Goal: Task Accomplishment & Management: Manage account settings

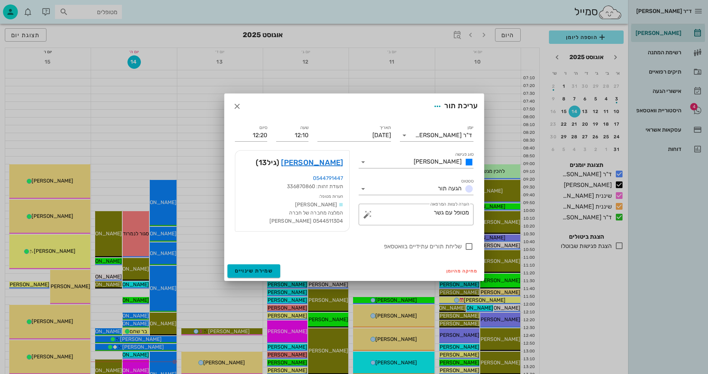
scroll to position [186, 0]
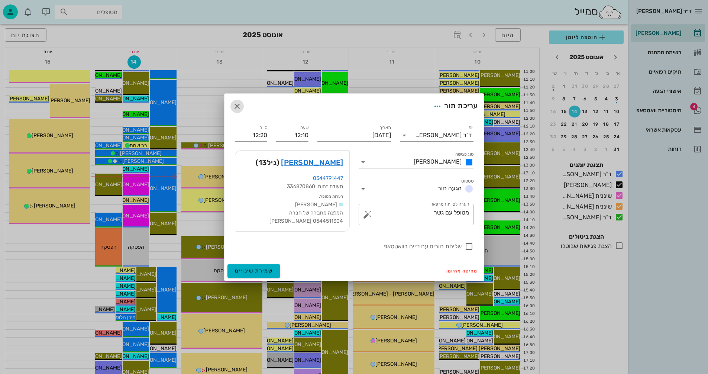
click at [236, 104] on icon "button" at bounding box center [237, 106] width 9 height 9
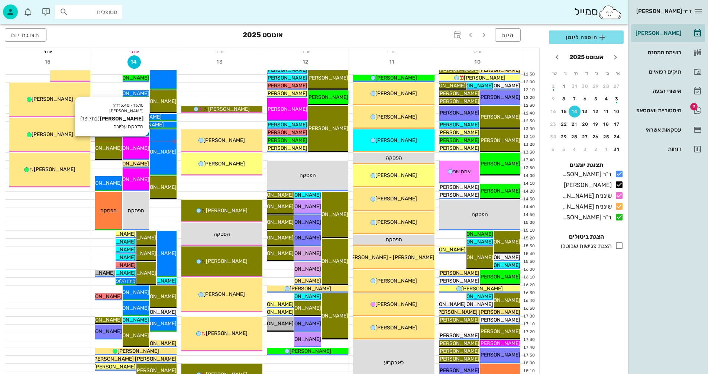
scroll to position [223, 0]
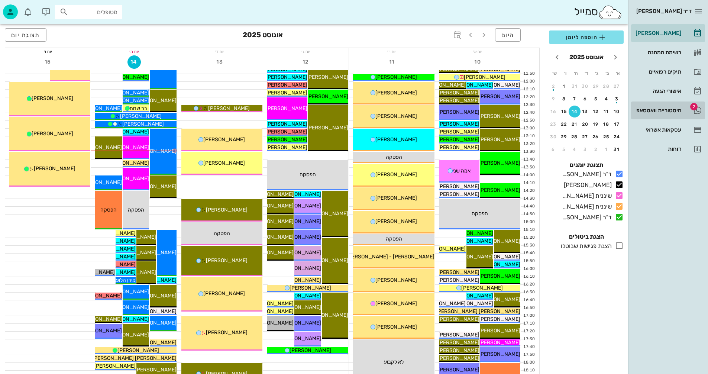
click at [646, 109] on div "היסטוריית וואטסאפ" at bounding box center [657, 110] width 47 height 6
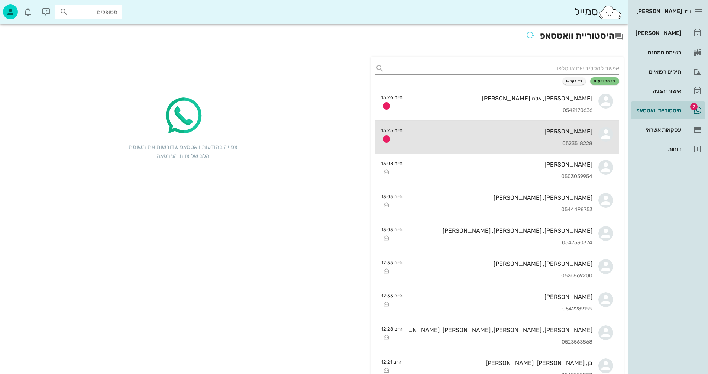
click at [471, 142] on div "0523518228" at bounding box center [501, 144] width 184 height 6
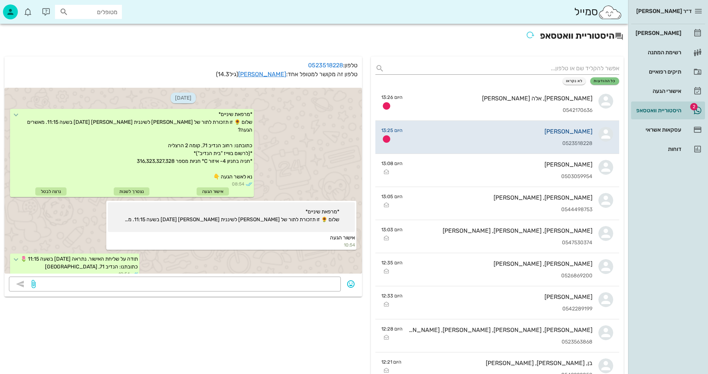
scroll to position [381, 0]
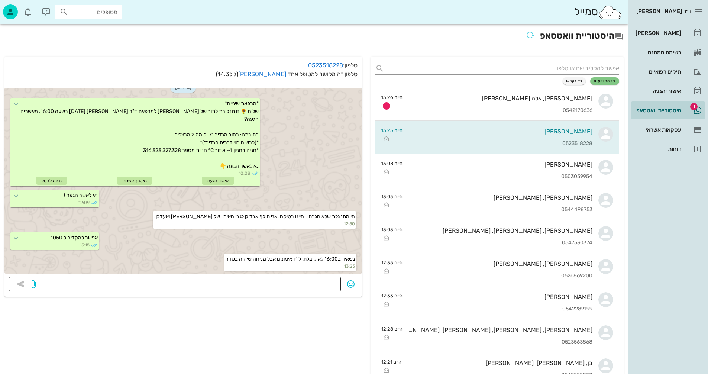
click at [321, 286] on textarea at bounding box center [186, 285] width 299 height 12
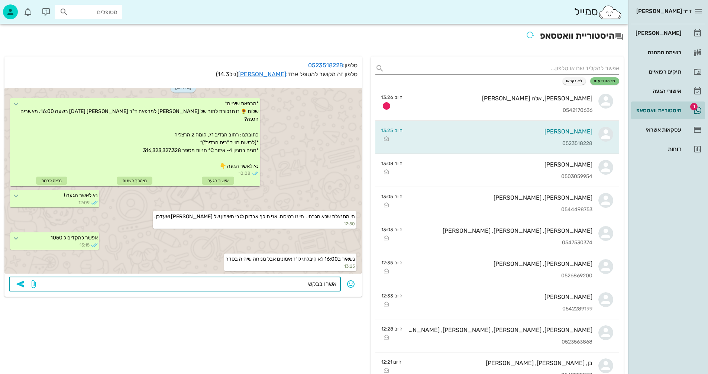
type textarea "אשרו בבקשה"
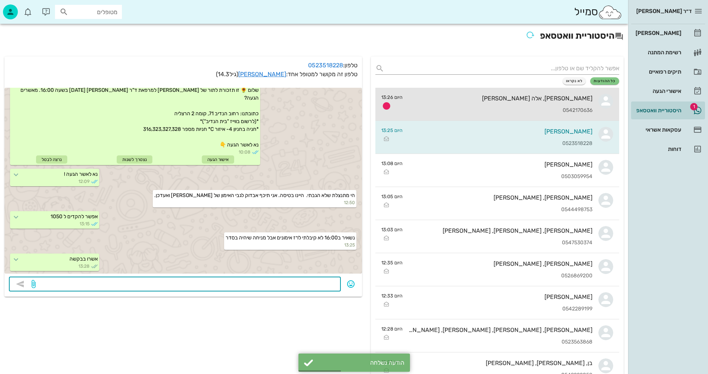
click at [481, 109] on div "0542170636" at bounding box center [501, 110] width 184 height 6
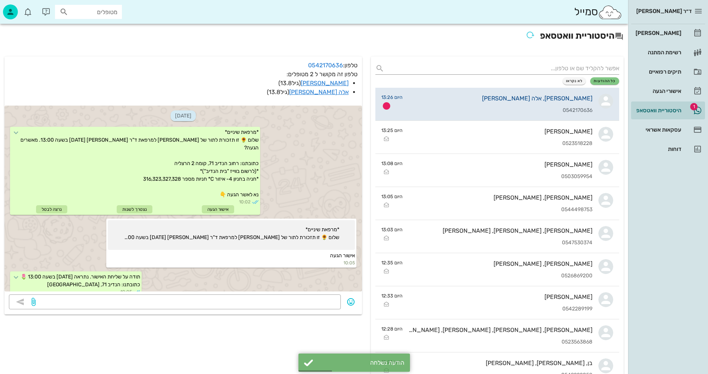
scroll to position [179, 0]
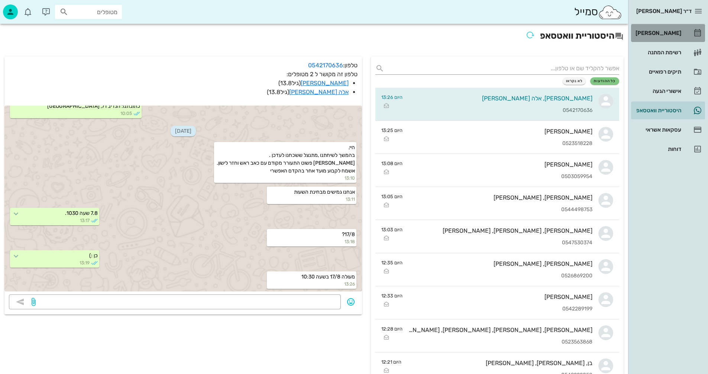
click at [668, 33] on div "[PERSON_NAME]" at bounding box center [657, 33] width 47 height 6
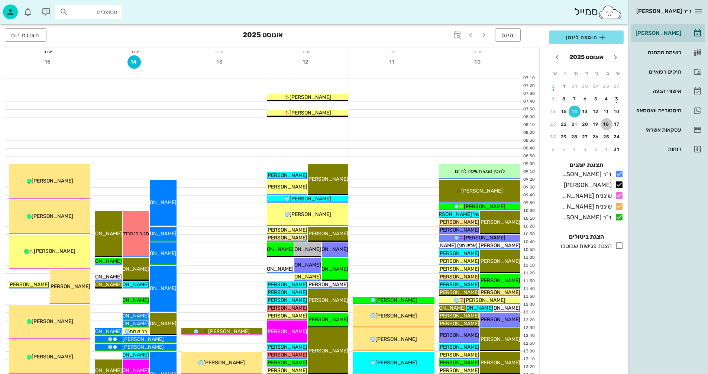
click at [608, 123] on div "18" at bounding box center [607, 124] width 12 height 5
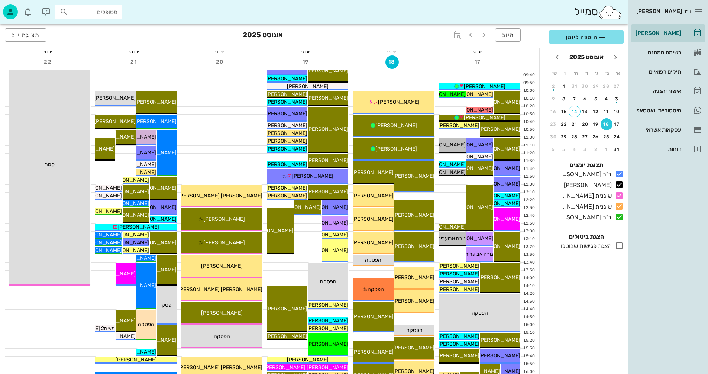
scroll to position [112, 0]
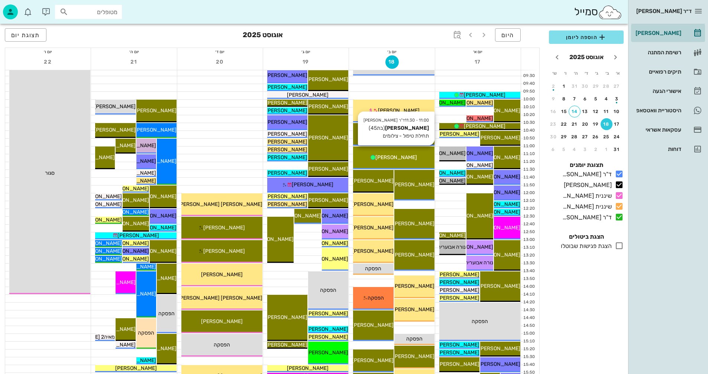
click at [424, 160] on div "[PERSON_NAME]" at bounding box center [393, 158] width 81 height 8
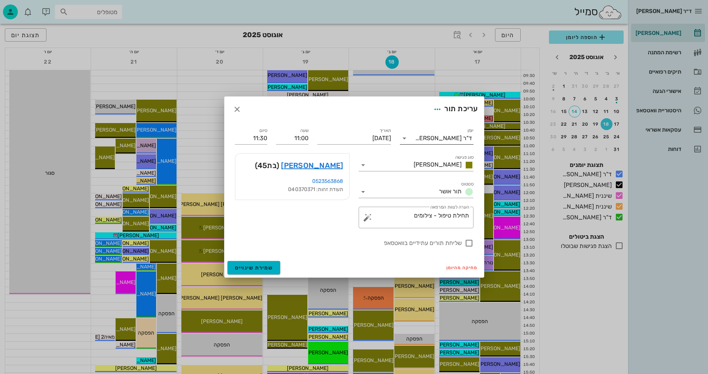
click at [404, 134] on icon at bounding box center [404, 138] width 9 height 9
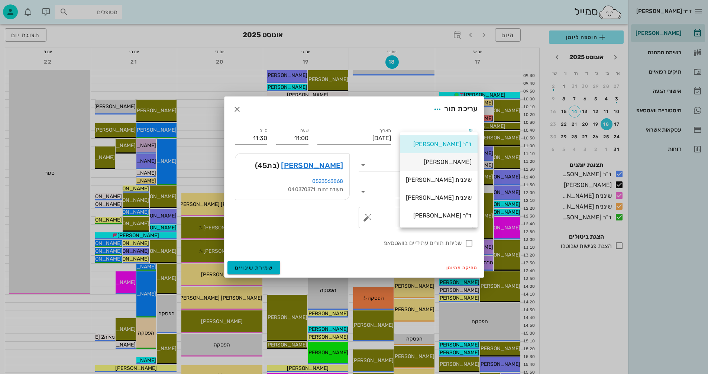
click at [440, 162] on div "[PERSON_NAME]" at bounding box center [439, 161] width 66 height 7
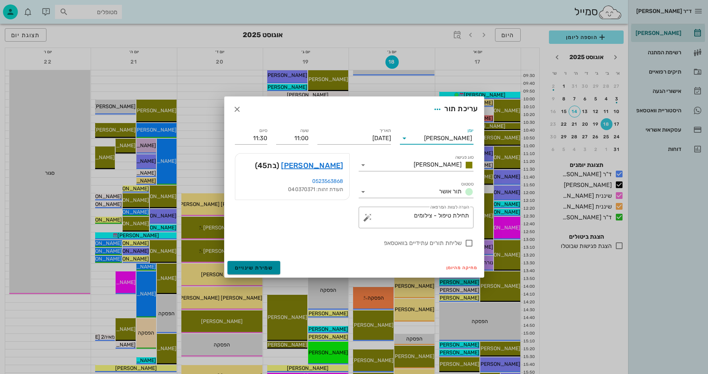
click at [245, 265] on span "שמירת שינויים" at bounding box center [254, 268] width 38 height 6
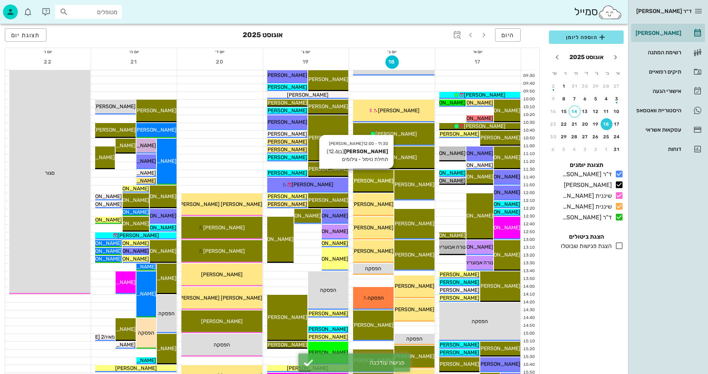
click at [376, 180] on span "[PERSON_NAME]" at bounding box center [373, 181] width 42 height 6
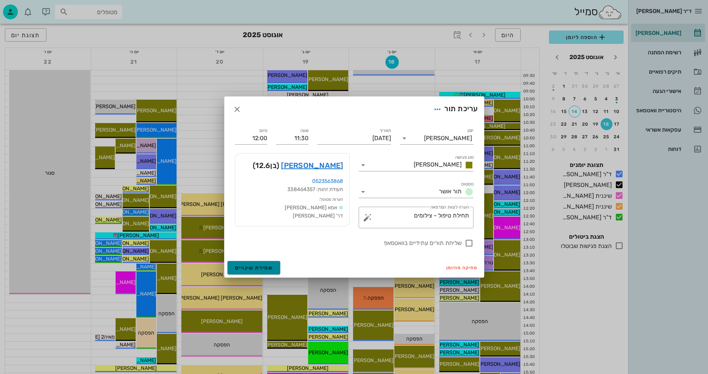
click at [250, 268] on span "שמירת שינויים" at bounding box center [254, 268] width 38 height 6
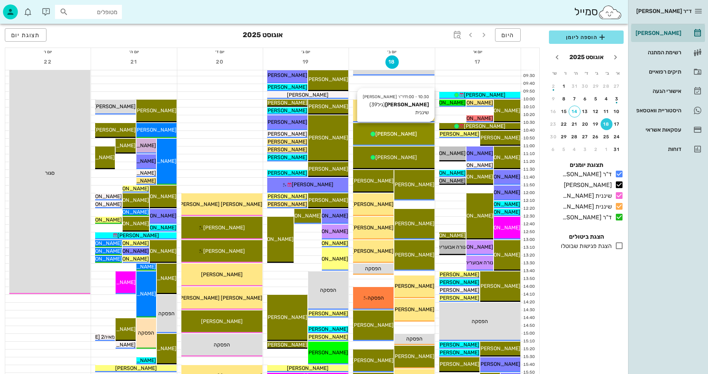
click at [405, 136] on span "[PERSON_NAME]" at bounding box center [397, 134] width 42 height 6
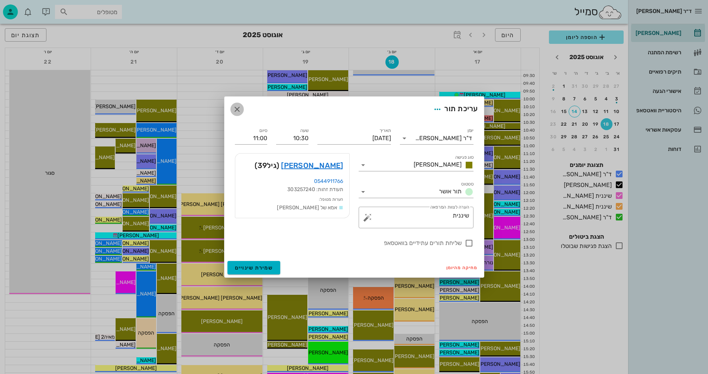
click at [235, 107] on icon "button" at bounding box center [237, 109] width 9 height 9
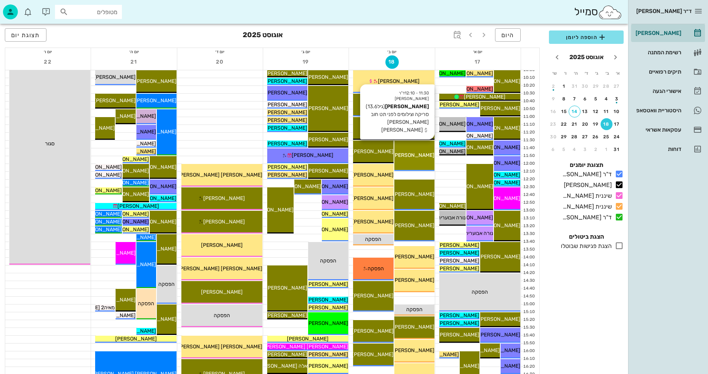
scroll to position [223, 0]
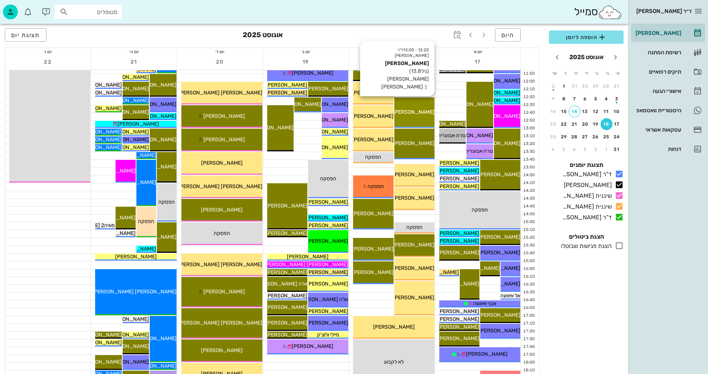
click at [420, 113] on span "[PERSON_NAME]" at bounding box center [414, 112] width 42 height 6
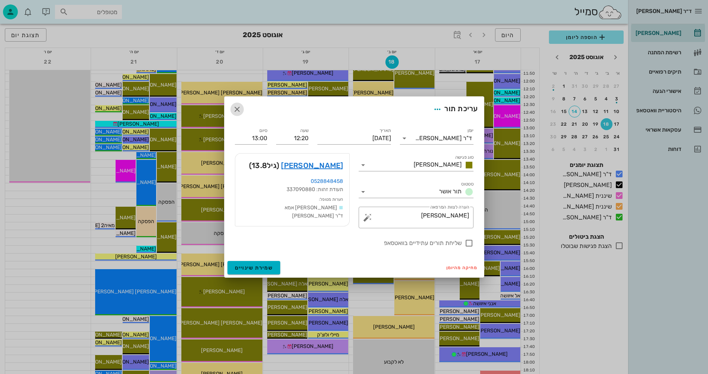
click at [237, 109] on icon "button" at bounding box center [237, 109] width 9 height 9
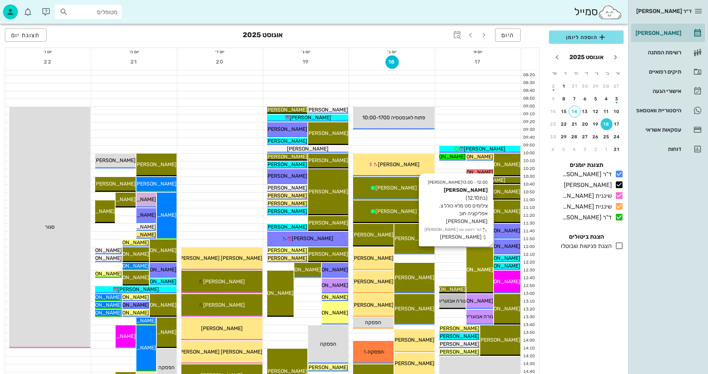
scroll to position [37, 0]
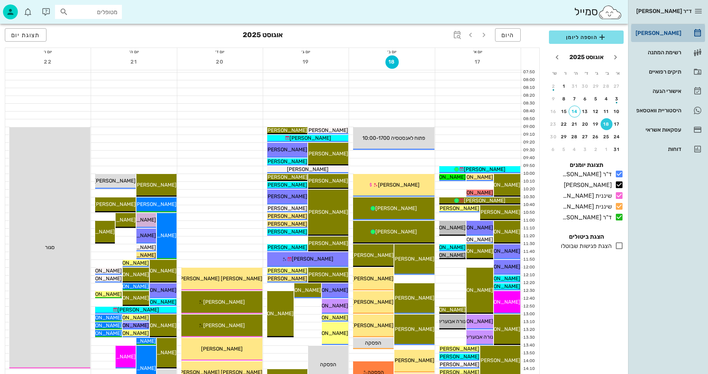
click at [656, 33] on div "[PERSON_NAME]" at bounding box center [657, 33] width 47 height 6
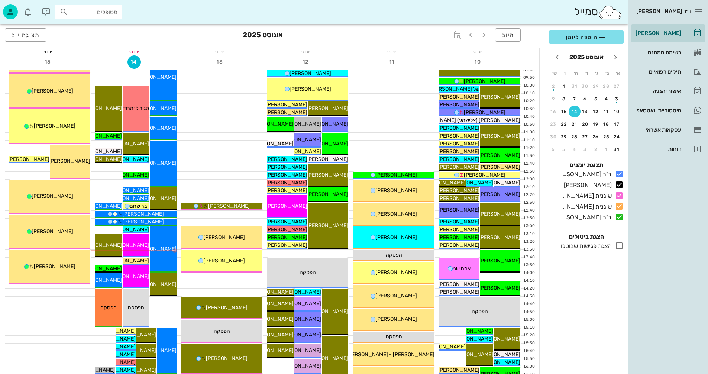
scroll to position [149, 0]
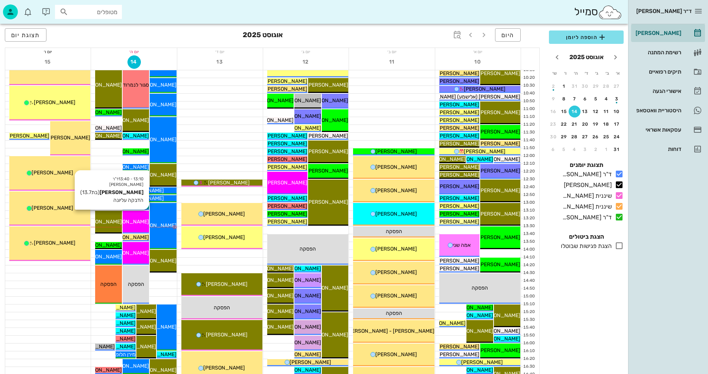
click at [131, 221] on span "[PERSON_NAME]" at bounding box center [128, 222] width 42 height 6
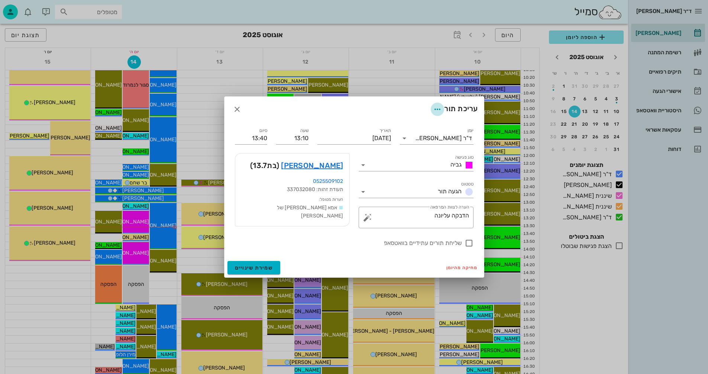
click at [434, 107] on icon "button" at bounding box center [437, 109] width 9 height 9
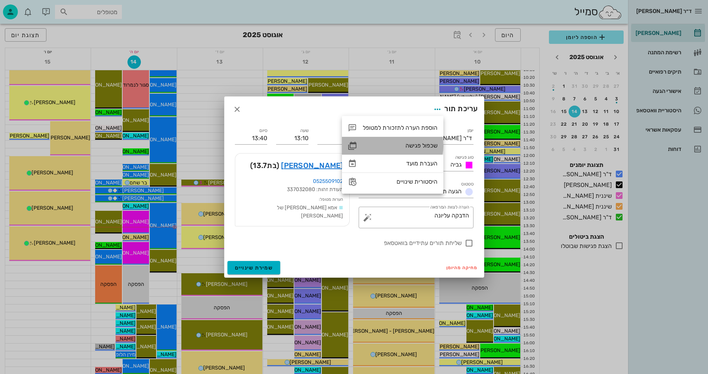
click at [418, 144] on div "שכפול פגישה" at bounding box center [400, 145] width 75 height 7
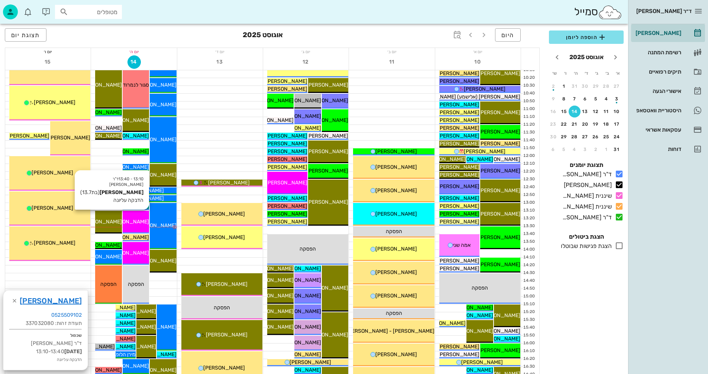
click at [135, 215] on div "13:10 - 13:40 ד"ר נמרוד דיקשטיין מאיה קנטי (בת 13.7 ) הדבקה עליונה מאיה קנטי" at bounding box center [136, 222] width 26 height 23
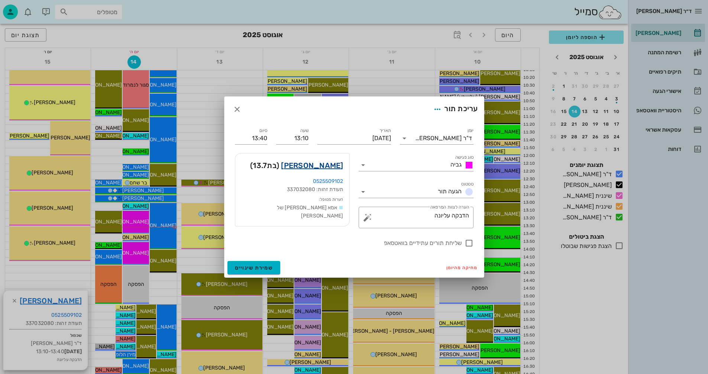
click at [328, 166] on link "מאיה קנטי" at bounding box center [312, 166] width 62 height 12
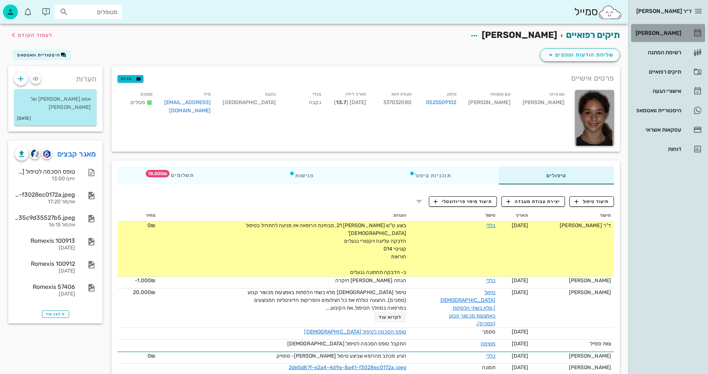
click at [665, 33] on div "[PERSON_NAME]" at bounding box center [657, 33] width 47 height 6
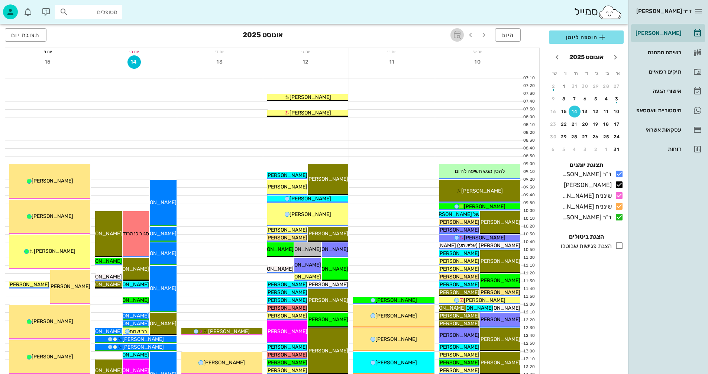
click at [456, 35] on icon "button" at bounding box center [457, 34] width 9 height 9
click at [446, 55] on input "text" at bounding box center [449, 55] width 9 height 12
type input "6"
click at [411, 76] on span "קפיצה לתאריך" at bounding box center [423, 76] width 61 height 5
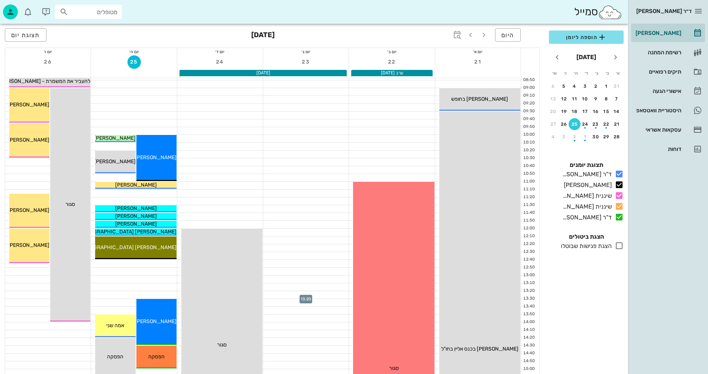
scroll to position [74, 0]
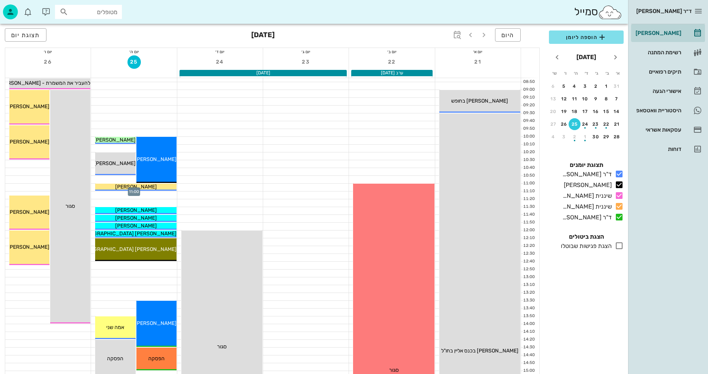
click at [93, 186] on div at bounding box center [134, 187] width 86 height 7
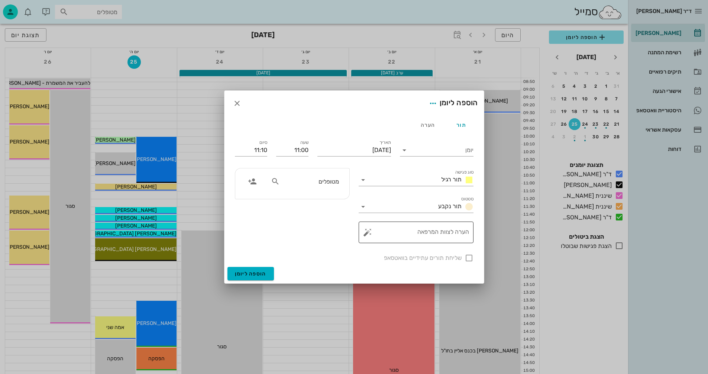
click at [443, 231] on textarea "הערה לצוות המרפאה" at bounding box center [419, 234] width 100 height 18
type textarea "הדבקה תחתונה"
click at [325, 181] on input "text" at bounding box center [310, 182] width 57 height 10
type input "קאנטי"
click at [236, 105] on icon "button" at bounding box center [237, 103] width 9 height 9
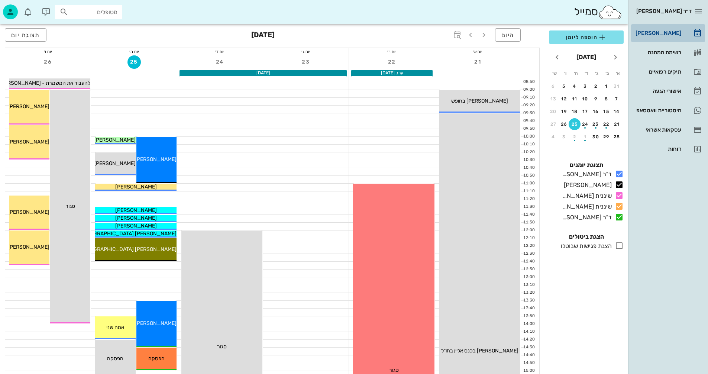
click at [667, 31] on div "[PERSON_NAME]" at bounding box center [657, 33] width 47 height 6
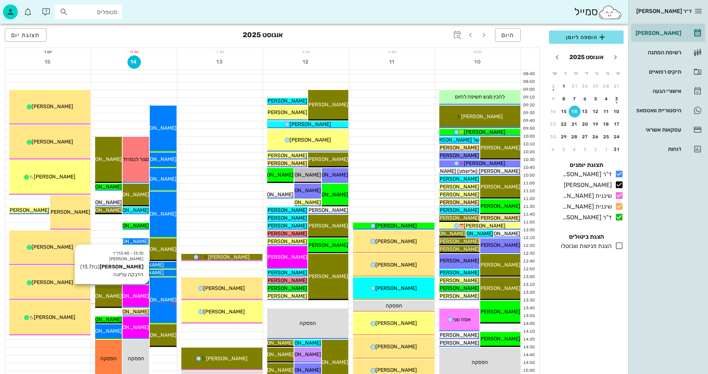
click at [132, 292] on div "[PERSON_NAME]" at bounding box center [136, 296] width 26 height 8
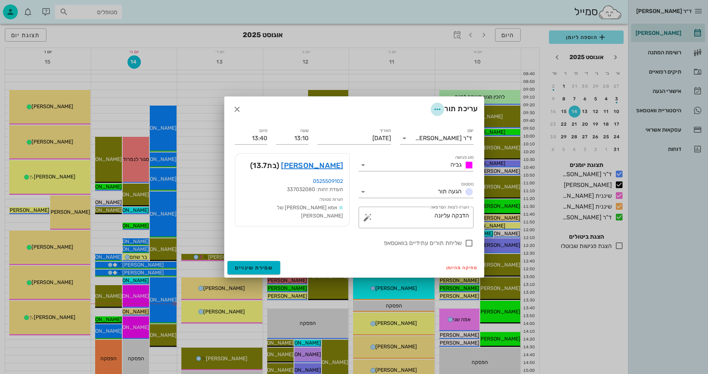
click at [435, 109] on icon "button" at bounding box center [437, 109] width 9 height 9
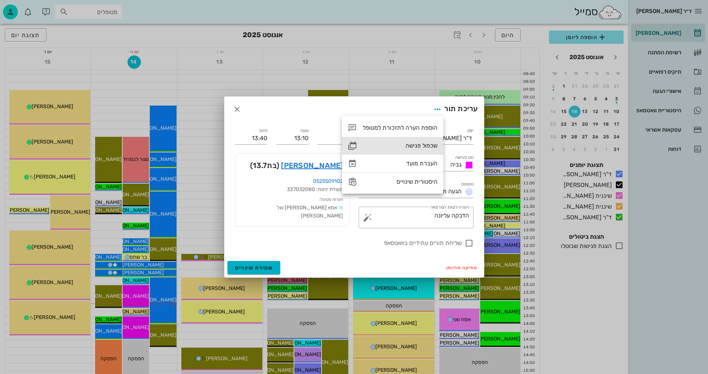
click at [408, 143] on div "שכפול פגישה" at bounding box center [400, 145] width 75 height 7
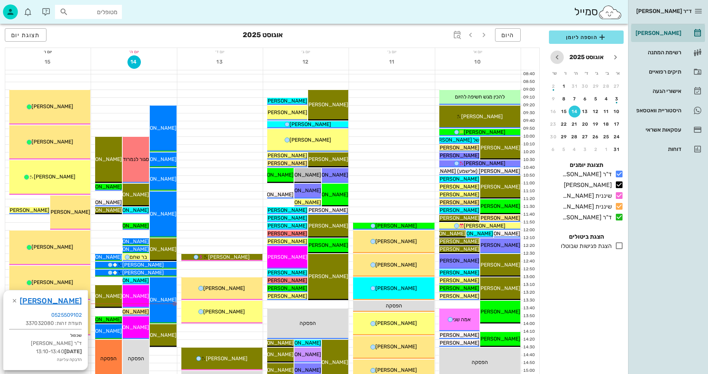
click at [556, 56] on icon "חודש הבא" at bounding box center [557, 57] width 9 height 9
click at [575, 123] on div "25" at bounding box center [575, 124] width 12 height 5
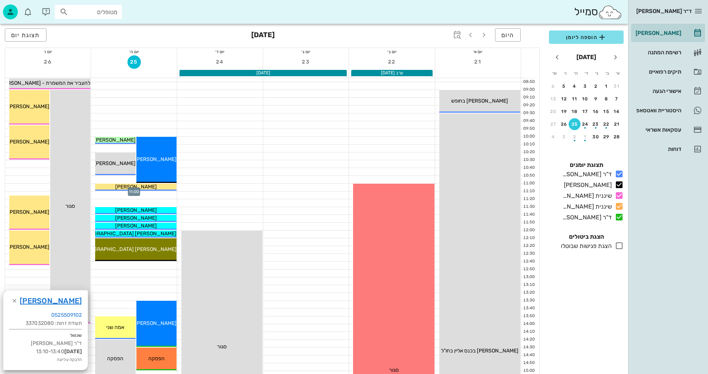
click at [93, 187] on div at bounding box center [134, 187] width 86 height 7
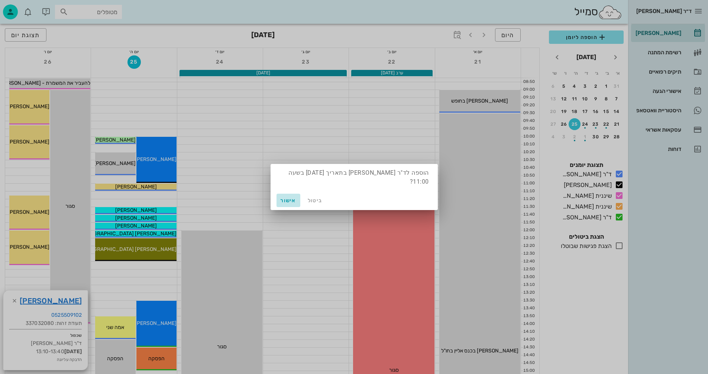
click at [288, 200] on span "אישור" at bounding box center [289, 200] width 18 height 6
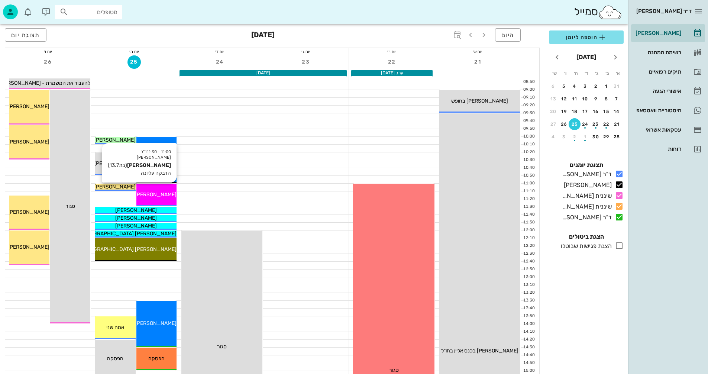
click at [154, 198] on div "[PERSON_NAME]" at bounding box center [156, 195] width 40 height 8
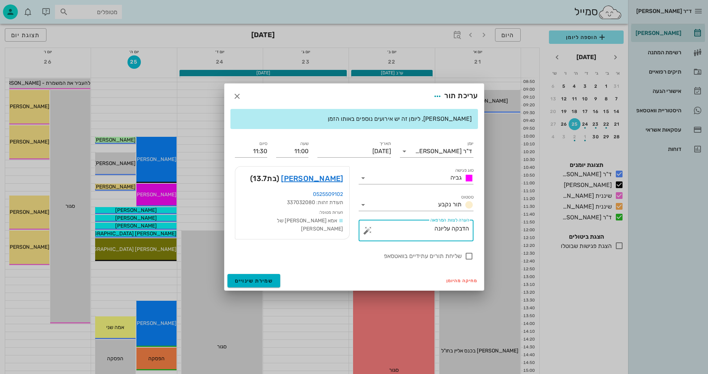
drag, startPoint x: 450, startPoint y: 226, endPoint x: 392, endPoint y: 235, distance: 58.2
click at [392, 235] on textarea "הדבקה עליונה" at bounding box center [419, 233] width 100 height 18
type textarea "הדבקה תחתונה"
click at [363, 178] on icon at bounding box center [363, 178] width 9 height 9
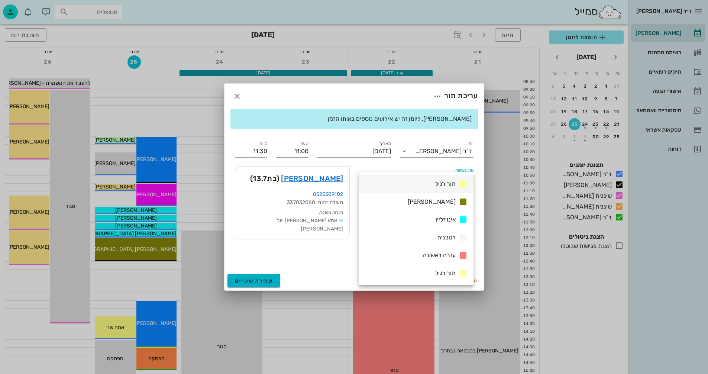
click at [444, 183] on span "תור רגיל" at bounding box center [446, 183] width 20 height 7
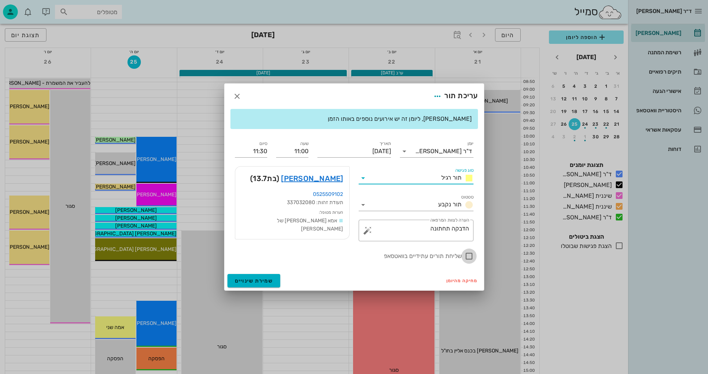
click at [467, 257] on div at bounding box center [469, 256] width 13 height 13
checkbox input "true"
click at [246, 279] on span "שמירת שינויים" at bounding box center [254, 281] width 38 height 6
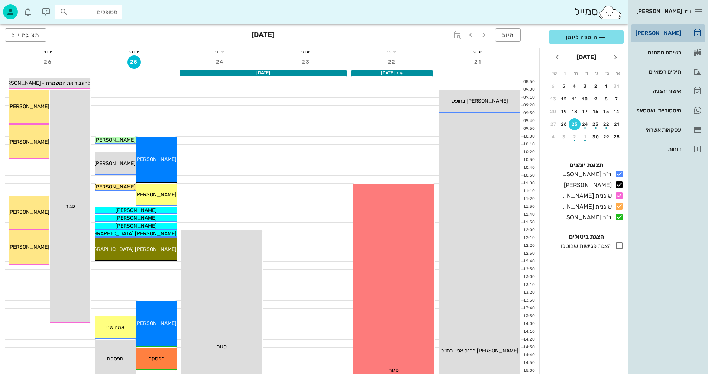
click at [661, 33] on div "[PERSON_NAME]" at bounding box center [657, 33] width 47 height 6
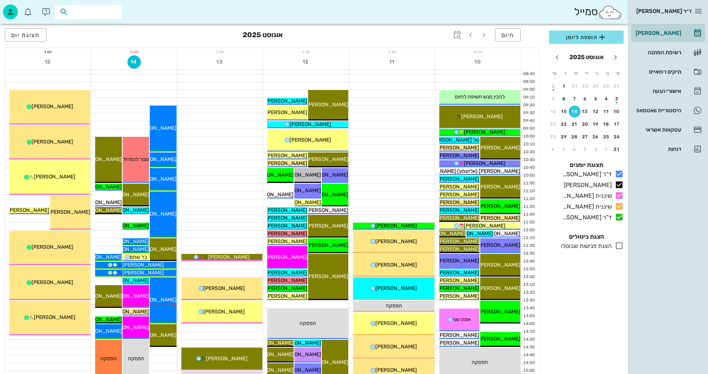
click at [91, 12] on input "text" at bounding box center [94, 12] width 48 height 10
type input "קנטי"
click at [237, 187] on div at bounding box center [220, 187] width 86 height 7
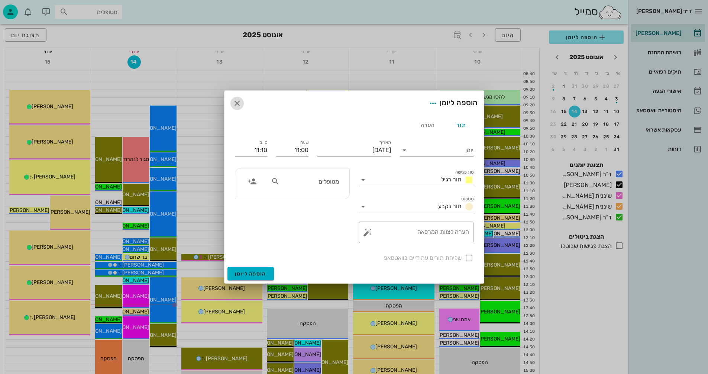
click at [235, 103] on icon "button" at bounding box center [237, 103] width 9 height 9
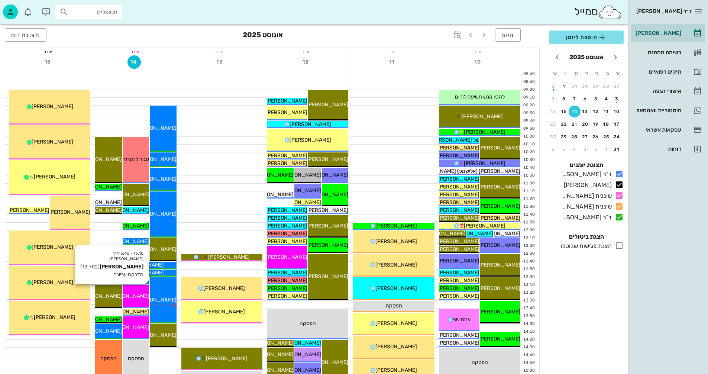
click at [135, 294] on span "[PERSON_NAME]" at bounding box center [128, 296] width 42 height 6
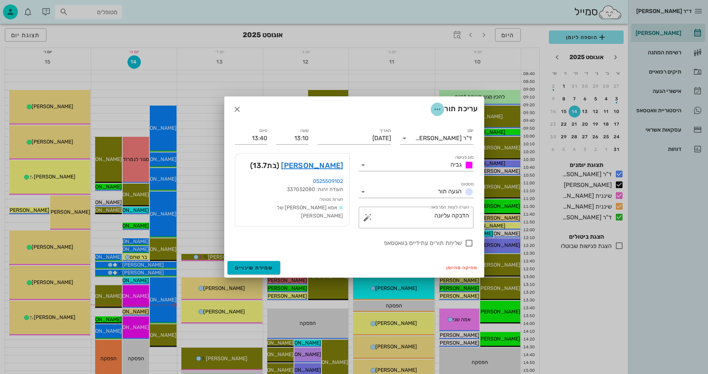
click at [436, 110] on icon "button" at bounding box center [437, 109] width 9 height 9
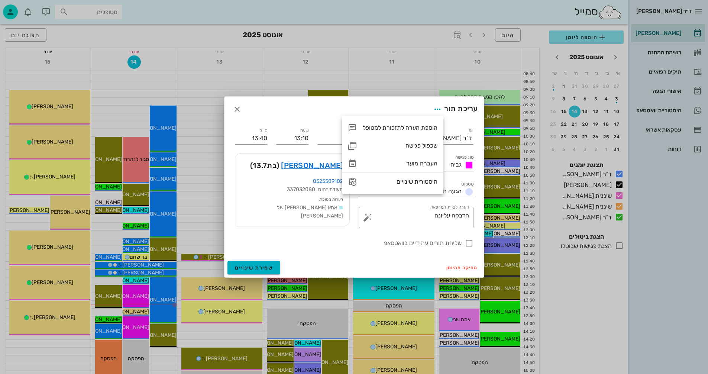
drag, startPoint x: 200, startPoint y: 197, endPoint x: 313, endPoint y: 87, distance: 157.6
click at [199, 191] on div at bounding box center [354, 187] width 708 height 374
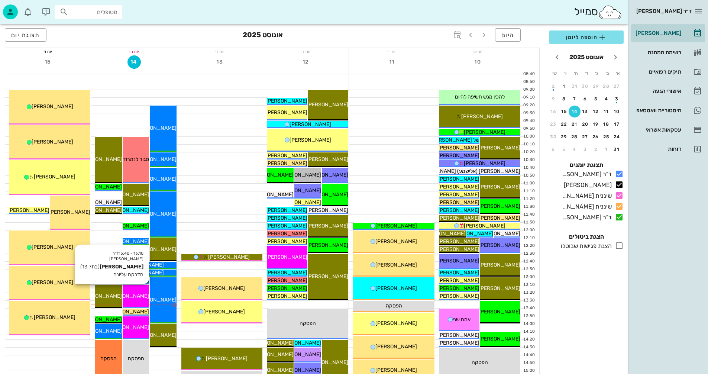
click at [141, 292] on div "[PERSON_NAME]" at bounding box center [136, 296] width 26 height 8
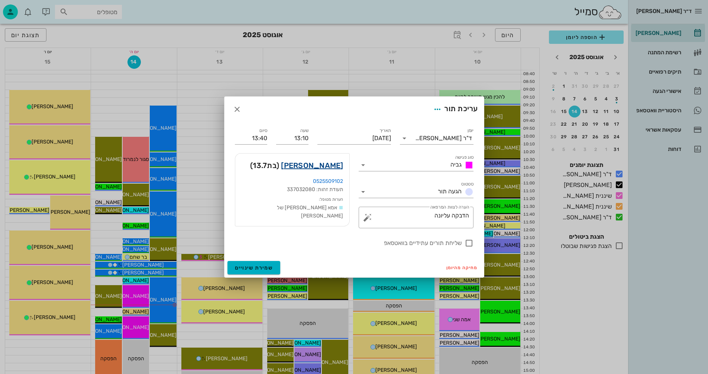
click at [336, 167] on link "מאיה קנטי" at bounding box center [312, 166] width 62 height 12
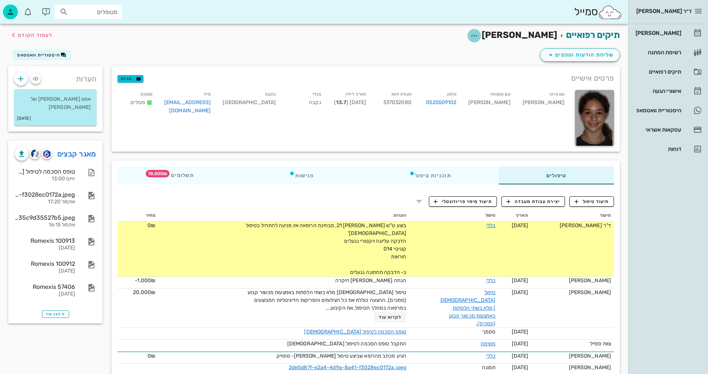
click at [479, 34] on icon "button" at bounding box center [474, 35] width 9 height 9
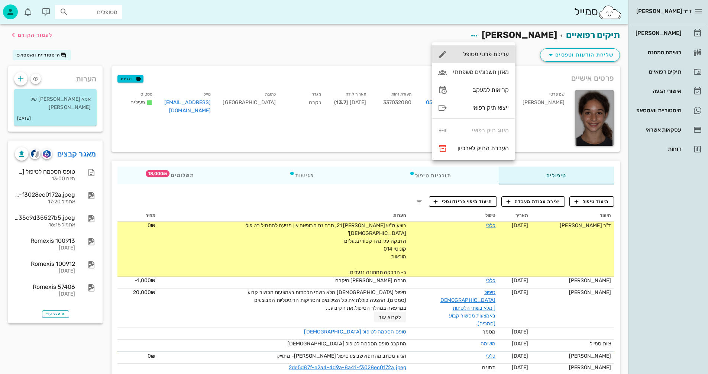
click at [462, 54] on div "עריכת פרטי מטופל" at bounding box center [481, 54] width 56 height 7
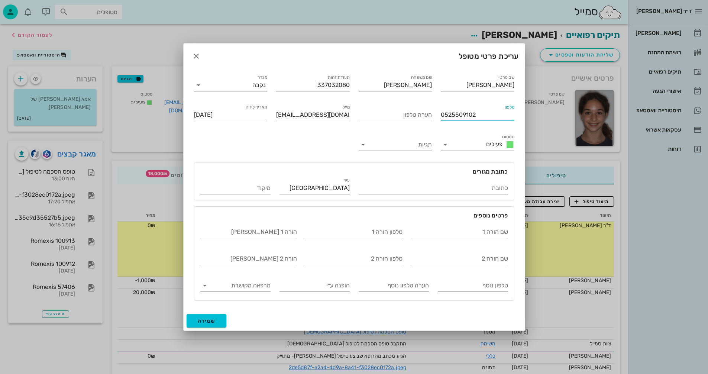
click at [481, 114] on input "0525509102" at bounding box center [478, 115] width 74 height 12
click at [482, 114] on input "0525509102" at bounding box center [478, 115] width 74 height 12
drag, startPoint x: 483, startPoint y: 114, endPoint x: 456, endPoint y: 111, distance: 27.3
click at [451, 118] on input "0525509102" at bounding box center [478, 115] width 74 height 12
paste input "0525509102"
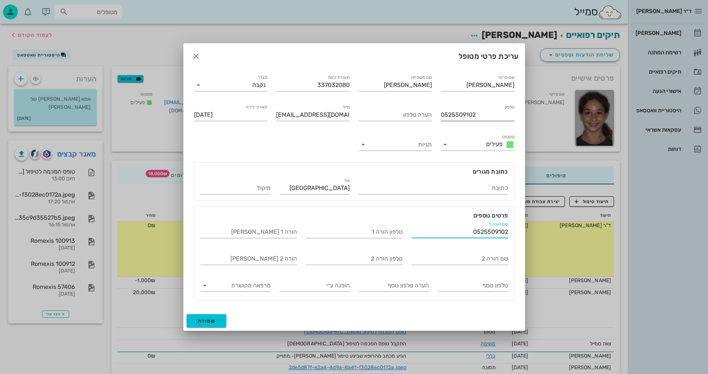
type input "0525509102"
drag, startPoint x: 479, startPoint y: 114, endPoint x: 439, endPoint y: 118, distance: 40.3
click at [439, 118] on div "טלפון 0525509102" at bounding box center [478, 114] width 83 height 30
type input "0549755044"
click at [208, 322] on span "שמירה" at bounding box center [207, 321] width 18 height 6
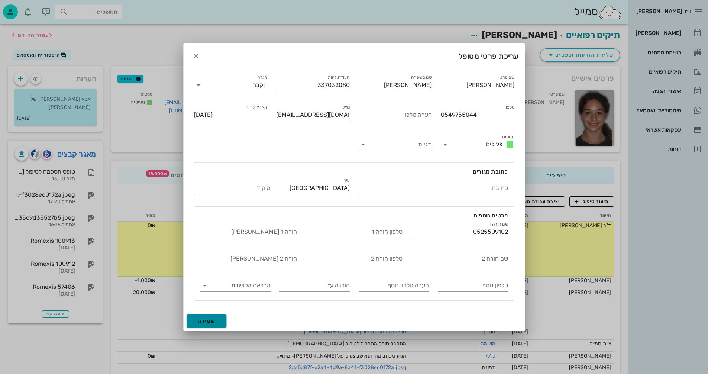
type input "2011-12-15"
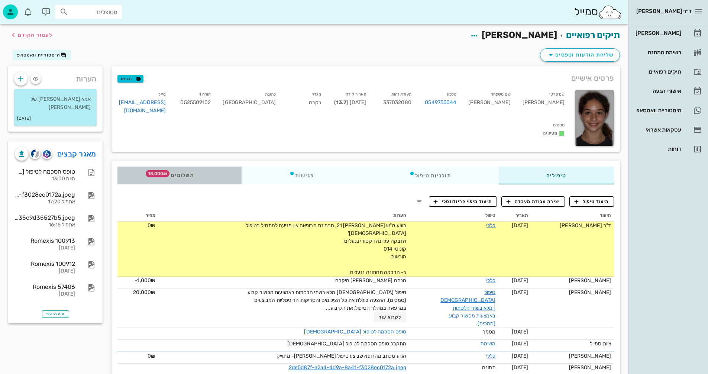
click at [186, 174] on span "תשלומים 18,000₪" at bounding box center [179, 175] width 29 height 5
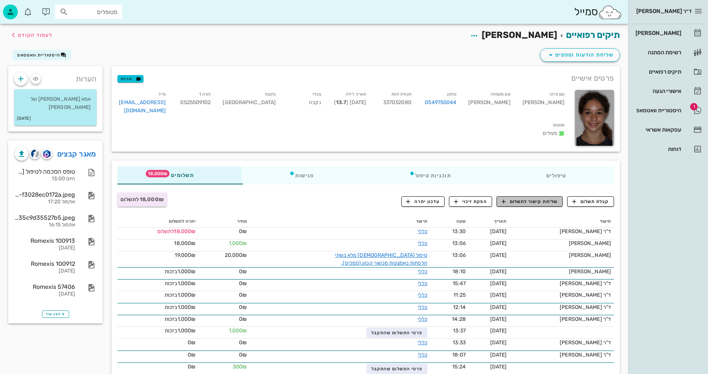
click at [526, 200] on span "שליחת קישור לתשלום" at bounding box center [530, 201] width 56 height 7
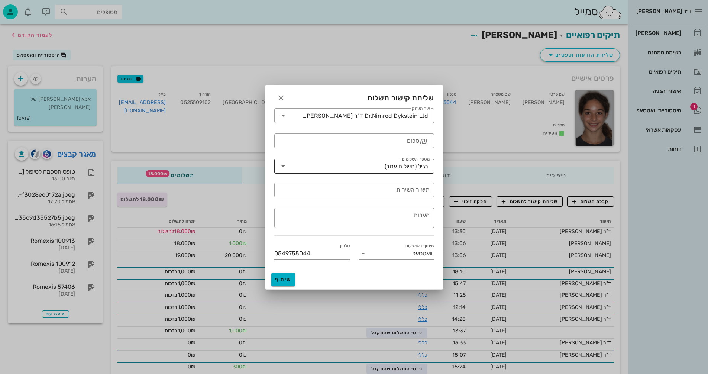
click at [283, 165] on icon at bounding box center [283, 166] width 9 height 9
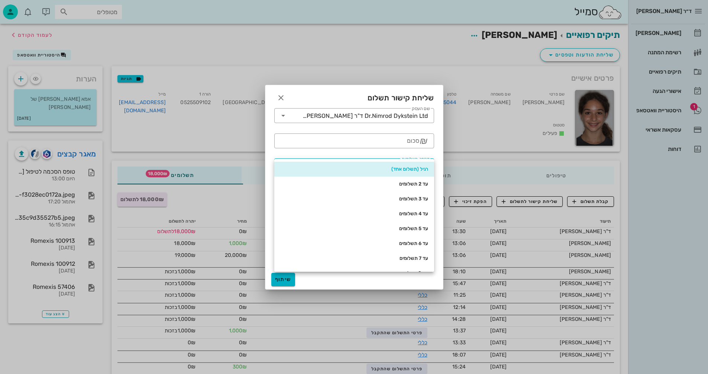
scroll to position [149, 0]
drag, startPoint x: 404, startPoint y: 184, endPoint x: 399, endPoint y: 181, distance: 5.0
click at [400, 181] on div "עד 12 תשלומים" at bounding box center [354, 184] width 148 height 6
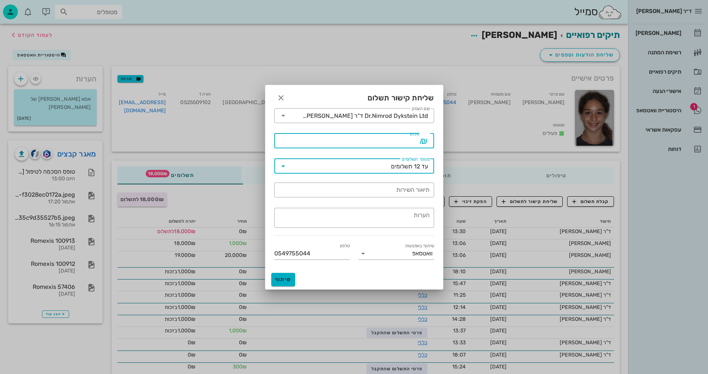
click at [296, 139] on input "סכום" at bounding box center [349, 141] width 141 height 12
type input "18000"
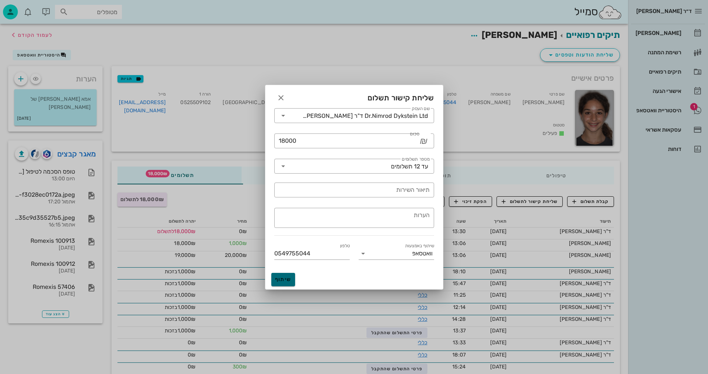
click at [280, 277] on span "שיתוף" at bounding box center [283, 279] width 18 height 6
click at [386, 190] on input "תיאור השירות" at bounding box center [354, 190] width 151 height 12
type input "טיפול אורתודונטי"
click at [279, 277] on span "שיתוף" at bounding box center [283, 279] width 18 height 6
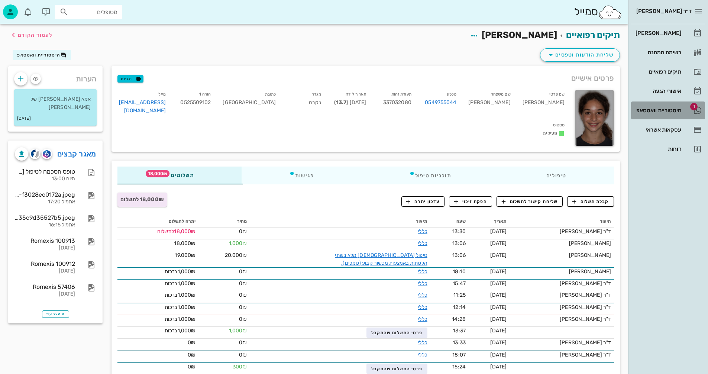
click at [650, 109] on div "היסטוריית וואטסאפ" at bounding box center [657, 110] width 47 height 6
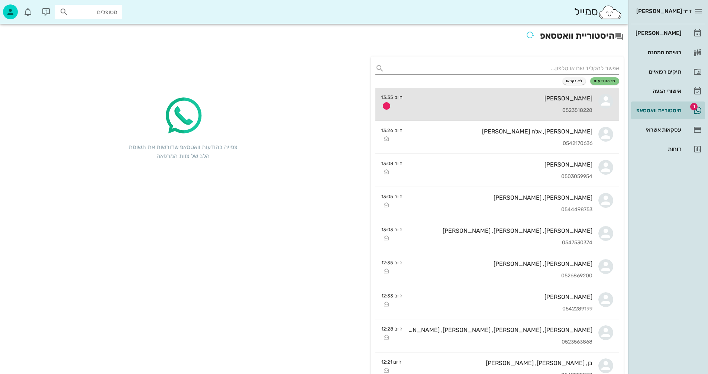
click at [446, 103] on div "תומר קרמר 0523518228" at bounding box center [501, 104] width 184 height 33
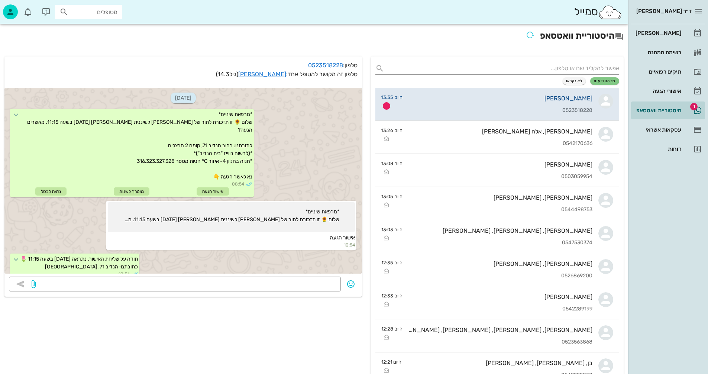
scroll to position [424, 0]
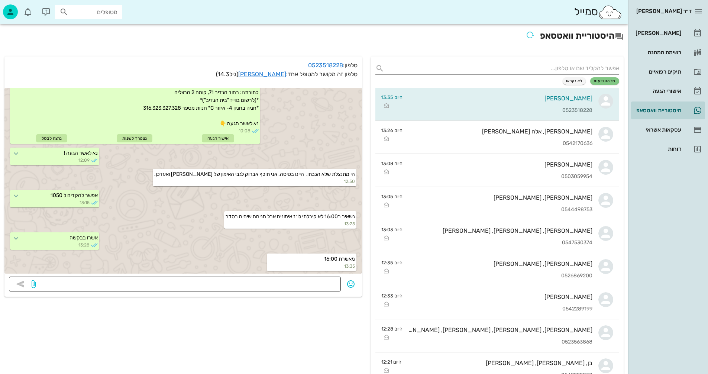
click at [270, 283] on textarea at bounding box center [186, 285] width 299 height 12
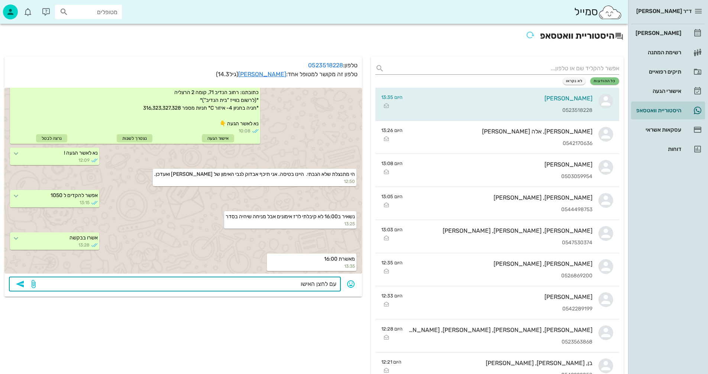
type textarea "עם לחצן האישור"
click at [20, 284] on icon "button" at bounding box center [20, 284] width 9 height 9
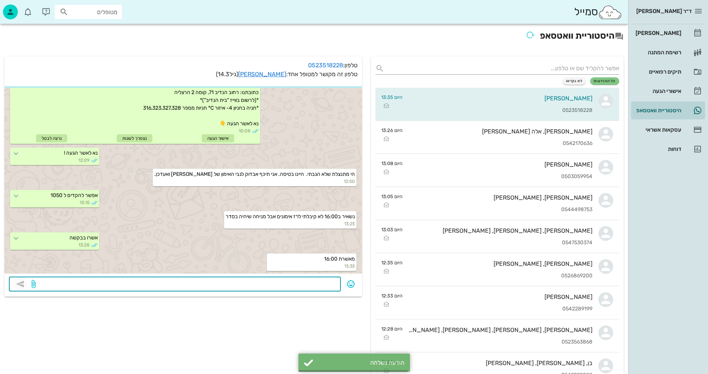
scroll to position [445, 0]
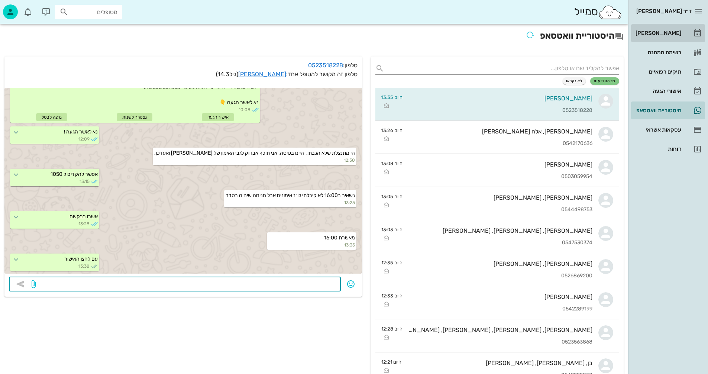
click at [666, 33] on div "[PERSON_NAME]" at bounding box center [657, 33] width 47 height 6
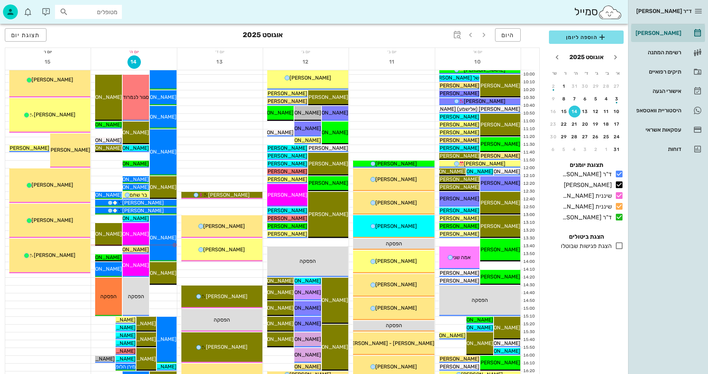
scroll to position [149, 0]
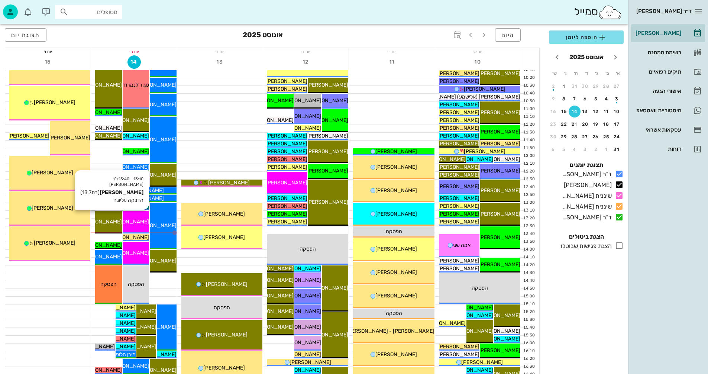
click at [141, 222] on span "[PERSON_NAME]" at bounding box center [128, 222] width 42 height 6
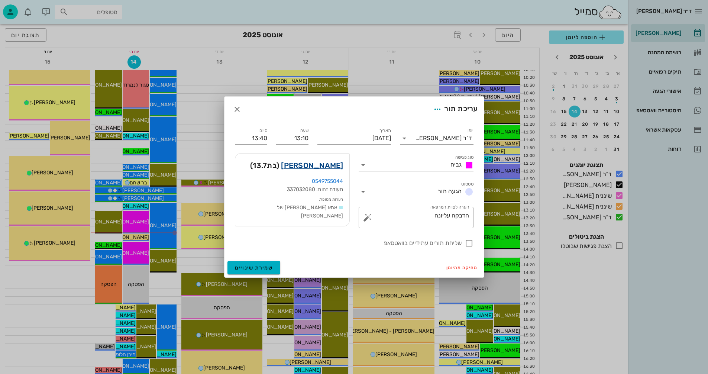
click at [328, 164] on link "מאיה קנטי" at bounding box center [312, 166] width 62 height 12
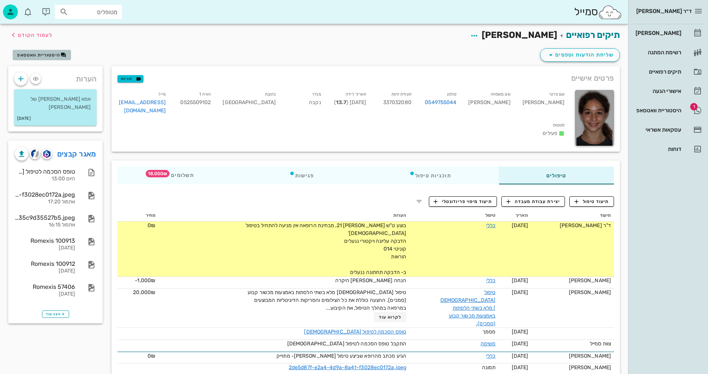
click at [44, 55] on span "היסטוריית וואטסאפ" at bounding box center [38, 54] width 43 height 5
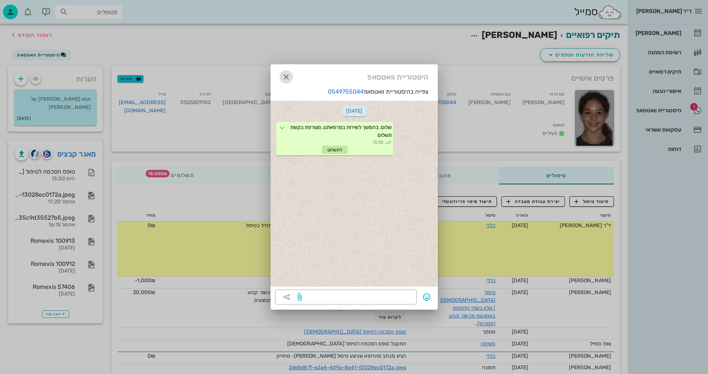
click at [286, 77] on icon "button" at bounding box center [286, 77] width 9 height 9
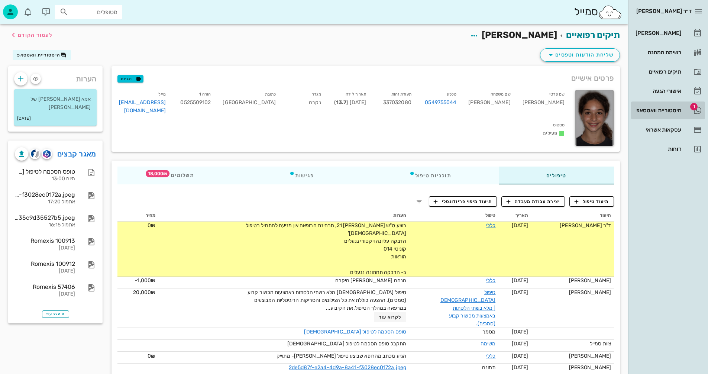
click at [651, 109] on div "היסטוריית וואטסאפ" at bounding box center [657, 110] width 47 height 6
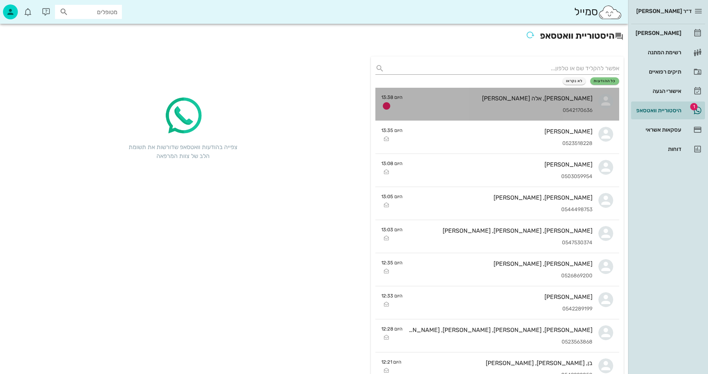
click at [441, 96] on div "[PERSON_NAME], אלה [PERSON_NAME]" at bounding box center [501, 98] width 184 height 7
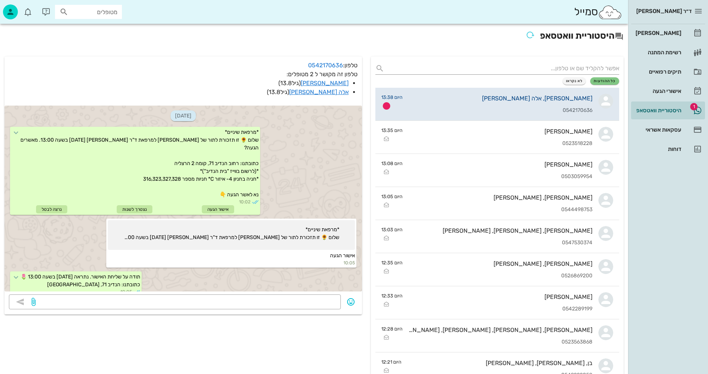
scroll to position [297, 0]
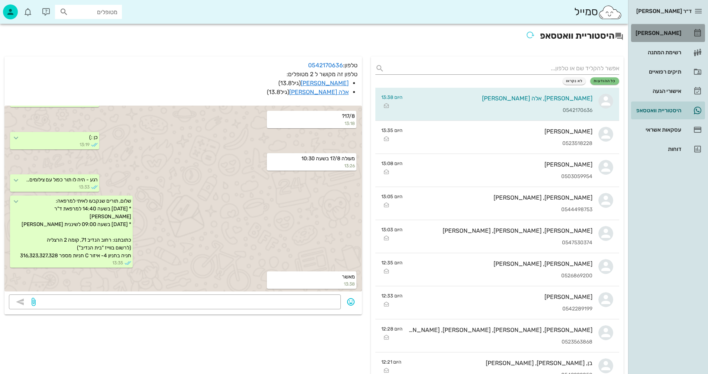
click at [668, 34] on div "[PERSON_NAME]" at bounding box center [657, 33] width 47 height 6
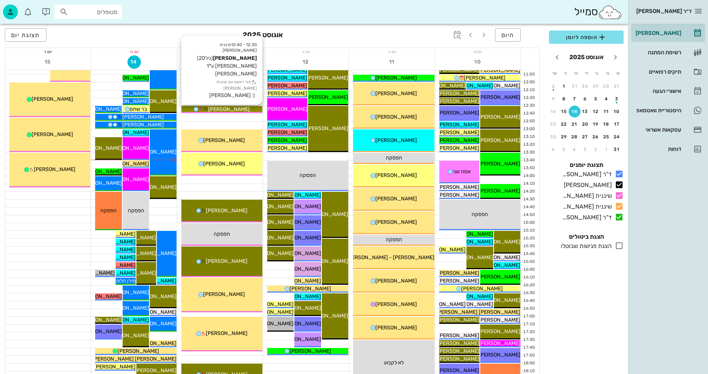
scroll to position [223, 0]
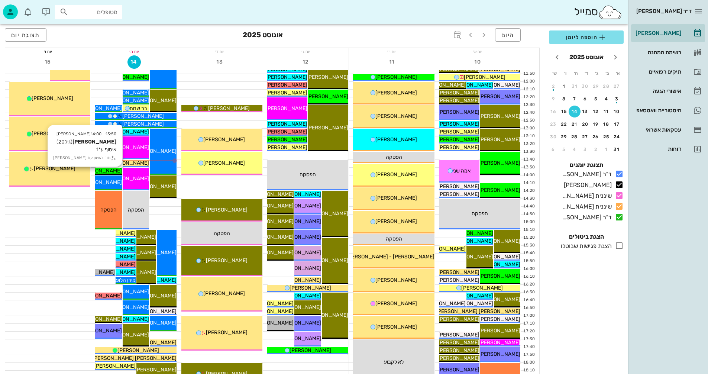
click at [113, 171] on span "[PERSON_NAME]" at bounding box center [101, 171] width 42 height 6
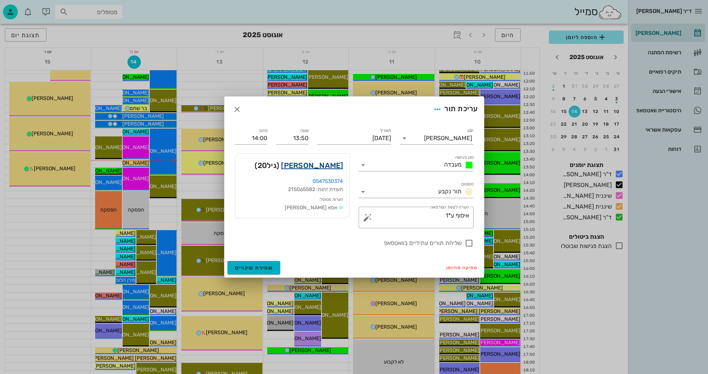
click at [329, 166] on link "שקד שוהי" at bounding box center [312, 166] width 62 height 12
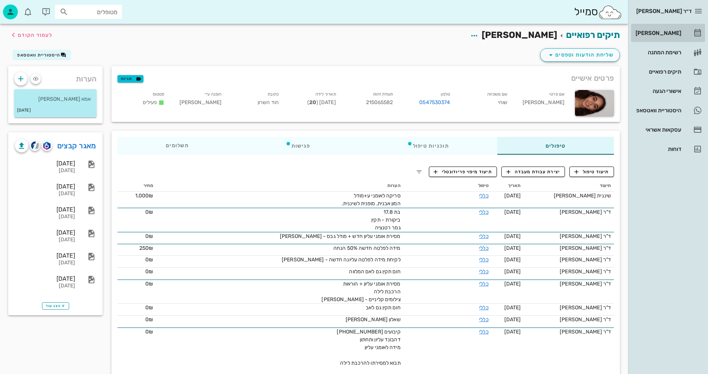
click at [668, 30] on div "[PERSON_NAME]" at bounding box center [657, 33] width 47 height 6
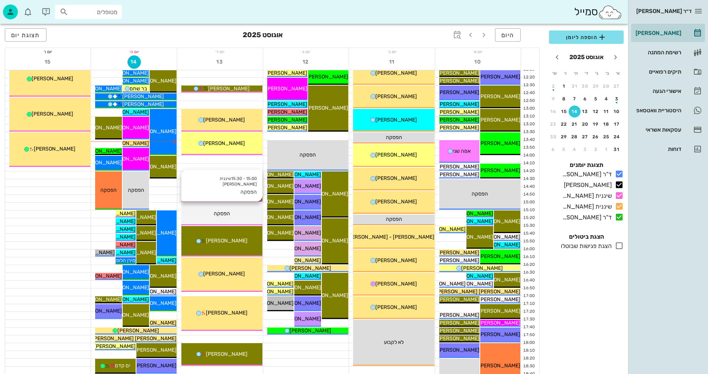
scroll to position [186, 0]
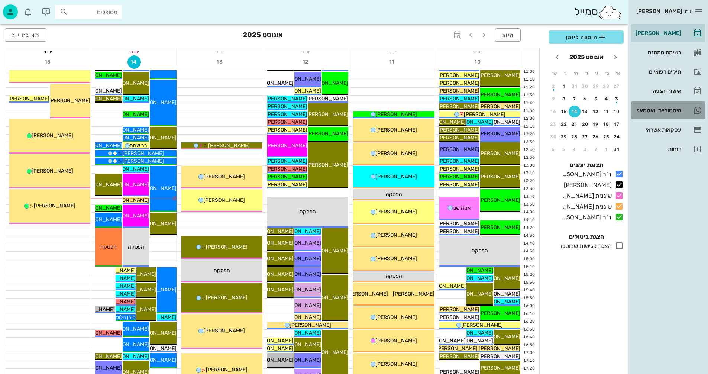
click at [649, 110] on div "היסטוריית וואטסאפ" at bounding box center [657, 110] width 47 height 6
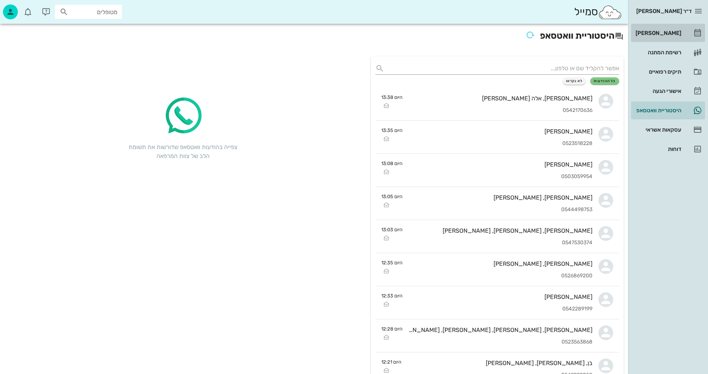
click at [664, 32] on div "[PERSON_NAME]" at bounding box center [657, 33] width 47 height 6
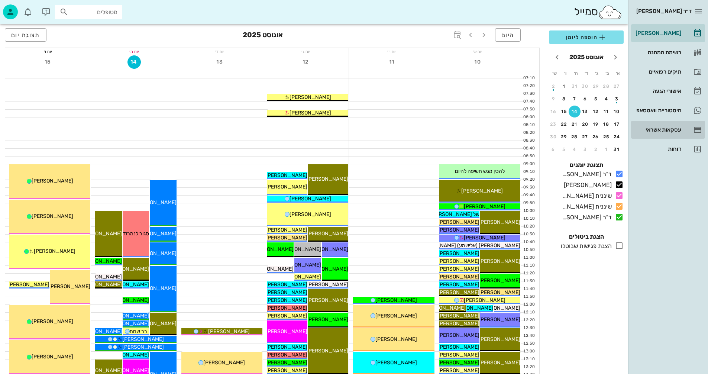
click at [661, 128] on div "עסקאות אשראי" at bounding box center [657, 130] width 47 height 6
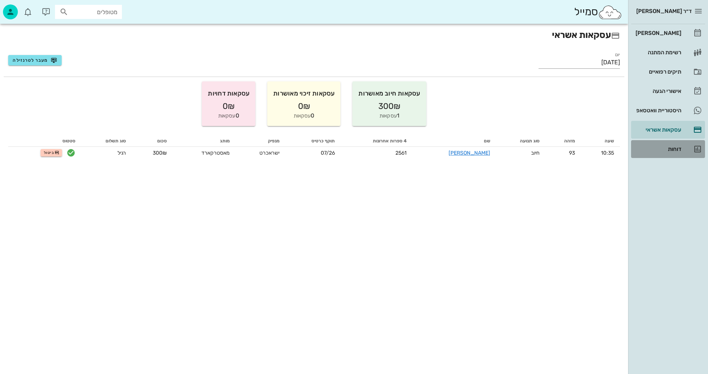
click at [675, 149] on div "דוחות" at bounding box center [657, 149] width 47 height 6
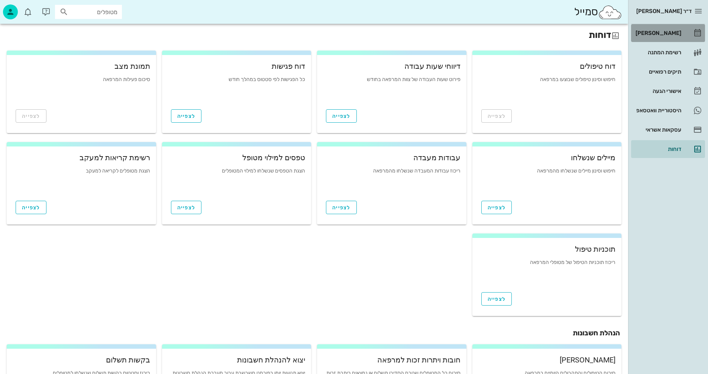
click at [665, 30] on div "[PERSON_NAME]" at bounding box center [657, 33] width 47 height 6
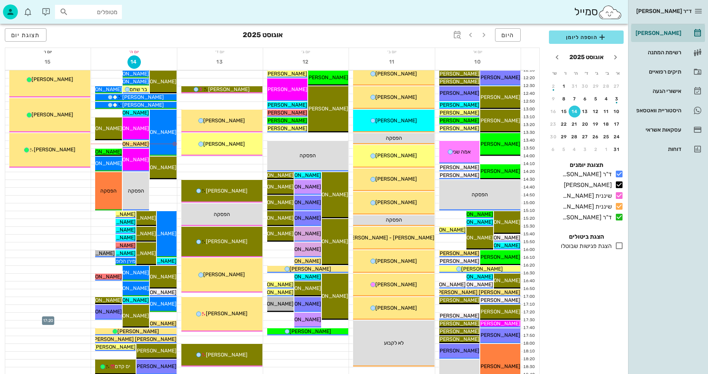
scroll to position [223, 0]
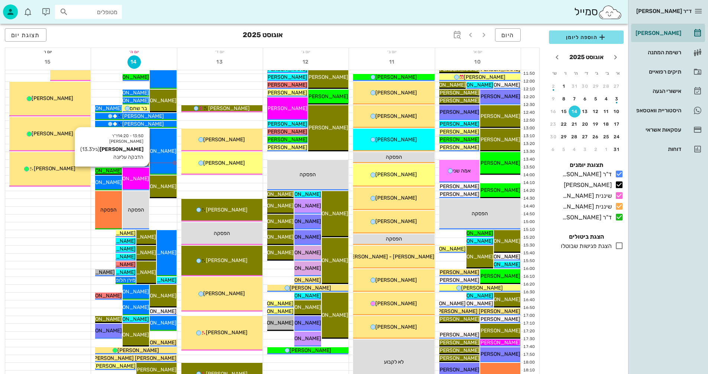
click at [136, 176] on span "[PERSON_NAME]" at bounding box center [128, 179] width 42 height 6
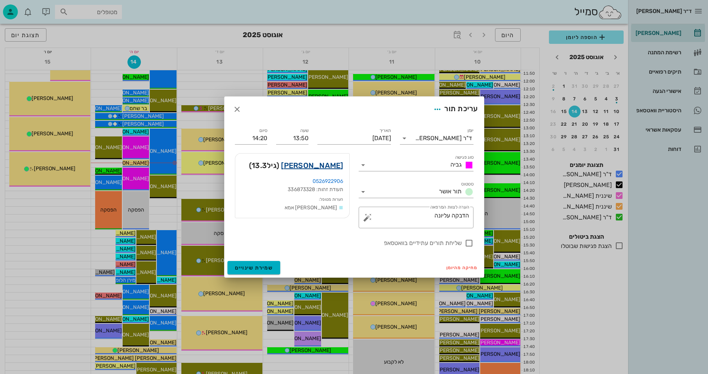
click at [330, 165] on link "נעם גרינשפן" at bounding box center [312, 166] width 62 height 12
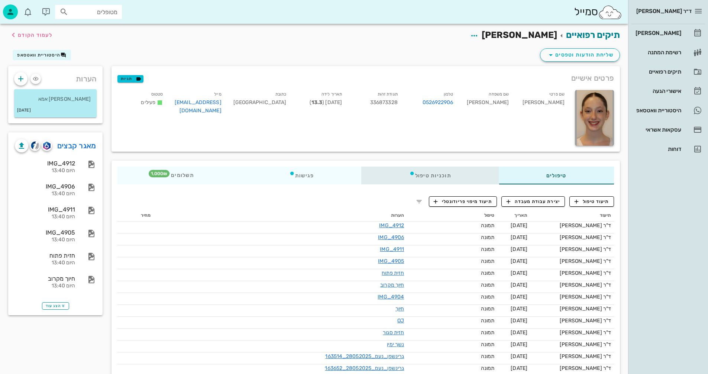
click at [437, 174] on div "תוכניות טיפול" at bounding box center [430, 176] width 137 height 18
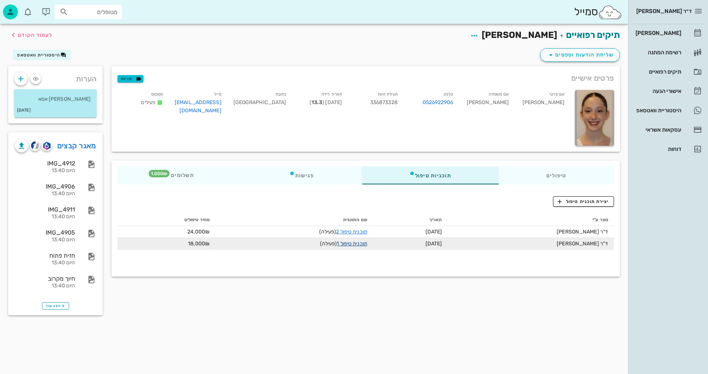
click at [353, 243] on link "תוכנית טיפול 1" at bounding box center [352, 244] width 30 height 6
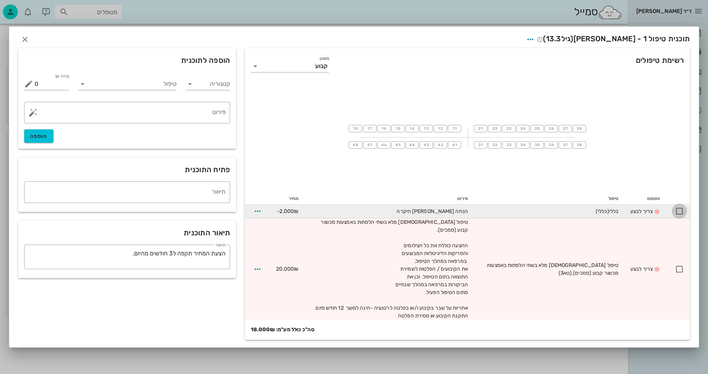
click at [680, 218] on div at bounding box center [680, 211] width 13 height 13
checkbox input "true"
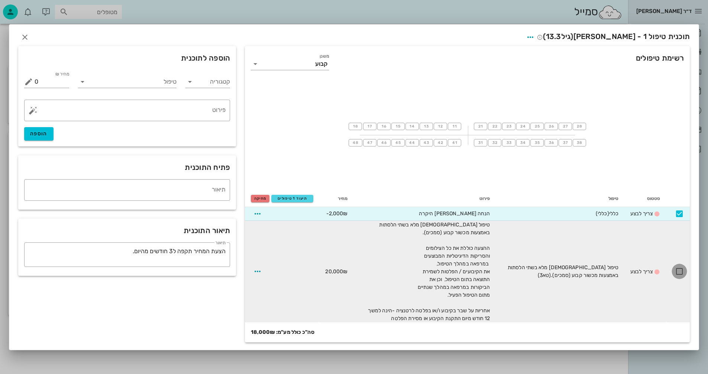
click at [679, 273] on div at bounding box center [680, 271] width 13 height 13
checkbox input "true"
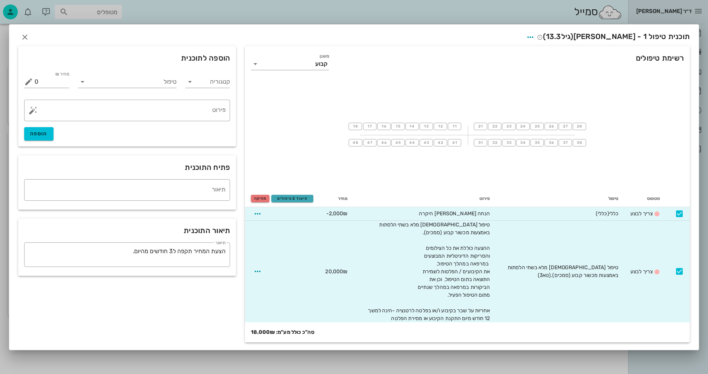
click at [302, 198] on span "תיעוד 2 טיפולים" at bounding box center [292, 198] width 35 height 4
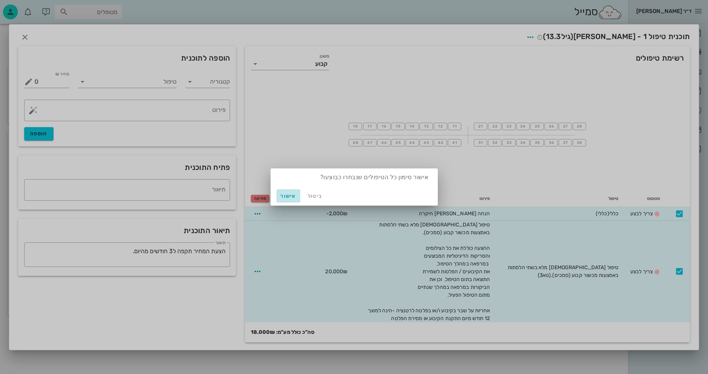
click at [287, 195] on span "אישור" at bounding box center [289, 196] width 18 height 6
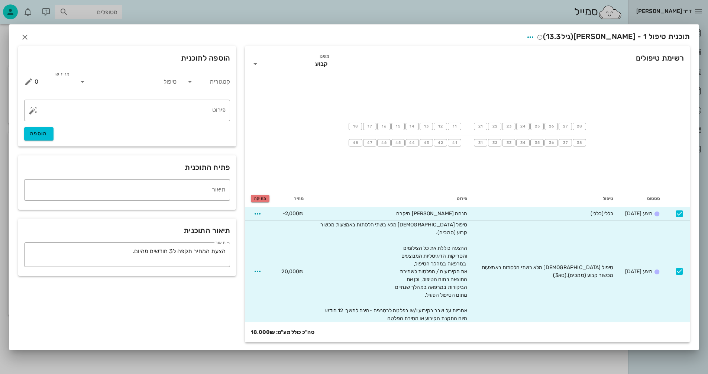
checkbox input "false"
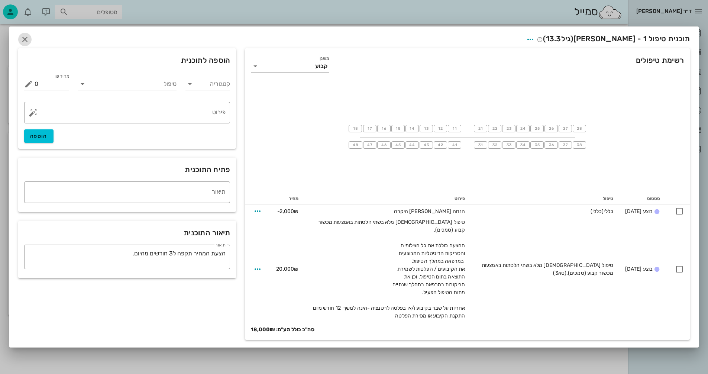
click at [24, 43] on icon "button" at bounding box center [24, 39] width 9 height 9
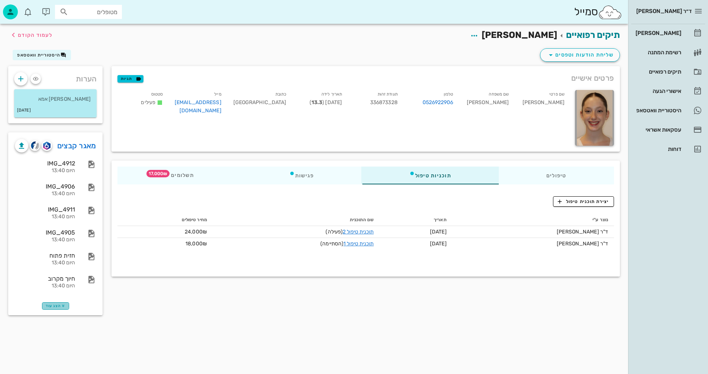
click at [54, 304] on span "הצג עוד" at bounding box center [56, 306] width 20 height 4
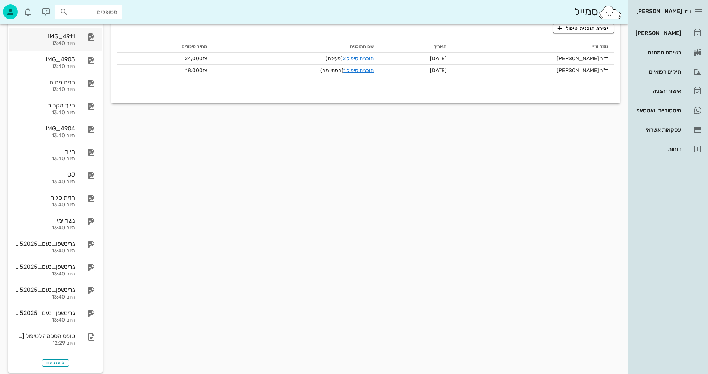
scroll to position [184, 0]
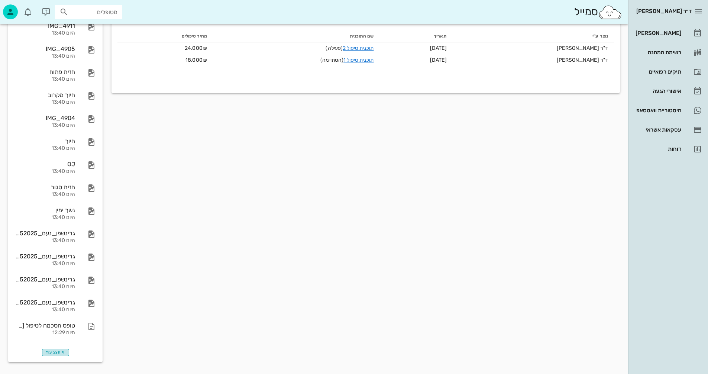
click at [54, 353] on span "הצג עוד" at bounding box center [56, 352] width 20 height 4
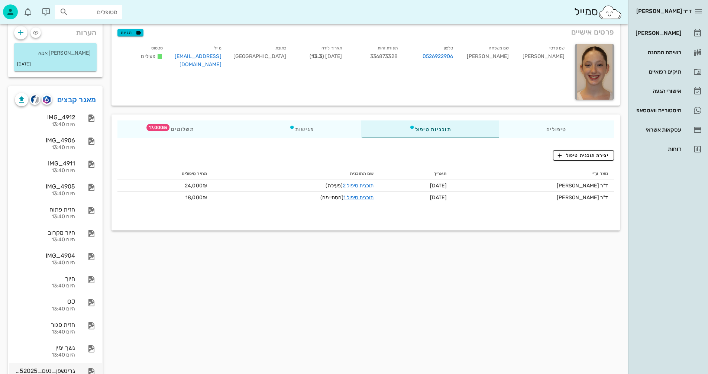
scroll to position [26, 0]
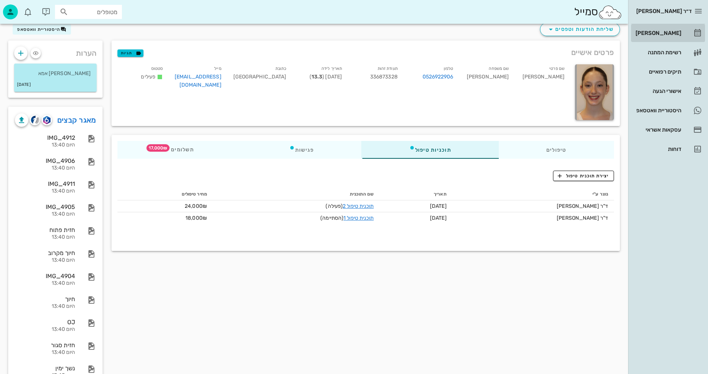
click at [671, 32] on div "[PERSON_NAME]" at bounding box center [657, 33] width 47 height 6
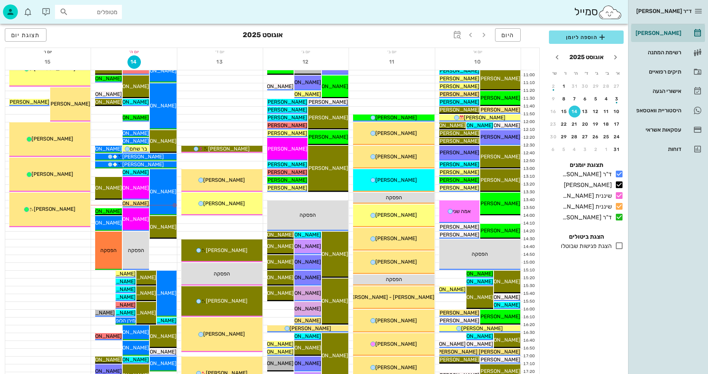
scroll to position [186, 0]
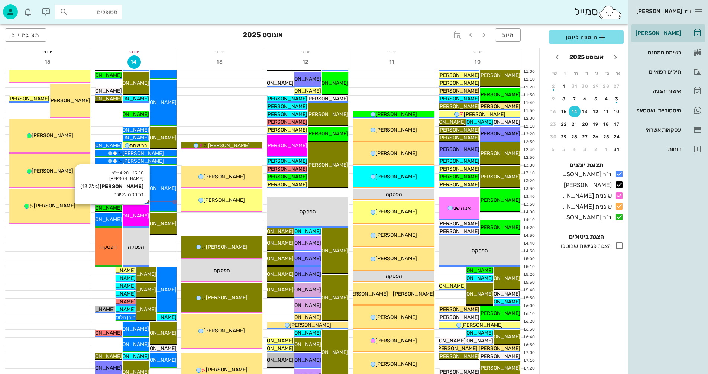
click at [138, 215] on span "[PERSON_NAME]" at bounding box center [128, 216] width 42 height 6
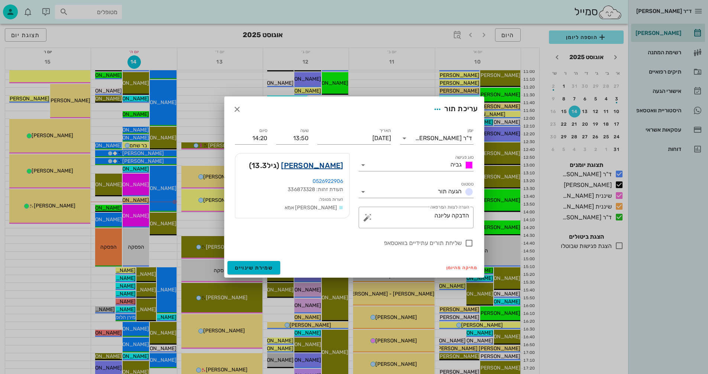
click at [325, 165] on link "נעם גרינשפן" at bounding box center [312, 166] width 62 height 12
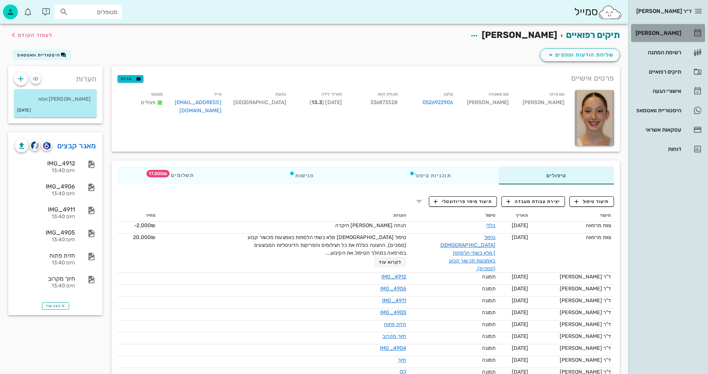
click at [661, 32] on div "[PERSON_NAME]" at bounding box center [657, 33] width 47 height 6
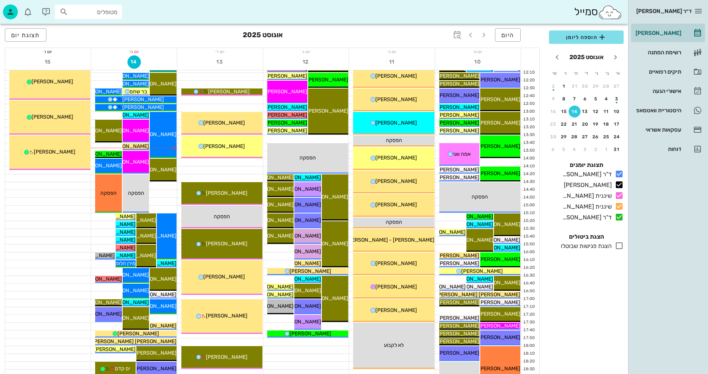
scroll to position [260, 0]
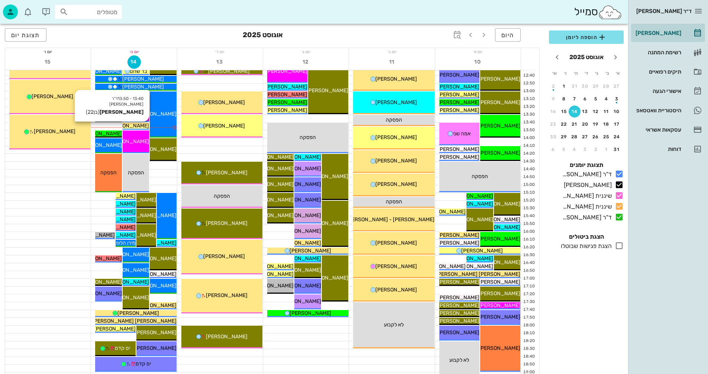
click at [136, 125] on span "[PERSON_NAME]" at bounding box center [128, 126] width 42 height 6
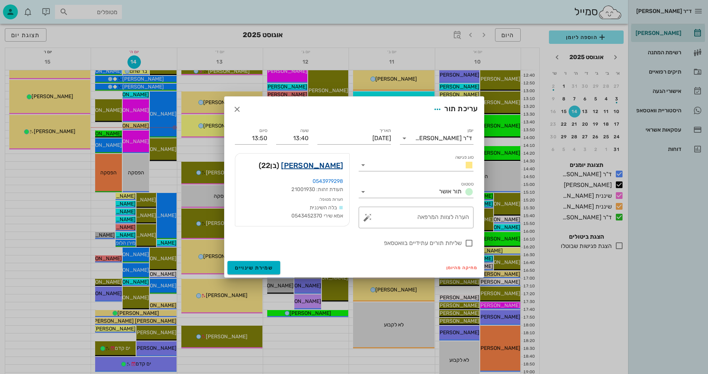
click at [327, 165] on link "לירן מסיקה" at bounding box center [312, 166] width 62 height 12
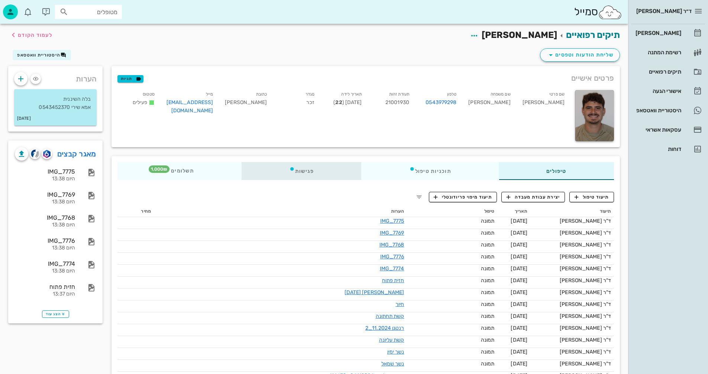
click at [295, 168] on icon at bounding box center [292, 169] width 6 height 6
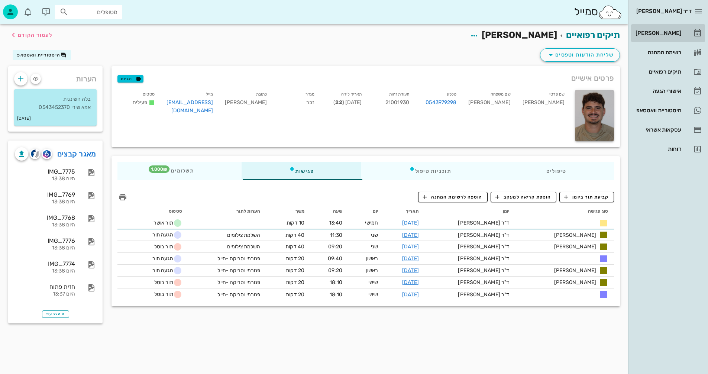
click at [665, 30] on div "[PERSON_NAME]" at bounding box center [657, 33] width 47 height 6
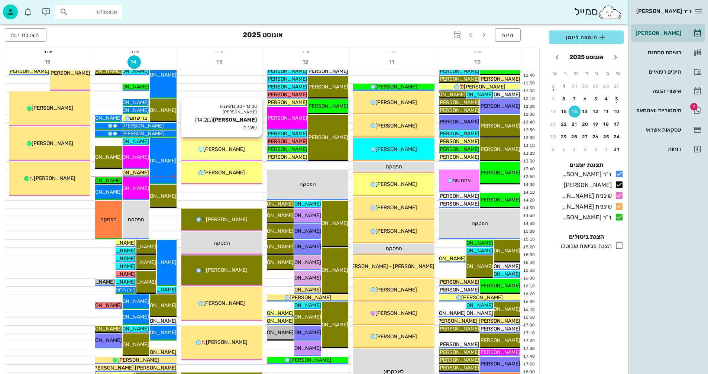
scroll to position [223, 0]
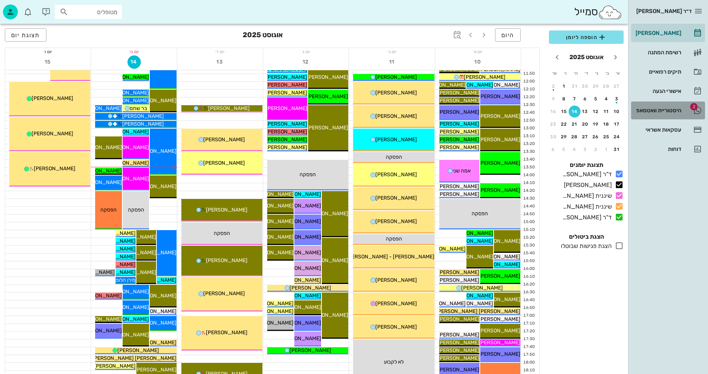
click at [653, 109] on div "היסטוריית וואטסאפ" at bounding box center [657, 110] width 47 height 6
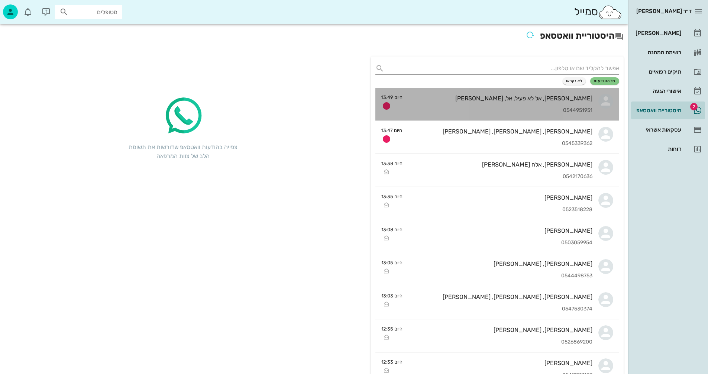
click at [482, 97] on div "[PERSON_NAME], אל לא פעיל, אל, [PERSON_NAME]" at bounding box center [501, 98] width 184 height 7
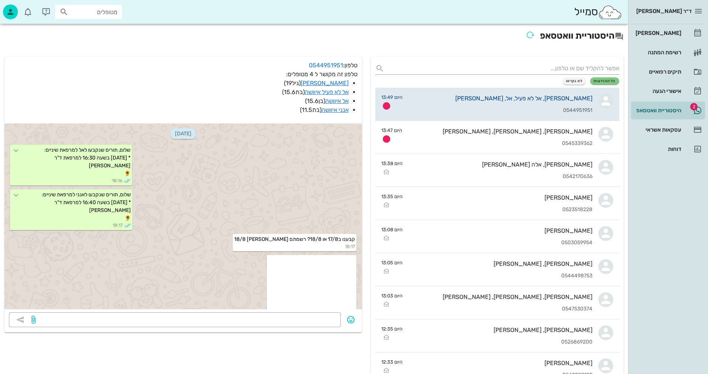
scroll to position [476, 0]
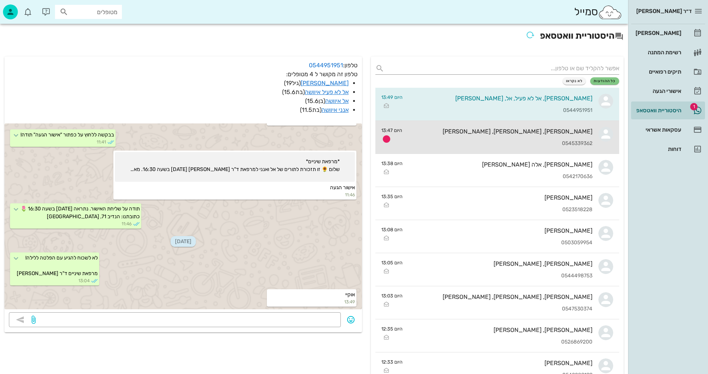
click at [475, 136] on div "עדי, שחר, יובל גד 0545339362" at bounding box center [500, 137] width 184 height 33
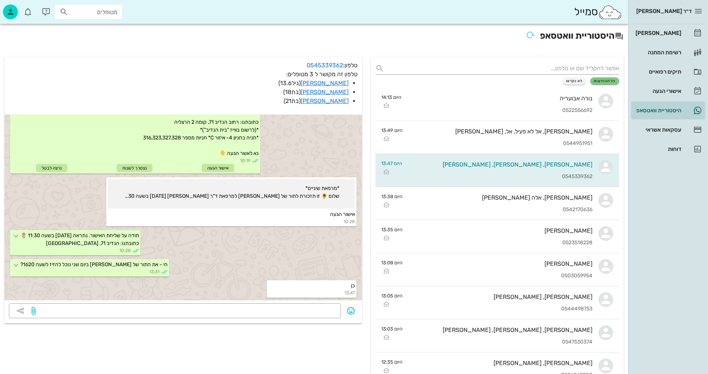
scroll to position [417, 0]
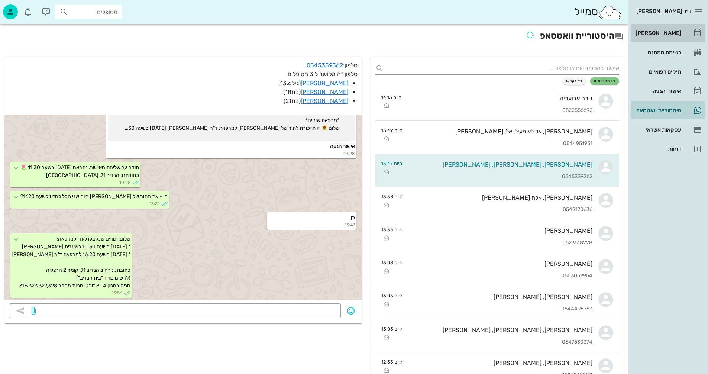
click at [668, 32] on div "[PERSON_NAME]" at bounding box center [657, 33] width 47 height 6
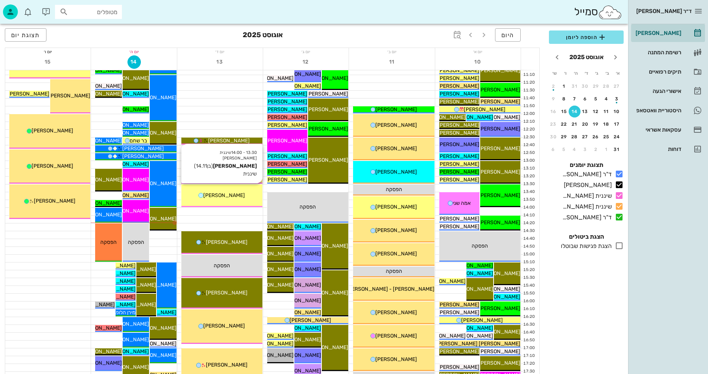
scroll to position [260, 0]
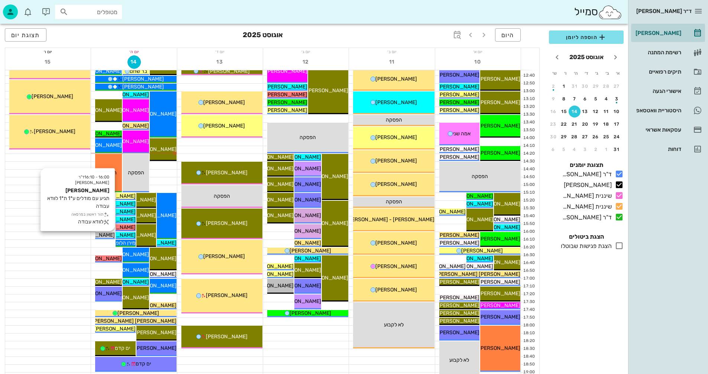
click at [108, 233] on span "[PERSON_NAME]" at bounding box center [94, 235] width 42 height 6
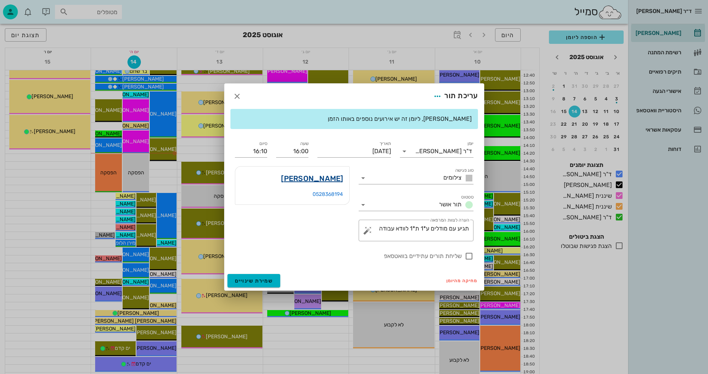
click at [326, 179] on link "טלי וולך" at bounding box center [312, 179] width 62 height 12
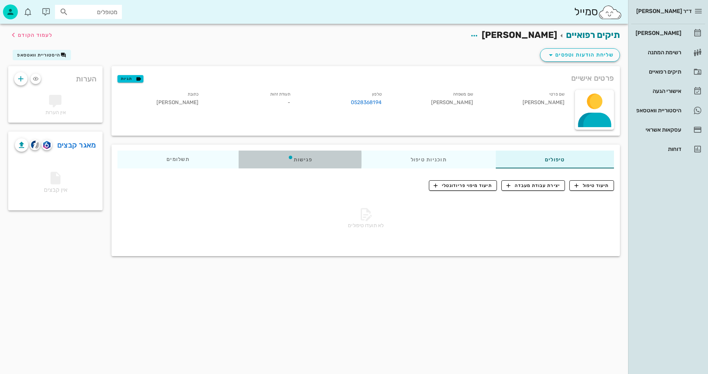
click at [299, 160] on div "פגישות" at bounding box center [300, 160] width 123 height 18
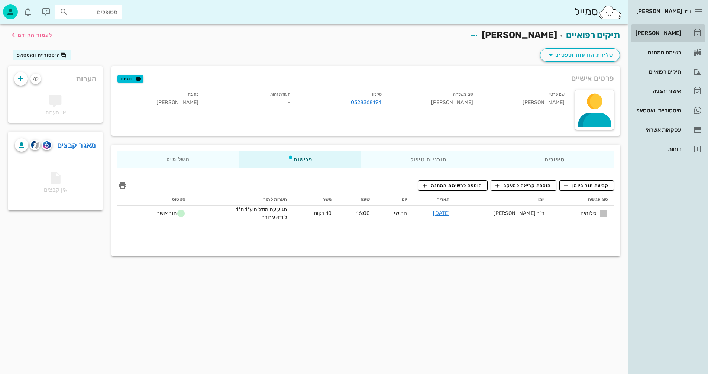
click at [665, 31] on div "[PERSON_NAME]" at bounding box center [657, 33] width 47 height 6
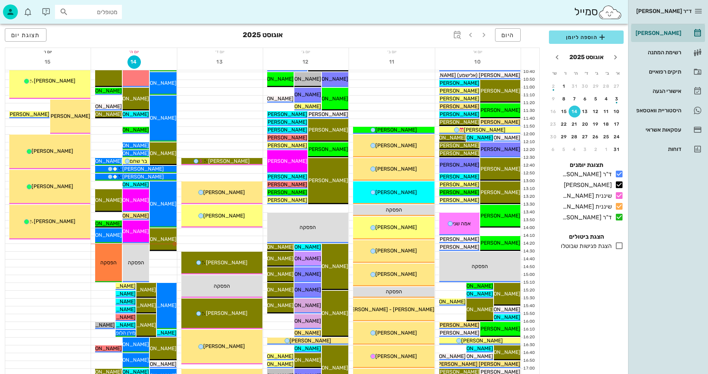
scroll to position [186, 0]
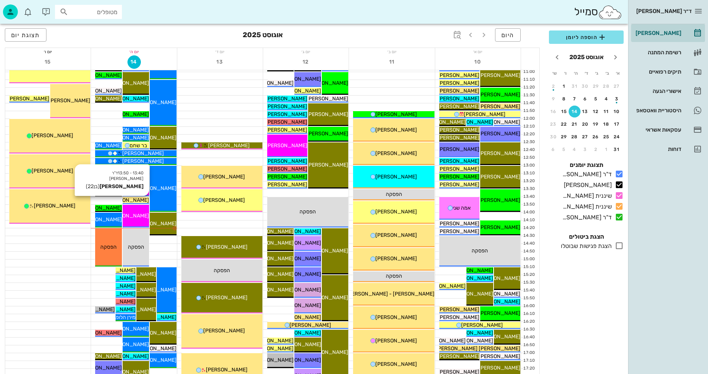
click at [141, 200] on span "[PERSON_NAME]" at bounding box center [128, 200] width 42 height 6
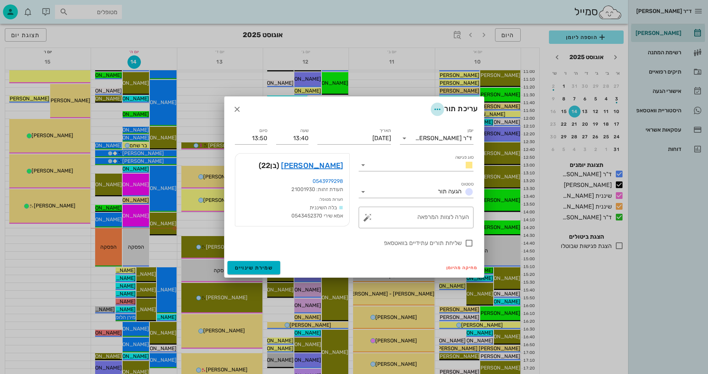
click at [434, 108] on icon "button" at bounding box center [437, 109] width 9 height 9
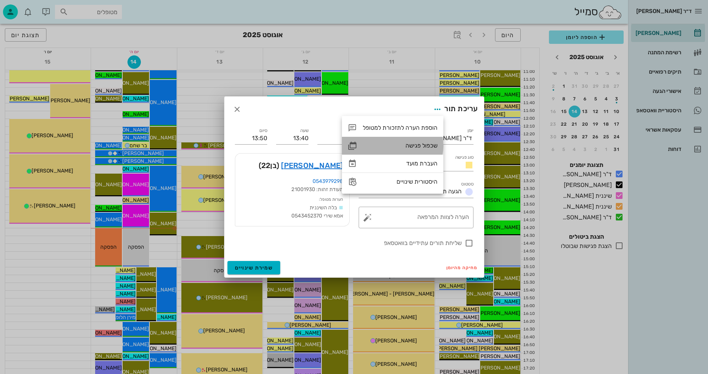
click at [419, 145] on div "שכפול פגישה" at bounding box center [400, 145] width 75 height 7
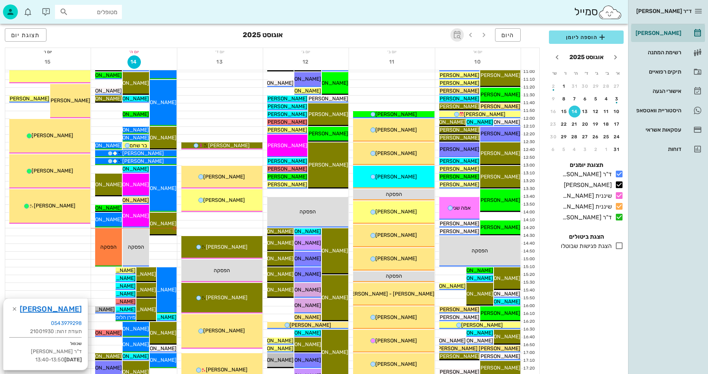
click at [459, 35] on icon "button" at bounding box center [457, 34] width 9 height 9
click at [450, 57] on input "text" at bounding box center [449, 55] width 9 height 12
type input "6"
click at [423, 79] on span "קפיצה לתאריך" at bounding box center [423, 76] width 61 height 5
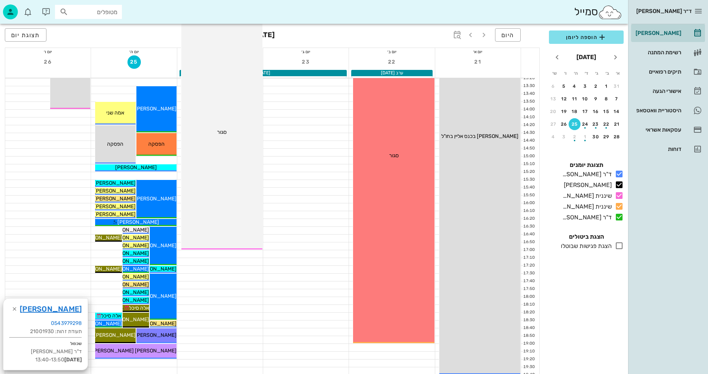
scroll to position [298, 0]
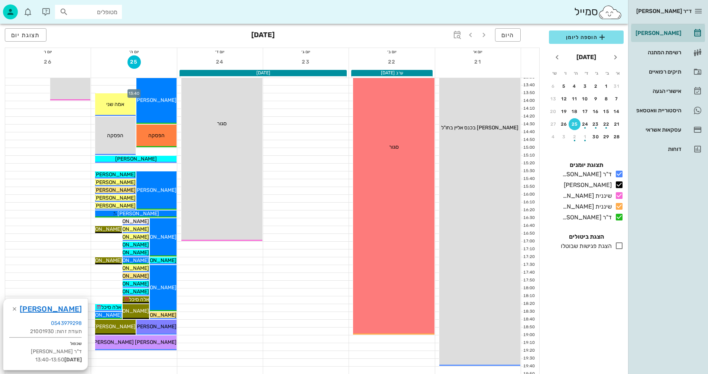
click at [113, 90] on div at bounding box center [134, 89] width 86 height 7
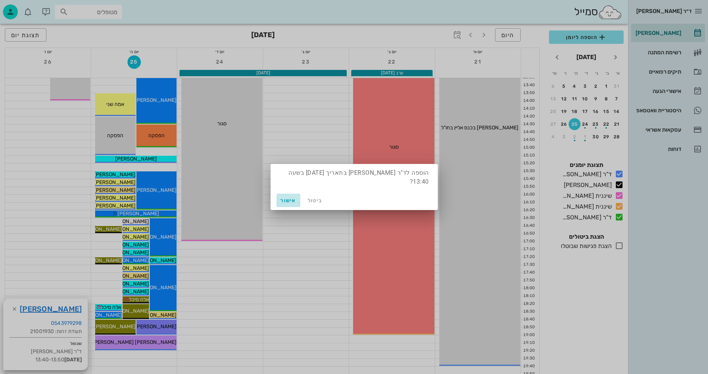
click at [290, 203] on span "אישור" at bounding box center [289, 200] width 18 height 6
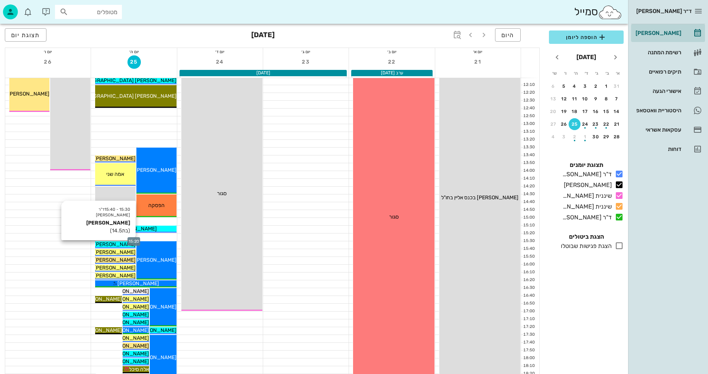
scroll to position [223, 0]
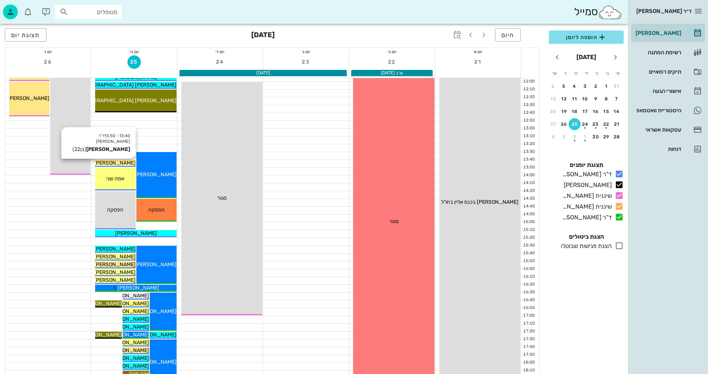
click at [128, 164] on div "[PERSON_NAME]" at bounding box center [115, 163] width 40 height 8
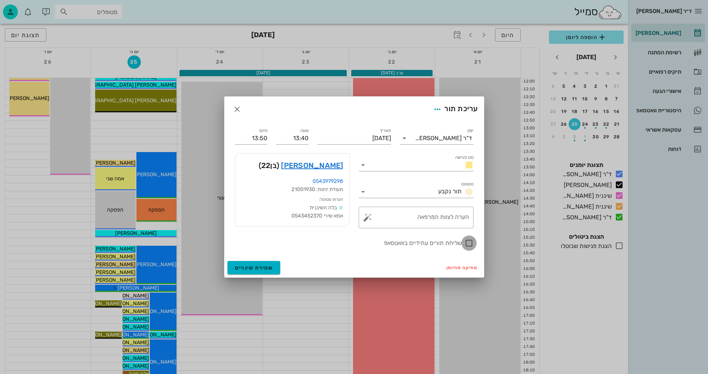
click at [468, 242] on div at bounding box center [469, 243] width 13 height 13
checkbox input "true"
click at [248, 268] on span "שמירת שינויים" at bounding box center [254, 268] width 38 height 6
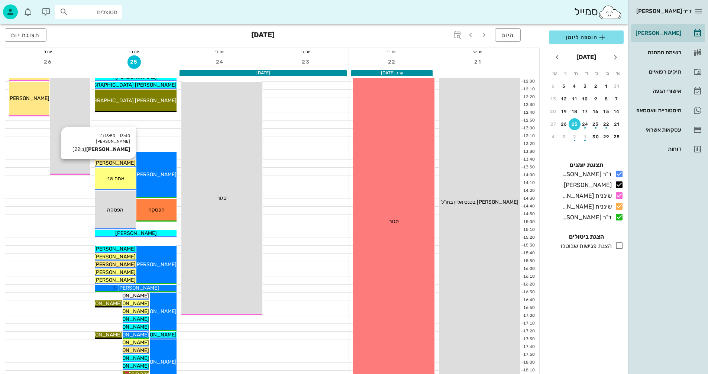
click at [127, 162] on span "[PERSON_NAME]" at bounding box center [115, 163] width 42 height 6
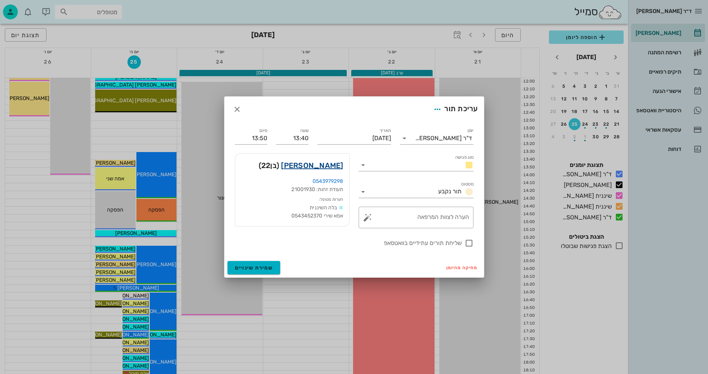
click at [320, 168] on link "לירן מסיקה" at bounding box center [312, 166] width 62 height 12
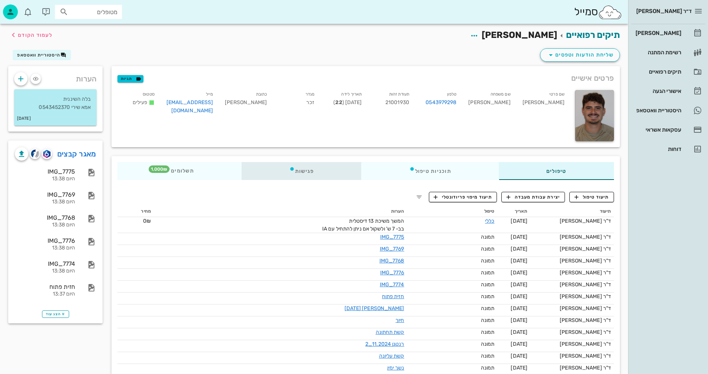
click at [309, 168] on div "פגישות" at bounding box center [302, 171] width 120 height 18
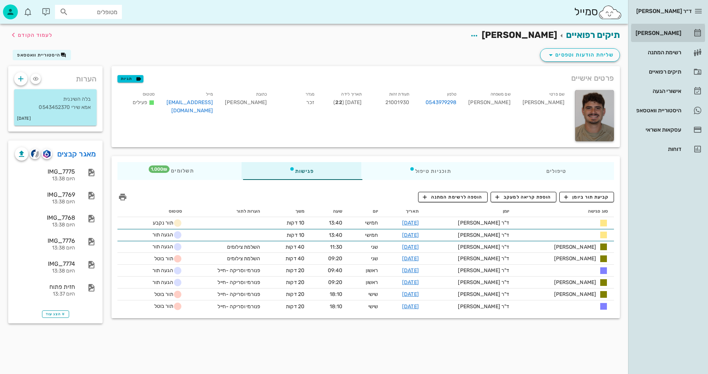
click at [665, 33] on div "[PERSON_NAME]" at bounding box center [657, 33] width 47 height 6
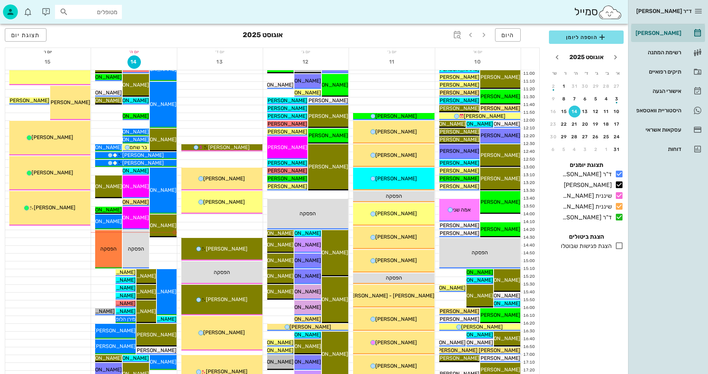
scroll to position [186, 0]
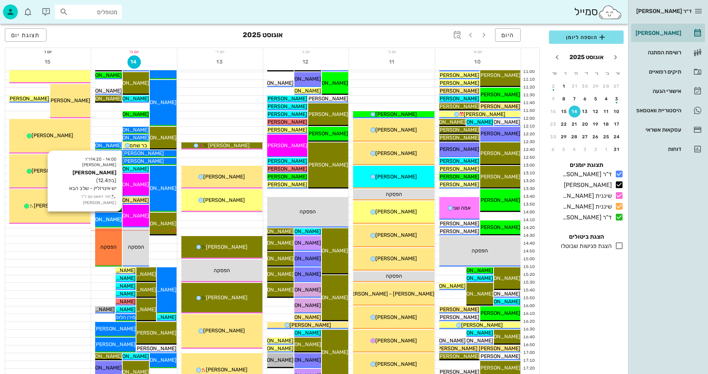
click at [108, 218] on span "[PERSON_NAME]" at bounding box center [101, 219] width 42 height 6
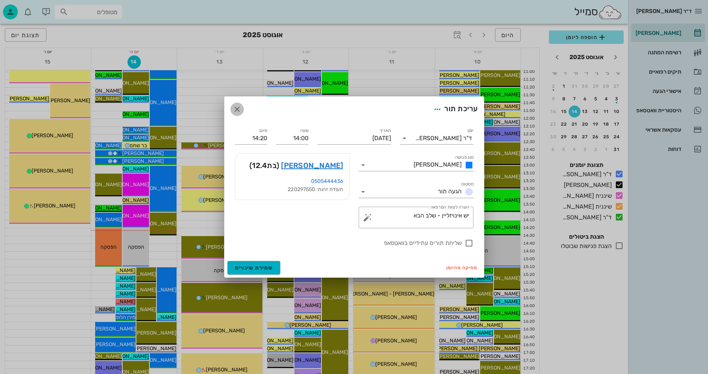
click at [237, 109] on icon "button" at bounding box center [237, 109] width 9 height 9
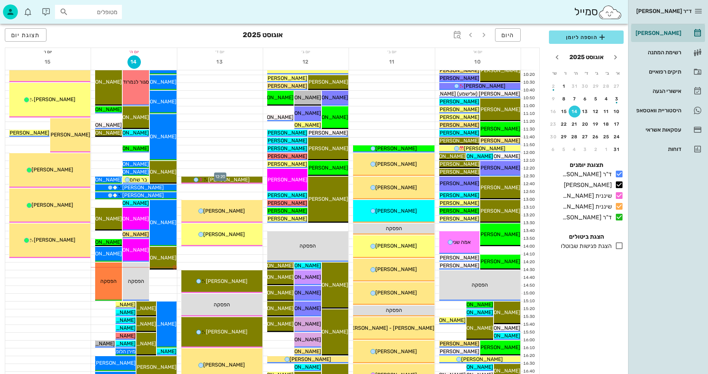
scroll to position [149, 0]
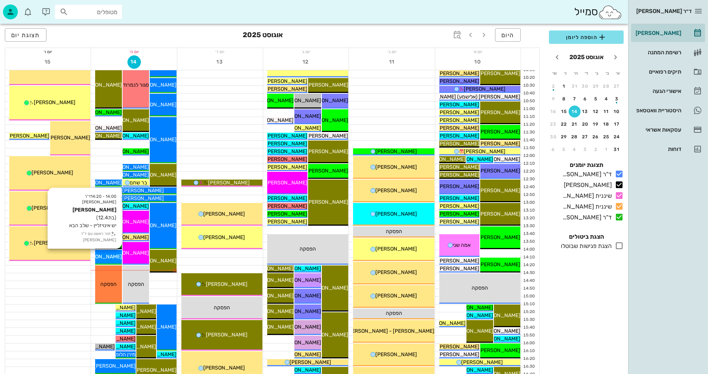
click at [111, 255] on span "[PERSON_NAME]" at bounding box center [101, 257] width 42 height 6
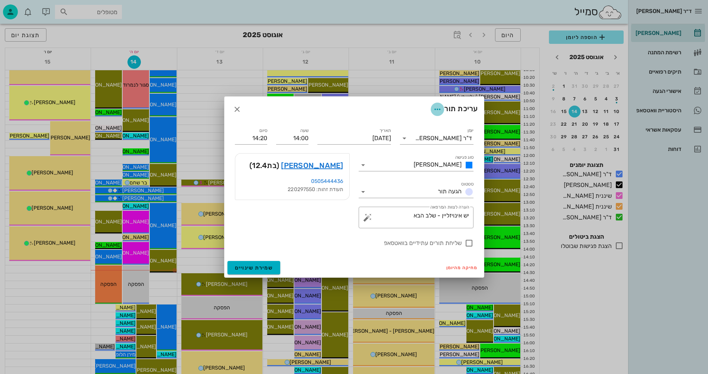
click at [437, 110] on icon "button" at bounding box center [437, 109] width 9 height 9
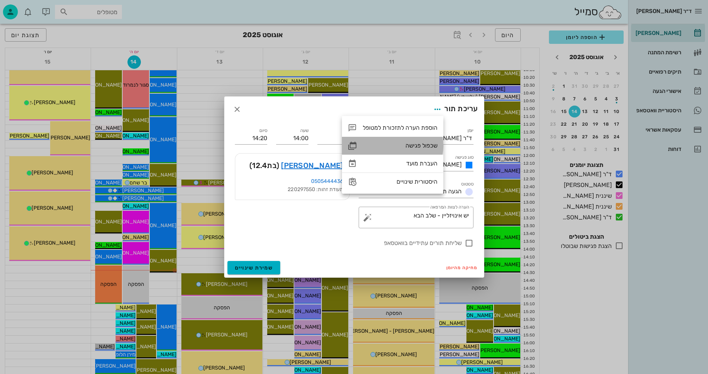
click at [419, 143] on div "שכפול פגישה" at bounding box center [400, 145] width 75 height 7
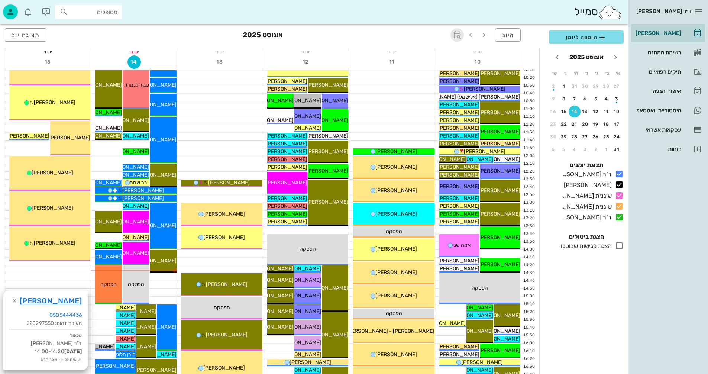
click at [457, 35] on icon "button" at bounding box center [457, 34] width 9 height 9
click at [444, 56] on div "​" at bounding box center [449, 55] width 18 height 15
type input "2"
click at [396, 56] on icon at bounding box center [397, 55] width 9 height 9
click at [418, 87] on div "חודשים" at bounding box center [412, 88] width 36 height 6
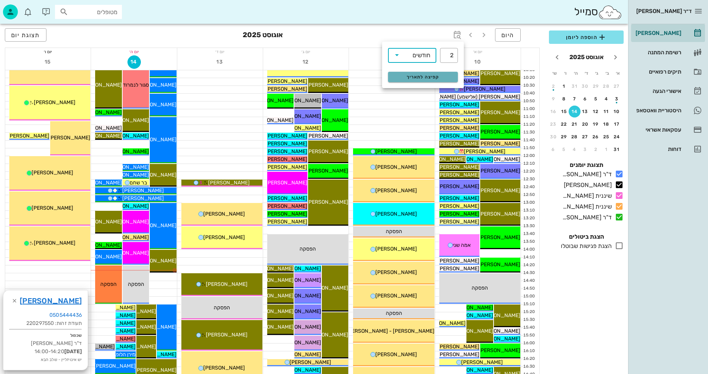
click at [412, 78] on span "קפיצה לתאריך" at bounding box center [423, 76] width 61 height 5
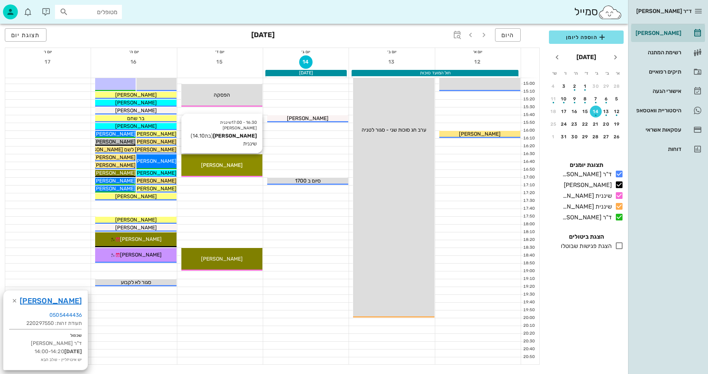
scroll to position [409, 0]
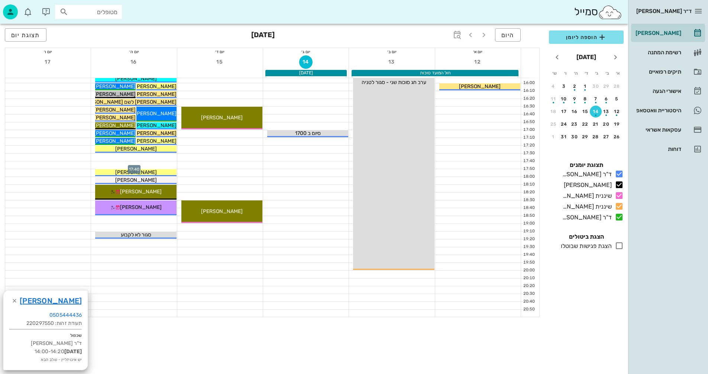
click at [108, 165] on div at bounding box center [134, 164] width 86 height 7
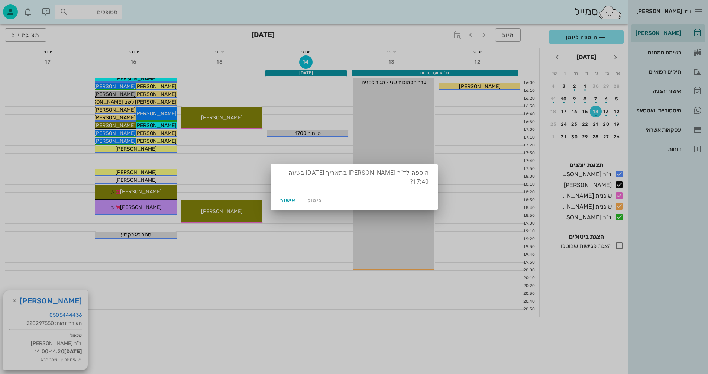
click at [189, 159] on div at bounding box center [354, 187] width 708 height 374
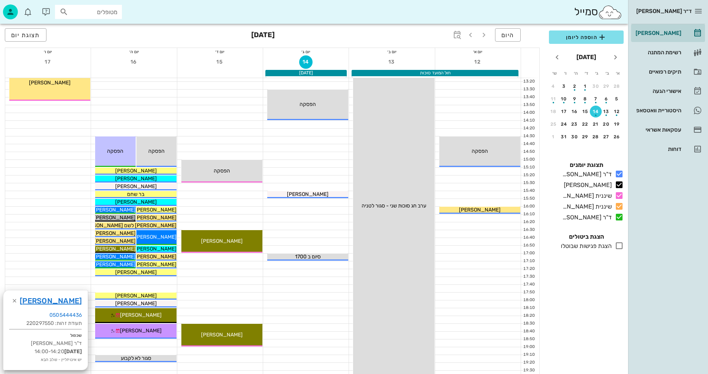
scroll to position [260, 0]
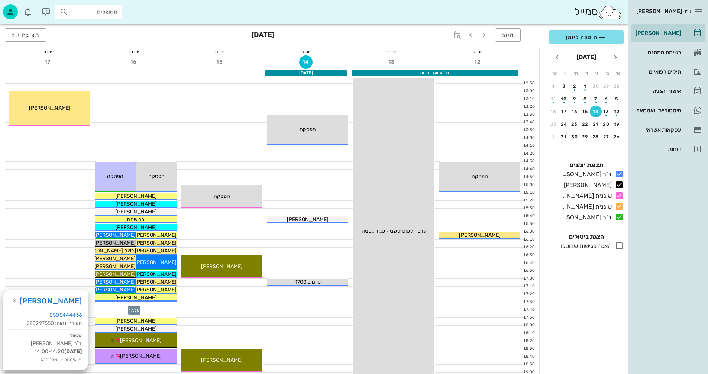
click at [154, 303] on div at bounding box center [134, 305] width 86 height 7
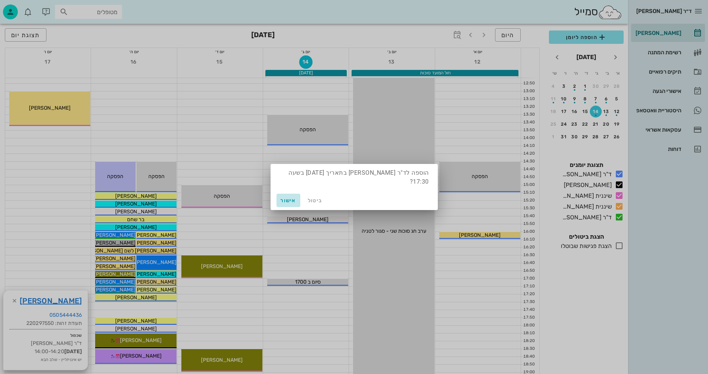
click at [288, 194] on button "אישור" at bounding box center [289, 200] width 24 height 13
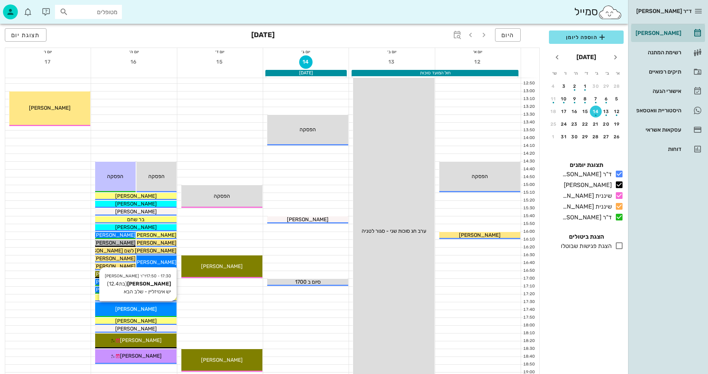
click at [157, 309] on div "[PERSON_NAME]" at bounding box center [135, 309] width 81 height 8
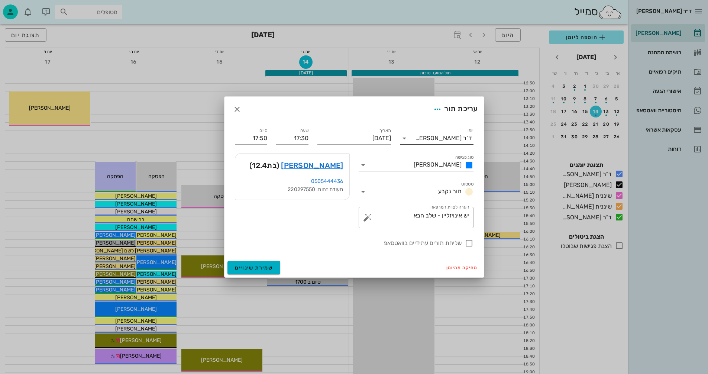
click at [404, 136] on icon at bounding box center [404, 138] width 9 height 9
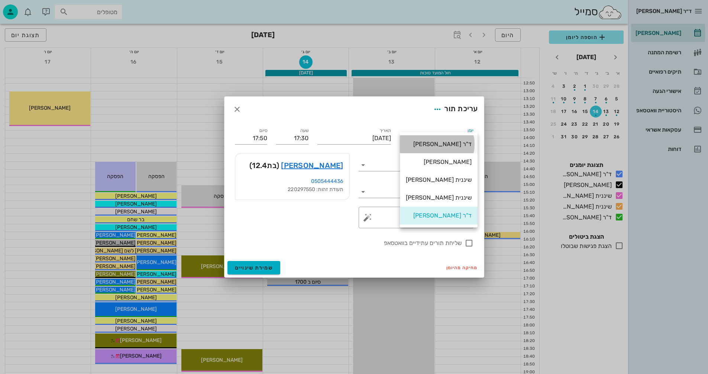
click at [433, 144] on div "ד"ר [PERSON_NAME]" at bounding box center [439, 144] width 66 height 7
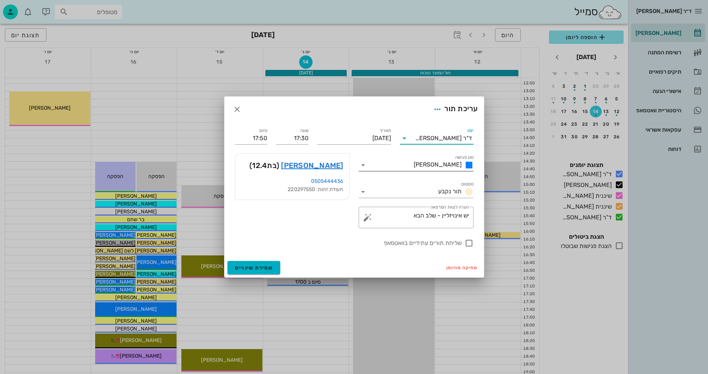
click at [363, 165] on icon at bounding box center [363, 165] width 9 height 9
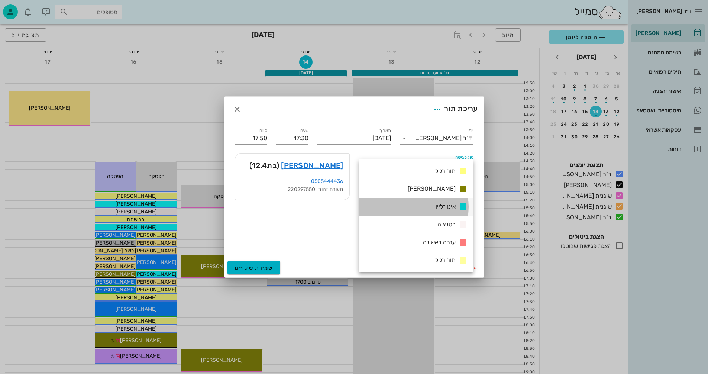
click at [443, 206] on span "אינויזליין" at bounding box center [446, 206] width 20 height 7
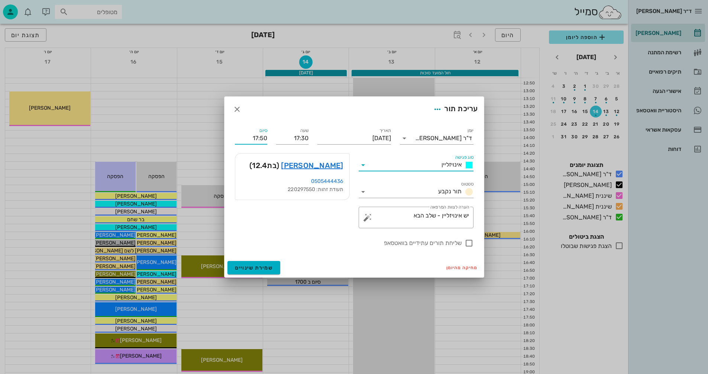
click at [263, 139] on input "17:50" at bounding box center [251, 138] width 32 height 12
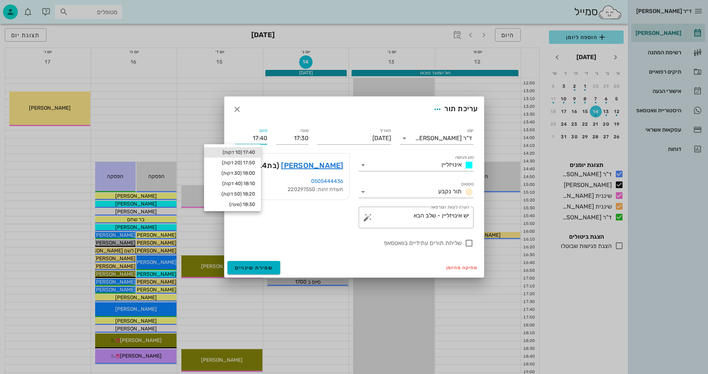
type input "17:40"
click at [238, 151] on div "17:40 (10 דקות)" at bounding box center [232, 153] width 45 height 6
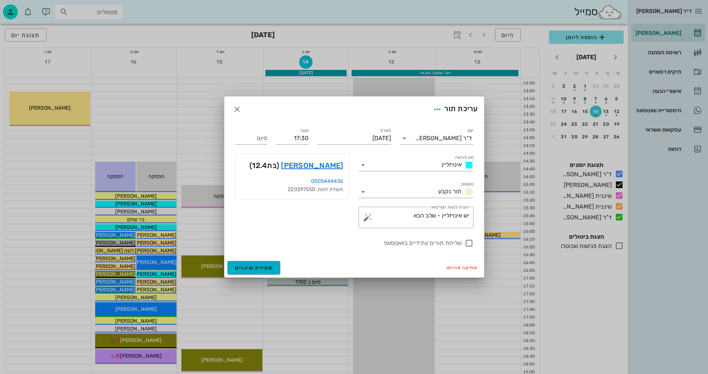
type input "17:40"
drag, startPoint x: 427, startPoint y: 219, endPoint x: 476, endPoint y: 218, distance: 48.3
click at [476, 218] on div "​ הערה לצוות המרפאה יש אינויזליין - שלב הבא" at bounding box center [416, 217] width 124 height 30
click at [468, 244] on div at bounding box center [469, 243] width 13 height 13
checkbox input "true"
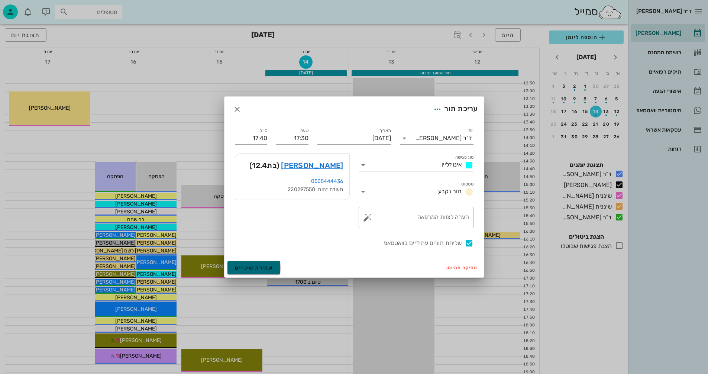
click at [248, 267] on span "שמירת שינויים" at bounding box center [254, 268] width 38 height 6
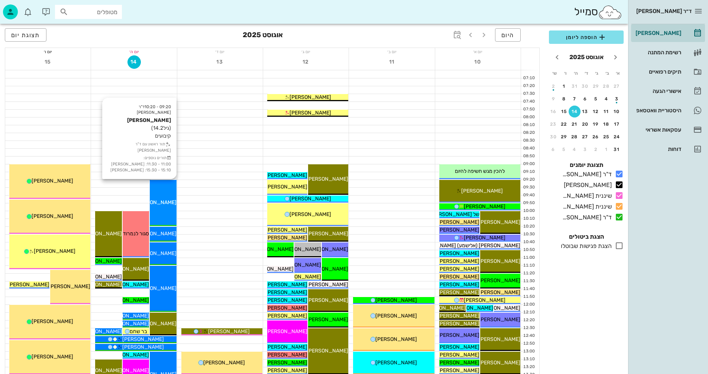
click at [160, 200] on span "[PERSON_NAME]" at bounding box center [156, 202] width 42 height 6
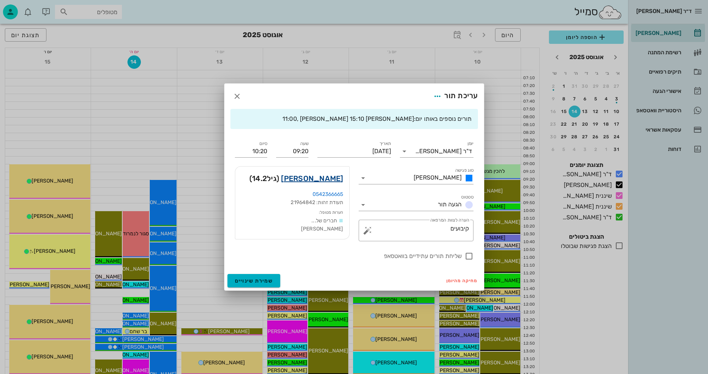
click at [324, 179] on link "[PERSON_NAME]" at bounding box center [312, 179] width 62 height 12
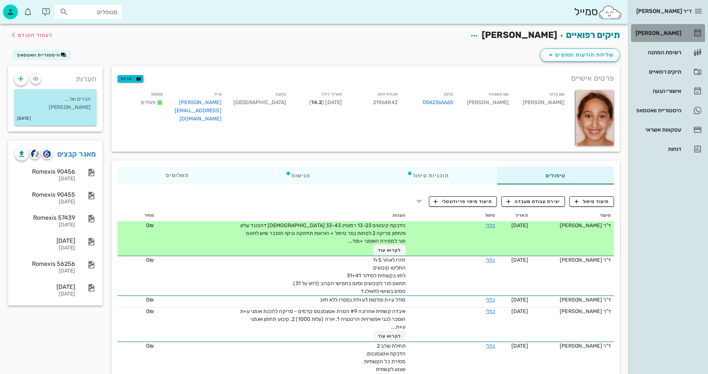
click at [665, 35] on div "[PERSON_NAME]" at bounding box center [657, 33] width 47 height 6
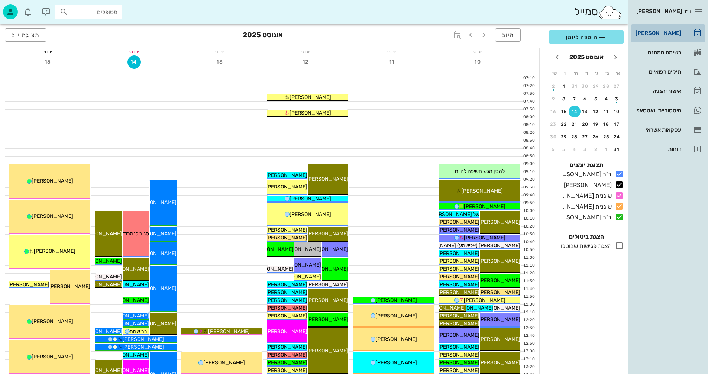
click at [665, 35] on div "[PERSON_NAME]" at bounding box center [657, 33] width 47 height 6
click at [652, 109] on div "היסטוריית וואטסאפ" at bounding box center [657, 110] width 47 height 6
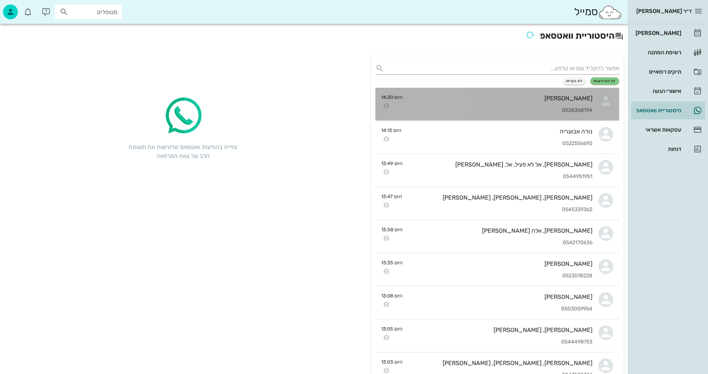
click at [499, 99] on div "[PERSON_NAME]" at bounding box center [501, 98] width 184 height 7
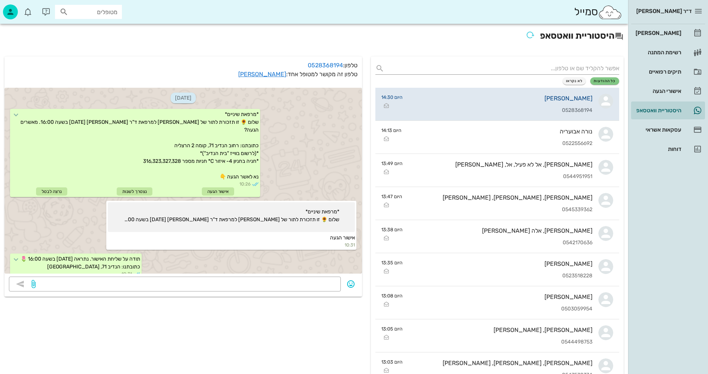
scroll to position [117, 0]
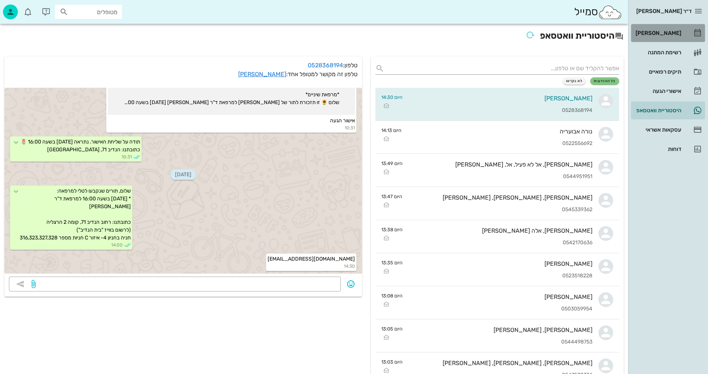
click at [666, 31] on div "[PERSON_NAME]" at bounding box center [657, 33] width 47 height 6
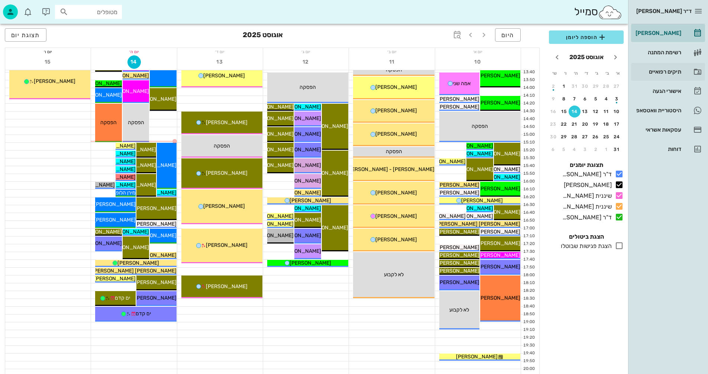
scroll to position [298, 0]
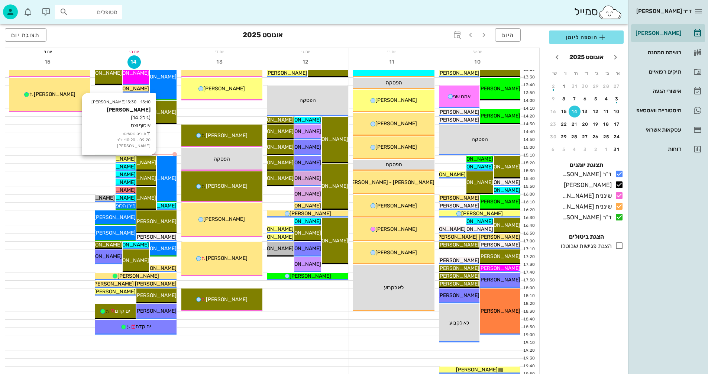
click at [148, 163] on span "[PERSON_NAME]" at bounding box center [136, 163] width 42 height 6
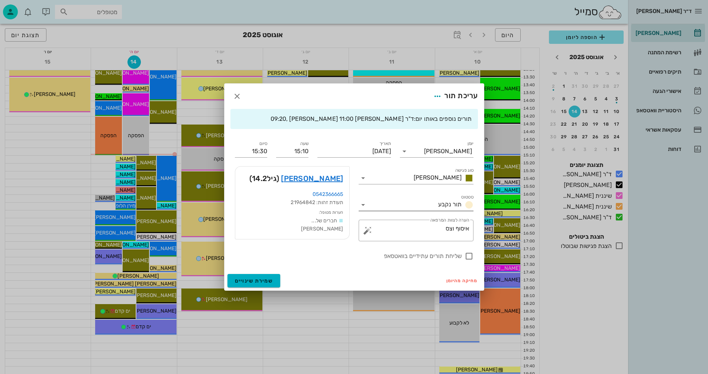
click at [363, 205] on icon at bounding box center [363, 204] width 9 height 9
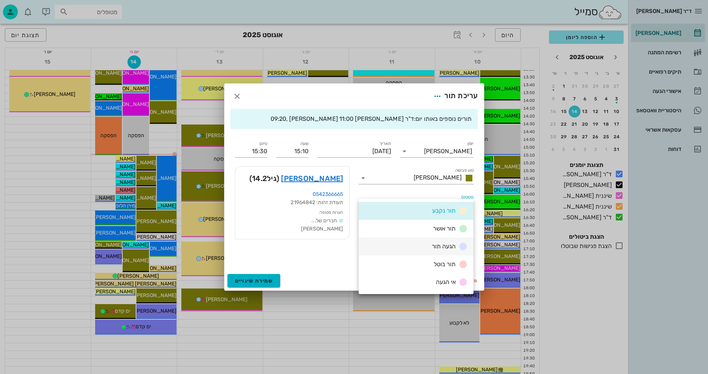
click at [410, 246] on div "הגעה תור" at bounding box center [416, 247] width 115 height 18
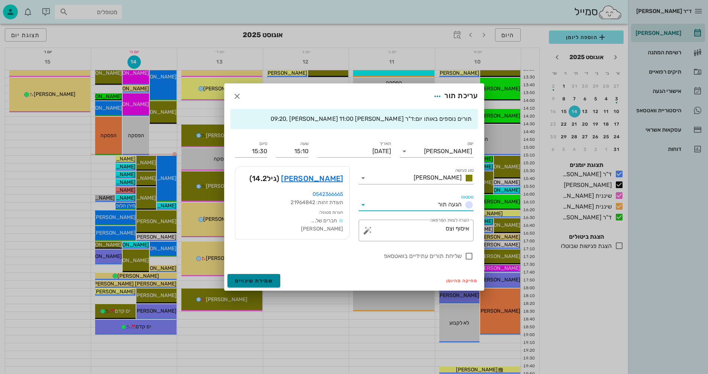
click at [242, 279] on span "שמירת שינויים" at bounding box center [254, 281] width 38 height 6
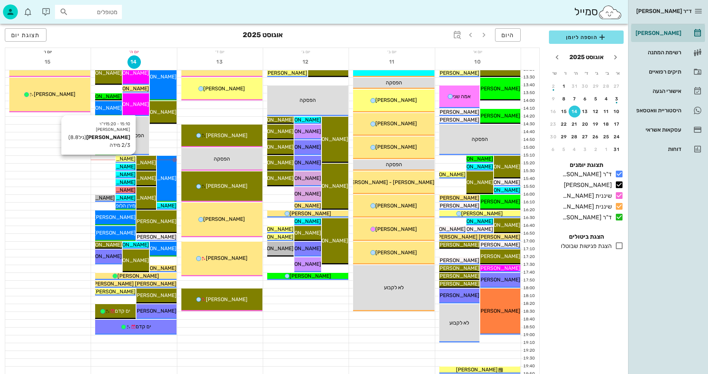
click at [125, 157] on span "[PERSON_NAME]" at bounding box center [115, 159] width 42 height 6
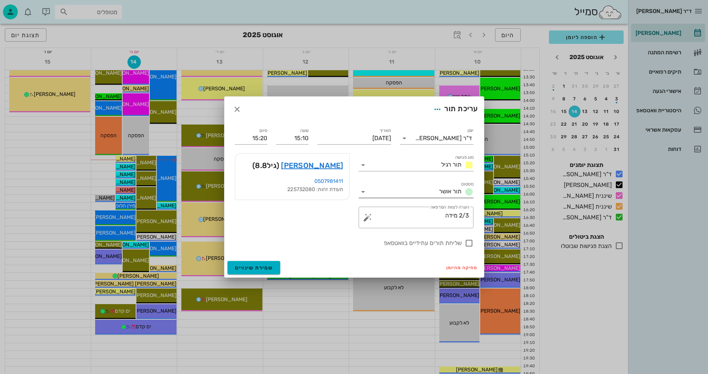
click at [364, 189] on icon at bounding box center [363, 191] width 9 height 9
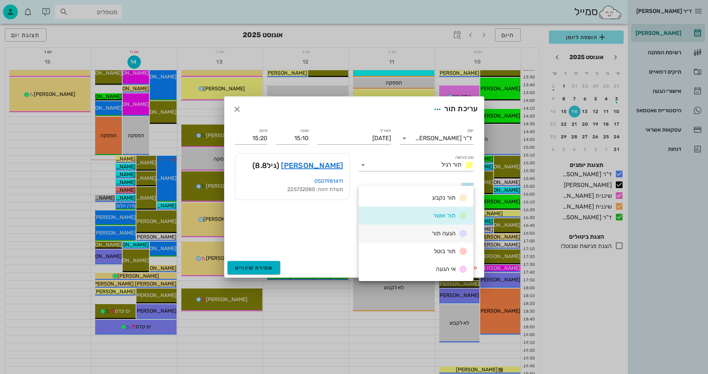
click at [437, 233] on span "הגעה תור" at bounding box center [444, 233] width 24 height 7
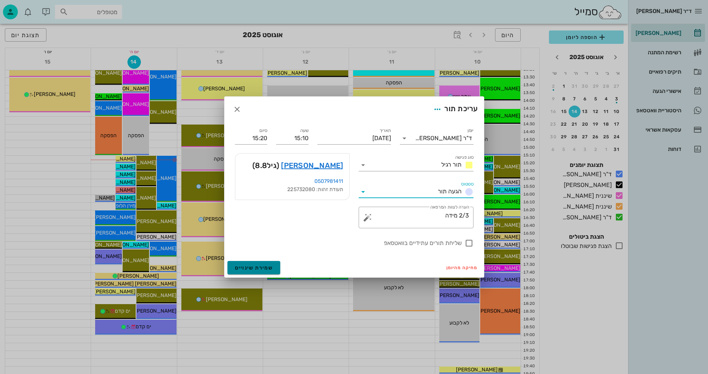
click at [249, 268] on span "שמירת שינויים" at bounding box center [254, 268] width 38 height 6
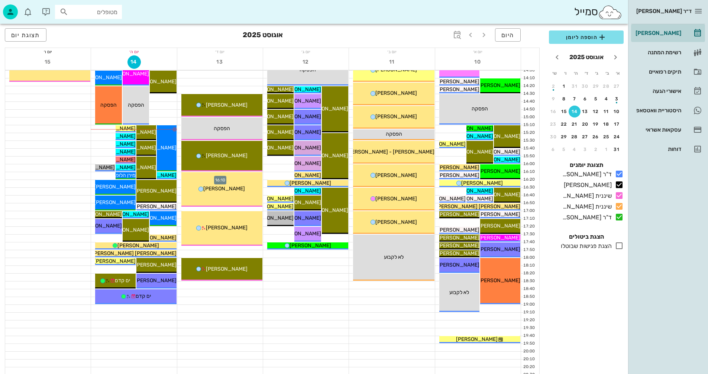
scroll to position [315, 0]
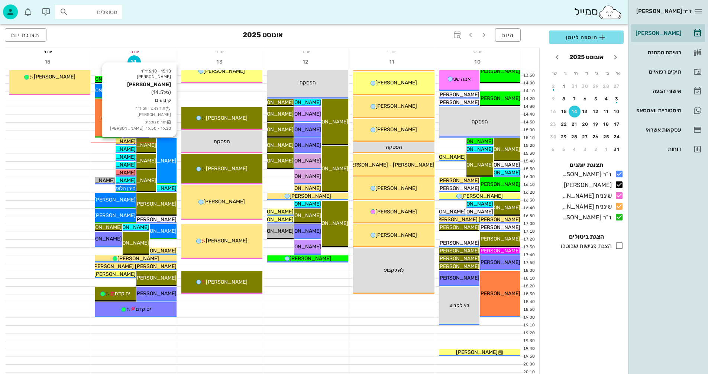
click at [171, 157] on div "15:10 - 16:10 ד"ר ולד שרון רעות חבושה (גיל 14.5 ) קיבועים תור ראשון עם ד"ר ולד …" at bounding box center [167, 161] width 20 height 46
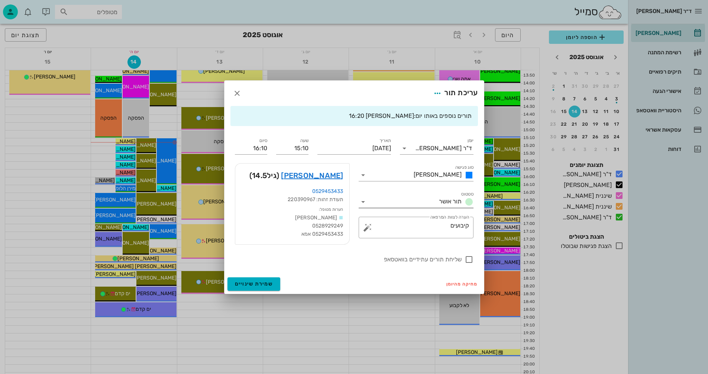
click at [364, 200] on icon at bounding box center [363, 201] width 9 height 9
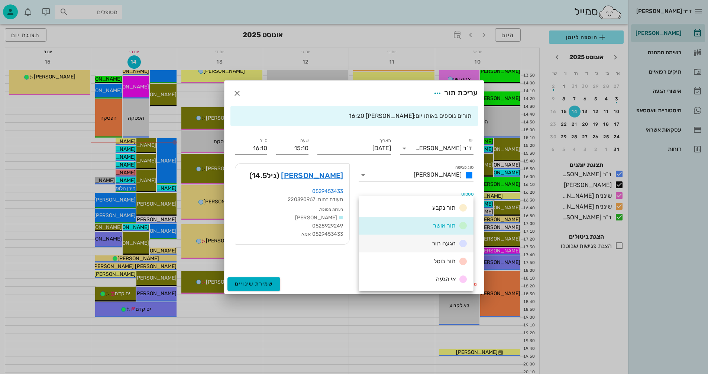
click at [437, 243] on span "הגעה תור" at bounding box center [444, 243] width 24 height 7
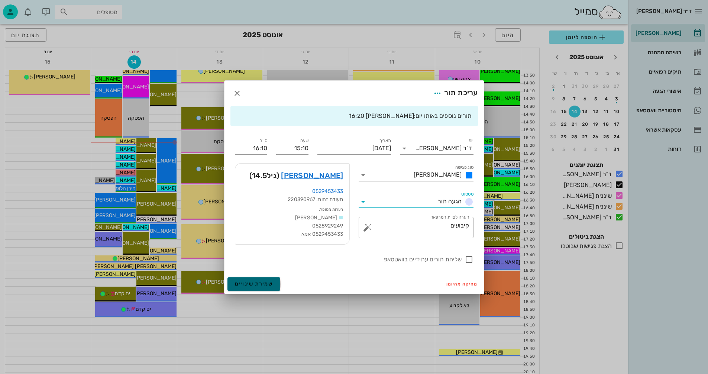
click at [237, 286] on span "שמירת שינויים" at bounding box center [254, 284] width 38 height 6
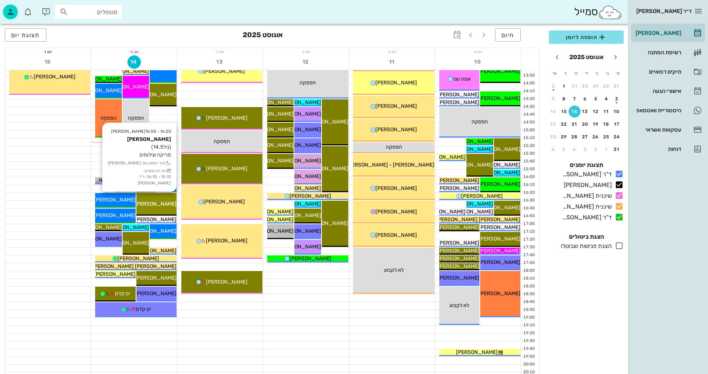
click at [151, 199] on div "16:20 - 16:50 יומן מרפאה רעות חבושה (גיל 14.5 ) סריקה וצילומים תור ראשון עם יומ…" at bounding box center [156, 204] width 40 height 23
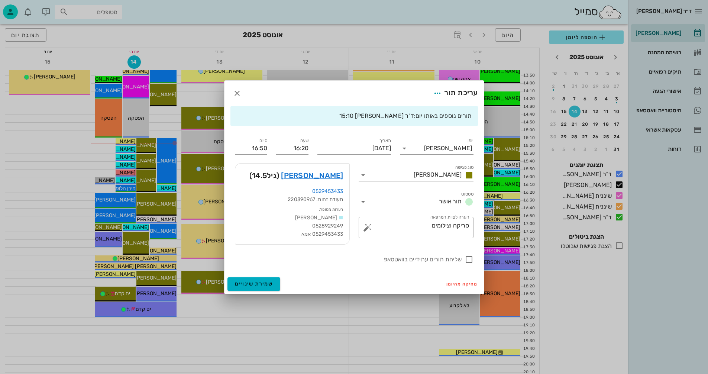
click at [361, 201] on icon at bounding box center [363, 201] width 9 height 9
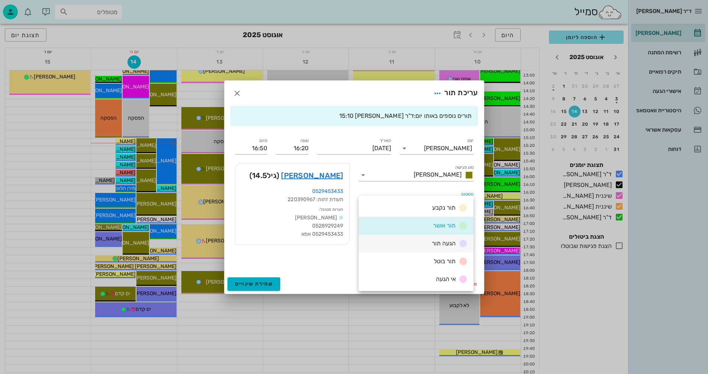
click at [440, 243] on span "הגעה תור" at bounding box center [444, 243] width 24 height 7
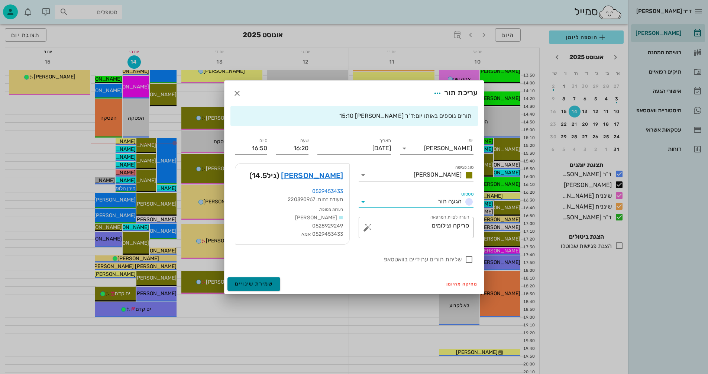
click at [248, 285] on span "שמירת שינויים" at bounding box center [254, 284] width 38 height 6
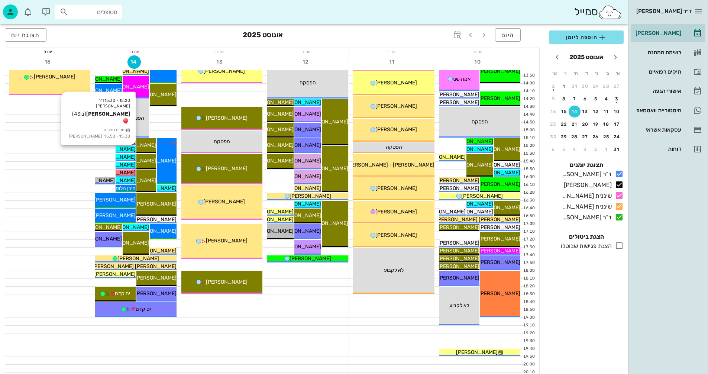
click at [128, 149] on span "[PERSON_NAME]" at bounding box center [115, 149] width 42 height 6
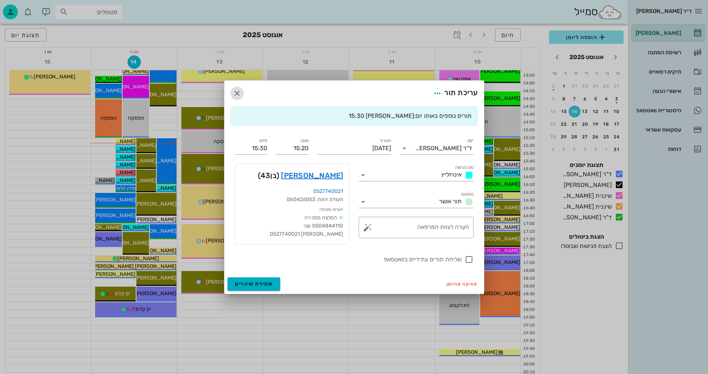
click at [237, 92] on icon "button" at bounding box center [237, 93] width 9 height 9
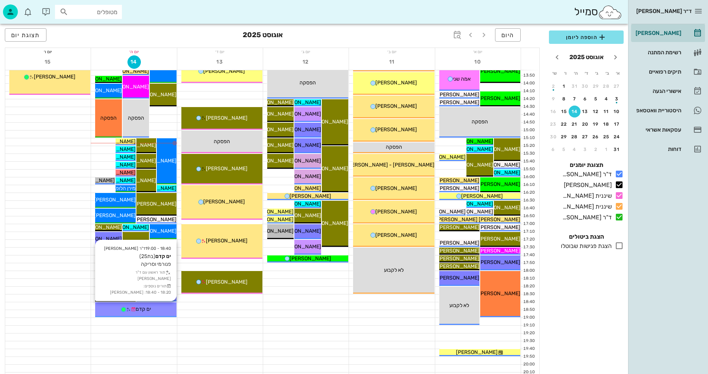
click at [154, 309] on div "ים קדם" at bounding box center [135, 309] width 81 height 8
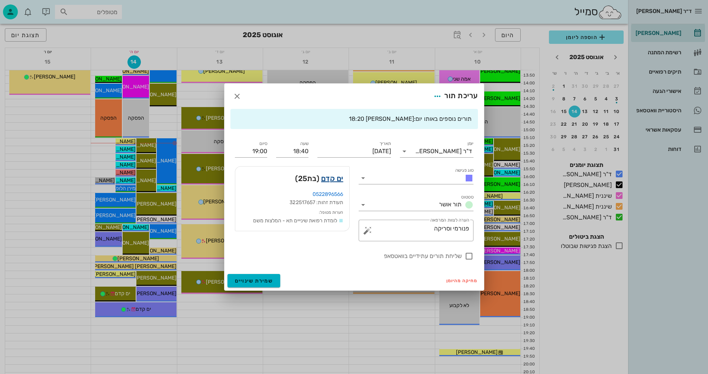
click at [332, 179] on link "ים קדם" at bounding box center [332, 179] width 22 height 12
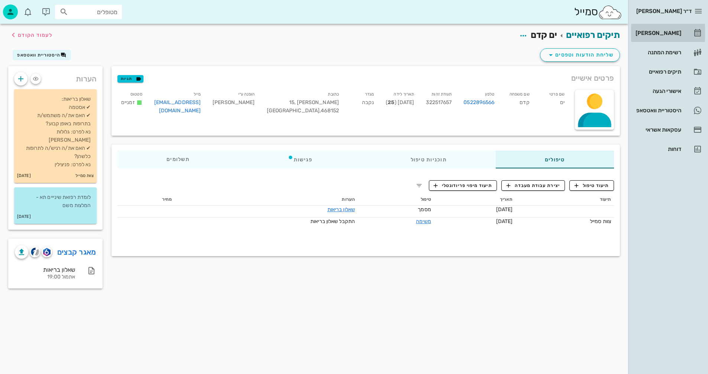
click at [666, 31] on div "[PERSON_NAME]" at bounding box center [657, 33] width 47 height 6
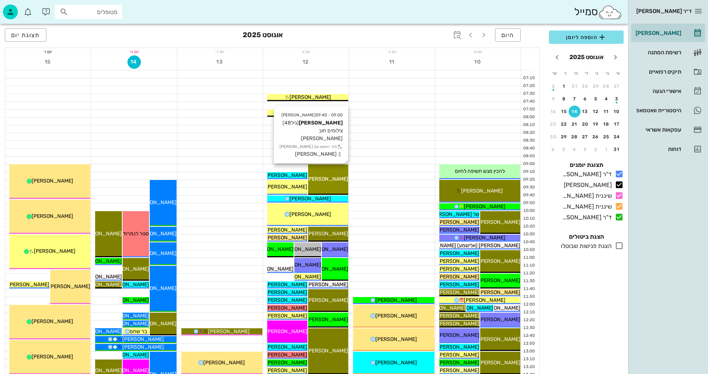
click at [334, 172] on div "09:00 - 09:40 יומן מרפאה הילה לוי (גיל 48 ) צילומים חוב כספי תור ראשון עם יומן …" at bounding box center [328, 179] width 40 height 30
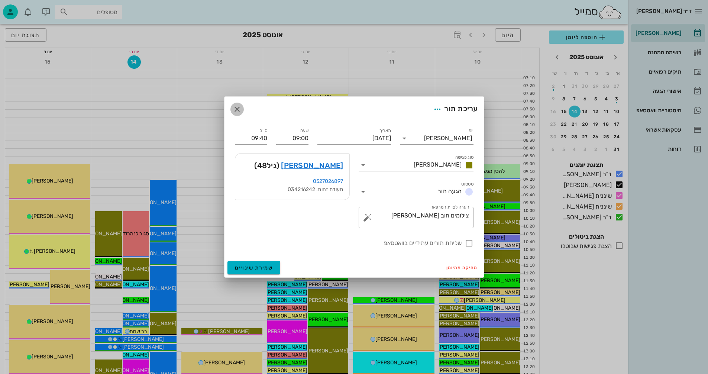
click at [236, 107] on icon "button" at bounding box center [237, 109] width 9 height 9
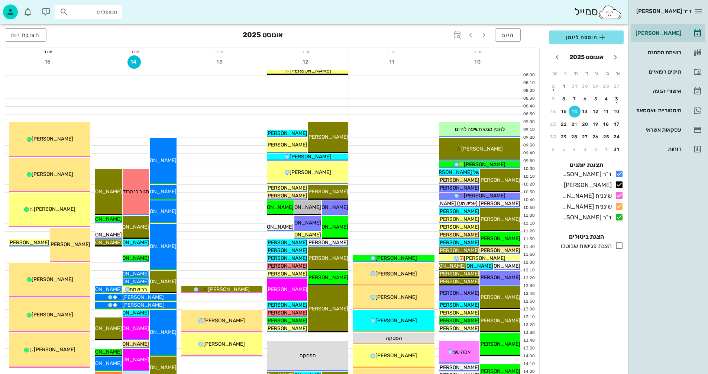
scroll to position [112, 0]
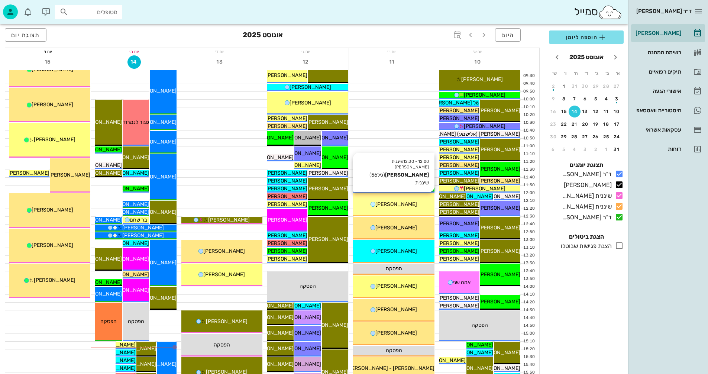
click at [419, 208] on div "12:00 - 12:30 שיננית טניה דרור רוסו (גיל 56 ) שיננית דרור רוסו" at bounding box center [393, 204] width 81 height 23
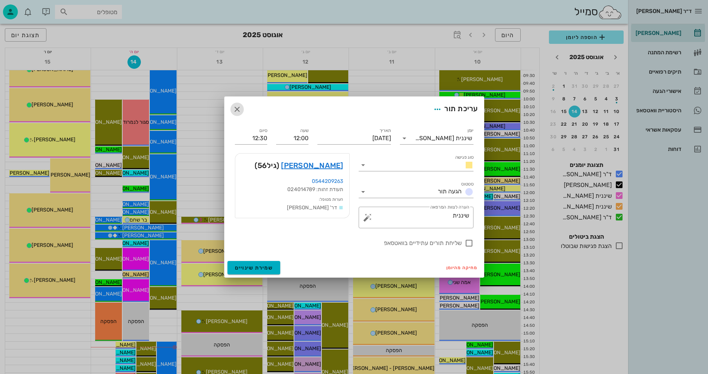
click at [235, 107] on icon "button" at bounding box center [237, 109] width 9 height 9
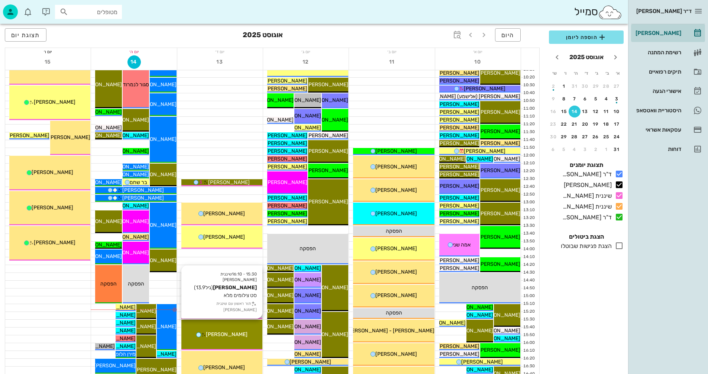
scroll to position [149, 0]
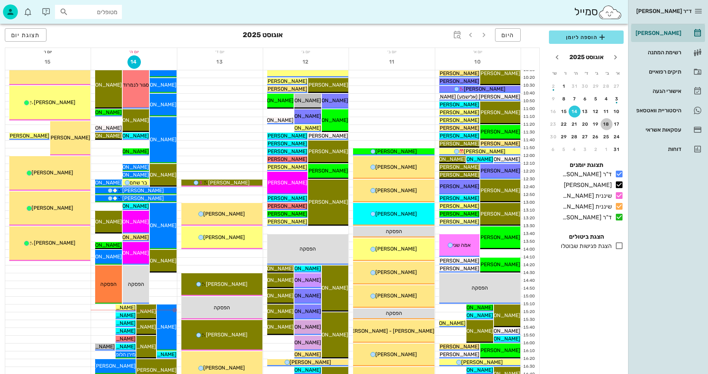
click at [607, 124] on div "18" at bounding box center [607, 124] width 12 height 5
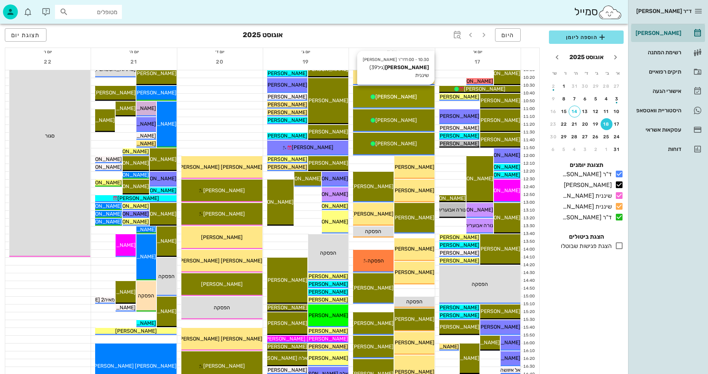
click at [417, 98] on div "[PERSON_NAME]" at bounding box center [393, 97] width 81 height 8
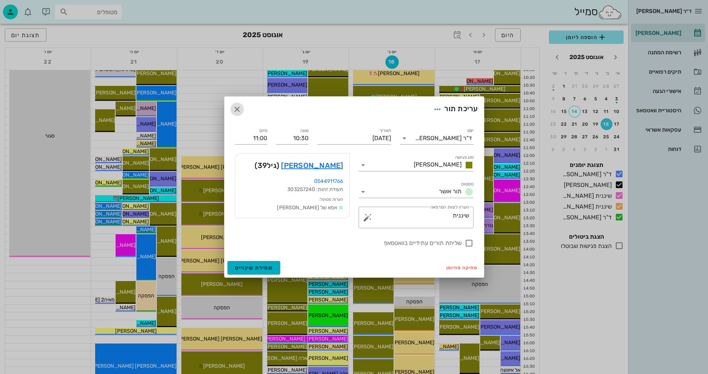
click at [237, 108] on icon "button" at bounding box center [237, 109] width 9 height 9
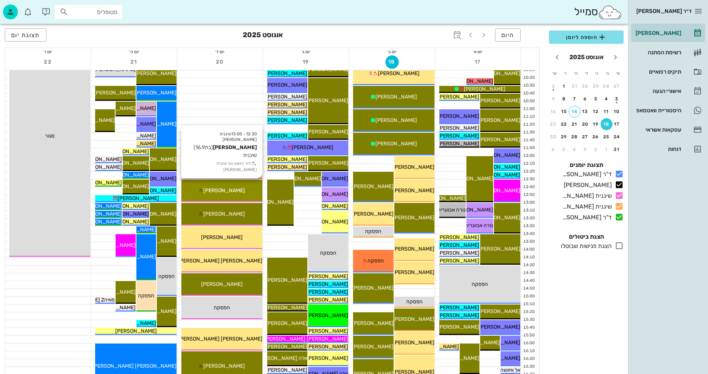
click at [237, 191] on span "[PERSON_NAME]" at bounding box center [224, 190] width 42 height 6
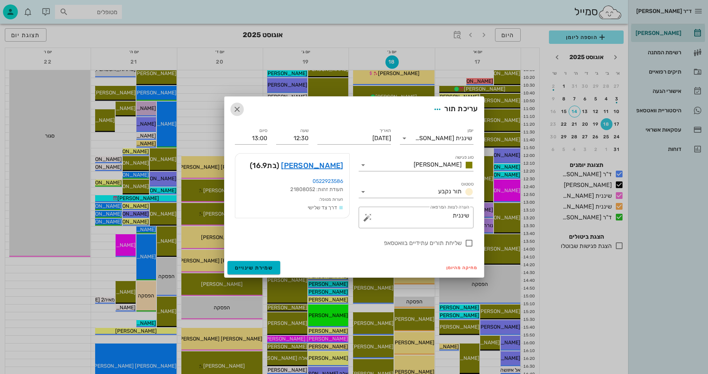
click at [237, 108] on icon "button" at bounding box center [237, 109] width 9 height 9
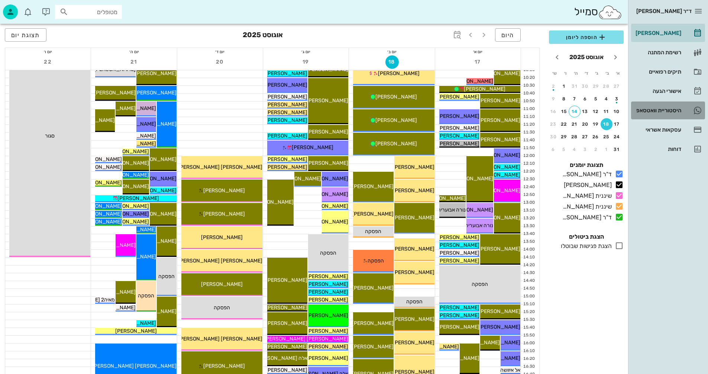
click at [653, 112] on div "היסטוריית וואטסאפ" at bounding box center [657, 110] width 47 height 6
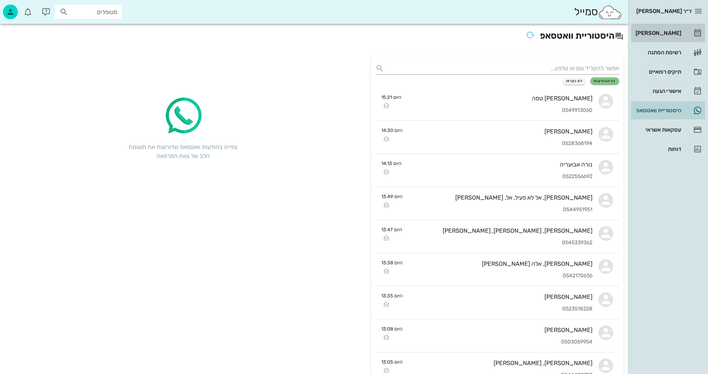
click at [668, 31] on div "[PERSON_NAME]" at bounding box center [657, 33] width 47 height 6
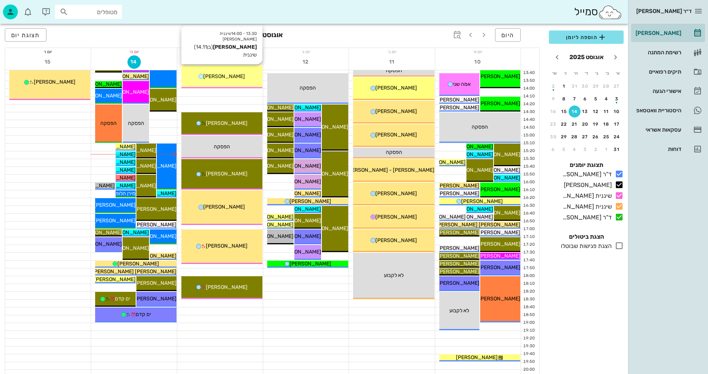
scroll to position [298, 0]
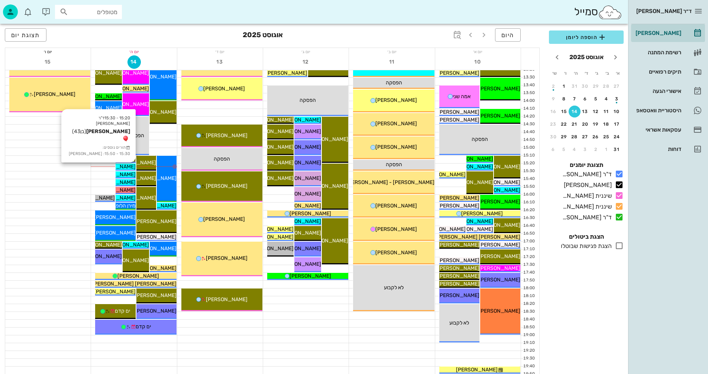
click at [125, 165] on span "[PERSON_NAME]" at bounding box center [115, 167] width 42 height 6
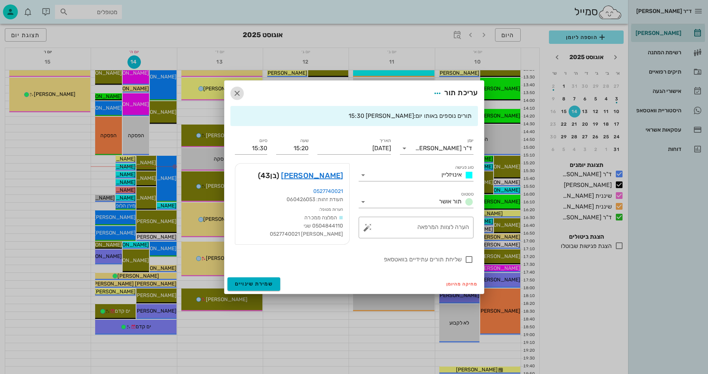
click at [237, 91] on icon "button" at bounding box center [237, 93] width 9 height 9
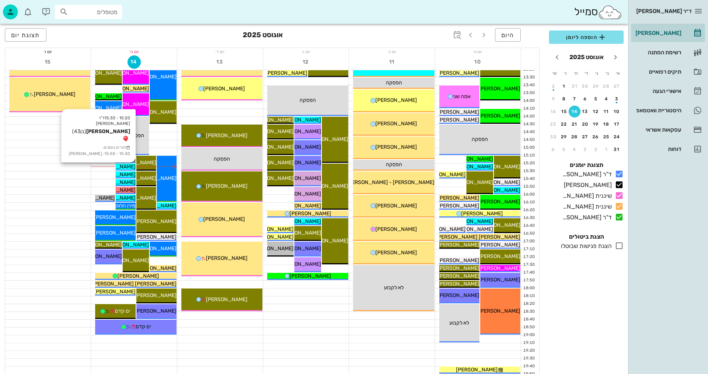
click at [123, 167] on span "[PERSON_NAME]" at bounding box center [115, 167] width 42 height 6
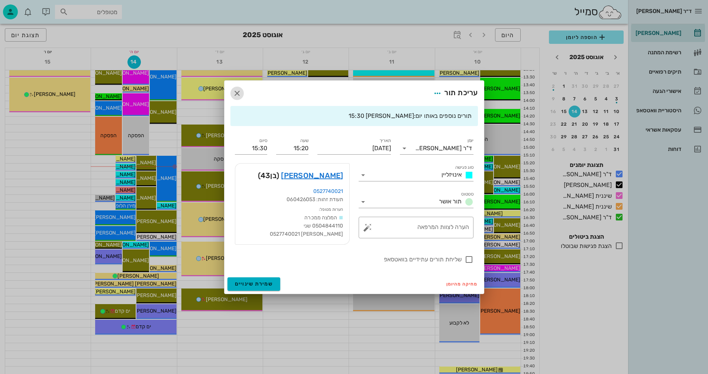
click at [237, 91] on icon "button" at bounding box center [237, 93] width 9 height 9
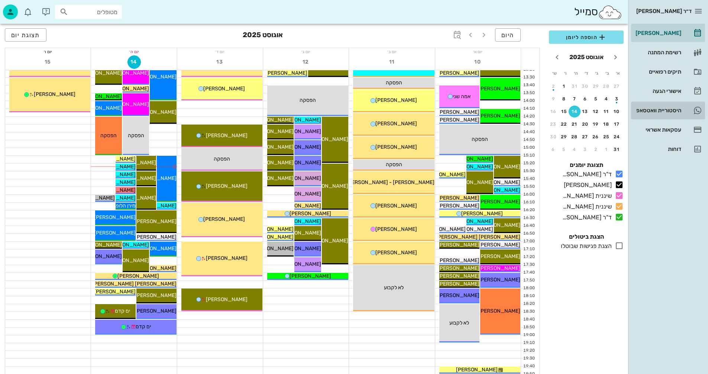
click at [659, 107] on div "היסטוריית וואטסאפ" at bounding box center [657, 111] width 47 height 12
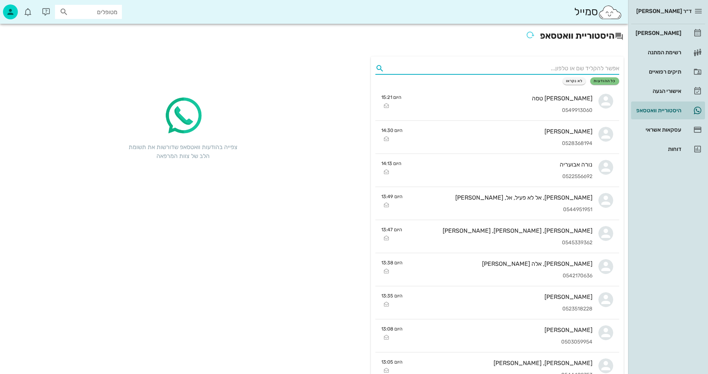
click at [572, 64] on input "text" at bounding box center [504, 68] width 232 height 12
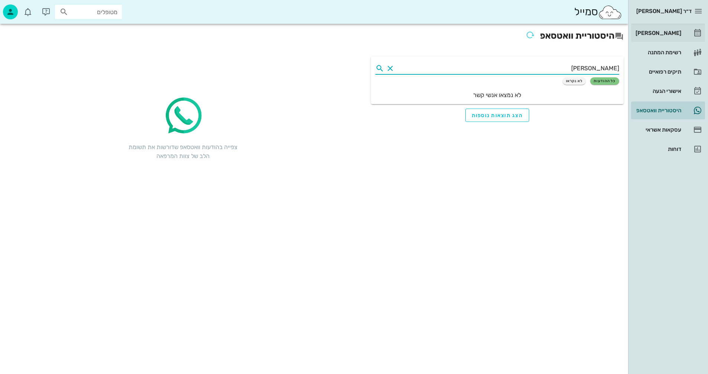
type input "נומוביץ"
click at [672, 30] on div "[PERSON_NAME]" at bounding box center [657, 33] width 47 height 6
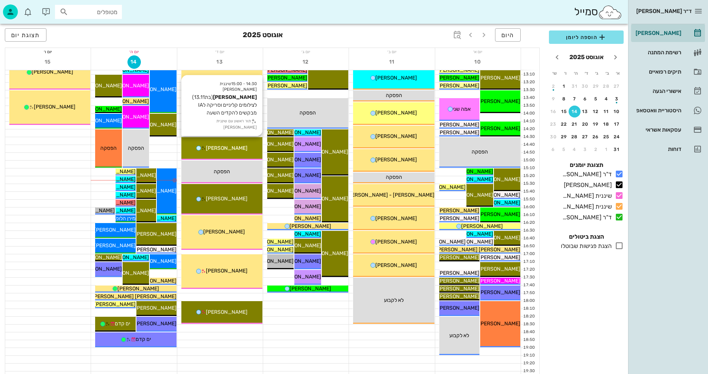
scroll to position [298, 0]
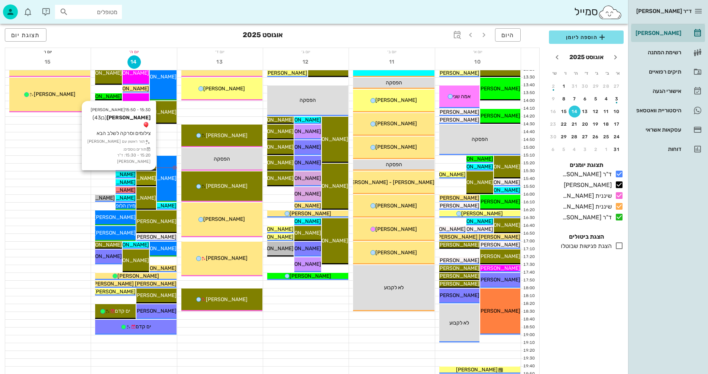
click at [150, 179] on span "[PERSON_NAME]" at bounding box center [136, 178] width 42 height 6
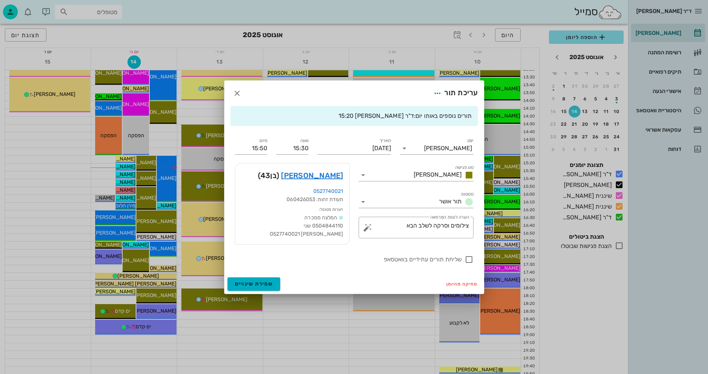
click at [239, 327] on div at bounding box center [354, 187] width 708 height 374
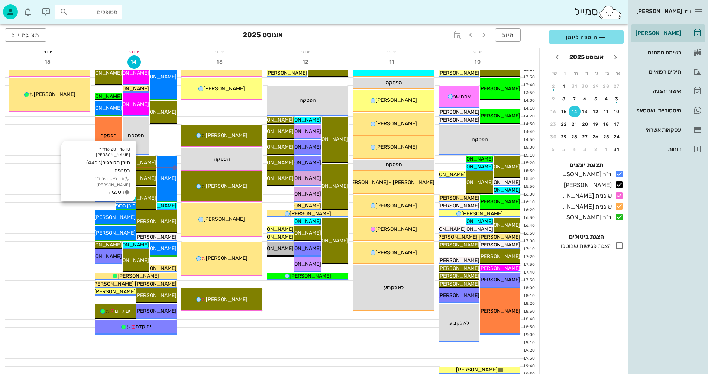
click at [126, 207] on span "מירן הלופגיל" at bounding box center [123, 206] width 26 height 6
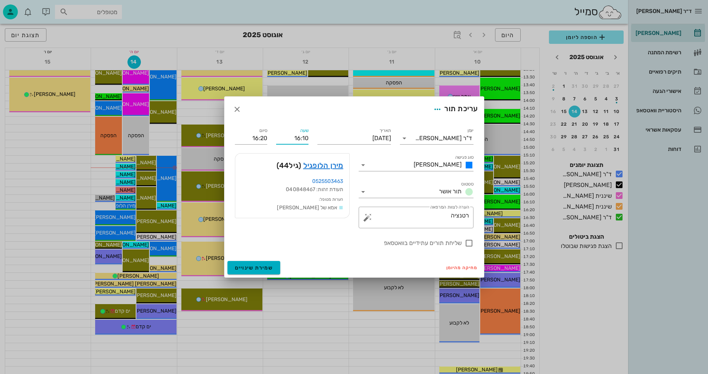
click at [300, 136] on input "16:10" at bounding box center [292, 138] width 32 height 12
click at [276, 138] on input "17:10" at bounding box center [292, 138] width 32 height 12
type input "17:10"
type input "17:20"
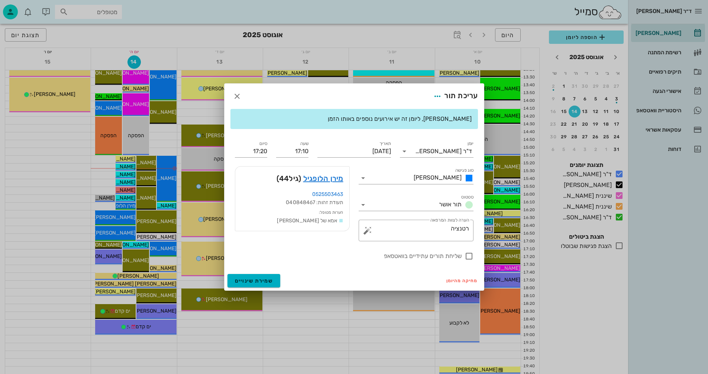
click at [272, 135] on div "שימו לב, ליומן זה יש אירועים נוספים באותו הזמן יומן ד"ר ולד שרון סוג פגישה שרון…" at bounding box center [355, 190] width 260 height 162
click at [248, 282] on span "שמירת שינויים" at bounding box center [254, 281] width 38 height 6
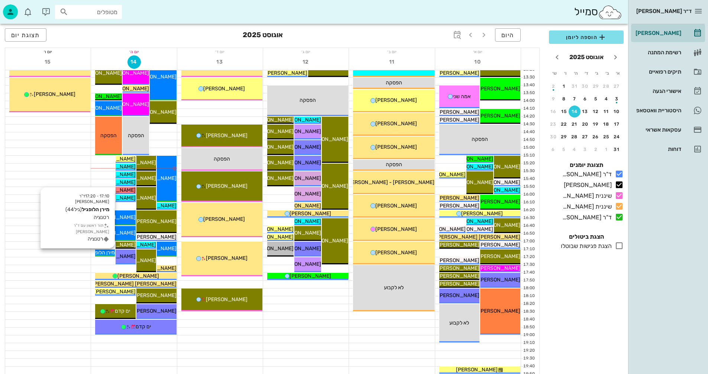
click at [101, 250] on span "מירן הלופגיל" at bounding box center [102, 253] width 26 height 6
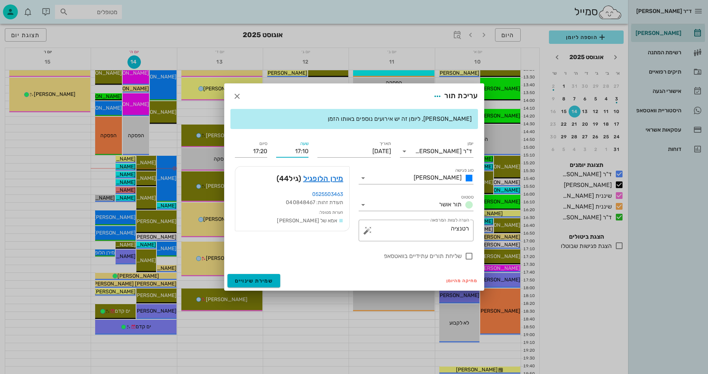
click at [304, 151] on input "17:10" at bounding box center [292, 151] width 32 height 12
type input "17:20"
type input "17:30"
click at [273, 143] on div "שעה 17:20" at bounding box center [292, 148] width 41 height 27
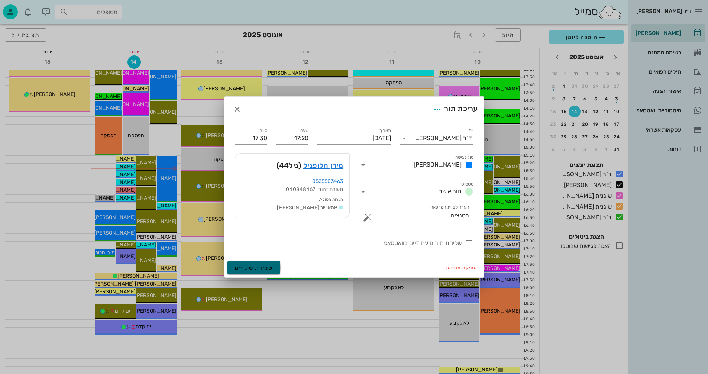
click at [254, 263] on button "שמירת שינויים" at bounding box center [254, 267] width 53 height 13
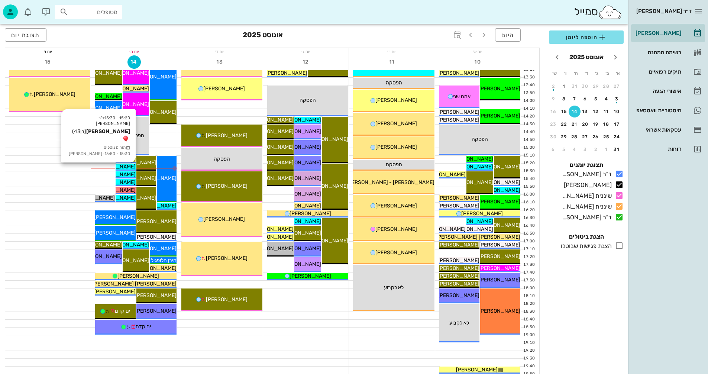
click at [129, 166] on span "[PERSON_NAME]" at bounding box center [115, 167] width 42 height 6
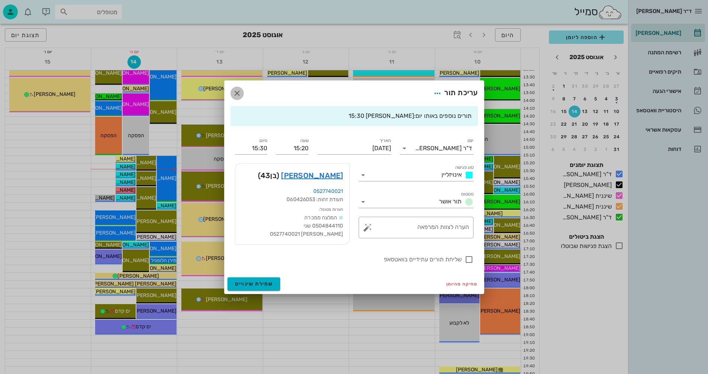
click at [237, 92] on icon "button" at bounding box center [237, 93] width 9 height 9
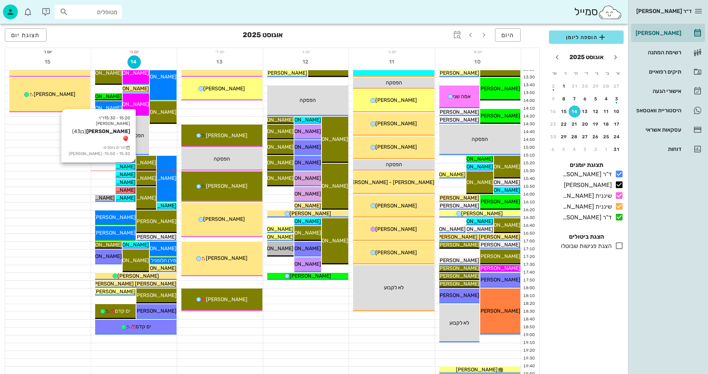
click at [129, 166] on span "[PERSON_NAME]" at bounding box center [115, 167] width 42 height 6
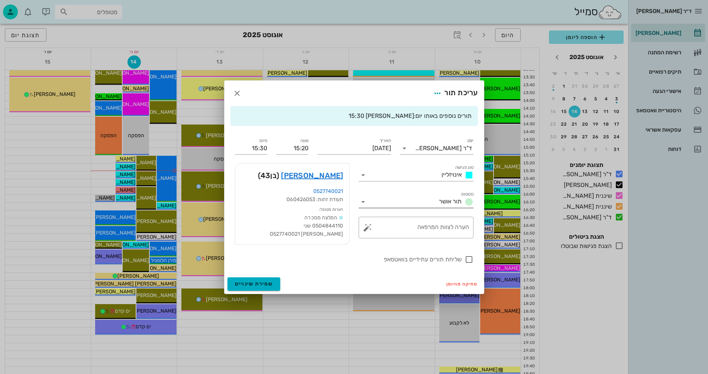
click at [363, 204] on icon at bounding box center [363, 201] width 9 height 9
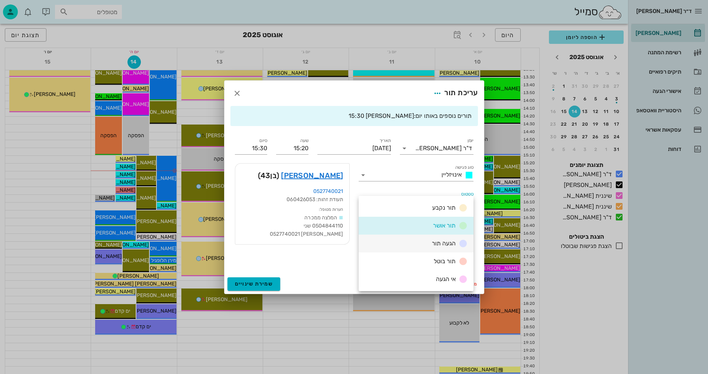
click at [440, 241] on span "הגעה תור" at bounding box center [444, 243] width 24 height 7
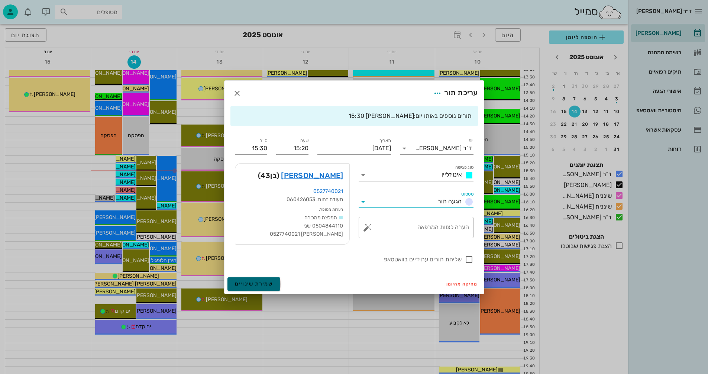
click at [244, 285] on span "שמירת שינויים" at bounding box center [254, 284] width 38 height 6
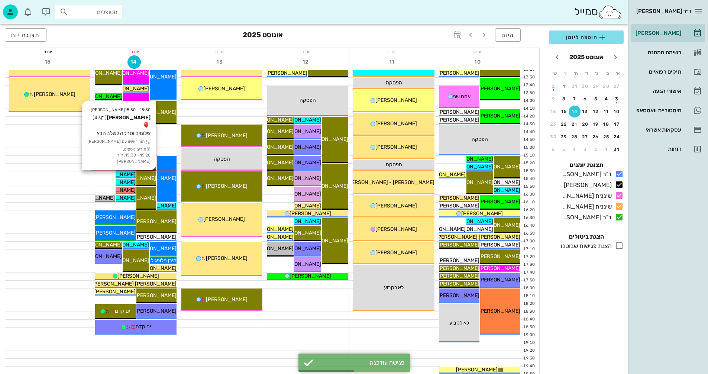
click at [147, 179] on span "[PERSON_NAME]" at bounding box center [136, 178] width 42 height 6
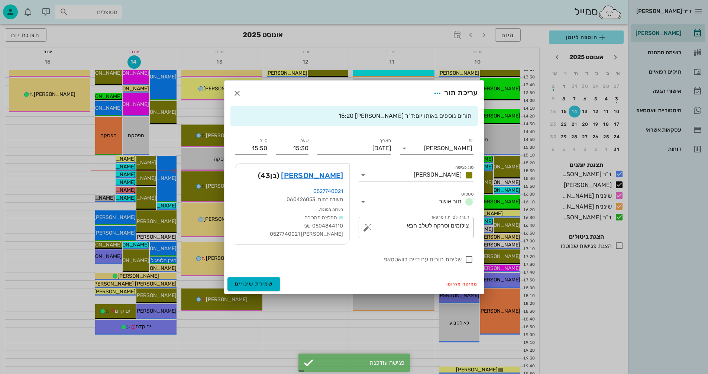
click at [362, 201] on icon at bounding box center [363, 201] width 9 height 9
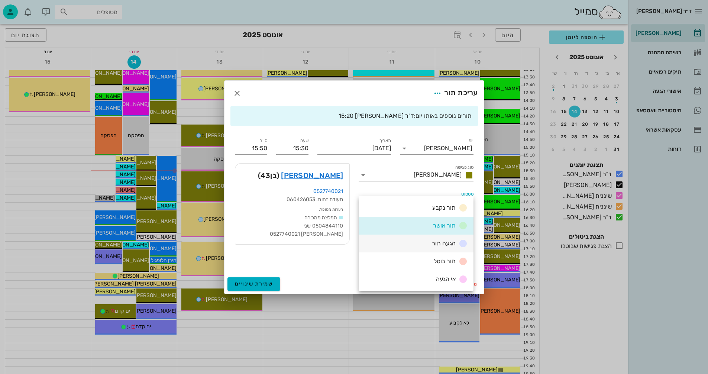
click at [428, 244] on div "הגעה תור" at bounding box center [416, 244] width 115 height 18
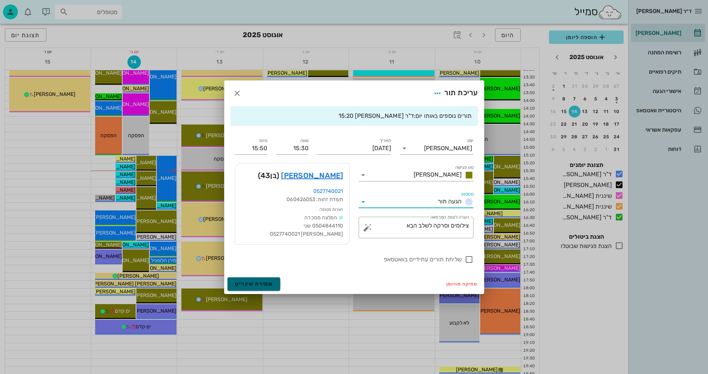
click at [249, 285] on span "שמירת שינויים" at bounding box center [254, 284] width 38 height 6
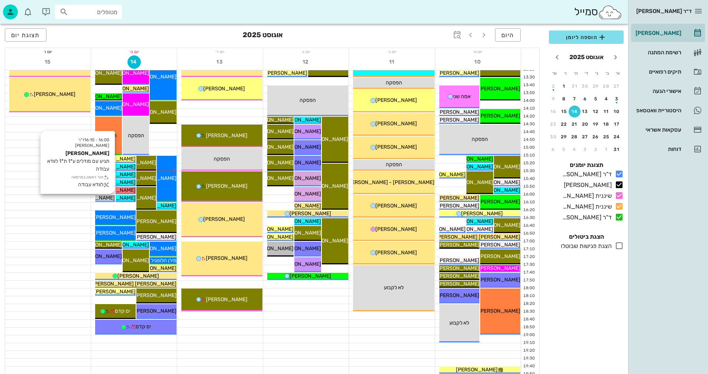
click at [106, 198] on span "[PERSON_NAME]" at bounding box center [94, 198] width 42 height 6
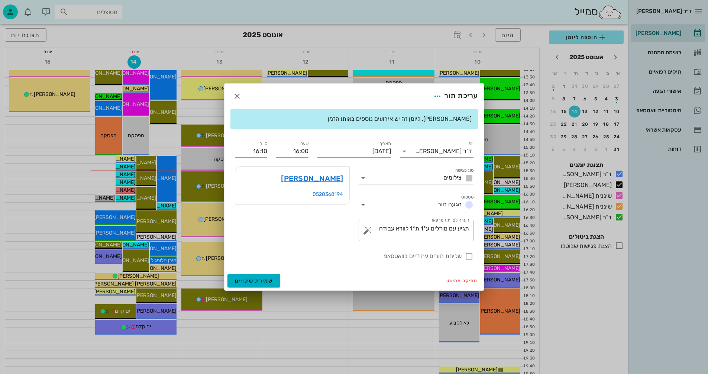
click at [313, 332] on div at bounding box center [354, 187] width 708 height 374
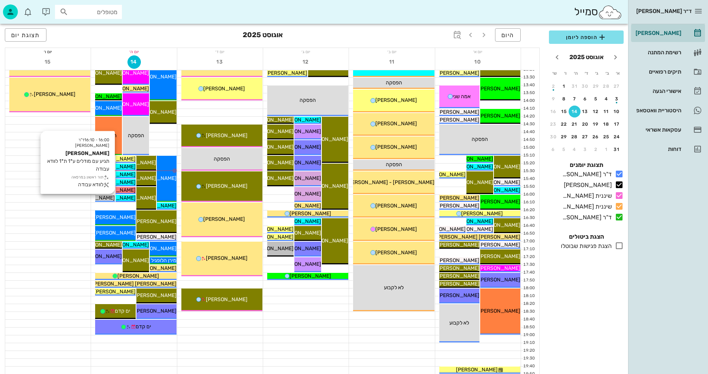
click at [110, 195] on span "[PERSON_NAME]" at bounding box center [94, 198] width 42 height 6
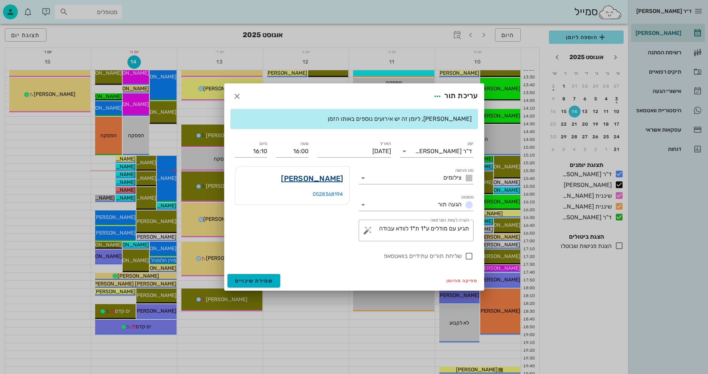
click at [328, 178] on link "טלי וולך" at bounding box center [312, 179] width 62 height 12
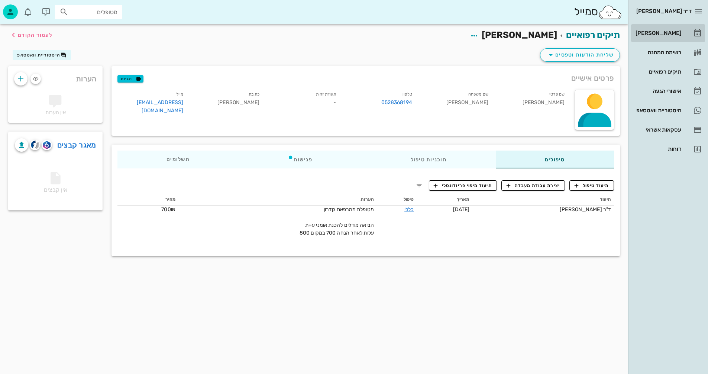
click at [673, 30] on div "[PERSON_NAME]" at bounding box center [657, 33] width 47 height 12
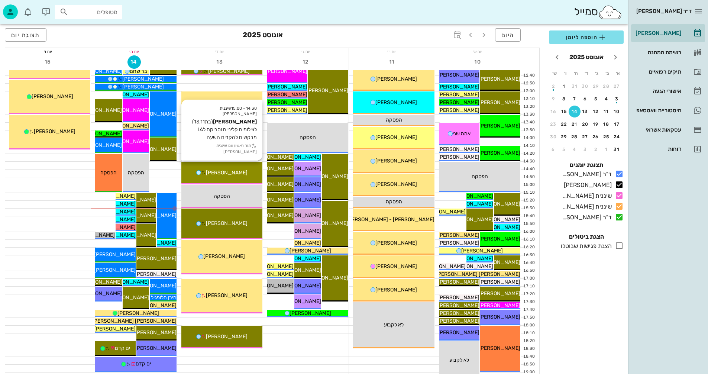
scroll to position [298, 0]
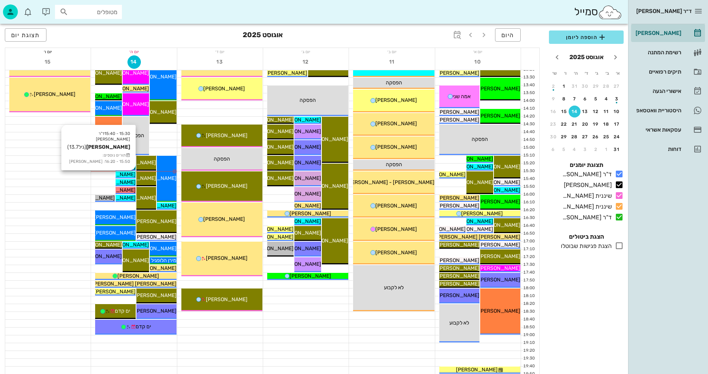
click at [131, 173] on span "[PERSON_NAME]" at bounding box center [115, 174] width 42 height 6
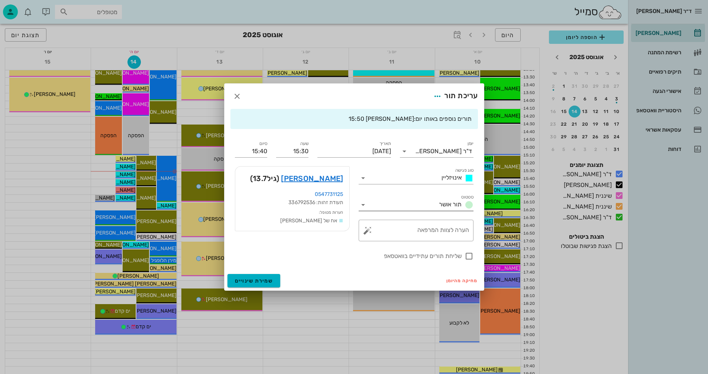
click at [364, 207] on icon at bounding box center [363, 204] width 9 height 9
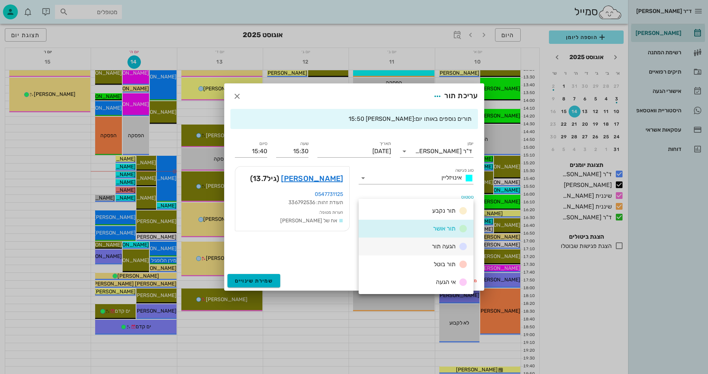
click at [452, 247] on span "הגעה תור" at bounding box center [444, 246] width 24 height 7
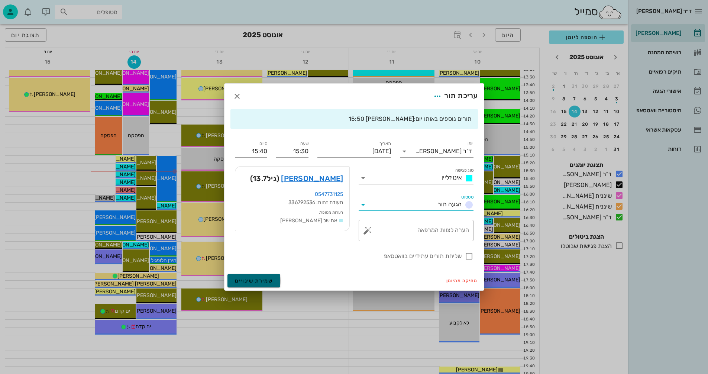
click at [257, 284] on button "שמירת שינויים" at bounding box center [254, 280] width 53 height 13
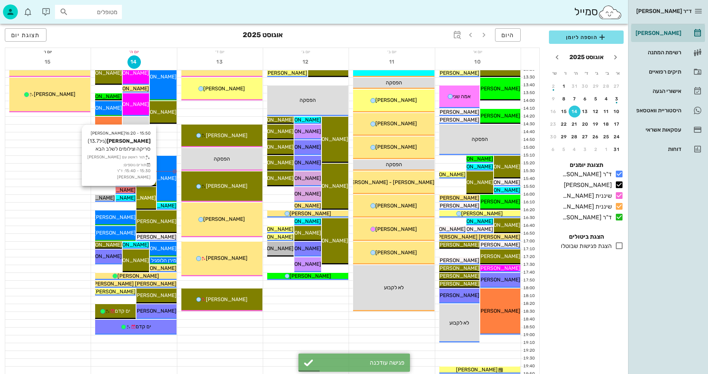
click at [148, 200] on span "[PERSON_NAME]" at bounding box center [136, 198] width 42 height 6
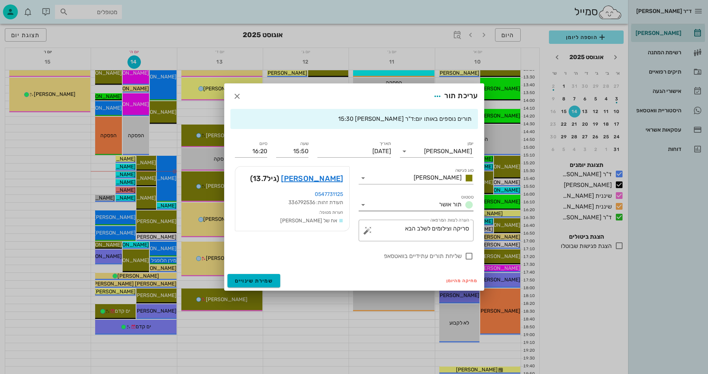
click at [364, 204] on icon at bounding box center [363, 204] width 9 height 9
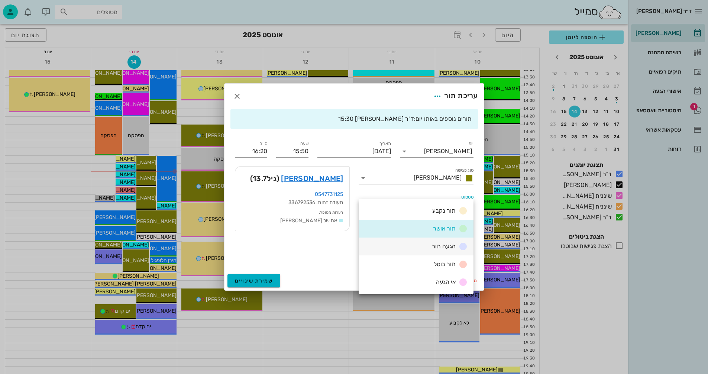
click at [435, 246] on span "הגעה תור" at bounding box center [444, 246] width 24 height 7
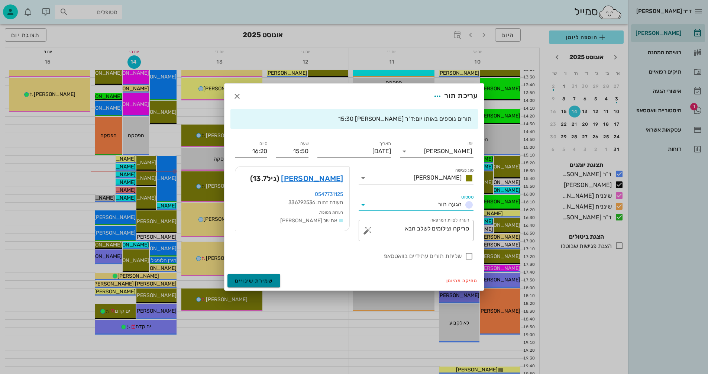
click at [250, 278] on span "שמירת שינויים" at bounding box center [254, 281] width 38 height 6
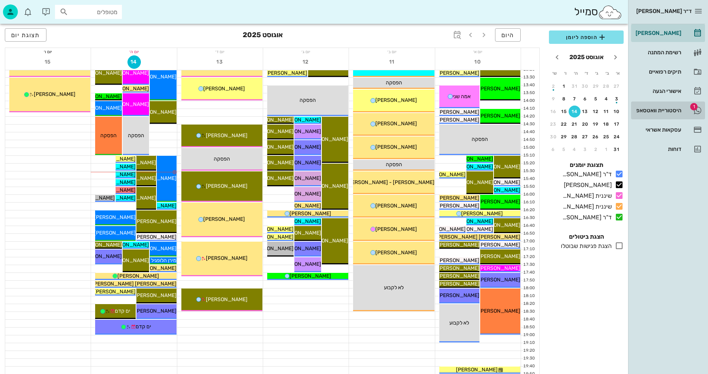
click at [649, 111] on div "היסטוריית וואטסאפ" at bounding box center [657, 110] width 47 height 6
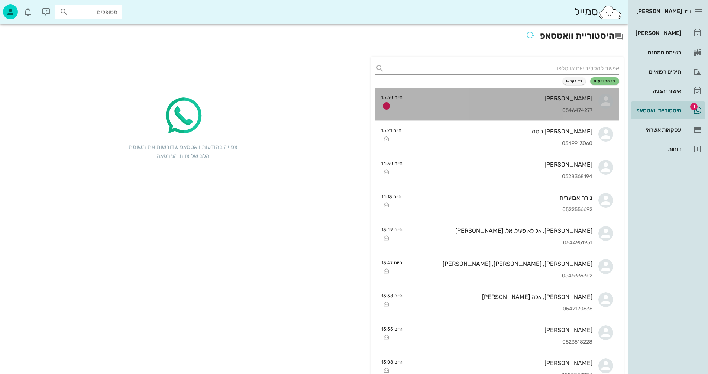
click at [492, 97] on div "[PERSON_NAME]" at bounding box center [501, 98] width 184 height 7
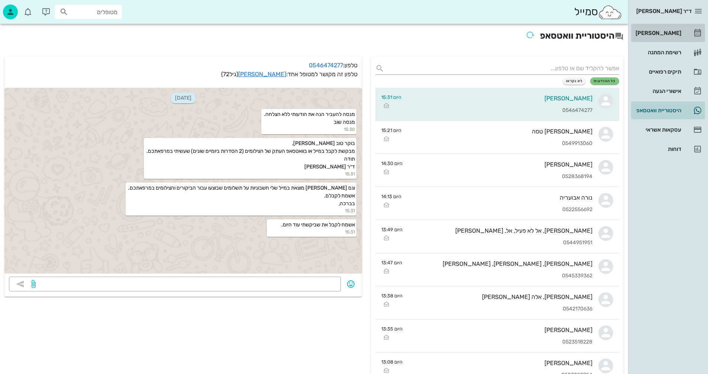
click at [669, 33] on div "[PERSON_NAME]" at bounding box center [657, 33] width 47 height 6
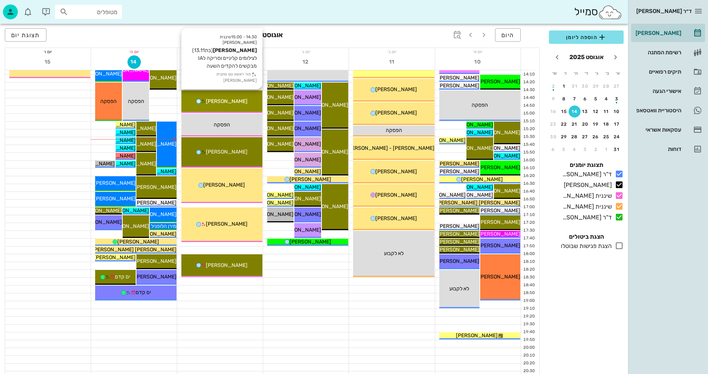
scroll to position [335, 0]
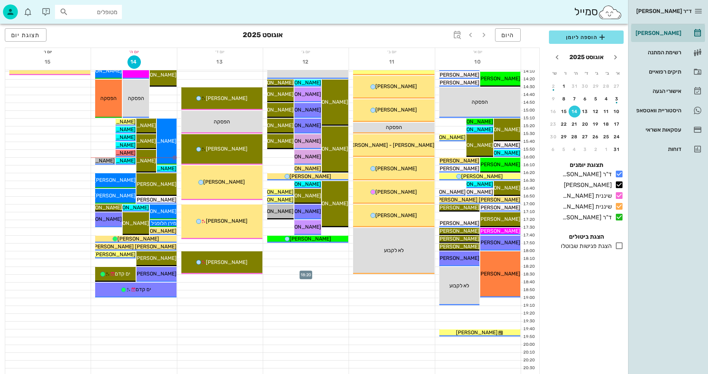
click at [293, 272] on div at bounding box center [306, 270] width 86 height 7
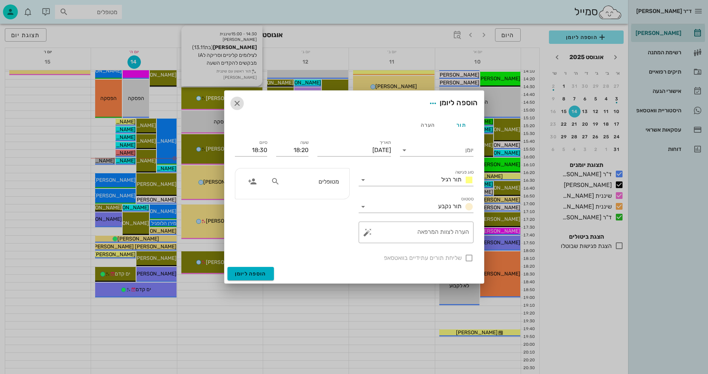
click at [238, 102] on icon "button" at bounding box center [237, 103] width 9 height 9
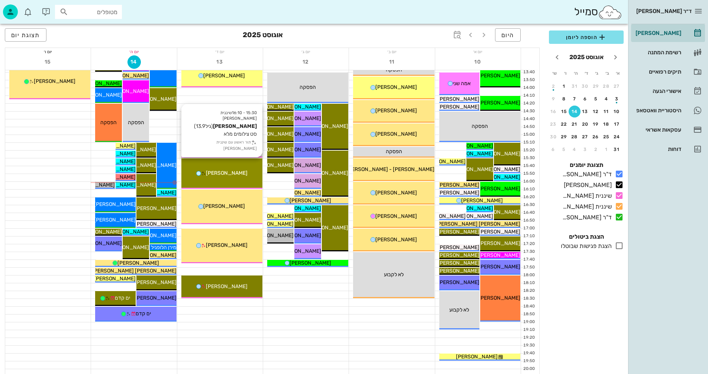
scroll to position [298, 0]
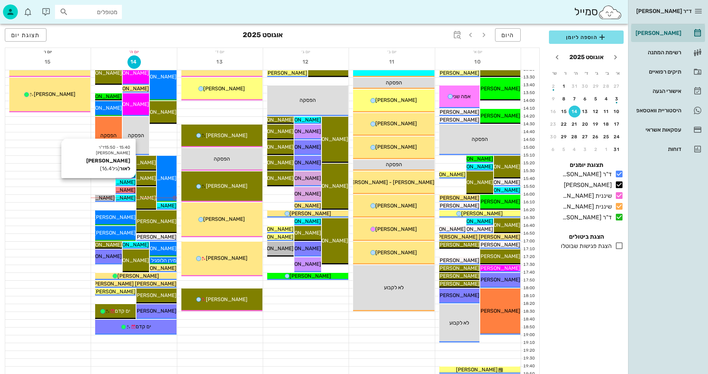
click at [123, 183] on span "[PERSON_NAME] לאור" at bounding box center [109, 182] width 52 height 6
click at [125, 183] on span "[PERSON_NAME] לאור" at bounding box center [109, 182] width 52 height 6
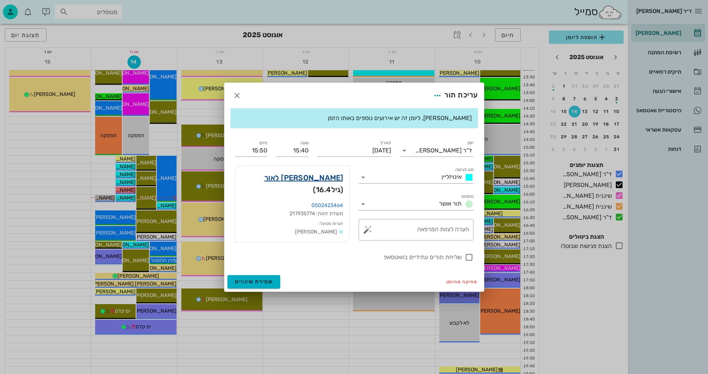
click at [327, 179] on link "אורי ori לאור" at bounding box center [303, 178] width 79 height 12
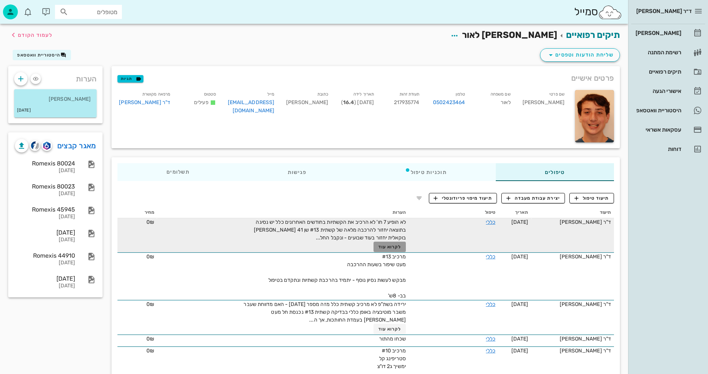
click at [386, 246] on span "לקרוא עוד" at bounding box center [390, 246] width 23 height 5
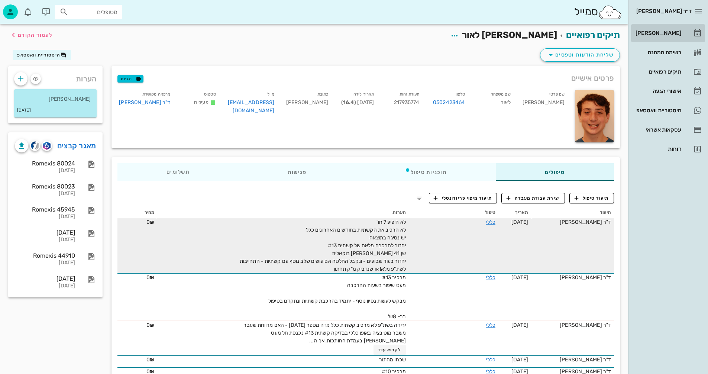
click at [665, 32] on div "[PERSON_NAME]" at bounding box center [657, 33] width 47 height 6
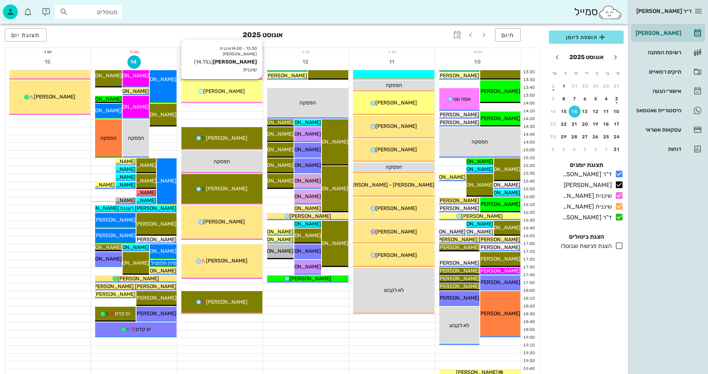
scroll to position [298, 0]
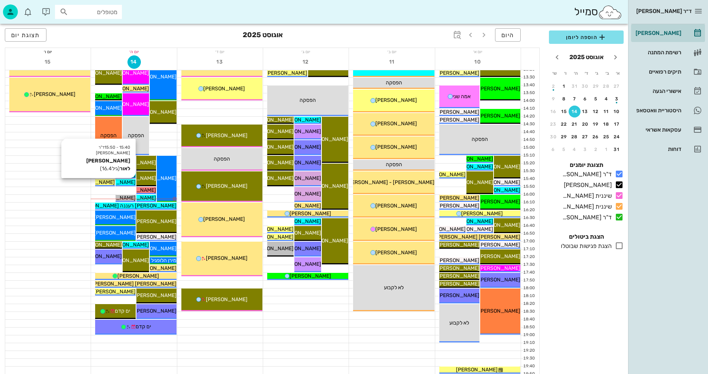
click at [129, 181] on span "[PERSON_NAME] לאור" at bounding box center [109, 182] width 52 height 6
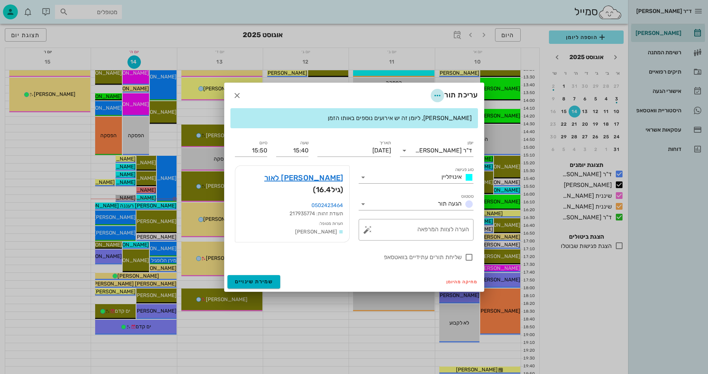
click at [434, 97] on icon "button" at bounding box center [437, 95] width 9 height 9
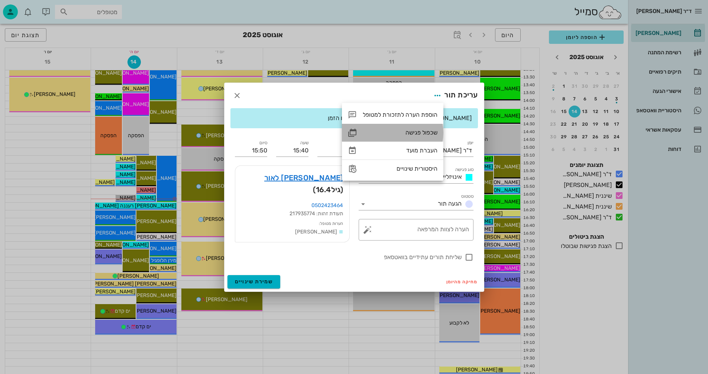
click at [412, 132] on div "שכפול פגישה" at bounding box center [400, 132] width 75 height 7
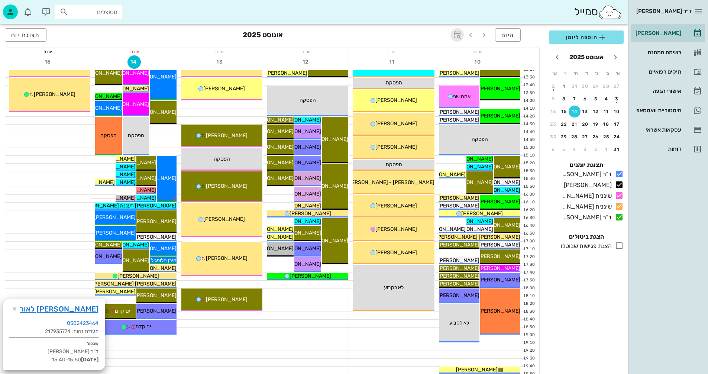
click at [458, 35] on icon "button" at bounding box center [457, 34] width 9 height 9
click at [448, 59] on input "text" at bounding box center [449, 55] width 9 height 12
type input "2"
click at [420, 76] on span "קפיצה לתאריך" at bounding box center [423, 76] width 61 height 5
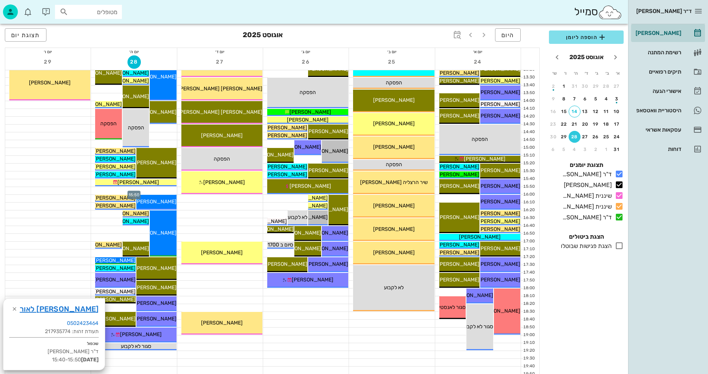
click at [145, 190] on div at bounding box center [134, 190] width 86 height 7
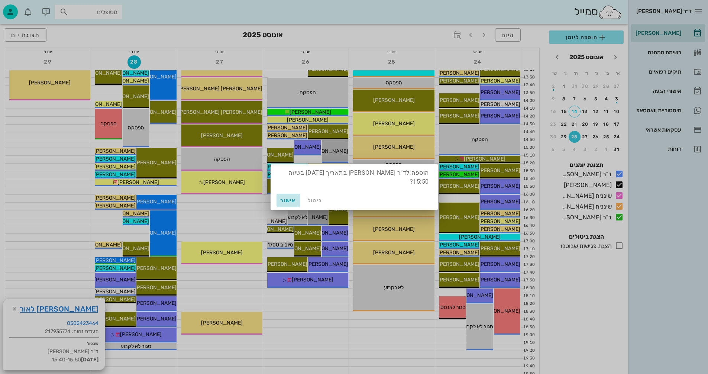
click at [282, 200] on span "אישור" at bounding box center [289, 200] width 18 height 6
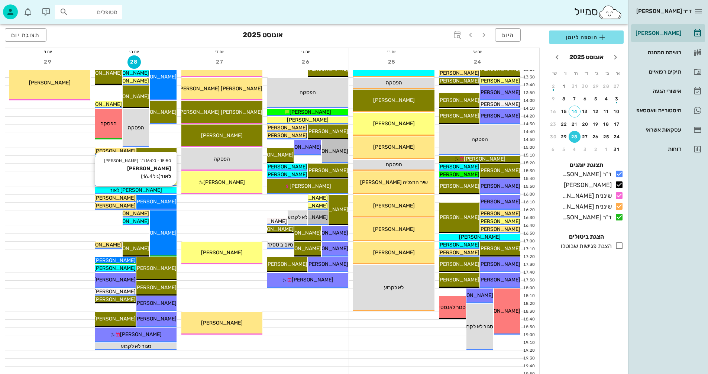
click at [149, 188] on span "[PERSON_NAME] לאור" at bounding box center [136, 190] width 52 height 6
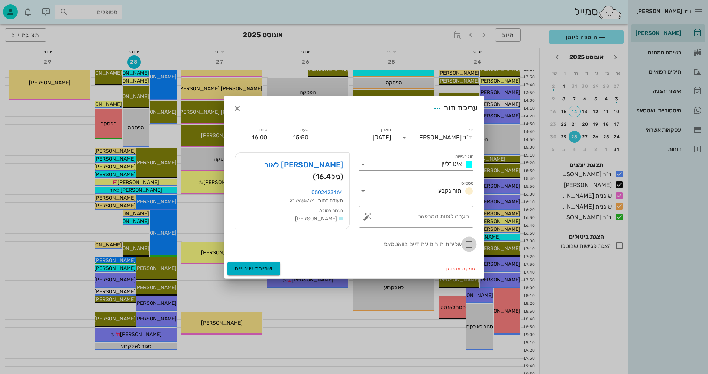
click at [469, 242] on div at bounding box center [469, 244] width 13 height 13
checkbox input "true"
click at [238, 269] on span "שמירת שינויים" at bounding box center [254, 269] width 38 height 6
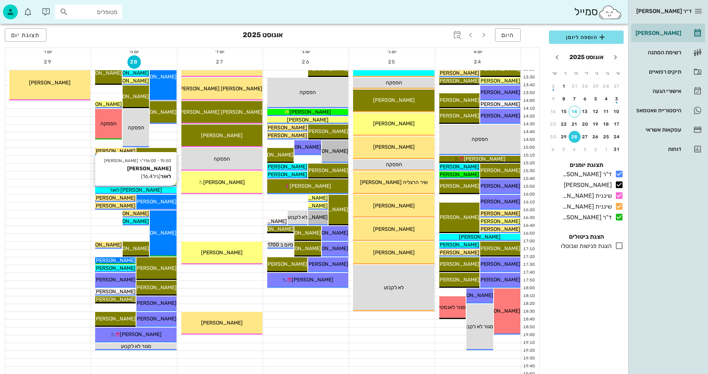
click at [161, 189] on div "[PERSON_NAME] לאור" at bounding box center [135, 190] width 81 height 8
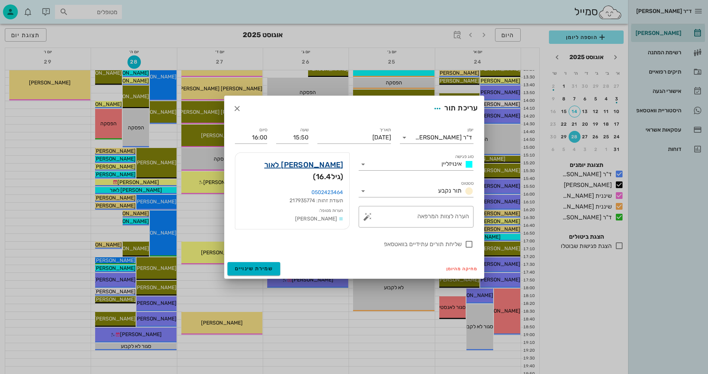
click at [330, 165] on link "אורי ori לאור" at bounding box center [303, 165] width 79 height 12
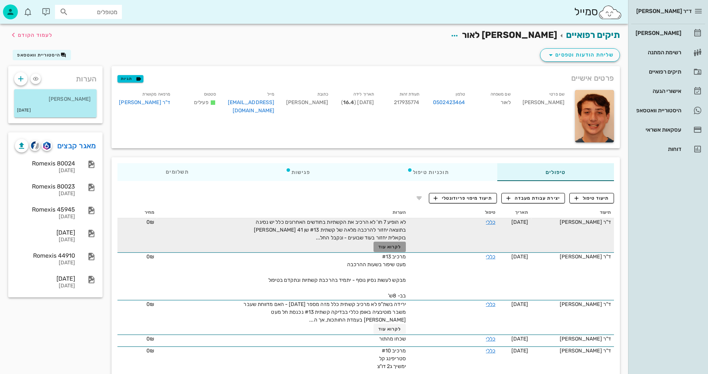
click at [388, 245] on span "לקרוא עוד" at bounding box center [390, 246] width 23 height 5
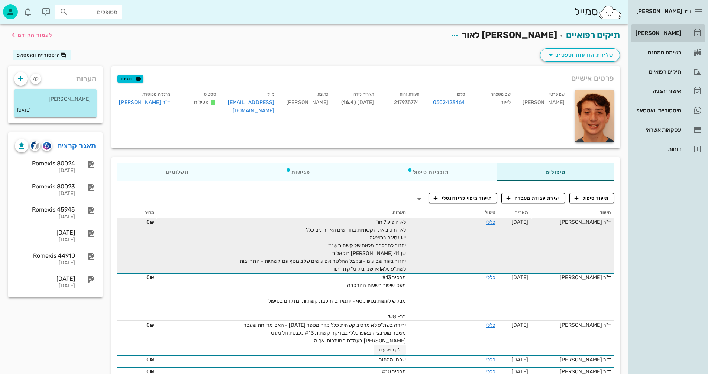
click at [672, 33] on div "[PERSON_NAME]" at bounding box center [657, 33] width 47 height 6
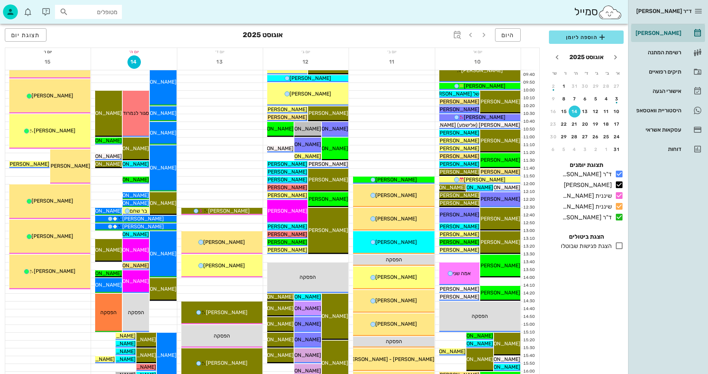
scroll to position [149, 0]
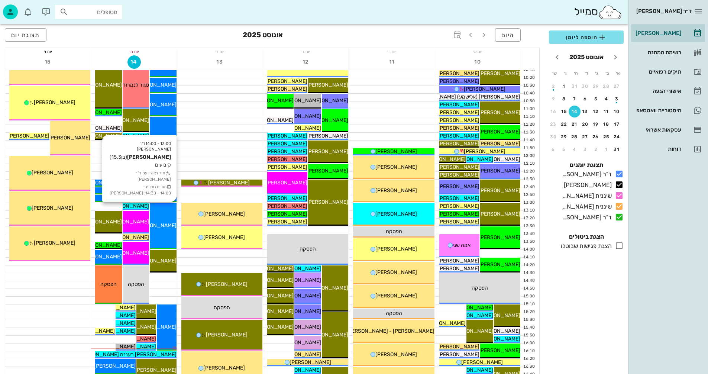
click at [164, 219] on div "13:00 - 14:00 ד"ר ולד שרון יהונתן תבור (בן 15.3 ) קיבועים תור ראשון עם ד"ר ולד …" at bounding box center [163, 226] width 26 height 46
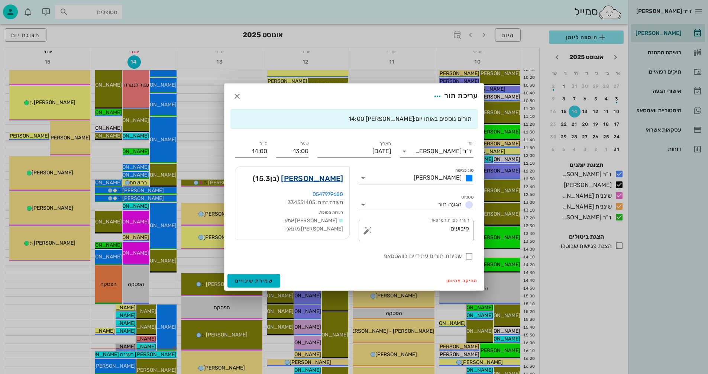
click at [332, 177] on link "יהונתן תבור" at bounding box center [312, 179] width 62 height 12
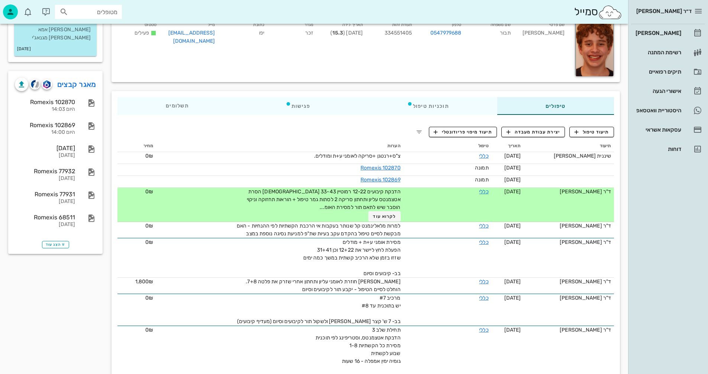
scroll to position [74, 0]
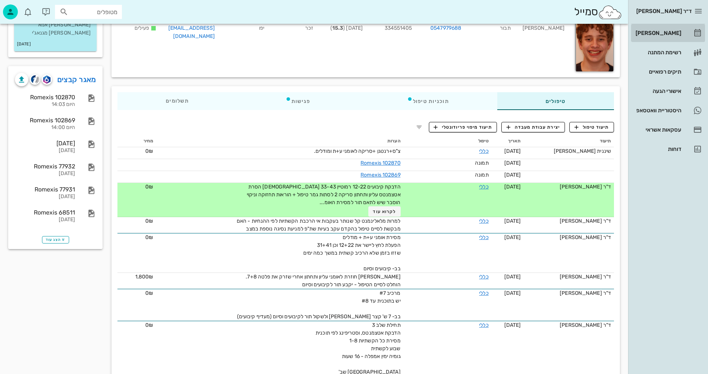
click at [672, 31] on div "[PERSON_NAME]" at bounding box center [657, 33] width 47 height 6
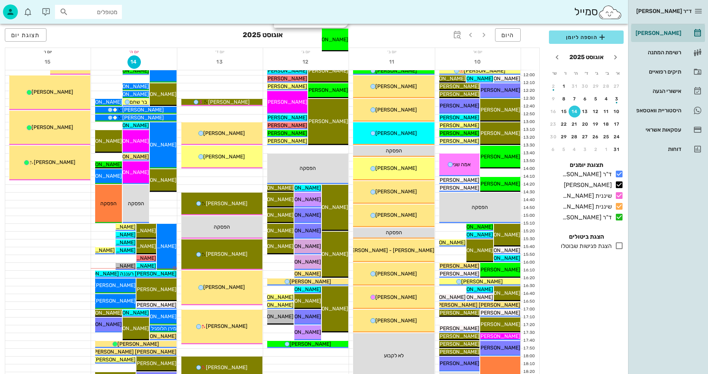
scroll to position [298, 0]
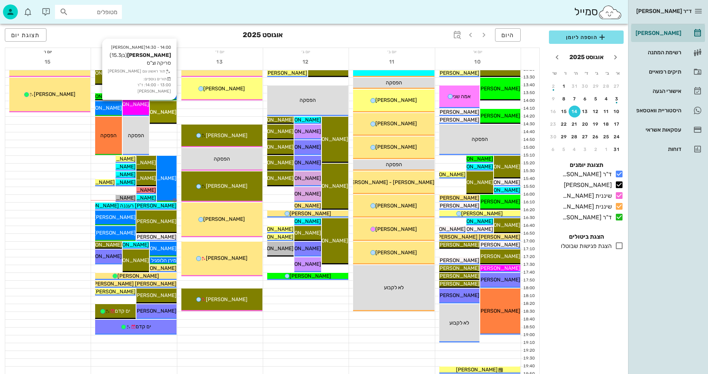
click at [161, 110] on span "[PERSON_NAME]" at bounding box center [156, 112] width 42 height 6
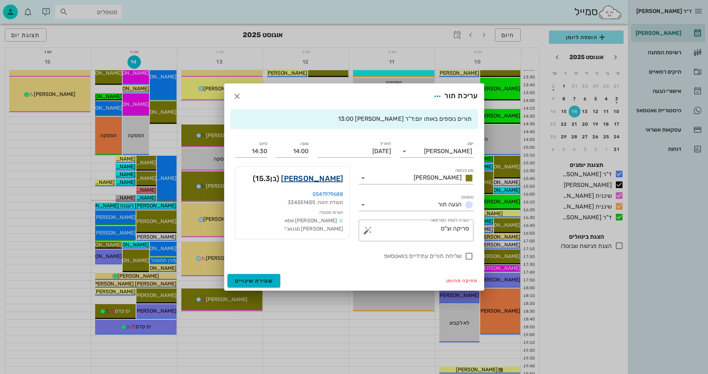
click at [330, 179] on link "יהונתן תבור" at bounding box center [312, 179] width 62 height 12
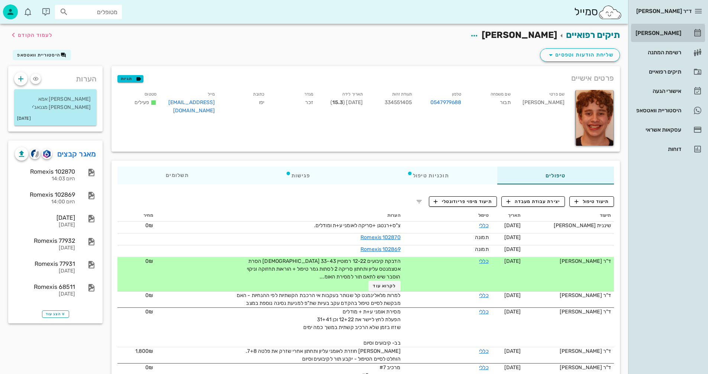
click at [667, 30] on div "[PERSON_NAME]" at bounding box center [657, 33] width 47 height 6
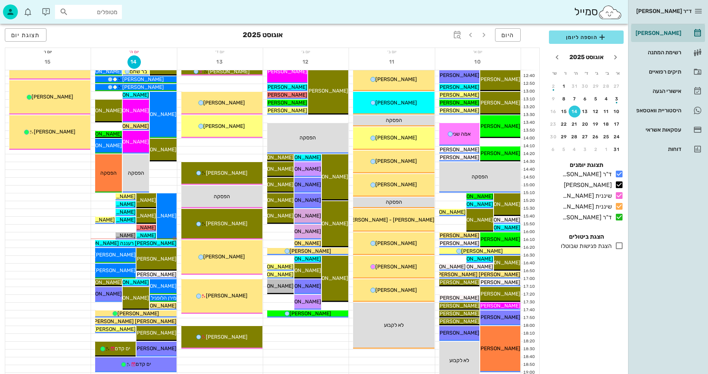
scroll to position [298, 0]
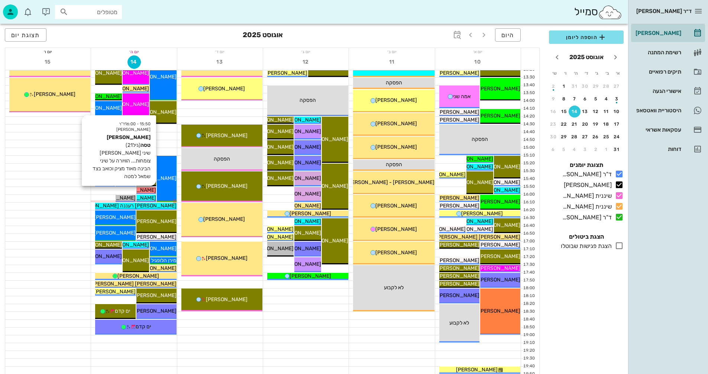
click at [150, 189] on span "[PERSON_NAME] טסה" at bounding box center [129, 190] width 53 height 6
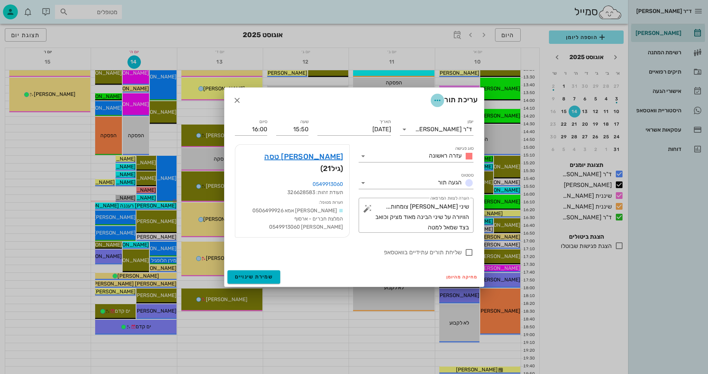
click at [437, 102] on icon "button" at bounding box center [437, 100] width 9 height 9
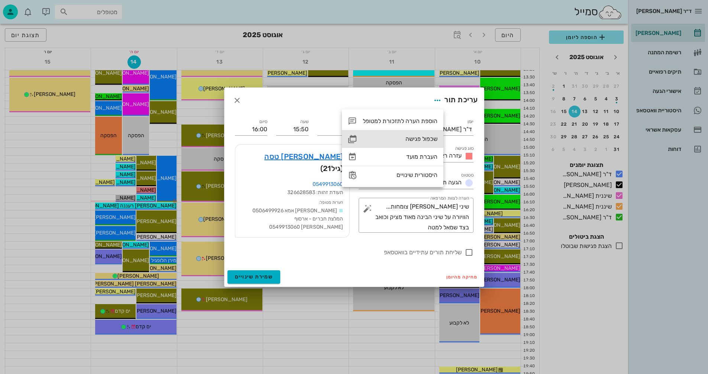
click at [411, 139] on div "שכפול פגישה" at bounding box center [400, 138] width 75 height 7
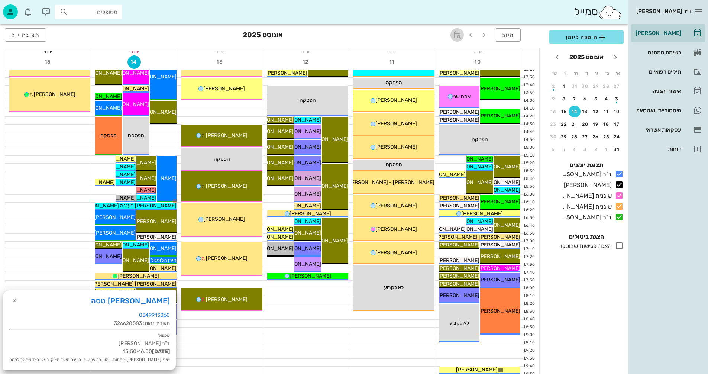
click at [457, 33] on icon "button" at bounding box center [457, 34] width 9 height 9
click at [447, 58] on input "text" at bounding box center [449, 55] width 9 height 12
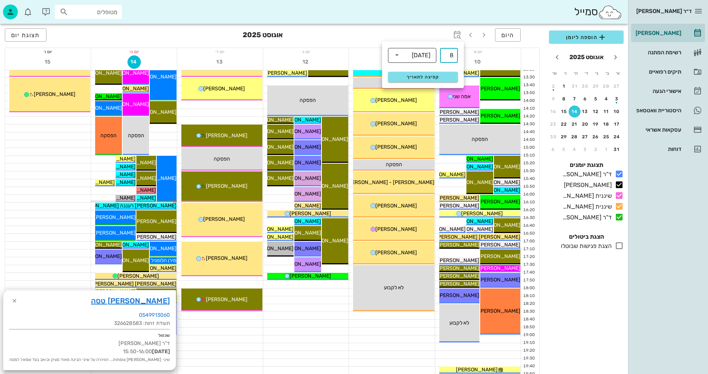
type input "8"
click at [398, 52] on icon at bounding box center [397, 55] width 9 height 9
click at [415, 87] on div "חודשים" at bounding box center [412, 88] width 36 height 6
click at [417, 77] on span "קפיצה לתאריך" at bounding box center [423, 76] width 61 height 5
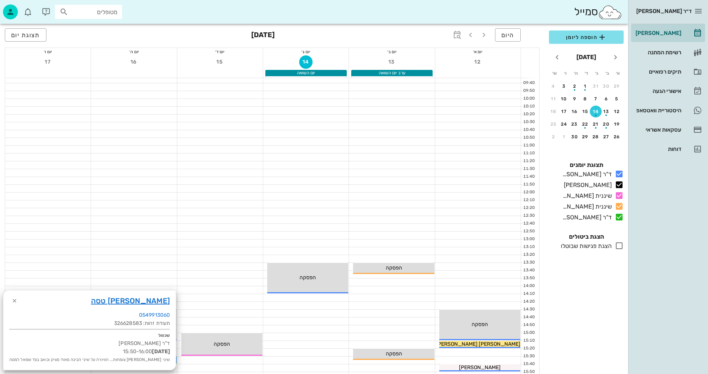
scroll to position [112, 0]
click at [139, 103] on div at bounding box center [134, 103] width 86 height 7
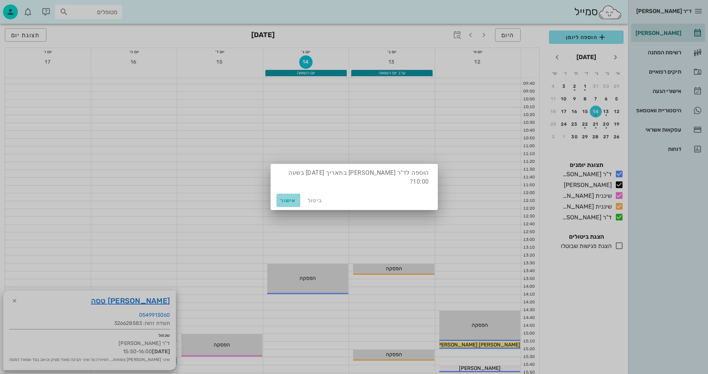
click at [289, 199] on span "אישור" at bounding box center [289, 200] width 18 height 6
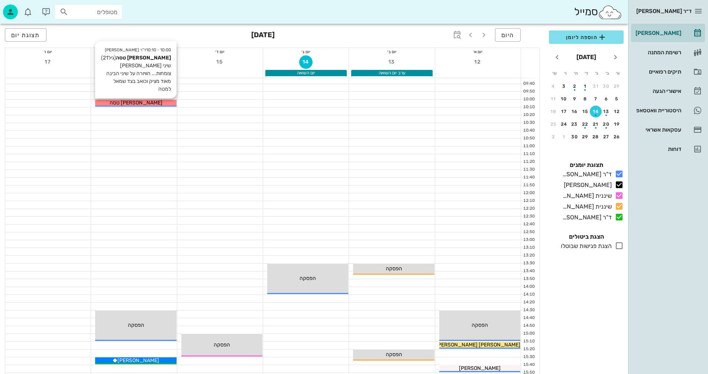
click at [160, 103] on div "[PERSON_NAME] טסה" at bounding box center [135, 103] width 81 height 8
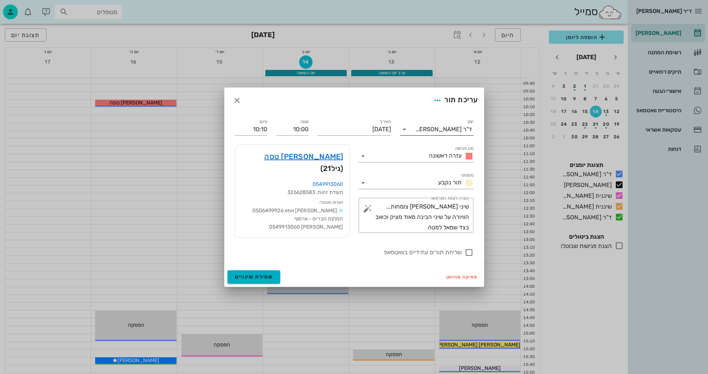
click at [403, 131] on icon at bounding box center [404, 129] width 9 height 9
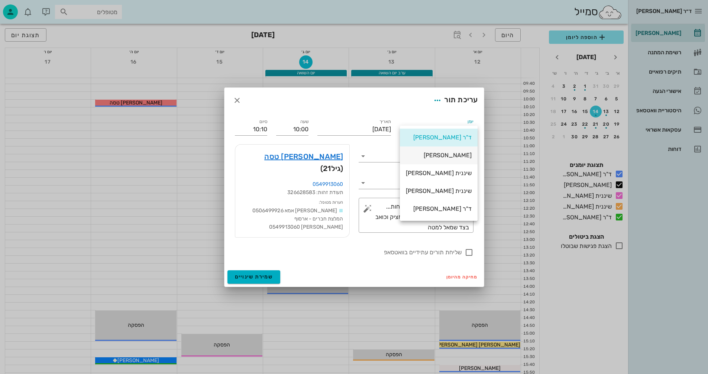
click at [454, 153] on div "[PERSON_NAME]" at bounding box center [439, 155] width 66 height 7
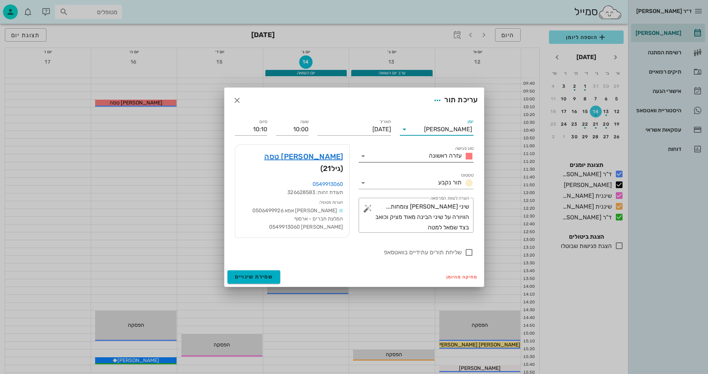
click at [363, 158] on icon at bounding box center [363, 156] width 9 height 9
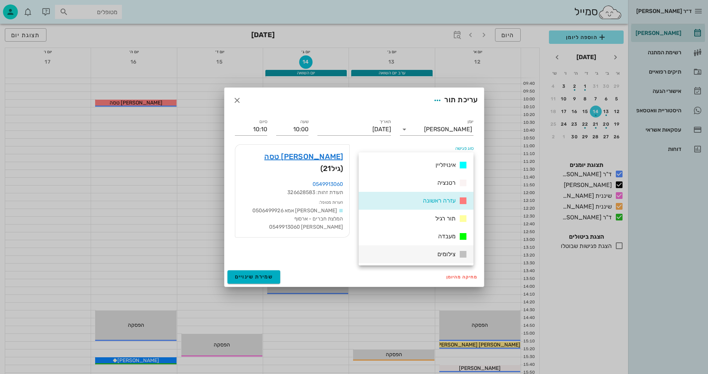
scroll to position [107, 0]
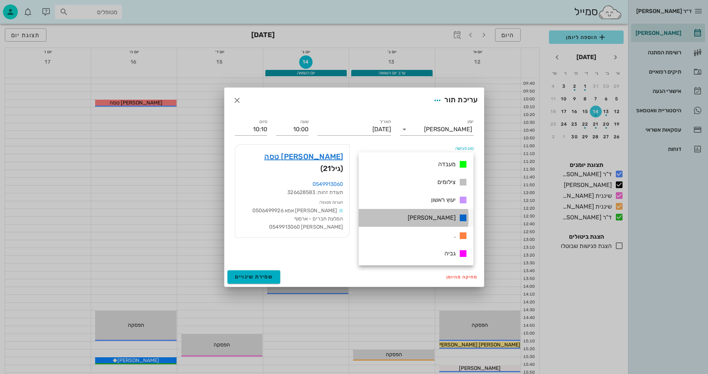
click at [445, 217] on div "[PERSON_NAME]" at bounding box center [436, 217] width 63 height 9
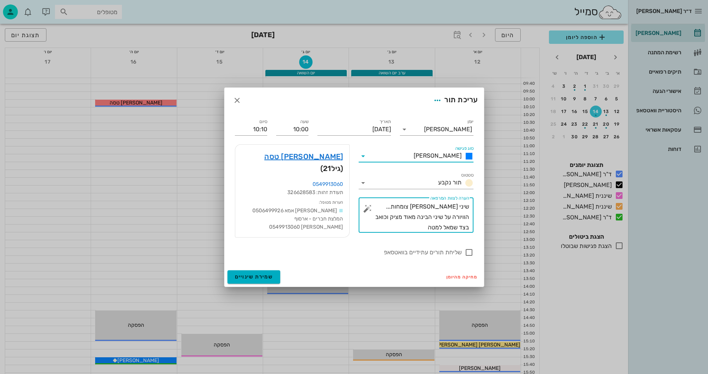
drag, startPoint x: 440, startPoint y: 228, endPoint x: 472, endPoint y: 208, distance: 37.6
click at [472, 208] on div "​ הערה לצוות המרפאה שיני בינה צומחות... הוויורה על שיני הבינה מאוד מציק וכואב ב…" at bounding box center [416, 215] width 115 height 35
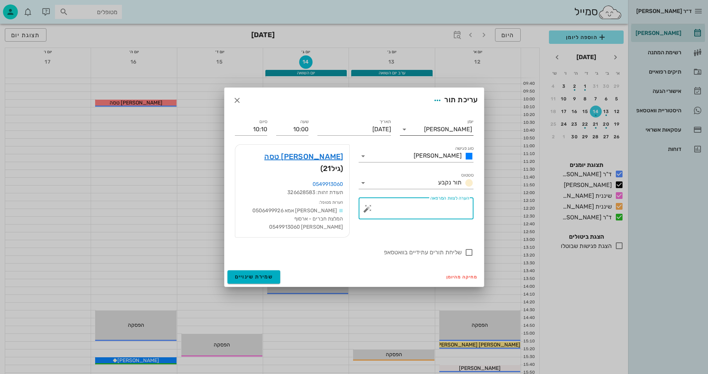
click at [405, 134] on icon at bounding box center [404, 129] width 9 height 9
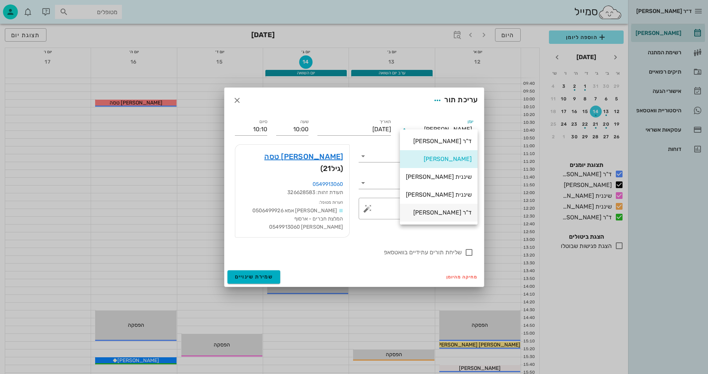
click at [439, 211] on div "ד"ר [PERSON_NAME]" at bounding box center [439, 212] width 66 height 7
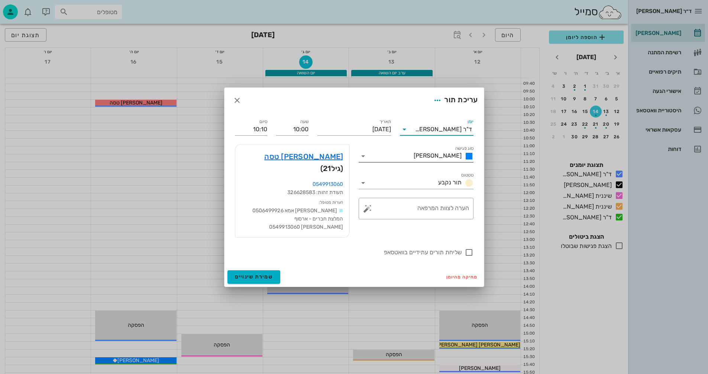
click at [362, 161] on icon at bounding box center [363, 156] width 9 height 9
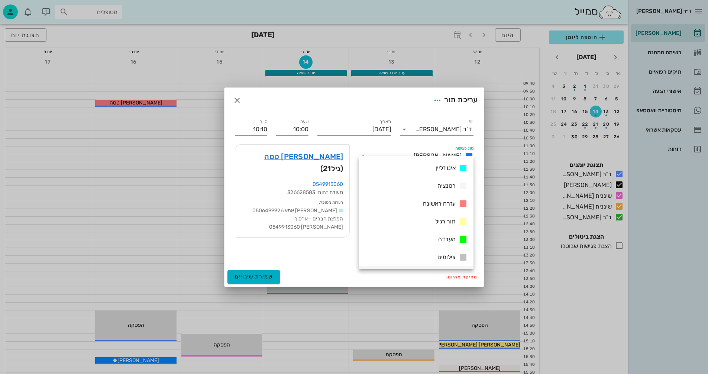
scroll to position [33, 0]
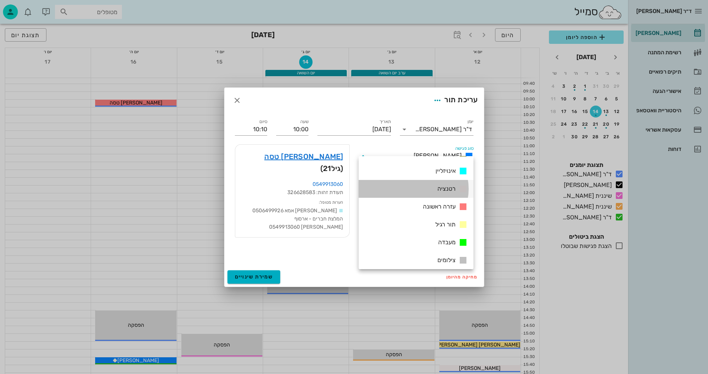
click at [437, 186] on div "רטנציה" at bounding box center [451, 188] width 33 height 9
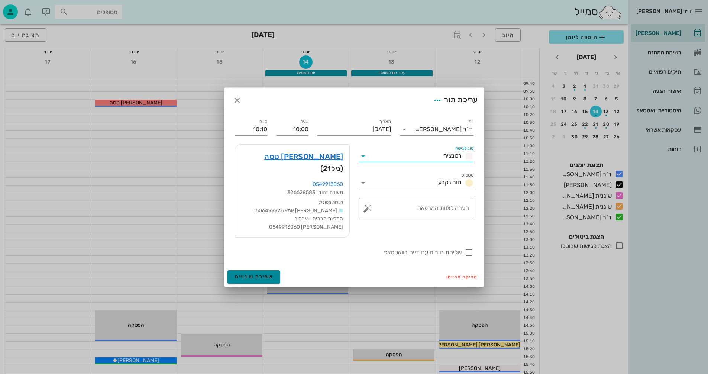
click at [246, 274] on span "שמירת שינויים" at bounding box center [254, 277] width 38 height 6
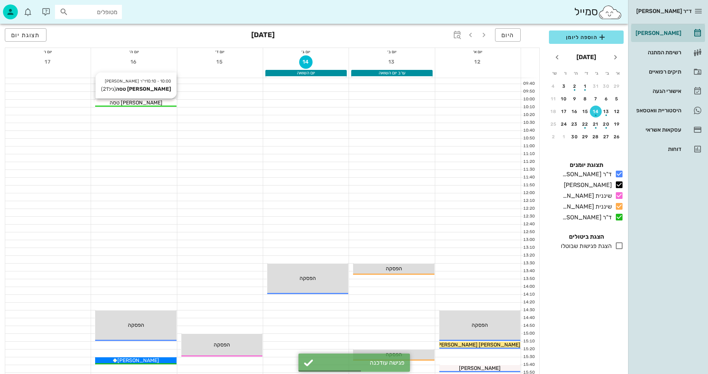
click at [152, 104] on div "[PERSON_NAME] טסה" at bounding box center [135, 103] width 81 height 8
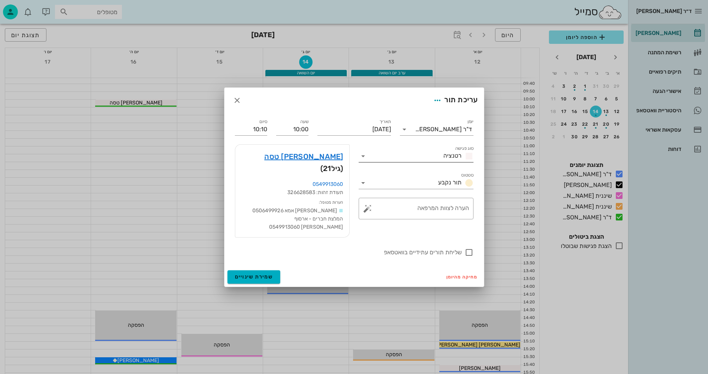
click at [363, 161] on icon at bounding box center [363, 156] width 9 height 9
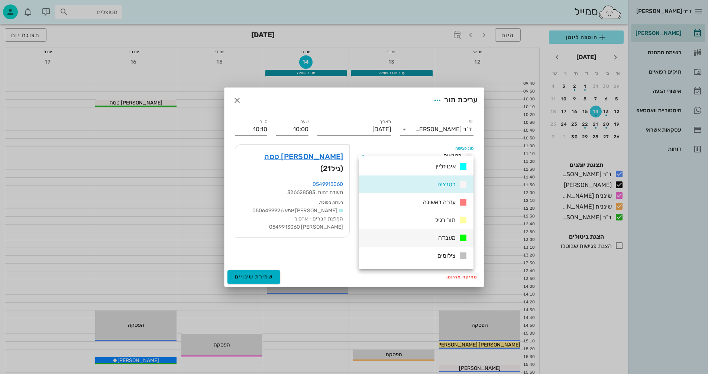
scroll to position [107, 0]
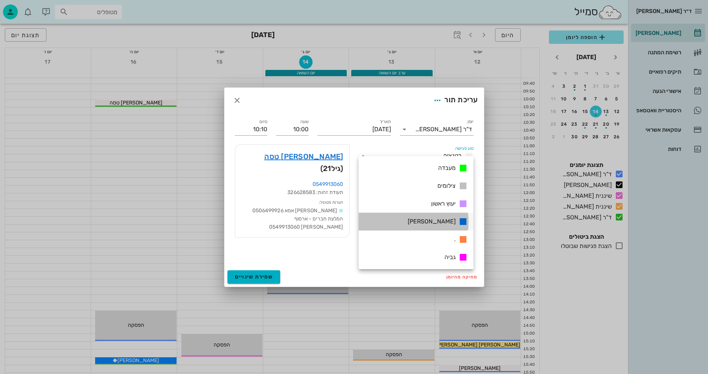
click at [446, 221] on span "[PERSON_NAME]" at bounding box center [432, 221] width 48 height 7
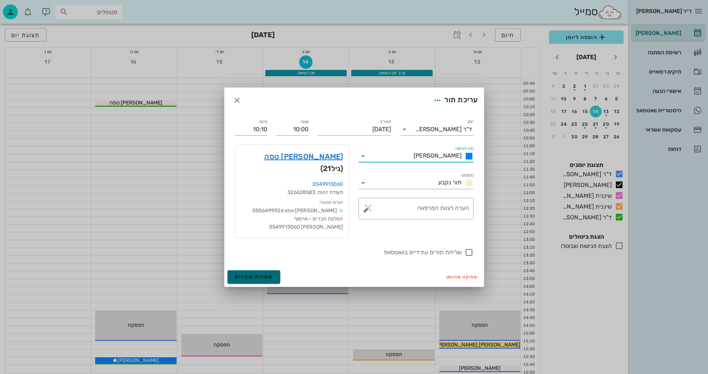
click at [247, 274] on span "שמירת שינויים" at bounding box center [254, 277] width 38 height 6
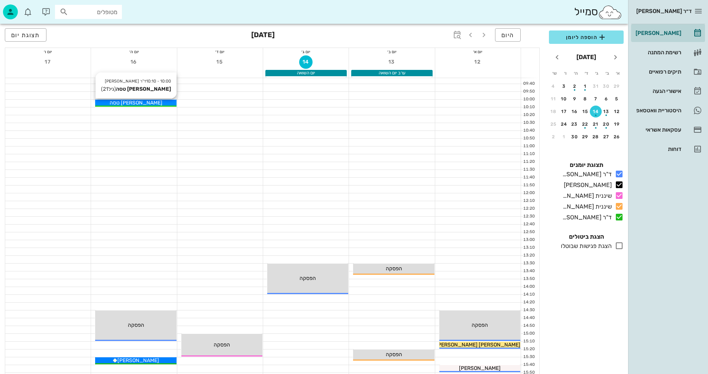
click at [158, 103] on div "[PERSON_NAME] טסה" at bounding box center [135, 103] width 81 height 8
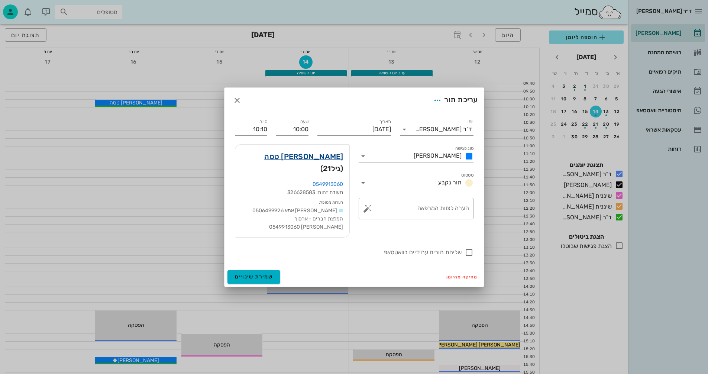
click at [322, 163] on link "סער טסה" at bounding box center [303, 157] width 79 height 12
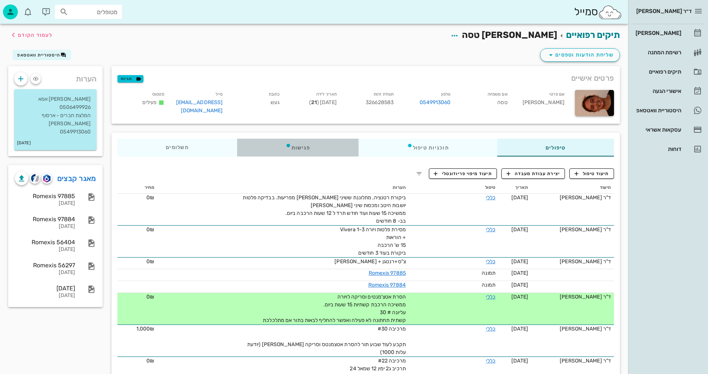
click at [300, 144] on div "פגישות" at bounding box center [298, 148] width 122 height 18
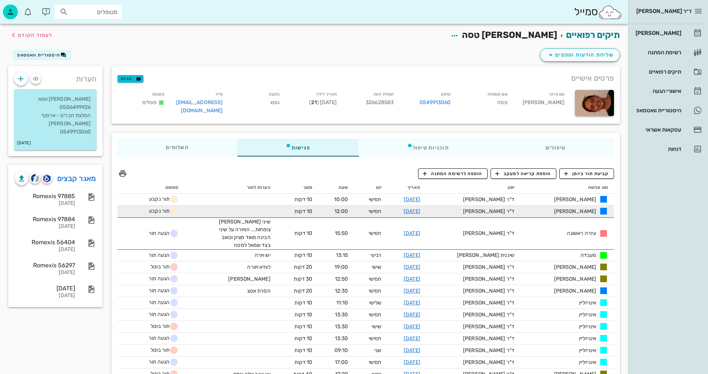
click at [197, 208] on td at bounding box center [230, 212] width 92 height 12
click at [160, 210] on span "תור נקבע" at bounding box center [163, 211] width 29 height 6
click at [421, 208] on link "[DATE]" at bounding box center [412, 211] width 17 height 6
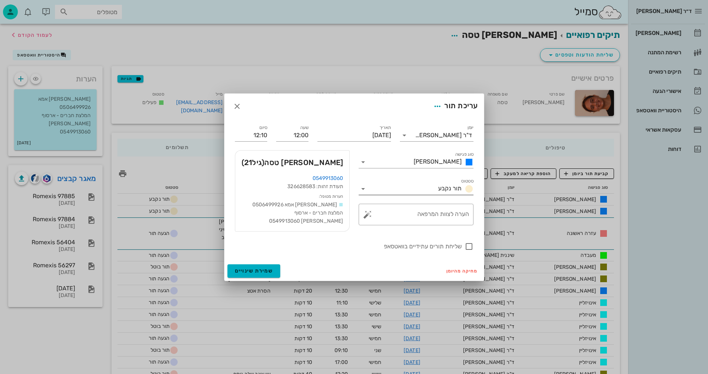
click at [363, 188] on icon at bounding box center [363, 188] width 9 height 9
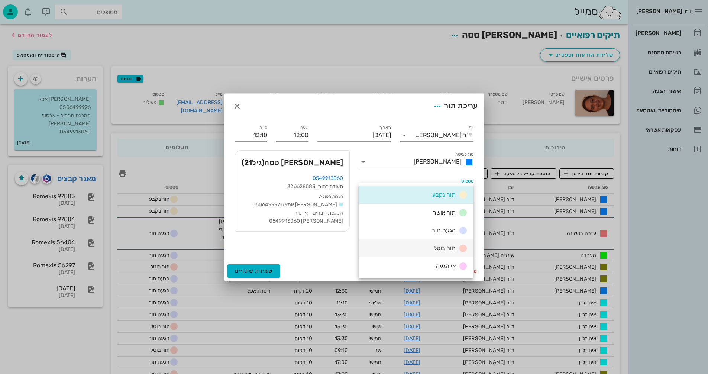
click at [424, 247] on div "תור בוטל" at bounding box center [416, 249] width 115 height 18
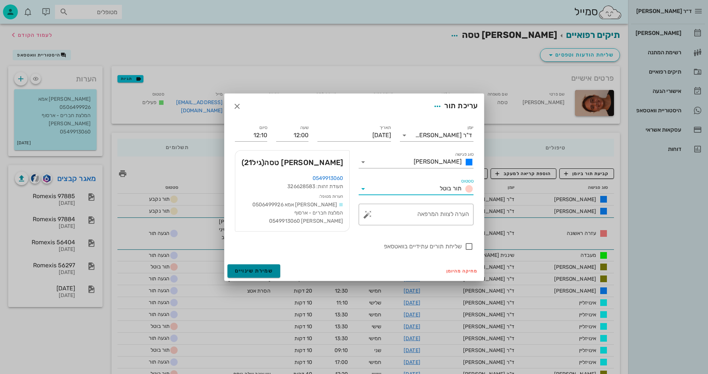
click at [256, 269] on span "שמירת שינויים" at bounding box center [254, 271] width 38 height 6
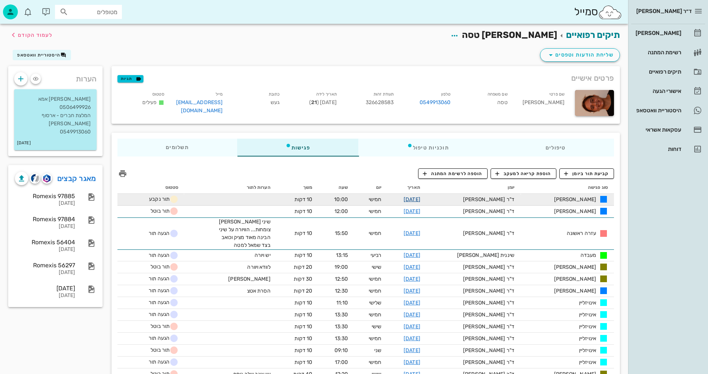
click at [421, 196] on link "16-04-2026" at bounding box center [412, 199] width 17 height 6
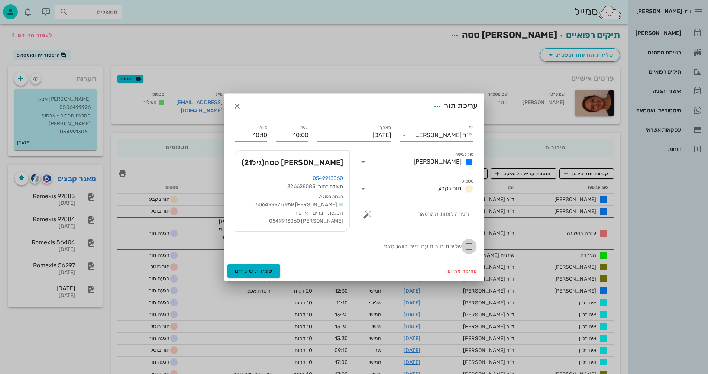
click at [467, 246] on div at bounding box center [469, 246] width 13 height 13
checkbox input "true"
click at [250, 269] on span "שמירת שינויים" at bounding box center [254, 271] width 38 height 6
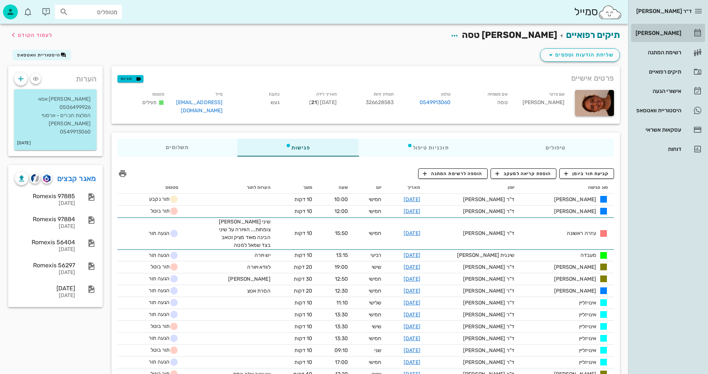
click at [665, 32] on div "[PERSON_NAME]" at bounding box center [657, 33] width 47 height 6
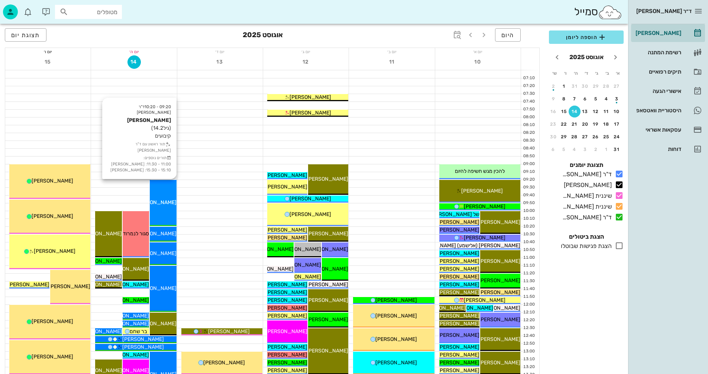
click at [163, 201] on span "[PERSON_NAME]" at bounding box center [156, 202] width 42 height 6
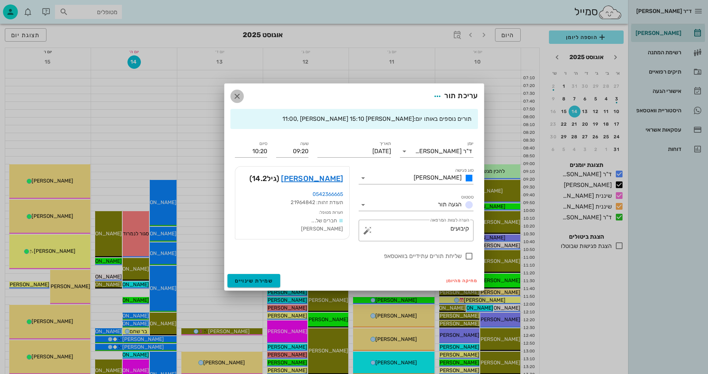
click at [236, 97] on icon "button" at bounding box center [237, 96] width 9 height 9
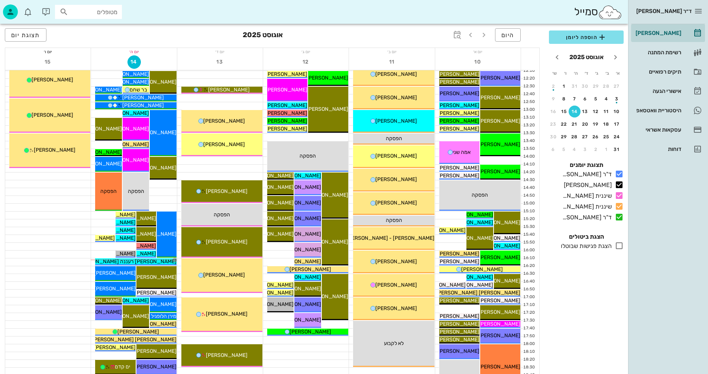
scroll to position [335, 0]
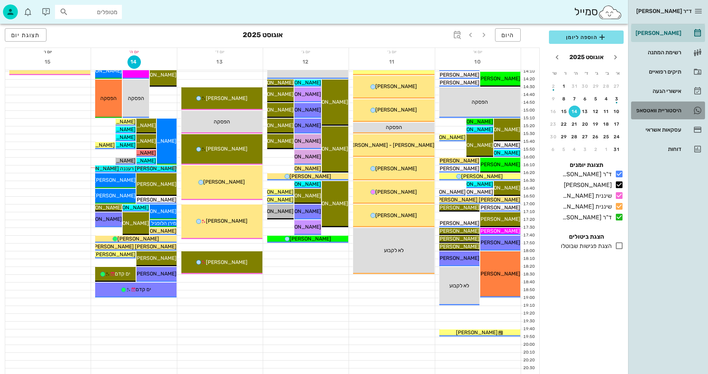
click at [651, 110] on div "היסטוריית וואטסאפ" at bounding box center [657, 110] width 47 height 6
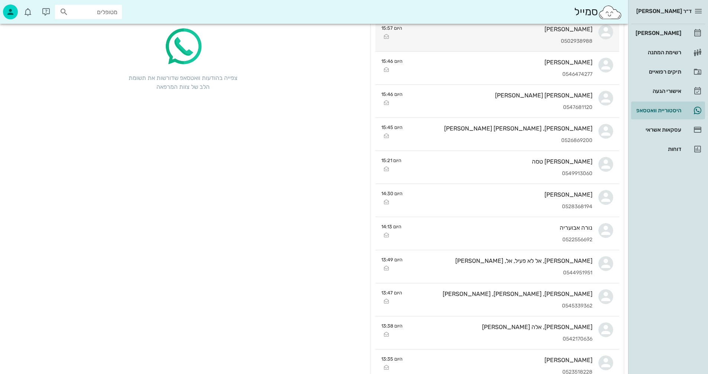
scroll to position [149, 0]
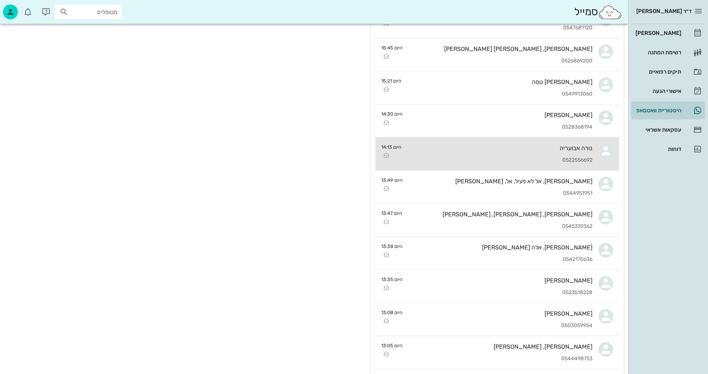
click at [473, 154] on div "נורה אבועריה 0522556692" at bounding box center [500, 154] width 185 height 33
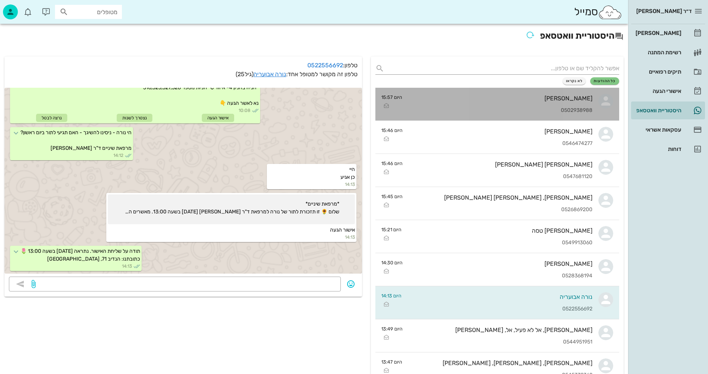
click at [488, 102] on div "לביאה לוי 0502938988" at bounding box center [500, 104] width 184 height 33
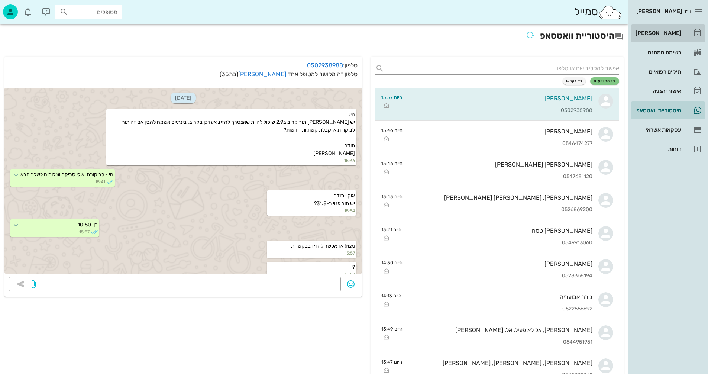
click at [662, 32] on div "[PERSON_NAME]" at bounding box center [657, 33] width 47 height 6
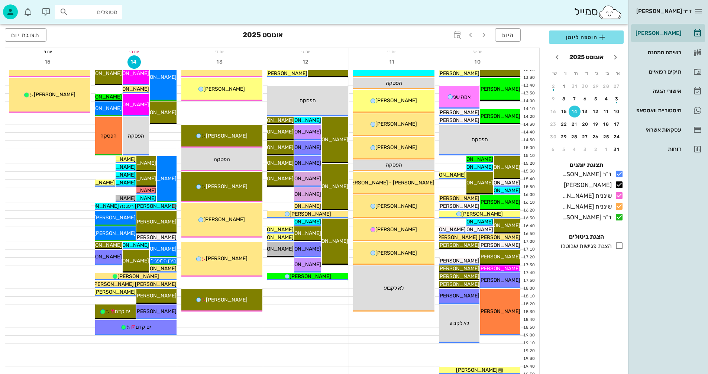
scroll to position [335, 0]
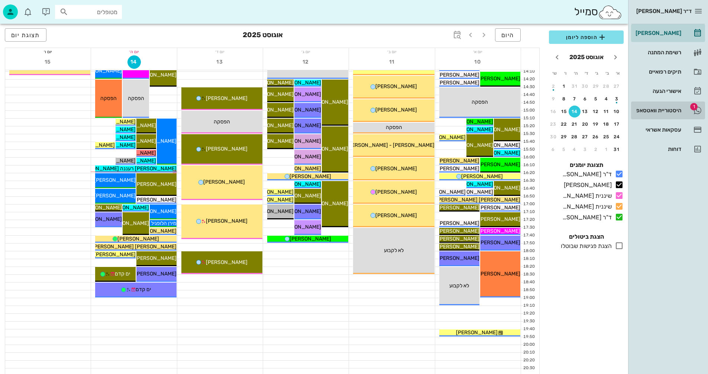
click at [647, 110] on div "היסטוריית וואטסאפ" at bounding box center [657, 110] width 47 height 6
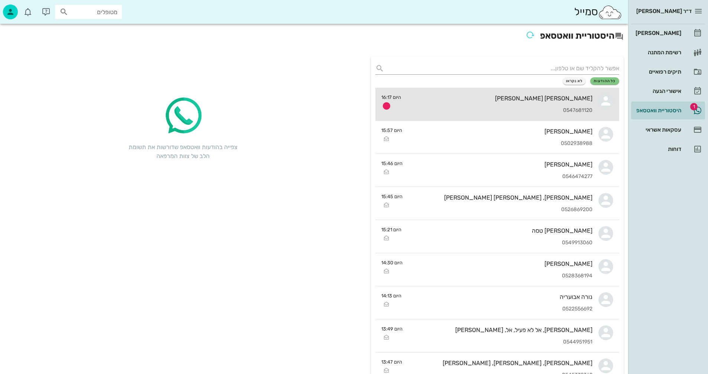
click at [476, 101] on div "[PERSON_NAME] [PERSON_NAME]" at bounding box center [500, 98] width 186 height 7
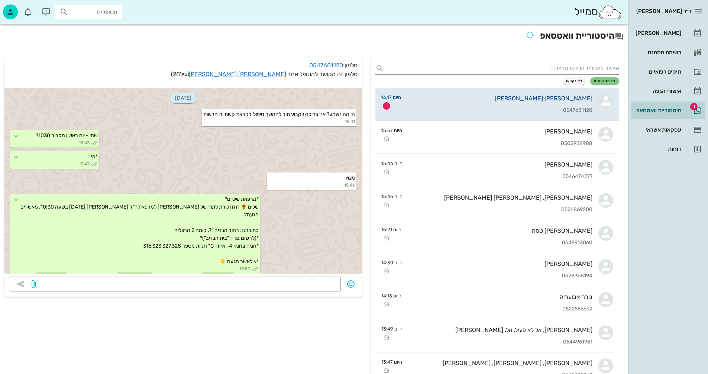
scroll to position [114, 0]
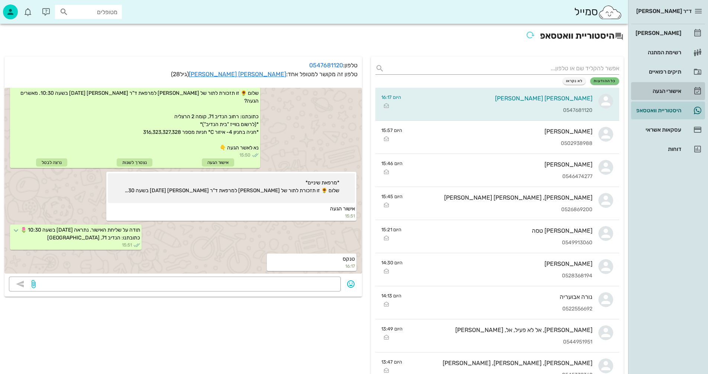
click at [661, 90] on div "אישורי הגעה" at bounding box center [657, 91] width 47 height 6
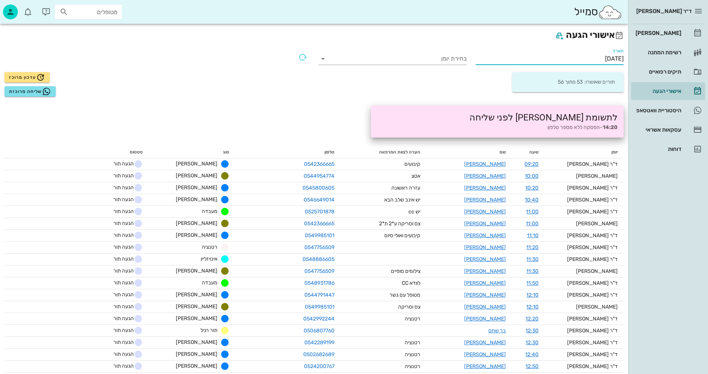
click at [584, 56] on input "14/08/2025" at bounding box center [550, 59] width 148 height 12
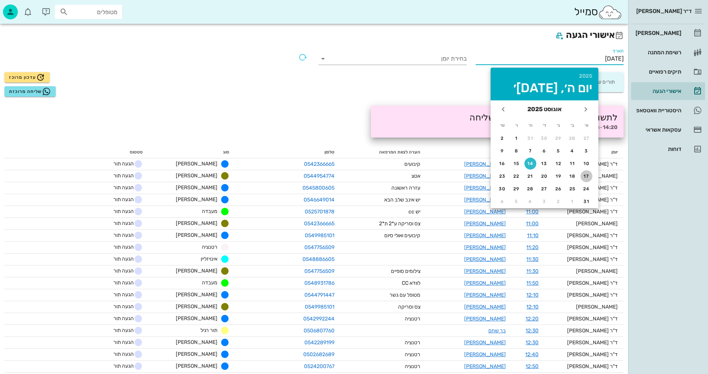
click at [585, 174] on div "17" at bounding box center [587, 176] width 12 height 5
type input "17/08/2025"
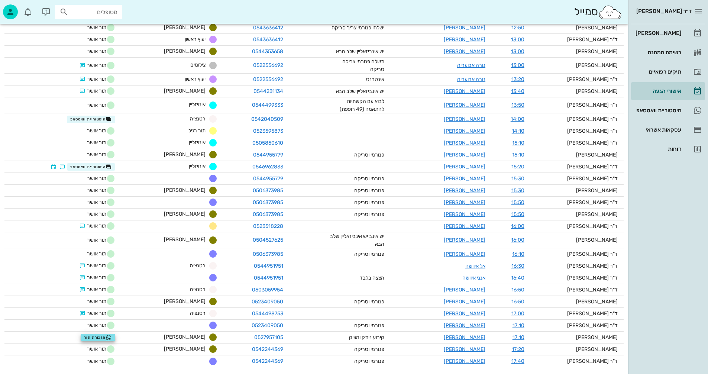
scroll to position [370, 0]
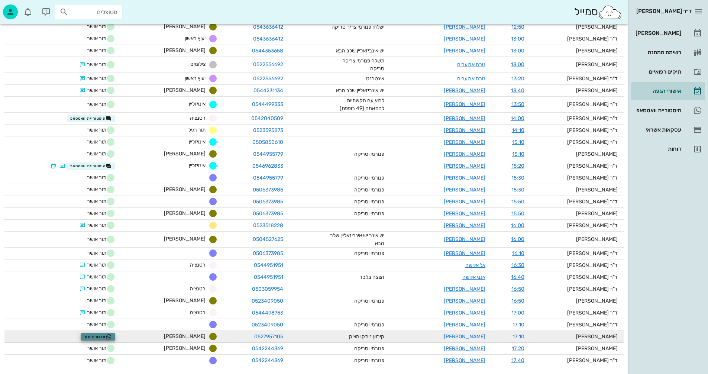
click at [106, 334] on span "תזכורת תור" at bounding box center [98, 337] width 28 height 6
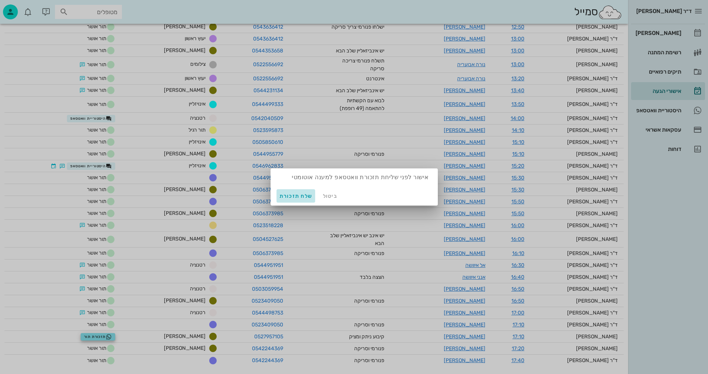
click at [294, 194] on span "שלח תזכורת" at bounding box center [296, 196] width 33 height 6
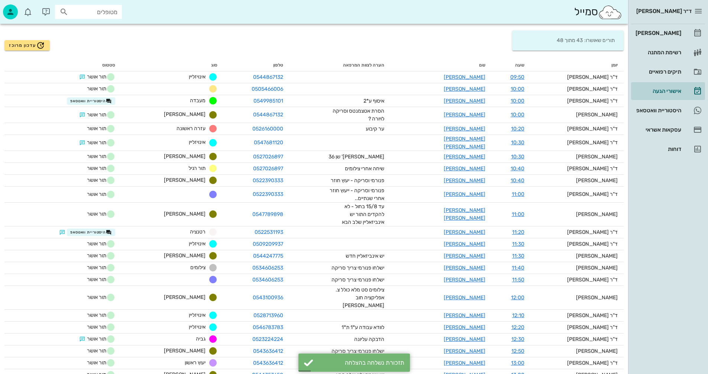
scroll to position [0, 0]
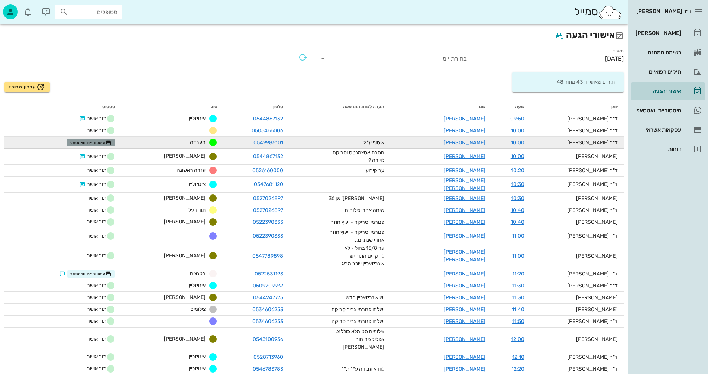
click at [100, 141] on span "היסטוריית וואטסאפ" at bounding box center [91, 143] width 42 height 6
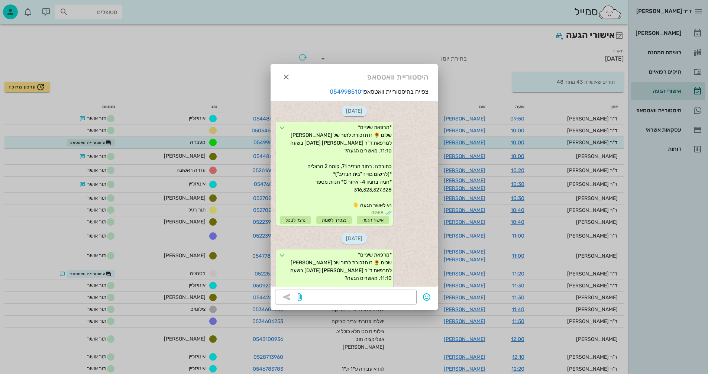
scroll to position [475, 0]
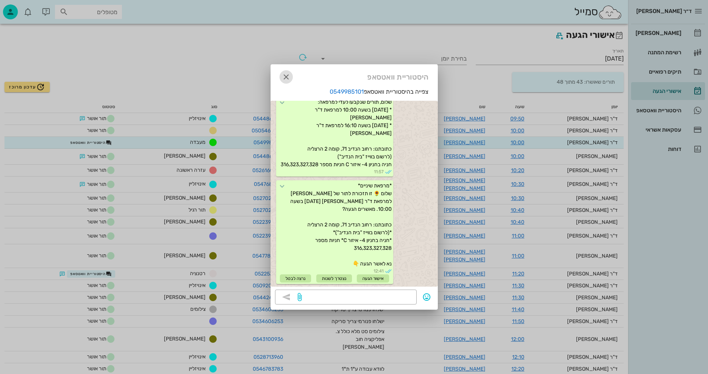
click at [282, 75] on icon "button" at bounding box center [286, 77] width 9 height 9
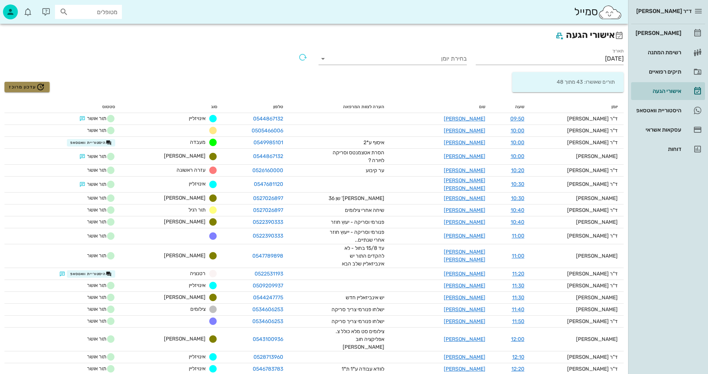
click at [29, 86] on span "עדכון מרוכז" at bounding box center [27, 87] width 36 height 9
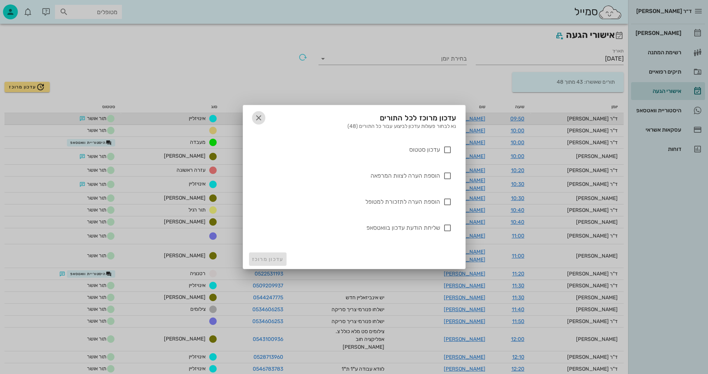
click at [258, 117] on icon "button" at bounding box center [258, 117] width 9 height 9
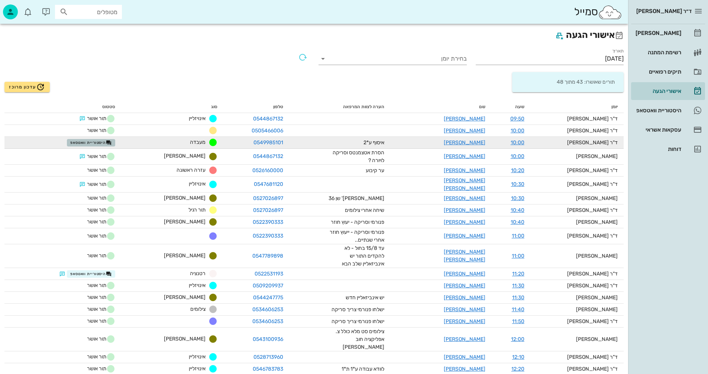
click at [97, 143] on span "היסטוריית וואטסאפ" at bounding box center [91, 143] width 42 height 6
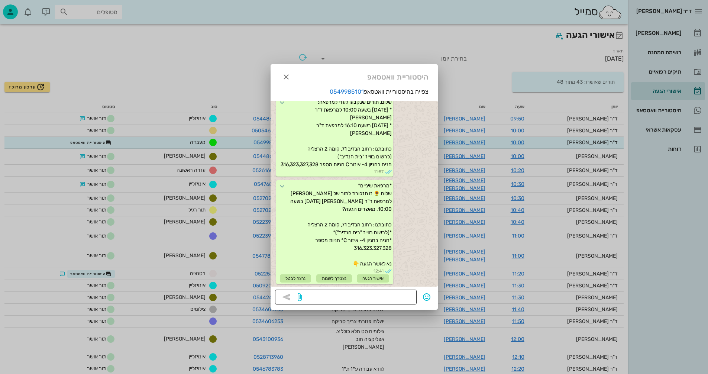
click at [384, 296] on textarea at bounding box center [357, 298] width 109 height 12
type textarea "ממתינים לאישור"
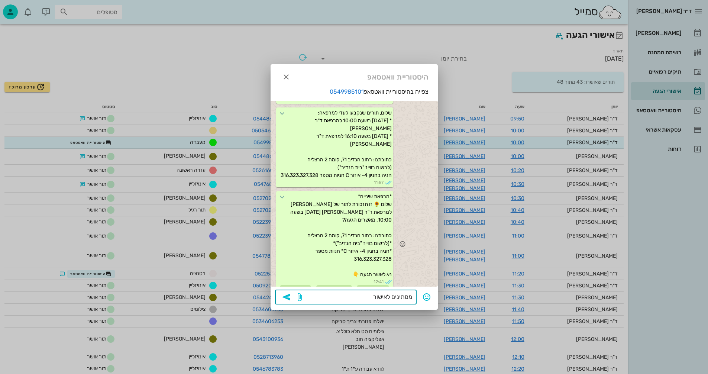
scroll to position [438, 0]
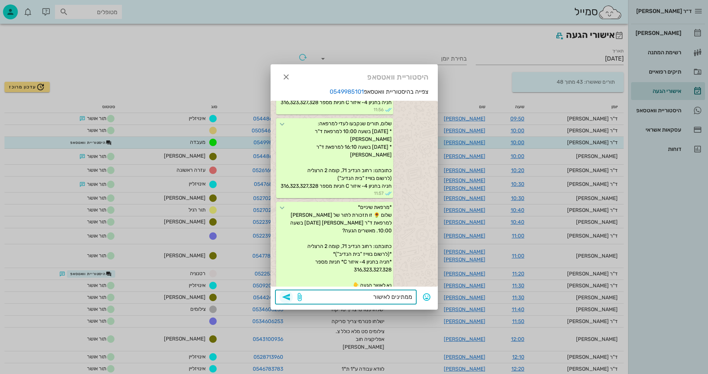
click at [287, 295] on icon "button" at bounding box center [286, 297] width 9 height 9
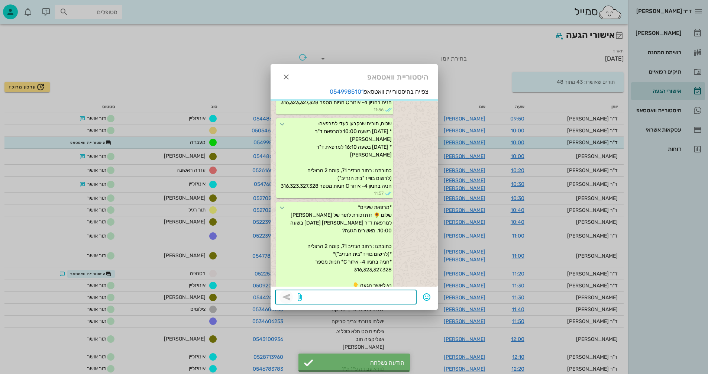
scroll to position [512, 0]
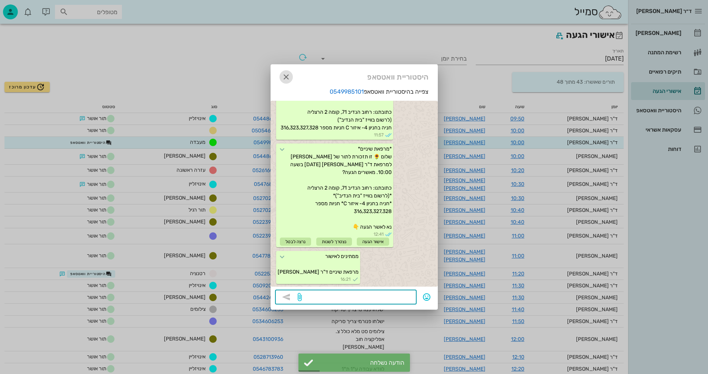
click at [283, 77] on icon "button" at bounding box center [286, 77] width 9 height 9
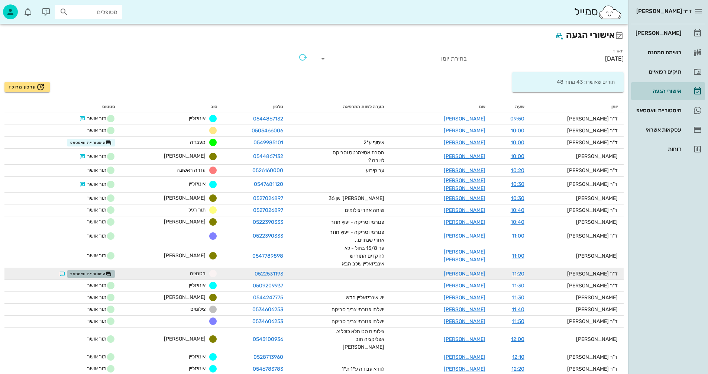
click at [102, 271] on span "היסטוריית וואטסאפ" at bounding box center [91, 274] width 42 height 6
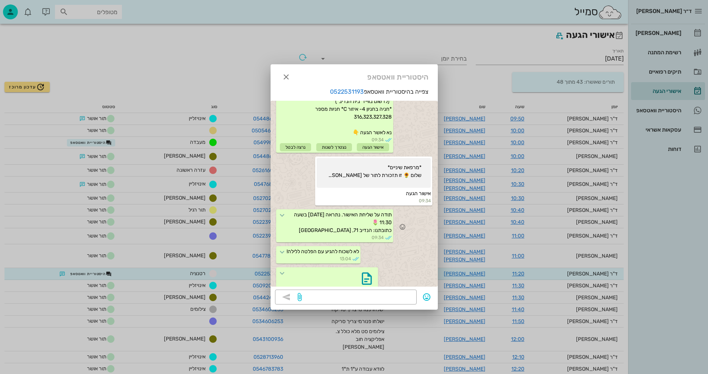
scroll to position [835, 0]
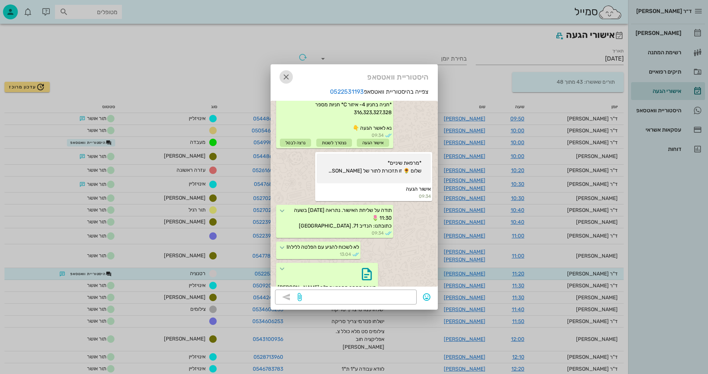
click at [284, 77] on icon "button" at bounding box center [286, 77] width 9 height 9
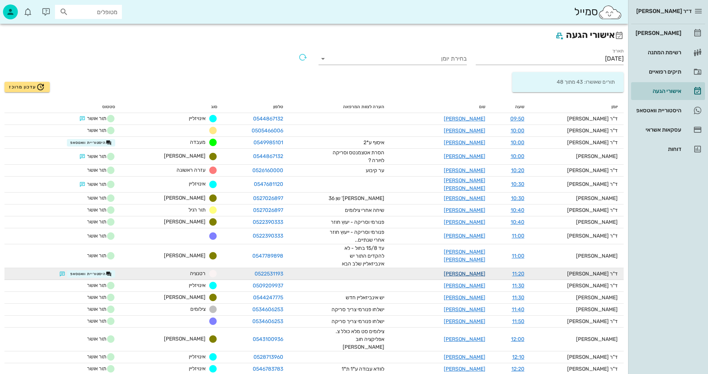
click at [481, 271] on link "נילי ארז" at bounding box center [465, 274] width 42 height 6
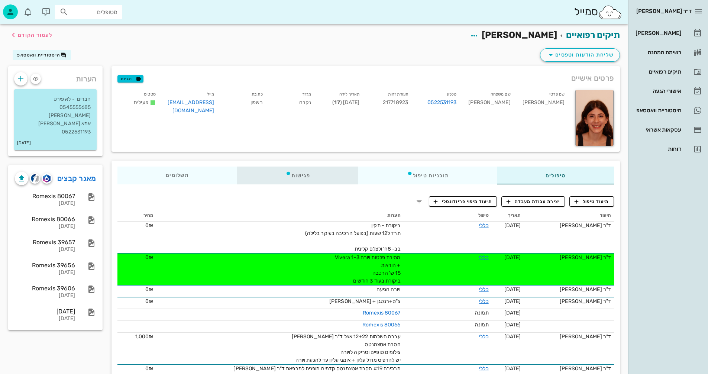
click at [300, 174] on div "פגישות" at bounding box center [298, 176] width 122 height 18
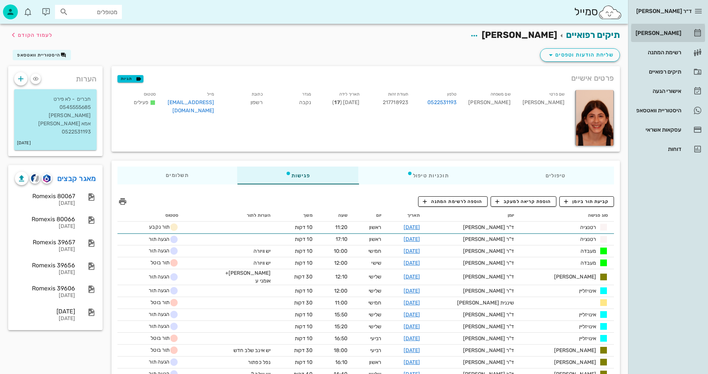
click at [670, 33] on div "[PERSON_NAME]" at bounding box center [657, 33] width 47 height 6
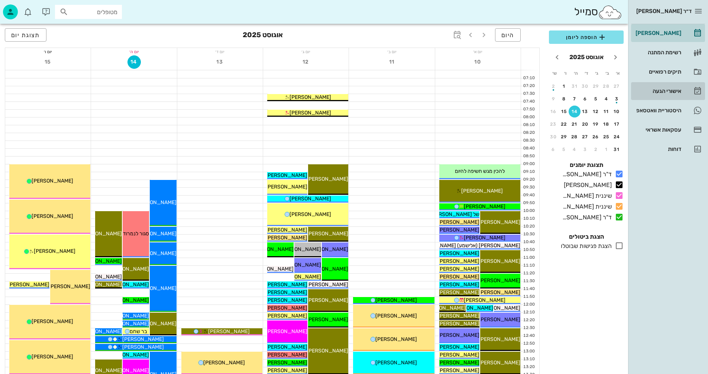
click at [657, 89] on div "אישורי הגעה" at bounding box center [657, 91] width 47 height 6
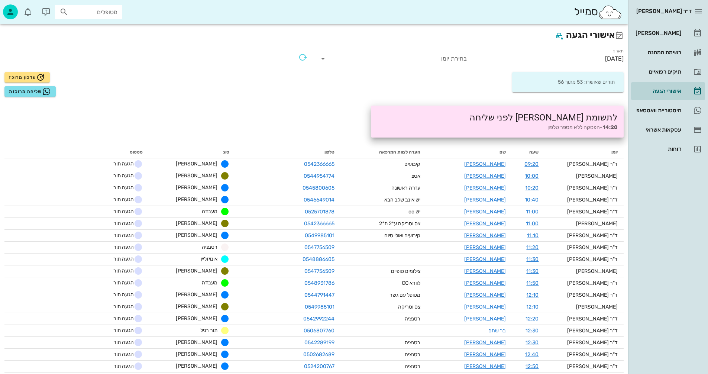
click at [574, 62] on input "14/08/2025" at bounding box center [550, 59] width 148 height 12
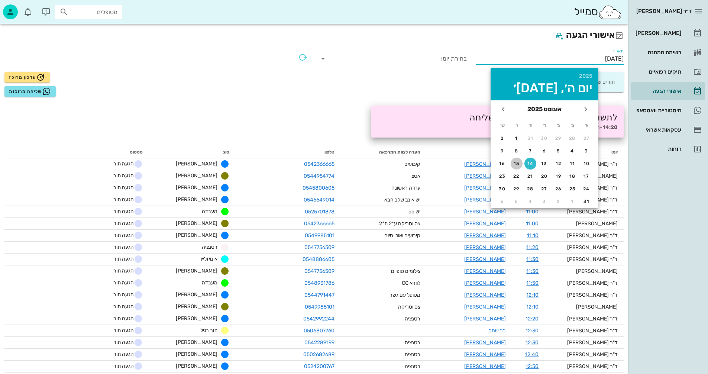
click at [517, 162] on div "15" at bounding box center [517, 163] width 12 height 5
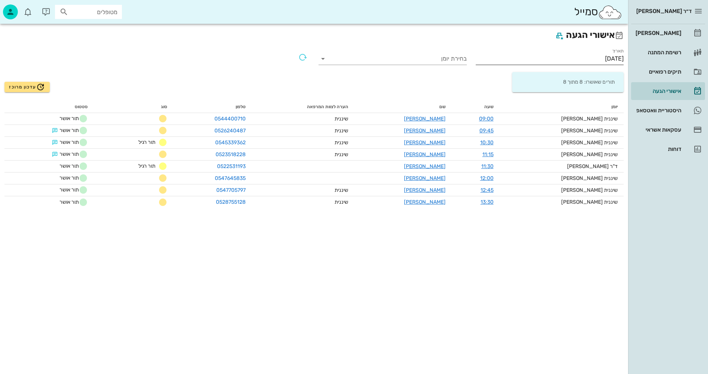
click at [582, 58] on input "15/08/2025" at bounding box center [550, 59] width 148 height 12
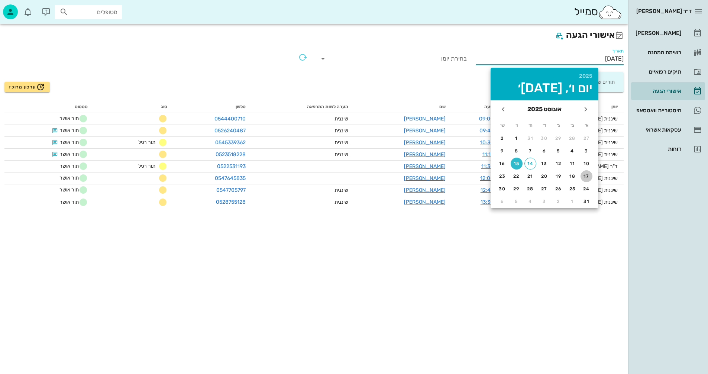
click at [588, 176] on div "17" at bounding box center [587, 176] width 12 height 5
type input "17/08/2025"
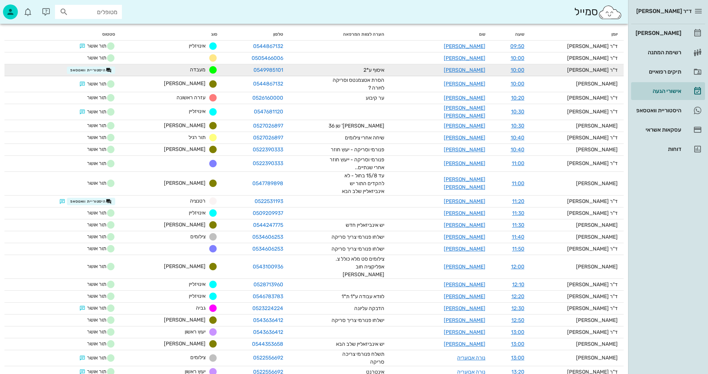
scroll to position [74, 0]
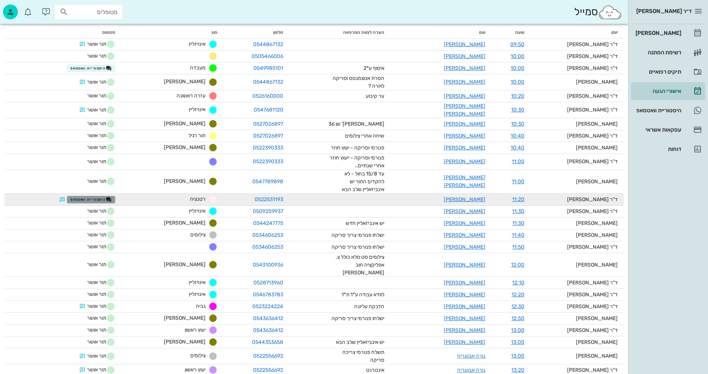
click at [90, 197] on span "היסטוריית וואטסאפ" at bounding box center [91, 200] width 42 height 6
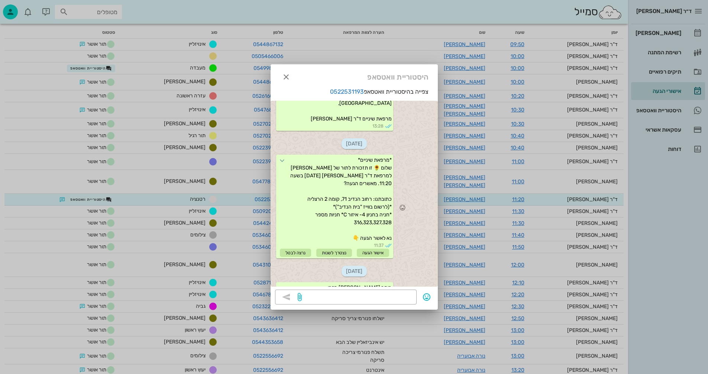
scroll to position [463, 0]
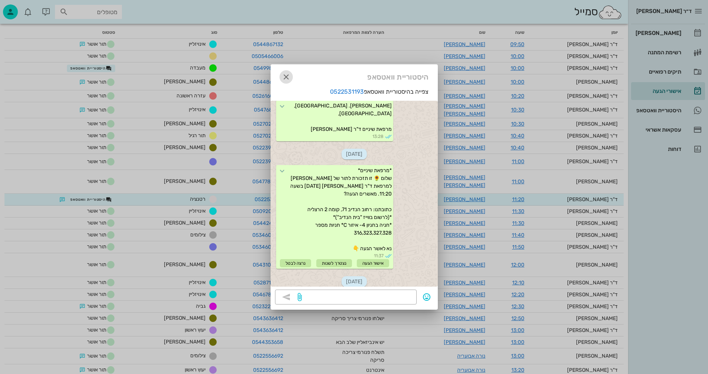
click at [286, 75] on icon "button" at bounding box center [286, 77] width 9 height 9
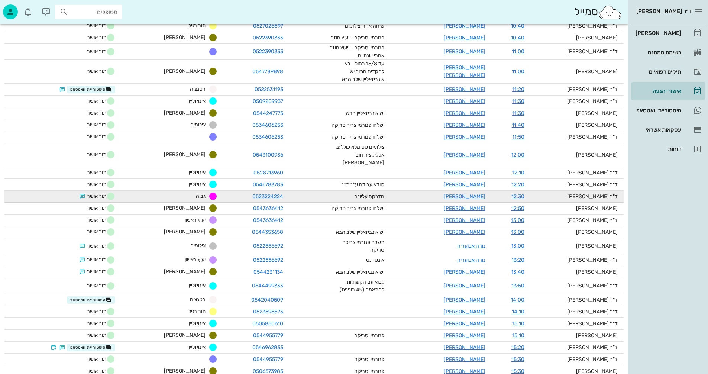
scroll to position [186, 0]
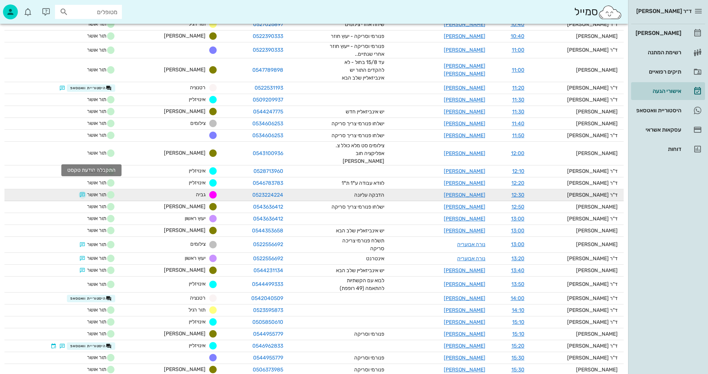
click at [86, 192] on button "button" at bounding box center [83, 195] width 6 height 6
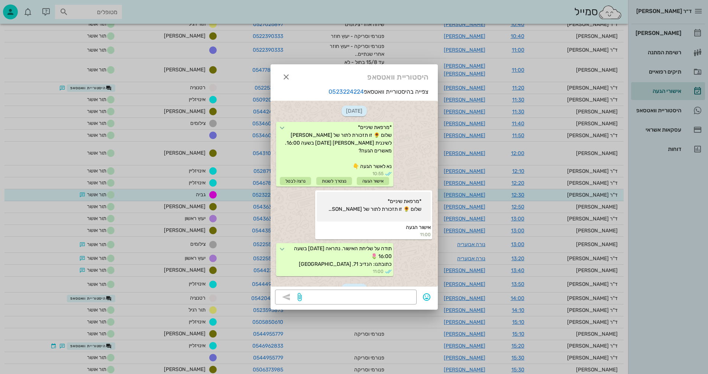
scroll to position [902, 0]
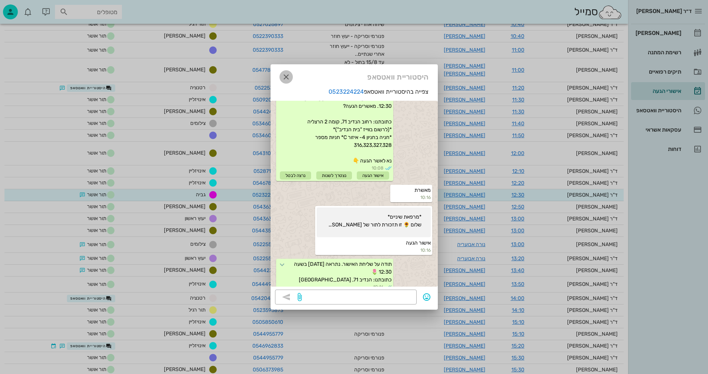
click at [286, 76] on icon "button" at bounding box center [286, 77] width 9 height 9
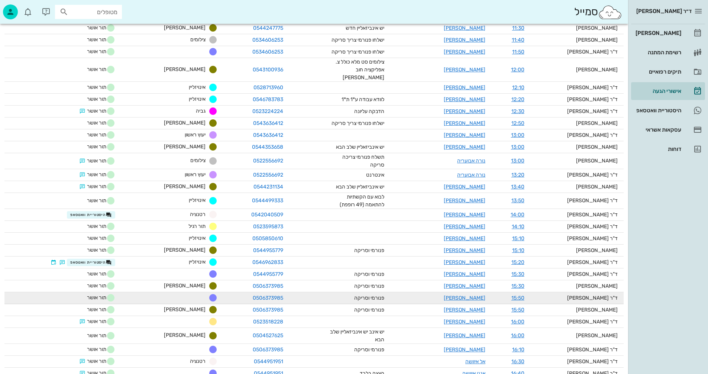
scroll to position [298, 0]
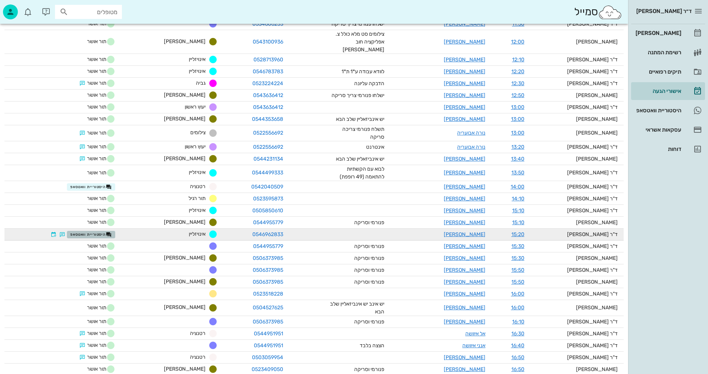
click at [87, 232] on span "היסטוריית וואטסאפ" at bounding box center [91, 235] width 42 height 6
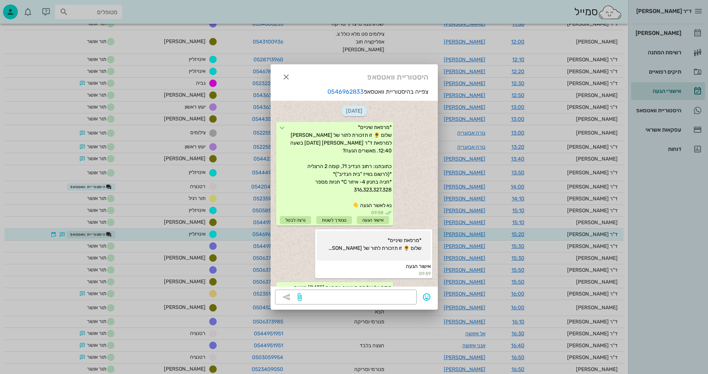
scroll to position [622, 0]
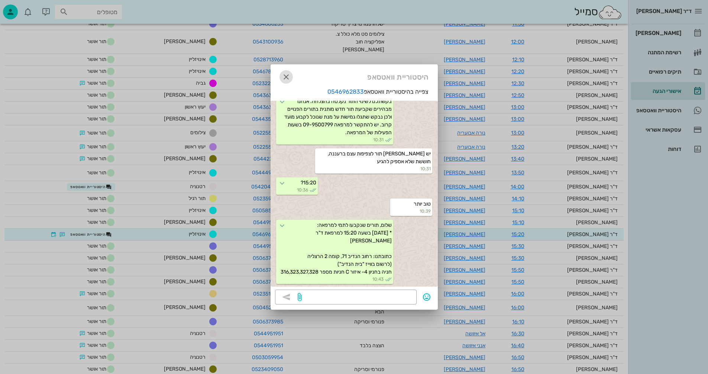
click at [286, 77] on icon "button" at bounding box center [286, 77] width 9 height 9
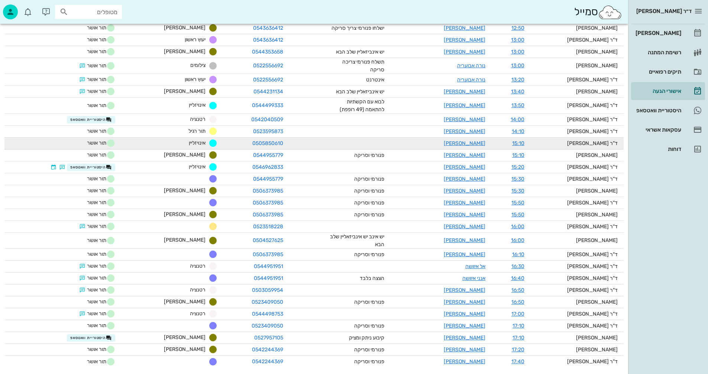
scroll to position [366, 0]
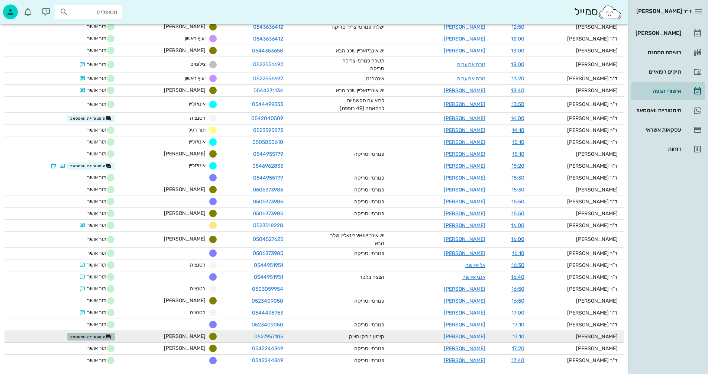
click at [103, 334] on span "היסטוריית וואטסאפ" at bounding box center [91, 337] width 42 height 6
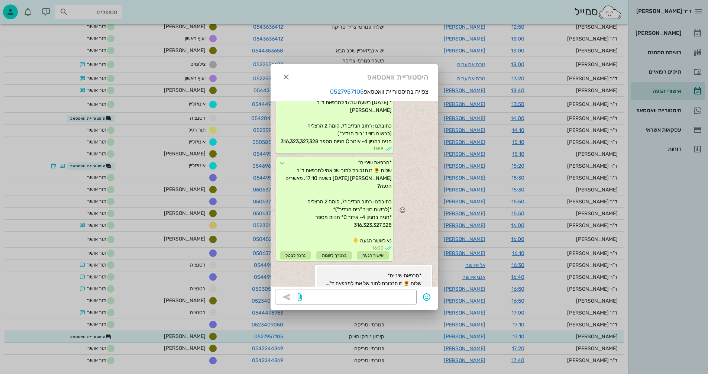
scroll to position [107, 0]
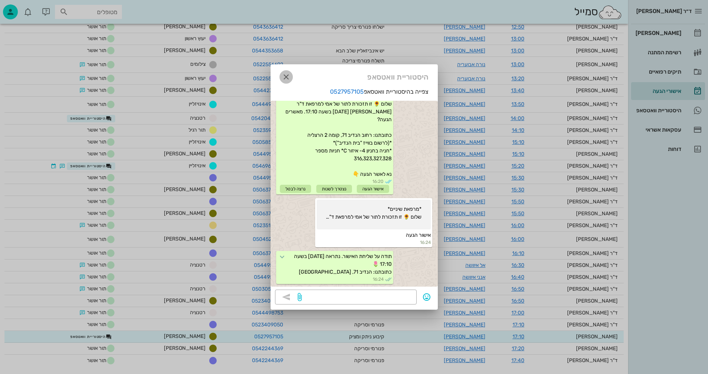
click at [285, 75] on icon "button" at bounding box center [286, 77] width 9 height 9
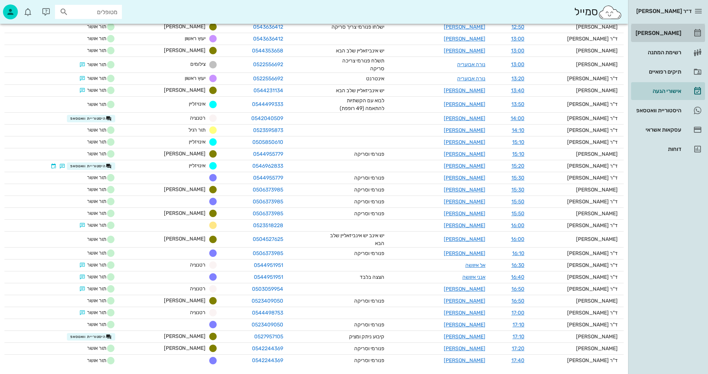
click at [658, 30] on div "[PERSON_NAME]" at bounding box center [657, 33] width 47 height 6
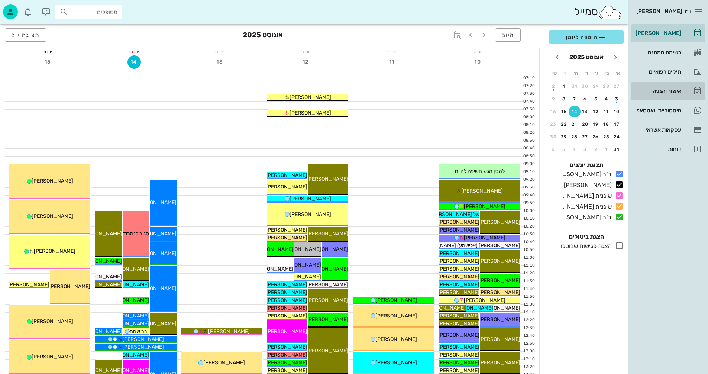
click at [659, 90] on div "אישורי הגעה" at bounding box center [657, 91] width 47 height 6
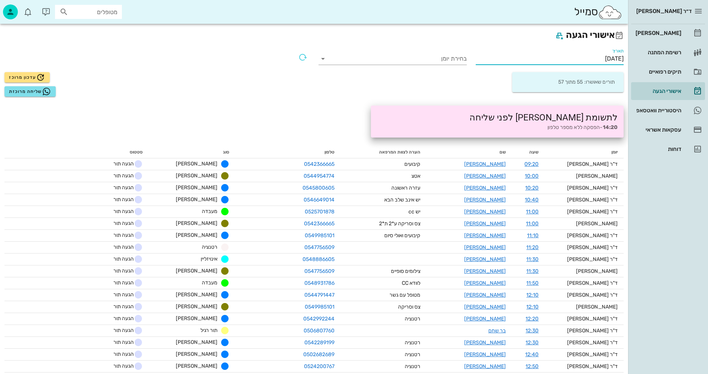
click at [578, 60] on input "14/08/2025" at bounding box center [550, 59] width 148 height 12
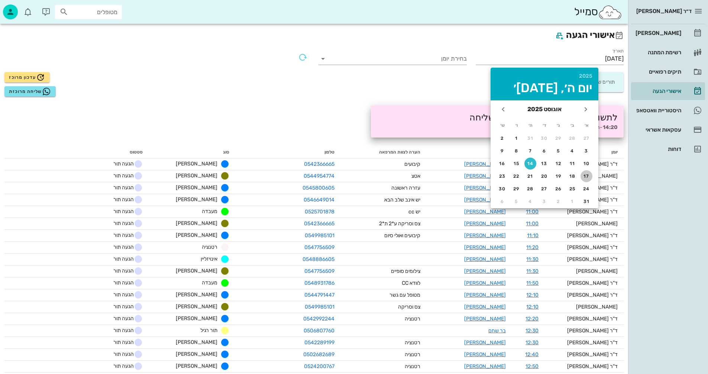
click at [584, 176] on div "17" at bounding box center [587, 176] width 12 height 5
type input "17/08/2025"
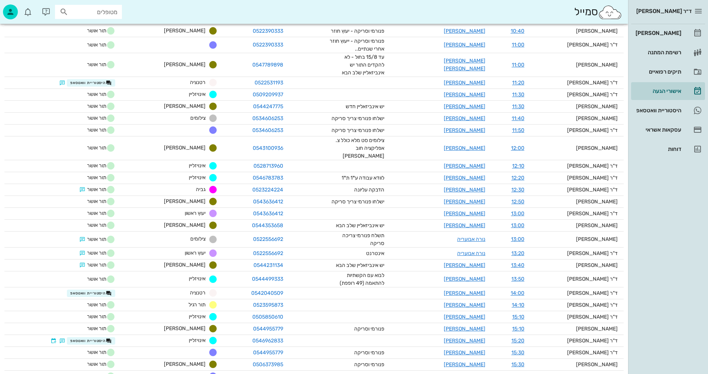
scroll to position [180, 0]
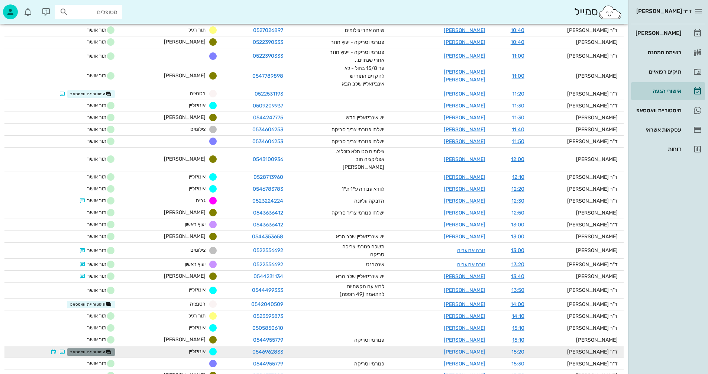
click at [90, 349] on span "היסטוריית וואטסאפ" at bounding box center [91, 352] width 42 height 6
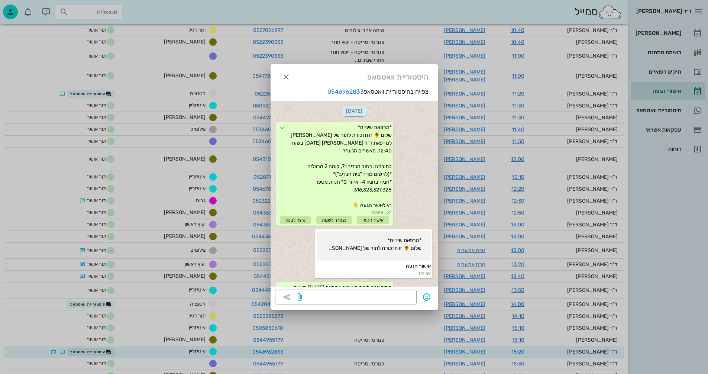
scroll to position [622, 0]
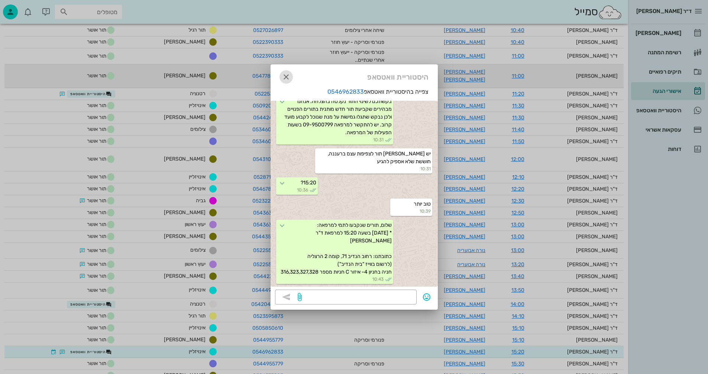
click at [285, 76] on icon "button" at bounding box center [286, 77] width 9 height 9
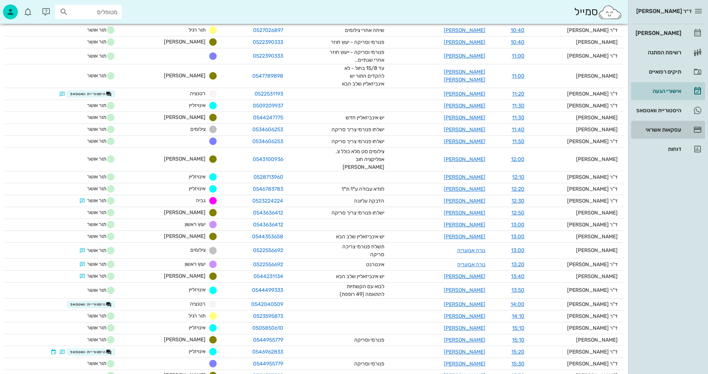
click at [660, 128] on div "עסקאות אשראי" at bounding box center [657, 130] width 47 height 6
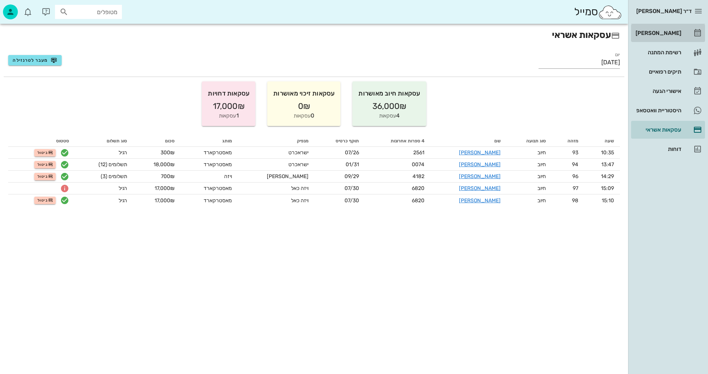
click at [664, 32] on div "[PERSON_NAME]" at bounding box center [657, 33] width 47 height 6
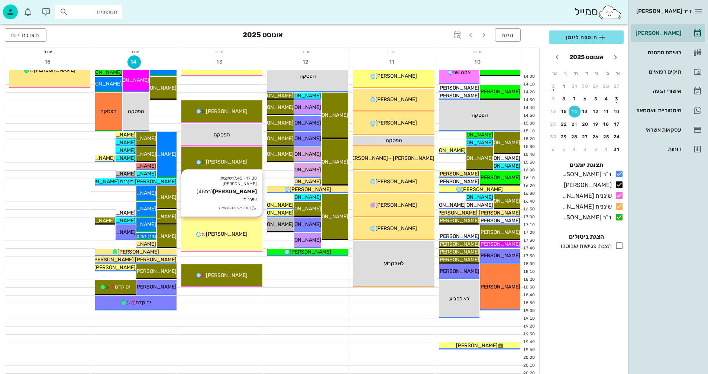
scroll to position [335, 0]
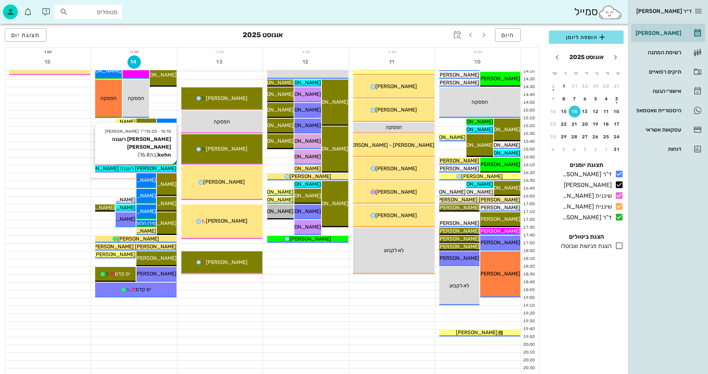
click at [163, 168] on div "[PERSON_NAME] רעננה [PERSON_NAME] kohn" at bounding box center [135, 169] width 81 height 8
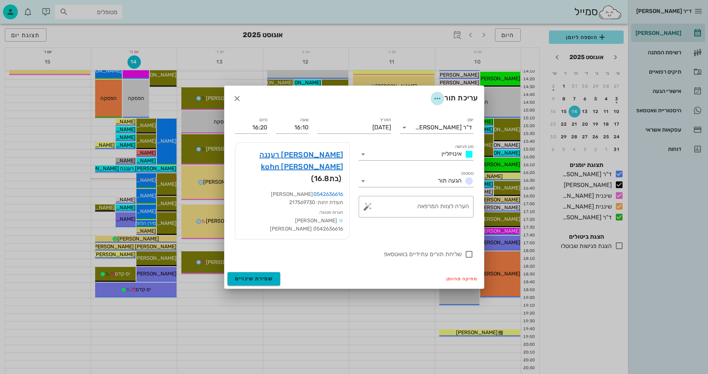
click at [436, 103] on icon "button" at bounding box center [437, 98] width 9 height 9
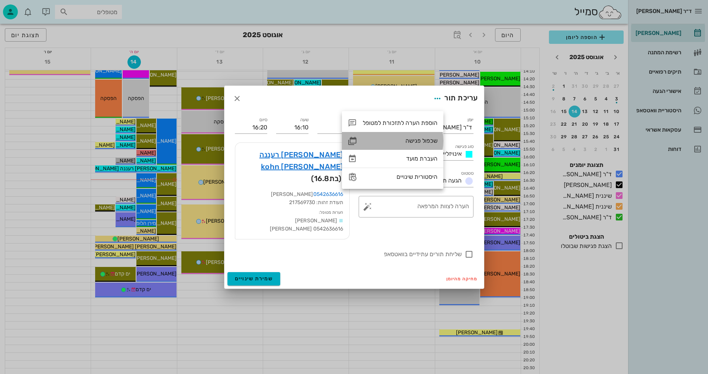
click at [408, 140] on div "שכפול פגישה" at bounding box center [400, 140] width 75 height 7
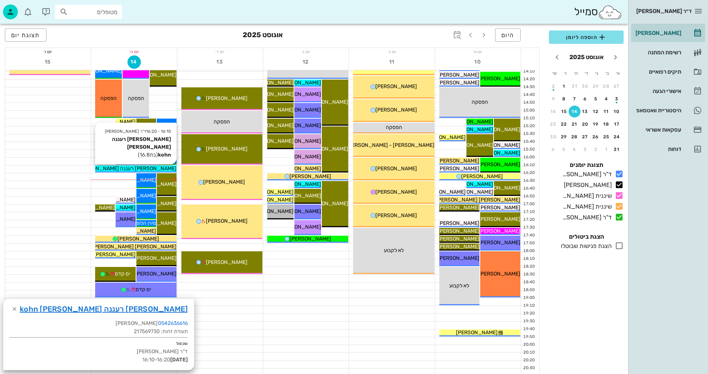
click at [160, 168] on span "[PERSON_NAME] רעננה [PERSON_NAME] kohn" at bounding box center [120, 168] width 112 height 6
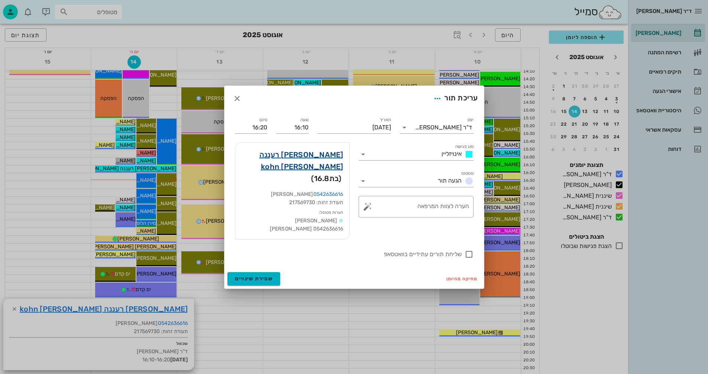
click at [312, 158] on link "נועה רעננה כהן kohn" at bounding box center [292, 161] width 102 height 24
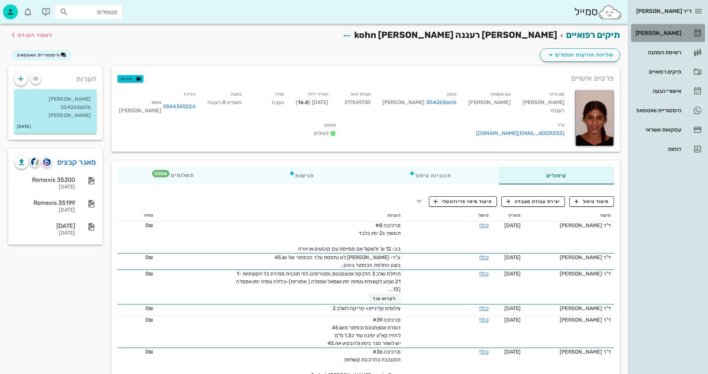
click at [671, 32] on div "[PERSON_NAME]" at bounding box center [657, 33] width 47 height 6
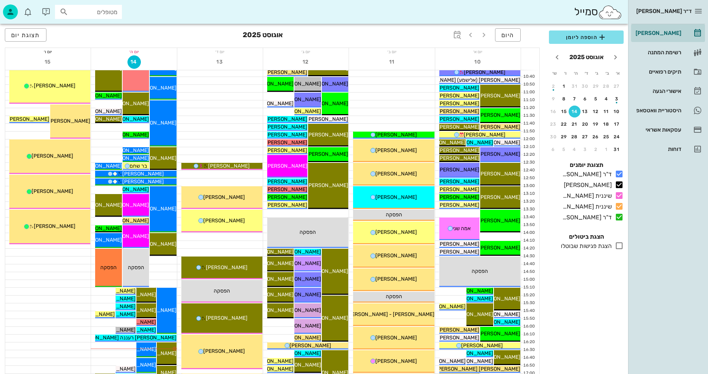
scroll to position [186, 0]
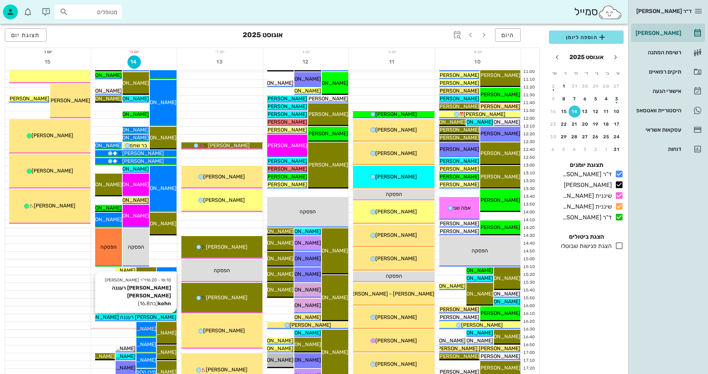
click at [134, 317] on span "[PERSON_NAME] רעננה [PERSON_NAME] kohn" at bounding box center [120, 317] width 112 height 6
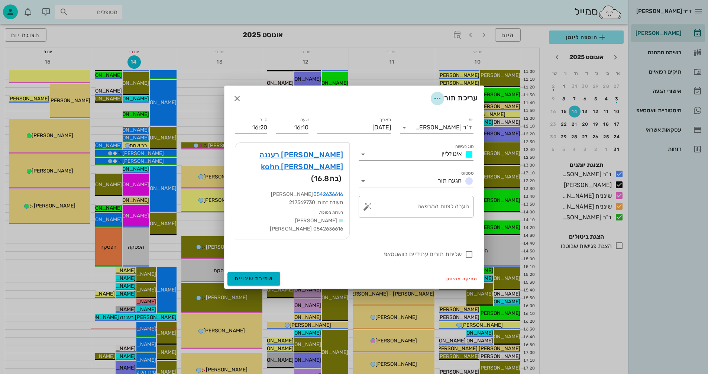
click at [437, 102] on icon "button" at bounding box center [437, 98] width 9 height 9
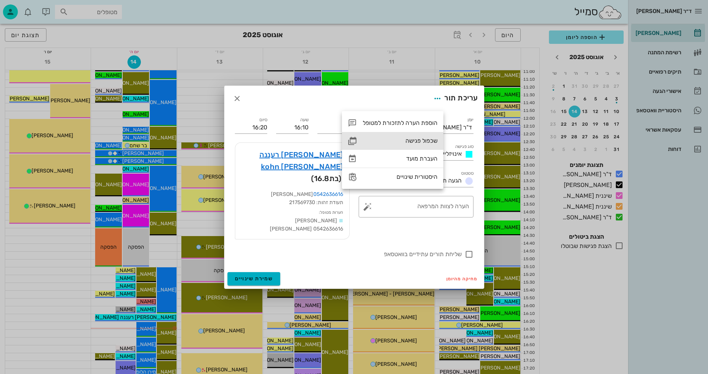
click at [410, 140] on div "שכפול פגישה" at bounding box center [400, 140] width 75 height 7
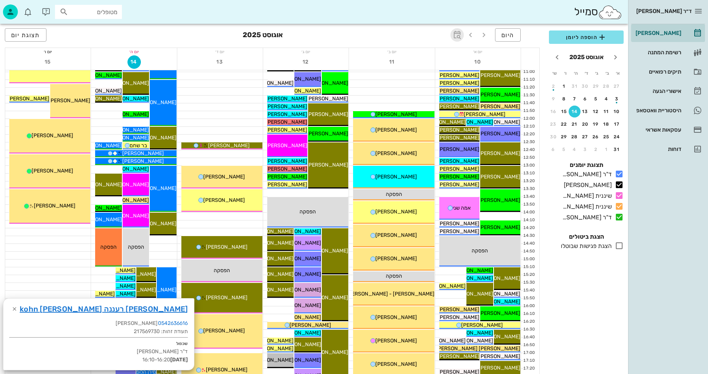
click at [459, 33] on icon "button" at bounding box center [457, 34] width 9 height 9
click at [447, 55] on input "text" at bounding box center [449, 55] width 9 height 12
type input "10"
click at [421, 76] on span "קפיצה לתאריך" at bounding box center [423, 76] width 61 height 5
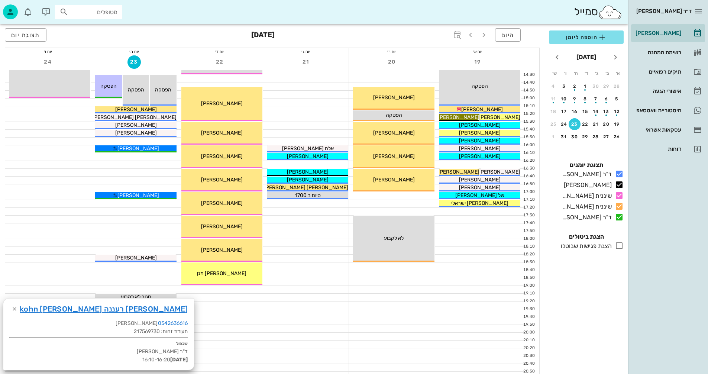
scroll to position [372, 0]
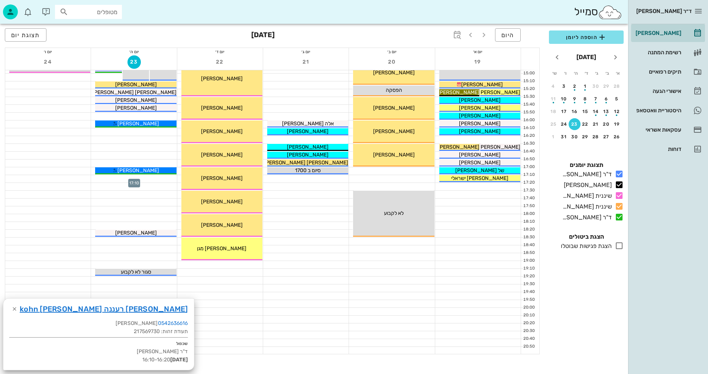
click at [116, 179] on div at bounding box center [134, 178] width 86 height 7
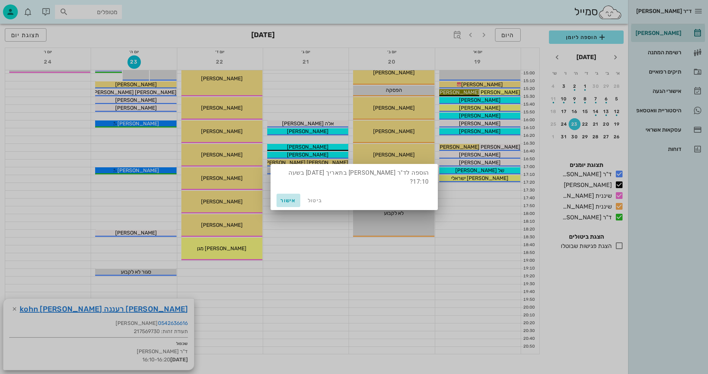
click at [283, 199] on span "אישור" at bounding box center [289, 200] width 18 height 6
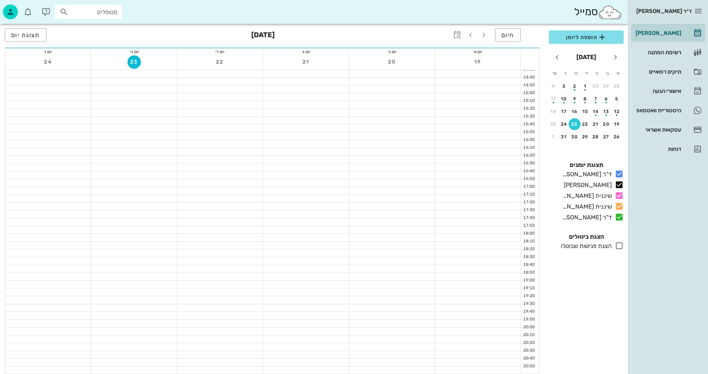
scroll to position [352, 0]
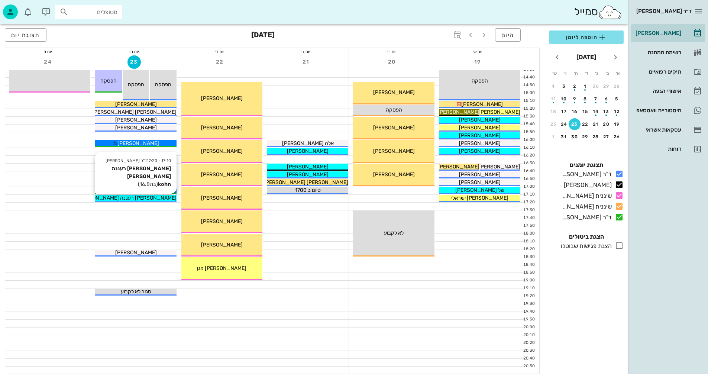
click at [159, 198] on div "[PERSON_NAME] רעננה [PERSON_NAME] kohn" at bounding box center [135, 198] width 81 height 8
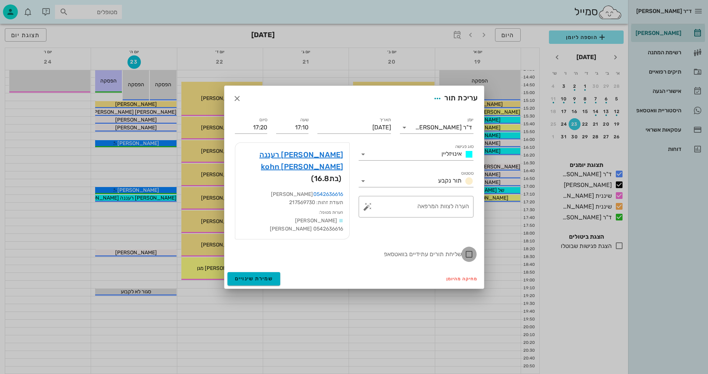
click at [469, 249] on div at bounding box center [469, 254] width 13 height 13
checkbox input "true"
click at [239, 272] on button "שמירת שינויים" at bounding box center [254, 278] width 53 height 13
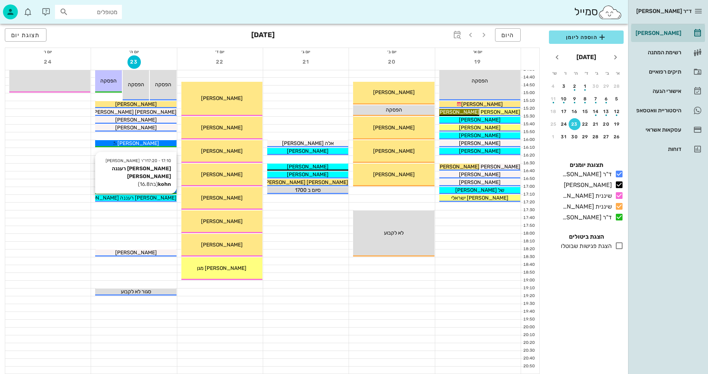
click at [151, 197] on span "[PERSON_NAME] רעננה [PERSON_NAME] kohn" at bounding box center [120, 198] width 112 height 6
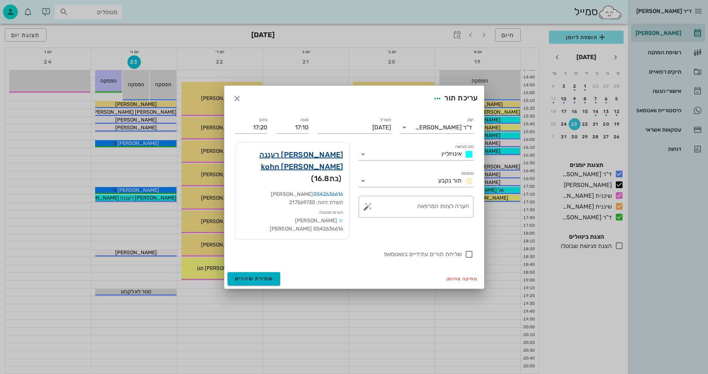
click at [309, 159] on link "נועה רעננה כהן kohn" at bounding box center [292, 161] width 102 height 24
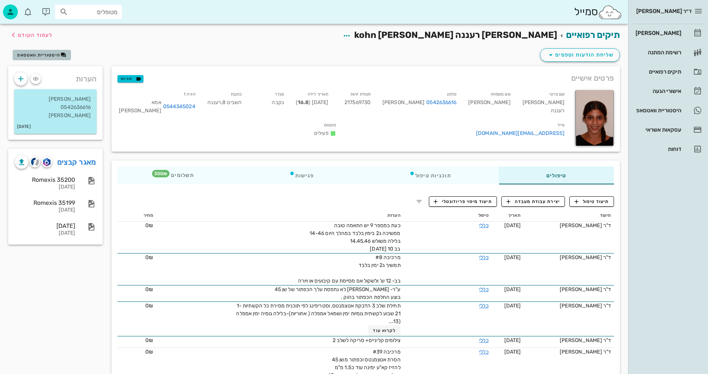
click at [39, 55] on span "היסטוריית וואטסאפ" at bounding box center [38, 54] width 43 height 5
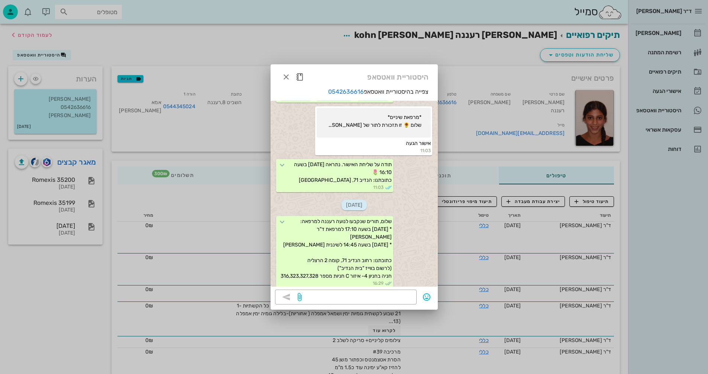
scroll to position [306, 0]
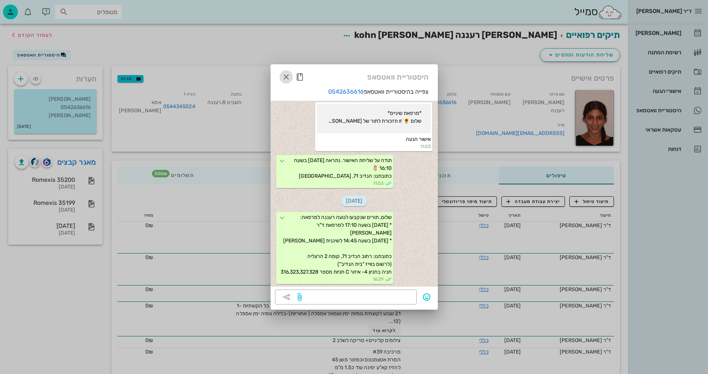
click at [286, 76] on icon "button" at bounding box center [286, 77] width 9 height 9
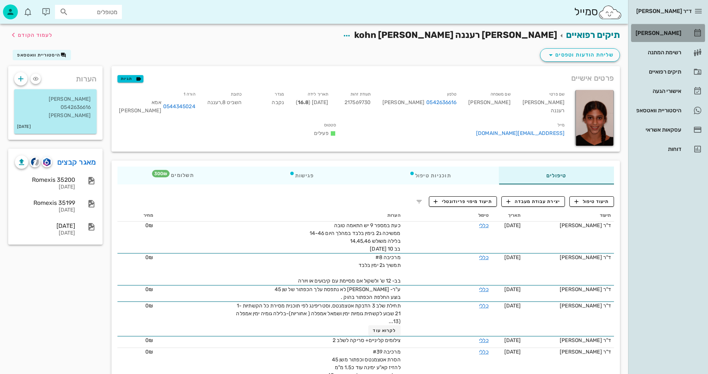
click at [659, 30] on div "[PERSON_NAME]" at bounding box center [657, 33] width 47 height 6
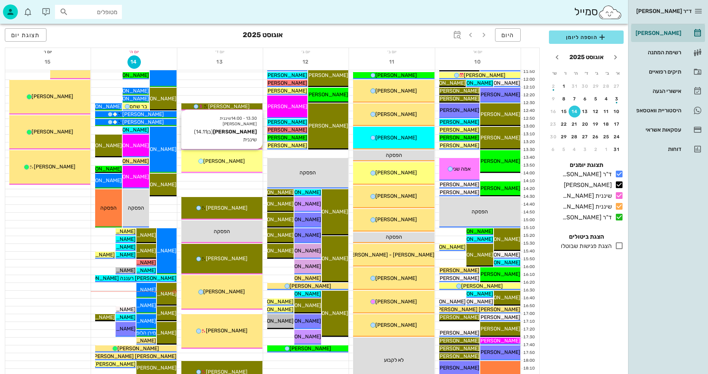
scroll to position [335, 0]
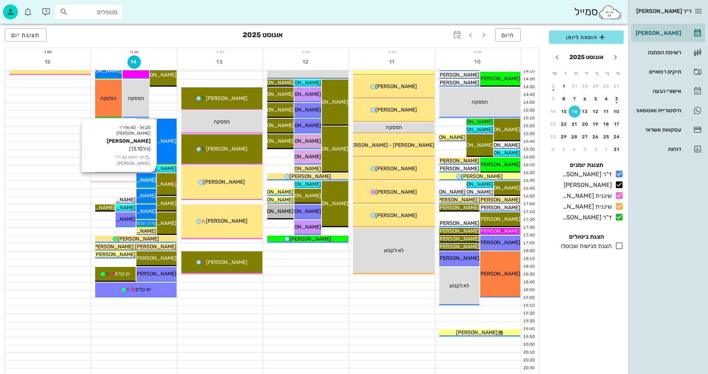
click at [145, 183] on span "[PERSON_NAME]" at bounding box center [136, 180] width 42 height 6
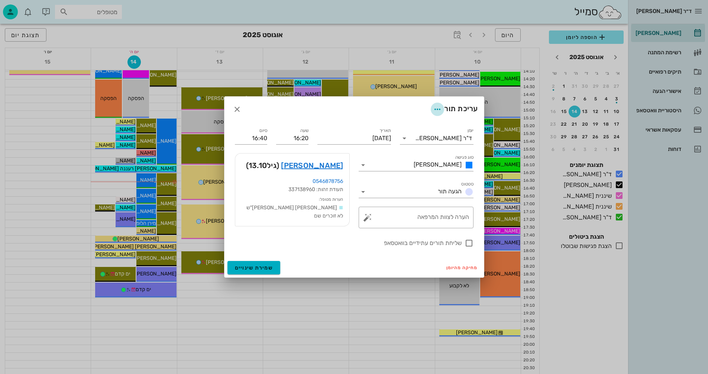
click at [438, 109] on icon "button" at bounding box center [437, 109] width 9 height 9
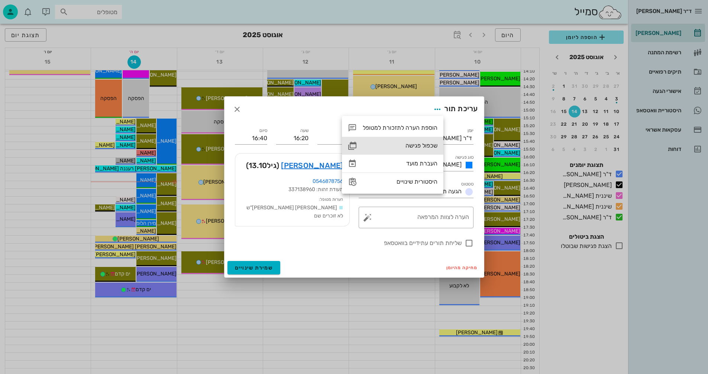
click at [412, 144] on div "שכפול פגישה" at bounding box center [400, 145] width 75 height 7
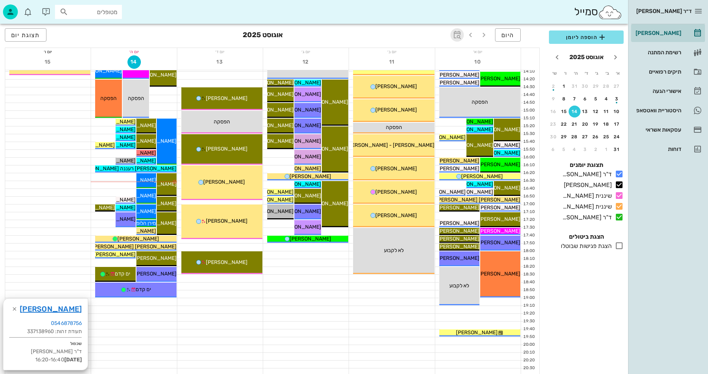
click at [456, 32] on icon "button" at bounding box center [457, 34] width 9 height 9
click at [450, 54] on input "text" at bounding box center [449, 55] width 9 height 12
type input "8"
click at [414, 78] on span "קפיצה לתאריך" at bounding box center [423, 76] width 61 height 5
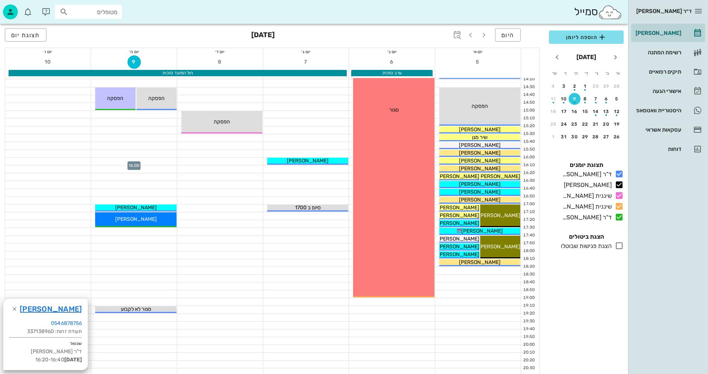
click at [148, 160] on div at bounding box center [134, 161] width 86 height 7
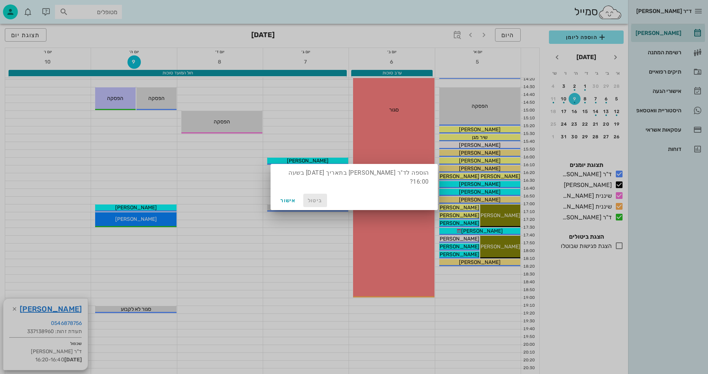
click at [316, 197] on span "ביטול" at bounding box center [315, 200] width 18 height 6
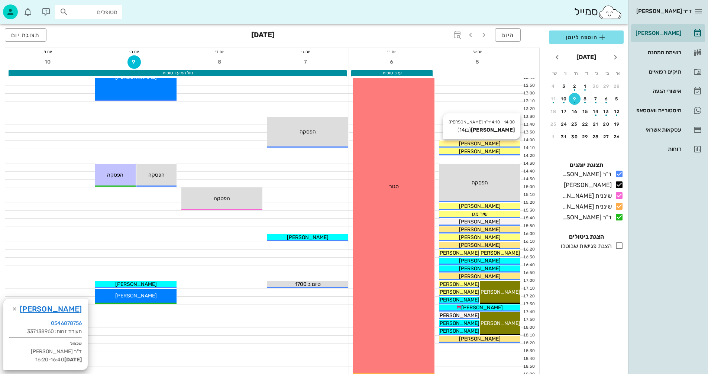
scroll to position [260, 0]
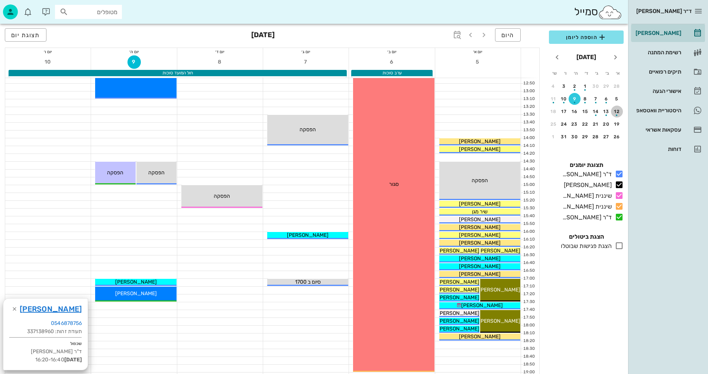
click at [617, 110] on div "12" at bounding box center [617, 111] width 12 height 5
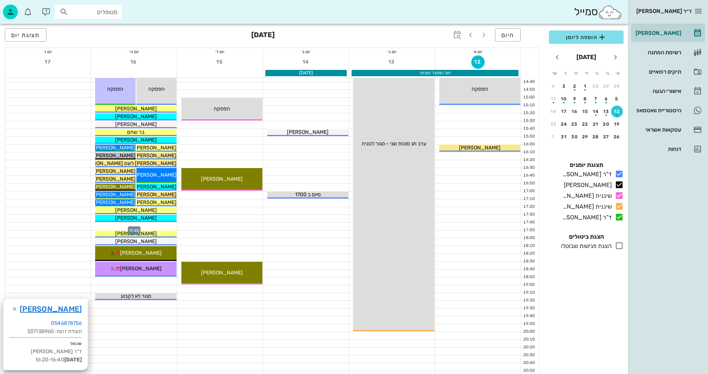
scroll to position [335, 0]
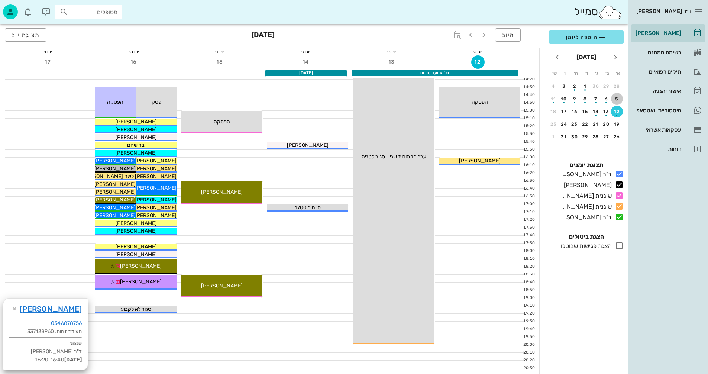
click at [618, 97] on div "5" at bounding box center [617, 98] width 12 height 5
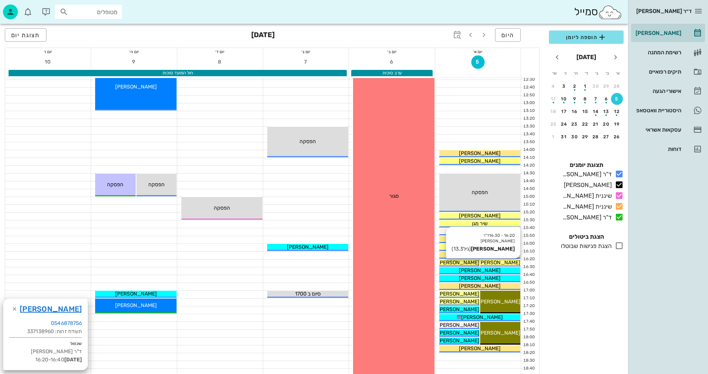
scroll to position [223, 0]
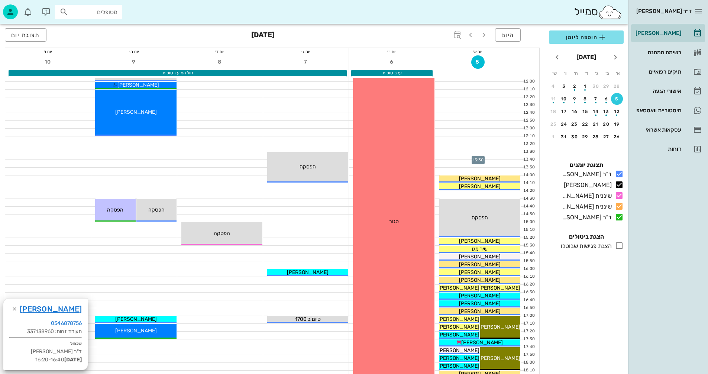
click at [467, 155] on div at bounding box center [479, 155] width 86 height 7
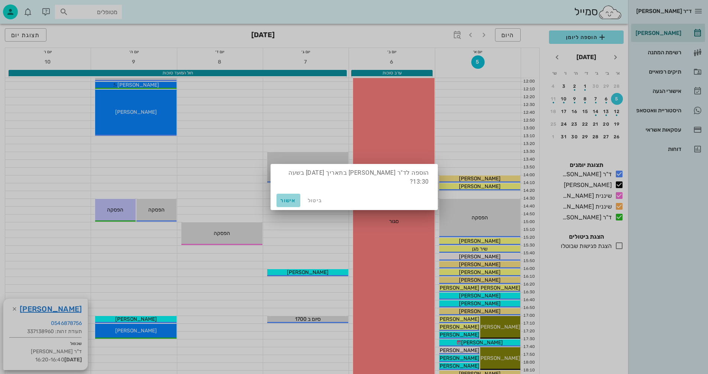
click at [286, 197] on span "אישור" at bounding box center [289, 200] width 18 height 6
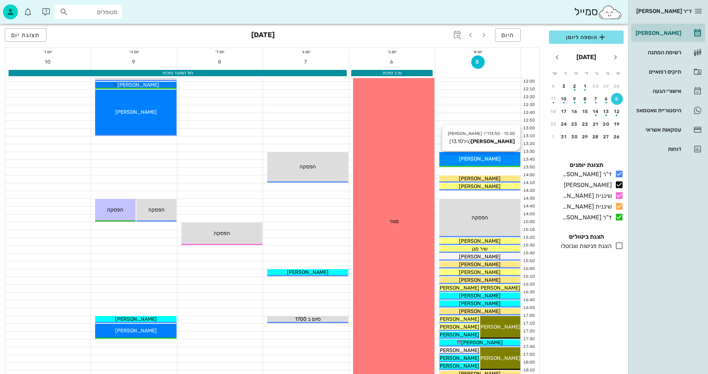
click at [467, 158] on div "[PERSON_NAME]" at bounding box center [480, 159] width 81 height 8
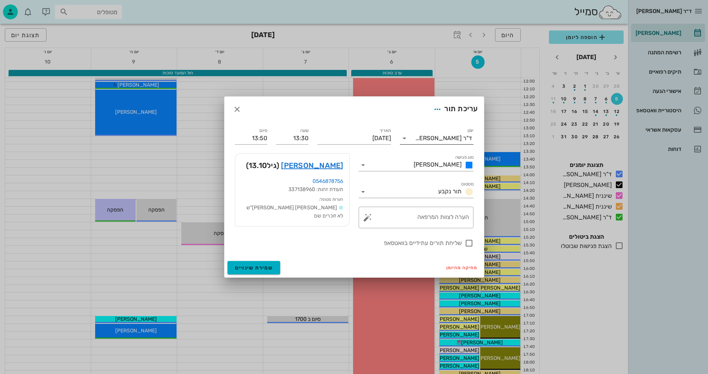
click at [405, 138] on icon at bounding box center [404, 138] width 9 height 9
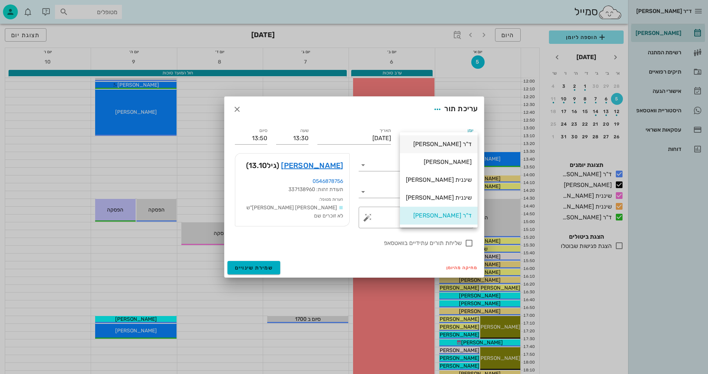
click at [434, 143] on div "ד"ר [PERSON_NAME]" at bounding box center [439, 144] width 66 height 7
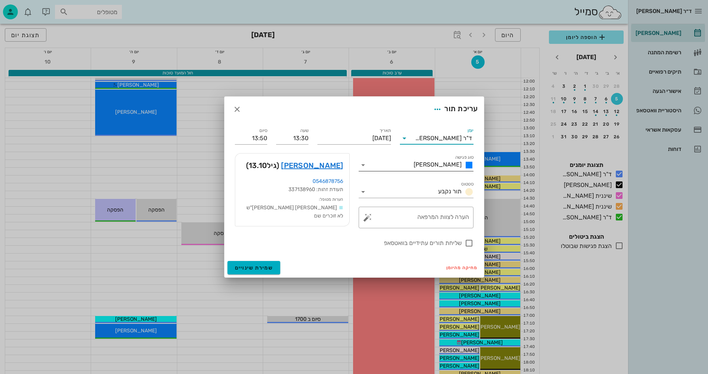
click at [363, 165] on icon at bounding box center [363, 165] width 9 height 9
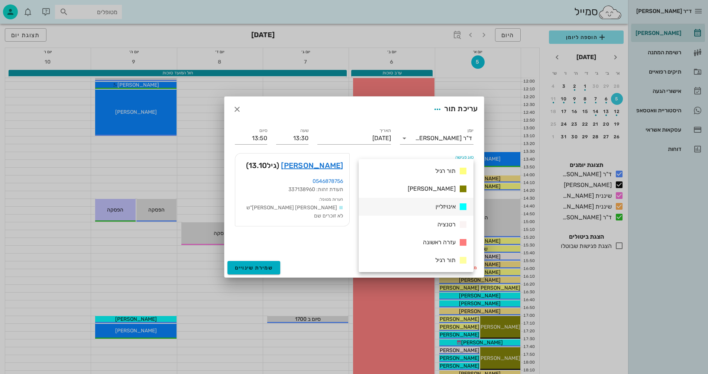
click at [440, 205] on span "אינויזליין" at bounding box center [446, 206] width 20 height 7
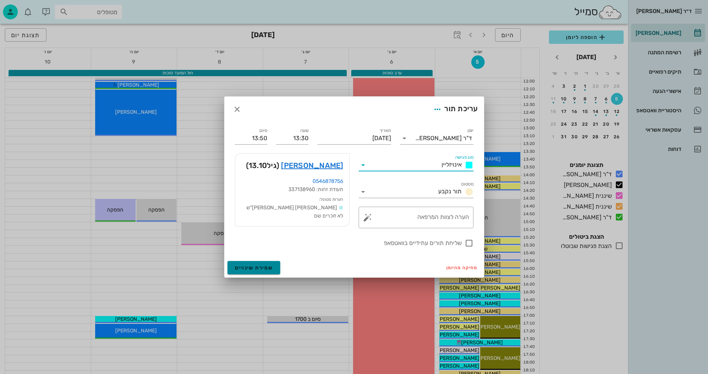
click at [257, 267] on span "שמירת שינויים" at bounding box center [254, 268] width 38 height 6
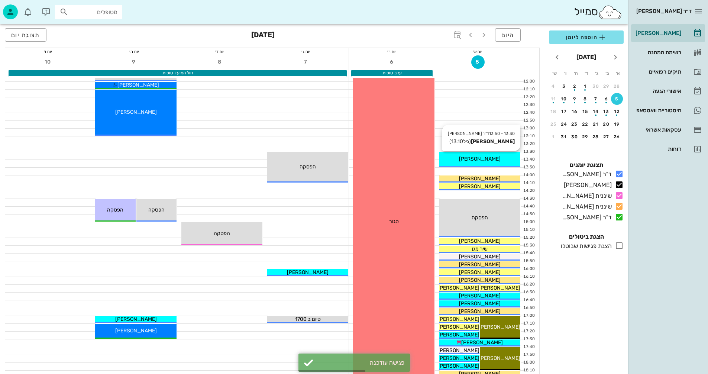
click at [465, 156] on div "[PERSON_NAME]" at bounding box center [480, 159] width 81 height 8
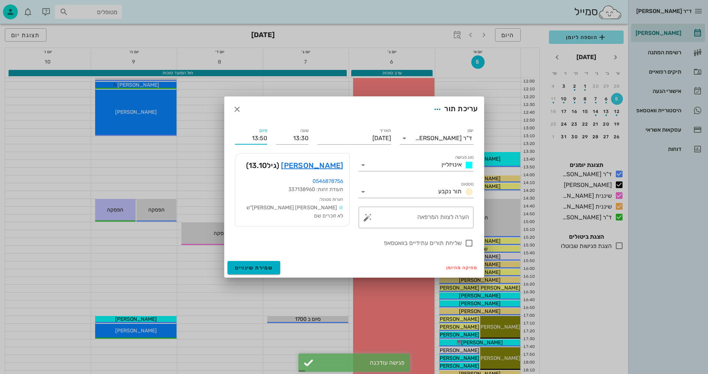
click at [263, 138] on input "13:50" at bounding box center [251, 138] width 32 height 12
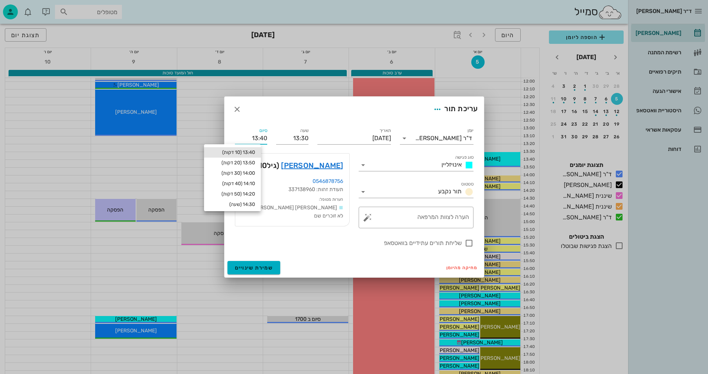
type input "13:40"
click at [233, 149] on div "13:40 (10 דקות)" at bounding box center [232, 152] width 57 height 10
type input "13:40"
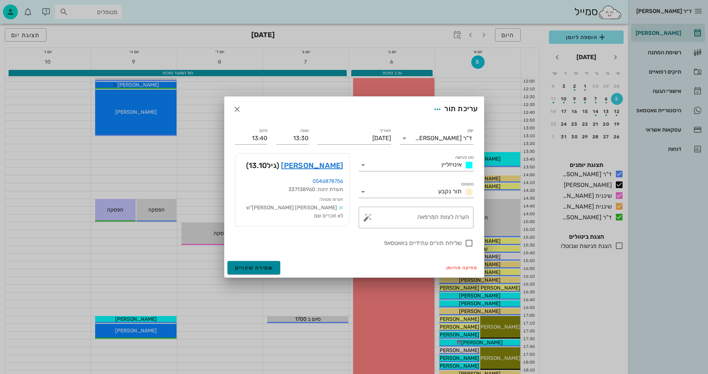
click at [245, 271] on span "שמירת שינויים" at bounding box center [254, 268] width 38 height 6
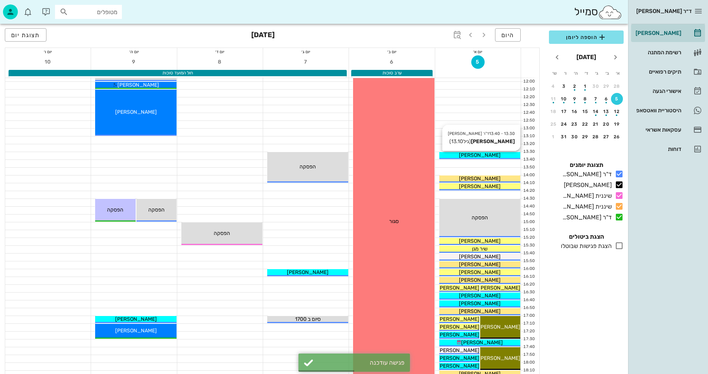
click at [460, 153] on div "[PERSON_NAME]" at bounding box center [480, 155] width 81 height 8
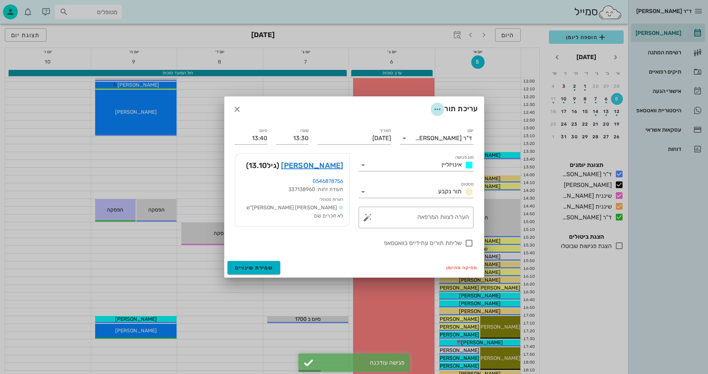
click at [439, 109] on icon "button" at bounding box center [437, 109] width 9 height 9
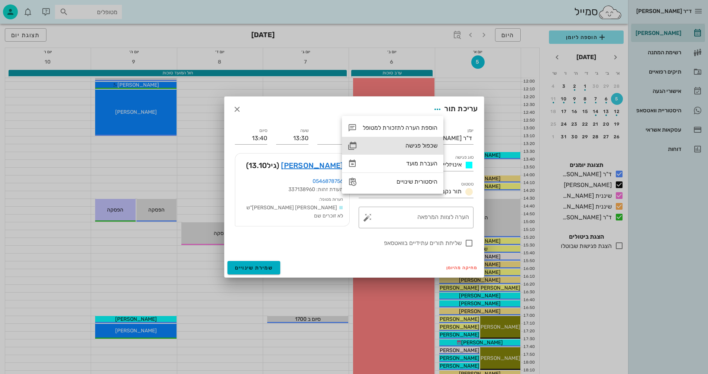
click at [413, 142] on div "שכפול פגישה" at bounding box center [400, 145] width 75 height 7
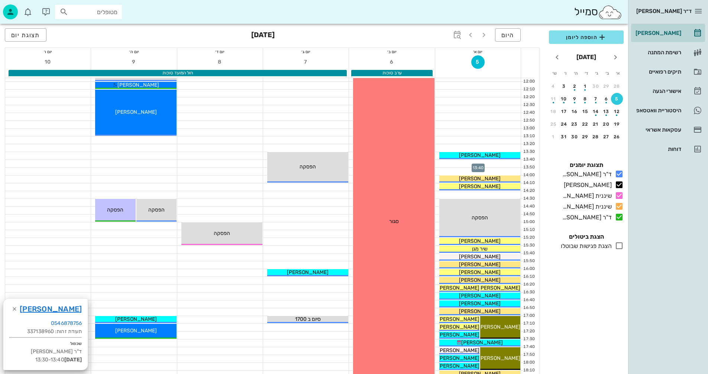
click at [454, 164] on div at bounding box center [479, 163] width 86 height 7
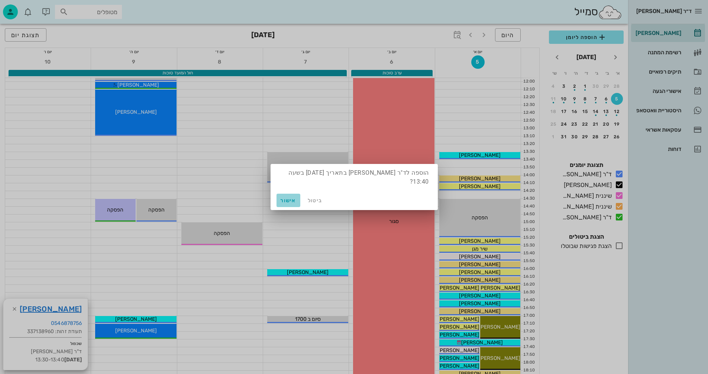
click at [286, 198] on span "אישור" at bounding box center [289, 200] width 18 height 6
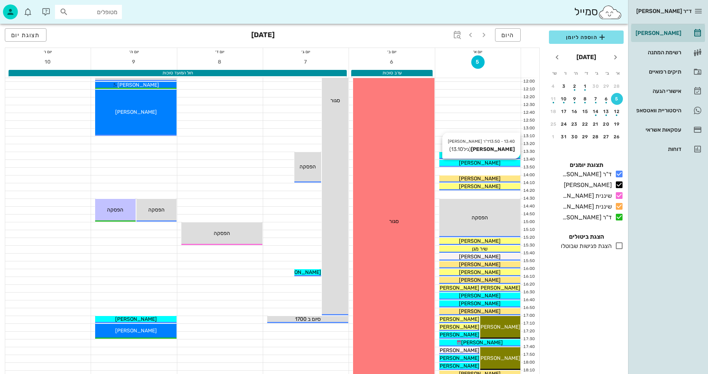
click at [463, 161] on div "[PERSON_NAME]" at bounding box center [480, 163] width 81 height 8
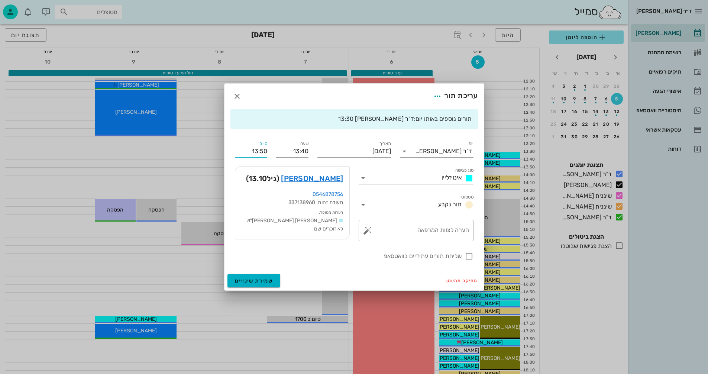
drag, startPoint x: 250, startPoint y: 151, endPoint x: 268, endPoint y: 149, distance: 18.3
click at [268, 149] on div "סיום 13:50" at bounding box center [251, 148] width 41 height 27
drag, startPoint x: 253, startPoint y: 151, endPoint x: 281, endPoint y: 151, distance: 27.9
click at [281, 151] on div "יומן ד"ר נמרוד דיקשטיין סוג פגישה אינויזליין סטטוס תור נקבע תאריך יום ראשון, 5 …" at bounding box center [355, 200] width 248 height 130
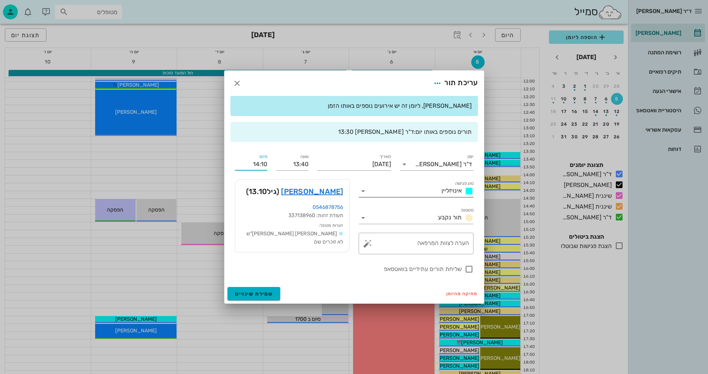
type input "14:10"
click at [363, 190] on icon at bounding box center [363, 191] width 9 height 9
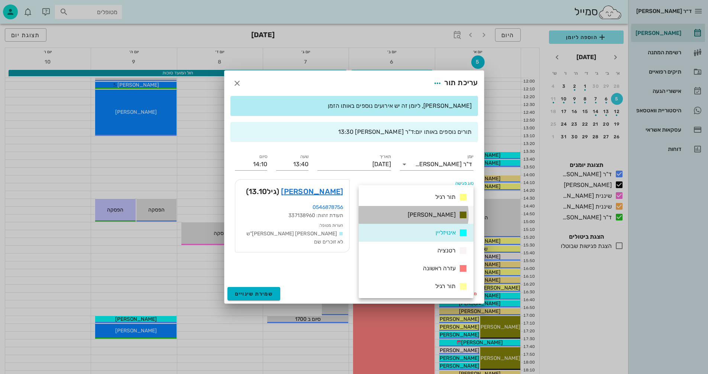
click at [408, 214] on div "[PERSON_NAME]" at bounding box center [416, 215] width 115 height 18
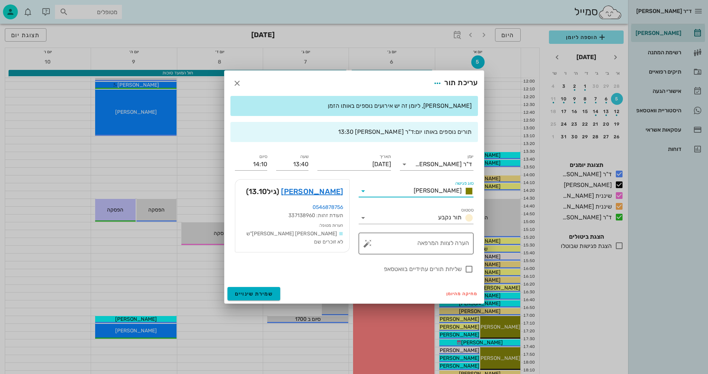
click at [443, 244] on textarea "הערה לצוות המרפאה" at bounding box center [419, 246] width 100 height 18
type textarea "סריקה לשלב הבא"
click at [469, 268] on div at bounding box center [469, 269] width 13 height 13
checkbox input "true"
click at [233, 293] on button "שמירת שינויים" at bounding box center [254, 293] width 53 height 13
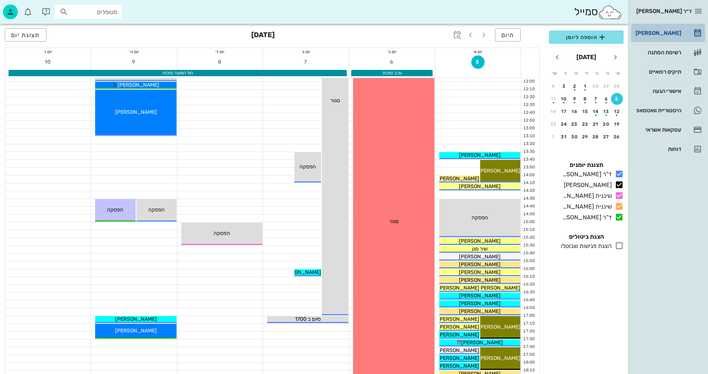
click at [671, 35] on div "[PERSON_NAME]" at bounding box center [657, 33] width 47 height 6
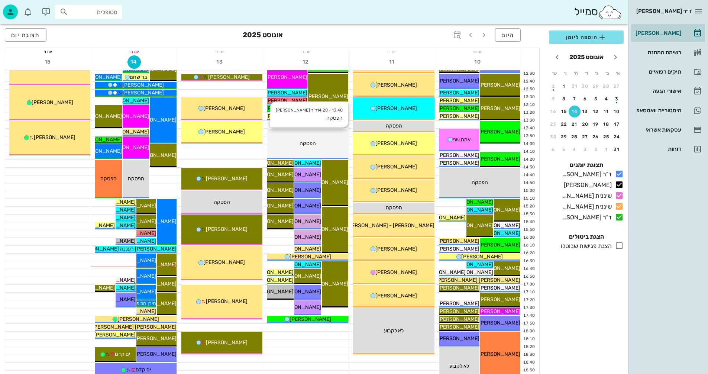
scroll to position [352, 0]
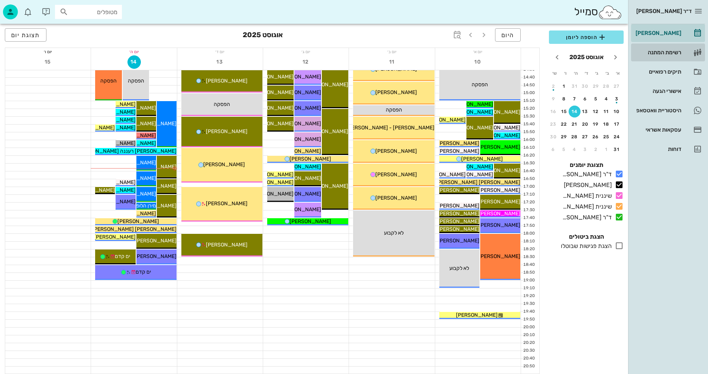
click at [655, 52] on div "רשימת המתנה" at bounding box center [657, 52] width 47 height 6
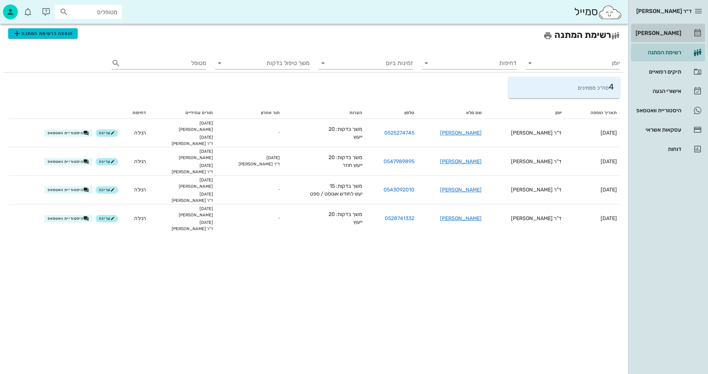
click at [660, 33] on div "[PERSON_NAME]" at bounding box center [657, 33] width 47 height 6
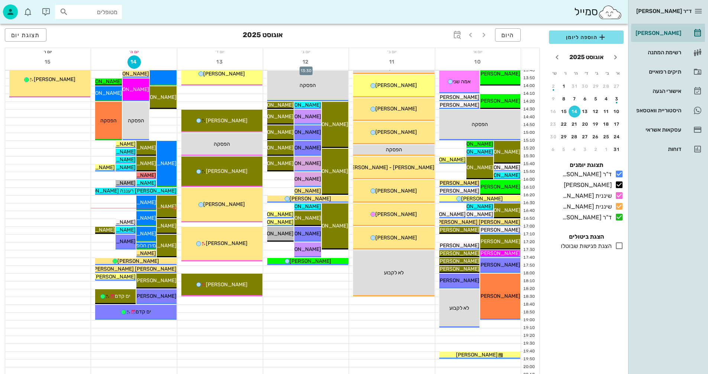
scroll to position [335, 0]
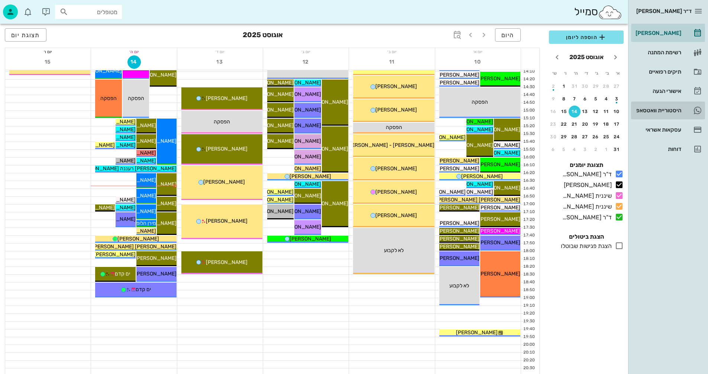
click at [655, 110] on div "היסטוריית וואטסאפ" at bounding box center [657, 110] width 47 height 6
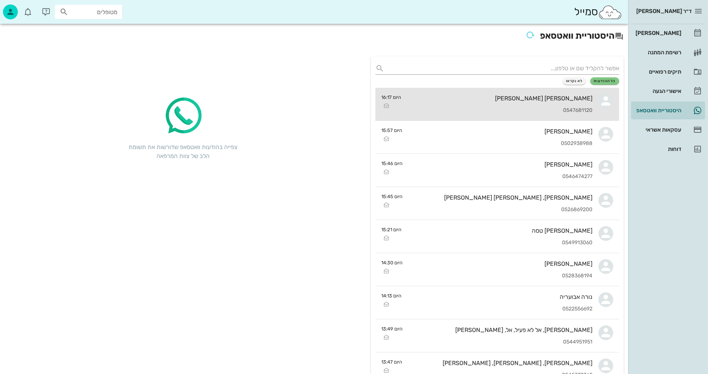
click at [468, 99] on div "[PERSON_NAME] [PERSON_NAME]" at bounding box center [500, 98] width 186 height 7
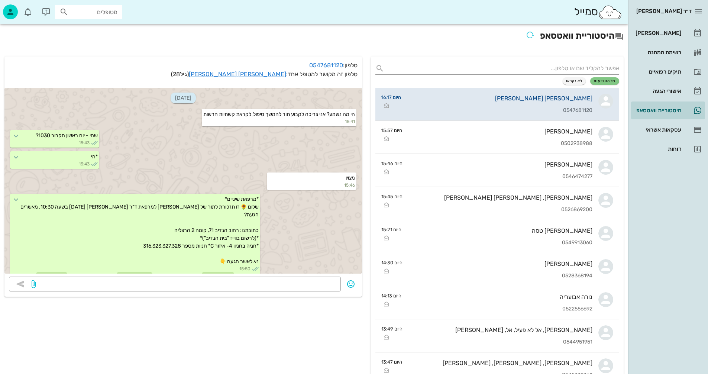
scroll to position [114, 0]
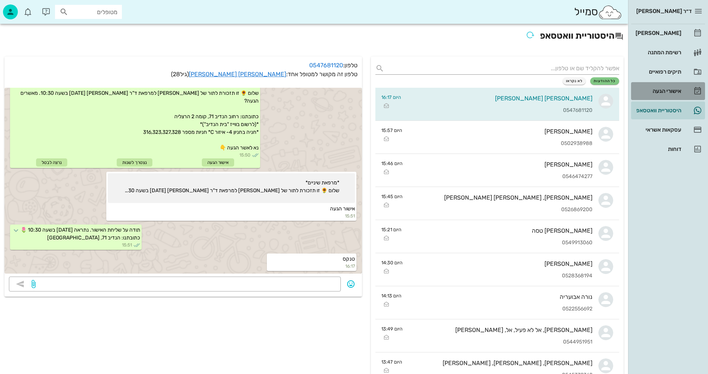
click at [657, 90] on div "אישורי הגעה" at bounding box center [657, 91] width 47 height 6
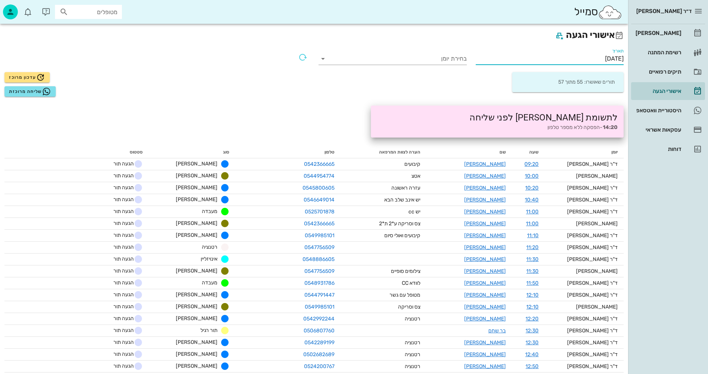
click at [578, 58] on input "14/08/2025" at bounding box center [550, 59] width 148 height 12
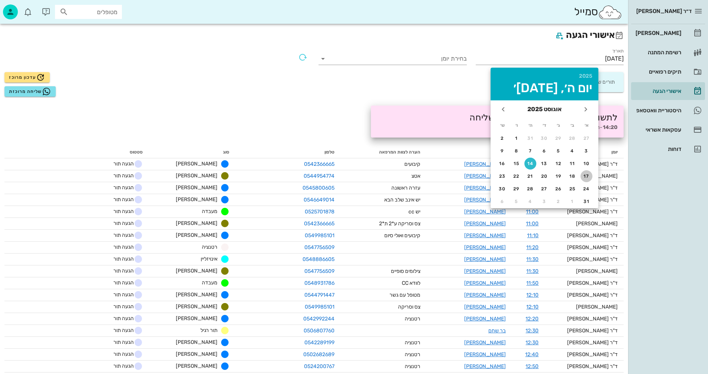
click at [584, 176] on div "17" at bounding box center [587, 176] width 12 height 5
type input "17/08/2025"
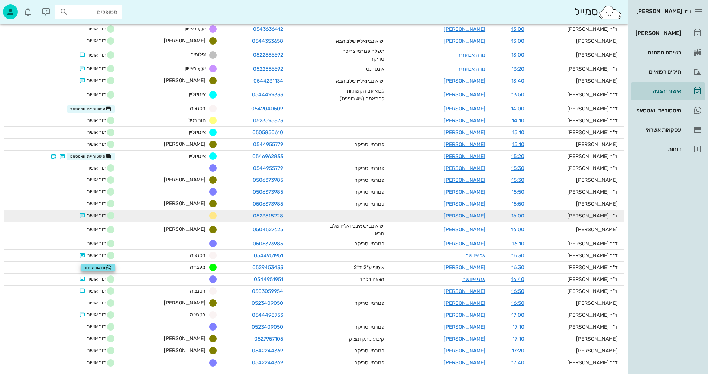
scroll to position [382, 0]
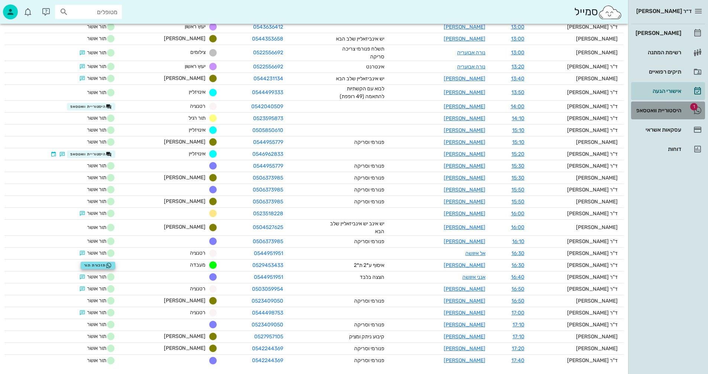
click at [660, 108] on div "היסטוריית וואטסאפ" at bounding box center [657, 110] width 47 height 6
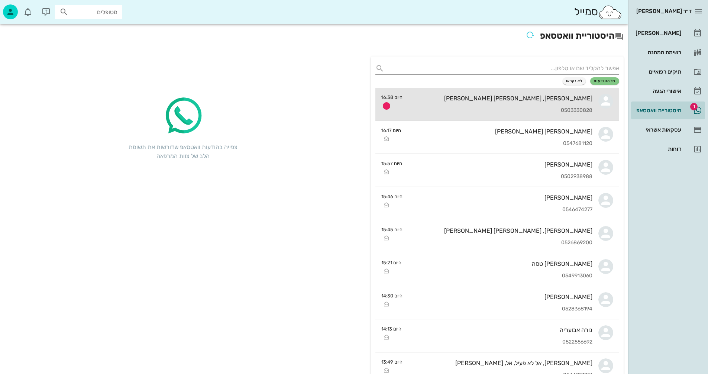
click at [469, 93] on div "שי לי, אורי ori ביטון 0503330828" at bounding box center [501, 104] width 184 height 33
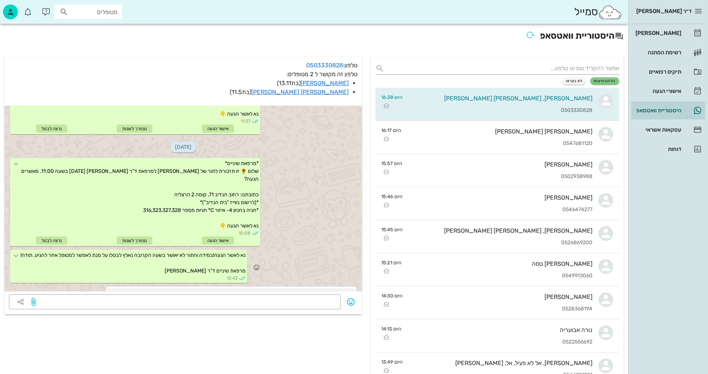
scroll to position [199, 0]
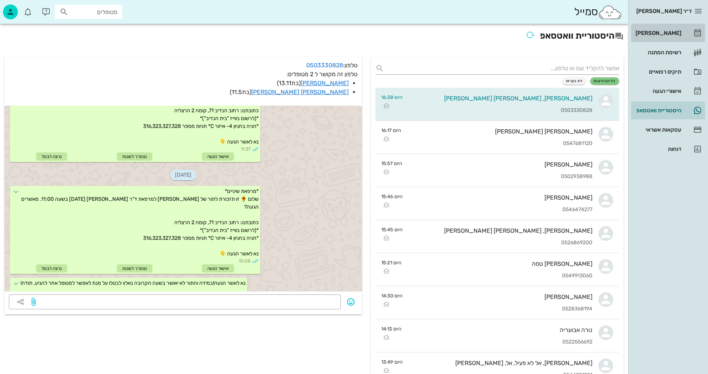
click at [666, 32] on div "[PERSON_NAME]" at bounding box center [657, 33] width 47 height 6
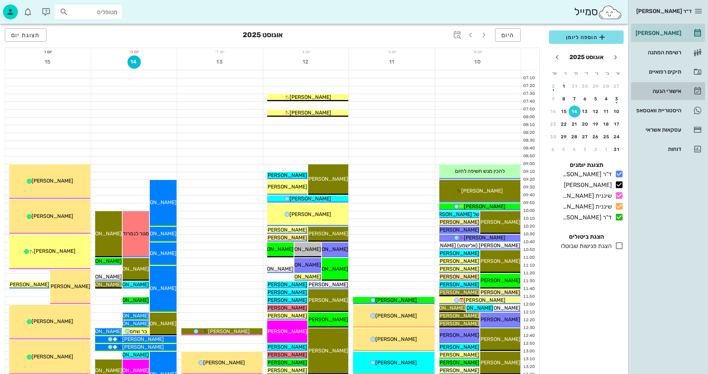
click at [658, 91] on div "אישורי הגעה" at bounding box center [657, 91] width 47 height 6
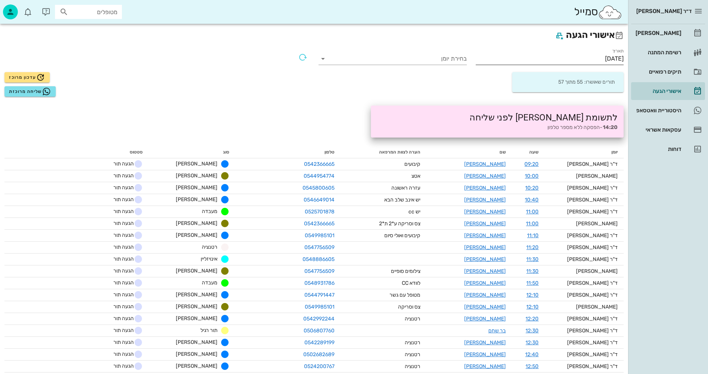
click at [583, 59] on input "14/08/2025" at bounding box center [550, 59] width 148 height 12
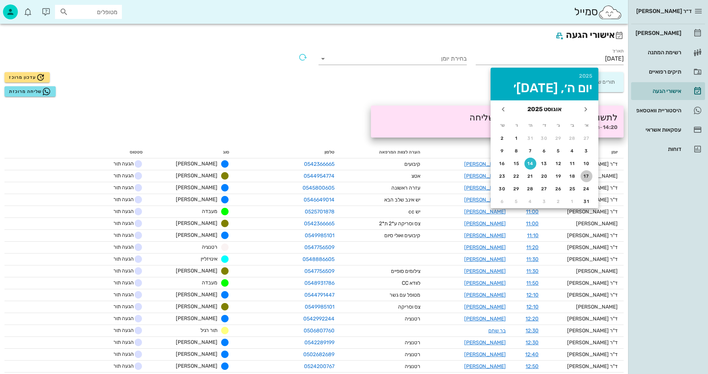
click at [586, 176] on div "17" at bounding box center [587, 176] width 12 height 5
type input "17/08/2025"
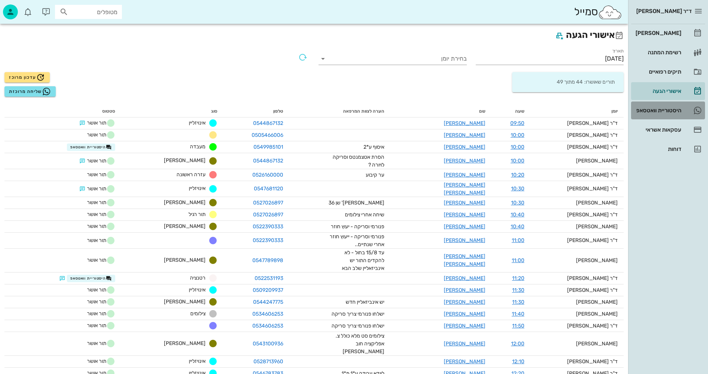
click at [650, 107] on div "היסטוריית וואטסאפ" at bounding box center [657, 110] width 47 height 6
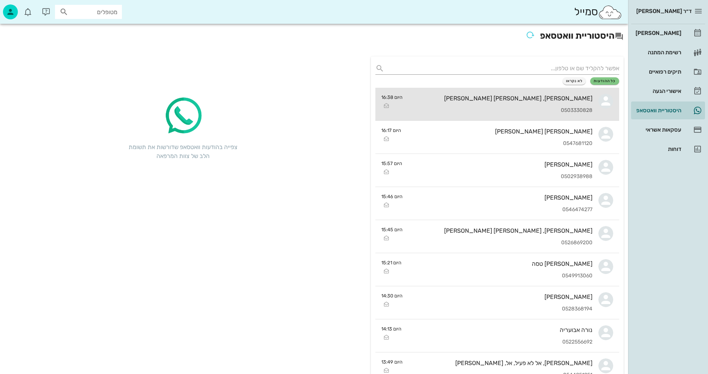
click at [480, 106] on div "שי לי, אורי ori ביטון 0503330828" at bounding box center [501, 104] width 184 height 33
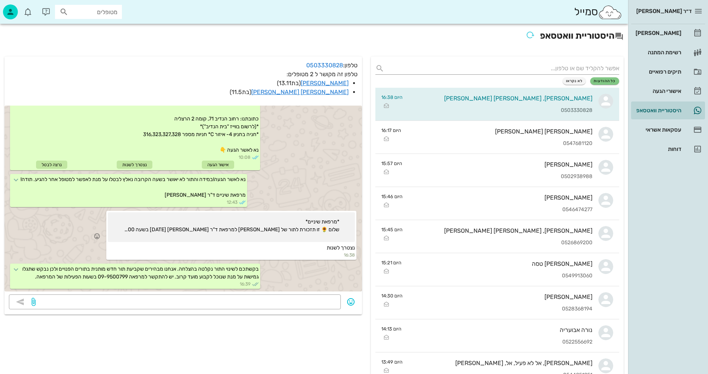
scroll to position [310, 0]
click at [330, 83] on link "[PERSON_NAME]" at bounding box center [325, 83] width 48 height 7
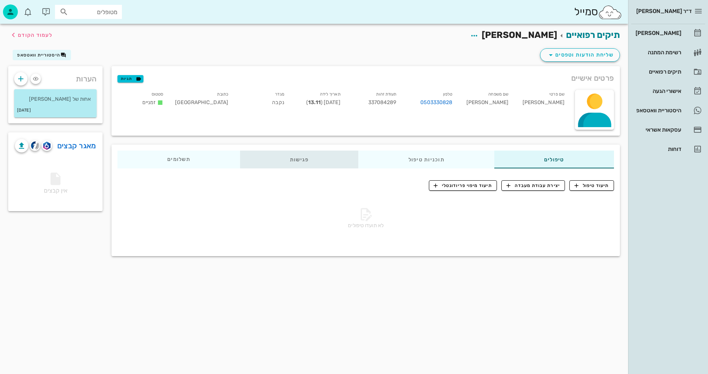
click at [299, 159] on div "פגישות" at bounding box center [299, 160] width 119 height 18
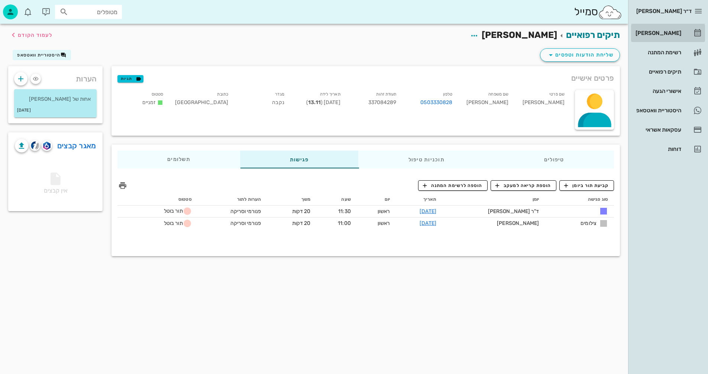
click at [669, 33] on div "[PERSON_NAME]" at bounding box center [657, 33] width 47 height 6
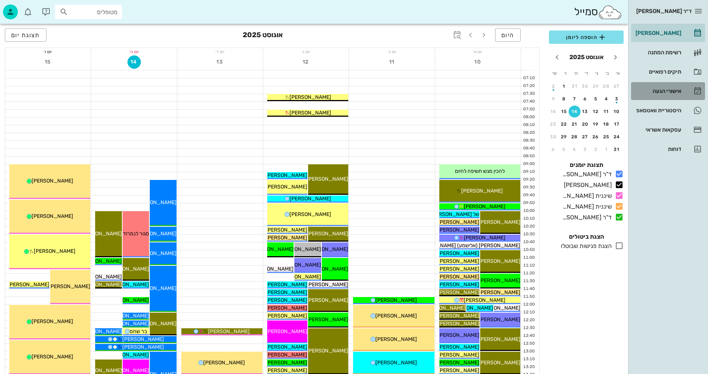
click at [663, 91] on div "אישורי הגעה" at bounding box center [657, 91] width 47 height 6
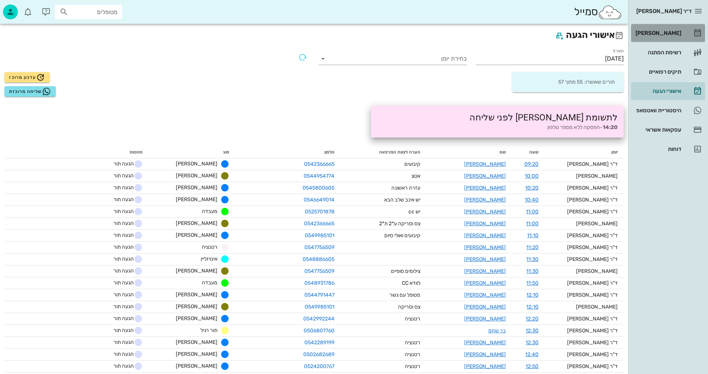
click at [670, 32] on div "[PERSON_NAME]" at bounding box center [657, 33] width 47 height 6
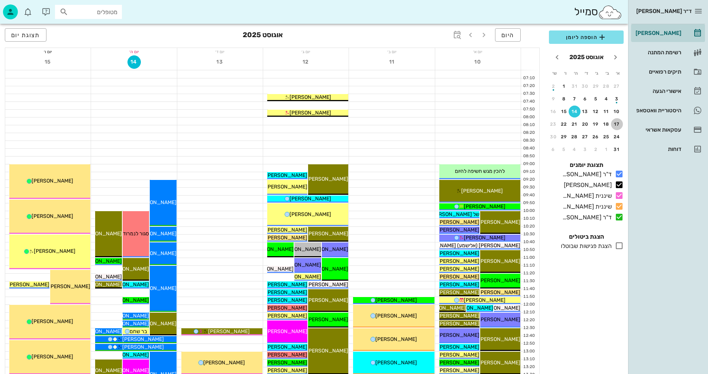
click at [617, 123] on div "17" at bounding box center [617, 124] width 12 height 5
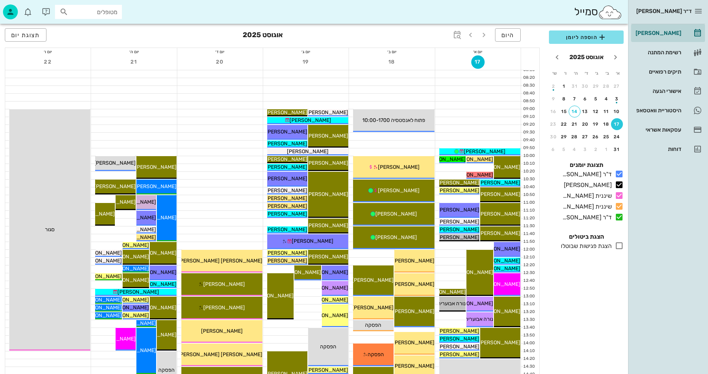
scroll to position [74, 0]
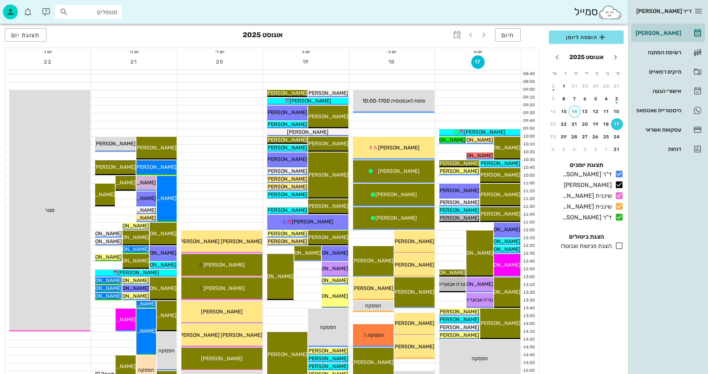
click at [617, 245] on icon at bounding box center [619, 245] width 9 height 9
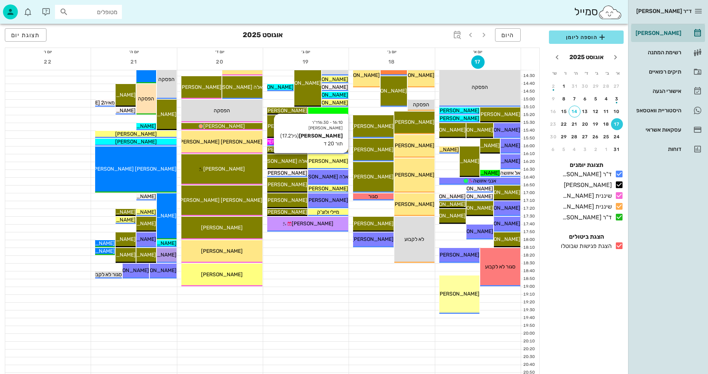
scroll to position [352, 0]
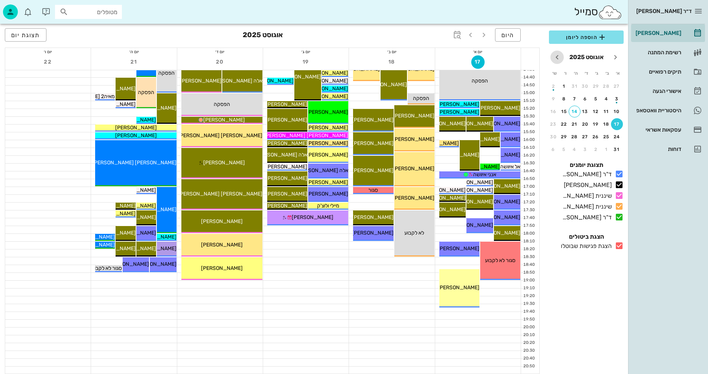
click at [558, 57] on icon "חודש הבא" at bounding box center [557, 57] width 9 height 9
click at [575, 123] on div "23" at bounding box center [575, 124] width 12 height 5
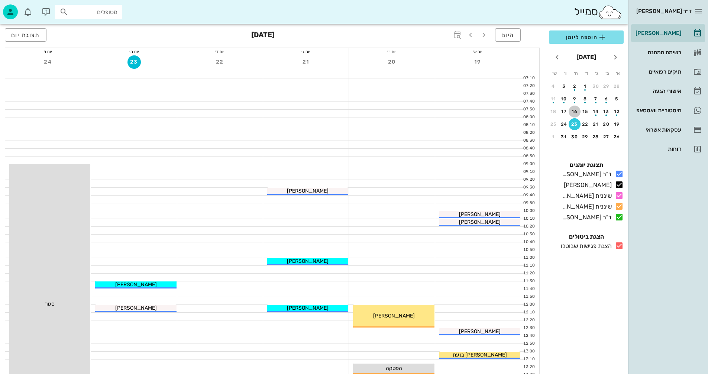
click at [574, 110] on div "16" at bounding box center [575, 111] width 12 height 5
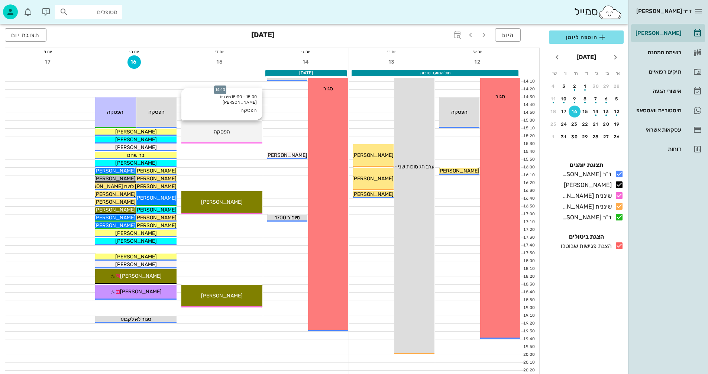
scroll to position [352, 0]
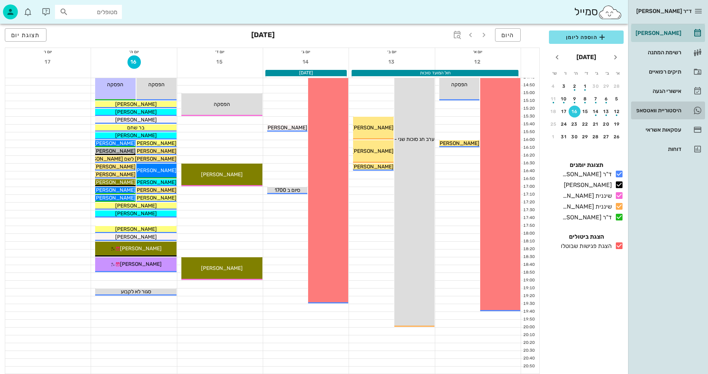
click at [647, 110] on div "היסטוריית וואטסאפ" at bounding box center [657, 110] width 47 height 6
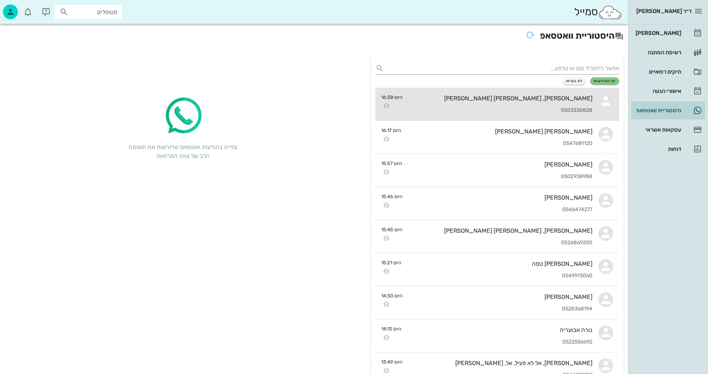
click at [490, 105] on div "שי לי, אורי ori ביטון 0503330828" at bounding box center [501, 104] width 184 height 33
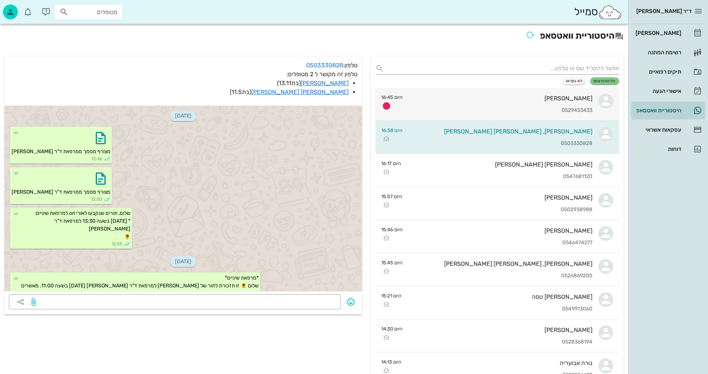
scroll to position [310, 0]
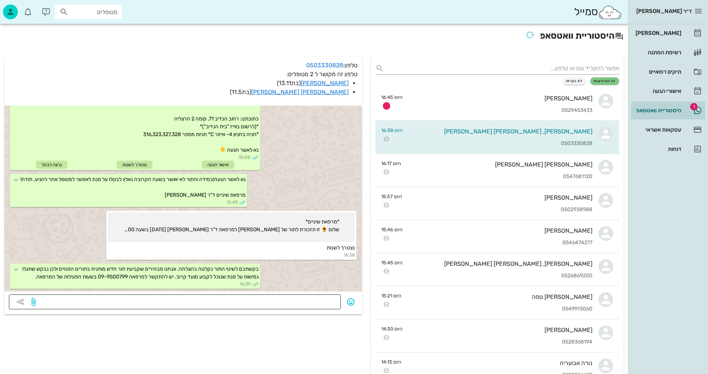
click at [305, 303] on textarea at bounding box center [186, 303] width 299 height 12
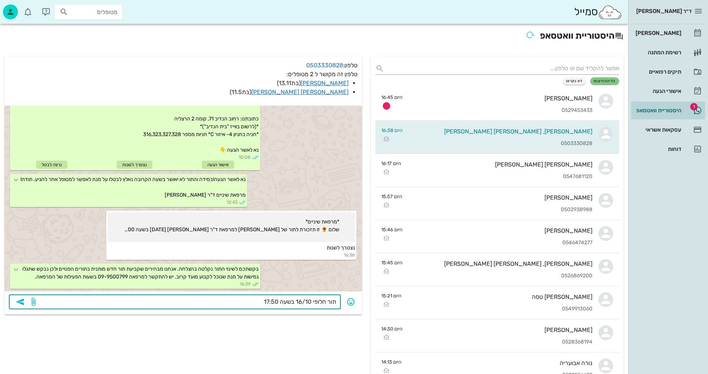
type textarea "תור חלופי 16/10 בשעה 17:50?"
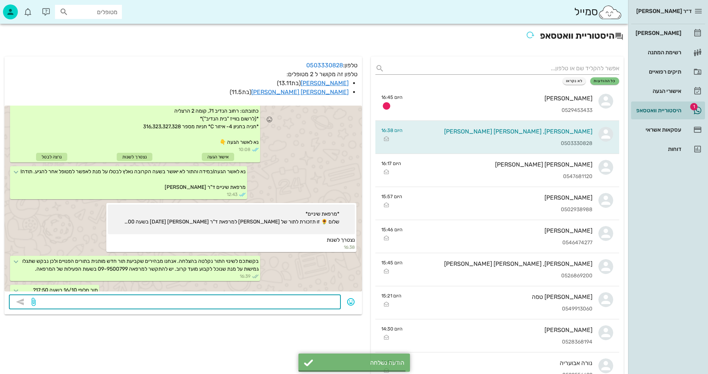
scroll to position [331, 0]
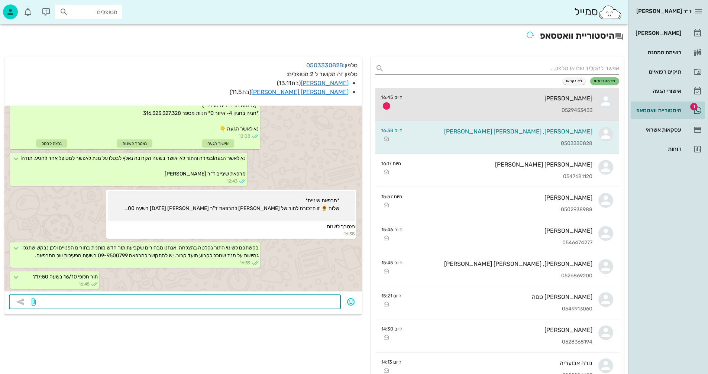
click at [490, 100] on div "[PERSON_NAME]" at bounding box center [501, 98] width 184 height 7
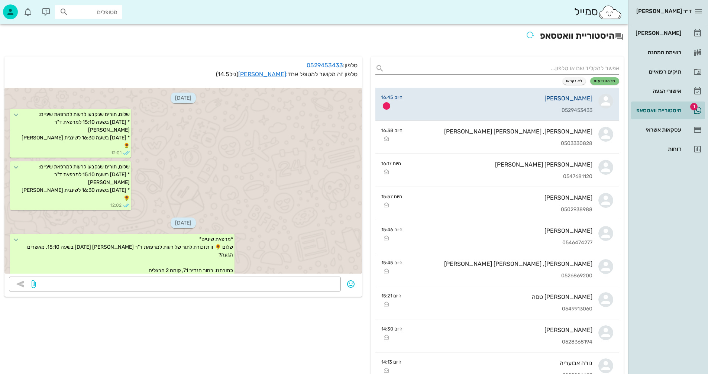
scroll to position [480, 0]
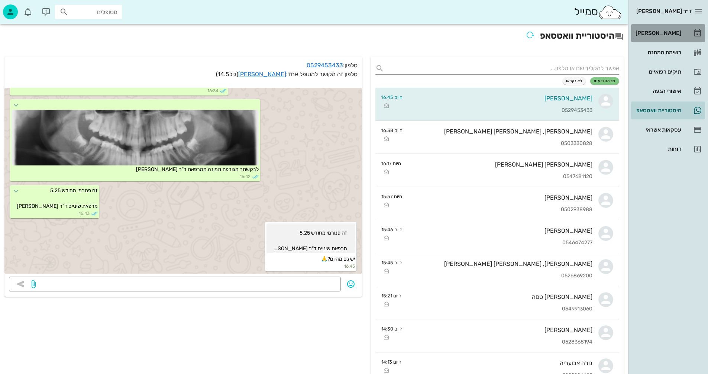
click at [666, 31] on div "[PERSON_NAME]" at bounding box center [657, 33] width 47 height 6
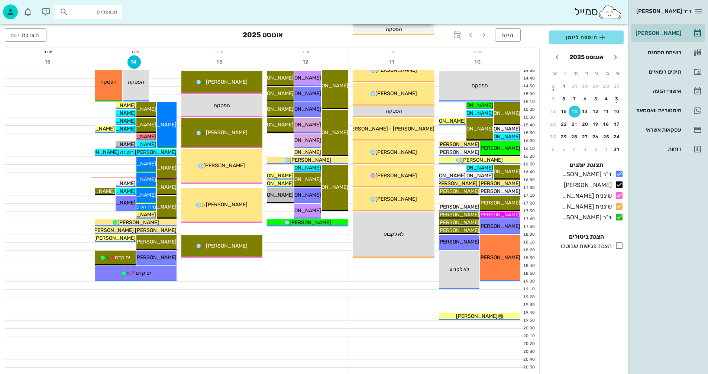
scroll to position [352, 0]
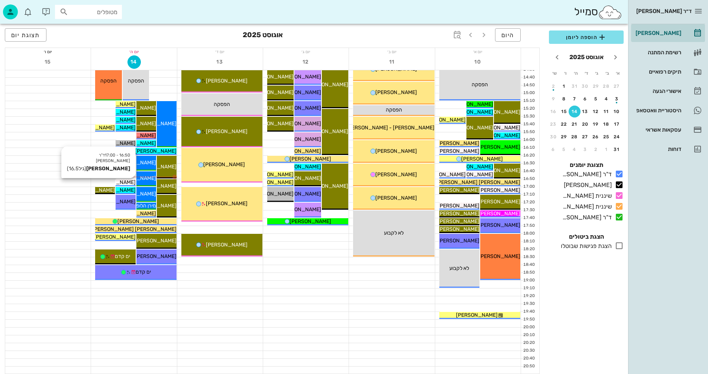
click at [125, 182] on span "[PERSON_NAME]" at bounding box center [115, 182] width 42 height 6
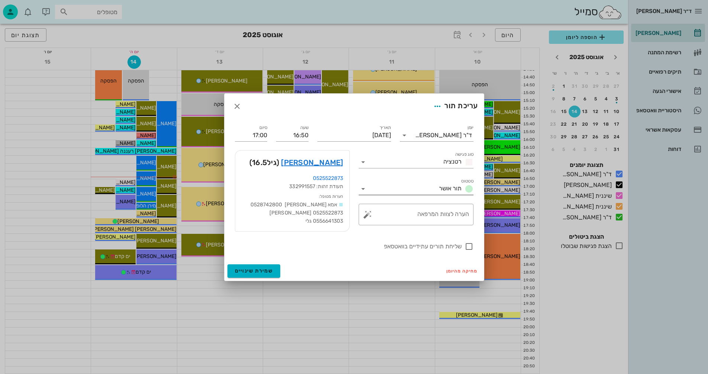
click at [361, 188] on icon at bounding box center [363, 188] width 9 height 9
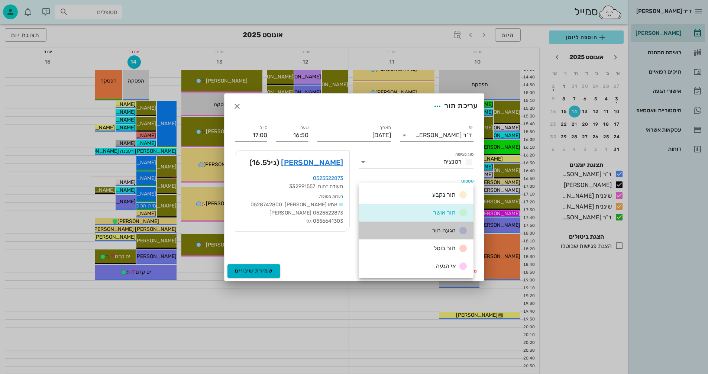
click at [431, 231] on div "הגעה תור" at bounding box center [448, 230] width 39 height 9
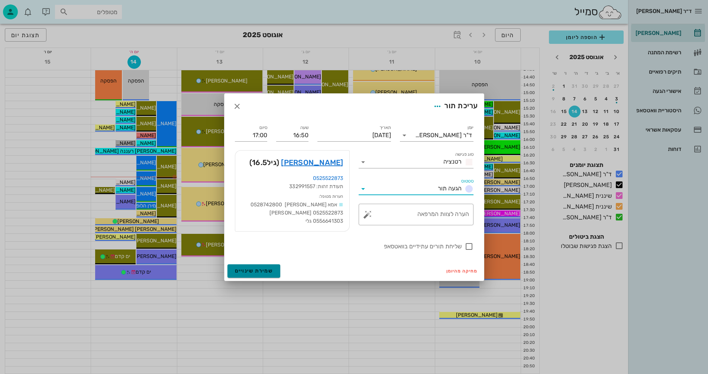
click at [253, 270] on span "שמירת שינויים" at bounding box center [254, 271] width 38 height 6
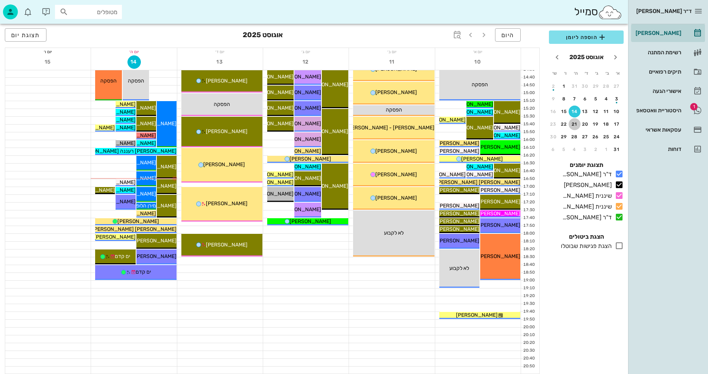
click at [574, 123] on div "21" at bounding box center [575, 124] width 12 height 5
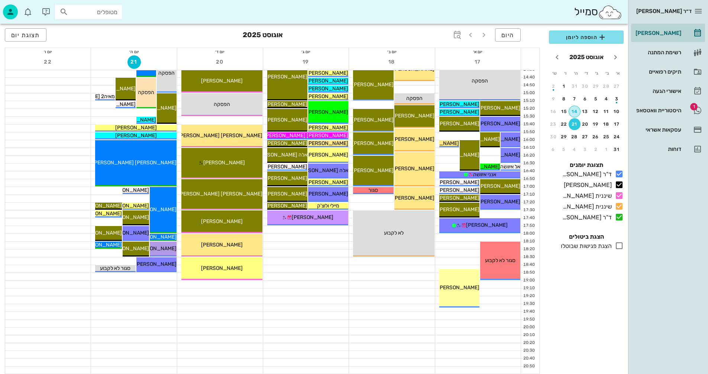
click at [575, 113] on div "14" at bounding box center [574, 111] width 11 height 5
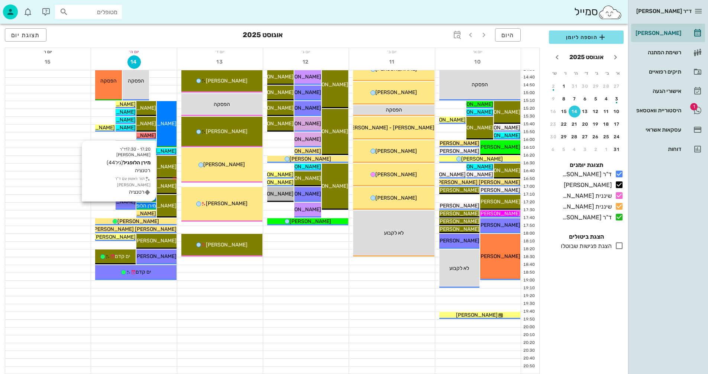
click at [148, 204] on span "מירן הלופגיל" at bounding box center [144, 206] width 26 height 6
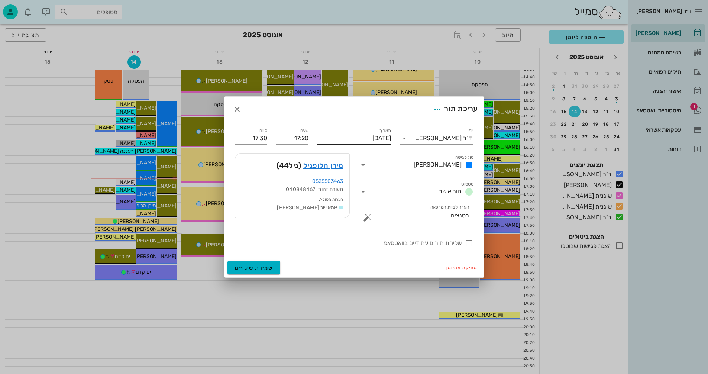
click at [348, 137] on input "[DATE]" at bounding box center [355, 138] width 74 height 12
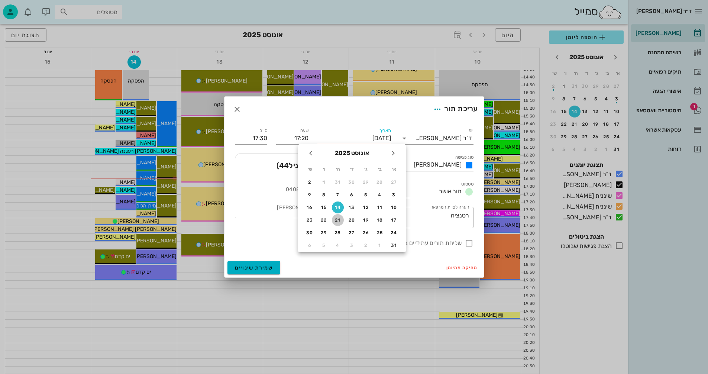
click at [335, 220] on div "21" at bounding box center [338, 220] width 12 height 5
type input "[DATE]"
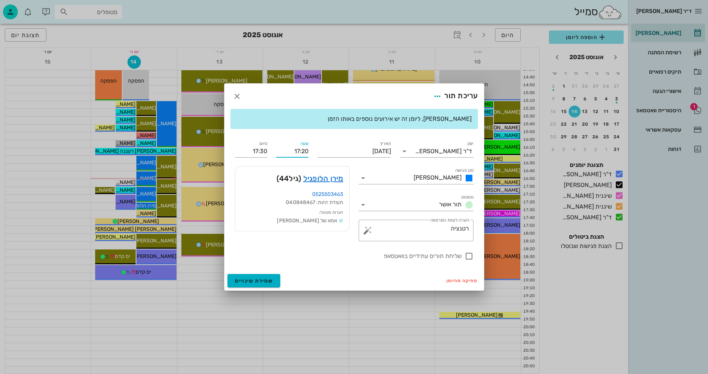
click at [301, 150] on input "17:20" at bounding box center [292, 151] width 32 height 12
type input "18:20"
type input "18:30"
click at [298, 245] on div "יומן ד"ר ולד שרון סוג פגישה שרון סטטוס תור אושר תאריך יום חמישי, 21 באוגוסט 202…" at bounding box center [355, 200] width 248 height 130
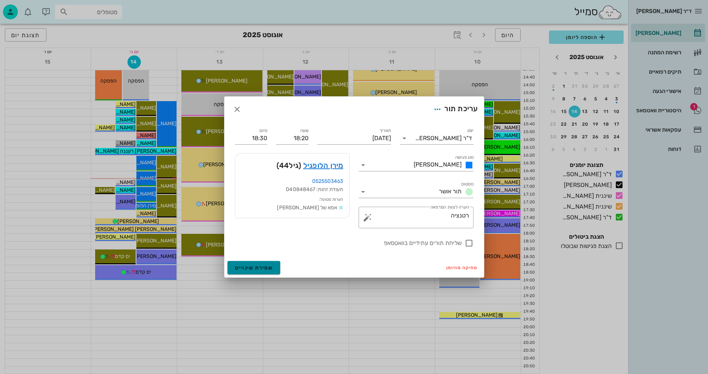
click at [247, 270] on span "שמירת שינויים" at bounding box center [254, 268] width 38 height 6
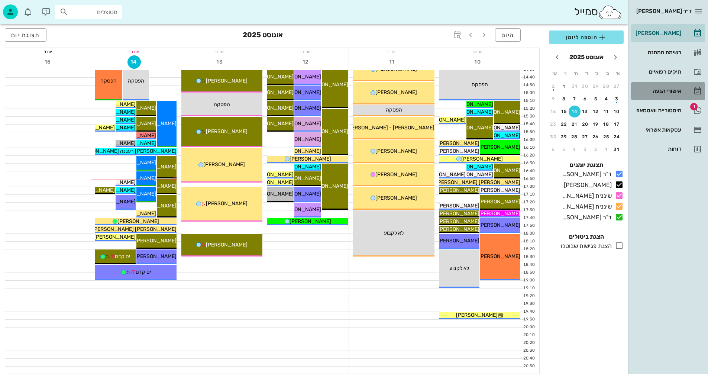
click at [663, 89] on div "אישורי הגעה" at bounding box center [657, 91] width 47 height 6
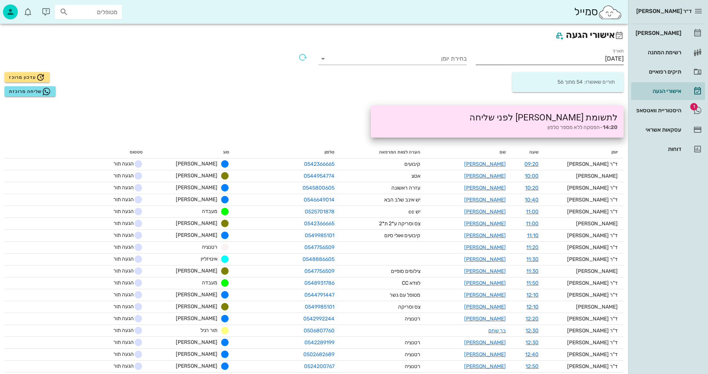
click at [586, 57] on input "14/08/2025" at bounding box center [550, 59] width 148 height 12
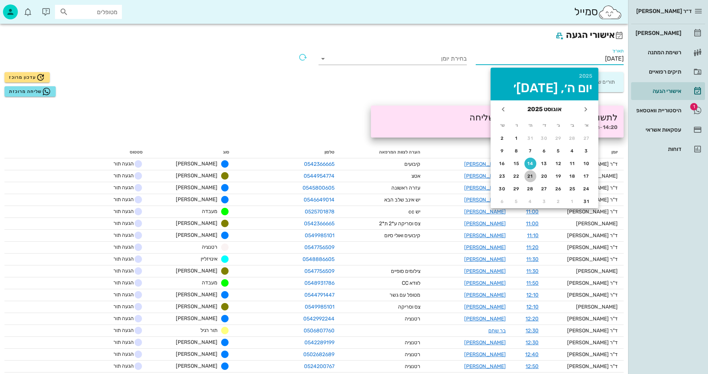
click at [528, 176] on div "21" at bounding box center [531, 176] width 12 height 5
type input "21/08/2025"
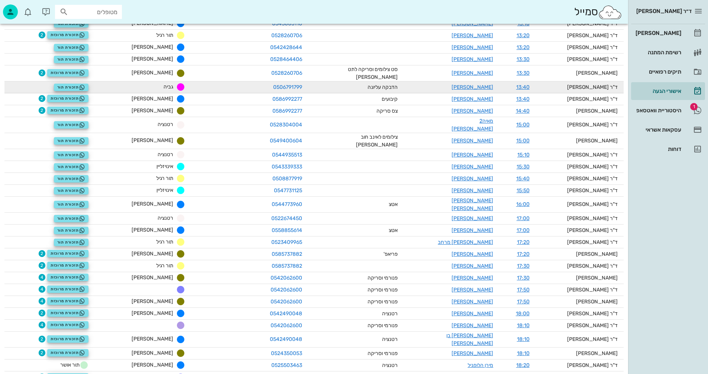
scroll to position [418, 0]
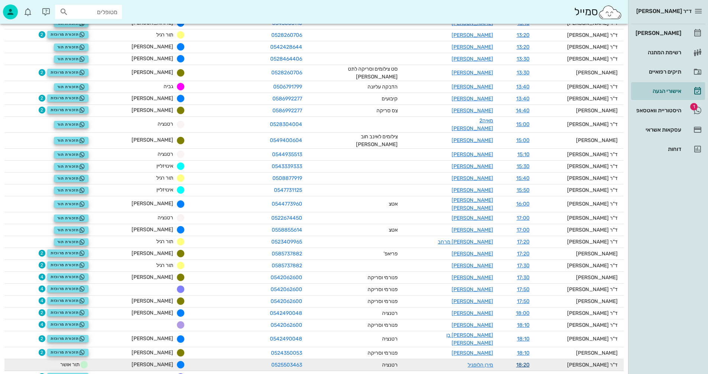
click at [523, 362] on link "18:20" at bounding box center [523, 365] width 13 height 6
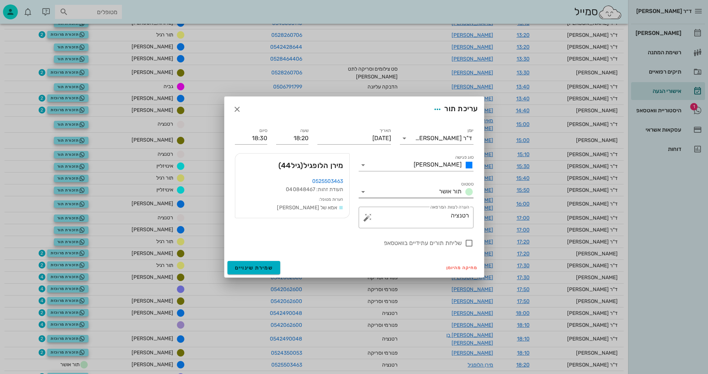
click at [361, 192] on icon at bounding box center [363, 191] width 9 height 9
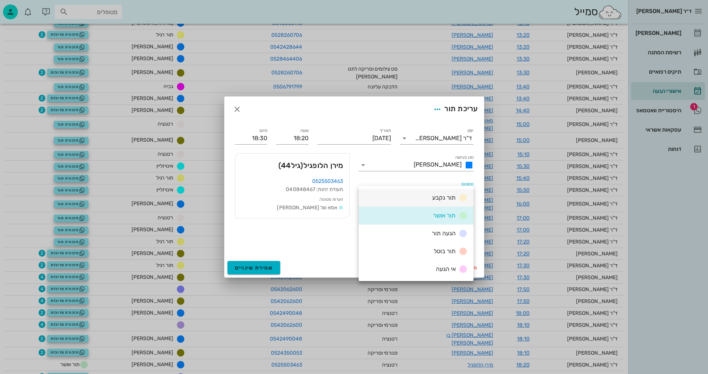
click at [441, 198] on span "תור נקבע" at bounding box center [444, 197] width 23 height 7
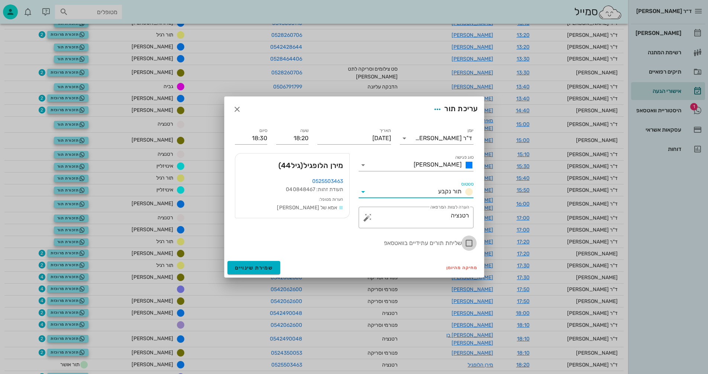
click at [467, 243] on div at bounding box center [469, 243] width 13 height 13
checkbox input "true"
click at [245, 267] on span "שמירת שינויים" at bounding box center [254, 268] width 38 height 6
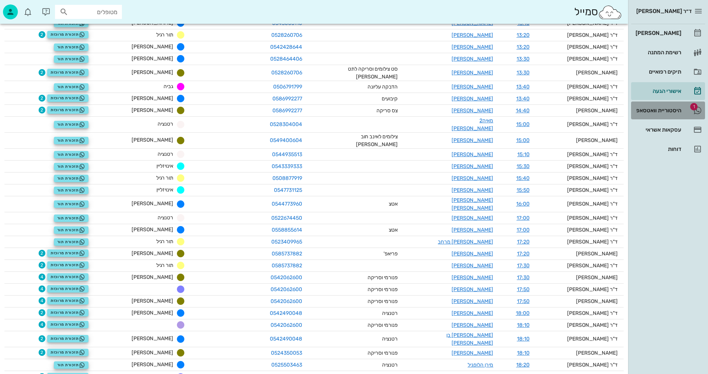
click at [655, 111] on div "היסטוריית וואטסאפ" at bounding box center [657, 110] width 47 height 6
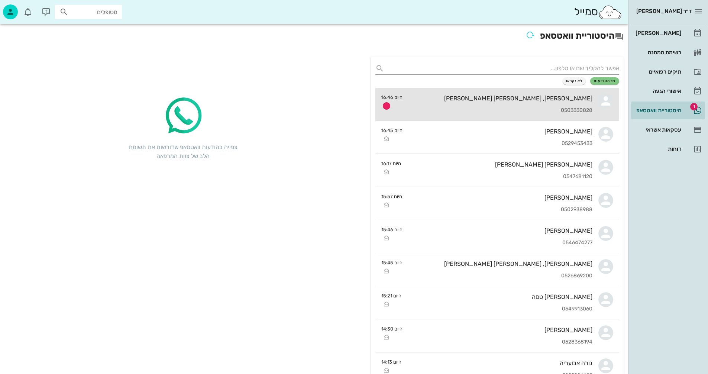
click at [466, 113] on div "0503330828" at bounding box center [501, 110] width 184 height 6
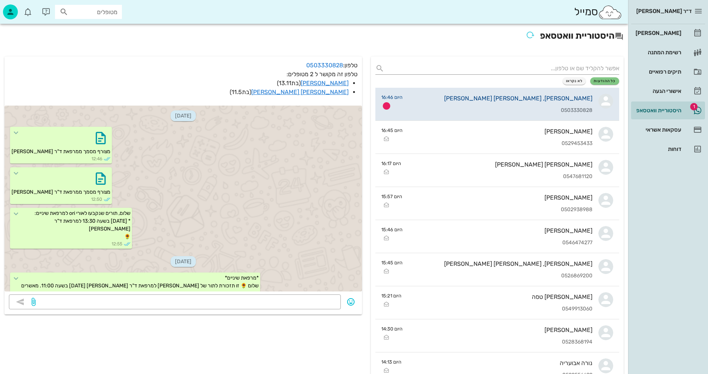
scroll to position [374, 0]
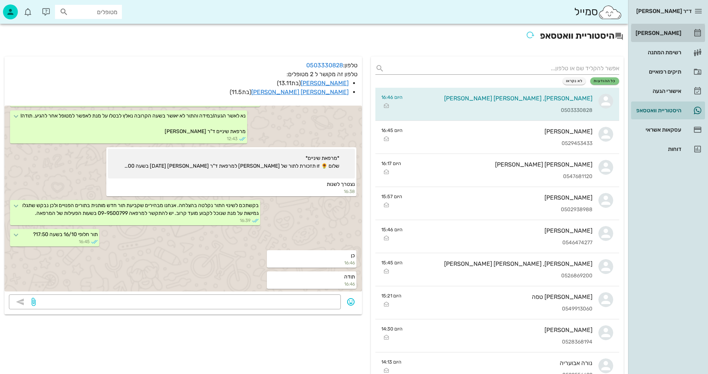
click at [666, 31] on div "[PERSON_NAME]" at bounding box center [657, 33] width 47 height 6
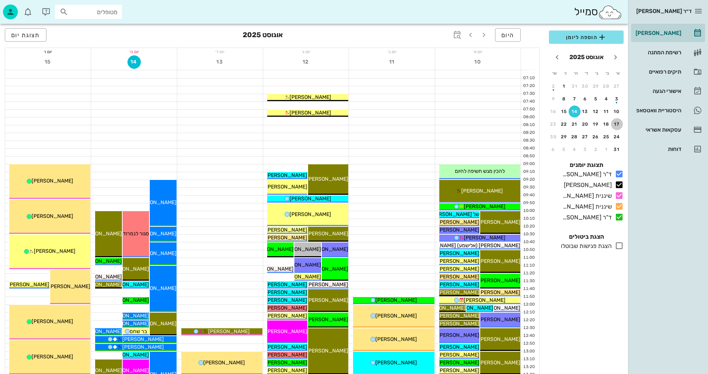
click at [617, 123] on div "17" at bounding box center [617, 124] width 12 height 5
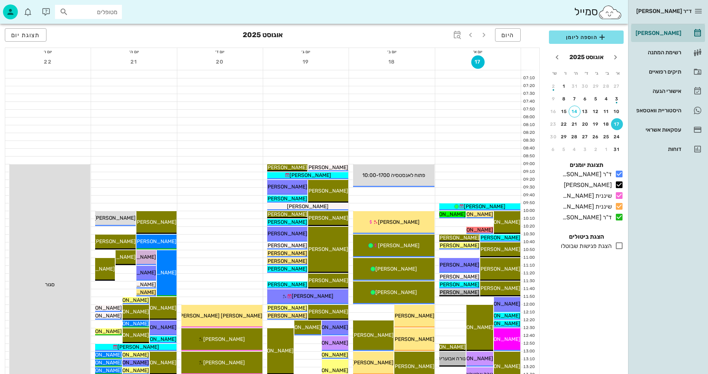
click at [619, 246] on icon at bounding box center [619, 245] width 9 height 9
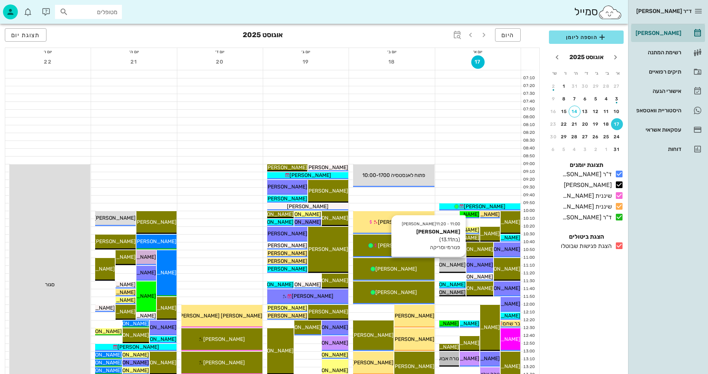
click at [454, 264] on span "[PERSON_NAME]" at bounding box center [445, 265] width 42 height 6
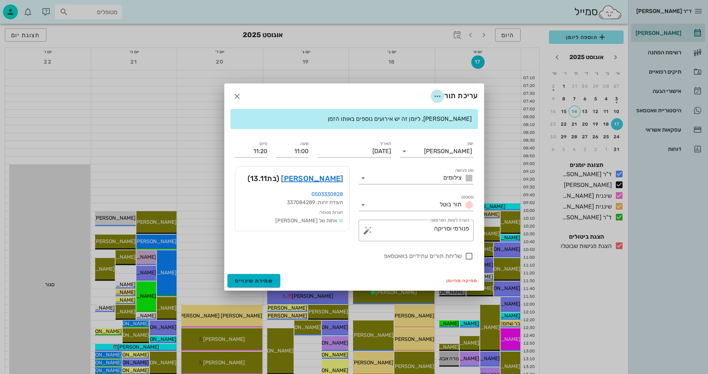
click at [436, 96] on icon "button" at bounding box center [437, 96] width 9 height 9
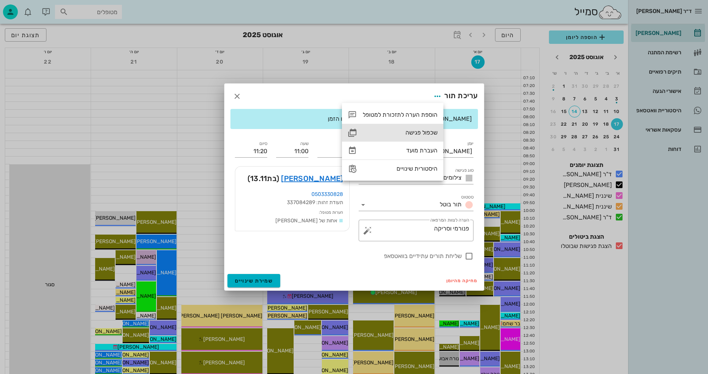
click at [412, 131] on div "שכפול פגישה" at bounding box center [400, 132] width 75 height 7
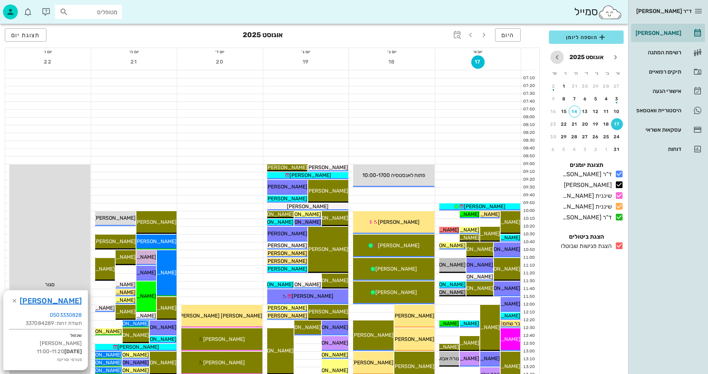
click at [556, 57] on icon "חודש הבא" at bounding box center [557, 57] width 9 height 9
click at [575, 111] on div "16" at bounding box center [575, 111] width 12 height 5
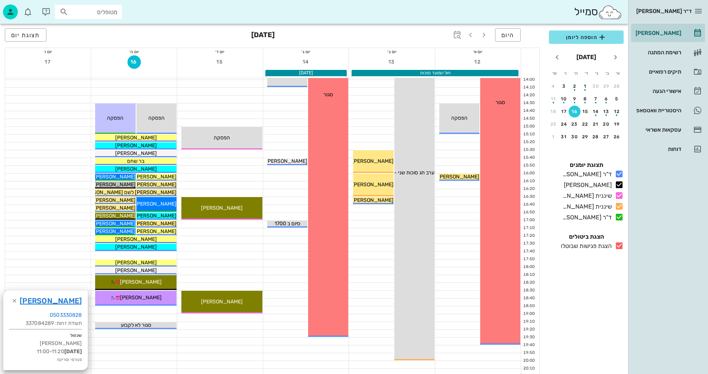
scroll to position [335, 0]
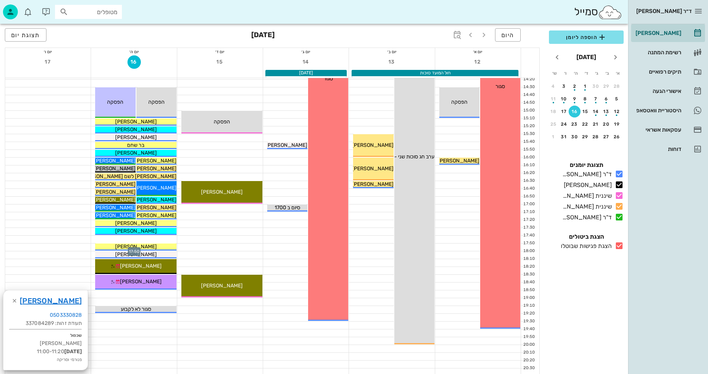
click at [93, 247] on div at bounding box center [134, 247] width 86 height 7
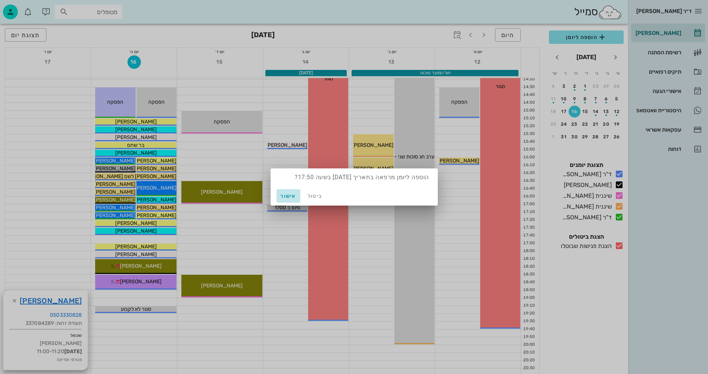
click at [290, 196] on span "אישור" at bounding box center [289, 196] width 18 height 6
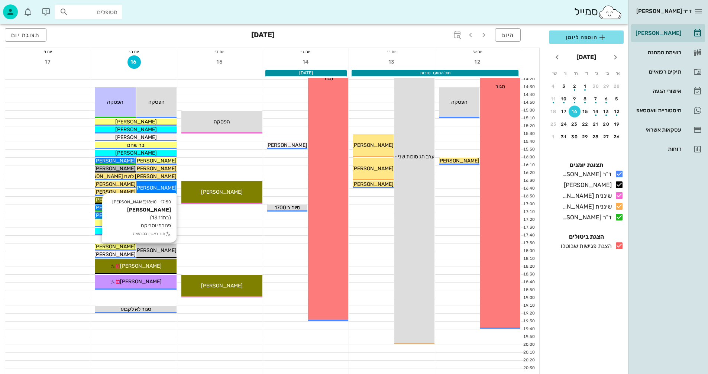
click at [148, 250] on span "[PERSON_NAME]" at bounding box center [156, 250] width 42 height 6
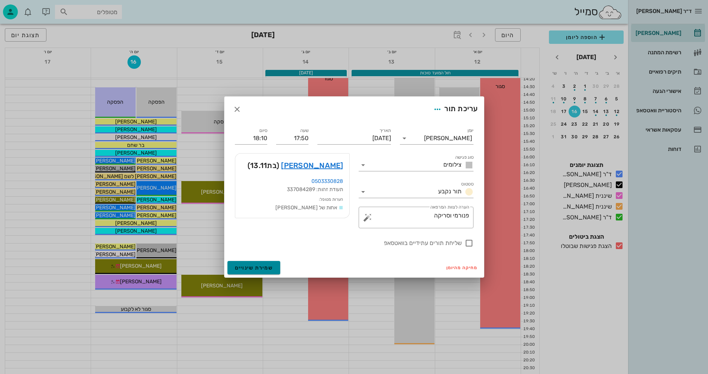
click at [258, 266] on span "שמירת שינויים" at bounding box center [254, 268] width 38 height 6
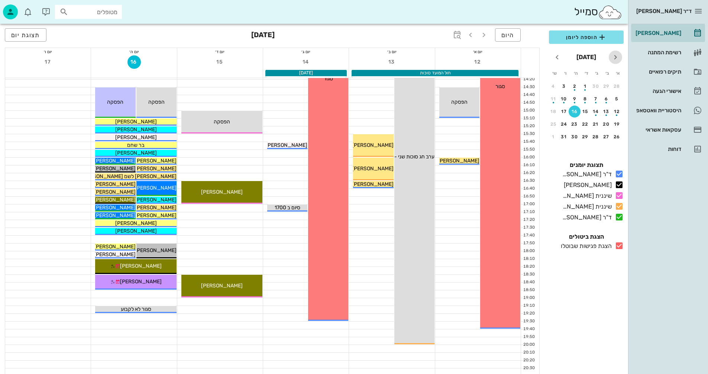
click at [616, 57] on icon "חודש שעבר" at bounding box center [615, 57] width 9 height 9
click at [617, 57] on icon "חודש שעבר" at bounding box center [615, 57] width 9 height 9
click at [617, 123] on div "17" at bounding box center [617, 124] width 12 height 5
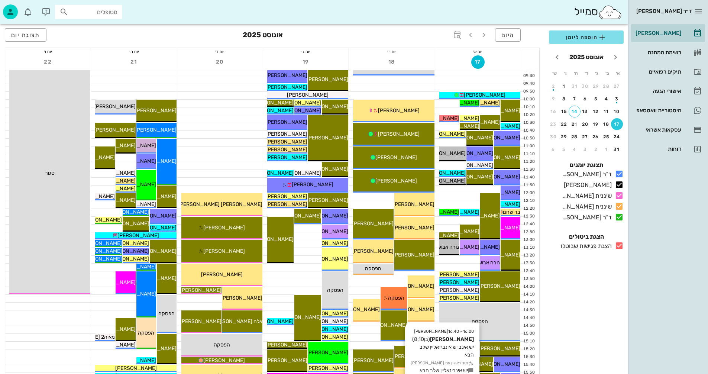
scroll to position [74, 0]
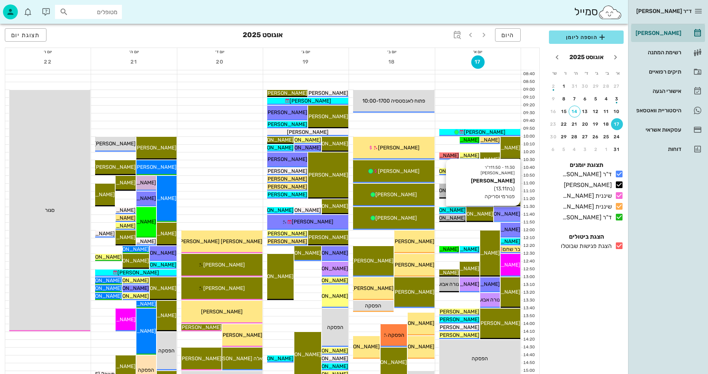
click at [510, 215] on span "[PERSON_NAME]" at bounding box center [500, 214] width 42 height 6
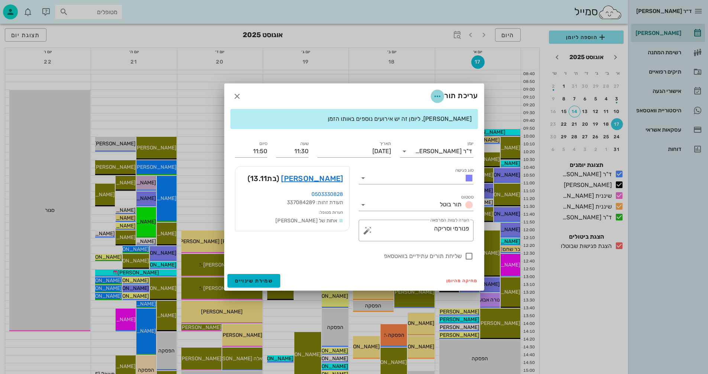
click at [438, 96] on icon "button" at bounding box center [437, 96] width 9 height 9
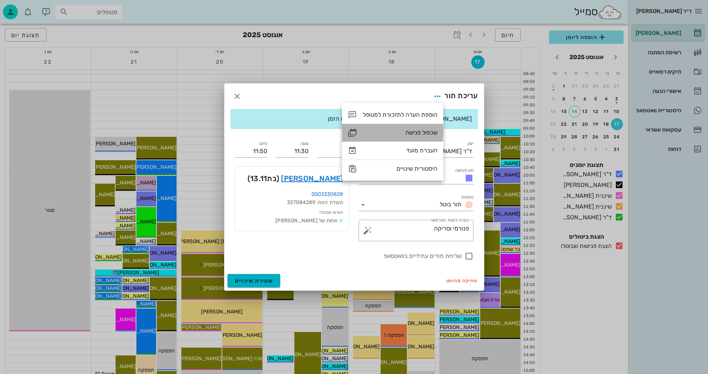
click at [415, 131] on div "שכפול פגישה" at bounding box center [400, 132] width 75 height 7
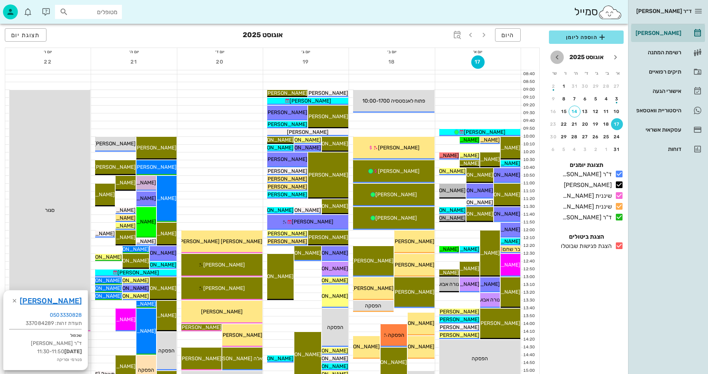
click at [558, 56] on icon "חודש הבא" at bounding box center [557, 57] width 9 height 9
click at [576, 110] on div "16" at bounding box center [575, 111] width 12 height 5
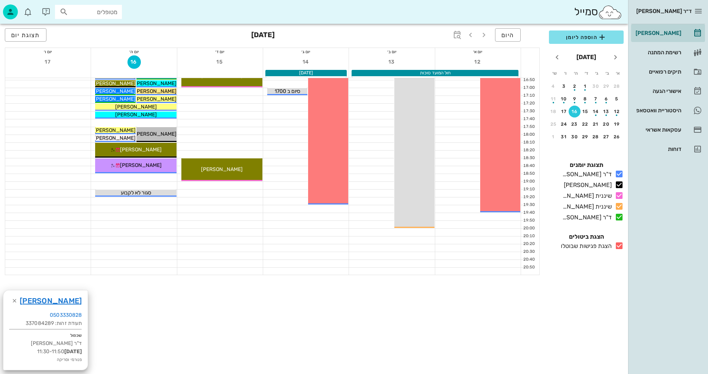
scroll to position [453, 0]
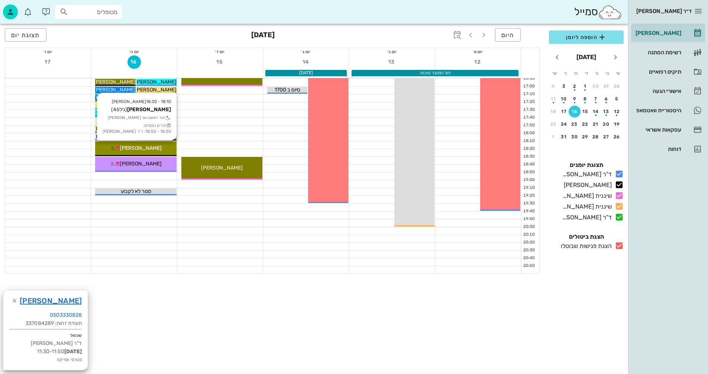
click at [107, 144] on div "[PERSON_NAME]" at bounding box center [135, 148] width 81 height 8
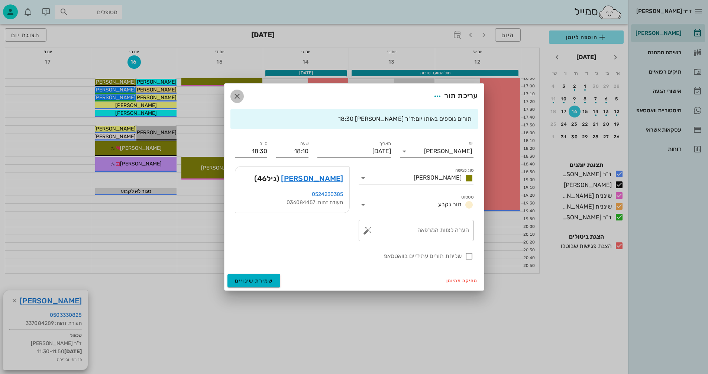
click at [236, 97] on icon "button" at bounding box center [237, 96] width 9 height 9
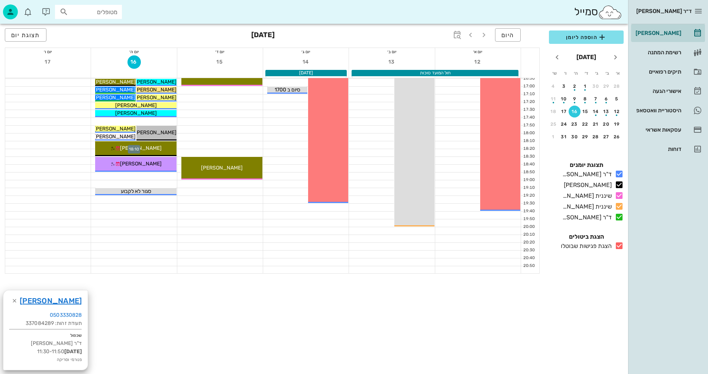
click at [92, 145] on div at bounding box center [134, 144] width 86 height 7
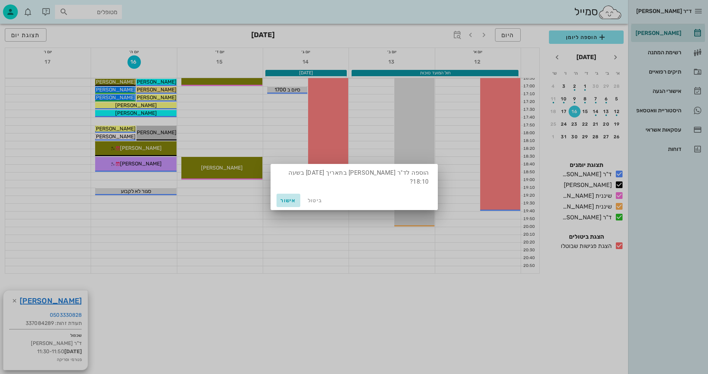
click at [288, 200] on span "אישור" at bounding box center [289, 200] width 18 height 6
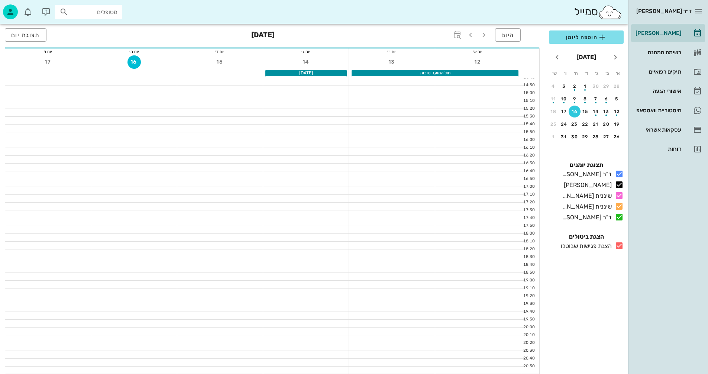
scroll to position [352, 0]
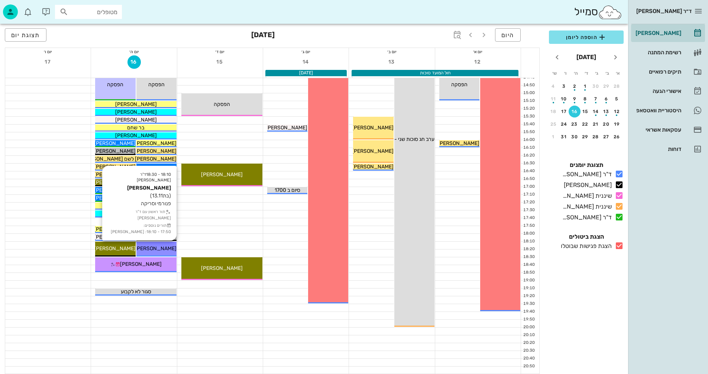
click at [157, 248] on span "[PERSON_NAME]" at bounding box center [156, 248] width 42 height 6
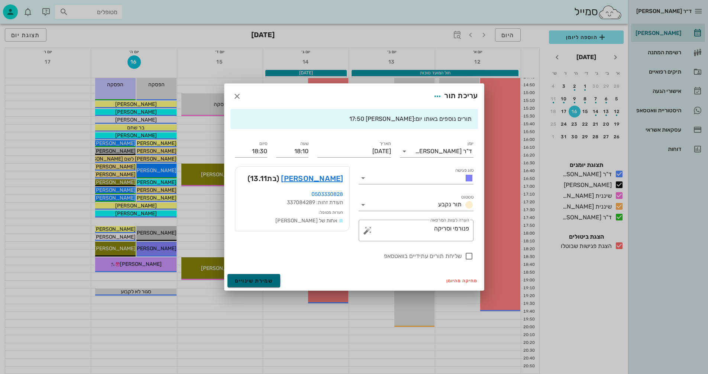
drag, startPoint x: 252, startPoint y: 280, endPoint x: 248, endPoint y: 279, distance: 3.8
click at [249, 279] on span "שמירת שינויים" at bounding box center [254, 281] width 38 height 6
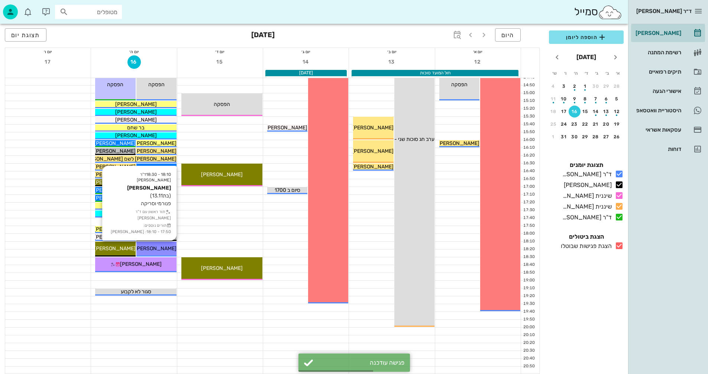
click at [158, 244] on div "18:10 - 18:30 ד"ר נמרוד דיקשטיין שי לי ביטון (בת 13.11 ) פנורמי וסריקה תור ראשו…" at bounding box center [156, 249] width 40 height 15
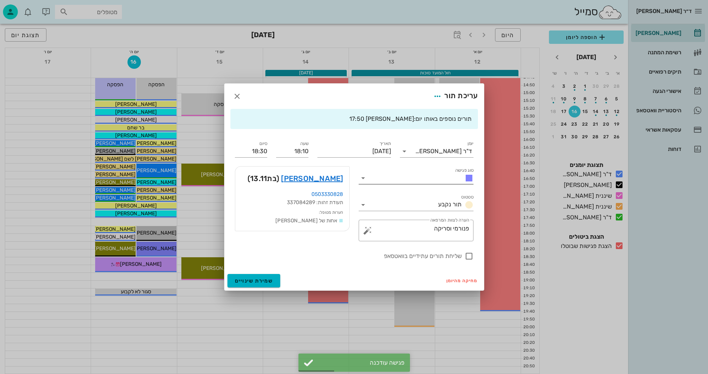
click at [363, 178] on icon at bounding box center [363, 178] width 9 height 9
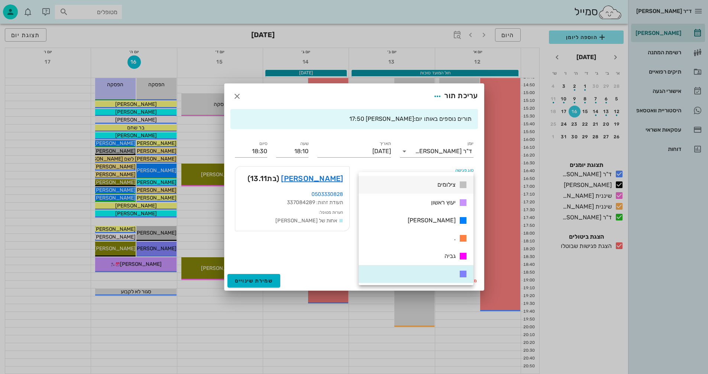
scroll to position [125, 0]
click at [237, 97] on icon "button" at bounding box center [237, 96] width 9 height 9
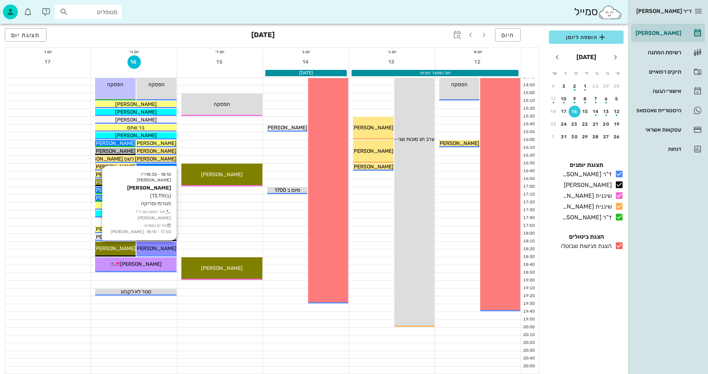
click at [167, 247] on span "[PERSON_NAME]" at bounding box center [156, 248] width 42 height 6
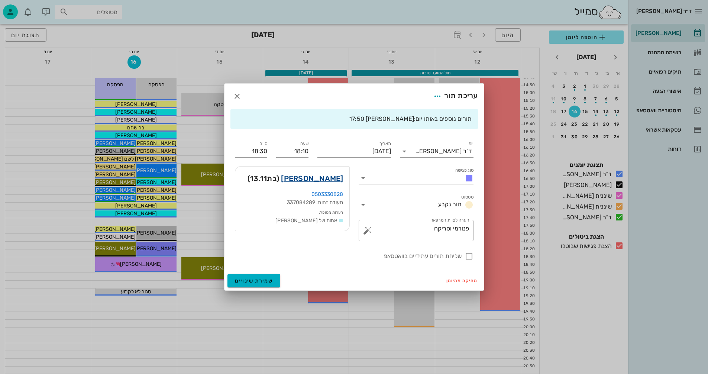
click at [319, 178] on link "שי לי ביטון" at bounding box center [312, 179] width 62 height 12
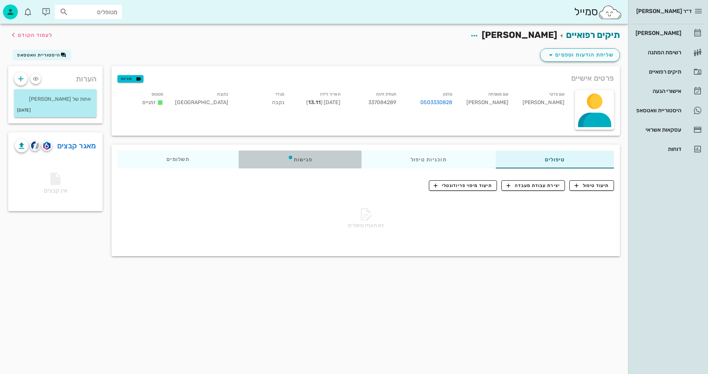
click at [300, 158] on div "פגישות" at bounding box center [300, 160] width 123 height 18
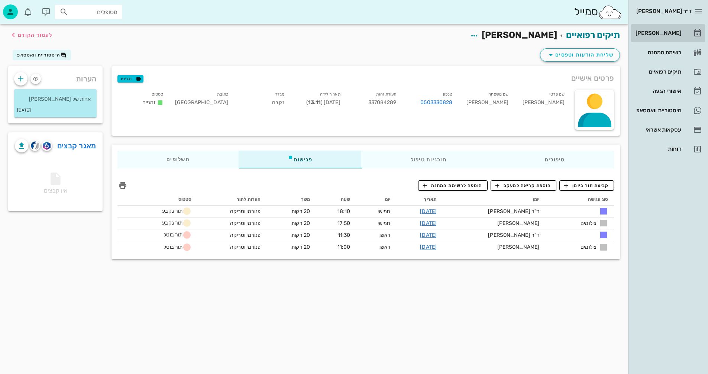
click at [659, 31] on div "[PERSON_NAME]" at bounding box center [657, 33] width 47 height 6
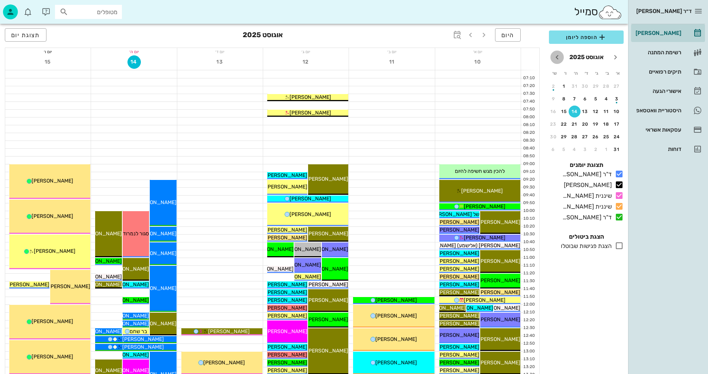
click at [556, 58] on icon "חודש הבא" at bounding box center [557, 57] width 9 height 9
click at [576, 110] on div "16" at bounding box center [575, 111] width 12 height 5
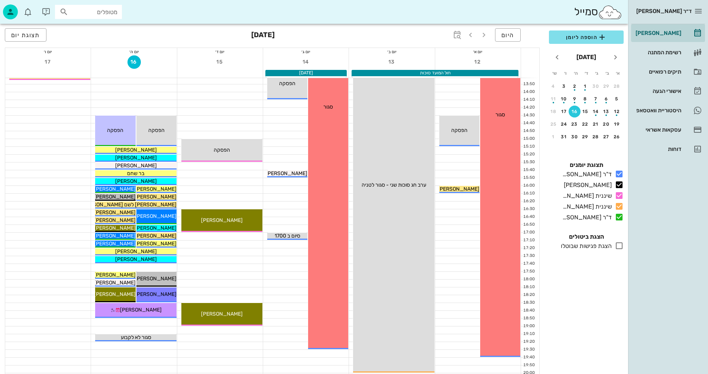
scroll to position [352, 0]
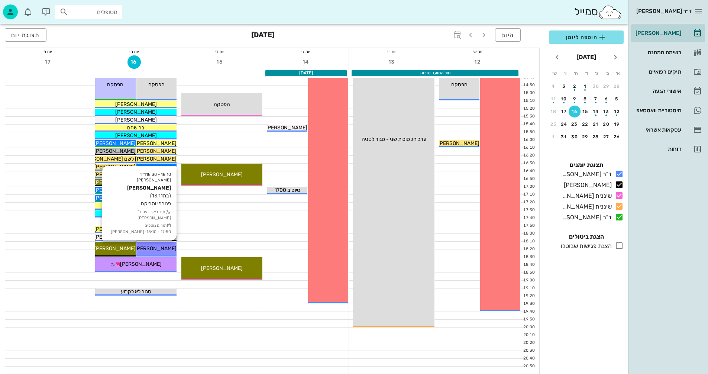
click at [162, 247] on span "[PERSON_NAME]" at bounding box center [156, 248] width 42 height 6
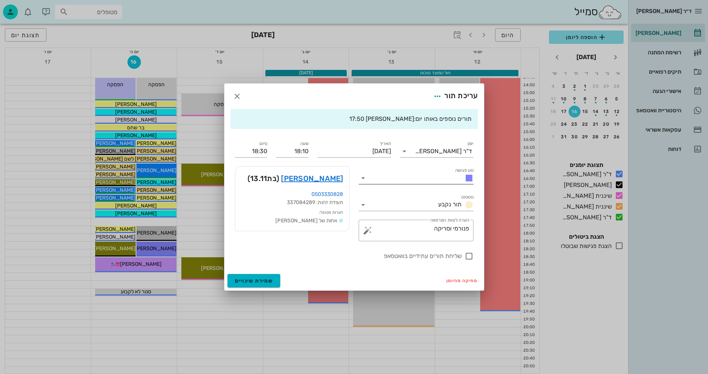
click at [363, 179] on icon at bounding box center [363, 178] width 9 height 9
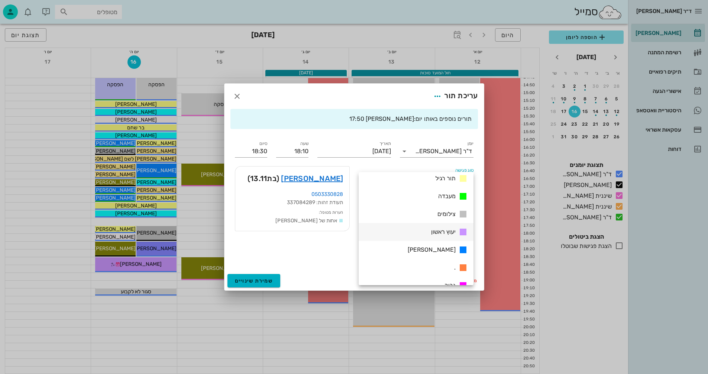
scroll to position [112, 0]
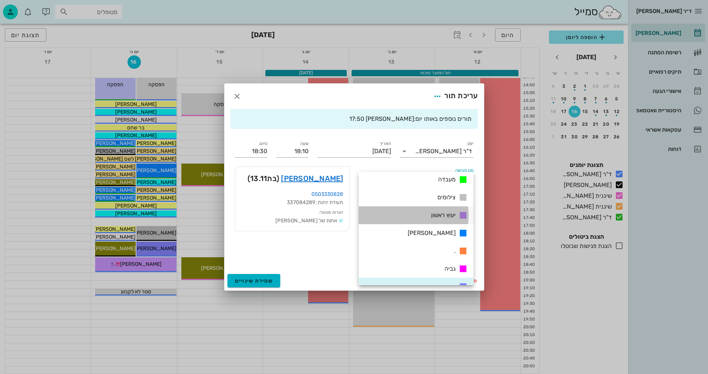
click at [434, 215] on span "יעוץ ראשון" at bounding box center [443, 215] width 25 height 7
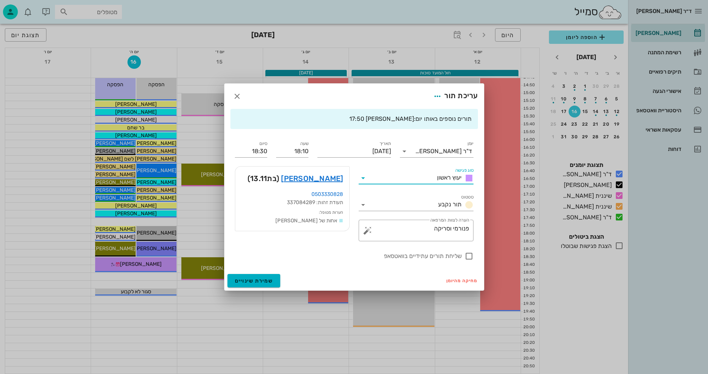
scroll to position [0, 0]
click at [470, 256] on div at bounding box center [469, 256] width 13 height 13
checkbox input "true"
click at [235, 277] on button "שמירת שינויים" at bounding box center [254, 280] width 53 height 13
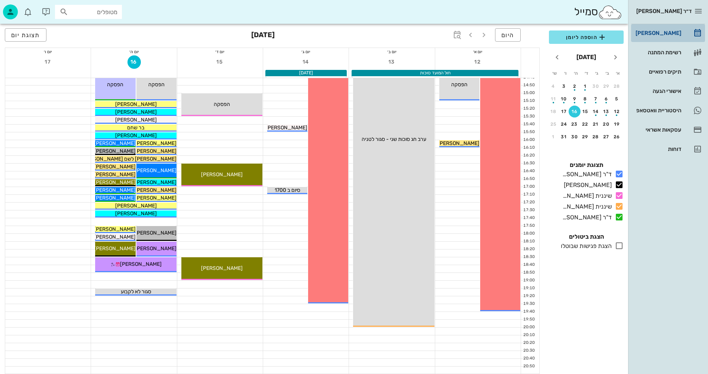
click at [663, 34] on div "[PERSON_NAME]" at bounding box center [657, 33] width 47 height 6
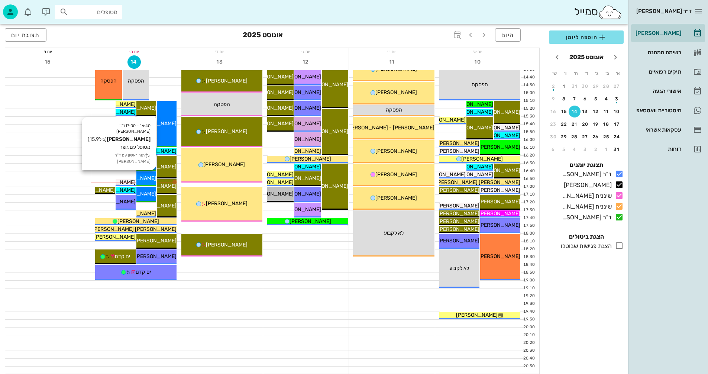
click at [151, 178] on span "[PERSON_NAME]" at bounding box center [136, 178] width 42 height 6
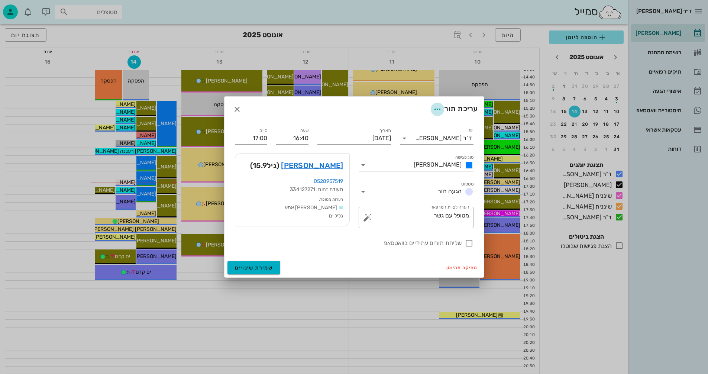
click at [437, 109] on icon "button" at bounding box center [437, 109] width 9 height 9
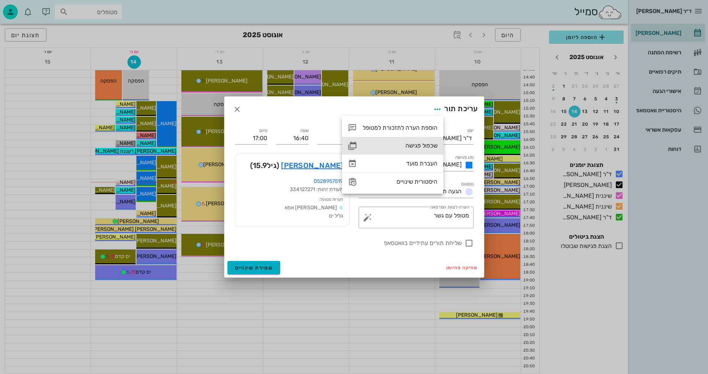
click at [415, 145] on div "שכפול פגישה" at bounding box center [400, 145] width 75 height 7
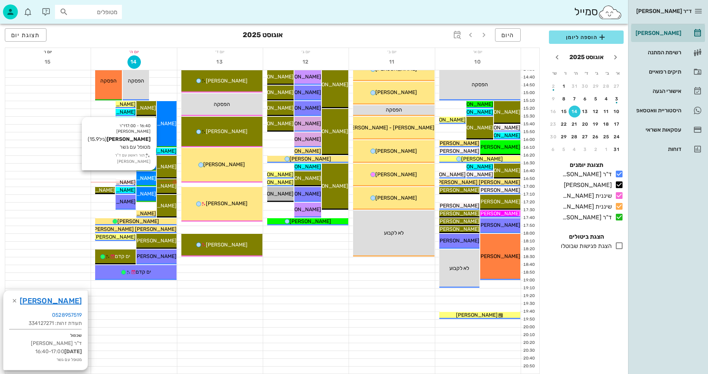
click at [149, 178] on span "[PERSON_NAME]" at bounding box center [136, 178] width 42 height 6
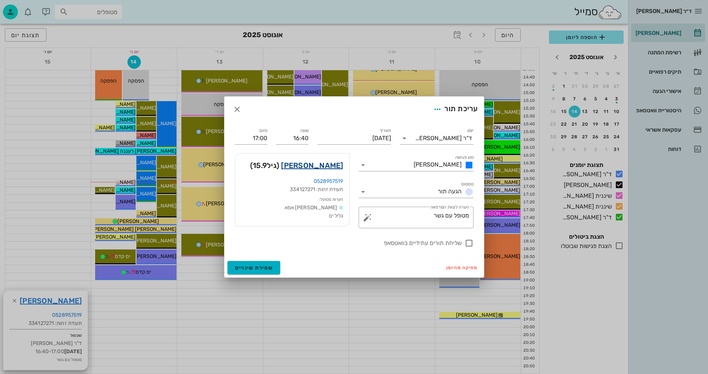
click at [330, 164] on link "גיל דקל" at bounding box center [312, 166] width 62 height 12
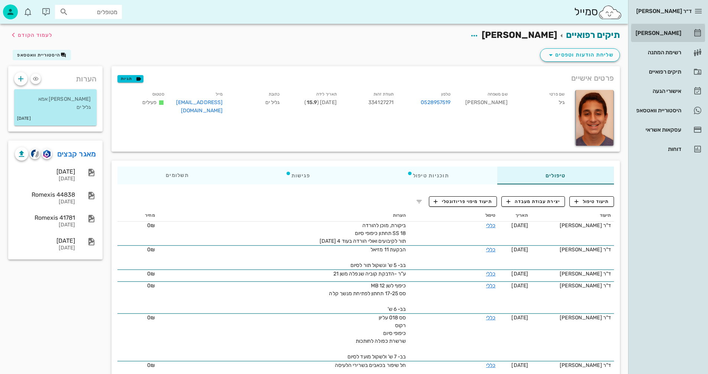
click at [662, 33] on div "[PERSON_NAME]" at bounding box center [657, 33] width 47 height 6
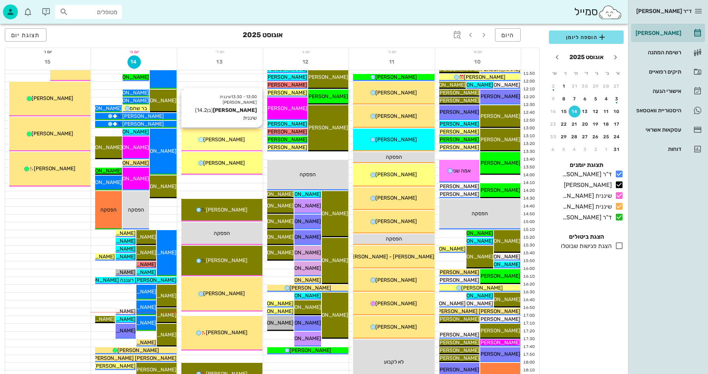
scroll to position [260, 0]
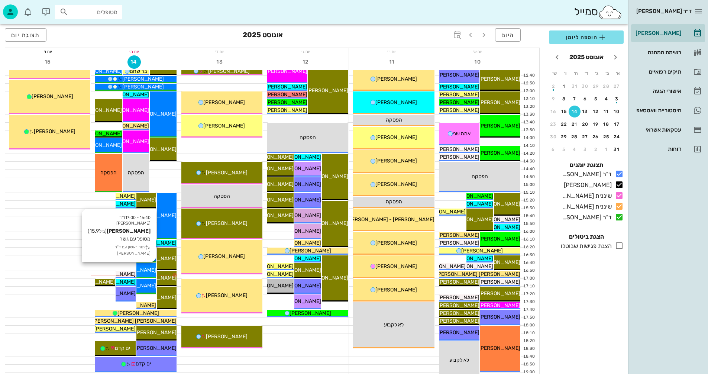
click at [144, 266] on div "[PERSON_NAME]" at bounding box center [146, 270] width 20 height 8
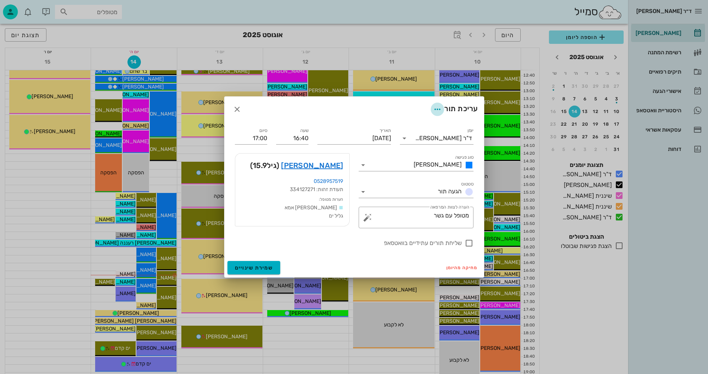
click at [439, 106] on icon "button" at bounding box center [437, 109] width 9 height 9
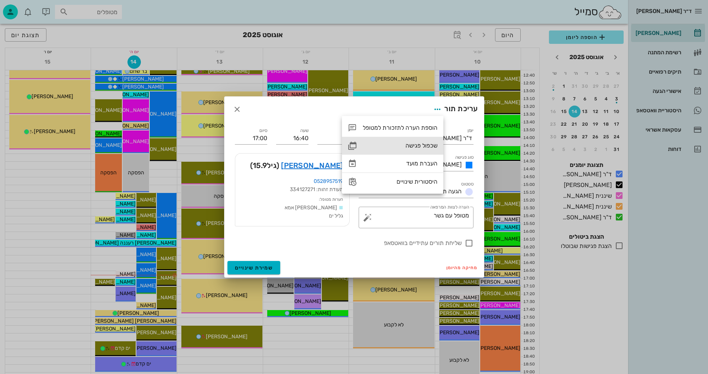
click at [414, 145] on div "שכפול פגישה" at bounding box center [400, 145] width 75 height 7
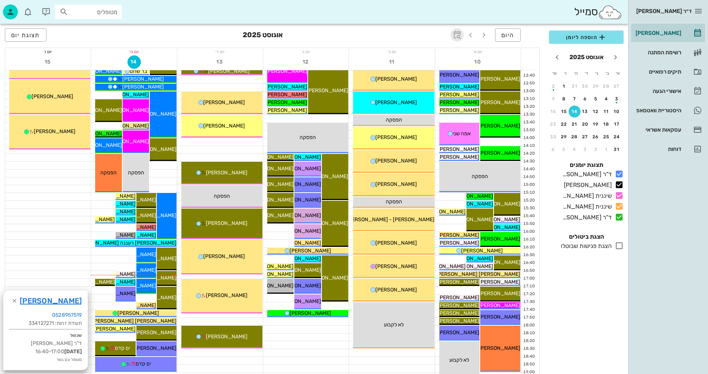
click at [459, 33] on icon "button" at bounding box center [457, 34] width 9 height 9
click at [449, 53] on input "text" at bounding box center [449, 55] width 9 height 12
type input "4"
click at [402, 76] on span "קפיצה לתאריך" at bounding box center [423, 76] width 61 height 5
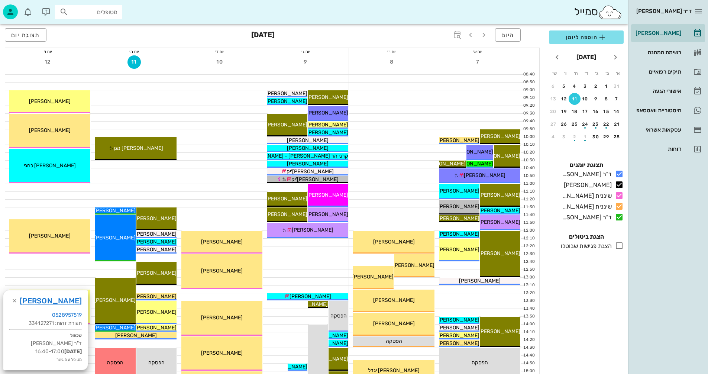
scroll to position [37, 0]
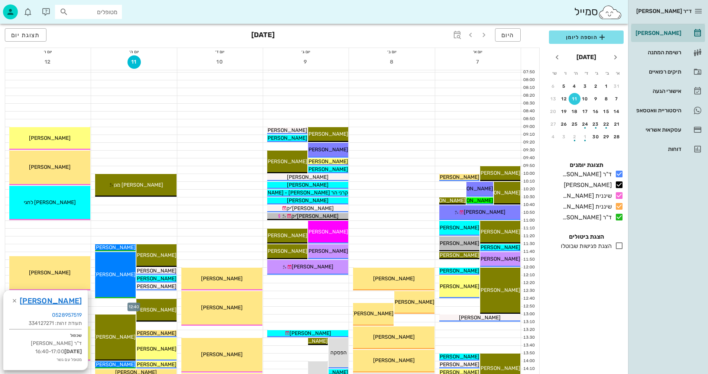
click at [99, 303] on div at bounding box center [134, 302] width 86 height 7
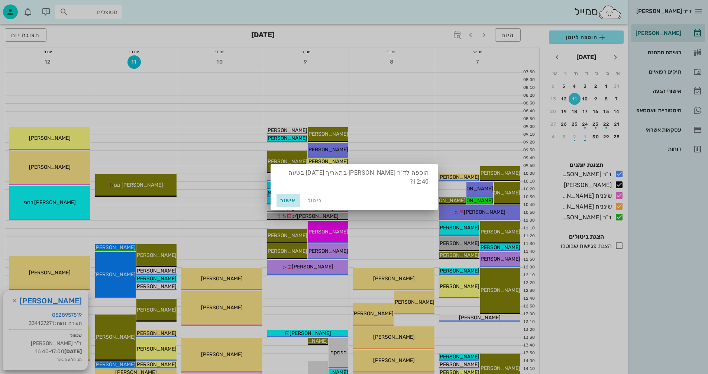
click at [288, 197] on span "אישור" at bounding box center [289, 200] width 18 height 6
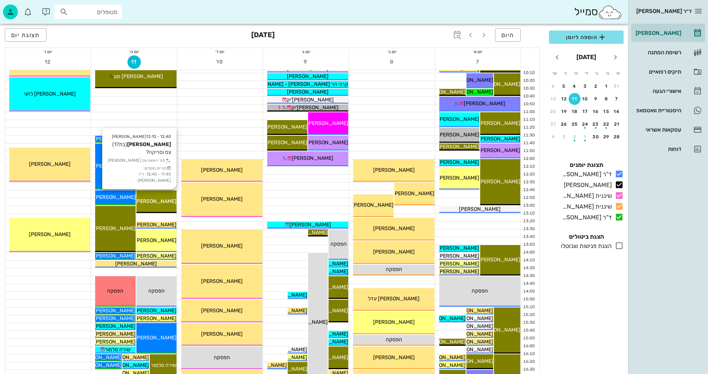
scroll to position [149, 0]
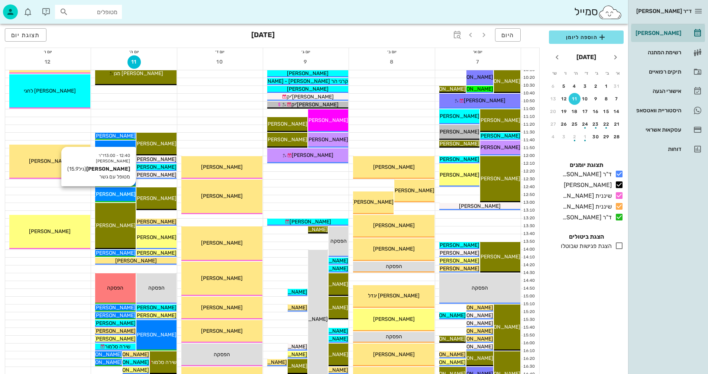
click at [119, 194] on span "[PERSON_NAME]" at bounding box center [115, 194] width 42 height 6
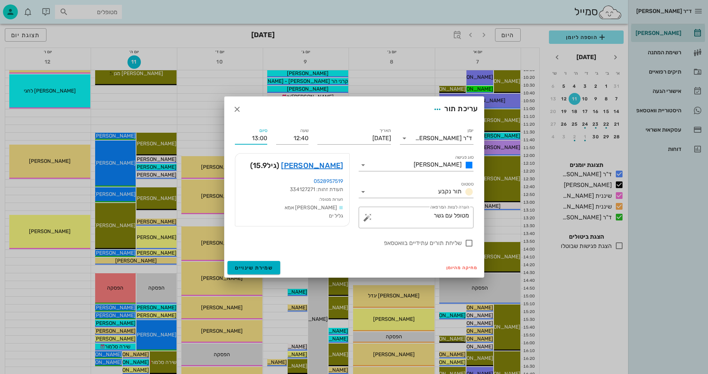
click at [263, 137] on input "13:00" at bounding box center [251, 138] width 32 height 12
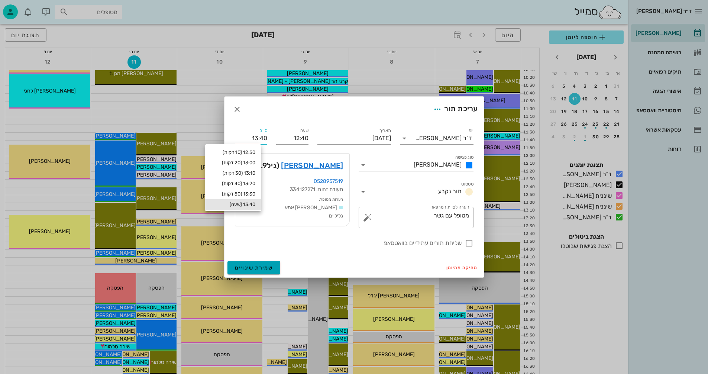
type input "13:40"
click at [248, 270] on span "שמירת שינויים" at bounding box center [254, 268] width 38 height 6
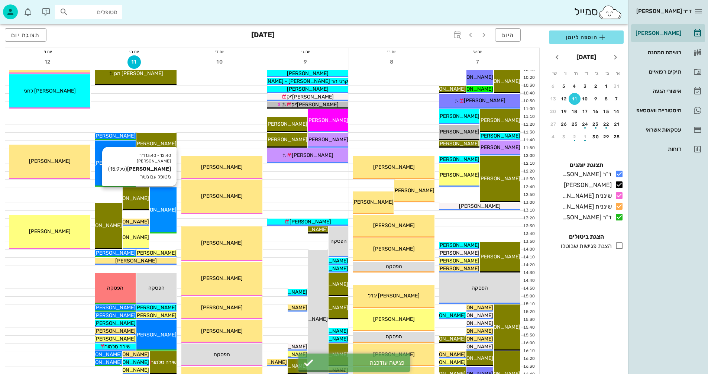
click at [163, 197] on div "12:40 - 13:40 ד"ר ולד שרון גיל דקל (גיל 15.9 ) מטופל עם גשר גיל דקל" at bounding box center [163, 210] width 26 height 46
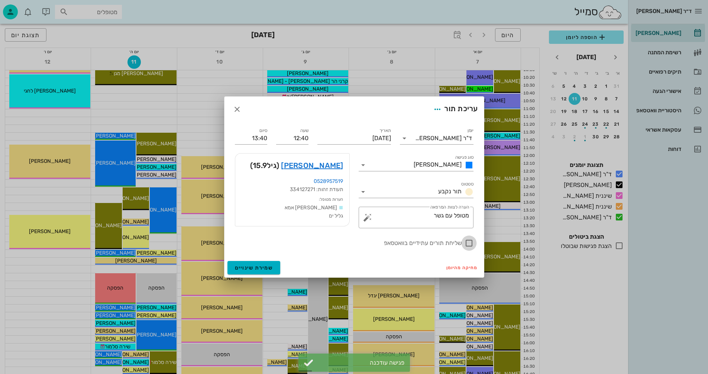
click at [468, 242] on div at bounding box center [469, 243] width 13 height 13
checkbox input "true"
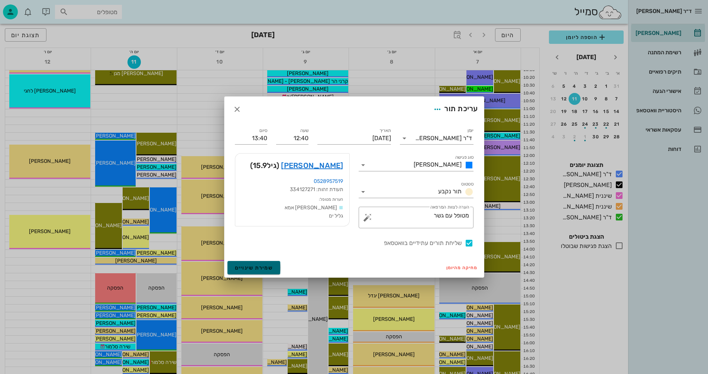
click at [242, 267] on span "שמירת שינויים" at bounding box center [254, 268] width 38 height 6
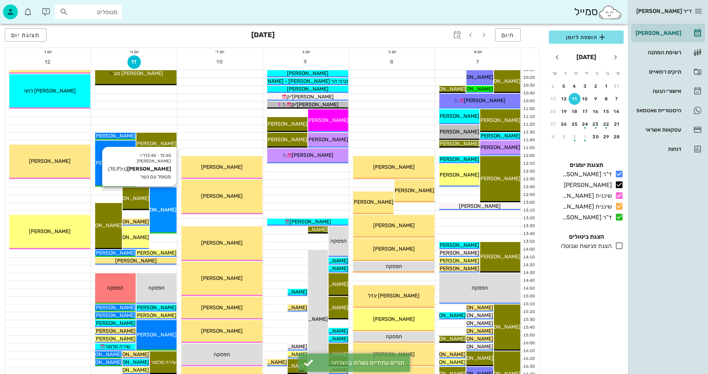
click at [164, 208] on div "12:40 - 13:40 ד"ר ולד שרון גיל דקל (גיל 15.9 ) מטופל עם גשר גיל דקל" at bounding box center [163, 210] width 26 height 46
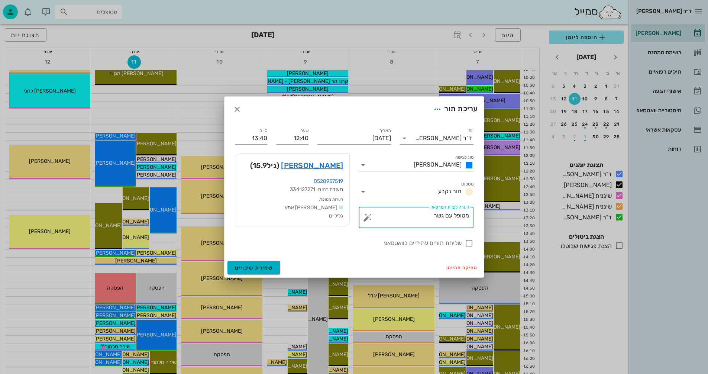
drag, startPoint x: 428, startPoint y: 216, endPoint x: 487, endPoint y: 218, distance: 58.8
click at [487, 218] on div "ד״ר נמרוד דיקשטיין יומן מרפאה רשימת המתנה תיקים רפואיים אישורי הגעה היסטוריית ו…" at bounding box center [354, 214] width 708 height 726
click at [461, 220] on textarea "הערה לצוות המרפאה" at bounding box center [419, 219] width 100 height 18
type textarea "קיבועים"
click at [246, 266] on span "שמירת שינויים" at bounding box center [254, 268] width 38 height 6
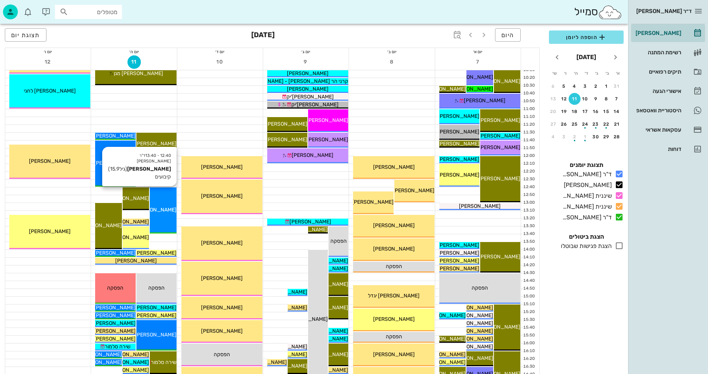
click at [170, 197] on div "12:40 - 13:40 ד"ר ולד שרון גיל דקל (גיל 15.9 ) קיבועים גיל דקל" at bounding box center [163, 210] width 26 height 46
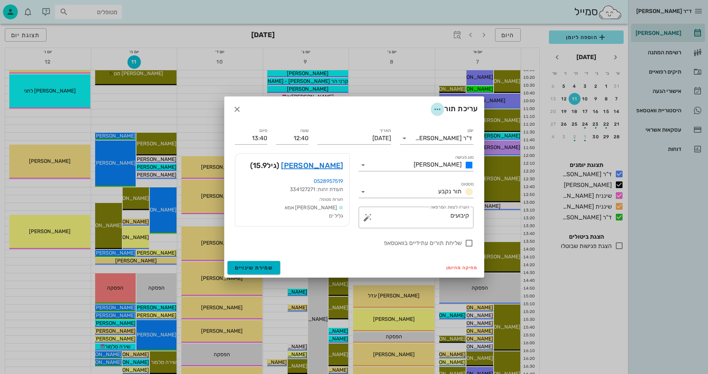
click at [437, 107] on icon "button" at bounding box center [437, 109] width 9 height 9
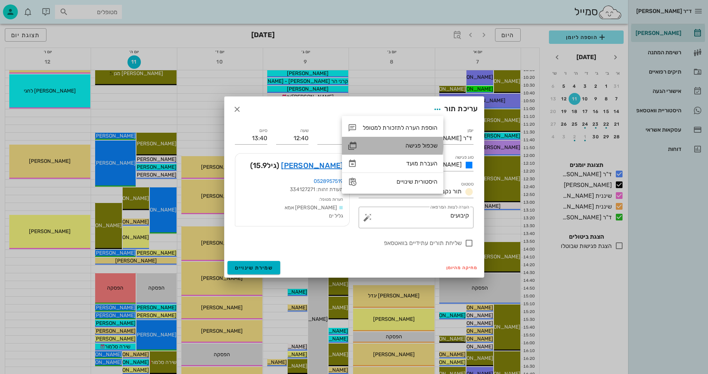
click at [414, 145] on div "שכפול פגישה" at bounding box center [400, 145] width 75 height 7
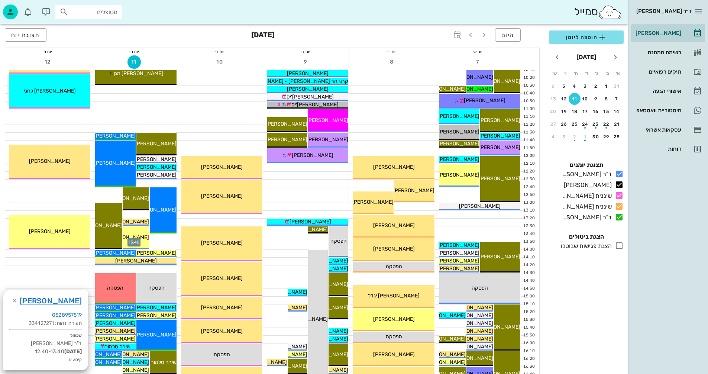
click at [163, 238] on div at bounding box center [134, 237] width 86 height 7
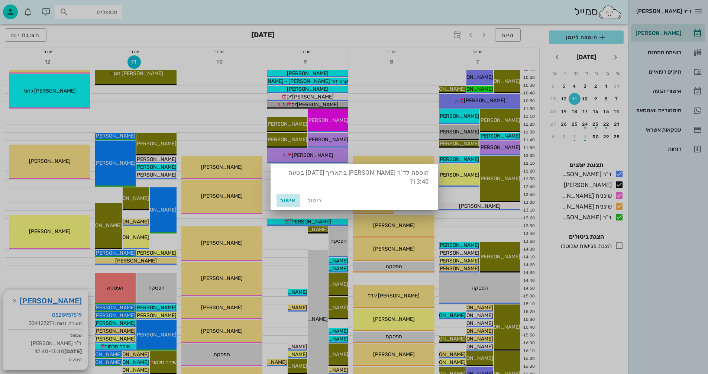
click at [290, 197] on span "אישור" at bounding box center [289, 200] width 18 height 6
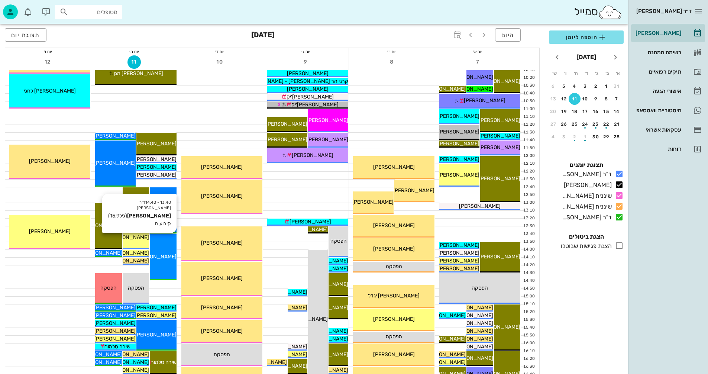
click at [163, 247] on div "13:40 - 14:40 ד"ר ולד שרון גיל דקל (גיל 15.9 ) קיבועים גיל דקל" at bounding box center [163, 257] width 26 height 46
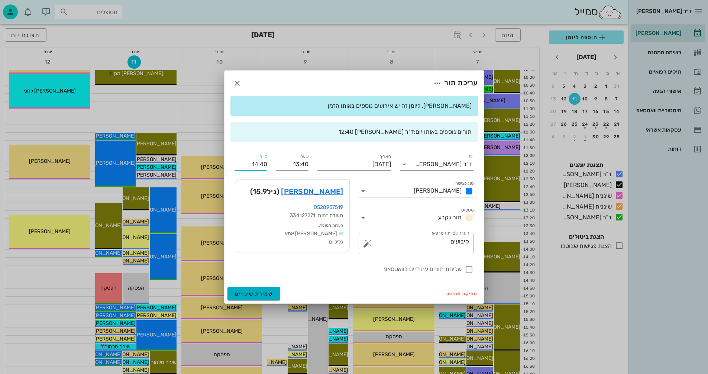
click at [263, 163] on input "14:40" at bounding box center [251, 164] width 32 height 12
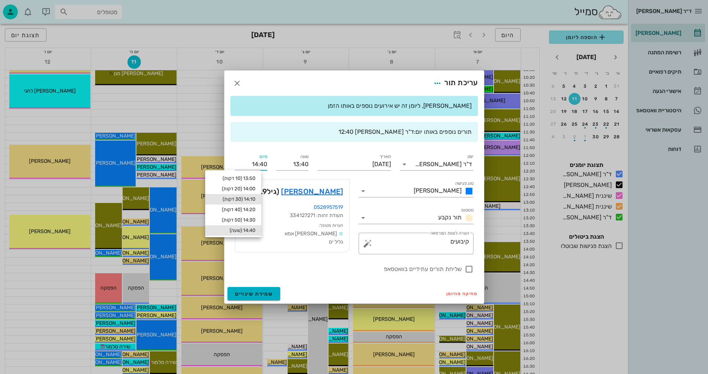
click at [243, 198] on div "14:10 (30 דקות)" at bounding box center [233, 199] width 44 height 6
type input "14:10"
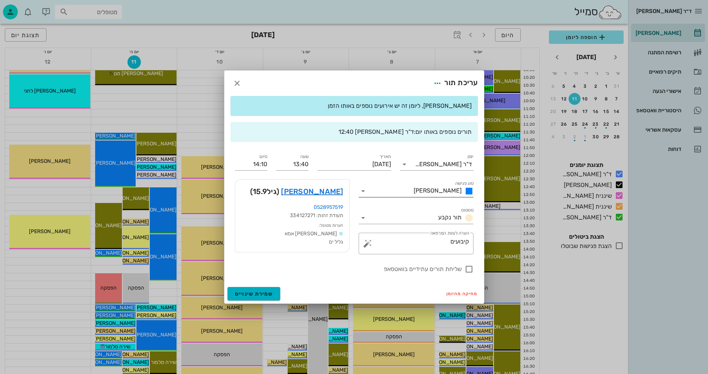
click at [361, 192] on icon at bounding box center [363, 191] width 9 height 9
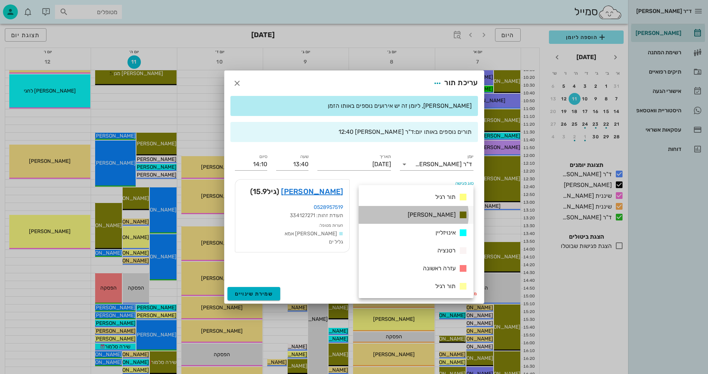
click at [442, 214] on span "[PERSON_NAME]" at bounding box center [432, 214] width 48 height 7
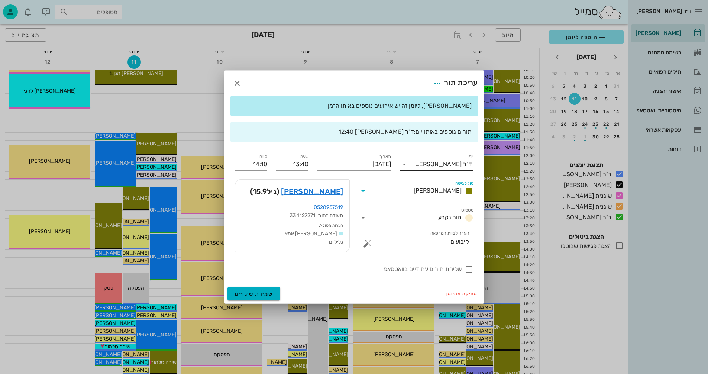
click at [405, 163] on icon at bounding box center [404, 164] width 9 height 9
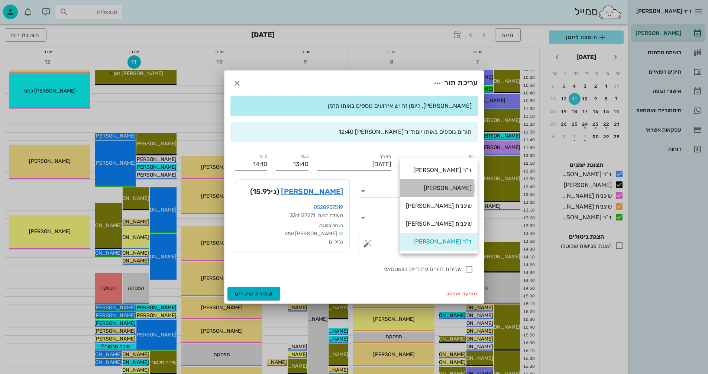
click at [452, 189] on div "[PERSON_NAME]" at bounding box center [439, 187] width 66 height 7
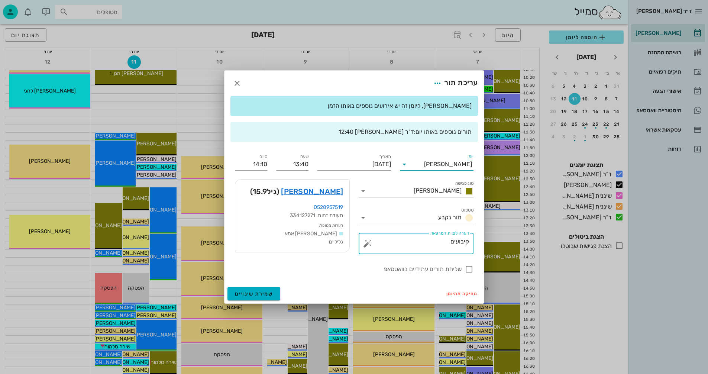
drag, startPoint x: 459, startPoint y: 236, endPoint x: 491, endPoint y: 233, distance: 32.5
click at [491, 233] on div "ד״ר נמרוד דיקשטיין יומן מרפאה רשימת המתנה תיקים רפואיים אישורי הגעה היסטוריית ו…" at bounding box center [354, 214] width 708 height 726
type textarea "סריקה וצילומים"
click at [253, 292] on span "שמירת שינויים" at bounding box center [254, 294] width 38 height 6
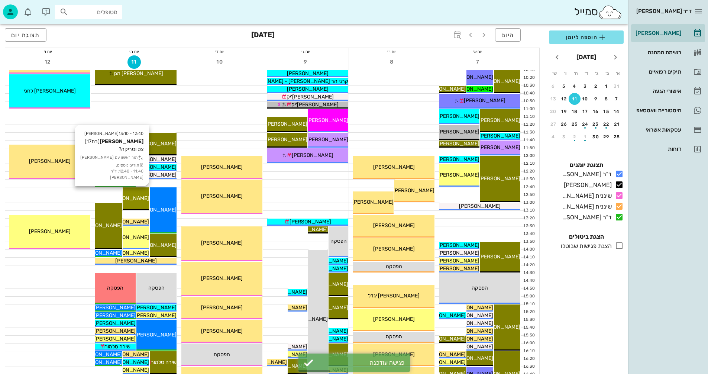
click at [140, 196] on span "[PERSON_NAME]" at bounding box center [128, 198] width 42 height 6
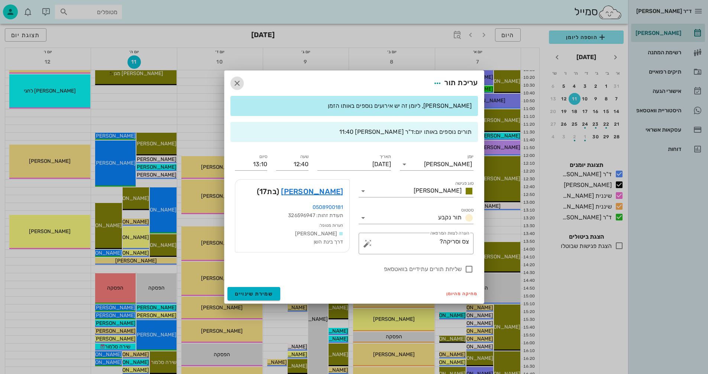
click at [239, 82] on icon "button" at bounding box center [237, 83] width 9 height 9
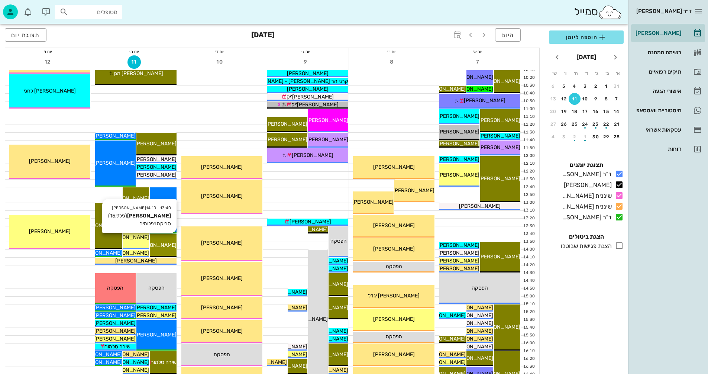
click at [165, 245] on span "[PERSON_NAME]" at bounding box center [156, 245] width 42 height 6
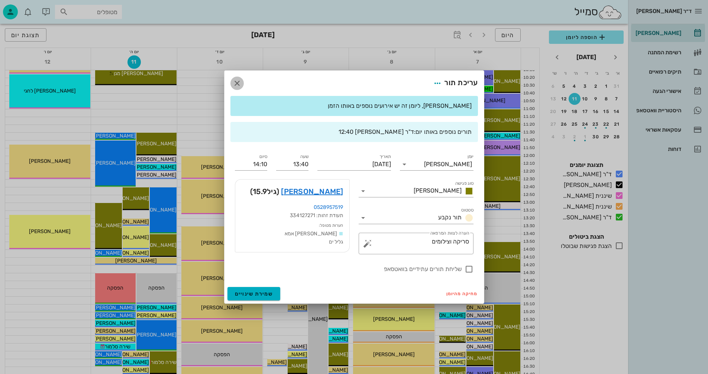
click at [238, 82] on icon "button" at bounding box center [237, 83] width 9 height 9
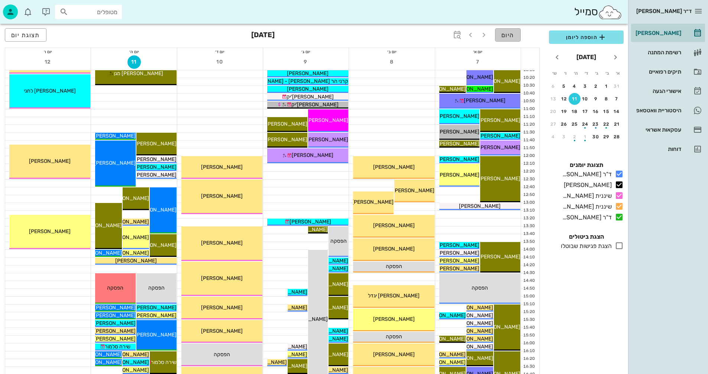
click at [507, 33] on span "היום" at bounding box center [508, 35] width 13 height 7
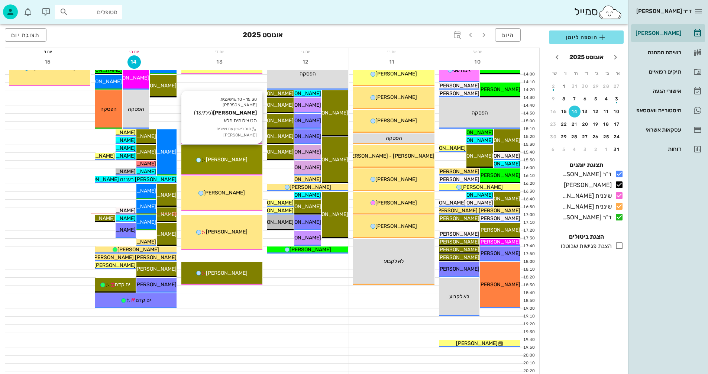
scroll to position [335, 0]
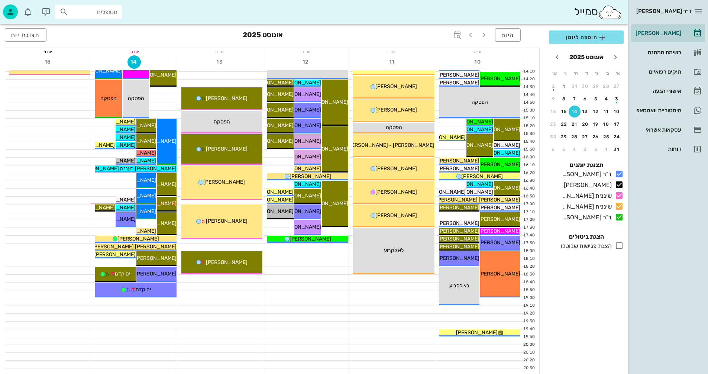
click at [102, 10] on input "מטופלים" at bounding box center [94, 12] width 48 height 10
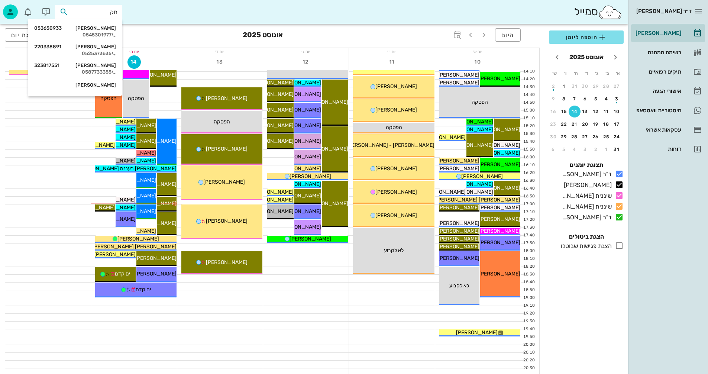
type input "חקמ"
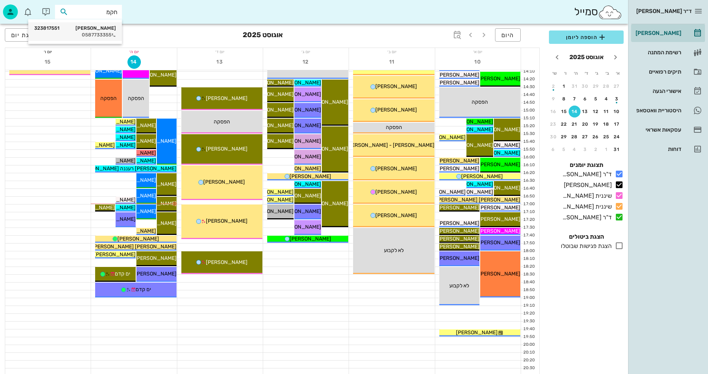
click at [98, 35] on div "0587733355" at bounding box center [75, 35] width 82 height 6
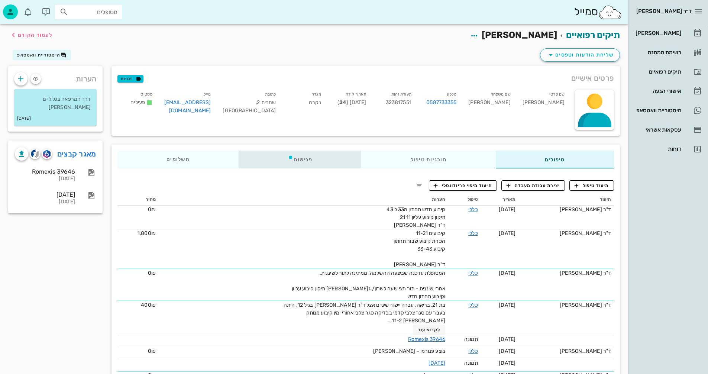
click at [302, 160] on div "פגישות" at bounding box center [300, 160] width 123 height 18
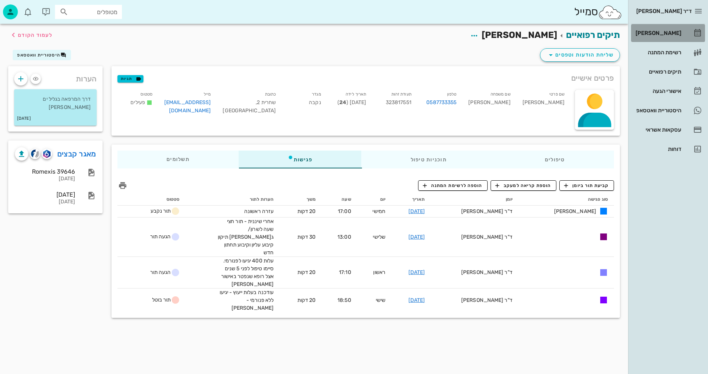
click at [665, 32] on div "[PERSON_NAME]" at bounding box center [657, 33] width 47 height 6
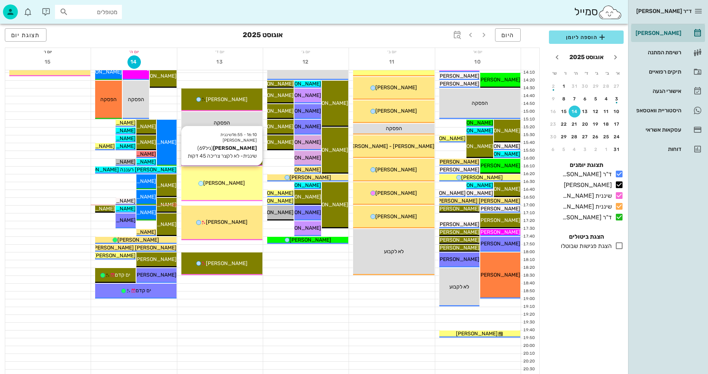
scroll to position [352, 0]
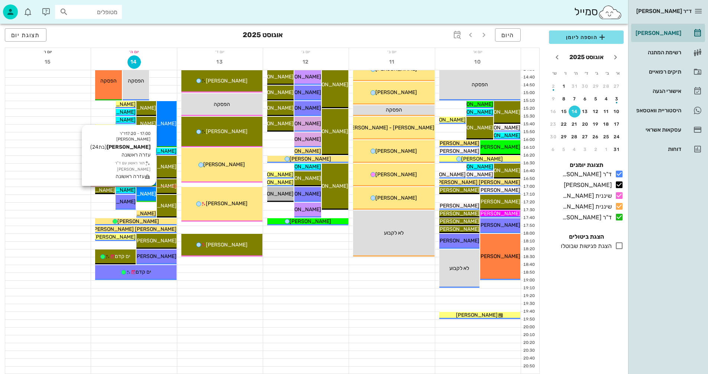
click at [147, 191] on span "[PERSON_NAME]" at bounding box center [136, 194] width 42 height 6
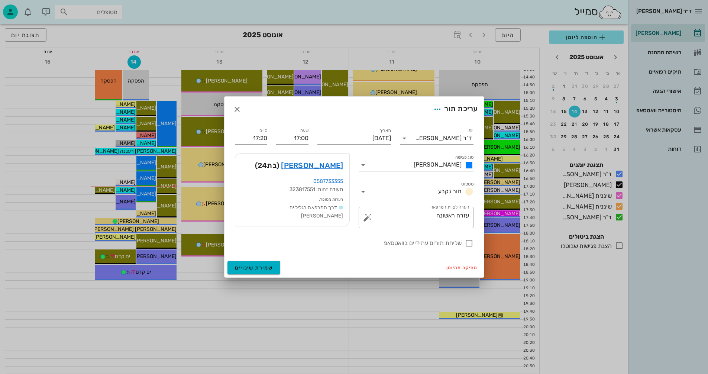
click at [364, 192] on icon at bounding box center [363, 191] width 9 height 9
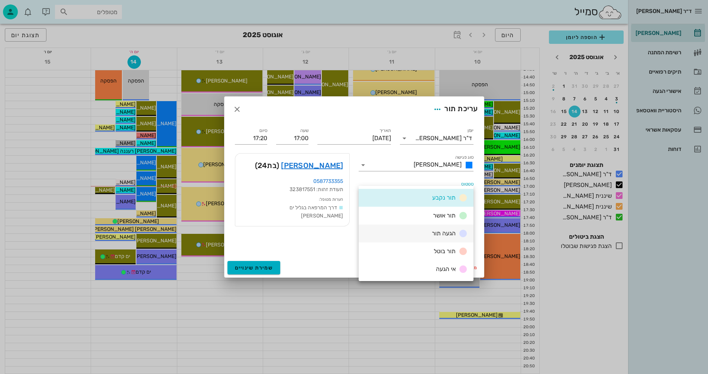
click at [438, 230] on span "הגעה תור" at bounding box center [444, 233] width 24 height 7
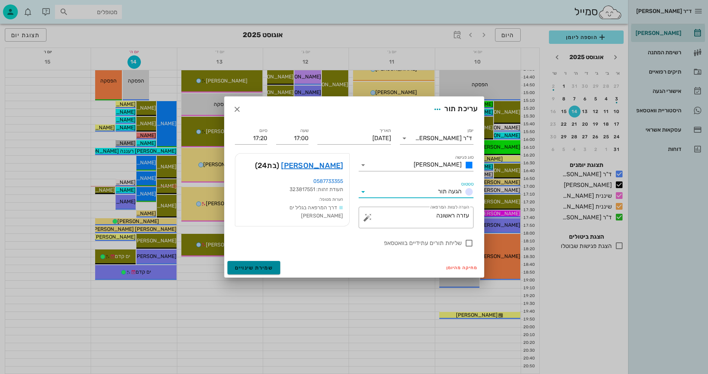
click at [266, 268] on span "שמירת שינויים" at bounding box center [254, 268] width 38 height 6
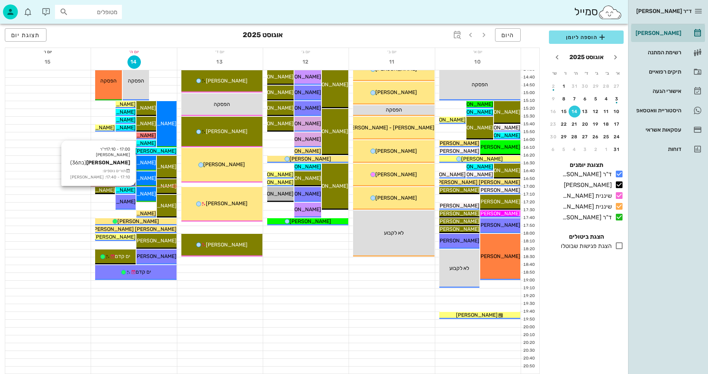
click at [126, 189] on span "[PERSON_NAME]" at bounding box center [115, 190] width 42 height 6
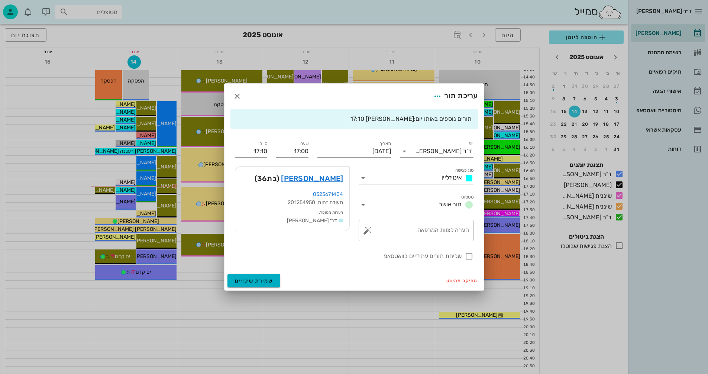
click at [363, 203] on icon at bounding box center [363, 204] width 9 height 9
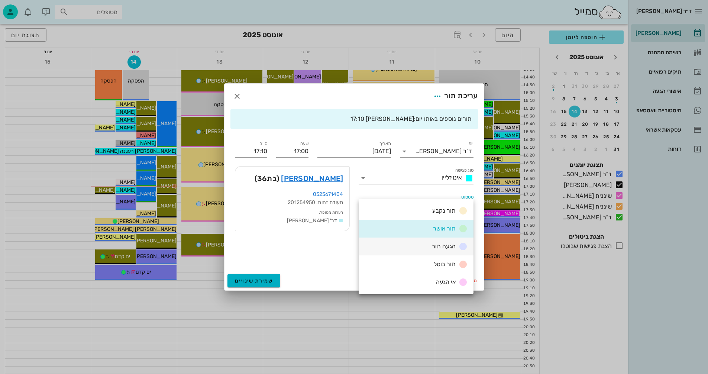
click at [433, 246] on span "הגעה תור" at bounding box center [444, 246] width 24 height 7
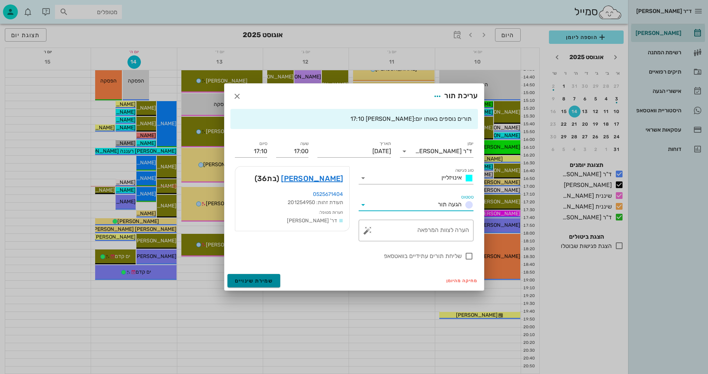
click at [247, 281] on span "שמירת שינויים" at bounding box center [254, 281] width 38 height 6
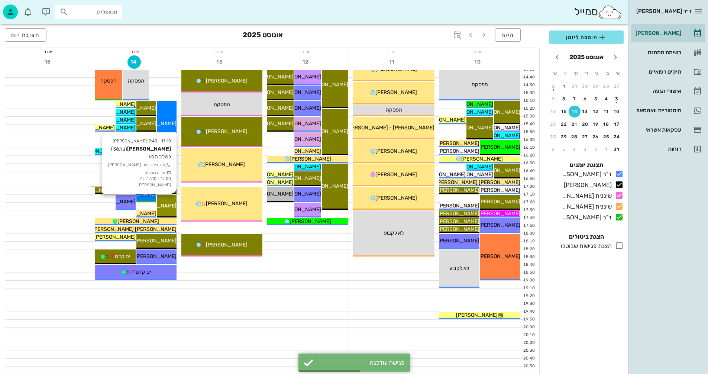
click at [169, 201] on div "17:10 - 17:40 יומן מרפאה נופר ארלן (בת 36 ) לשלב הבא תור ראשון עם יומן מרפאה תו…" at bounding box center [167, 206] width 20 height 23
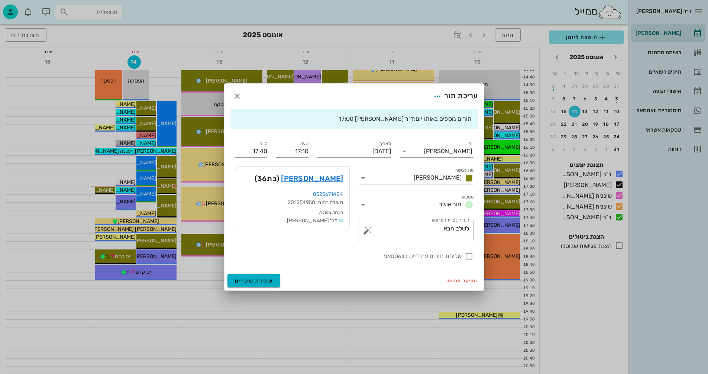
click at [363, 204] on icon at bounding box center [363, 204] width 9 height 9
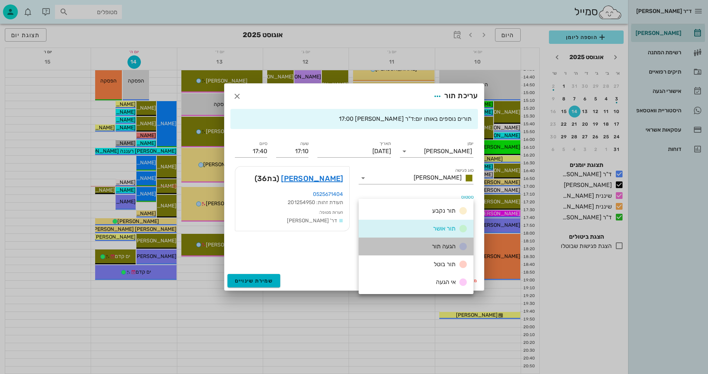
click at [421, 244] on div "הגעה תור" at bounding box center [416, 247] width 115 height 18
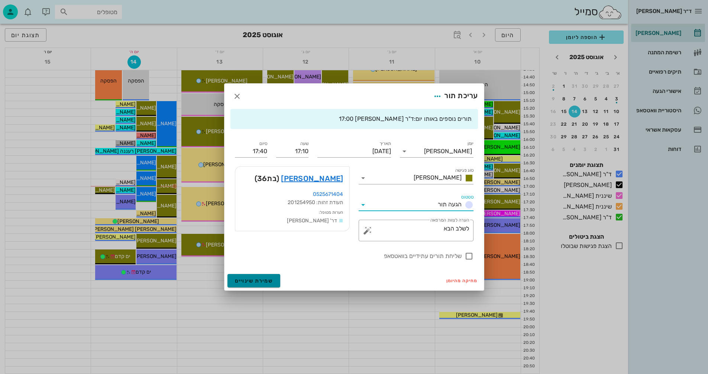
click at [245, 277] on button "שמירת שינויים" at bounding box center [254, 280] width 53 height 13
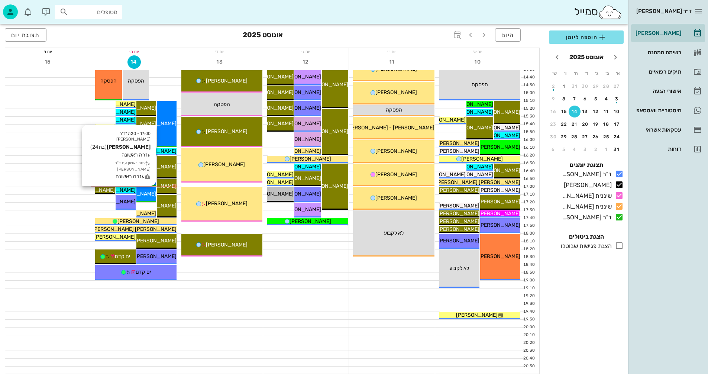
click at [147, 193] on span "[PERSON_NAME]" at bounding box center [136, 194] width 42 height 6
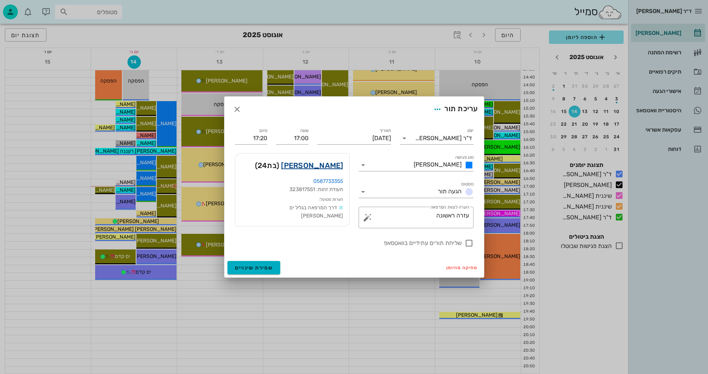
click at [338, 165] on link "הראל חקמט" at bounding box center [312, 166] width 62 height 12
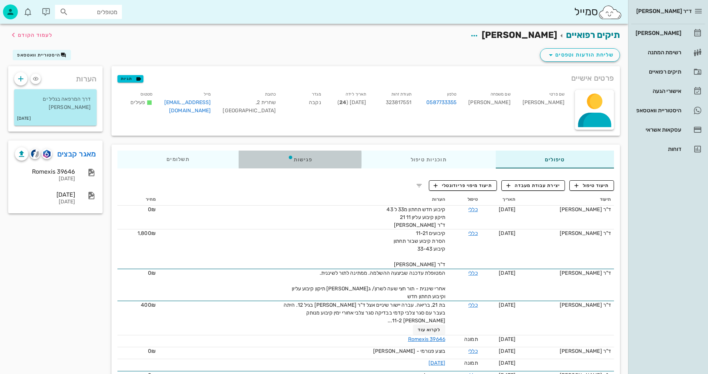
click at [301, 160] on div "פגישות" at bounding box center [300, 160] width 123 height 18
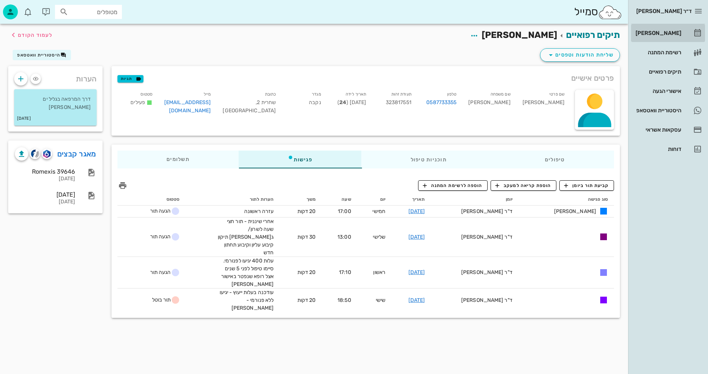
click at [662, 32] on div "[PERSON_NAME]" at bounding box center [657, 33] width 47 height 6
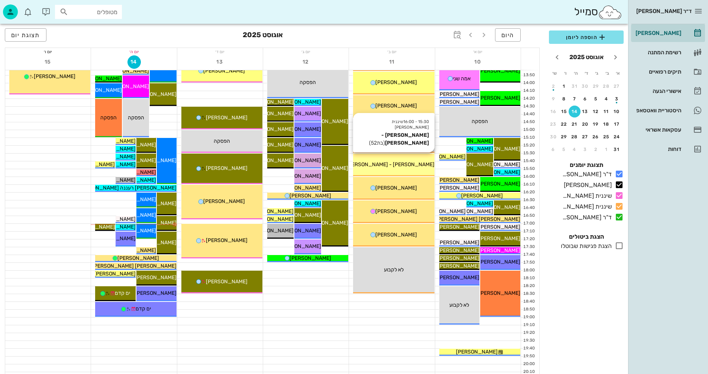
scroll to position [352, 0]
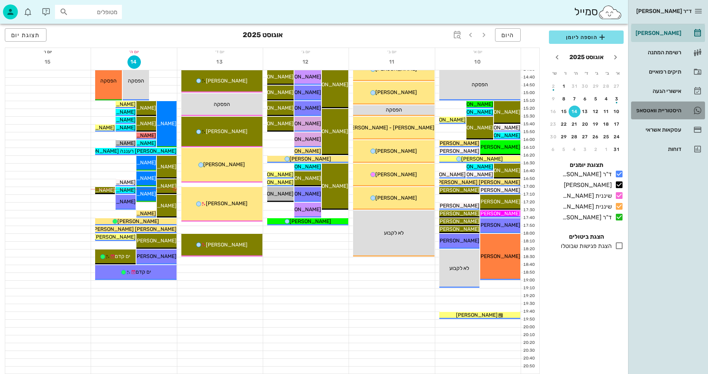
click at [650, 110] on div "היסטוריית וואטסאפ" at bounding box center [657, 110] width 47 height 6
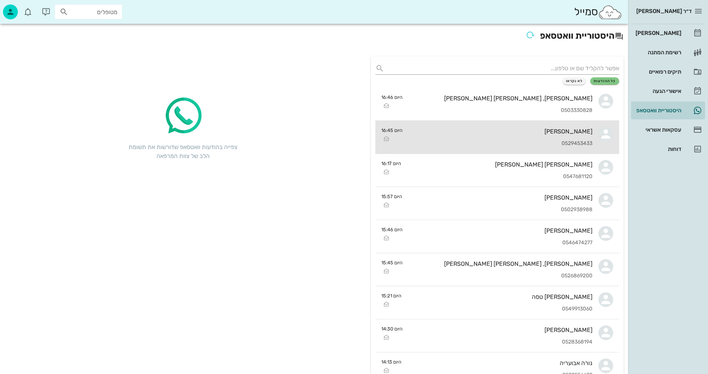
click at [438, 139] on div "רעות חבושה 0529453433" at bounding box center [501, 137] width 184 height 33
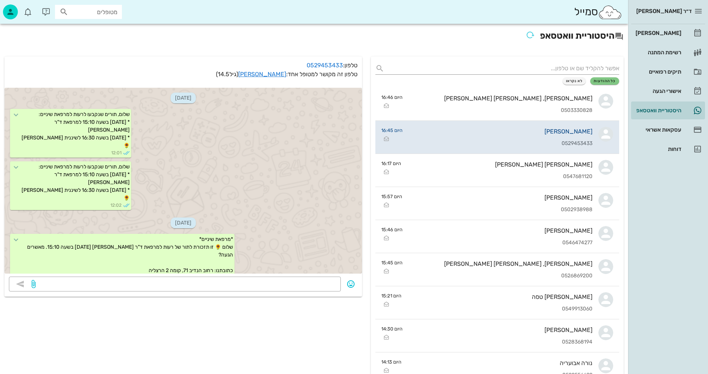
scroll to position [480, 0]
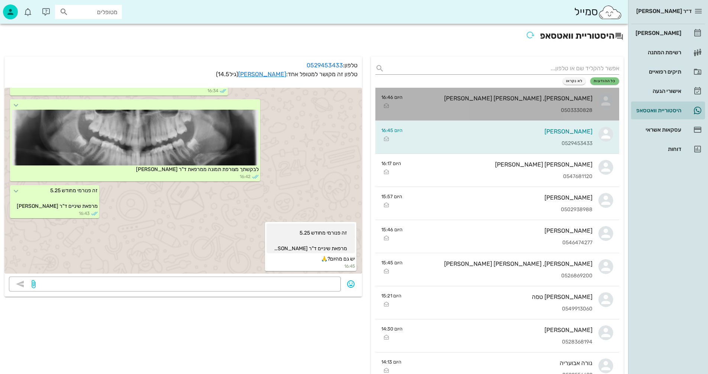
click at [479, 109] on div "0503330828" at bounding box center [501, 110] width 184 height 6
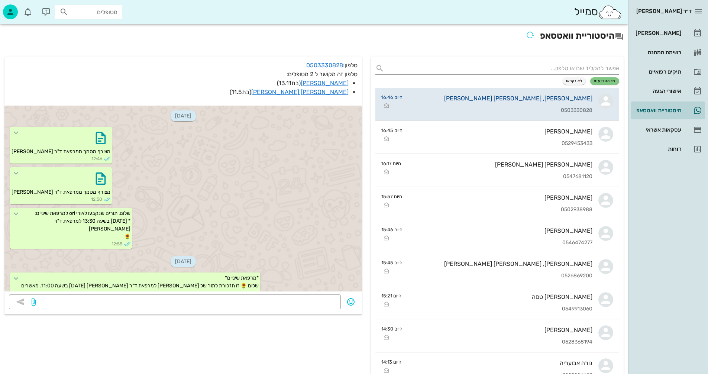
scroll to position [442, 0]
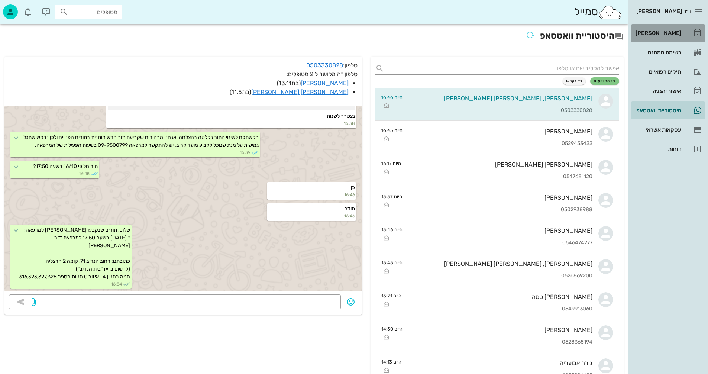
click at [657, 30] on div "[PERSON_NAME]" at bounding box center [657, 33] width 47 height 6
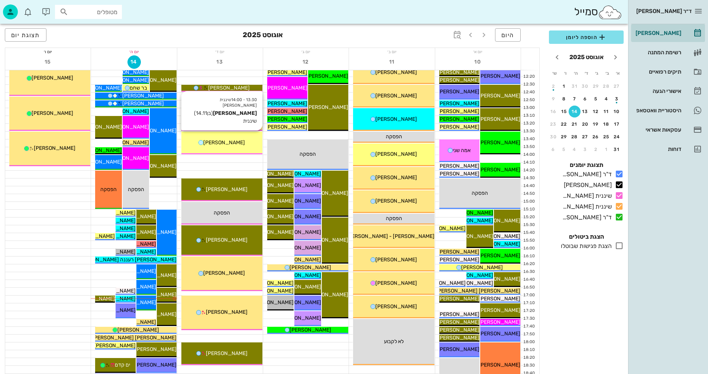
scroll to position [260, 0]
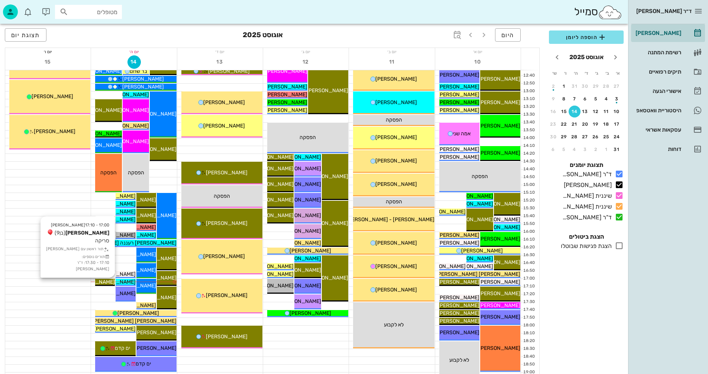
click at [107, 282] on span "[PERSON_NAME]" at bounding box center [94, 282] width 42 height 6
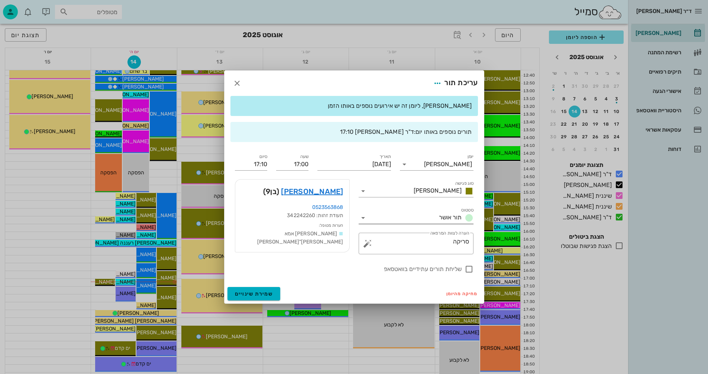
click at [361, 217] on icon at bounding box center [363, 217] width 9 height 9
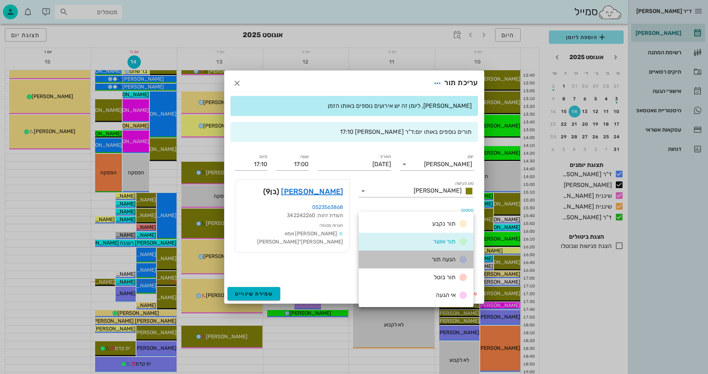
click at [429, 259] on div "הגעה תור" at bounding box center [448, 259] width 39 height 9
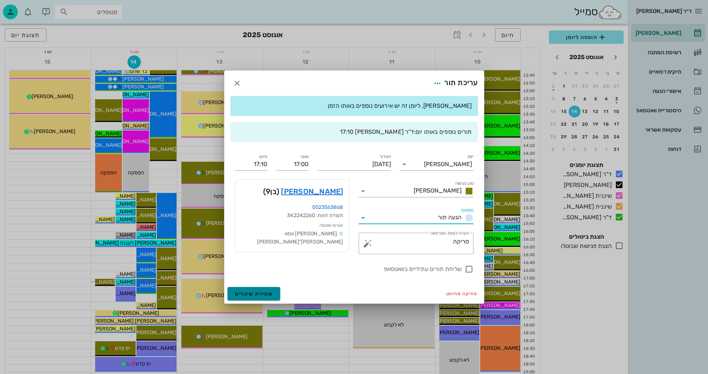
click at [252, 292] on span "שמירת שינויים" at bounding box center [254, 294] width 38 height 6
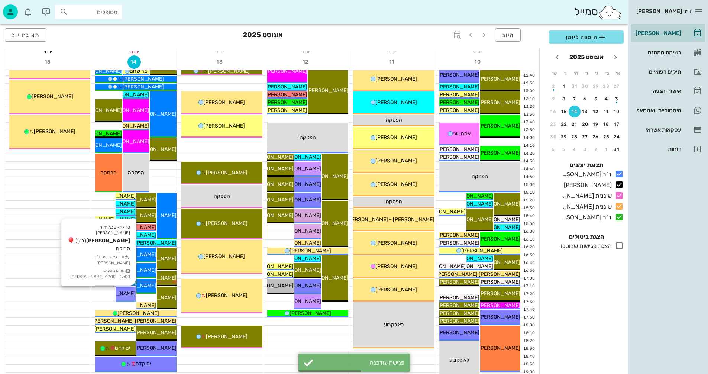
click at [125, 295] on span "[PERSON_NAME]" at bounding box center [115, 293] width 42 height 6
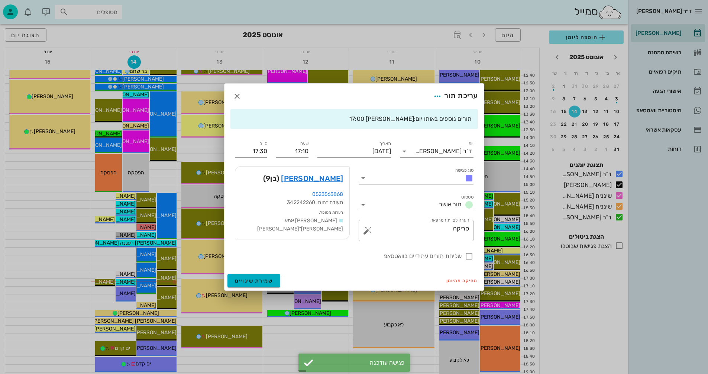
click at [365, 177] on icon at bounding box center [363, 178] width 9 height 9
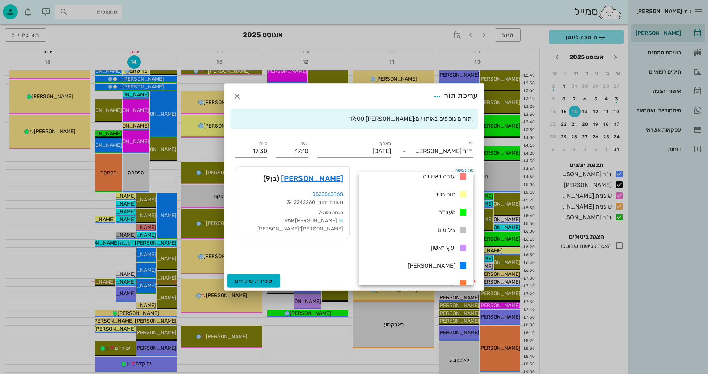
scroll to position [125, 0]
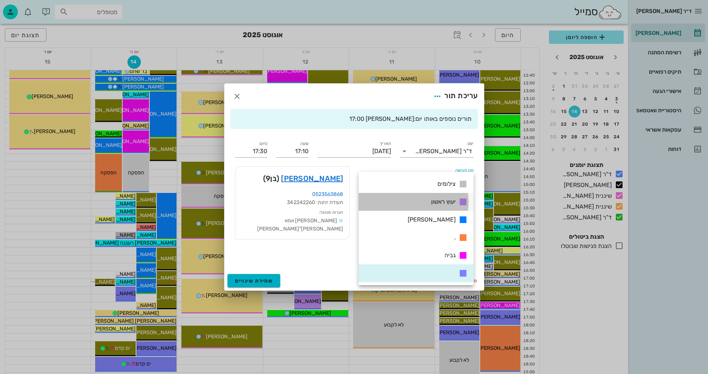
click at [430, 199] on div "יעוץ ראשון" at bounding box center [447, 201] width 39 height 9
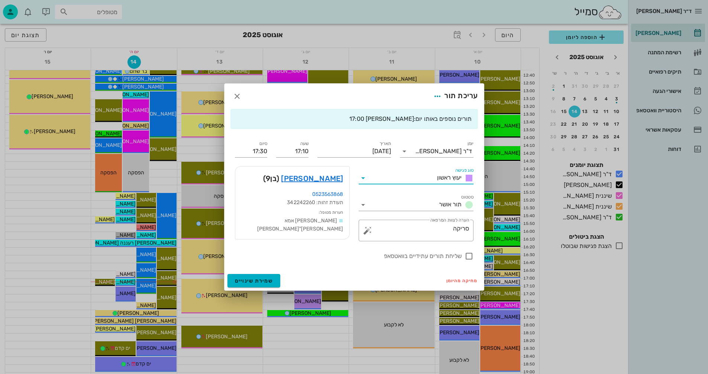
scroll to position [0, 0]
click at [363, 206] on icon at bounding box center [363, 204] width 9 height 9
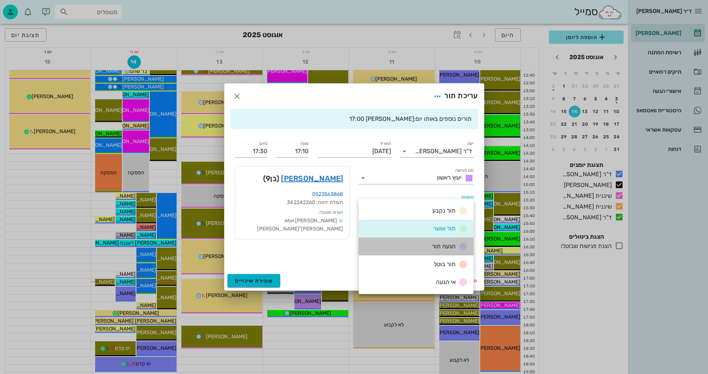
click at [431, 245] on div "הגעה תור" at bounding box center [448, 246] width 39 height 9
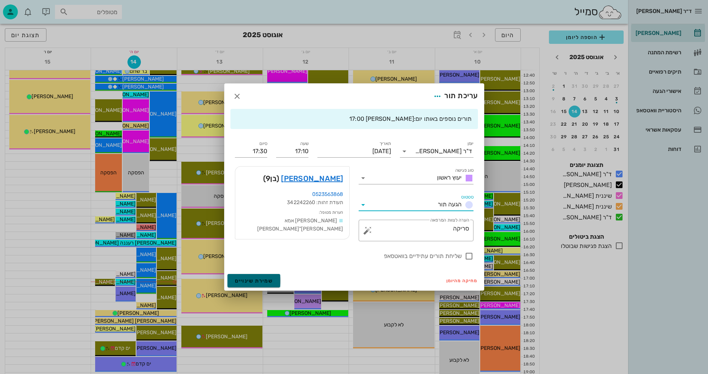
click at [250, 280] on span "שמירת שינויים" at bounding box center [254, 281] width 38 height 6
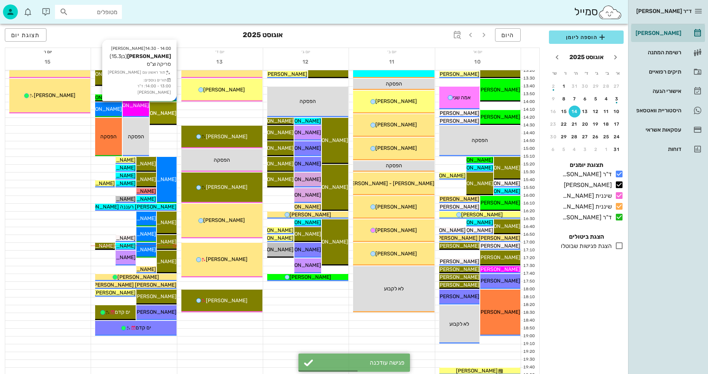
scroll to position [352, 0]
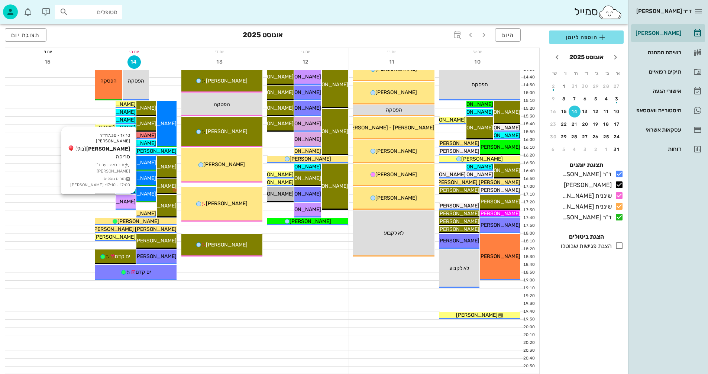
click at [125, 202] on span "[PERSON_NAME]" at bounding box center [115, 202] width 42 height 6
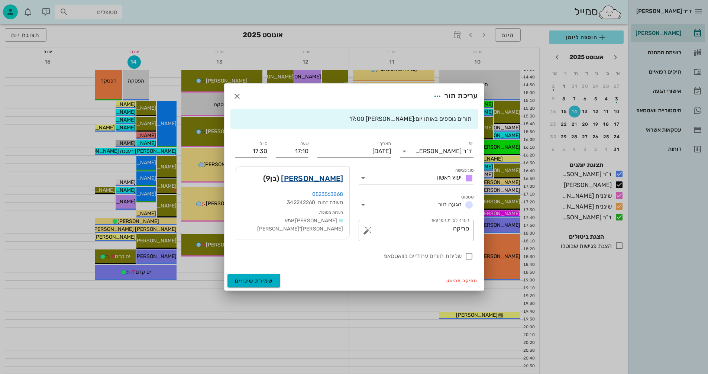
click at [334, 177] on link "[PERSON_NAME]" at bounding box center [312, 179] width 62 height 12
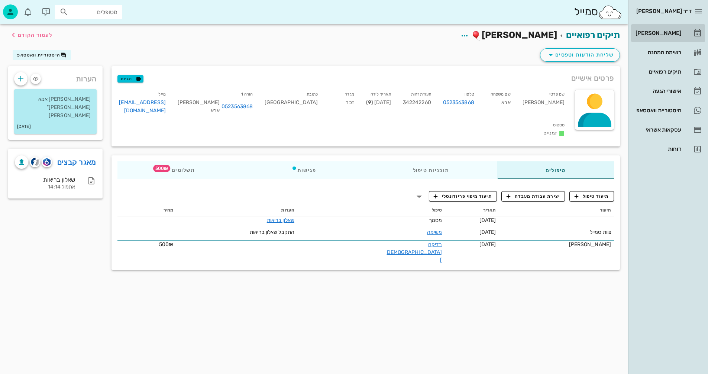
click at [664, 33] on div "[PERSON_NAME]" at bounding box center [657, 33] width 47 height 6
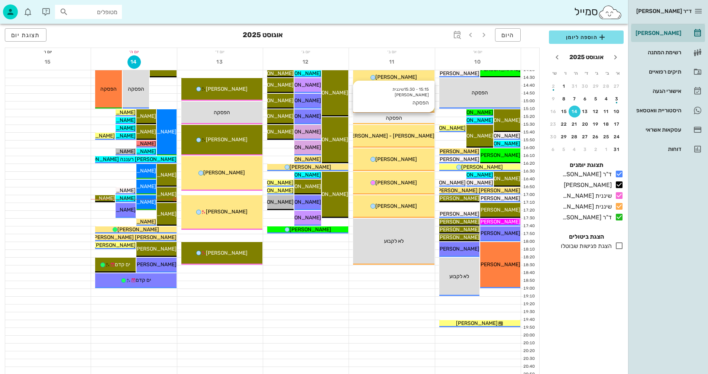
scroll to position [352, 0]
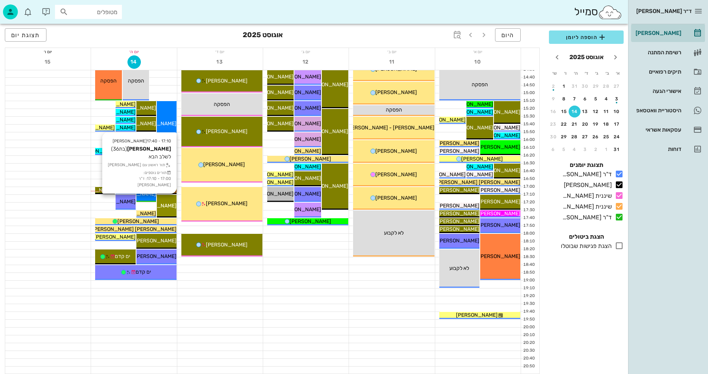
click at [170, 205] on span "[PERSON_NAME]" at bounding box center [156, 206] width 42 height 6
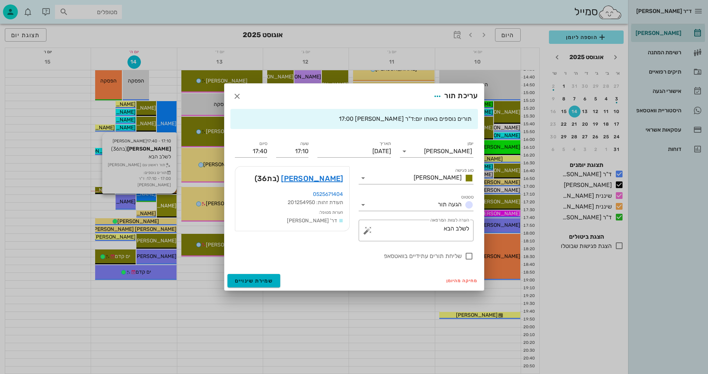
click at [170, 205] on div at bounding box center [354, 187] width 708 height 374
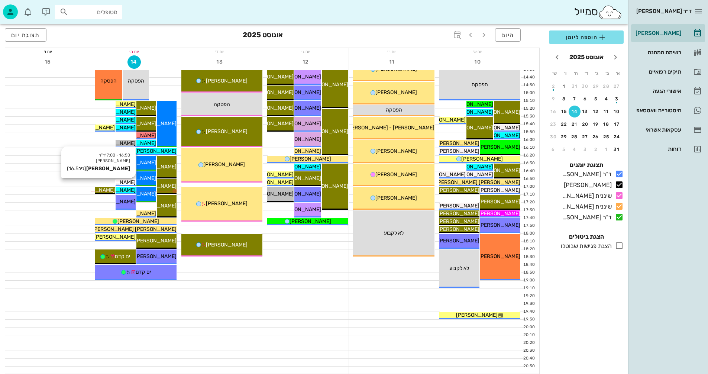
click at [124, 182] on span "[PERSON_NAME]" at bounding box center [115, 182] width 42 height 6
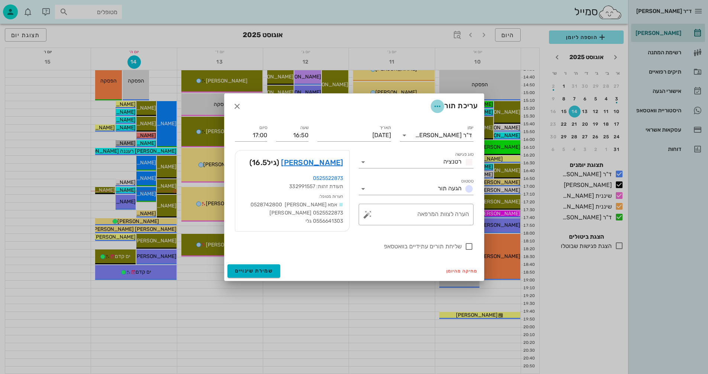
click at [436, 104] on icon "button" at bounding box center [437, 106] width 9 height 9
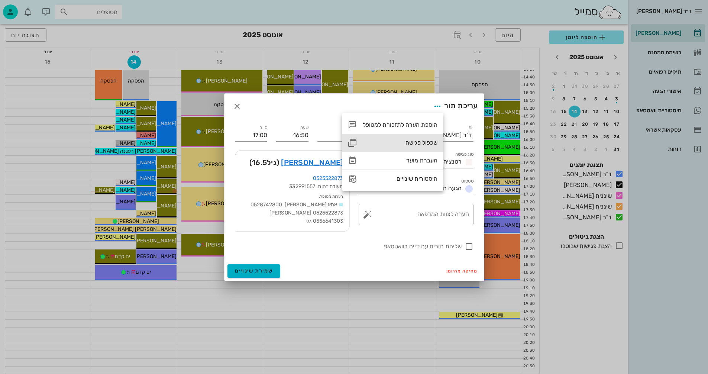
click at [410, 142] on div "שכפול פגישה" at bounding box center [400, 142] width 75 height 7
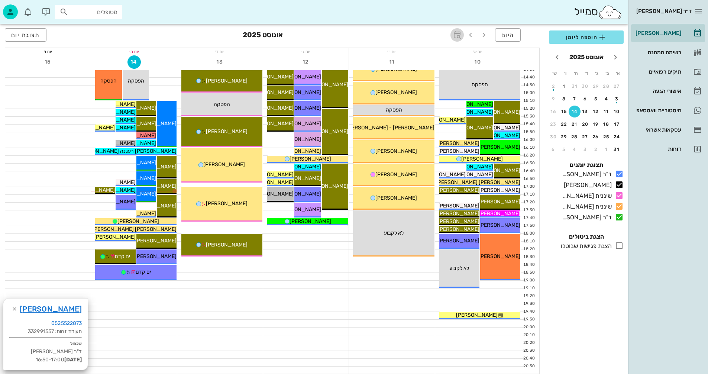
click at [458, 36] on icon "button" at bounding box center [457, 34] width 9 height 9
click at [449, 55] on input "text" at bounding box center [449, 55] width 9 height 12
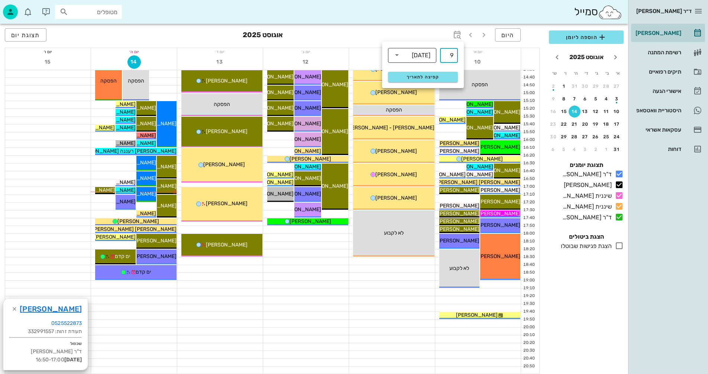
type input "9"
click at [397, 54] on icon at bounding box center [397, 55] width 9 height 9
click at [421, 85] on div "חודשים" at bounding box center [412, 88] width 36 height 6
click at [420, 76] on span "קפיצה לתאריך" at bounding box center [423, 76] width 61 height 5
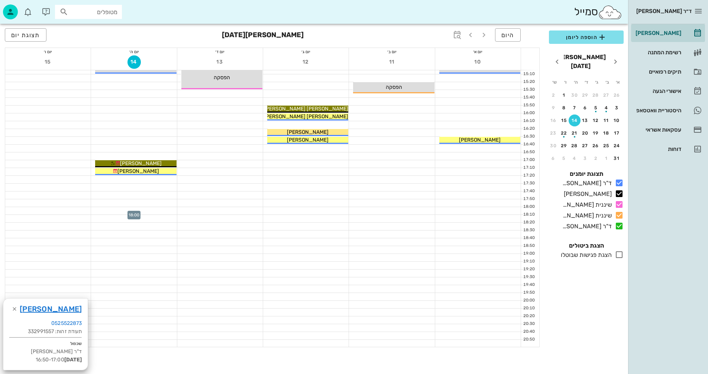
scroll to position [378, 0]
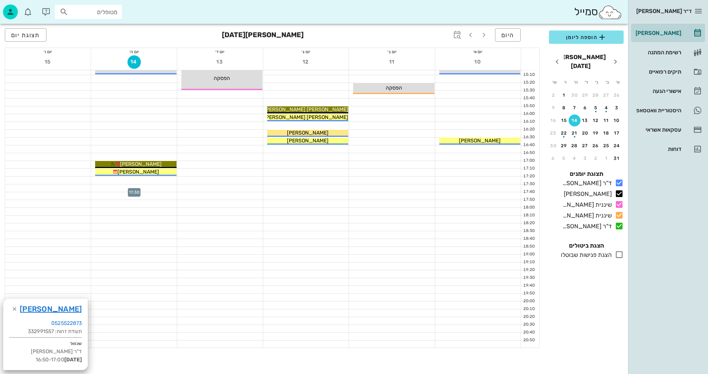
click at [125, 188] on div at bounding box center [134, 187] width 86 height 7
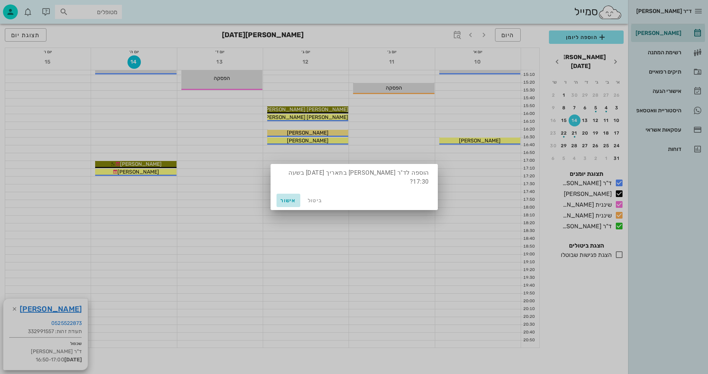
click at [287, 199] on span "אישור" at bounding box center [289, 200] width 18 height 6
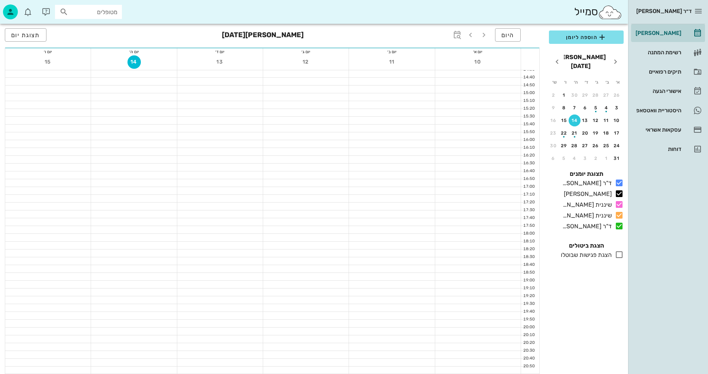
scroll to position [352, 0]
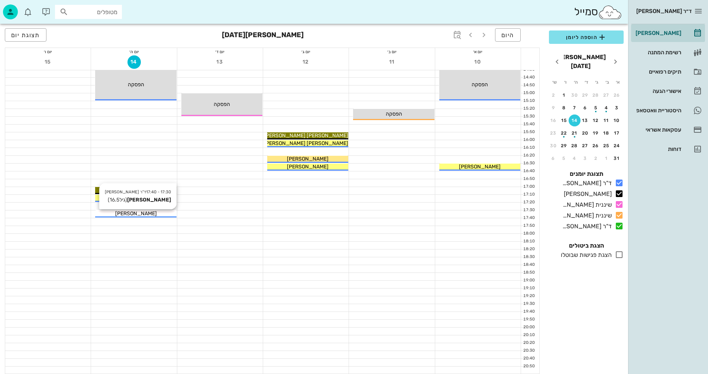
click at [159, 212] on div "[PERSON_NAME]" at bounding box center [135, 214] width 81 height 8
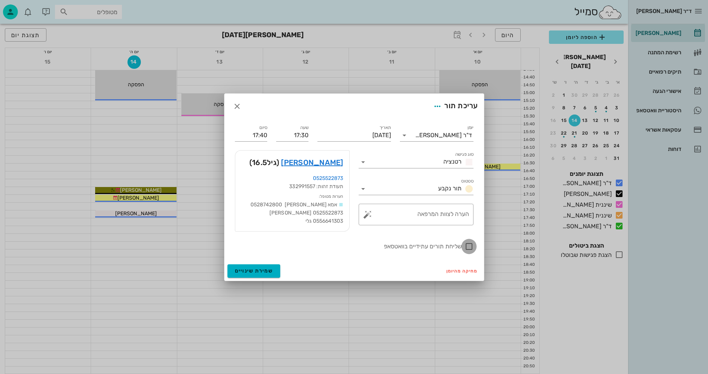
click at [467, 247] on div at bounding box center [469, 246] width 13 height 13
checkbox input "true"
click at [241, 271] on span "שמירת שינויים" at bounding box center [254, 271] width 38 height 6
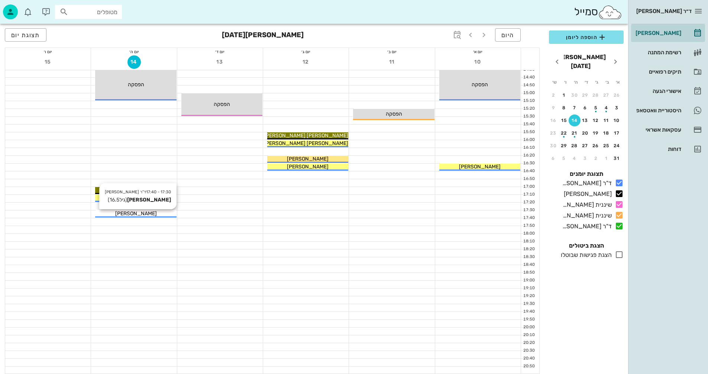
click at [136, 215] on span "[PERSON_NAME]" at bounding box center [136, 213] width 42 height 6
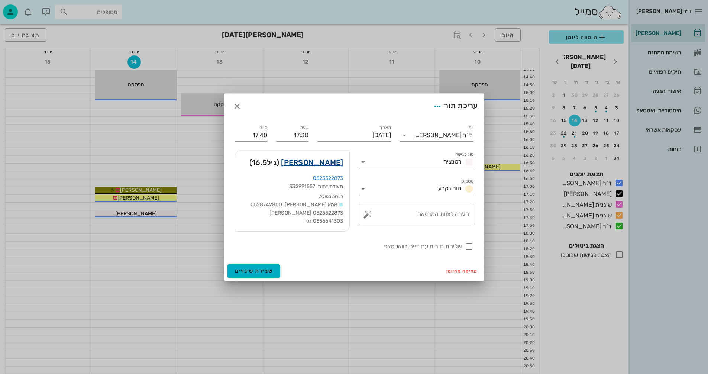
click at [333, 163] on link "גלי קריאף זק" at bounding box center [312, 163] width 62 height 12
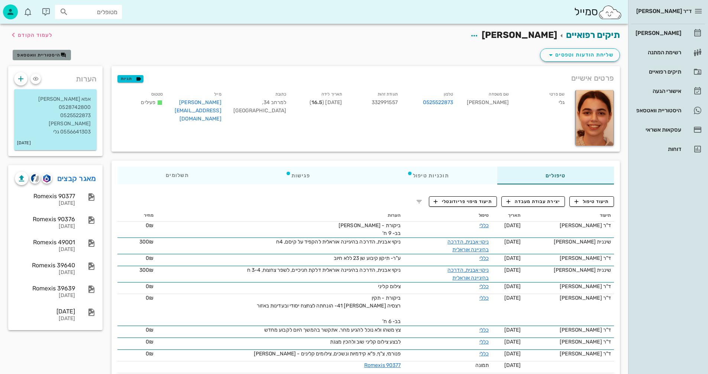
click at [45, 54] on span "היסטוריית וואטסאפ" at bounding box center [38, 54] width 43 height 5
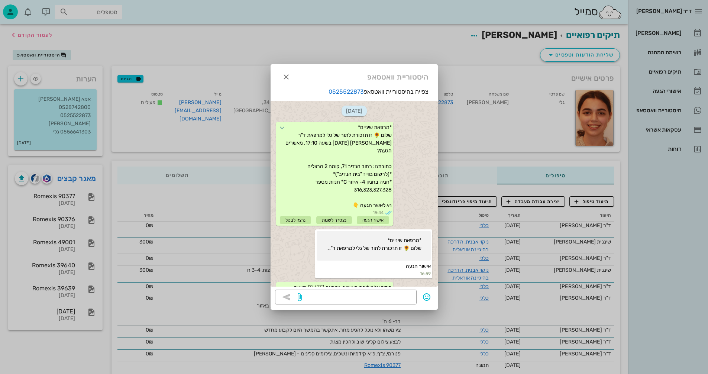
scroll to position [561, 0]
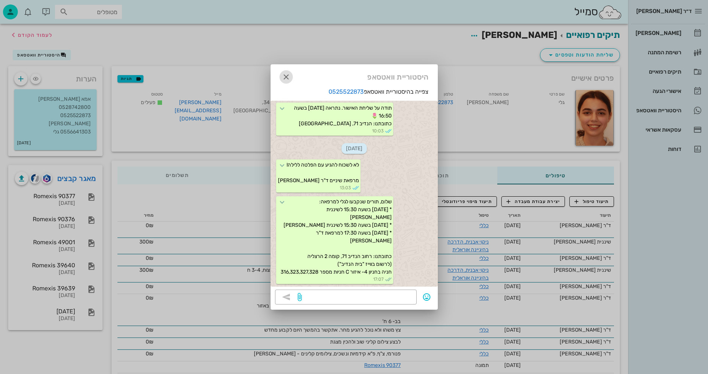
click at [286, 75] on icon "button" at bounding box center [286, 77] width 9 height 9
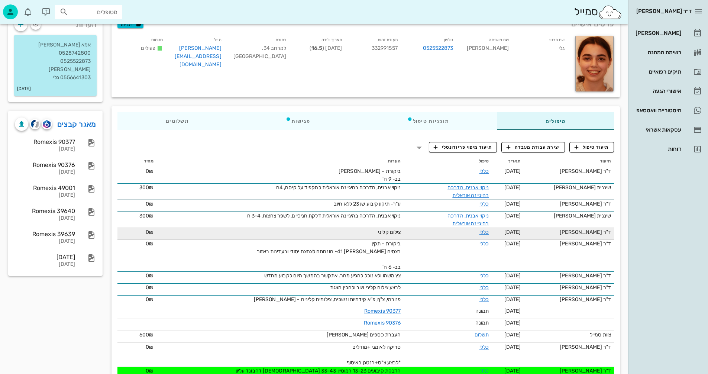
scroll to position [37, 0]
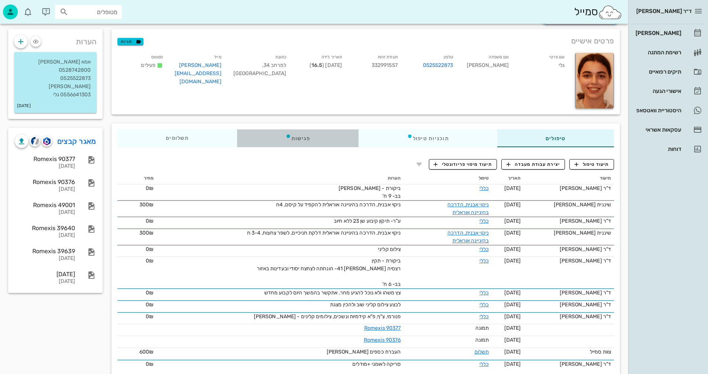
click at [304, 136] on div "פגישות" at bounding box center [298, 138] width 122 height 18
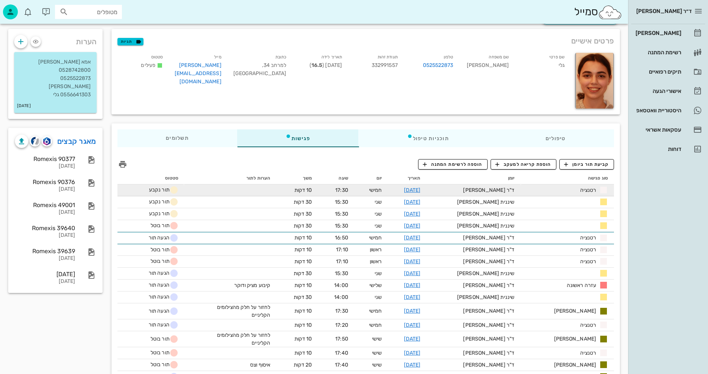
click at [265, 190] on td at bounding box center [230, 190] width 92 height 12
click at [421, 189] on link "14-05-2026" at bounding box center [412, 190] width 17 height 6
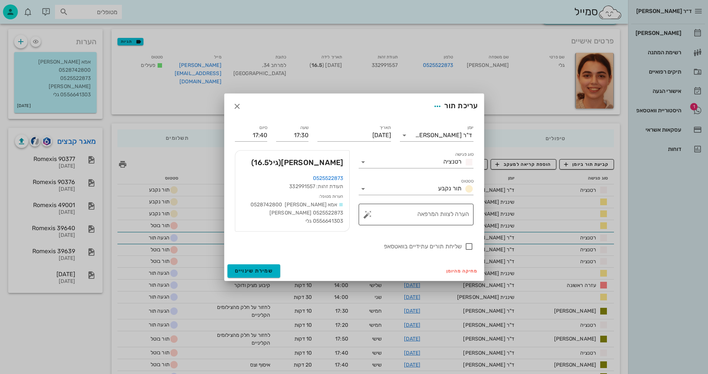
click at [396, 213] on textarea "הערה לצוות המרפאה" at bounding box center [419, 217] width 100 height 18
click at [253, 271] on span "שמירת שינויים" at bounding box center [254, 271] width 38 height 6
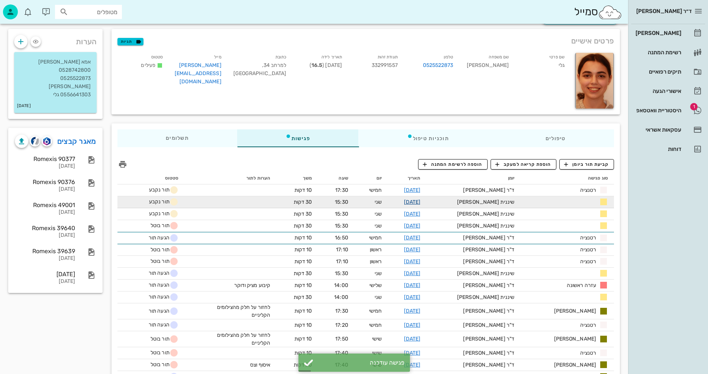
click at [421, 202] on link "27-10-2025" at bounding box center [412, 202] width 17 height 6
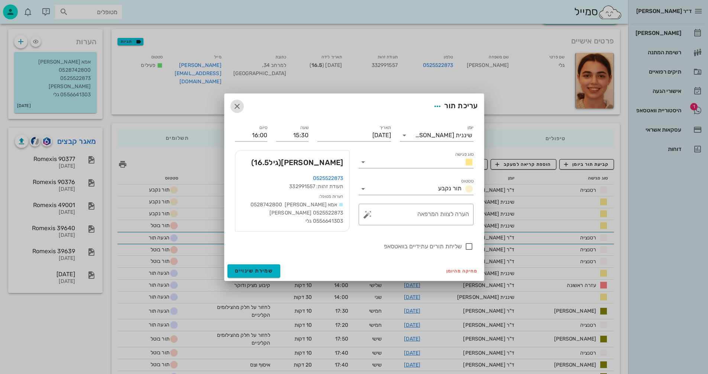
click at [235, 103] on icon "button" at bounding box center [237, 106] width 9 height 9
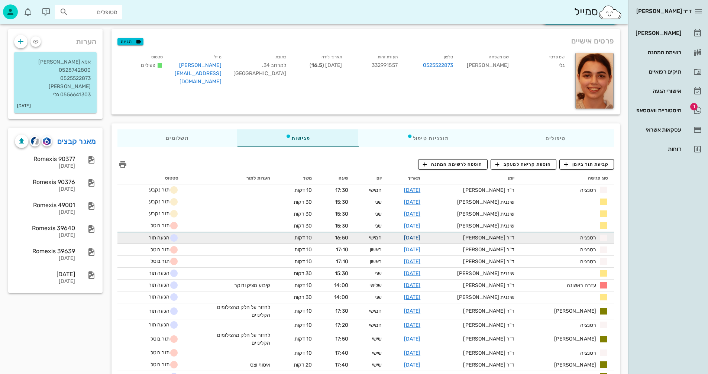
click at [421, 235] on link "[DATE]" at bounding box center [412, 238] width 17 height 6
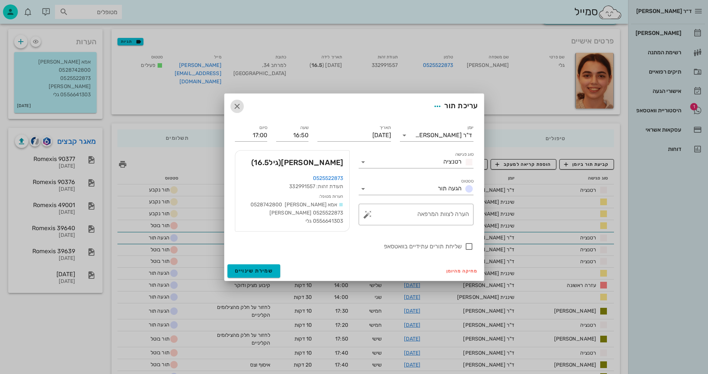
click at [237, 106] on icon "button" at bounding box center [237, 106] width 9 height 9
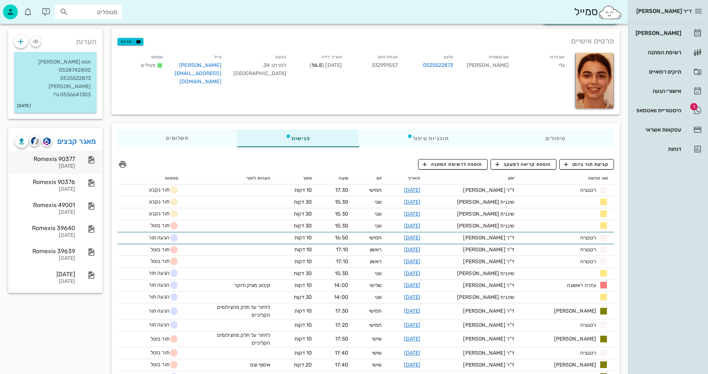
scroll to position [0, 0]
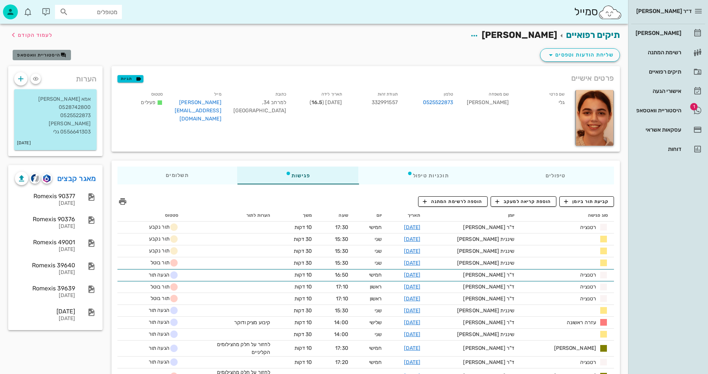
click at [46, 53] on span "היסטוריית וואטסאפ" at bounding box center [38, 54] width 43 height 5
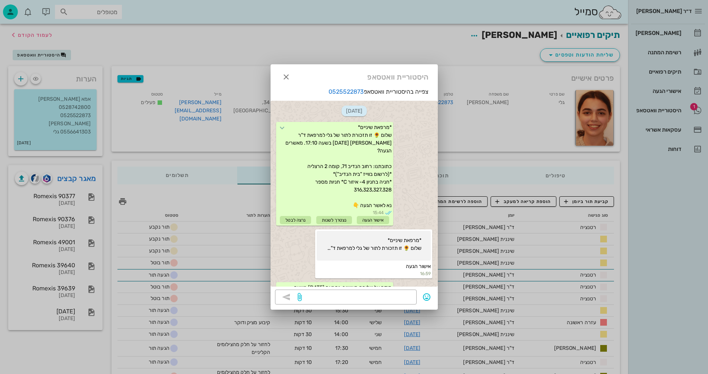
scroll to position [561, 0]
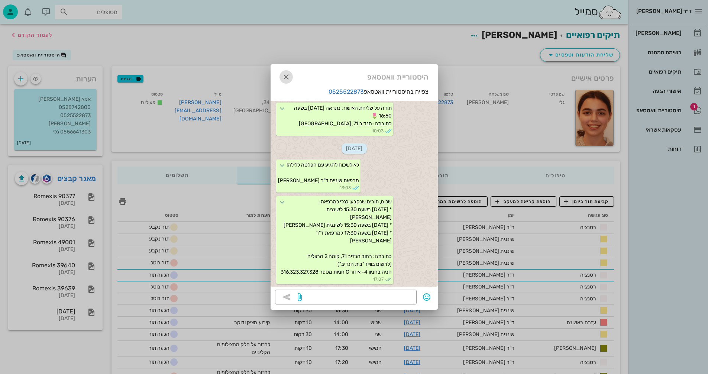
click at [286, 76] on icon "button" at bounding box center [286, 77] width 9 height 9
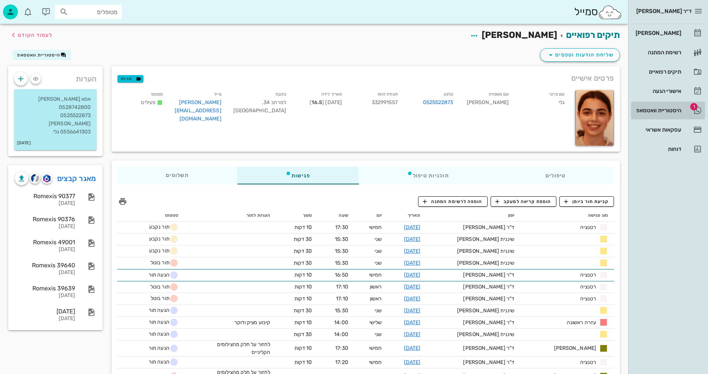
click at [649, 109] on div "היסטוריית וואטסאפ" at bounding box center [657, 110] width 47 height 6
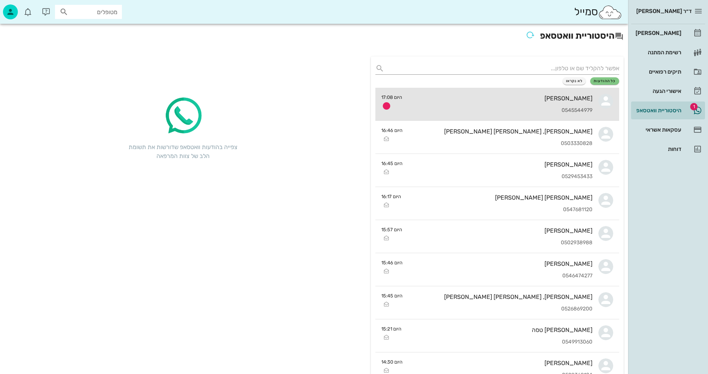
click at [480, 95] on div "[PERSON_NAME]" at bounding box center [500, 98] width 184 height 7
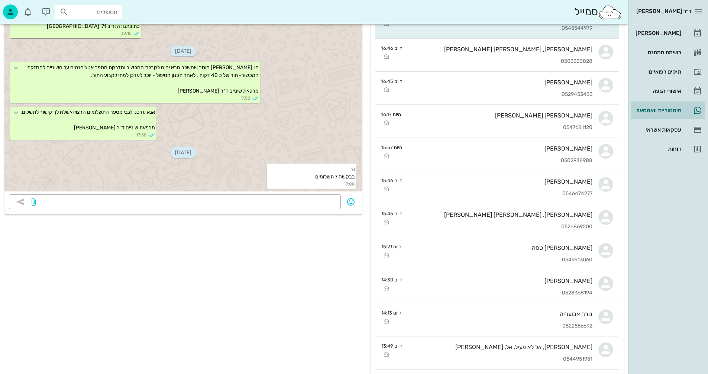
scroll to position [186, 0]
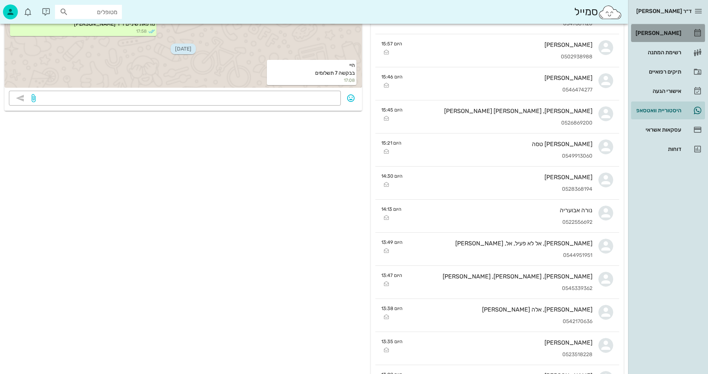
click at [664, 33] on div "[PERSON_NAME]" at bounding box center [657, 33] width 47 height 6
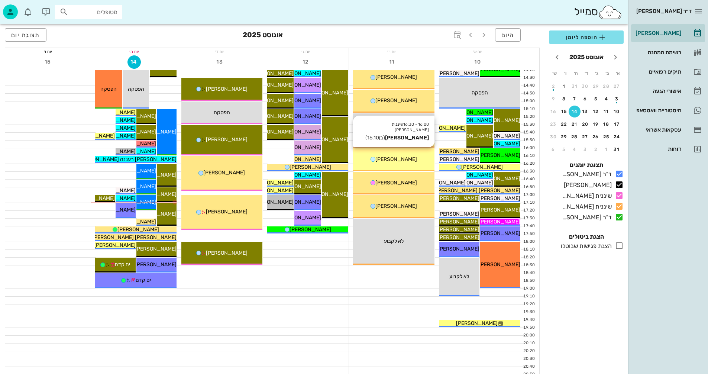
scroll to position [352, 0]
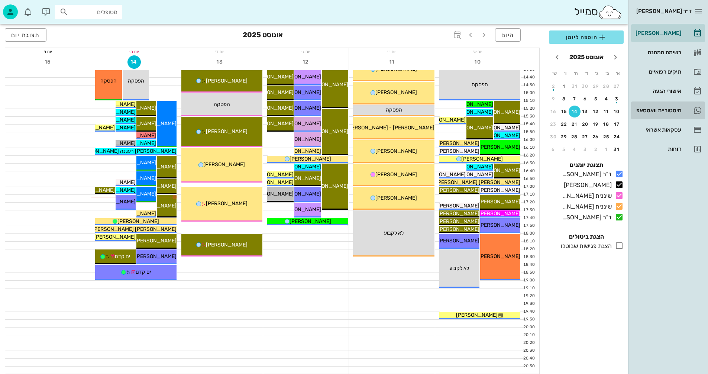
click at [654, 109] on div "היסטוריית וואטסאפ" at bounding box center [657, 110] width 47 height 6
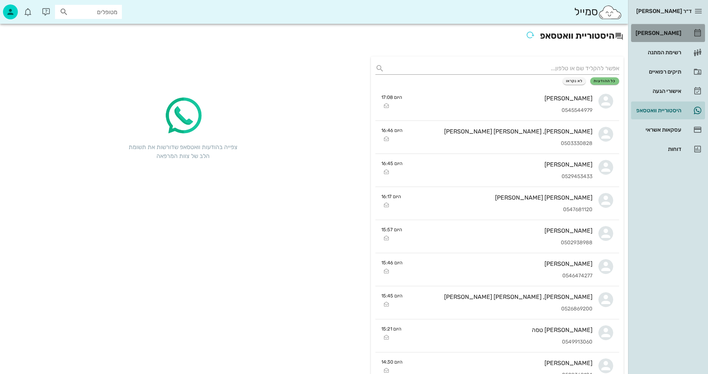
click at [662, 32] on div "[PERSON_NAME]" at bounding box center [657, 33] width 47 height 6
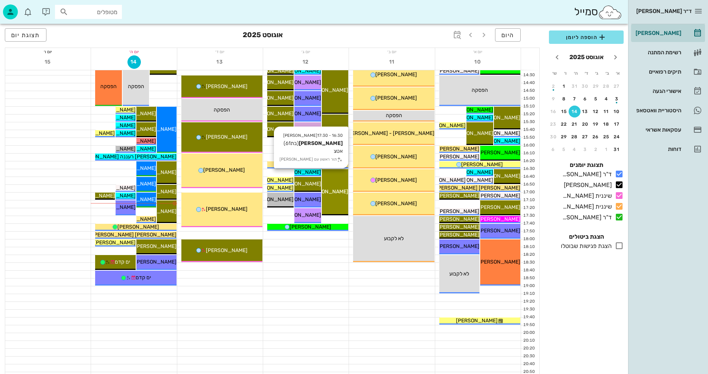
scroll to position [352, 0]
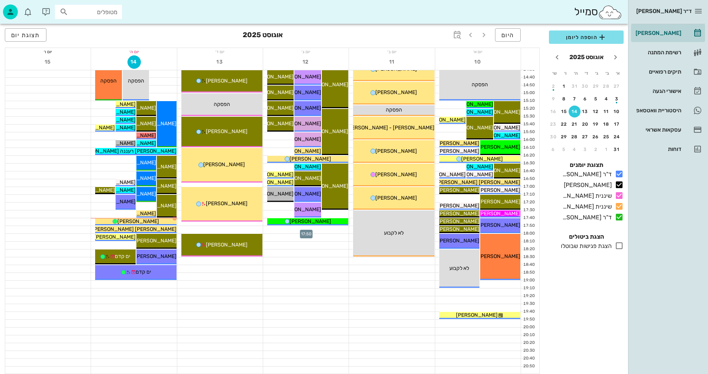
click at [313, 229] on div at bounding box center [306, 229] width 86 height 7
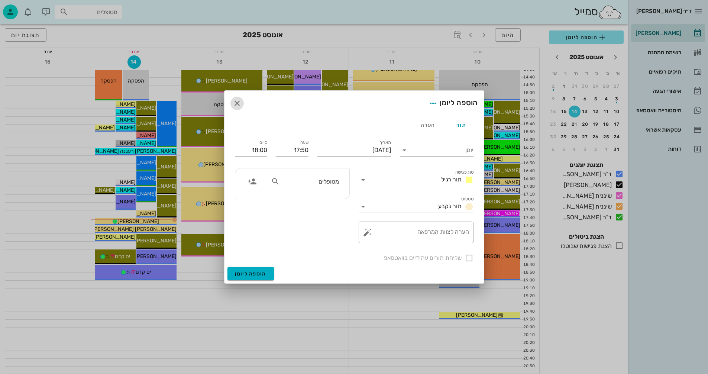
click at [235, 102] on icon "button" at bounding box center [237, 103] width 9 height 9
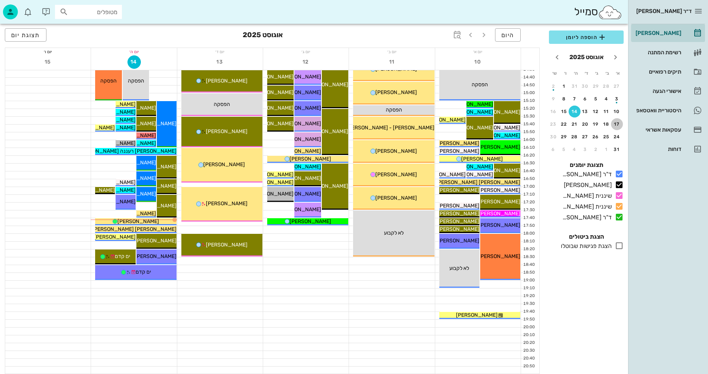
click at [616, 122] on div "17" at bounding box center [617, 124] width 12 height 5
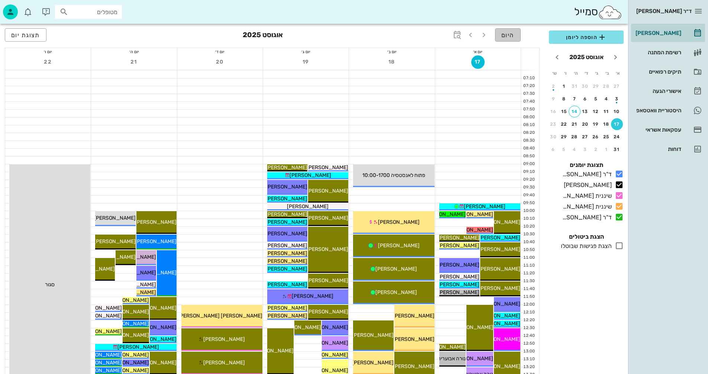
click at [505, 34] on span "היום" at bounding box center [508, 35] width 13 height 7
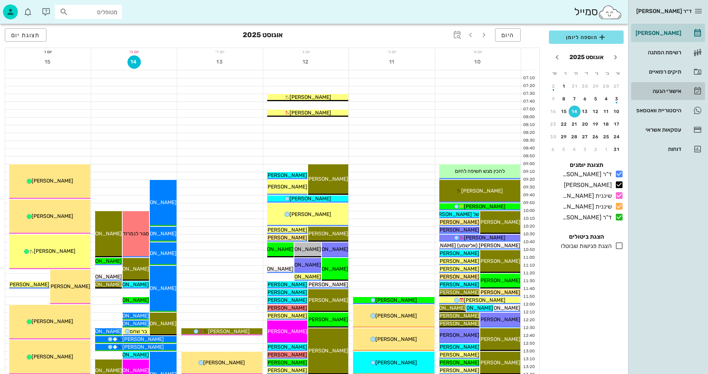
click at [661, 89] on div "אישורי הגעה" at bounding box center [657, 91] width 47 height 6
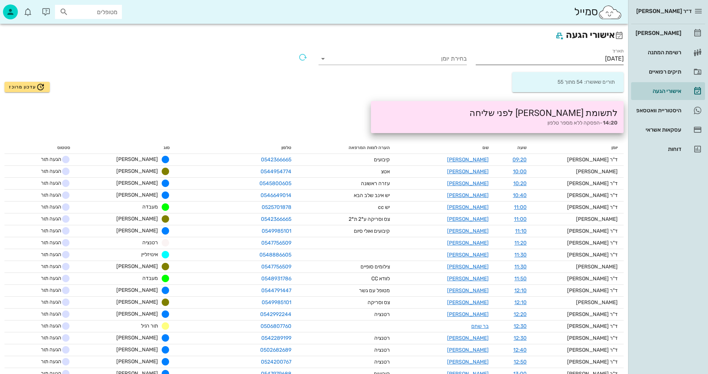
click at [577, 54] on input "14/08/2025" at bounding box center [550, 59] width 148 height 12
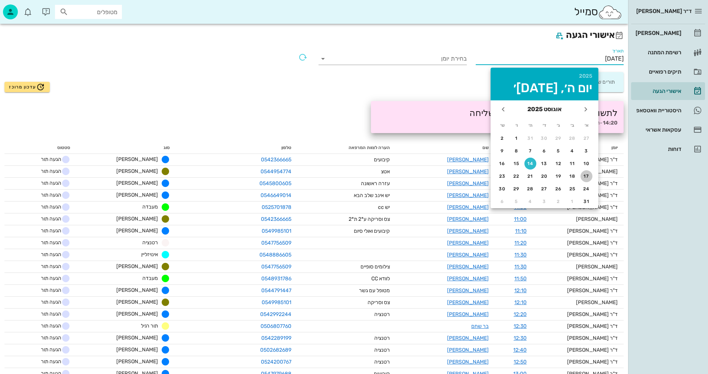
click at [588, 176] on div "17" at bounding box center [587, 176] width 12 height 5
type input "17/08/2025"
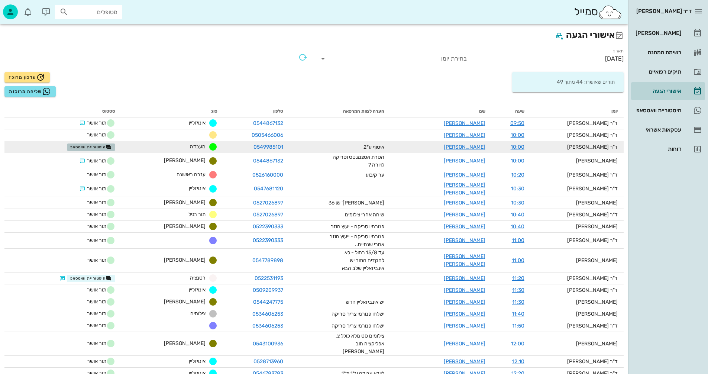
click at [103, 146] on span "היסטוריית וואטסאפ" at bounding box center [91, 147] width 42 height 6
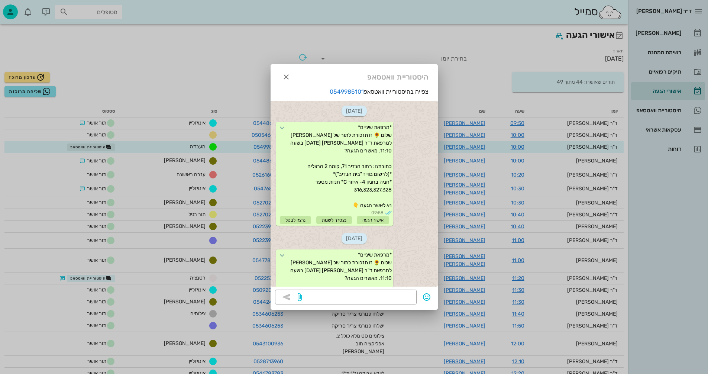
scroll to position [512, 0]
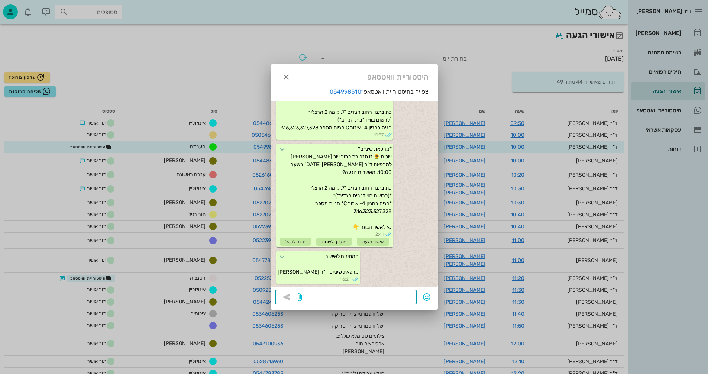
click at [359, 292] on textarea at bounding box center [357, 298] width 109 height 12
type textarea "עדיין ממתינים לאישור"
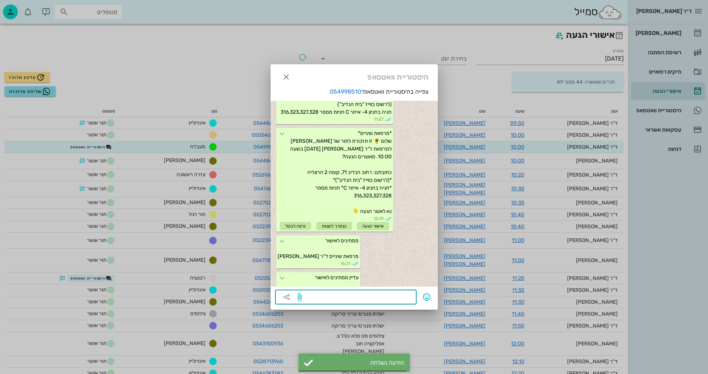
scroll to position [549, 0]
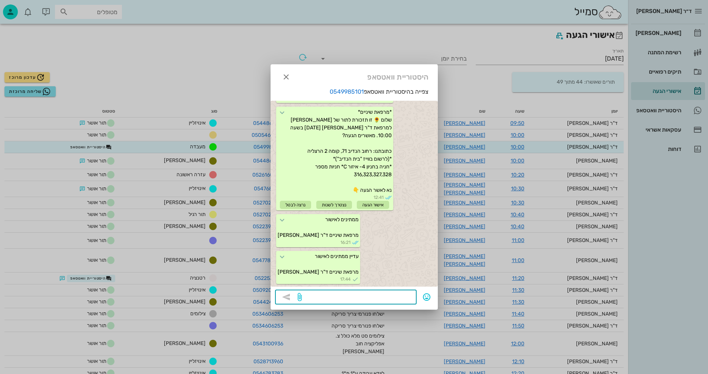
click at [177, 217] on div at bounding box center [354, 187] width 708 height 374
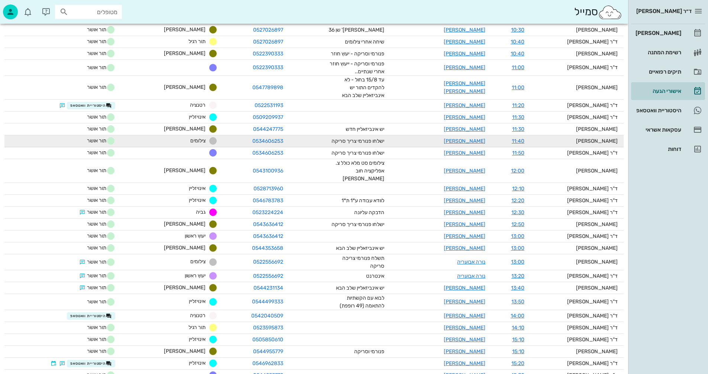
scroll to position [186, 0]
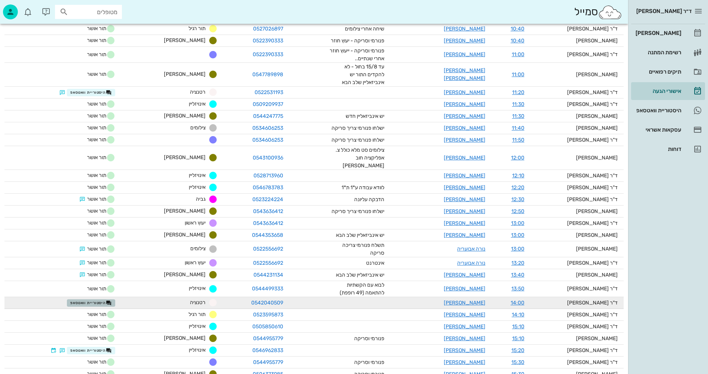
click at [109, 300] on span "היסטוריית וואטסאפ" at bounding box center [91, 303] width 42 height 6
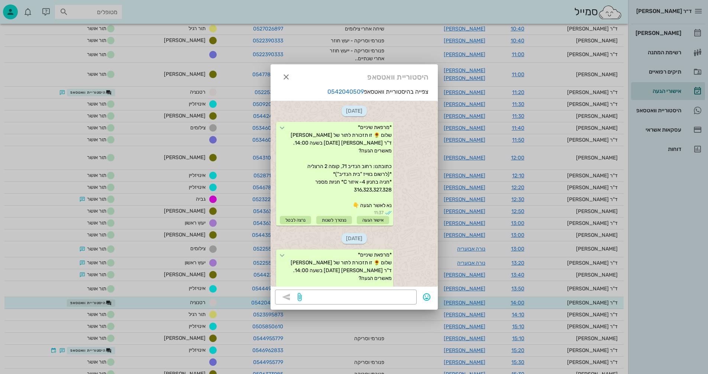
scroll to position [143, 0]
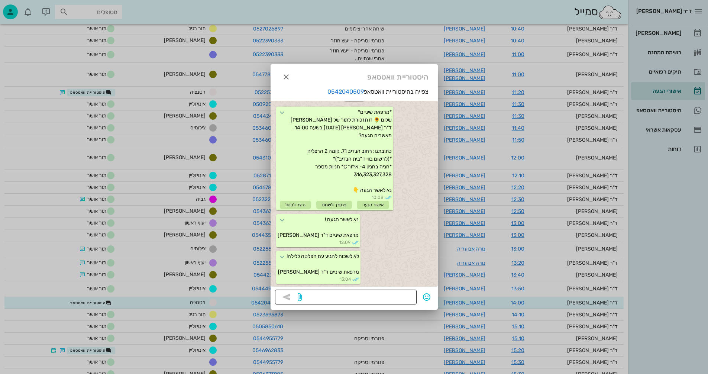
click at [389, 297] on textarea at bounding box center [357, 298] width 109 height 12
type textarea "ממתינים לאישור"
click at [286, 298] on icon "button" at bounding box center [286, 297] width 9 height 9
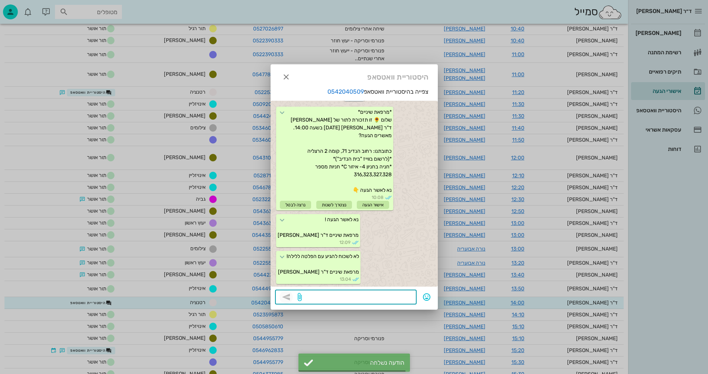
scroll to position [180, 0]
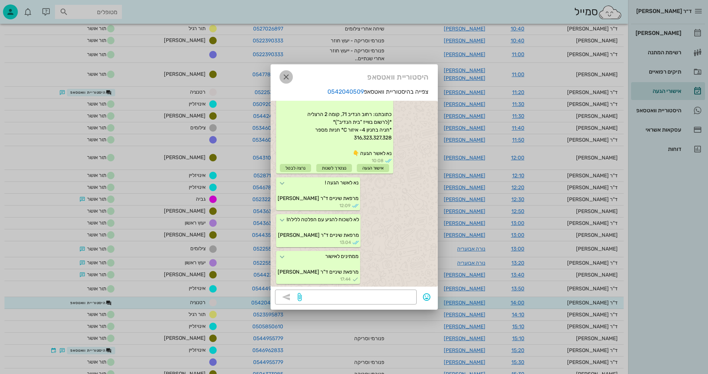
click at [286, 75] on icon "button" at bounding box center [286, 77] width 9 height 9
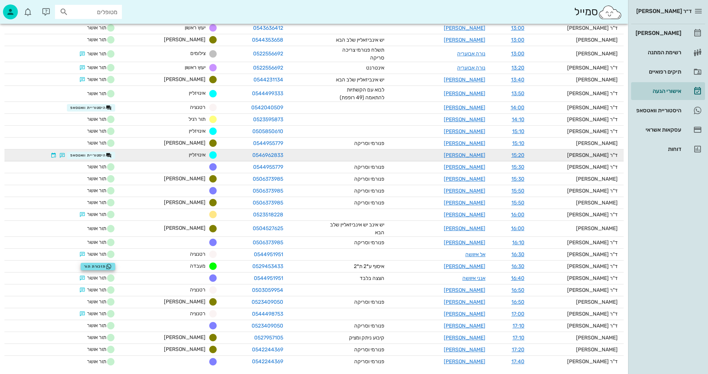
scroll to position [382, 0]
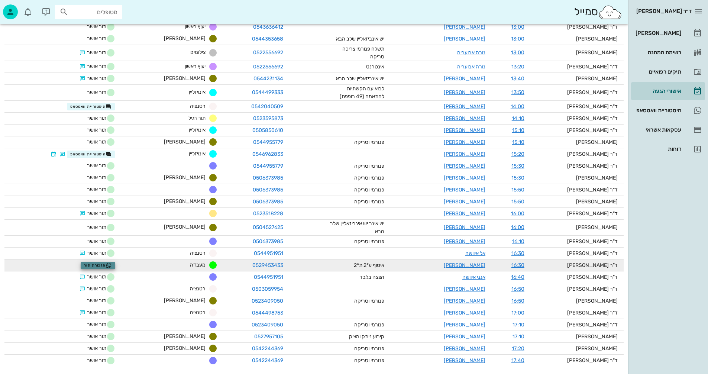
click at [109, 263] on span "תזכורת תור" at bounding box center [98, 266] width 28 height 6
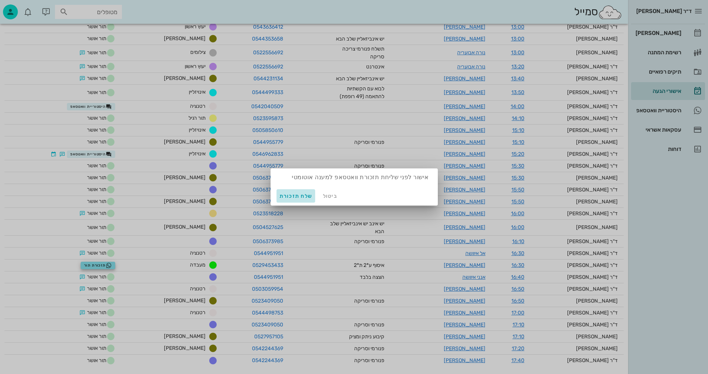
click at [284, 197] on span "שלח תזכורת" at bounding box center [296, 196] width 33 height 6
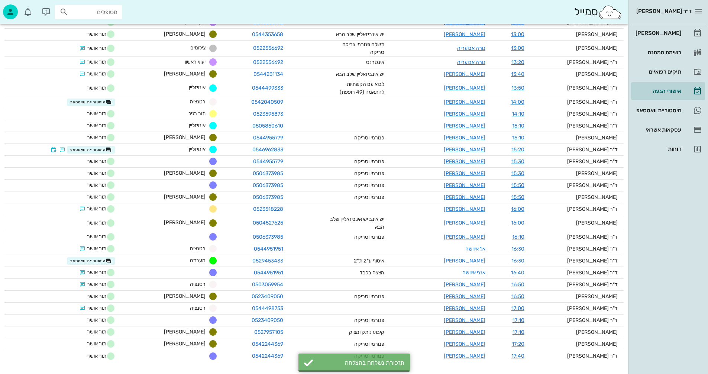
scroll to position [378, 0]
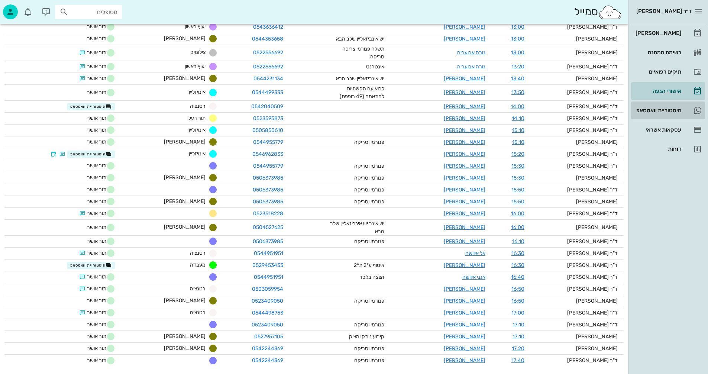
click at [646, 109] on div "היסטוריית וואטסאפ" at bounding box center [657, 110] width 47 height 6
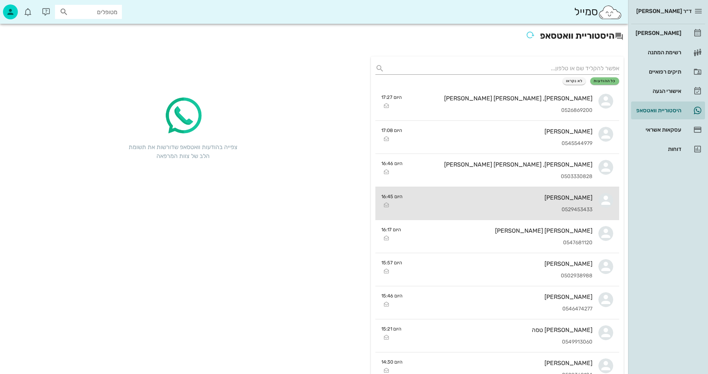
click at [427, 206] on div "רעות חבושה 0529453433" at bounding box center [501, 203] width 184 height 33
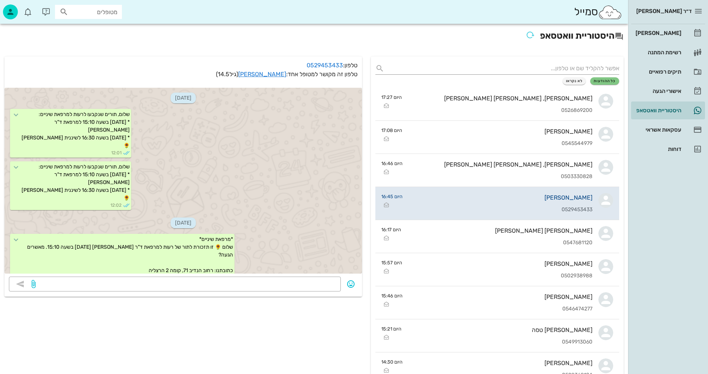
scroll to position [572, 0]
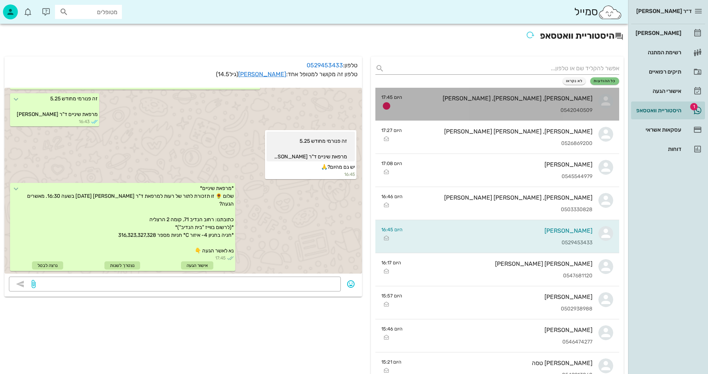
click at [487, 105] on div "אורי שוורץ, אילי שוורץ, איריס שרוני 0542040509" at bounding box center [500, 104] width 184 height 33
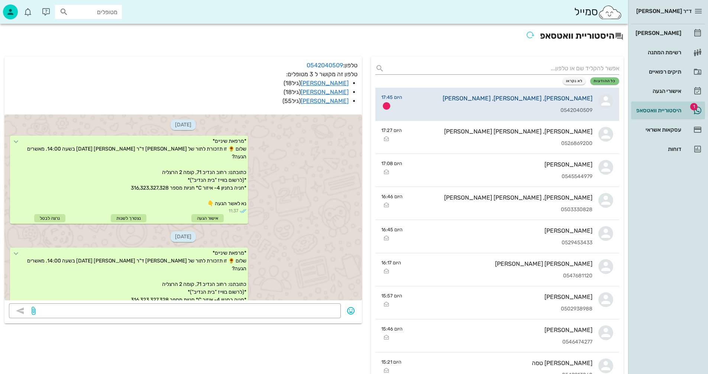
scroll to position [170, 0]
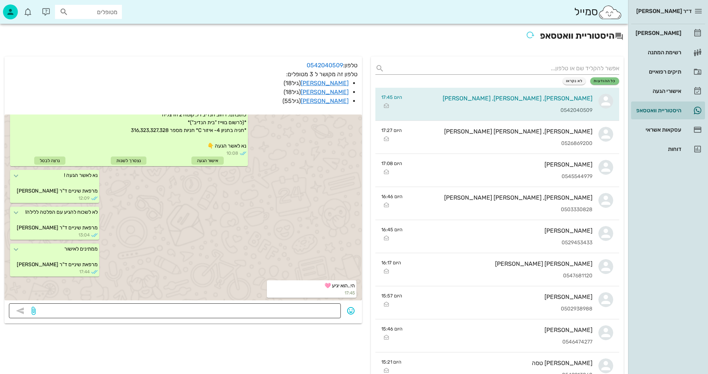
click at [245, 313] on textarea at bounding box center [186, 312] width 299 height 12
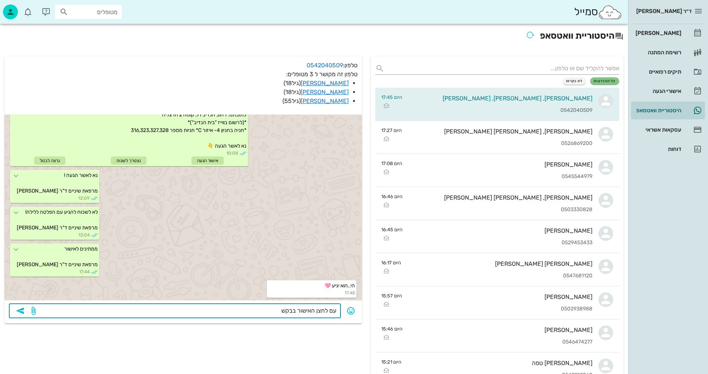
type textarea "עם לחצן האישור בבקשה"
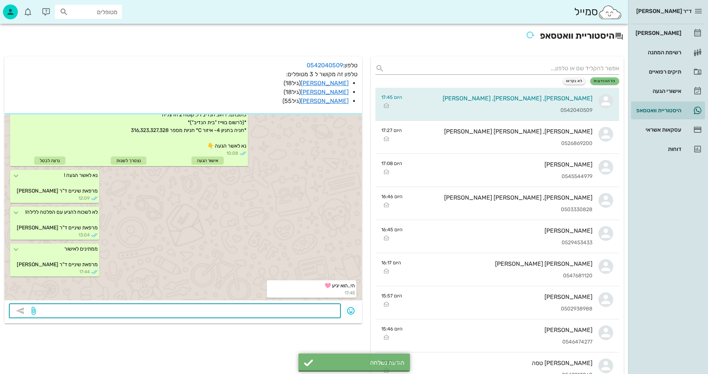
scroll to position [191, 0]
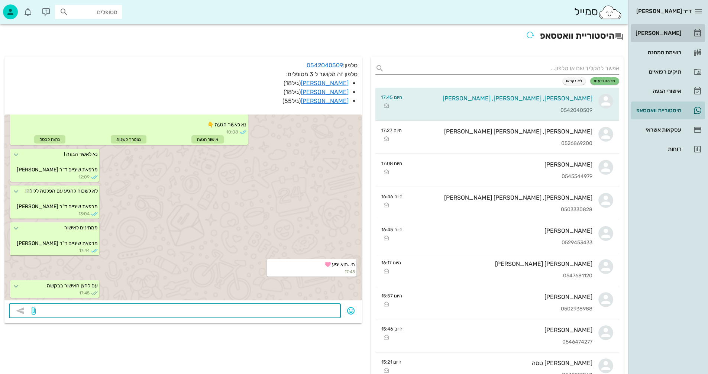
click at [663, 33] on div "[PERSON_NAME]" at bounding box center [657, 33] width 47 height 6
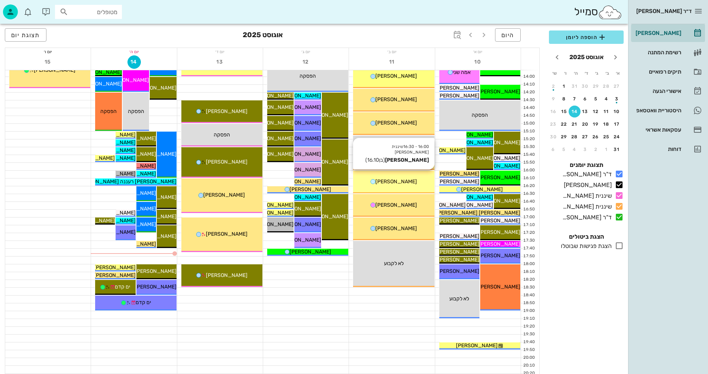
scroll to position [352, 0]
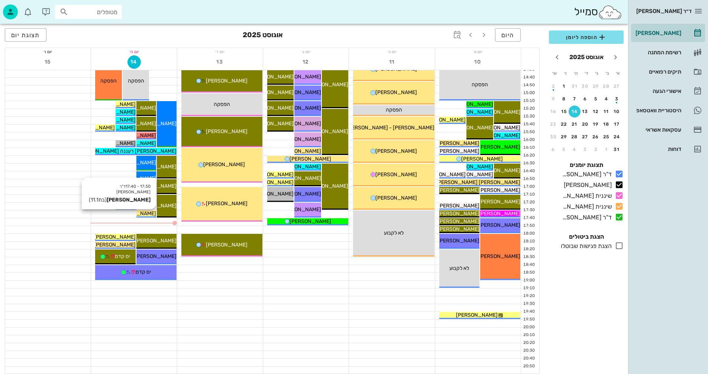
click at [142, 213] on span "[PERSON_NAME]" at bounding box center [136, 213] width 42 height 6
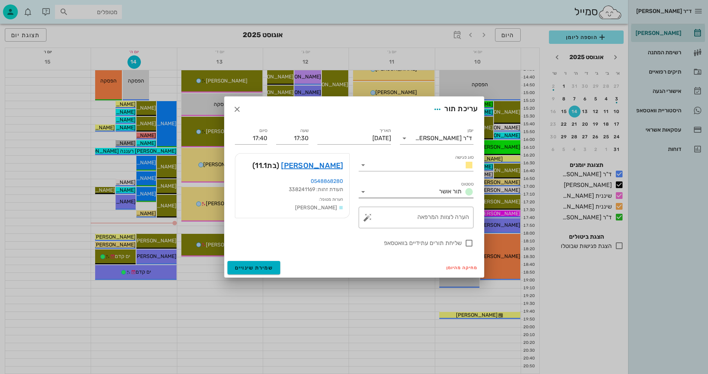
click at [362, 192] on icon at bounding box center [363, 191] width 9 height 9
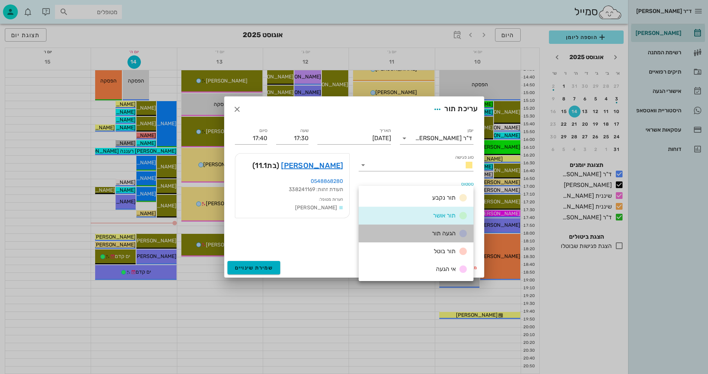
click at [418, 233] on div "הגעה תור" at bounding box center [416, 234] width 115 height 18
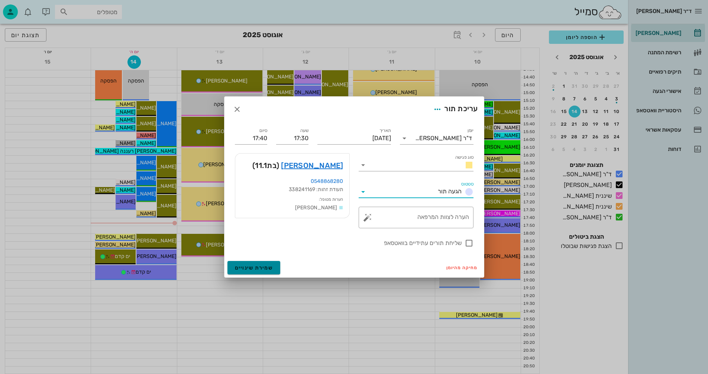
click at [252, 266] on span "שמירת שינויים" at bounding box center [254, 268] width 38 height 6
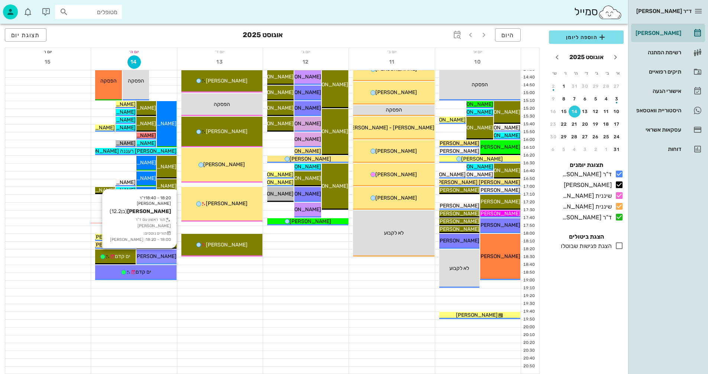
click at [153, 255] on span "[PERSON_NAME]" at bounding box center [156, 256] width 42 height 6
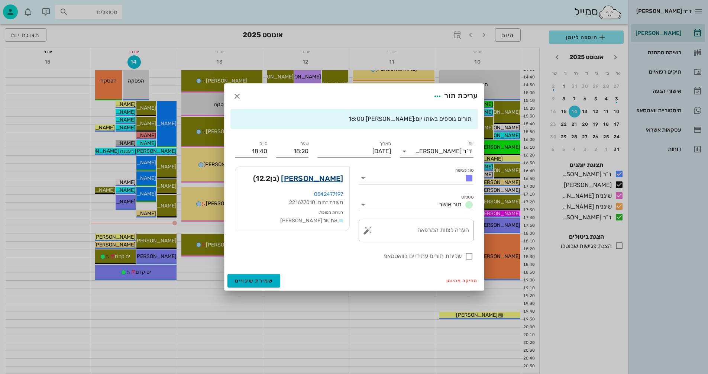
click at [320, 177] on link "[PERSON_NAME]" at bounding box center [312, 179] width 62 height 12
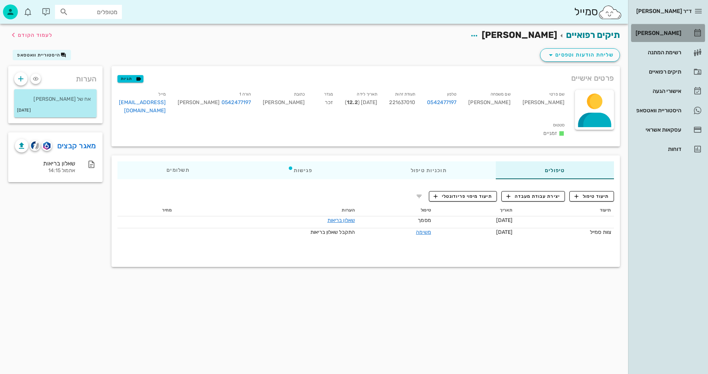
click at [660, 32] on div "[PERSON_NAME]" at bounding box center [657, 33] width 47 height 6
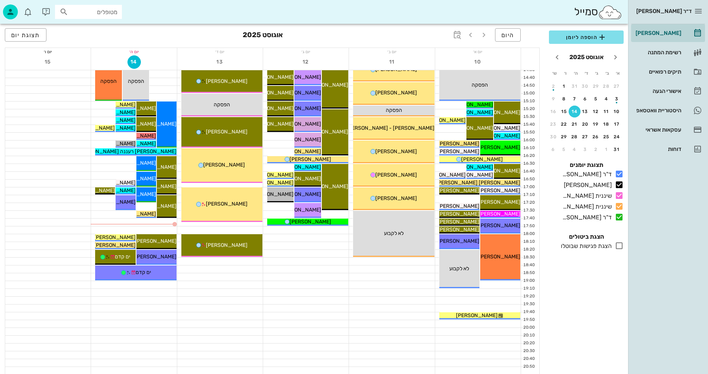
scroll to position [352, 0]
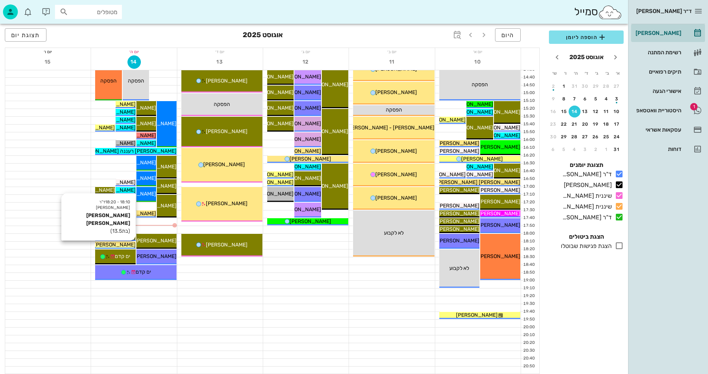
click at [120, 243] on span "אור הררי" at bounding box center [93, 245] width 84 height 6
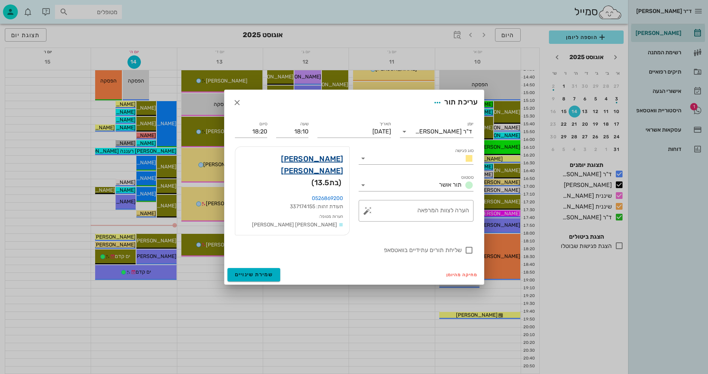
click at [332, 166] on link "אור הררי" at bounding box center [292, 165] width 102 height 24
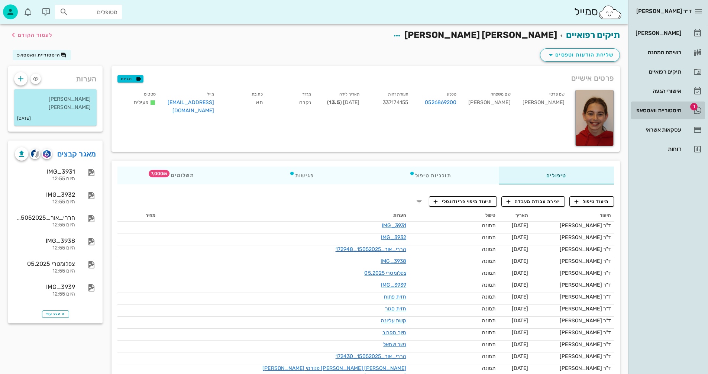
click at [668, 109] on div "היסטוריית וואטסאפ" at bounding box center [657, 110] width 47 height 6
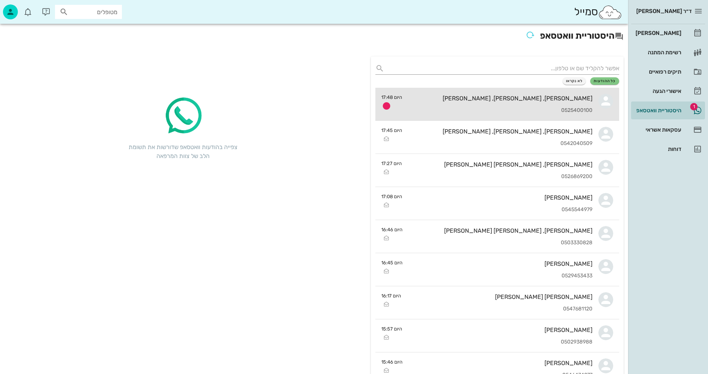
click at [459, 109] on div "0525400100" at bounding box center [500, 110] width 184 height 6
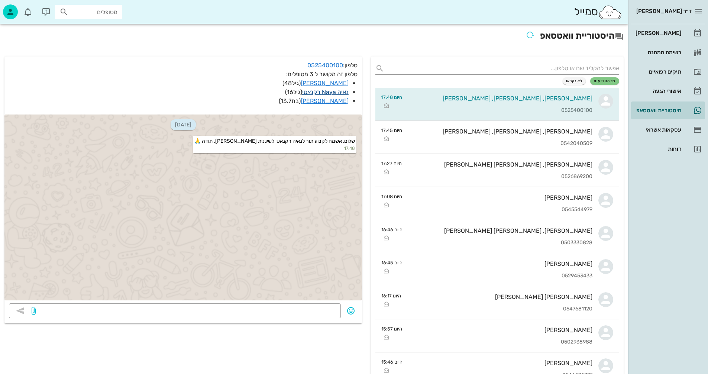
click at [314, 90] on link "נאיה Naya רקנאטי" at bounding box center [325, 92] width 46 height 7
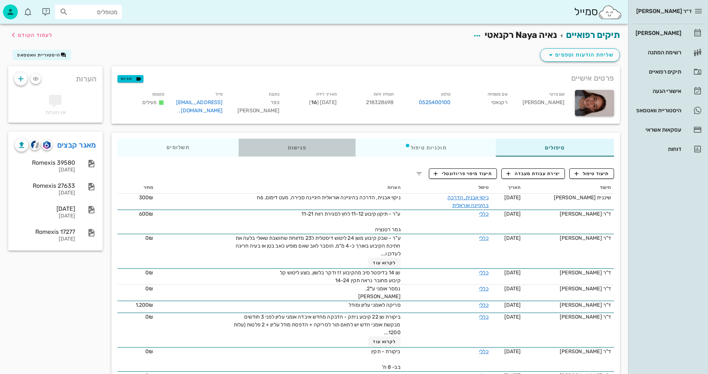
click at [290, 147] on div "פגישות" at bounding box center [297, 148] width 117 height 18
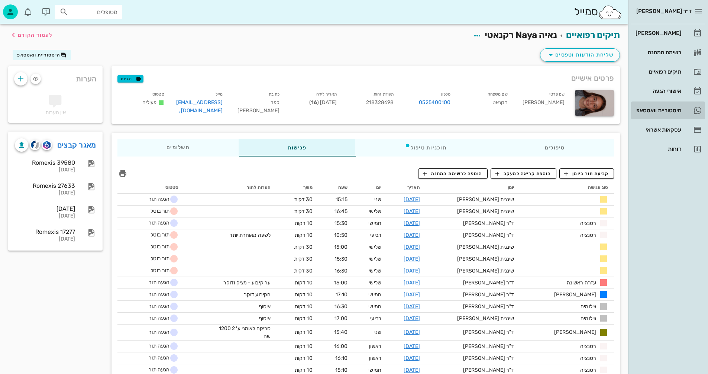
click at [650, 107] on div "היסטוריית וואטסאפ" at bounding box center [657, 110] width 47 height 6
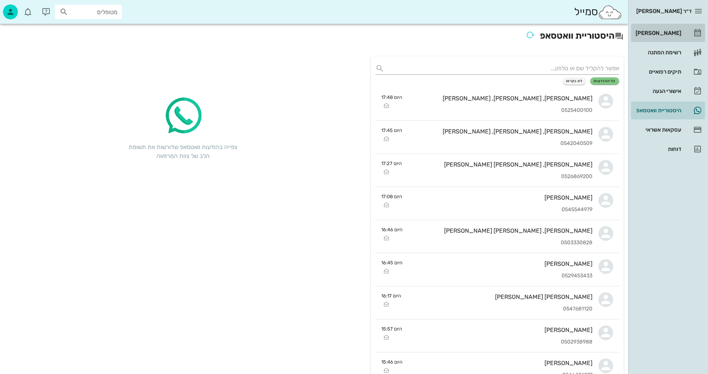
click at [671, 32] on div "[PERSON_NAME]" at bounding box center [657, 33] width 47 height 6
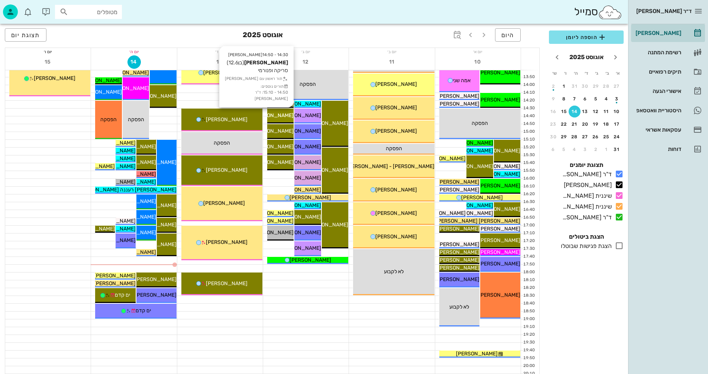
scroll to position [335, 0]
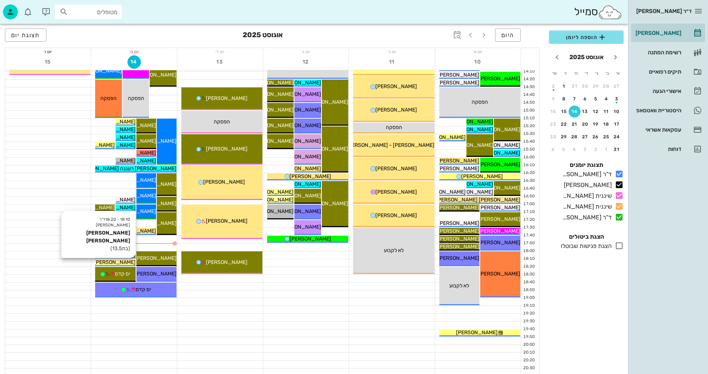
click at [123, 263] on span "אור הררי" at bounding box center [93, 262] width 84 height 6
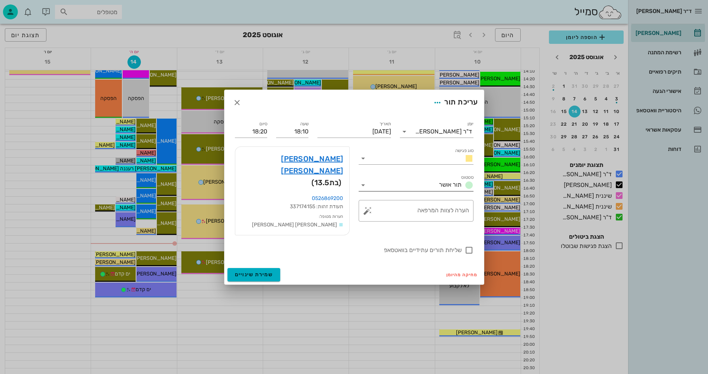
click at [362, 190] on icon at bounding box center [363, 185] width 9 height 9
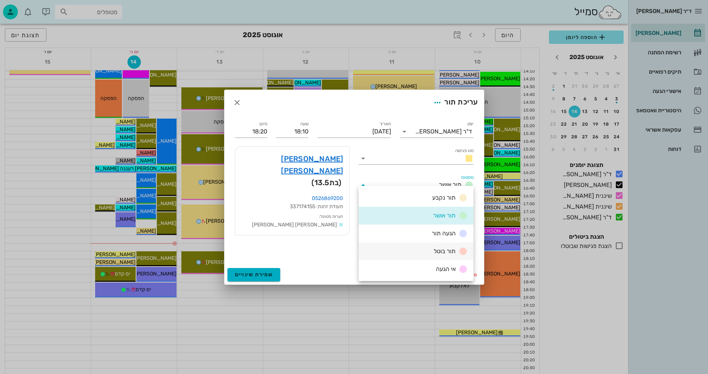
click at [434, 250] on div "תור בוטל" at bounding box center [449, 251] width 37 height 9
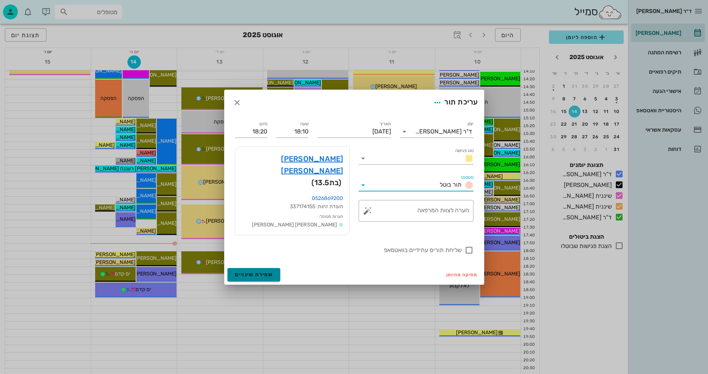
click at [236, 271] on span "שמירת שינויים" at bounding box center [254, 274] width 38 height 6
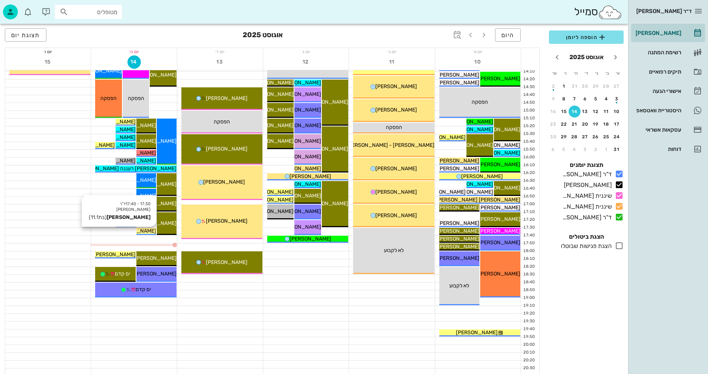
click at [148, 229] on span "[PERSON_NAME]" at bounding box center [136, 231] width 42 height 6
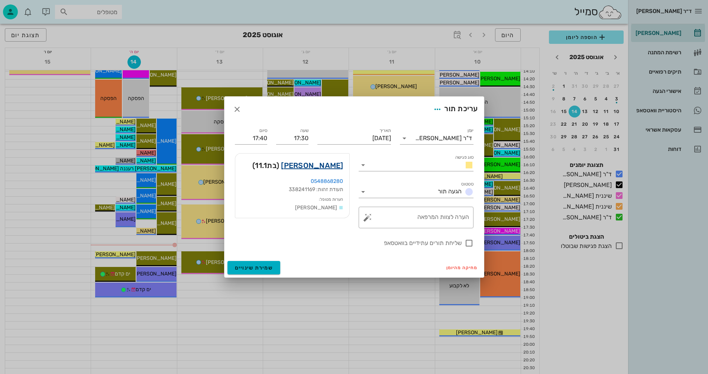
click at [329, 166] on link "[PERSON_NAME]" at bounding box center [312, 166] width 62 height 12
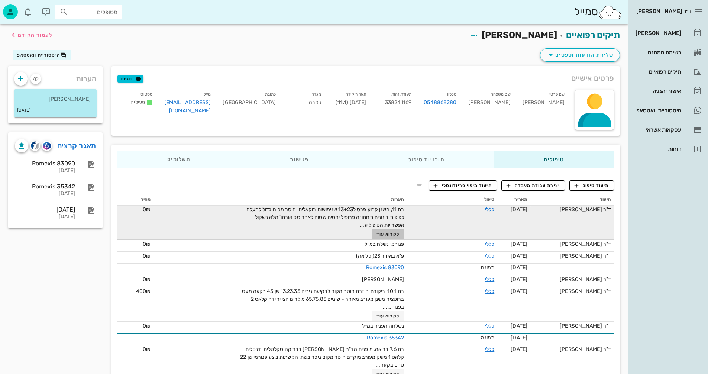
click at [400, 233] on span "לקרוא עוד" at bounding box center [388, 234] width 23 height 5
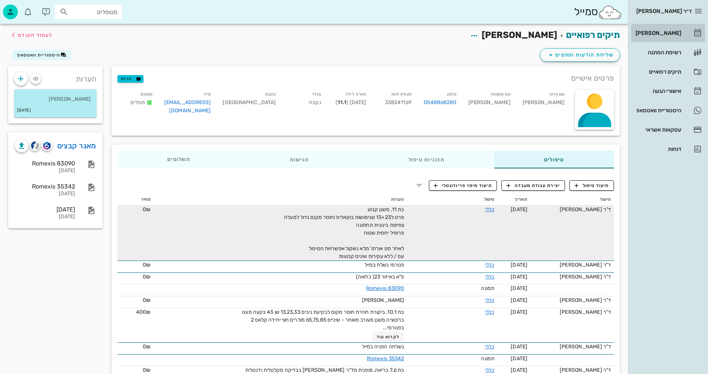
click at [670, 33] on div "[PERSON_NAME]" at bounding box center [657, 33] width 47 height 6
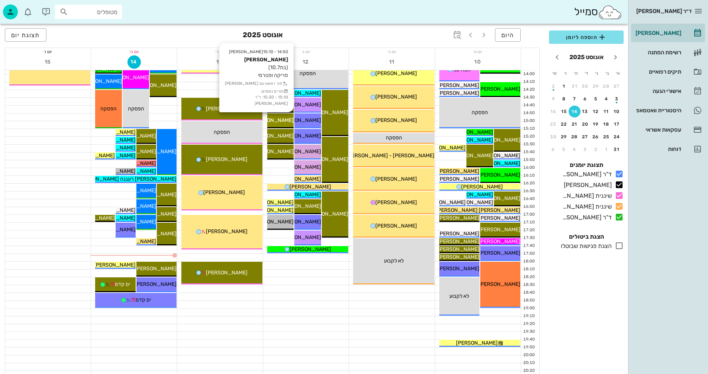
scroll to position [335, 0]
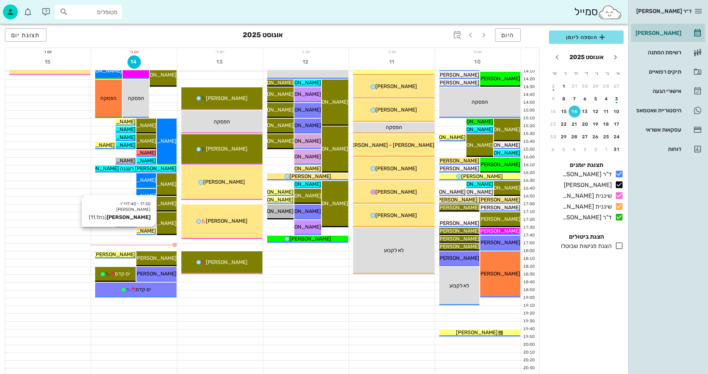
click at [145, 230] on span "[PERSON_NAME]" at bounding box center [136, 231] width 42 height 6
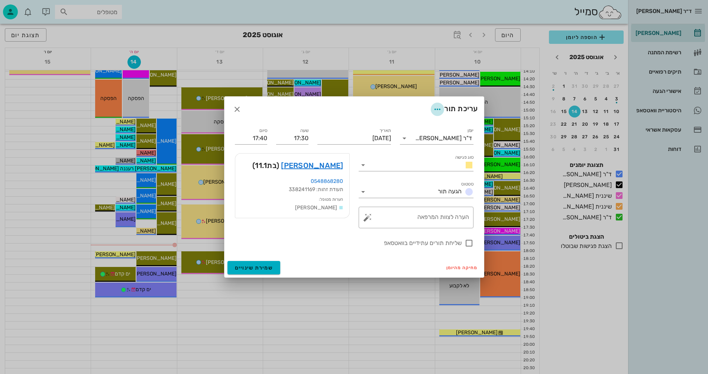
click at [436, 109] on icon "button" at bounding box center [437, 109] width 9 height 9
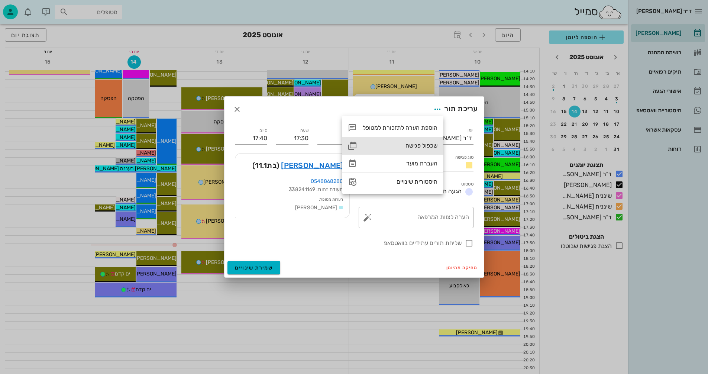
click at [409, 144] on div "שכפול פגישה" at bounding box center [400, 145] width 75 height 7
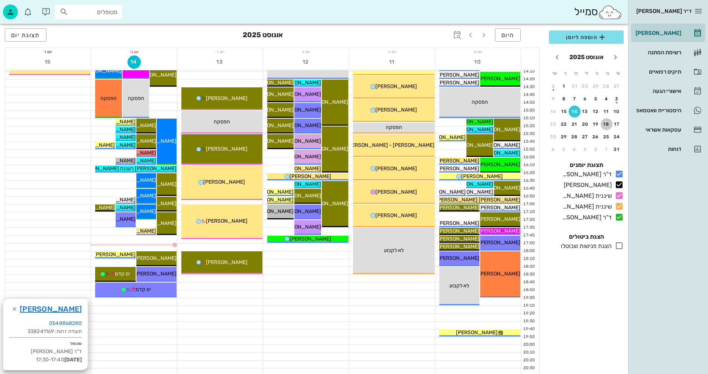
click at [607, 122] on div "18" at bounding box center [607, 124] width 12 height 5
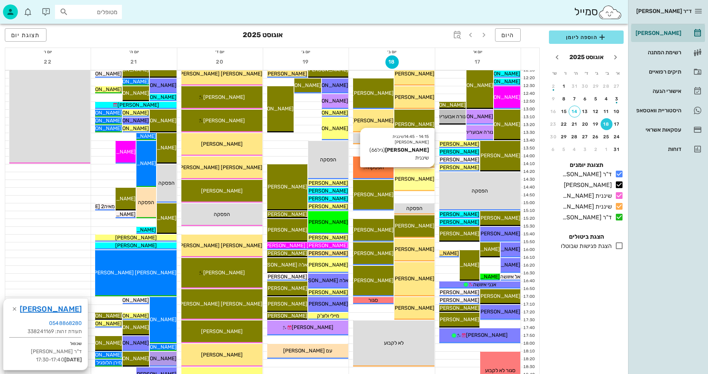
scroll to position [298, 0]
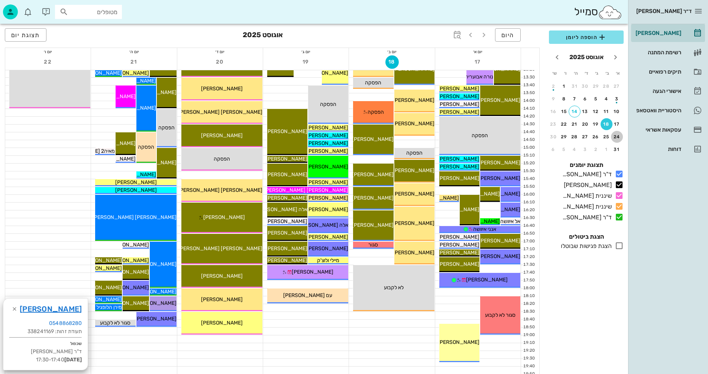
click at [616, 137] on div "24" at bounding box center [617, 136] width 12 height 5
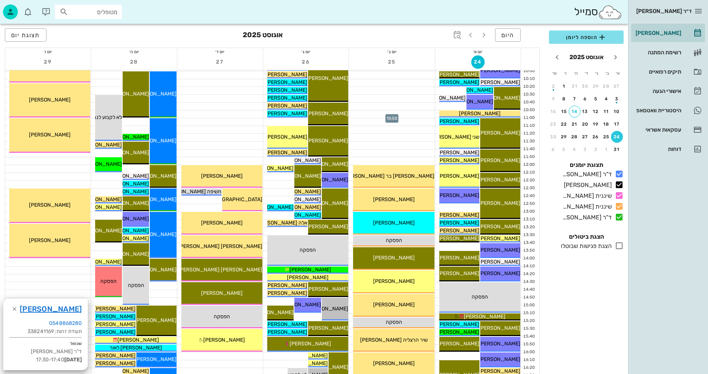
scroll to position [149, 0]
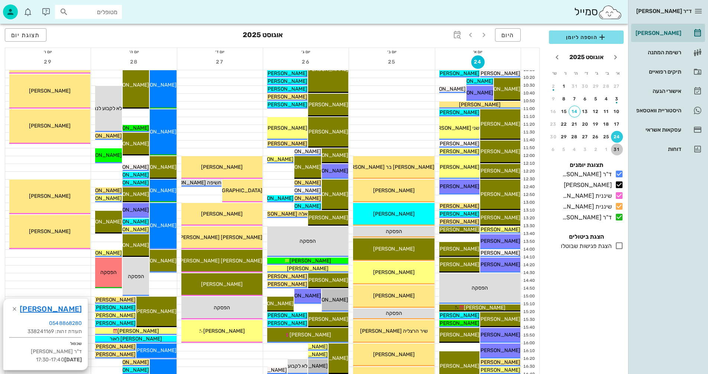
click at [616, 148] on div "31" at bounding box center [617, 149] width 12 height 5
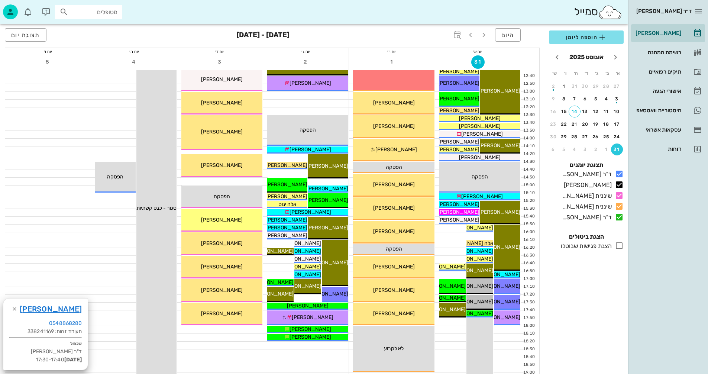
scroll to position [260, 0]
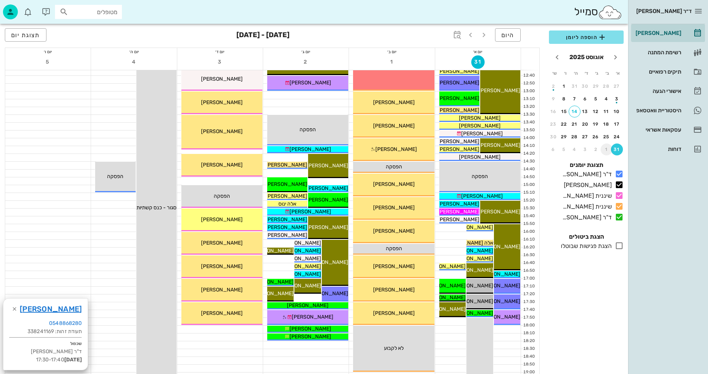
click at [607, 149] on div "1" at bounding box center [607, 149] width 12 height 5
click at [616, 56] on icon "חודש שעבר" at bounding box center [615, 57] width 9 height 9
click at [564, 136] on div "29" at bounding box center [565, 136] width 12 height 5
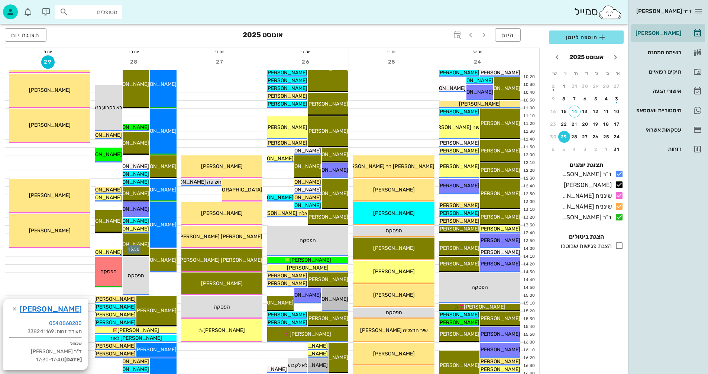
scroll to position [149, 0]
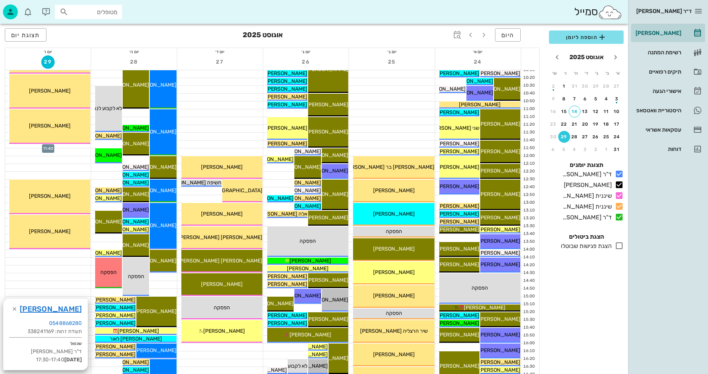
click at [73, 147] on div at bounding box center [48, 144] width 86 height 7
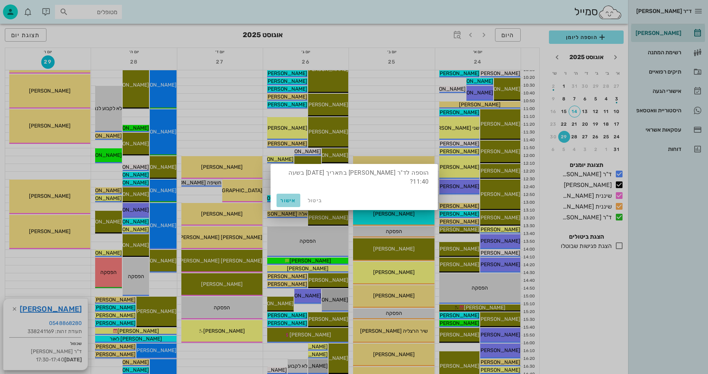
drag, startPoint x: 291, startPoint y: 199, endPoint x: 287, endPoint y: 199, distance: 4.1
click at [287, 199] on span "אישור" at bounding box center [289, 200] width 18 height 6
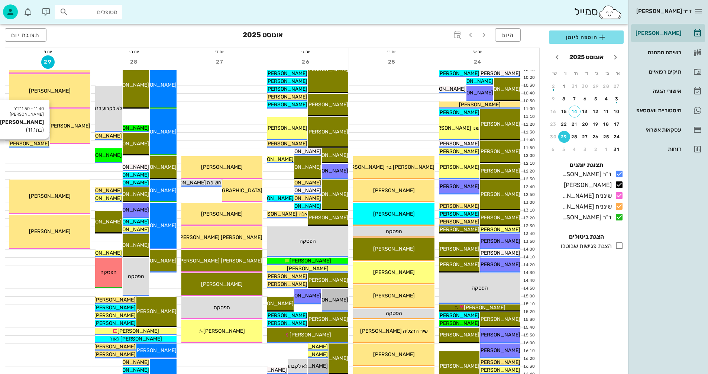
click at [34, 144] on span "[PERSON_NAME]" at bounding box center [29, 144] width 42 height 6
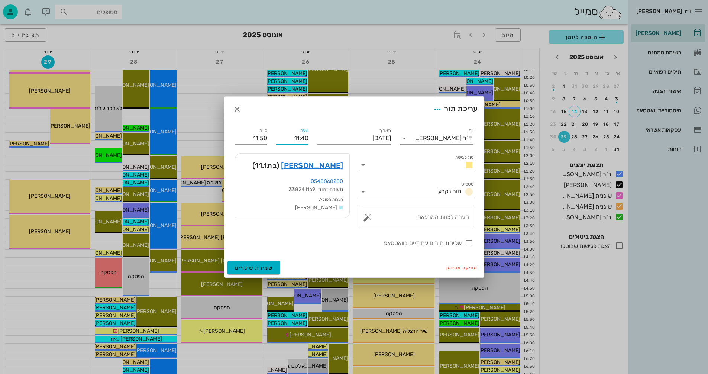
click at [304, 139] on input "11:40" at bounding box center [292, 138] width 32 height 12
type input "11:50"
type input "12:00"
click at [297, 191] on div "11:50" at bounding box center [292, 194] width 32 height 10
type input "12:00"
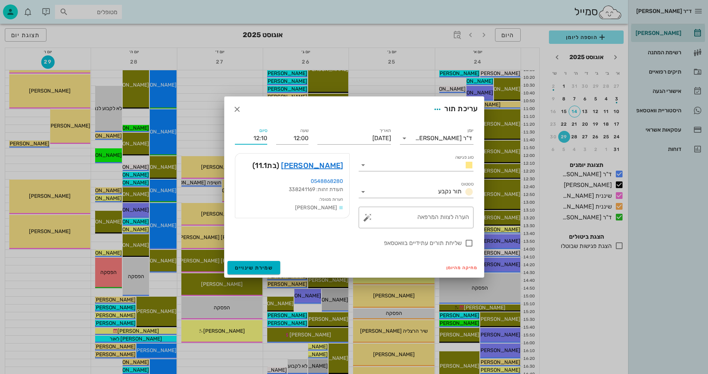
click at [263, 137] on input "12:10" at bounding box center [251, 138] width 32 height 12
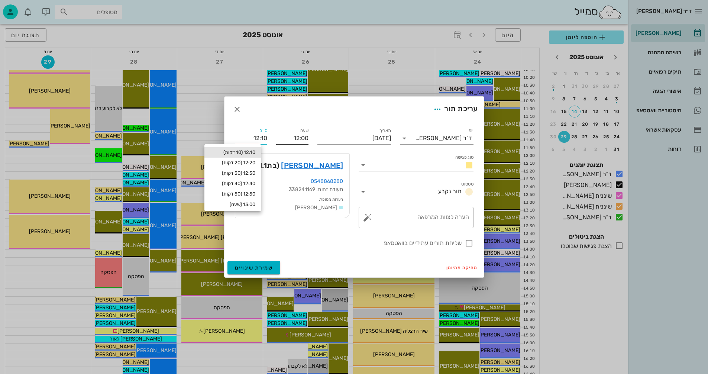
drag, startPoint x: 260, startPoint y: 138, endPoint x: 278, endPoint y: 140, distance: 17.6
click at [276, 139] on div "יומן ד"ר נמרוד דיקשטיין סוג פגישה סטטוס תור נקבע תאריך יום שישי, 29 באוגוסט 202…" at bounding box center [355, 187] width 248 height 130
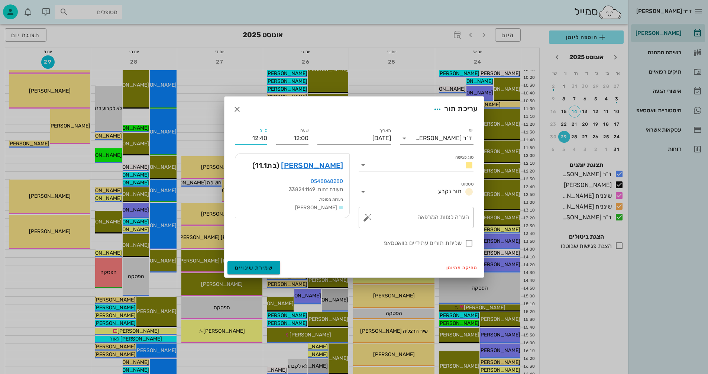
type input "12:40"
click at [249, 268] on span "שמירת שינויים" at bounding box center [254, 268] width 38 height 6
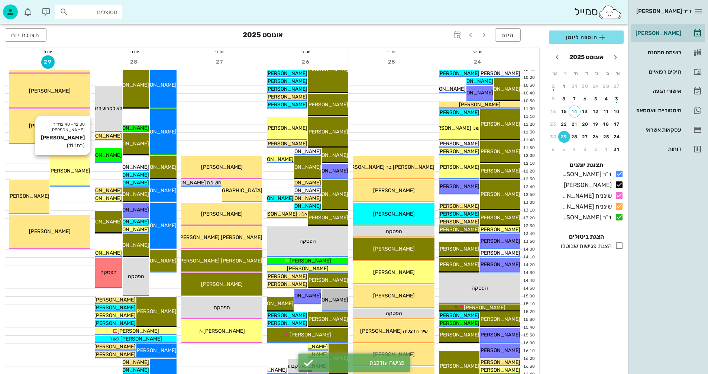
click at [72, 162] on div "12:00 - 12:40 ד"ר נמרוד דיקשטיין מיכל צ'רמן (בת 11.1 ) מיכל צ'רמן" at bounding box center [70, 171] width 40 height 30
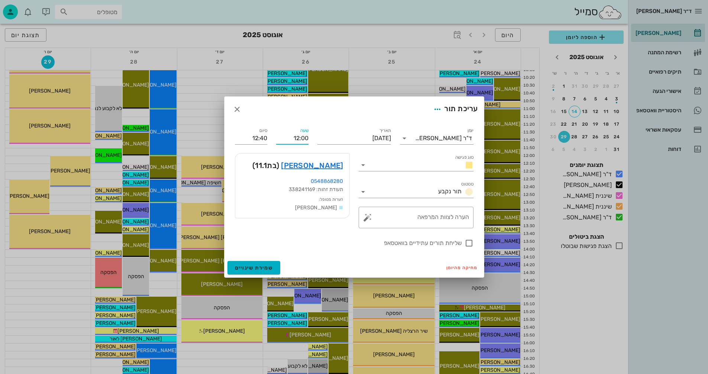
click at [299, 137] on input "12:00" at bounding box center [292, 138] width 32 height 12
type input "115:00"
click at [290, 136] on input "שעה" at bounding box center [292, 138] width 32 height 12
type input "11:50"
type input "12:05"
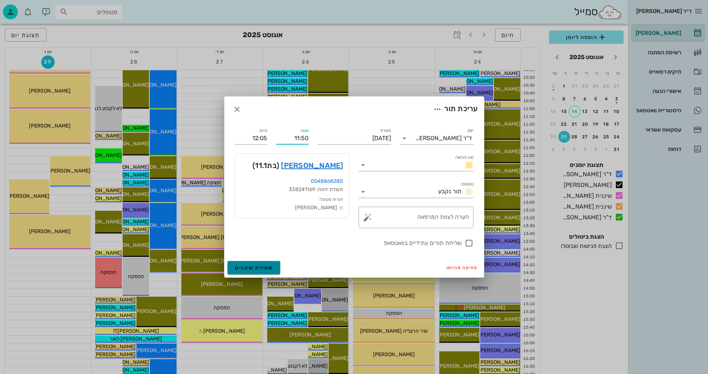
click at [244, 268] on span "שמירת שינויים" at bounding box center [254, 268] width 38 height 6
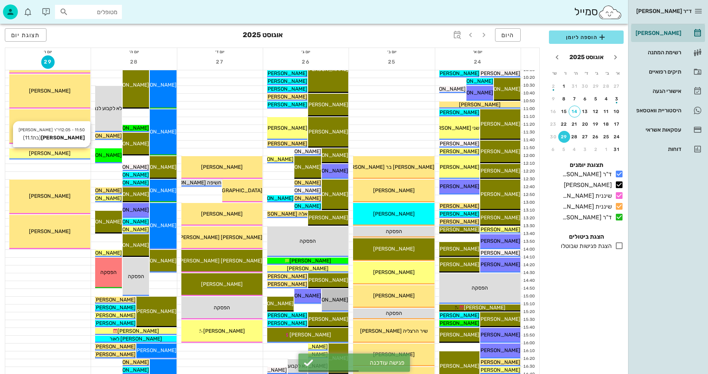
click at [69, 153] on div "[PERSON_NAME]" at bounding box center [49, 154] width 81 height 8
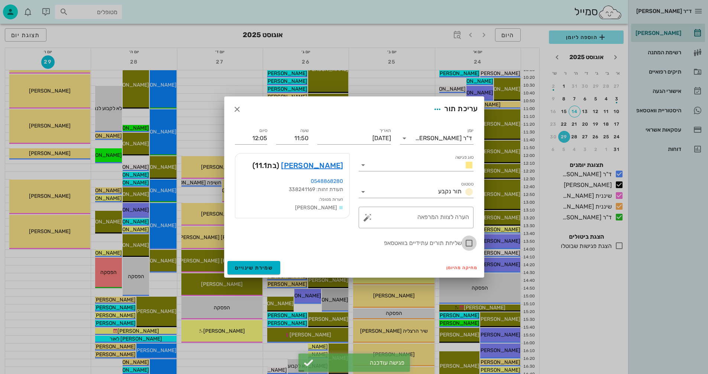
click at [470, 243] on div at bounding box center [469, 243] width 13 height 13
checkbox input "true"
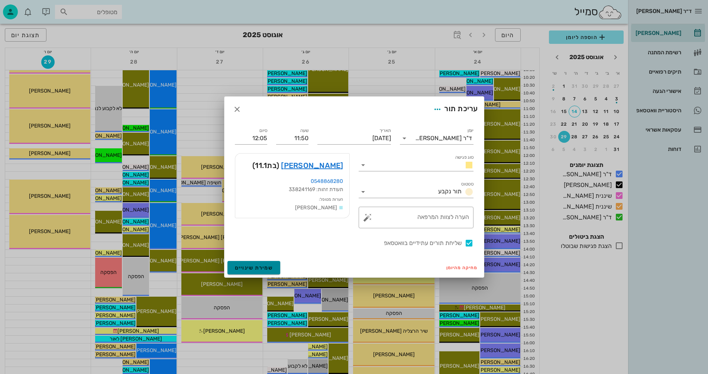
click at [238, 264] on button "שמירת שינויים" at bounding box center [254, 267] width 53 height 13
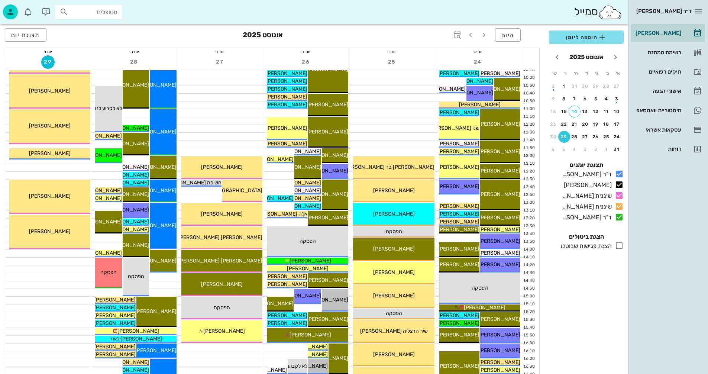
click at [102, 10] on input "מטופלים" at bounding box center [94, 12] width 48 height 10
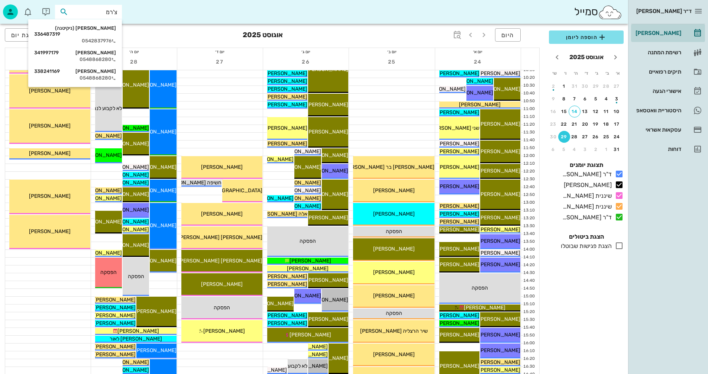
type input "[PERSON_NAME]"
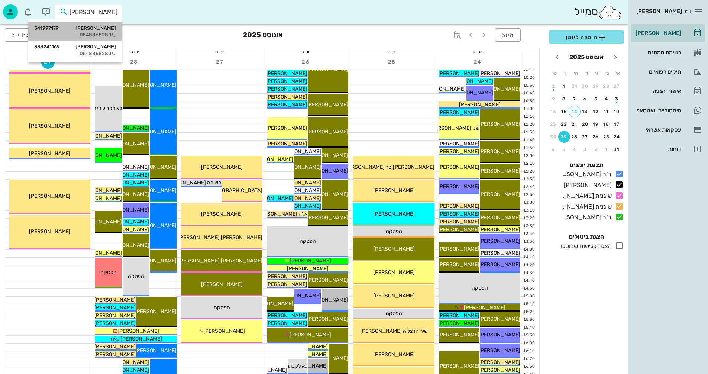
click at [96, 31] on div "יהונתן צרמן 341997179 0548868280" at bounding box center [75, 31] width 82 height 19
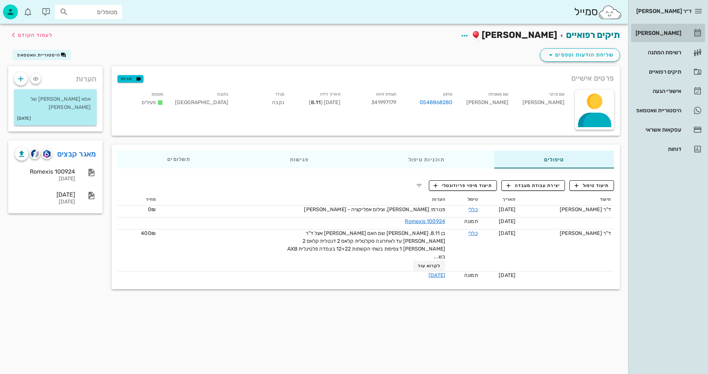
click at [667, 31] on div "[PERSON_NAME]" at bounding box center [657, 33] width 47 height 6
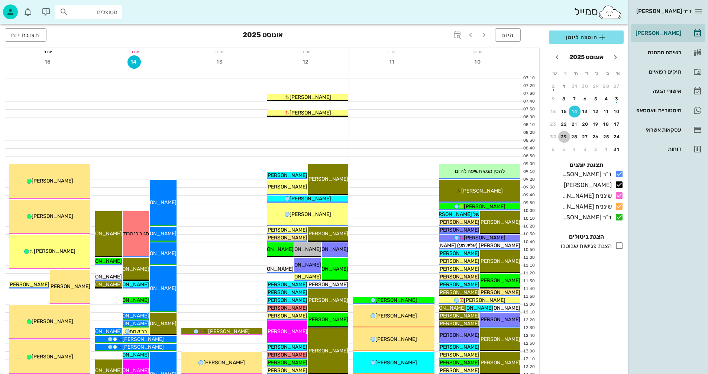
click at [566, 136] on div "29" at bounding box center [565, 136] width 12 height 5
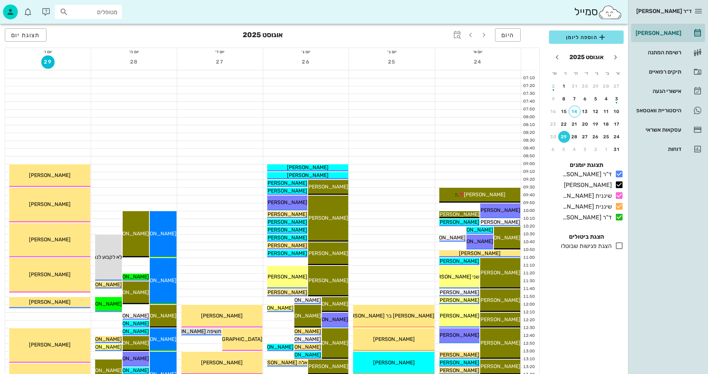
scroll to position [74, 0]
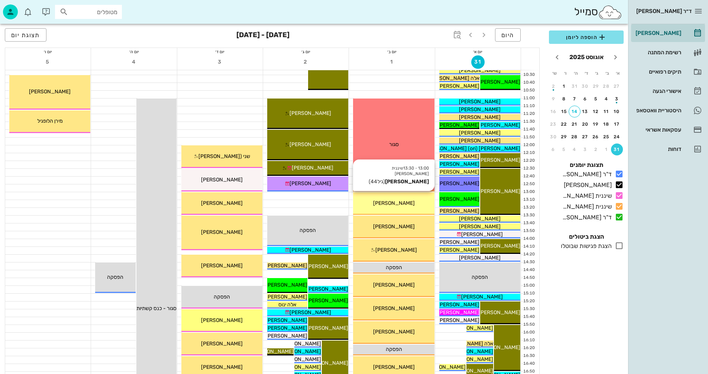
scroll to position [149, 0]
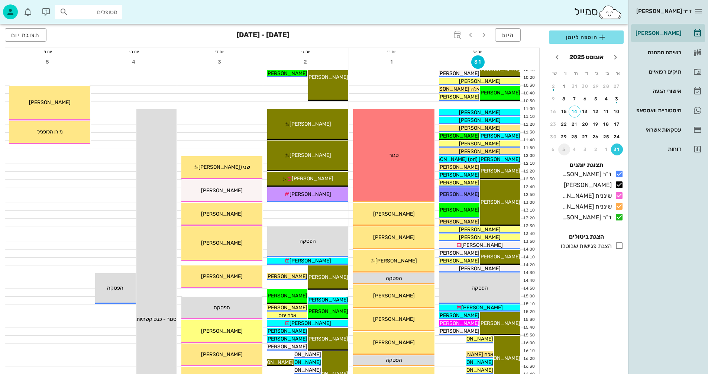
click at [565, 148] on div "5" at bounding box center [565, 149] width 12 height 5
click at [617, 98] on div "7" at bounding box center [617, 98] width 12 height 5
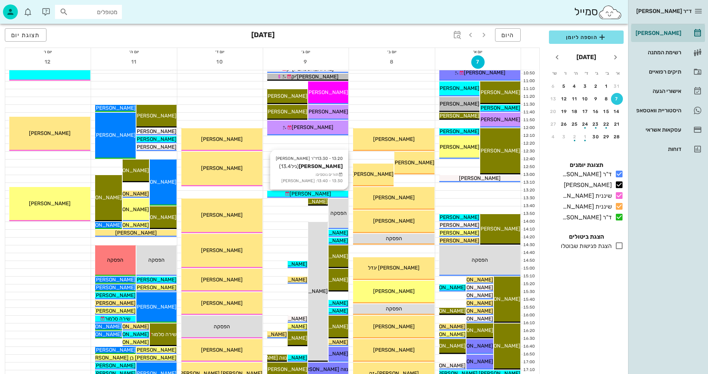
scroll to position [223, 0]
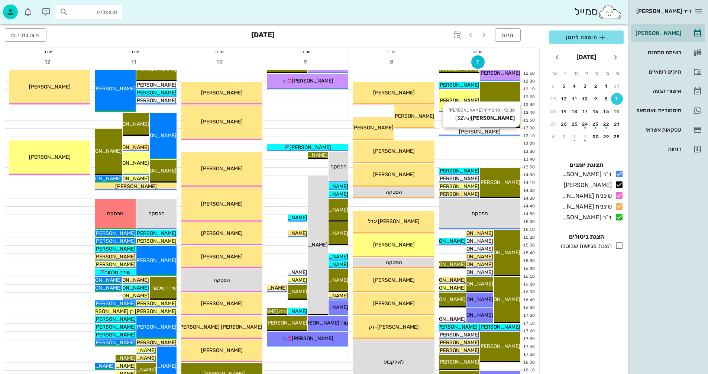
click at [502, 131] on div "[PERSON_NAME]" at bounding box center [480, 132] width 81 height 8
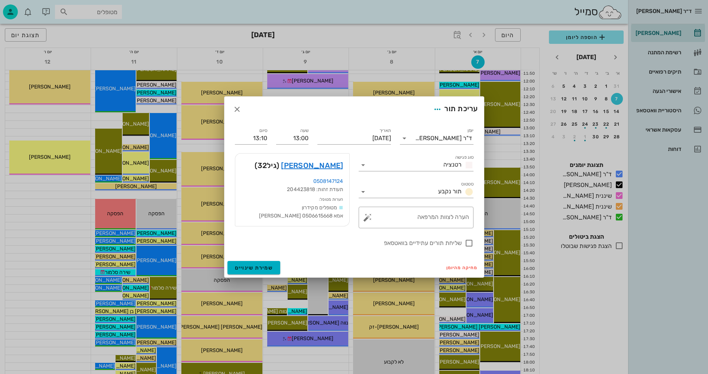
click at [228, 106] on div "עריכת תור" at bounding box center [355, 109] width 260 height 25
click at [236, 110] on icon "button" at bounding box center [237, 109] width 9 height 9
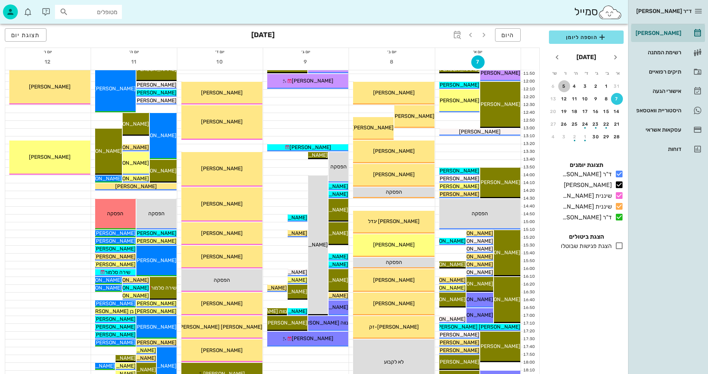
click at [563, 86] on div "5" at bounding box center [565, 86] width 12 height 5
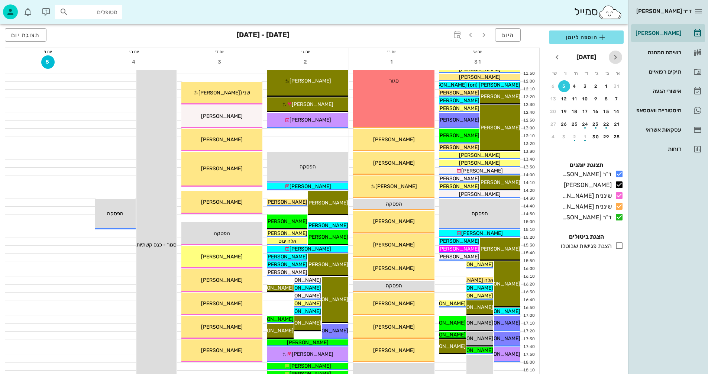
click at [615, 57] on icon "חודש שעבר" at bounding box center [615, 57] width 9 height 9
click at [563, 138] on div "29" at bounding box center [565, 136] width 12 height 5
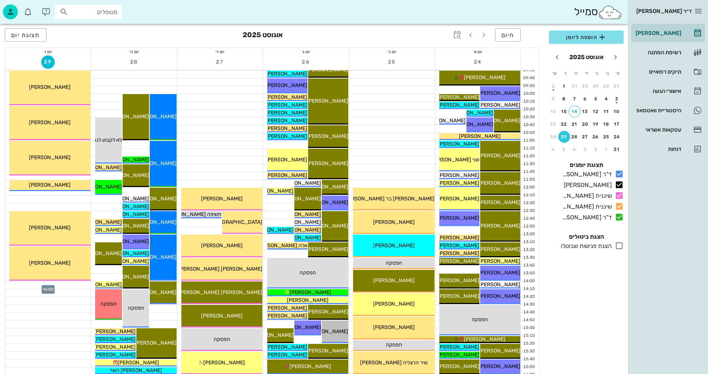
scroll to position [112, 0]
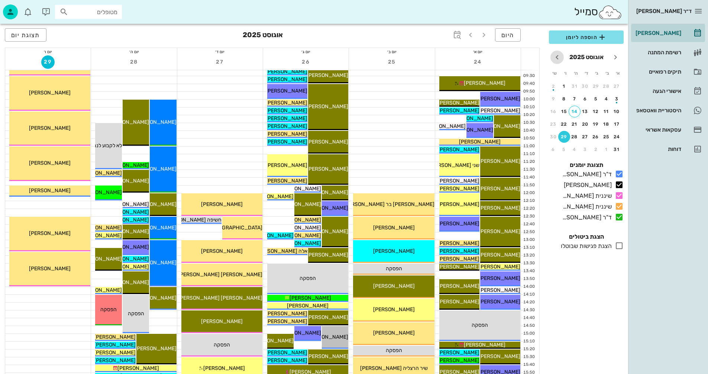
click at [557, 58] on icon "חודש הבא" at bounding box center [557, 57] width 9 height 9
click at [563, 87] on div "5" at bounding box center [565, 86] width 12 height 5
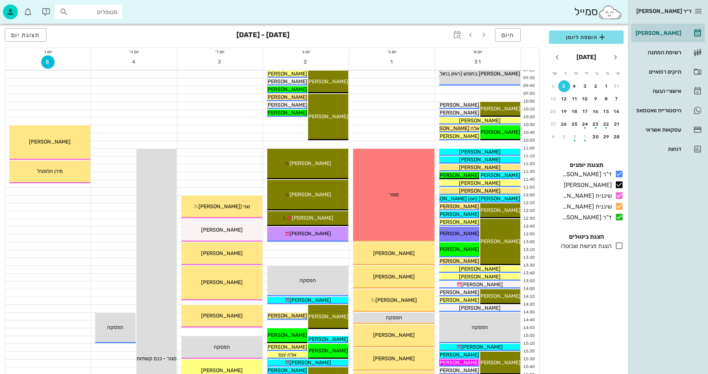
scroll to position [112, 0]
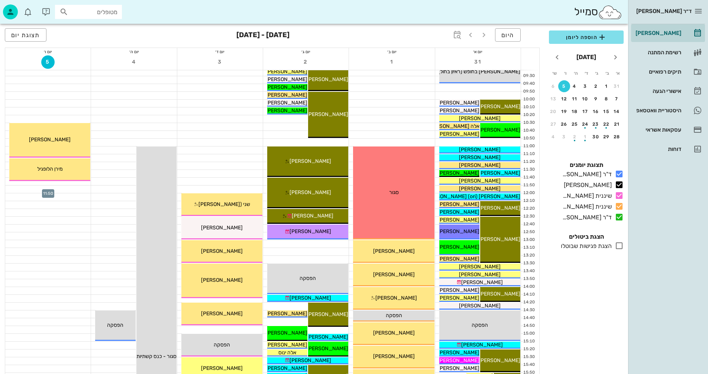
click at [55, 189] on div at bounding box center [48, 189] width 86 height 7
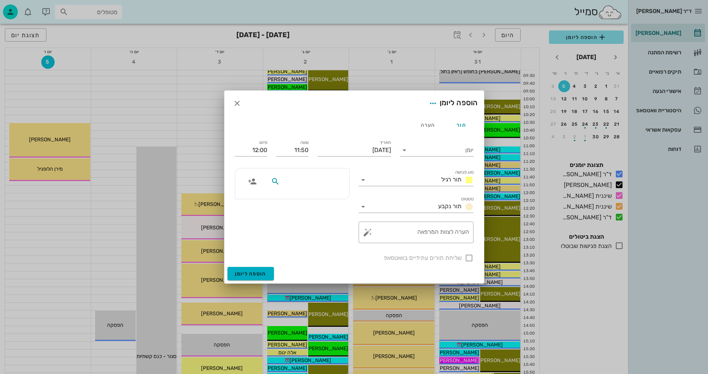
click at [329, 182] on input "text" at bounding box center [310, 182] width 57 height 10
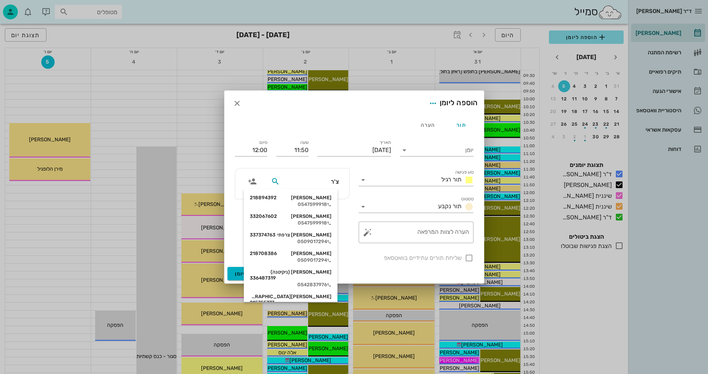
type input "צ'רמ"
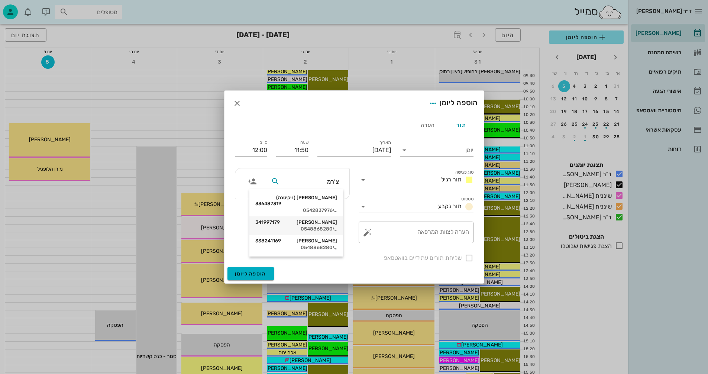
click at [320, 226] on div "0548868280" at bounding box center [297, 229] width 82 height 6
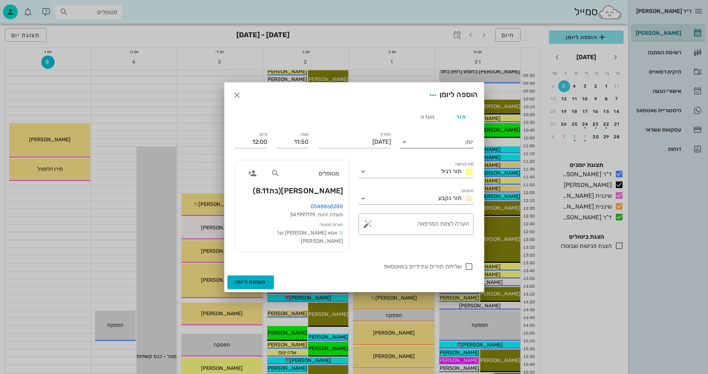
click at [405, 142] on icon at bounding box center [404, 142] width 9 height 9
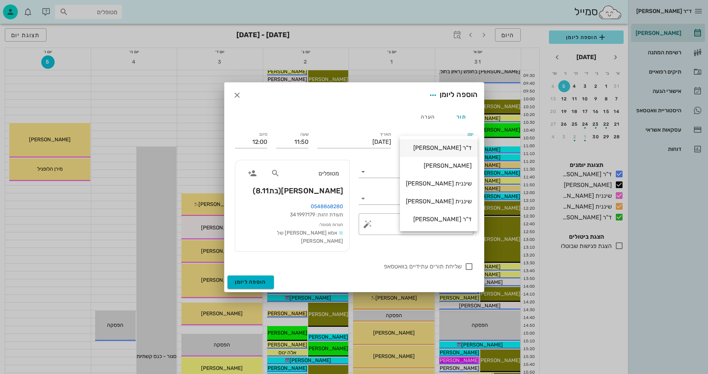
click at [443, 147] on div "ד"ר [PERSON_NAME]" at bounding box center [439, 147] width 66 height 7
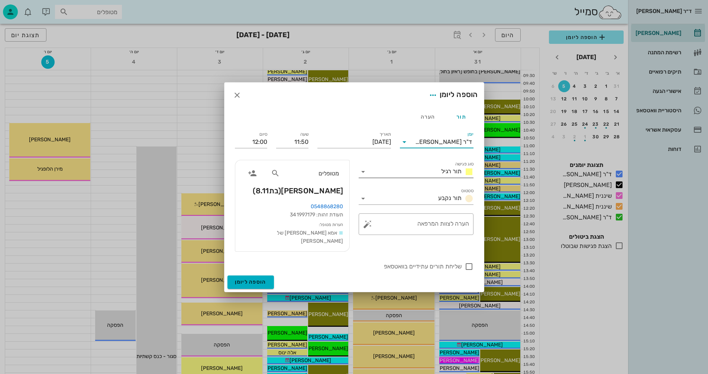
click at [363, 173] on icon at bounding box center [363, 171] width 9 height 9
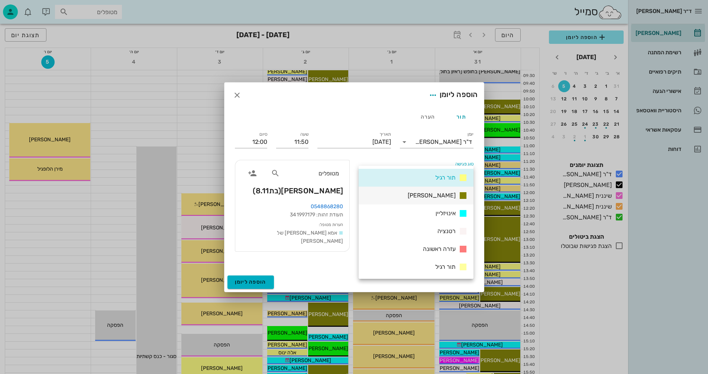
click at [440, 193] on span "[PERSON_NAME]" at bounding box center [432, 195] width 48 height 7
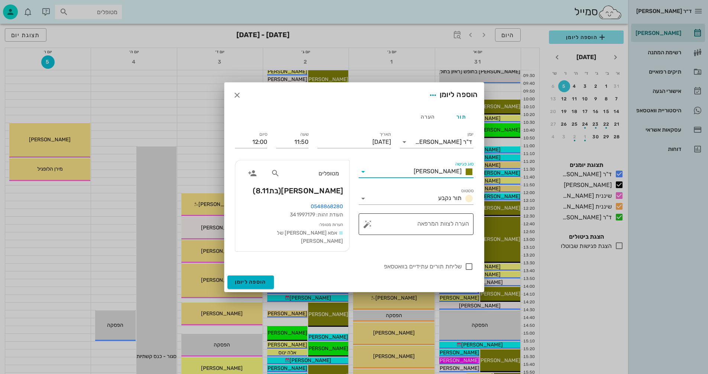
click at [433, 226] on textarea "הערה לצוות המרפאה" at bounding box center [419, 226] width 100 height 18
type textarea "סריקה וצילומים"
drag, startPoint x: 254, startPoint y: 142, endPoint x: 273, endPoint y: 143, distance: 19.3
click at [273, 143] on div "יומן ד"ר [PERSON_NAME] סוג פגישה [PERSON_NAME] סטטוס תור נקבע תאריך [DATE] שעה …" at bounding box center [355, 201] width 248 height 150
type input "12:40"
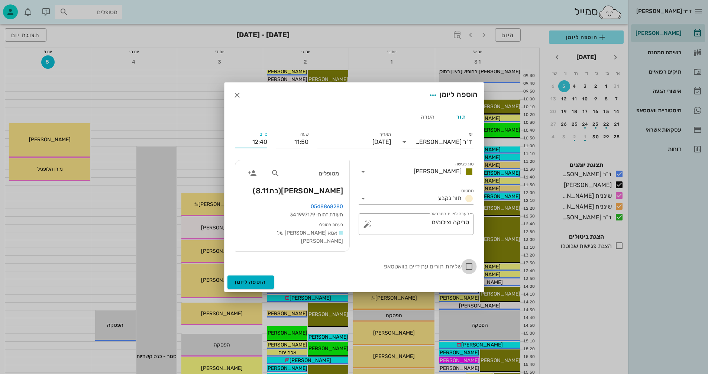
click at [465, 266] on div at bounding box center [469, 266] width 13 height 13
checkbox input "true"
click at [251, 282] on span "הוספה ליומן" at bounding box center [251, 282] width 32 height 6
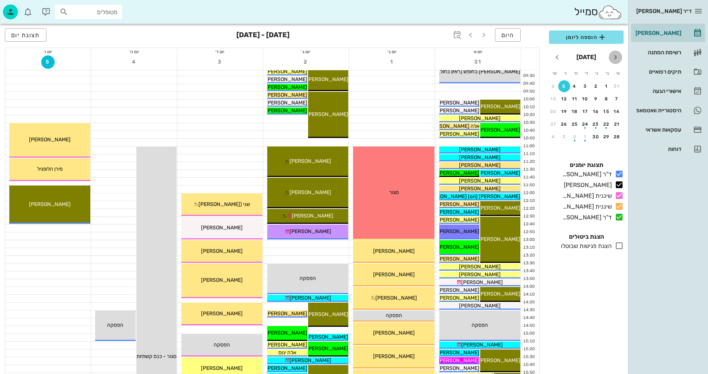
click at [617, 56] on icon "חודש שעבר" at bounding box center [615, 57] width 9 height 9
click at [564, 135] on div "29" at bounding box center [565, 136] width 12 height 5
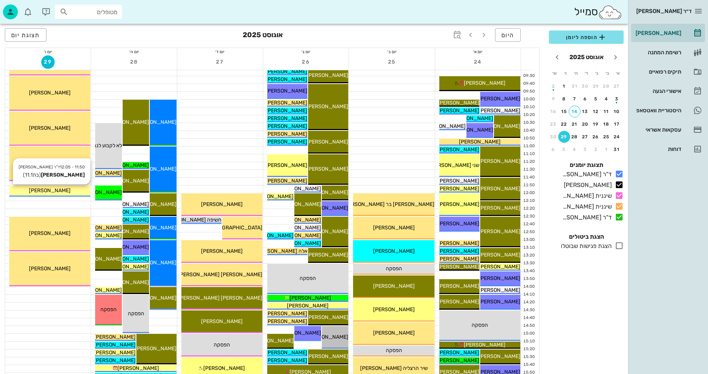
click at [69, 191] on div "[PERSON_NAME]" at bounding box center [49, 191] width 81 height 8
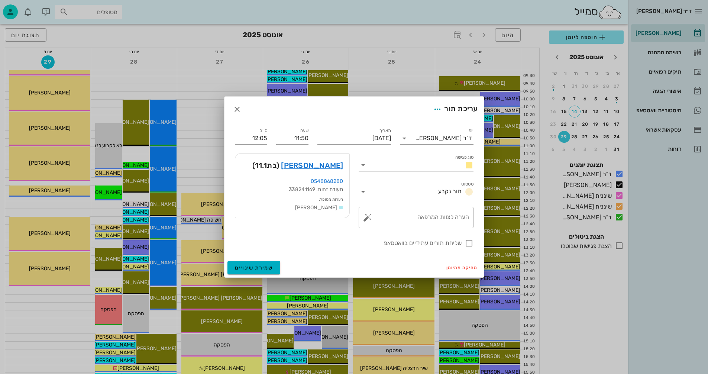
click at [363, 165] on icon at bounding box center [363, 165] width 9 height 9
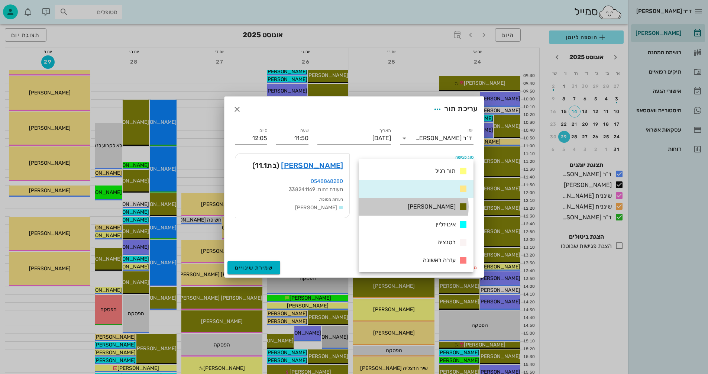
click at [435, 205] on span "[PERSON_NAME]" at bounding box center [432, 206] width 48 height 7
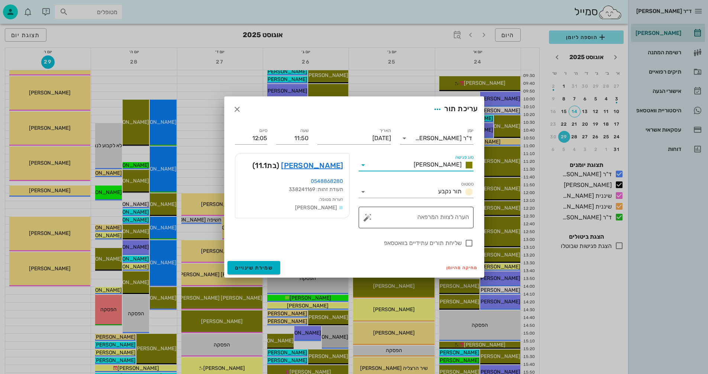
click at [439, 217] on textarea "הערה לצוות המרפאה" at bounding box center [419, 219] width 100 height 18
type textarea "סריקה וצילומים"
drag, startPoint x: 258, startPoint y: 138, endPoint x: 272, endPoint y: 139, distance: 13.4
click at [272, 139] on div "יומן ד"ר [PERSON_NAME] סוג פגישה [PERSON_NAME] סטטוס תור נקבע תאריך [DATE] שעה …" at bounding box center [355, 187] width 248 height 130
type input "12:40"
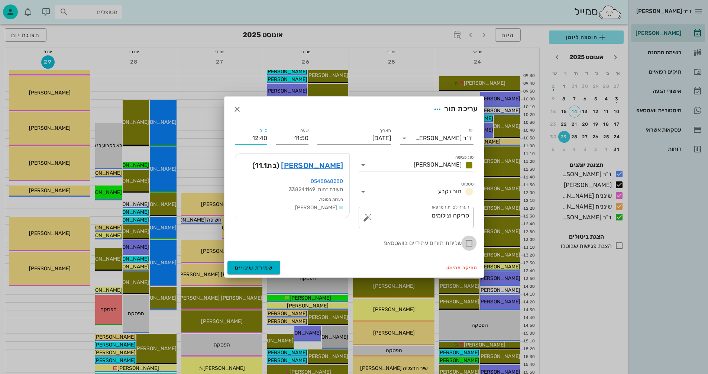
click at [469, 243] on div at bounding box center [469, 243] width 13 height 13
checkbox input "true"
click at [255, 269] on span "שמירת שינויים" at bounding box center [254, 268] width 38 height 6
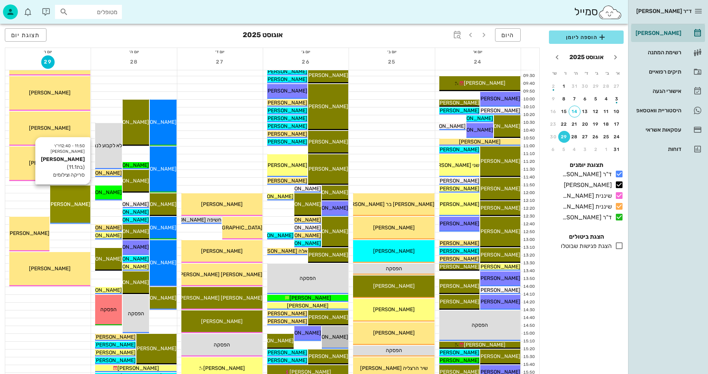
click at [70, 194] on div "11:50 - 12:40 ד"ר [PERSON_NAME] (בת 11.1 ) [PERSON_NAME] וצילומים [PERSON_NAME]" at bounding box center [70, 205] width 40 height 38
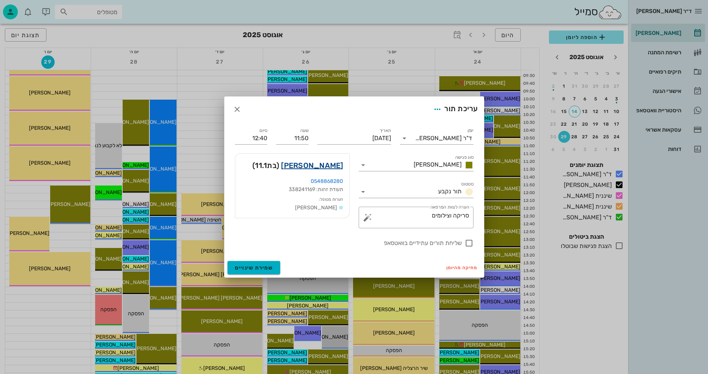
click at [328, 164] on link "[PERSON_NAME]" at bounding box center [312, 166] width 62 height 12
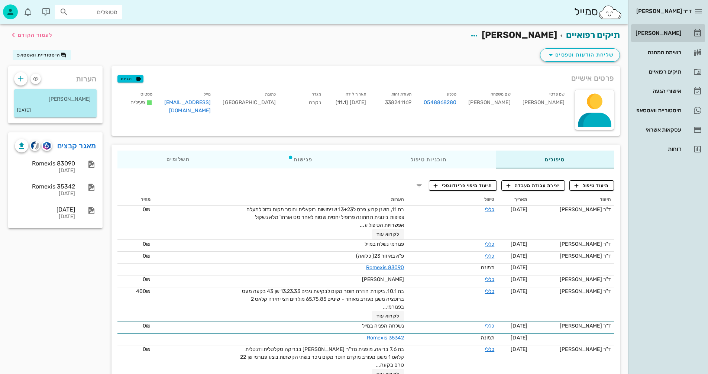
click at [666, 35] on div "[PERSON_NAME]" at bounding box center [657, 33] width 47 height 6
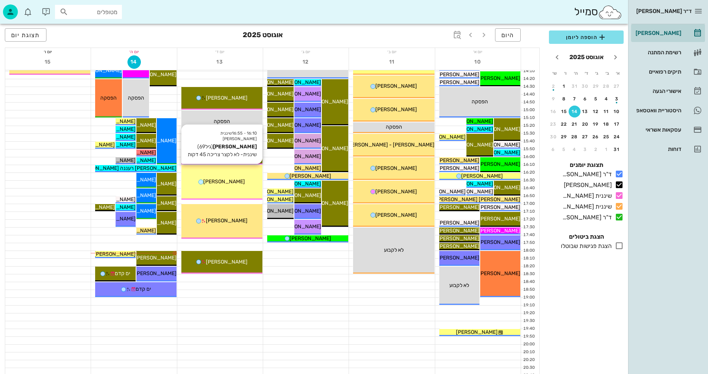
scroll to position [352, 0]
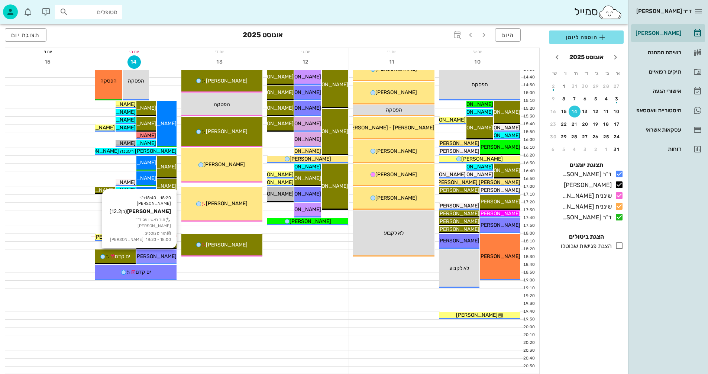
click at [157, 256] on span "[PERSON_NAME]" at bounding box center [156, 256] width 42 height 6
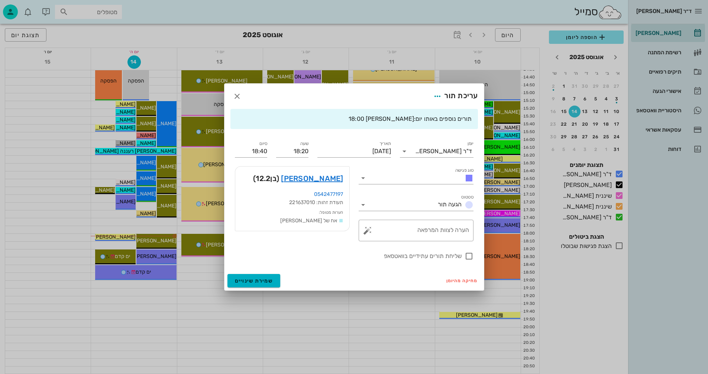
click at [148, 318] on div at bounding box center [354, 187] width 708 height 374
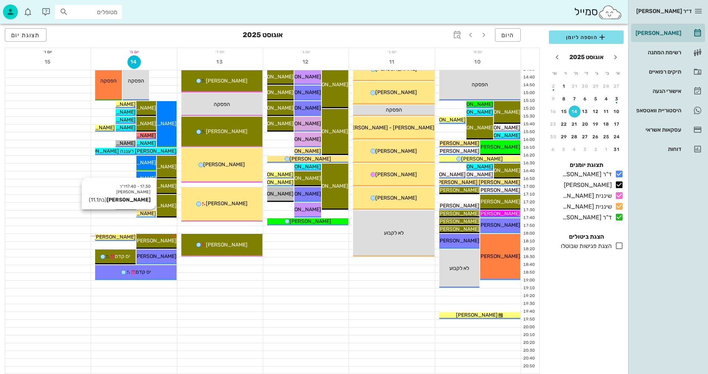
click at [148, 214] on span "[PERSON_NAME]" at bounding box center [136, 213] width 42 height 6
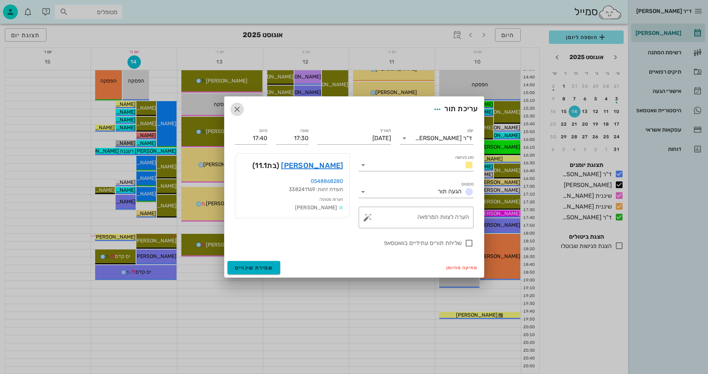
click at [235, 108] on icon "button" at bounding box center [237, 109] width 9 height 9
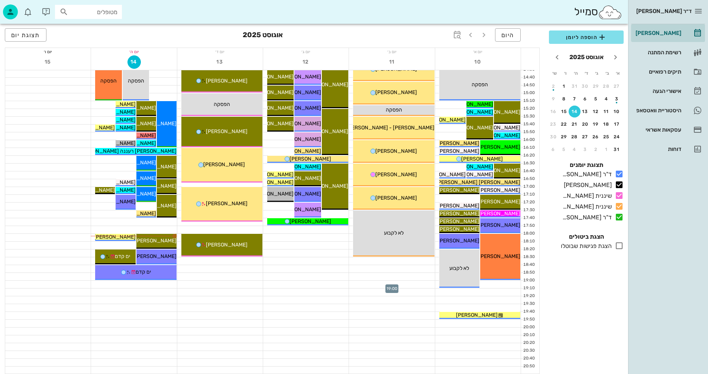
click at [402, 282] on div at bounding box center [392, 284] width 86 height 7
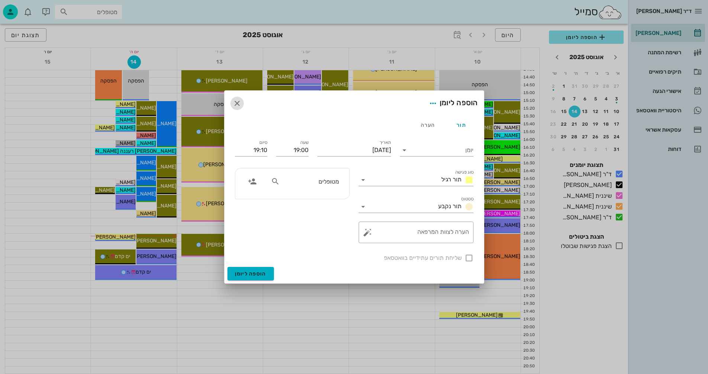
click at [235, 103] on icon "button" at bounding box center [237, 103] width 9 height 9
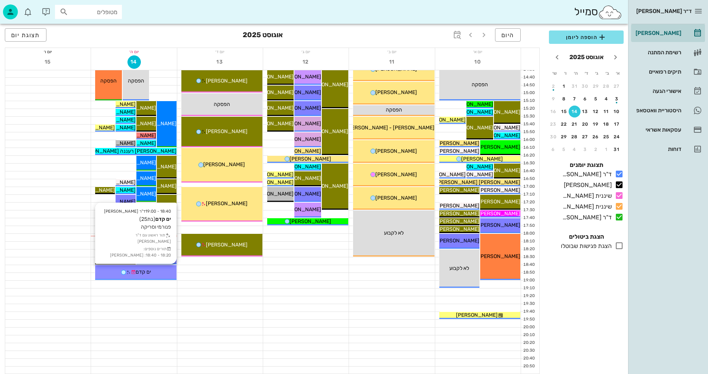
click at [129, 270] on icon at bounding box center [128, 272] width 5 height 5
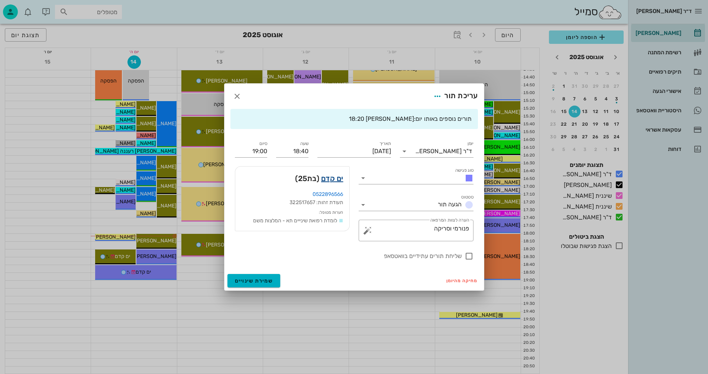
click at [327, 178] on link "ים קדם" at bounding box center [332, 179] width 22 height 12
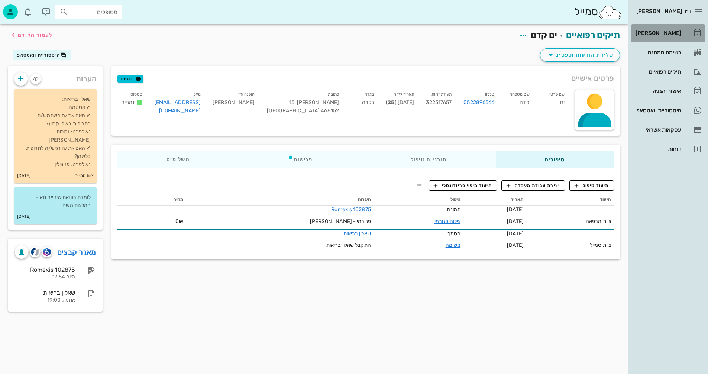
click at [668, 30] on div "[PERSON_NAME]" at bounding box center [657, 33] width 47 height 6
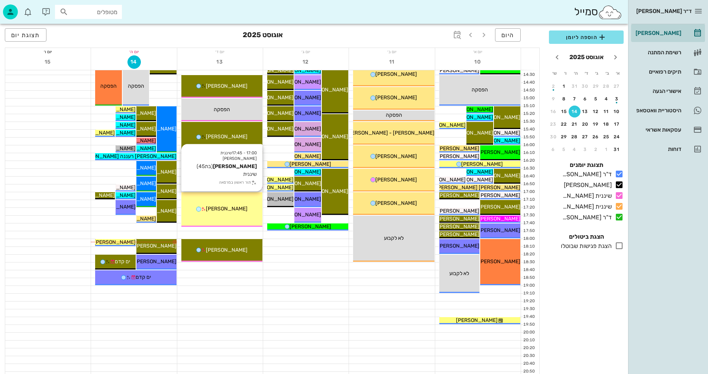
scroll to position [352, 0]
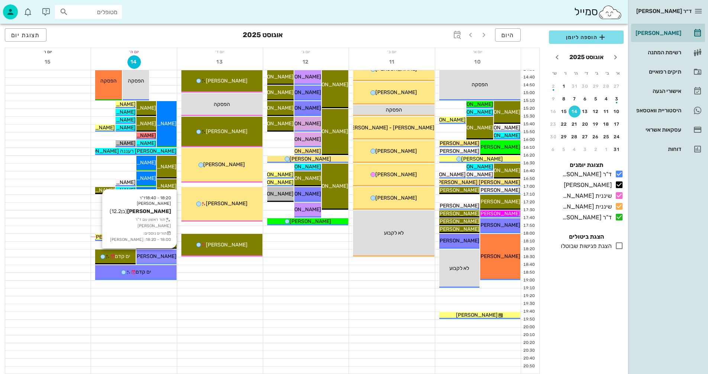
click at [159, 256] on span "[PERSON_NAME]" at bounding box center [156, 256] width 42 height 6
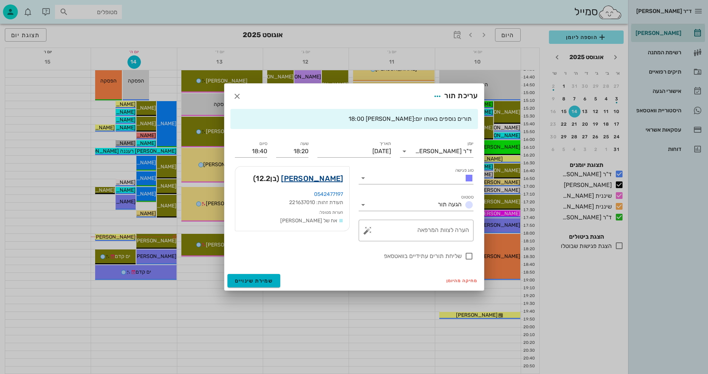
click at [312, 180] on link "[PERSON_NAME]" at bounding box center [312, 179] width 62 height 12
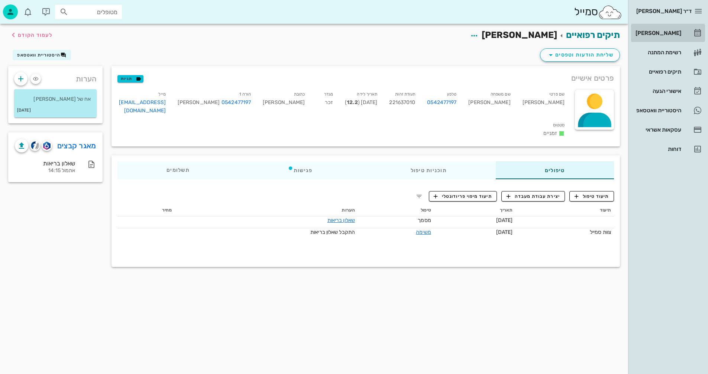
click at [666, 32] on div "[PERSON_NAME]" at bounding box center [657, 33] width 47 height 6
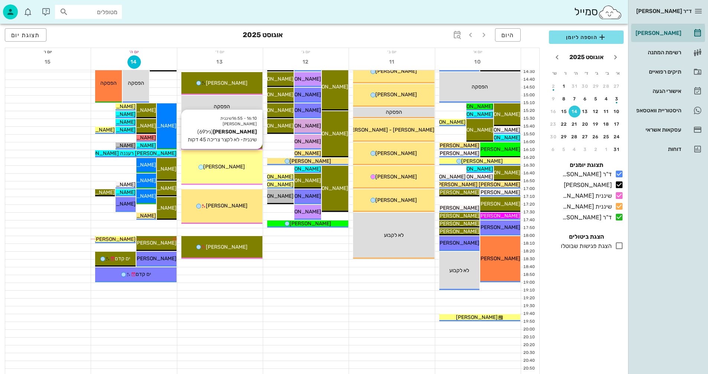
scroll to position [352, 0]
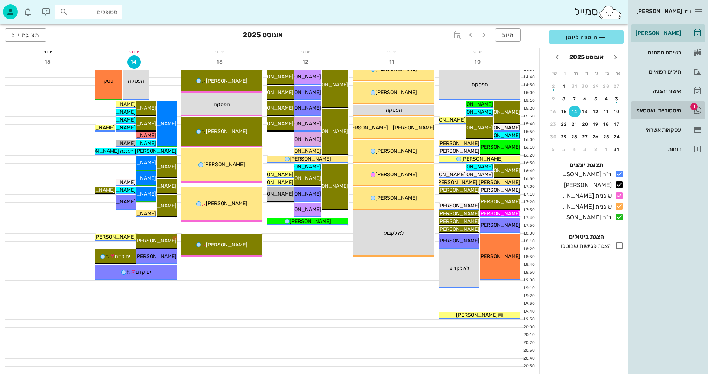
click at [654, 109] on div "היסטוריית וואטסאפ" at bounding box center [657, 110] width 47 height 6
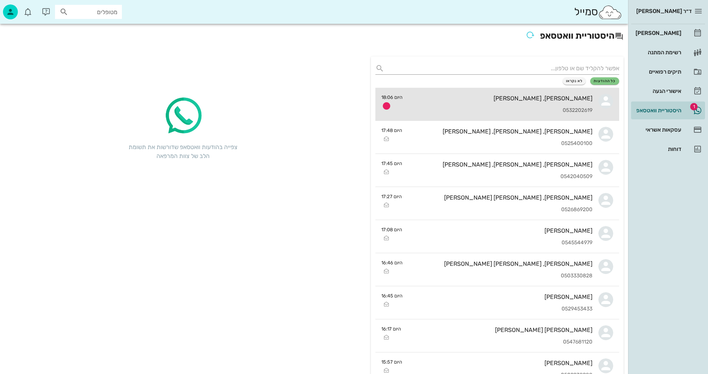
click at [494, 97] on div "[PERSON_NAME], [PERSON_NAME]" at bounding box center [501, 98] width 184 height 7
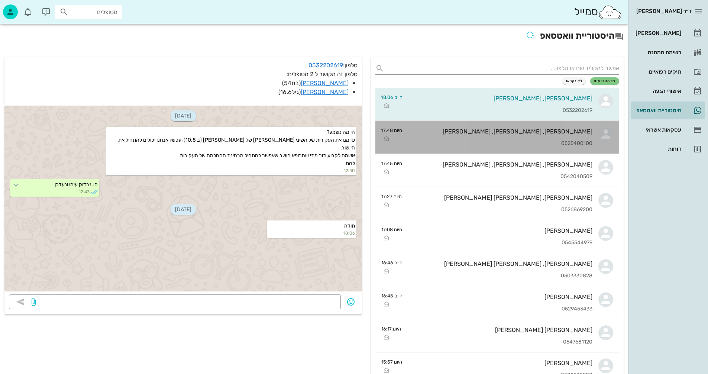
click at [473, 141] on div "0525400100" at bounding box center [500, 144] width 184 height 6
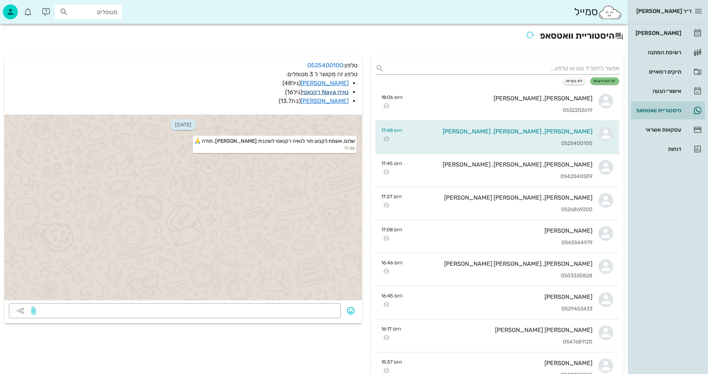
click at [317, 90] on link "נאיה Naya רקנאטי" at bounding box center [325, 92] width 46 height 7
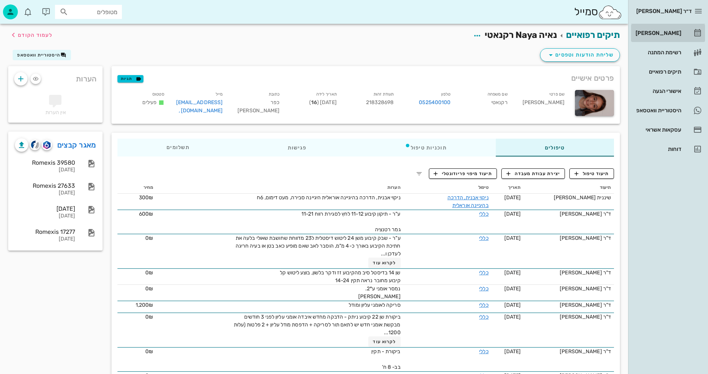
click at [665, 35] on div "[PERSON_NAME]" at bounding box center [657, 33] width 47 height 6
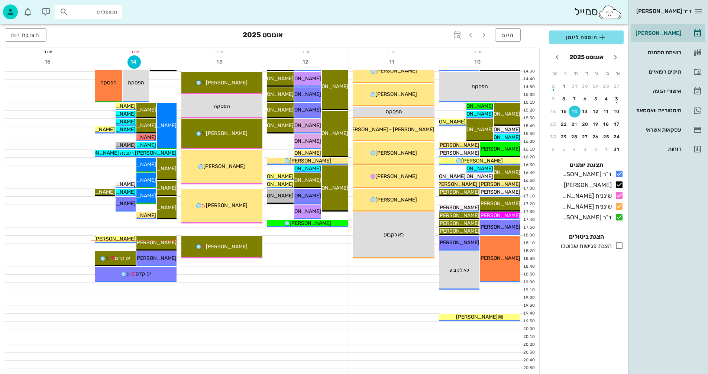
scroll to position [352, 0]
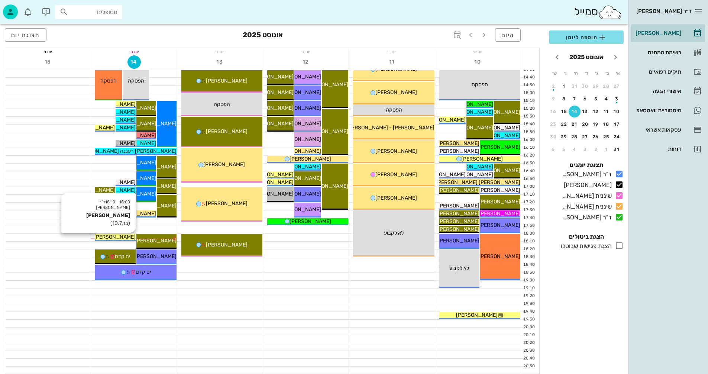
click at [121, 236] on span "[PERSON_NAME]" at bounding box center [115, 237] width 42 height 6
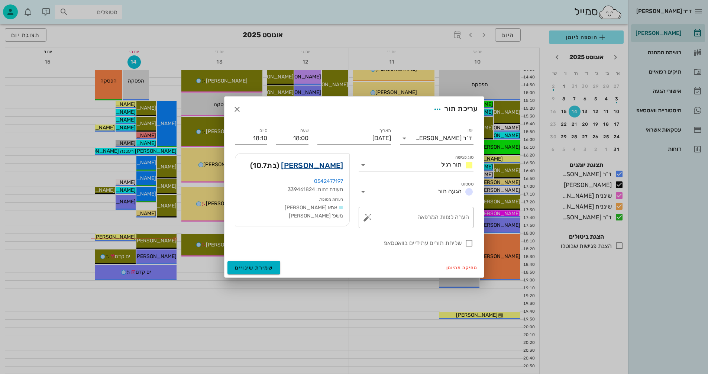
click at [321, 164] on link "[PERSON_NAME]" at bounding box center [312, 166] width 62 height 12
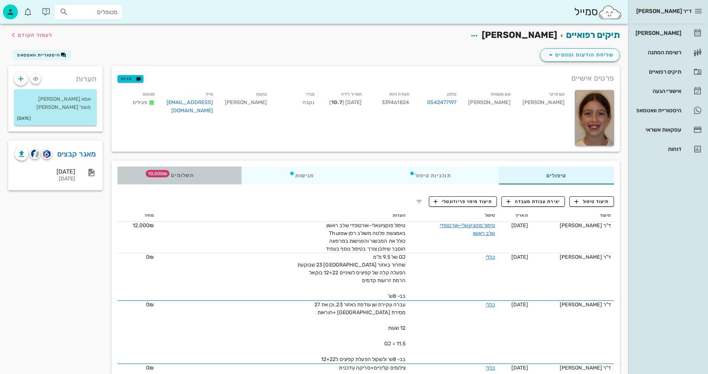
click at [186, 175] on span "תשלומים 10,000₪" at bounding box center [179, 175] width 29 height 5
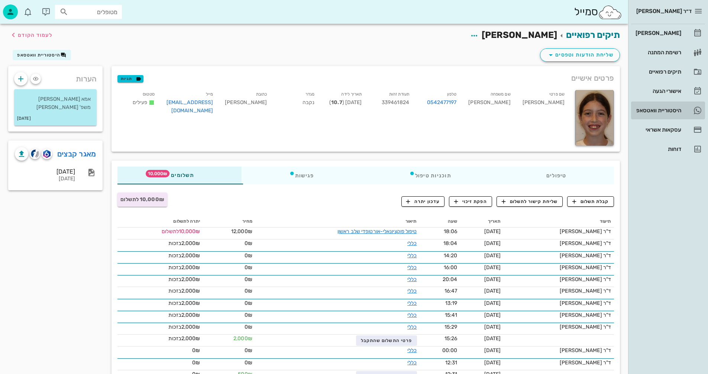
click at [644, 110] on div "היסטוריית וואטסאפ" at bounding box center [657, 110] width 47 height 6
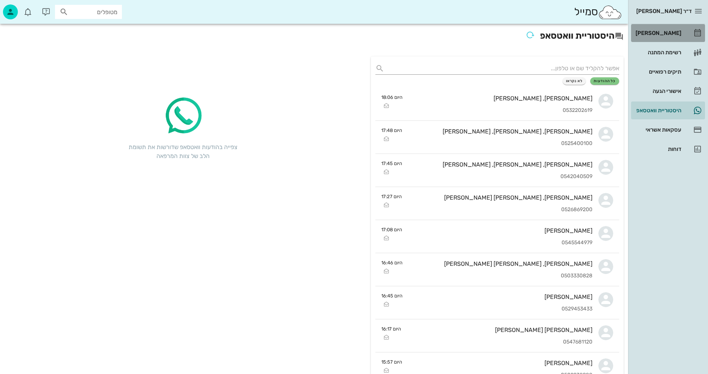
click at [666, 32] on div "[PERSON_NAME]" at bounding box center [657, 33] width 47 height 6
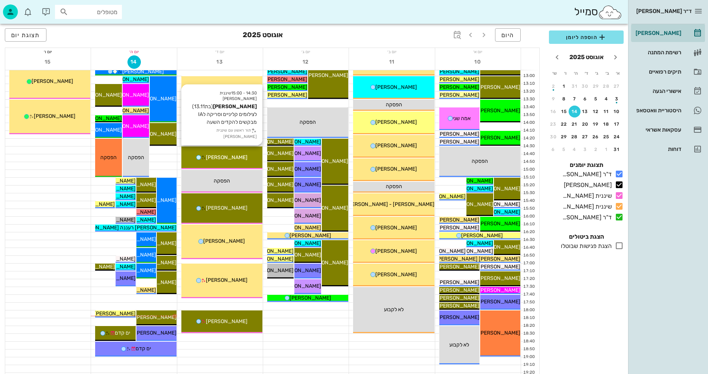
scroll to position [352, 0]
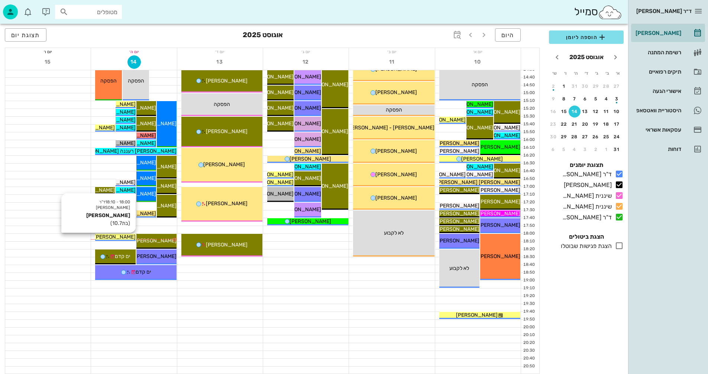
click at [125, 237] on span "[PERSON_NAME]" at bounding box center [115, 237] width 42 height 6
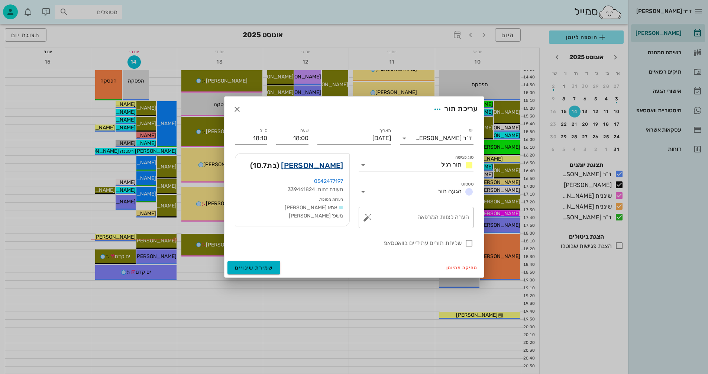
click at [332, 165] on link "[PERSON_NAME]" at bounding box center [312, 166] width 62 height 12
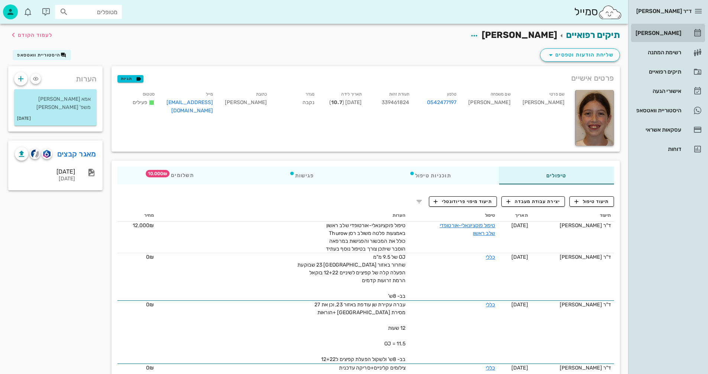
click at [668, 32] on div "[PERSON_NAME]" at bounding box center [657, 33] width 47 height 6
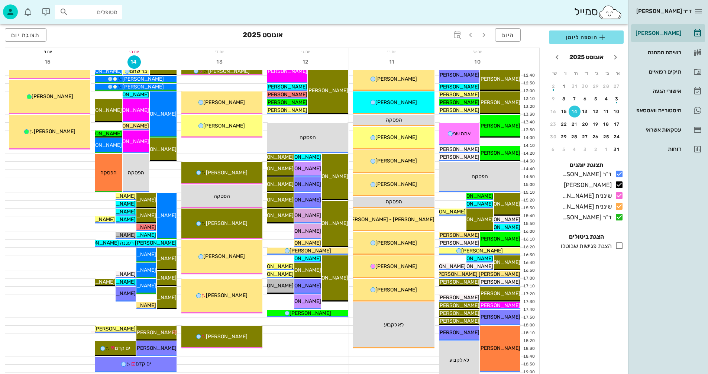
scroll to position [223, 0]
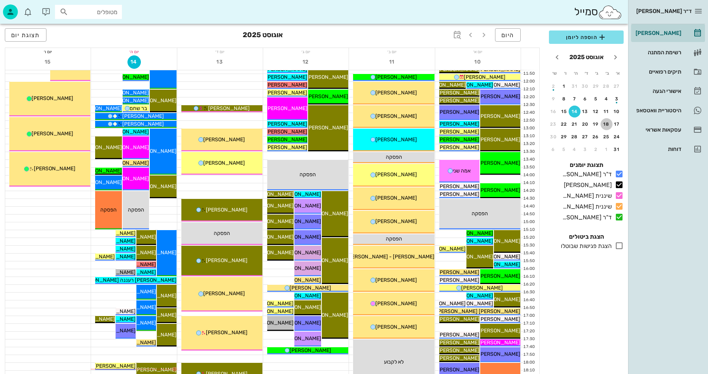
click at [607, 124] on div "18" at bounding box center [607, 124] width 12 height 5
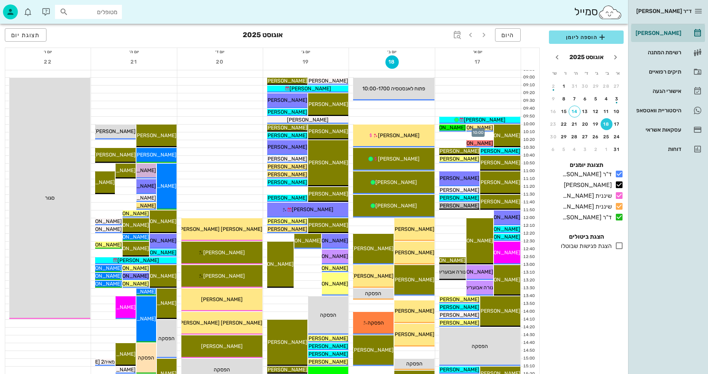
scroll to position [74, 0]
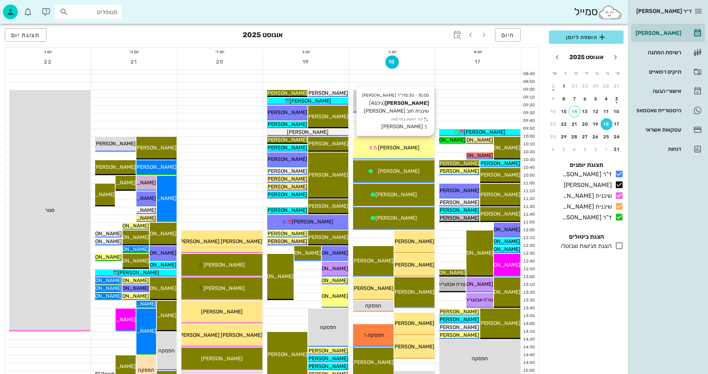
click at [413, 148] on div "[PERSON_NAME]" at bounding box center [393, 148] width 81 height 8
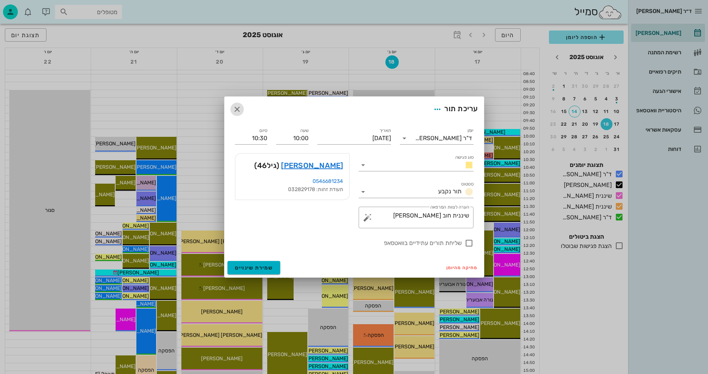
click at [237, 109] on icon "button" at bounding box center [237, 109] width 9 height 9
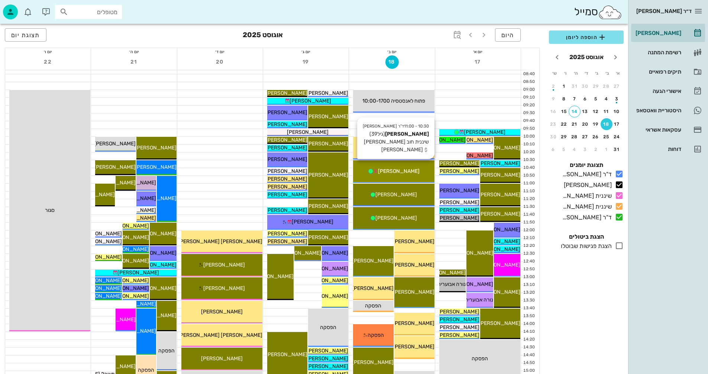
click at [405, 170] on span "[PERSON_NAME]" at bounding box center [399, 171] width 42 height 6
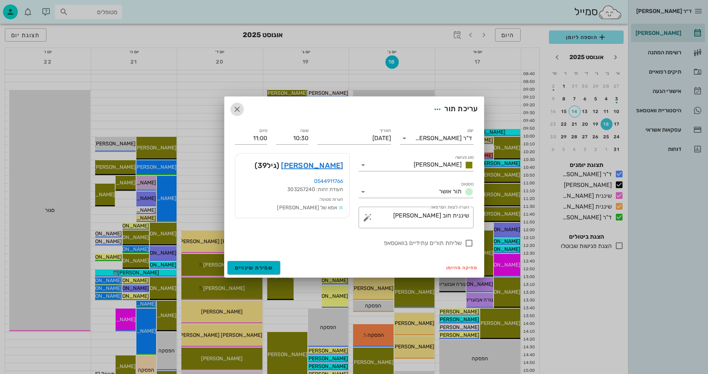
click at [236, 108] on icon "button" at bounding box center [237, 109] width 9 height 9
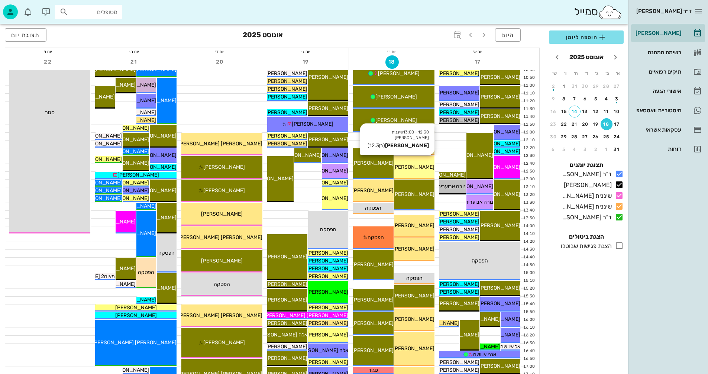
scroll to position [186, 0]
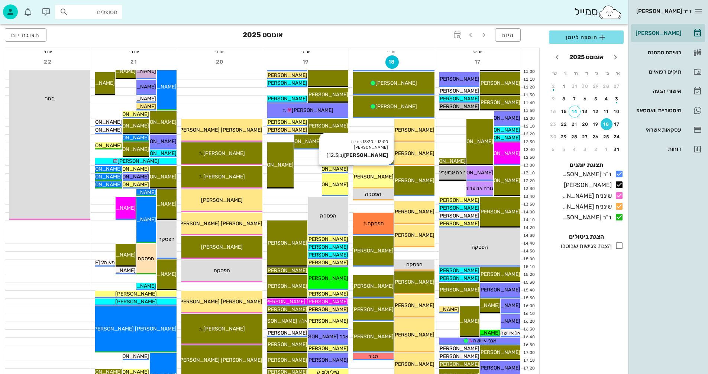
click at [378, 178] on span "[PERSON_NAME]" at bounding box center [373, 177] width 42 height 6
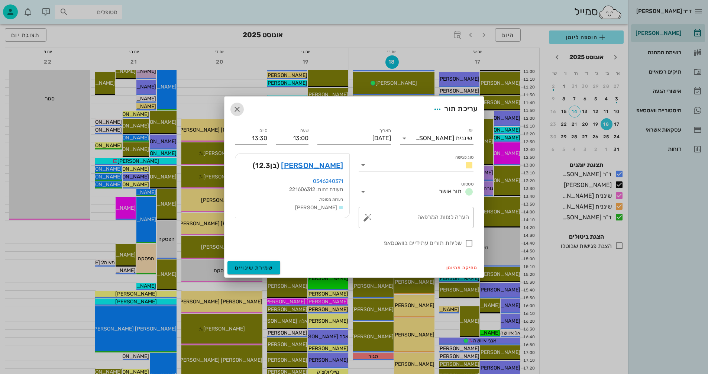
click at [237, 108] on icon "button" at bounding box center [237, 109] width 9 height 9
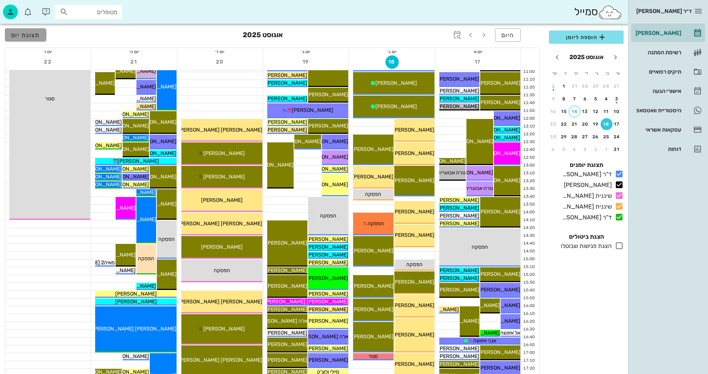
click at [23, 30] on button "תצוגת יום" at bounding box center [26, 34] width 42 height 13
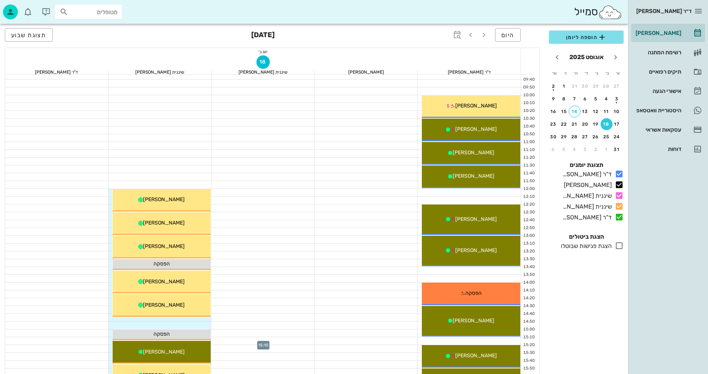
scroll to position [112, 0]
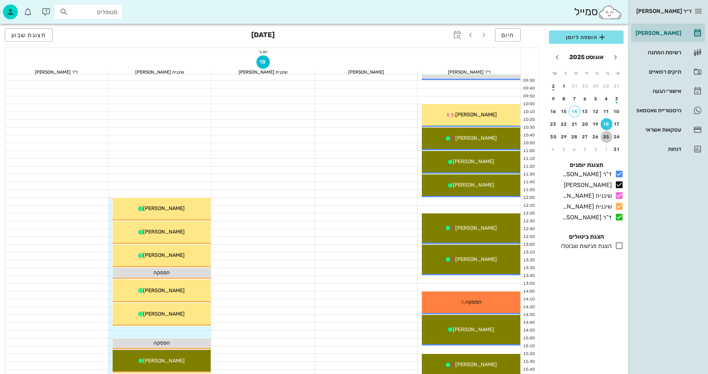
click at [607, 135] on div "25" at bounding box center [607, 136] width 12 height 5
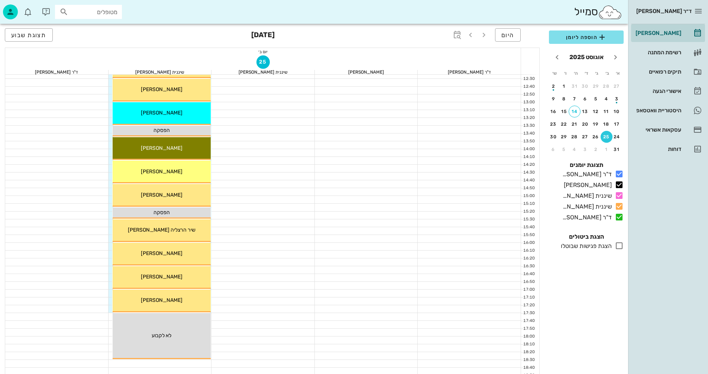
scroll to position [260, 0]
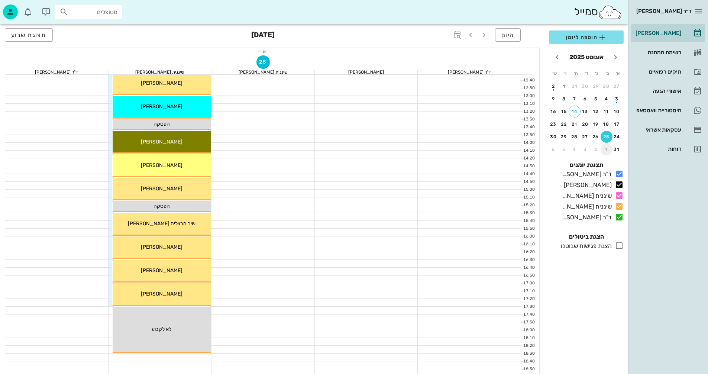
click at [607, 149] on div "1" at bounding box center [607, 149] width 12 height 5
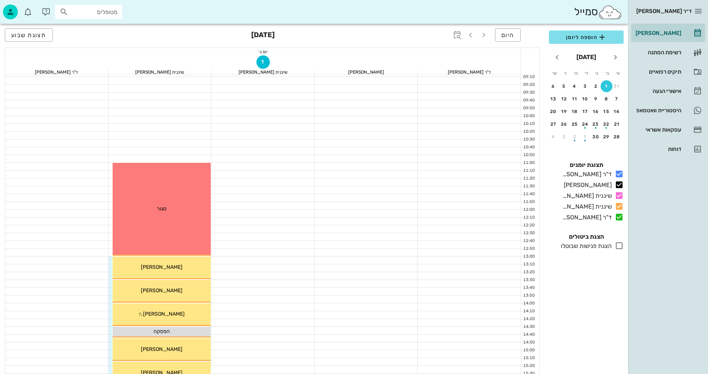
scroll to position [97, 0]
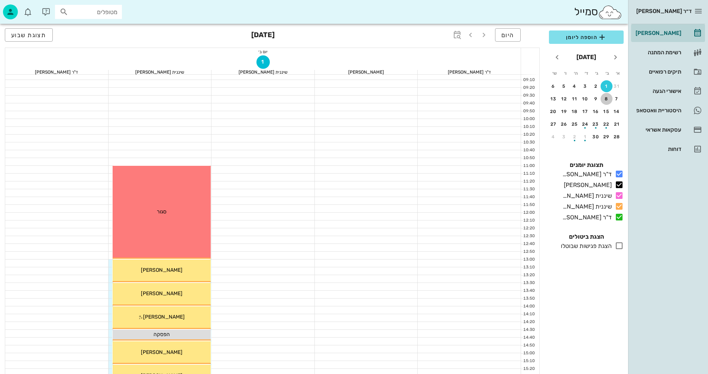
click at [607, 98] on div "8" at bounding box center [607, 98] width 12 height 5
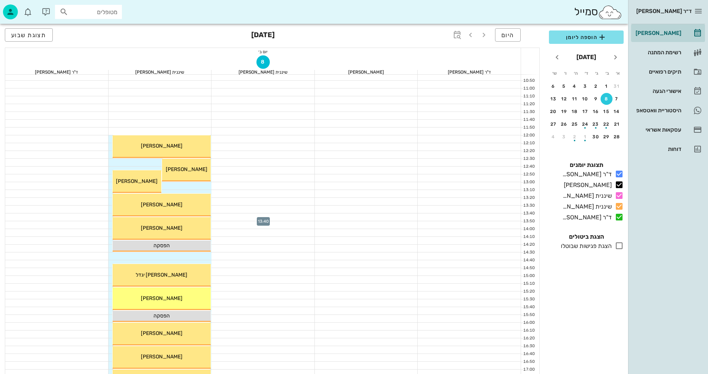
scroll to position [171, 0]
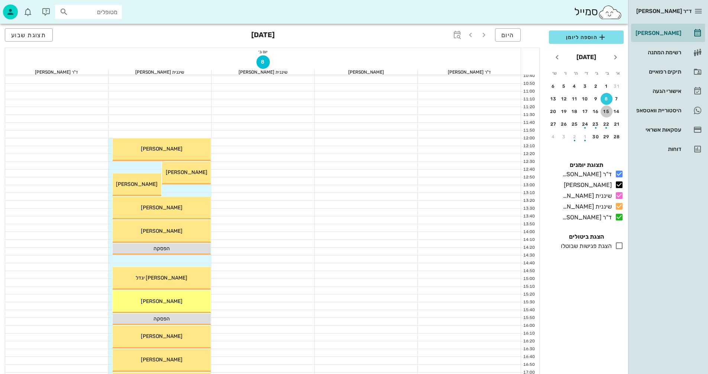
click at [607, 112] on div "15" at bounding box center [607, 111] width 12 height 5
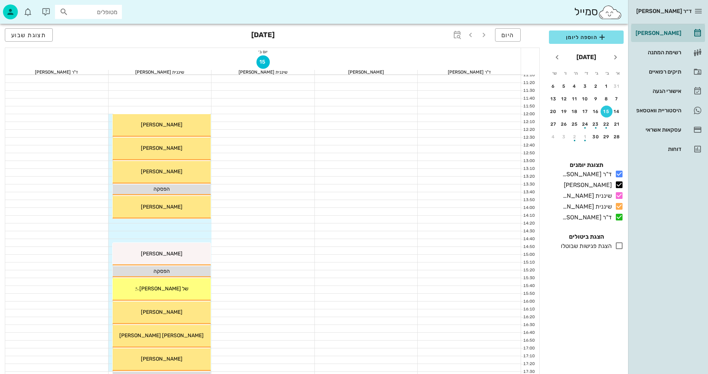
scroll to position [245, 0]
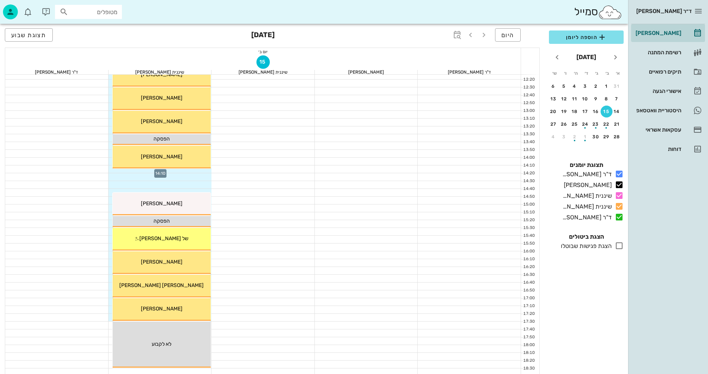
click at [129, 170] on div at bounding box center [160, 168] width 103 height 7
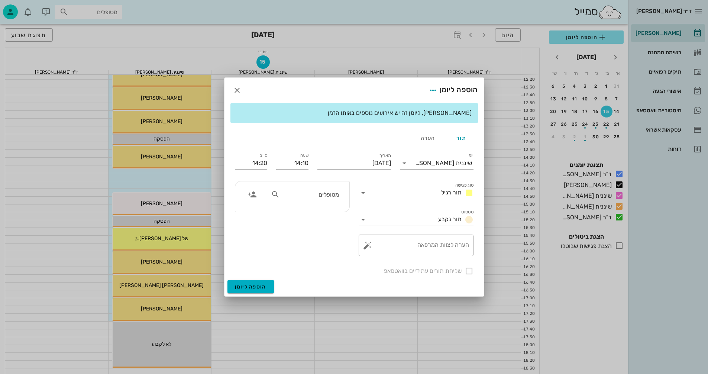
click at [325, 195] on input "מטופלים" at bounding box center [310, 195] width 57 height 10
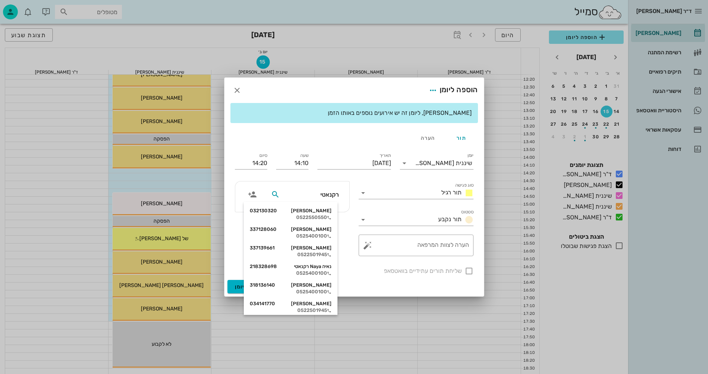
type input "רקנאטי"
click at [311, 267] on div "[PERSON_NAME] רקנאטי 218328698" at bounding box center [291, 267] width 82 height 6
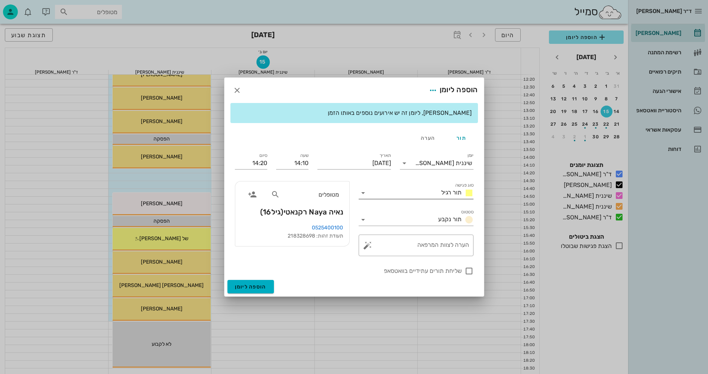
click at [362, 193] on icon at bounding box center [363, 193] width 9 height 9
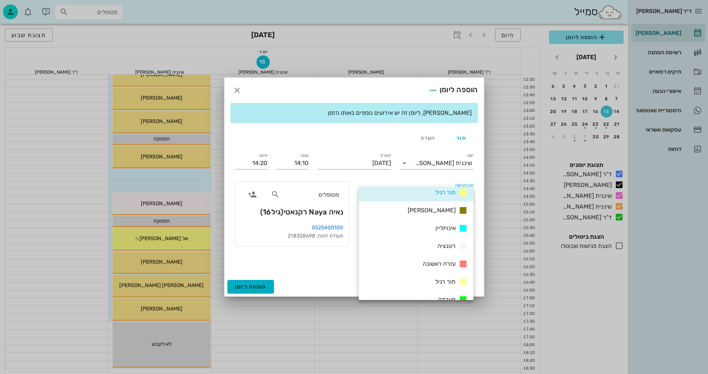
scroll to position [0, 0]
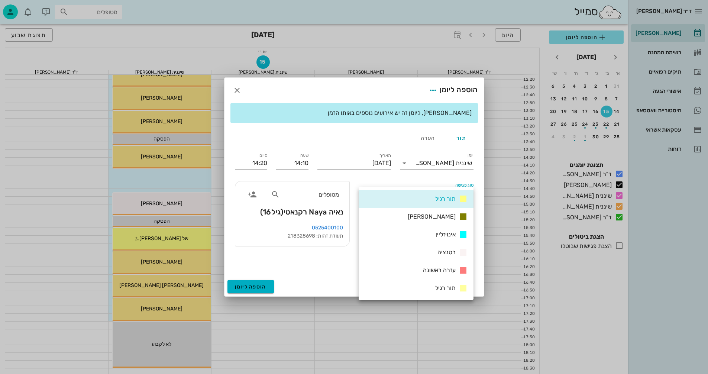
click at [436, 201] on span "תור רגיל" at bounding box center [446, 198] width 20 height 7
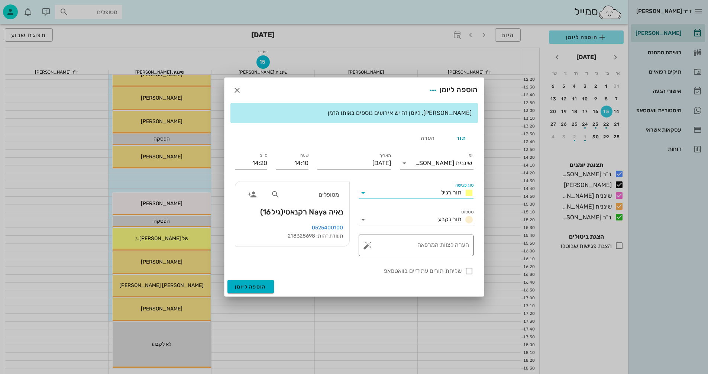
click at [443, 248] on textarea "הערה לצוות המרפאה" at bounding box center [419, 247] width 100 height 18
type textarea "שיננית"
click at [468, 271] on div at bounding box center [469, 271] width 13 height 13
checkbox input "true"
click at [259, 286] on span "הוספה ליומן" at bounding box center [251, 287] width 32 height 6
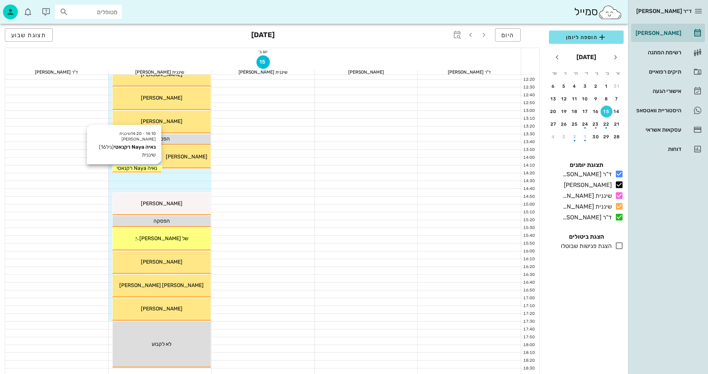
click at [152, 169] on span "נאיה Naya רקנאטי" at bounding box center [137, 168] width 41 height 6
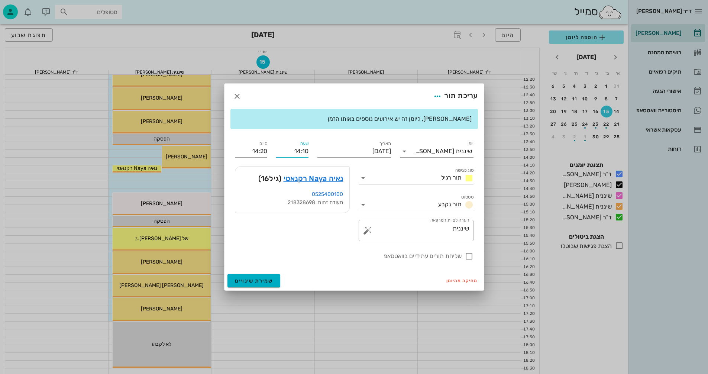
click at [306, 150] on input "14:10" at bounding box center [292, 151] width 32 height 12
click at [315, 147] on div "תאריך [DATE]" at bounding box center [354, 148] width 83 height 27
drag, startPoint x: 302, startPoint y: 151, endPoint x: 318, endPoint y: 151, distance: 15.6
click at [318, 151] on div "יומן שיננית [PERSON_NAME] סוג פגישה תור רגיל סטטוס תור נקבע תאריך [DATE] שעה 14…" at bounding box center [355, 200] width 248 height 130
type input "14:15"
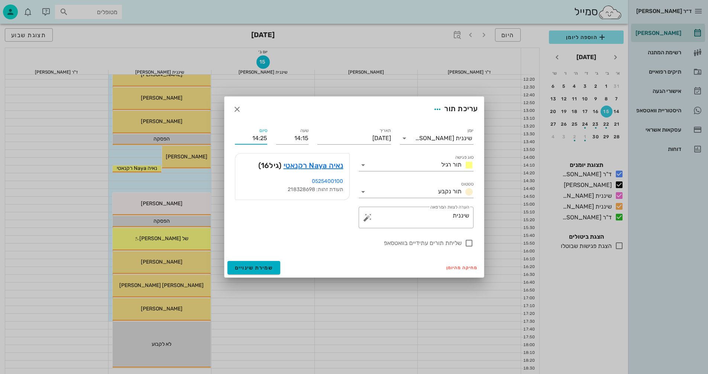
drag, startPoint x: 260, startPoint y: 151, endPoint x: 271, endPoint y: 151, distance: 11.2
click at [271, 151] on div "יומן שיננית [PERSON_NAME] סוג פגישה תור רגיל סטטוס תור נקבע תאריך [DATE] שעה 14…" at bounding box center [355, 187] width 248 height 130
type input "14:45"
click at [241, 269] on span "שמירת שינויים" at bounding box center [254, 268] width 38 height 6
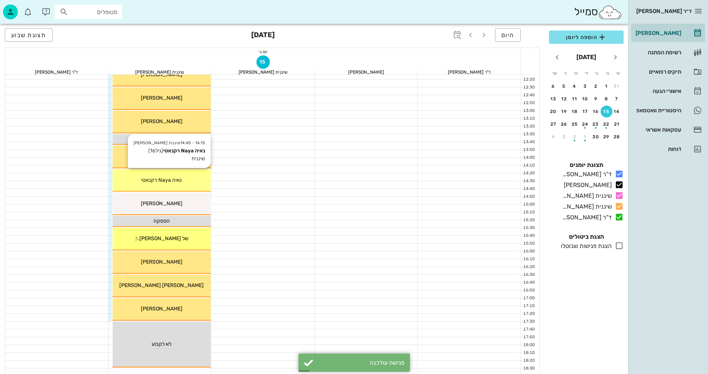
click at [184, 179] on div "נאיה Naya רקנאטי" at bounding box center [162, 180] width 99 height 8
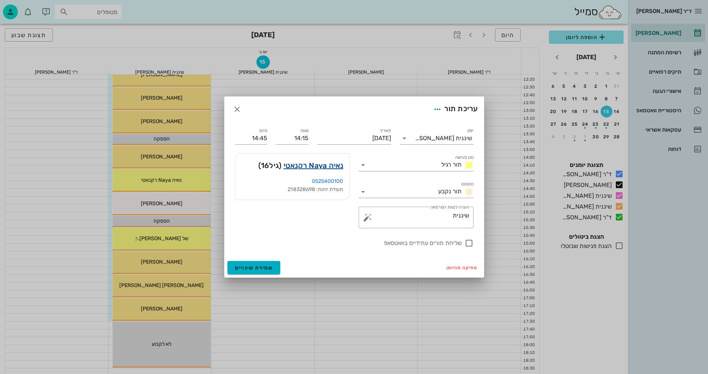
click at [308, 164] on link "נאיה Naya רקנאטי" at bounding box center [314, 166] width 60 height 12
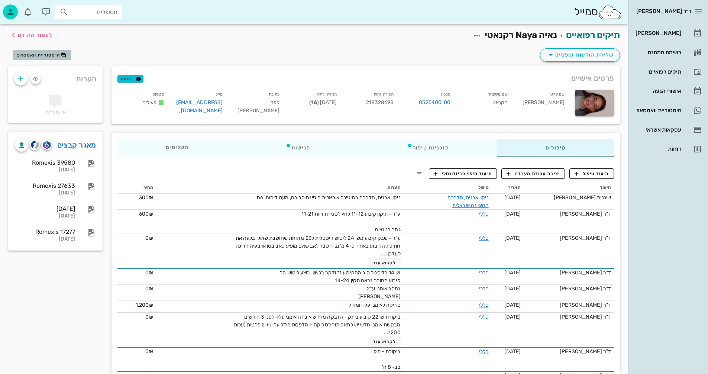
click at [35, 53] on span "היסטוריית וואטסאפ" at bounding box center [38, 54] width 43 height 5
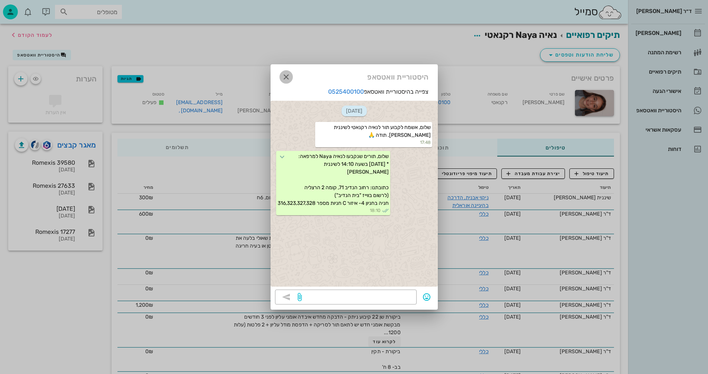
click at [286, 75] on icon "button" at bounding box center [286, 77] width 9 height 9
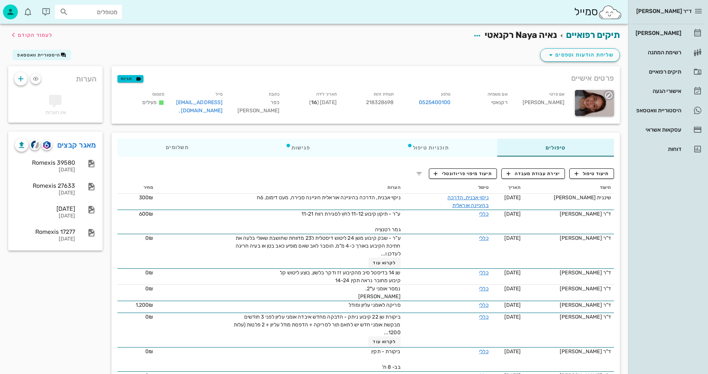
click at [608, 93] on icon "button" at bounding box center [609, 95] width 9 height 9
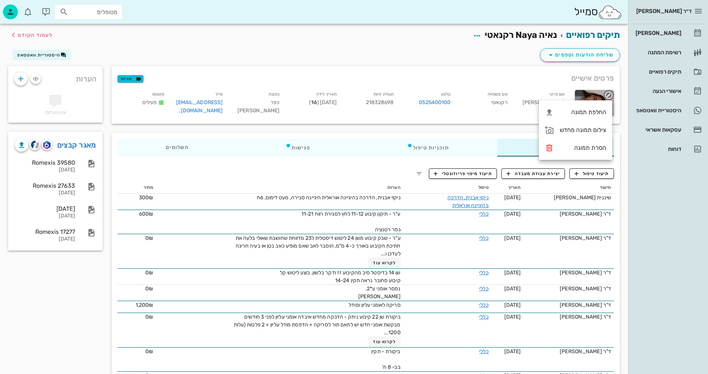
click at [600, 93] on div at bounding box center [594, 103] width 39 height 26
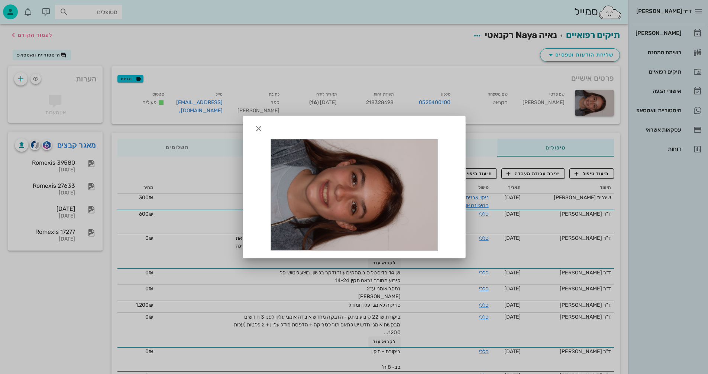
drag, startPoint x: 317, startPoint y: 187, endPoint x: 206, endPoint y: 164, distance: 112.8
click at [206, 164] on div at bounding box center [354, 187] width 708 height 374
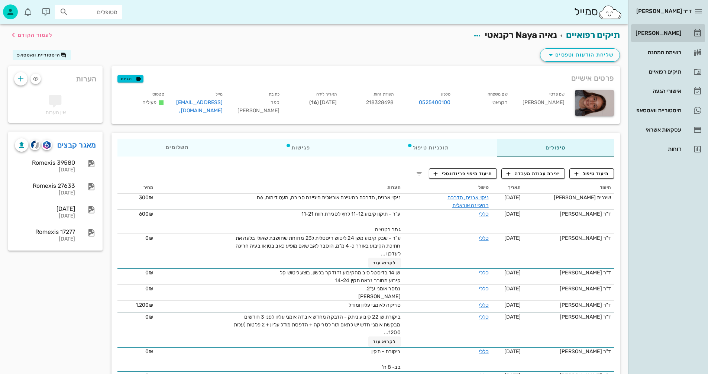
click at [661, 30] on div "[PERSON_NAME]" at bounding box center [657, 33] width 47 height 6
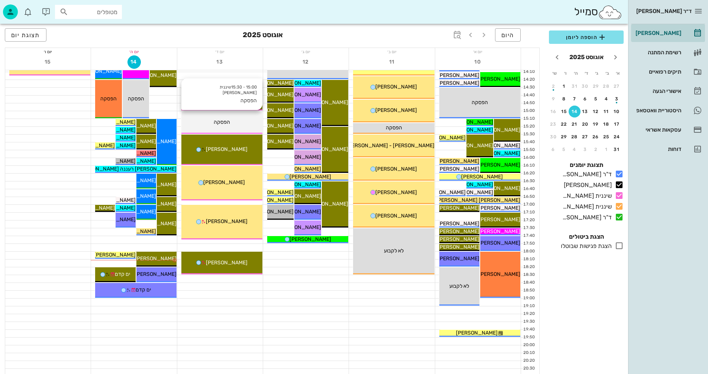
scroll to position [352, 0]
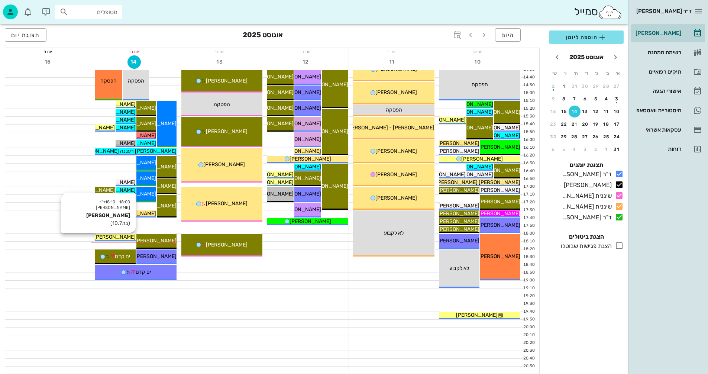
click at [119, 236] on span "[PERSON_NAME]" at bounding box center [115, 237] width 42 height 6
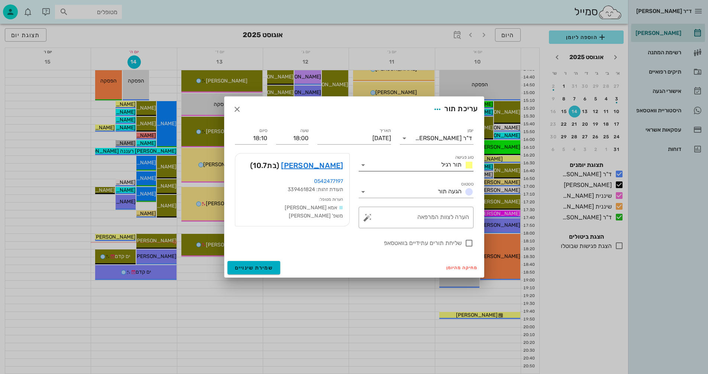
click at [364, 165] on icon at bounding box center [363, 165] width 9 height 9
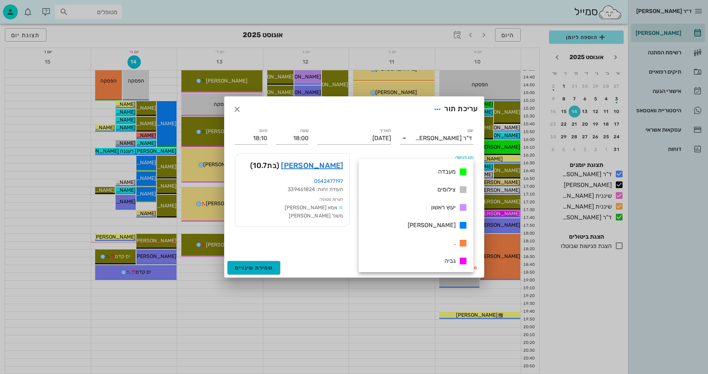
scroll to position [107, 0]
click at [450, 261] on span "גביה" at bounding box center [450, 260] width 11 height 7
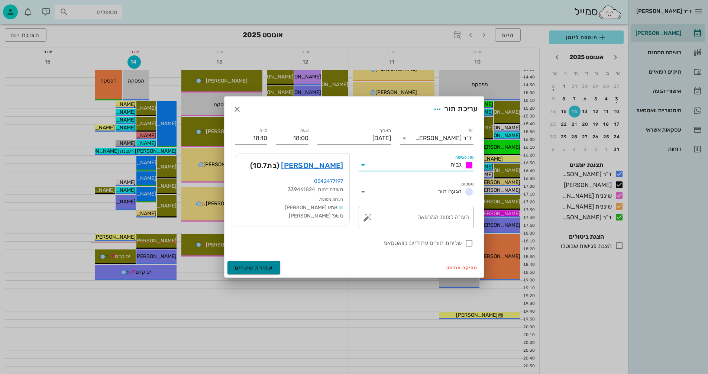
click at [232, 267] on button "שמירת שינויים" at bounding box center [254, 267] width 53 height 13
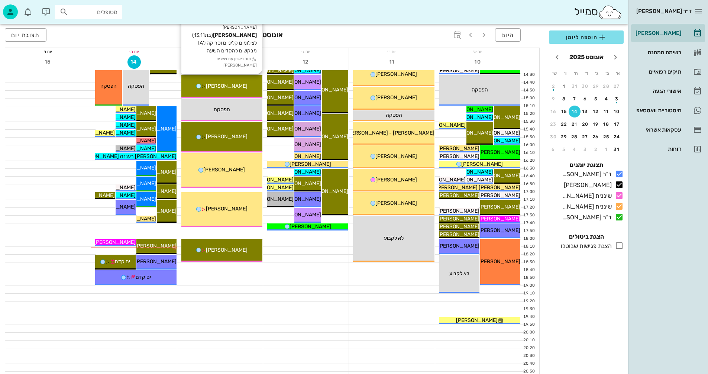
scroll to position [352, 0]
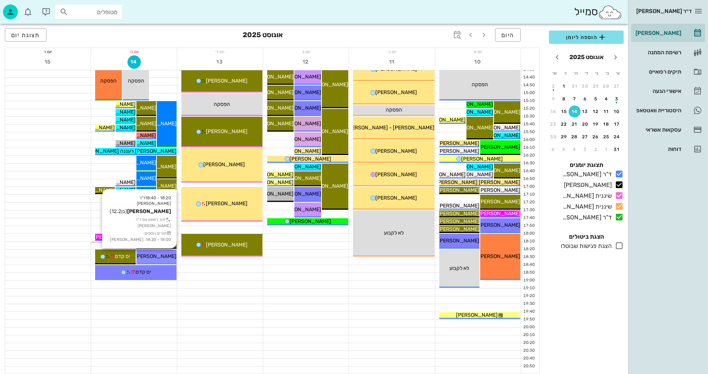
click at [155, 254] on span "[PERSON_NAME]" at bounding box center [156, 256] width 42 height 6
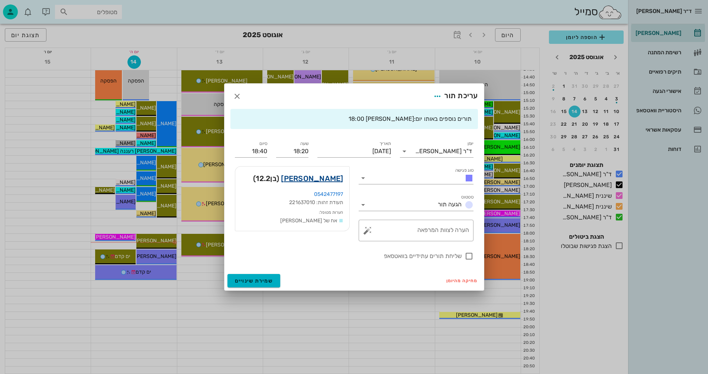
click at [318, 179] on link "[PERSON_NAME]" at bounding box center [312, 179] width 62 height 12
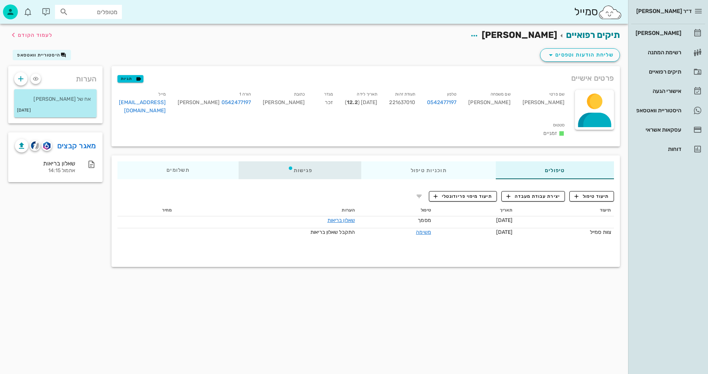
click at [304, 161] on div "פגישות" at bounding box center [300, 170] width 123 height 18
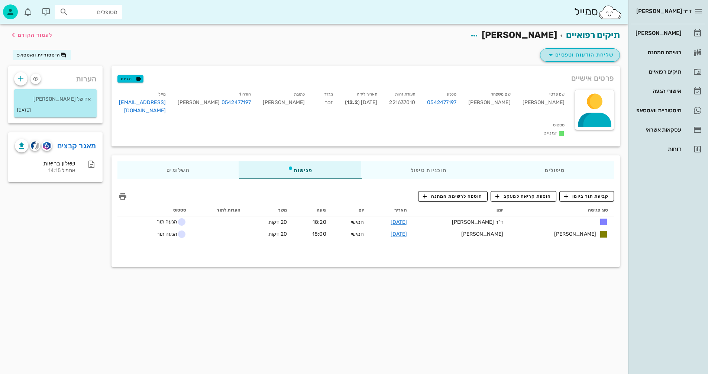
click at [581, 54] on span "שליחת הודעות וטפסים" at bounding box center [580, 55] width 67 height 9
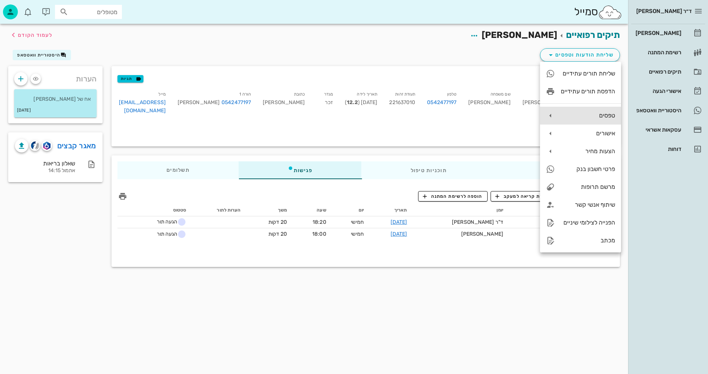
click at [583, 115] on div "טפסים" at bounding box center [588, 115] width 54 height 7
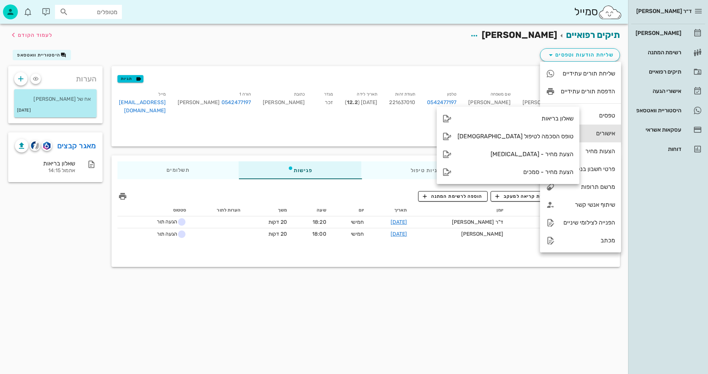
click at [586, 133] on div "אישורים" at bounding box center [588, 133] width 54 height 7
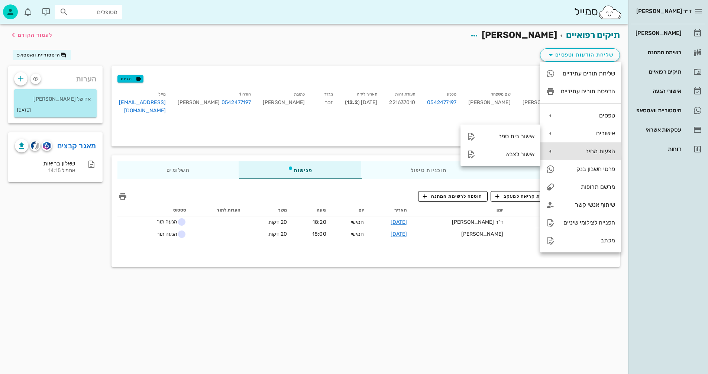
click at [586, 151] on div "הצעות מחיר" at bounding box center [588, 151] width 54 height 7
click at [511, 325] on div "תיקים רפואיים [PERSON_NAME] לעמוד הקודם שליחת הודעות וטפסים היסטוריית וואטסאפ פ…" at bounding box center [314, 199] width 629 height 350
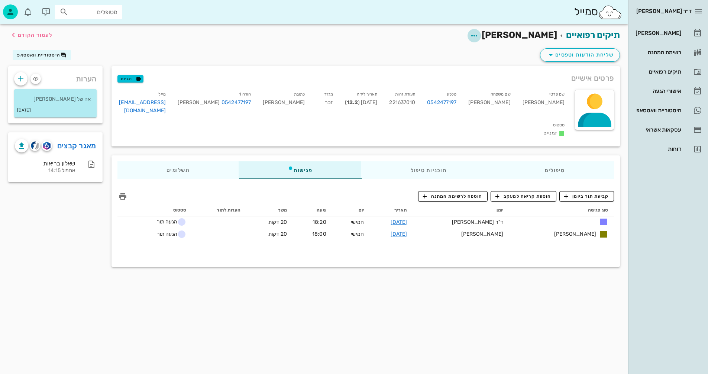
click at [479, 36] on icon "button" at bounding box center [474, 35] width 9 height 9
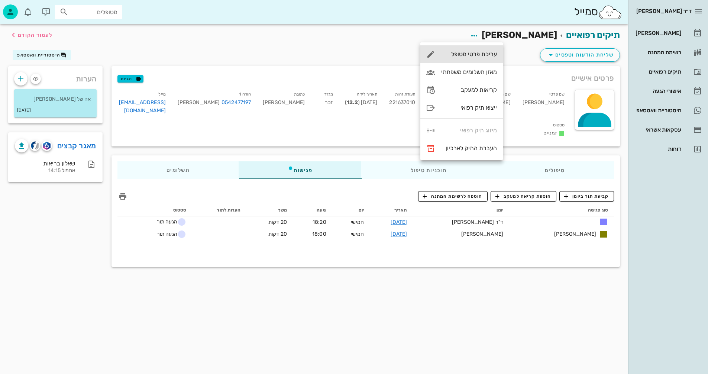
click at [465, 52] on div "עריכת פרטי מטופל" at bounding box center [469, 54] width 56 height 7
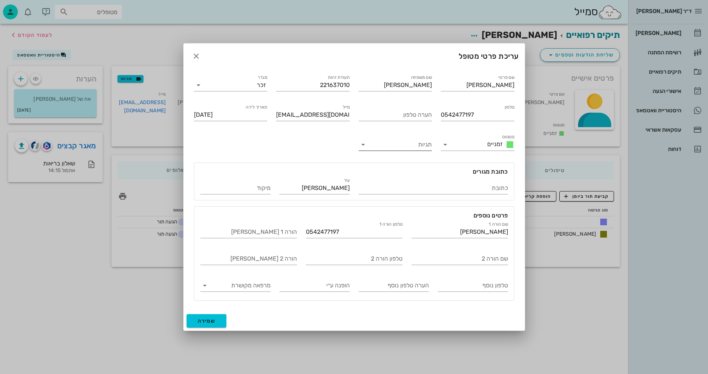
click at [363, 144] on icon at bounding box center [363, 144] width 9 height 9
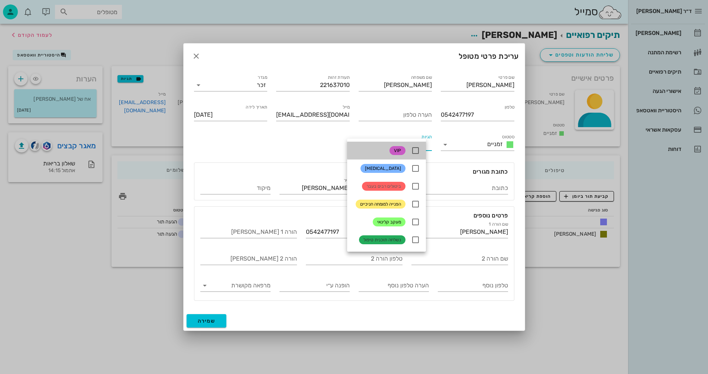
click at [363, 144] on div "VIP" at bounding box center [386, 151] width 79 height 18
click at [277, 144] on div "שם פרטי [PERSON_NAME] שם משפחה [PERSON_NAME] תעודת זהות 221637010 מגדר זכר טלפו…" at bounding box center [355, 187] width 330 height 237
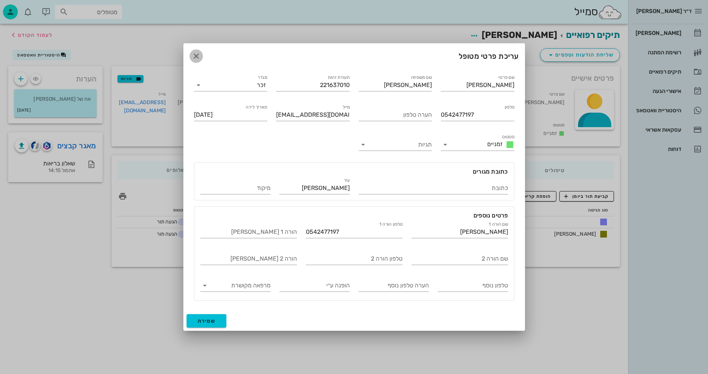
click at [195, 55] on icon "button" at bounding box center [196, 56] width 9 height 9
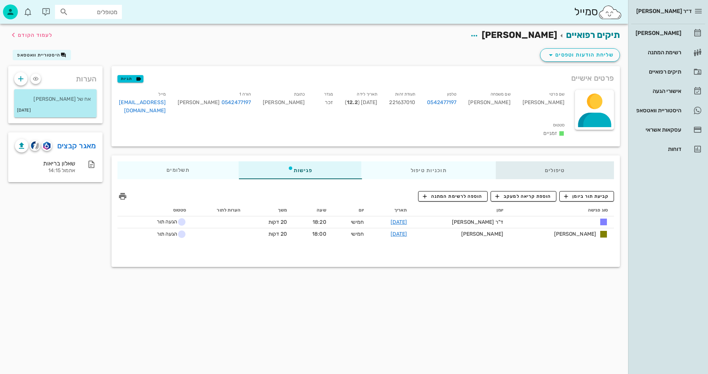
click at [549, 161] on div "טיפולים" at bounding box center [555, 170] width 118 height 18
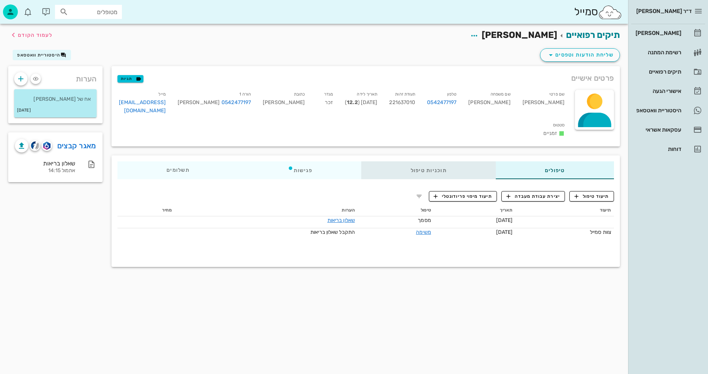
click at [426, 161] on div "תוכניות טיפול" at bounding box center [429, 170] width 134 height 18
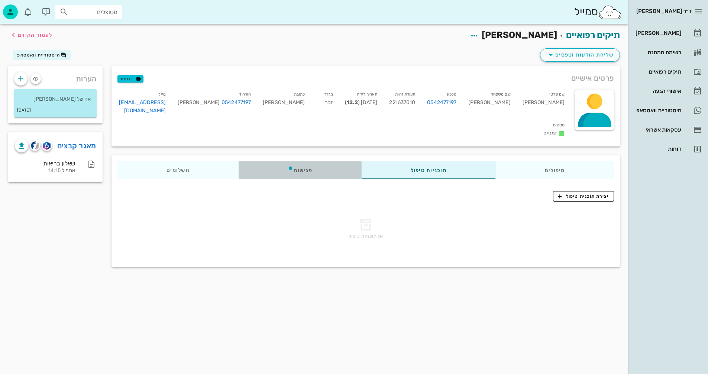
click at [295, 161] on div "פגישות" at bounding box center [300, 170] width 123 height 18
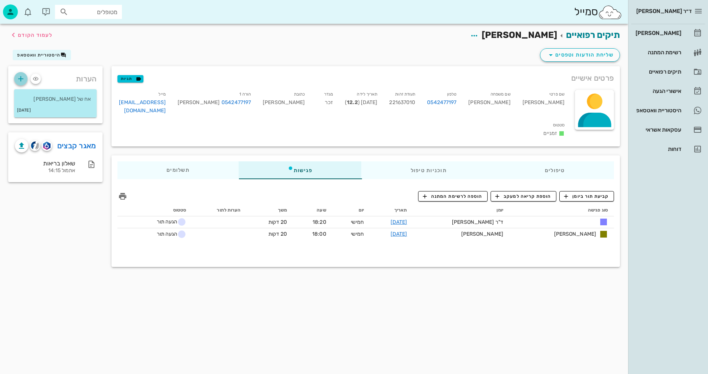
click at [20, 79] on icon "button" at bounding box center [20, 78] width 9 height 9
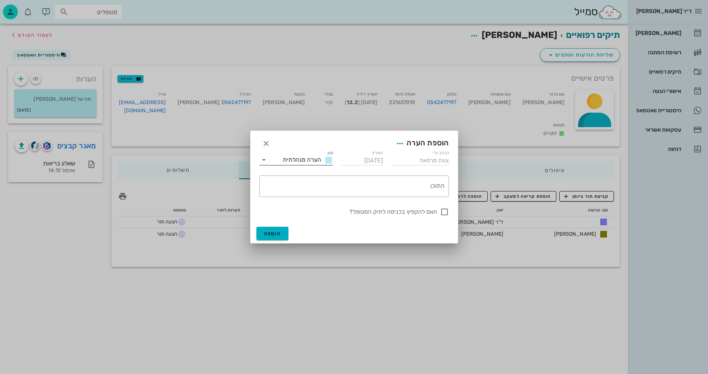
click at [265, 160] on icon at bounding box center [264, 159] width 9 height 9
click at [265, 160] on div "הערה מנהלתית" at bounding box center [297, 165] width 74 height 15
click at [268, 139] on button "button" at bounding box center [266, 143] width 13 height 13
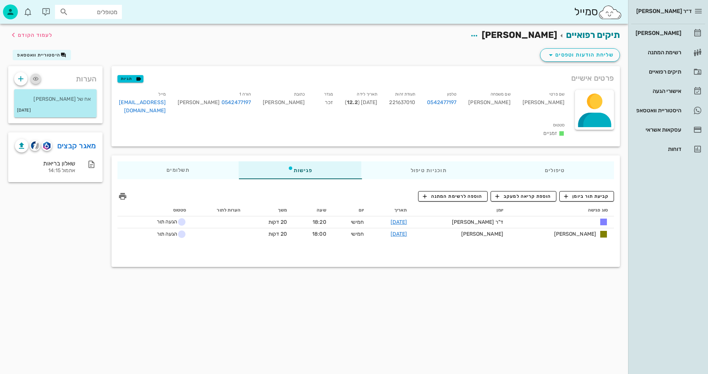
click at [34, 78] on icon "button" at bounding box center [35, 78] width 9 height 9
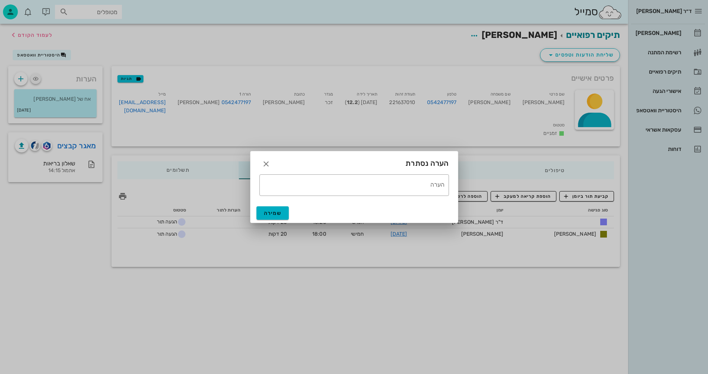
click at [34, 78] on div at bounding box center [354, 187] width 708 height 374
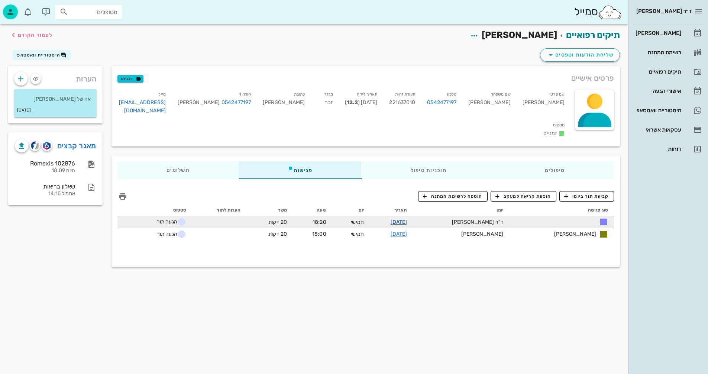
click at [408, 219] on link "[DATE]" at bounding box center [399, 222] width 17 height 6
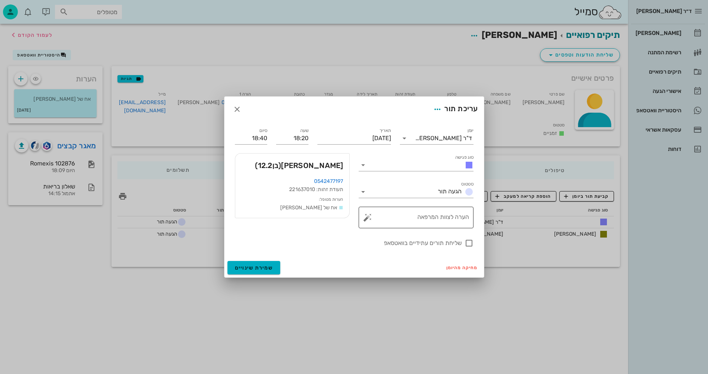
click at [366, 218] on button "button" at bounding box center [367, 217] width 9 height 9
click at [374, 201] on div "הערות לפגישה" at bounding box center [382, 202] width 38 height 15
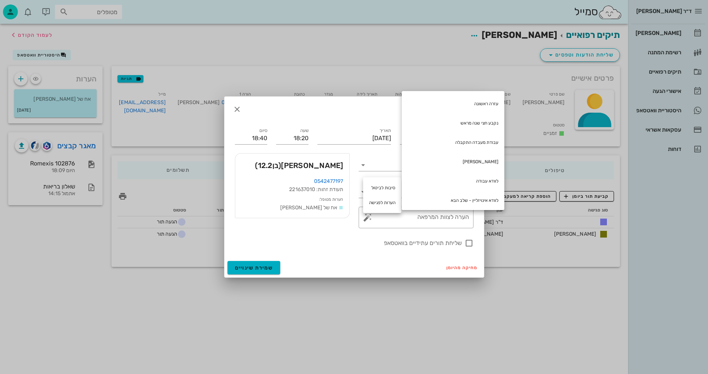
click at [325, 241] on label "שליחת תורים עתידיים בוואטסאפ" at bounding box center [348, 243] width 227 height 7
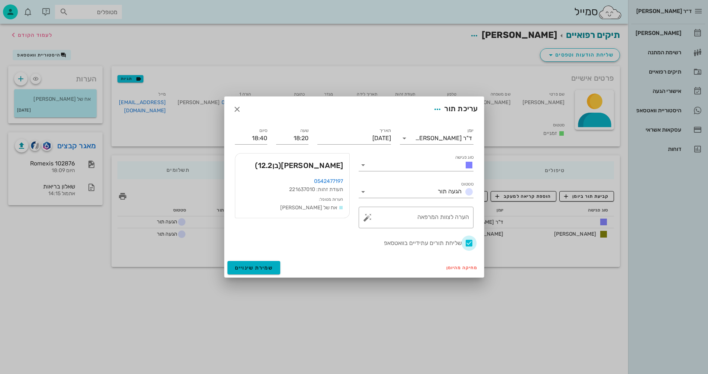
click at [467, 244] on div at bounding box center [469, 243] width 13 height 13
checkbox input "false"
click at [363, 164] on icon at bounding box center [363, 165] width 9 height 9
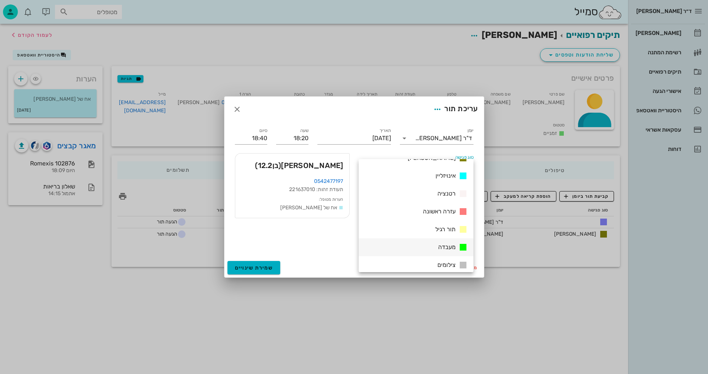
scroll to position [74, 0]
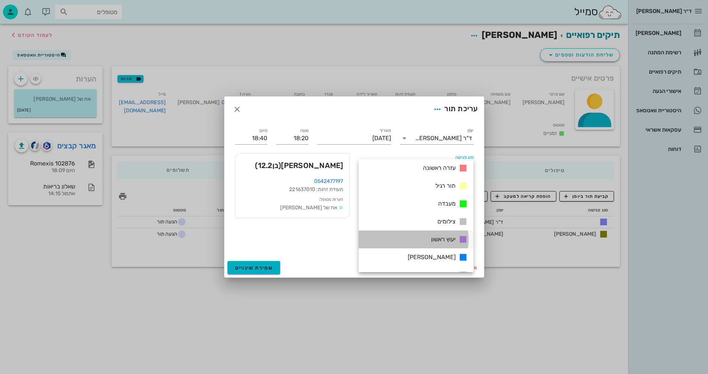
click at [440, 237] on span "יעוץ ראשון" at bounding box center [443, 239] width 25 height 7
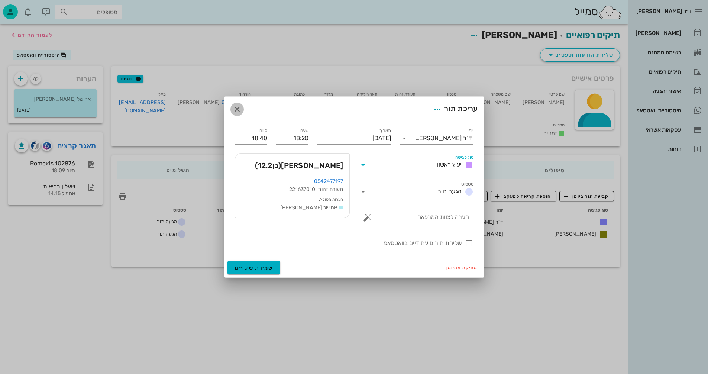
click at [236, 108] on icon "button" at bounding box center [237, 109] width 9 height 9
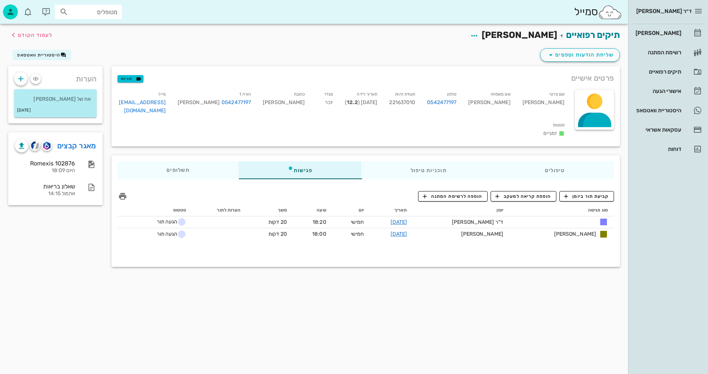
click at [559, 131] on icon at bounding box center [562, 134] width 6 height 6
click at [553, 123] on small "סטטוס" at bounding box center [559, 125] width 12 height 5
click at [666, 31] on div "[PERSON_NAME]" at bounding box center [657, 33] width 47 height 6
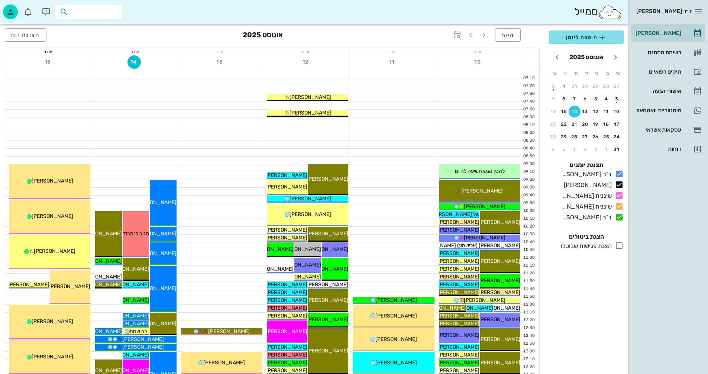
click at [82, 12] on input "text" at bounding box center [94, 12] width 48 height 10
click at [163, 147] on div at bounding box center [134, 144] width 86 height 7
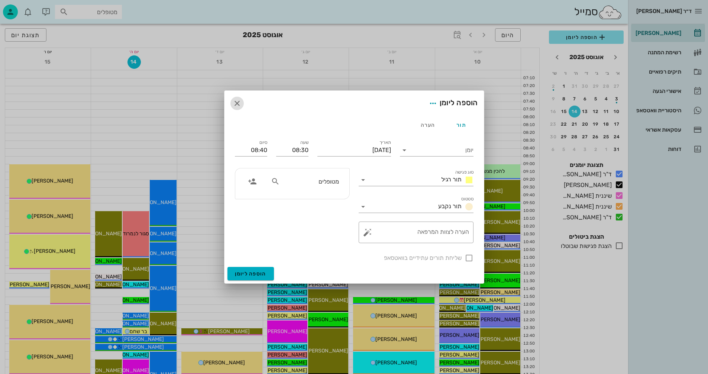
click at [236, 100] on icon "button" at bounding box center [237, 103] width 9 height 9
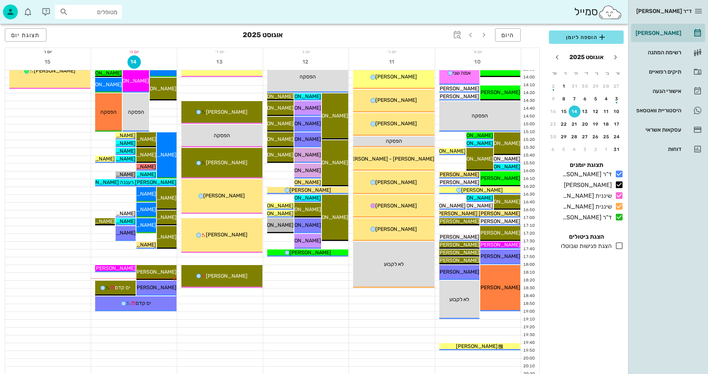
scroll to position [335, 0]
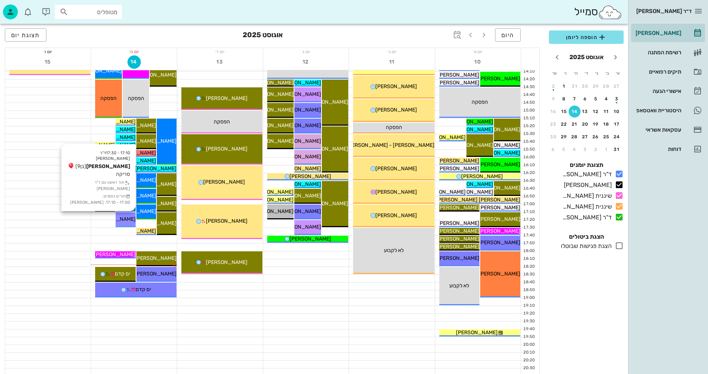
click at [127, 217] on span "[PERSON_NAME]" at bounding box center [115, 219] width 42 height 6
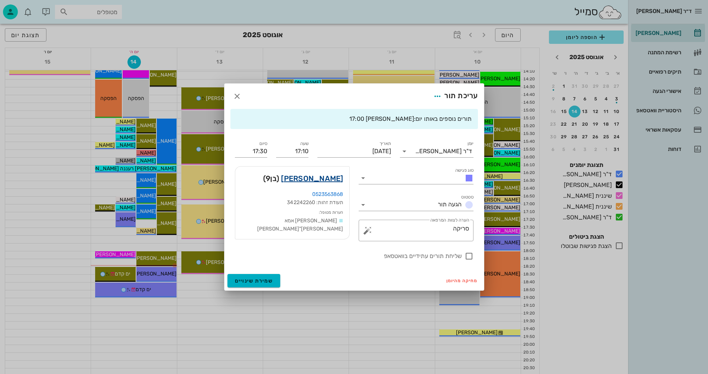
click at [335, 179] on link "[PERSON_NAME]" at bounding box center [312, 179] width 62 height 12
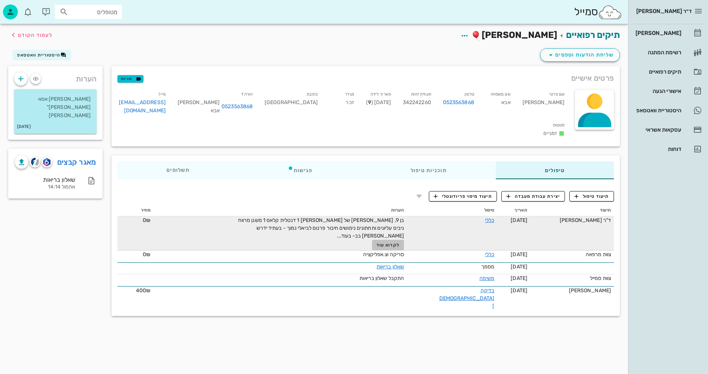
click at [393, 242] on span "לקרוא עוד" at bounding box center [388, 244] width 23 height 5
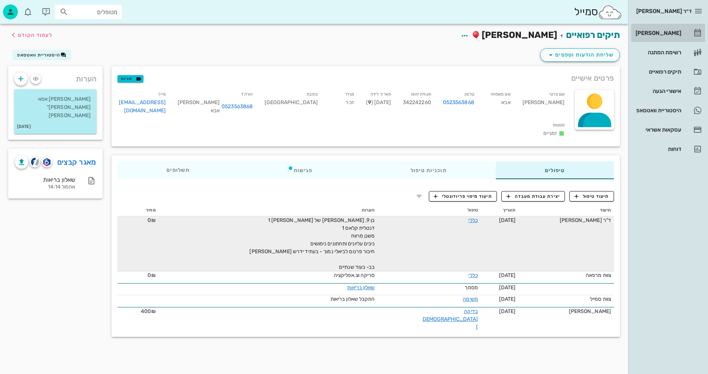
click at [663, 33] on div "[PERSON_NAME]" at bounding box center [657, 33] width 47 height 6
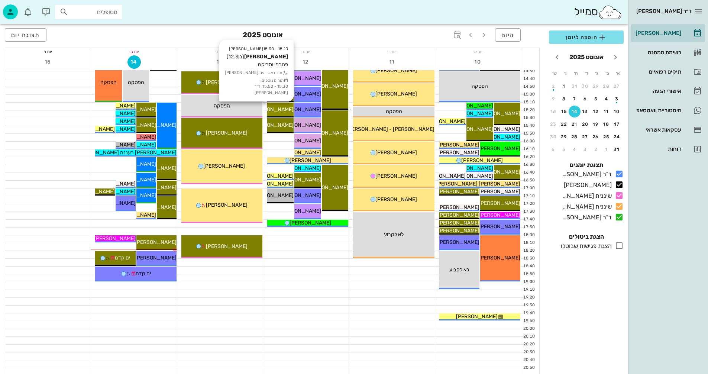
scroll to position [352, 0]
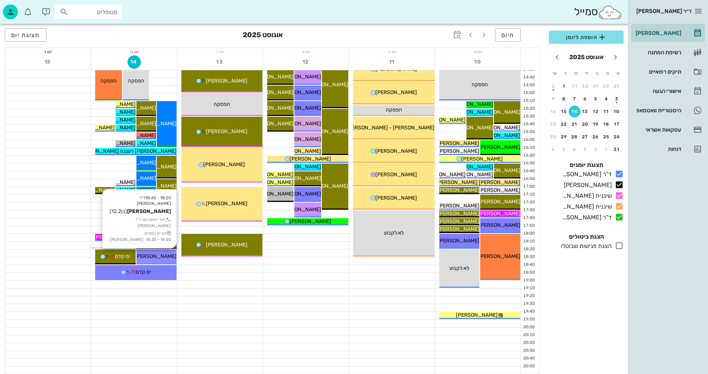
click at [157, 256] on span "[PERSON_NAME]" at bounding box center [156, 256] width 42 height 6
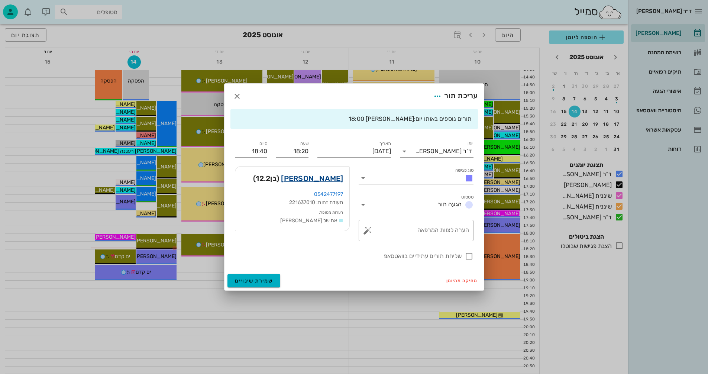
click at [317, 179] on link "[PERSON_NAME]" at bounding box center [312, 179] width 62 height 12
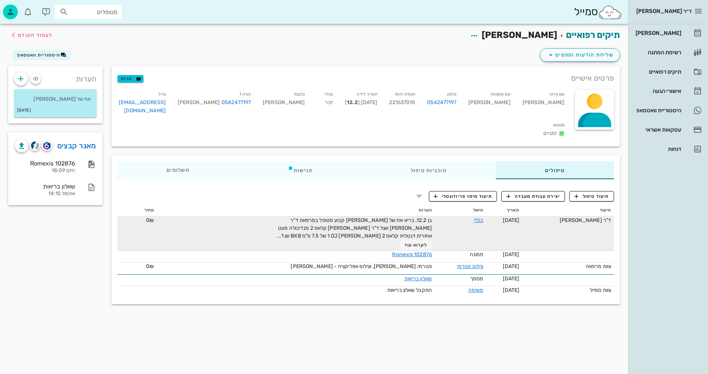
click at [151, 217] on span "0₪" at bounding box center [150, 220] width 8 height 6
click at [474, 217] on link "כללי" at bounding box center [478, 220] width 9 height 6
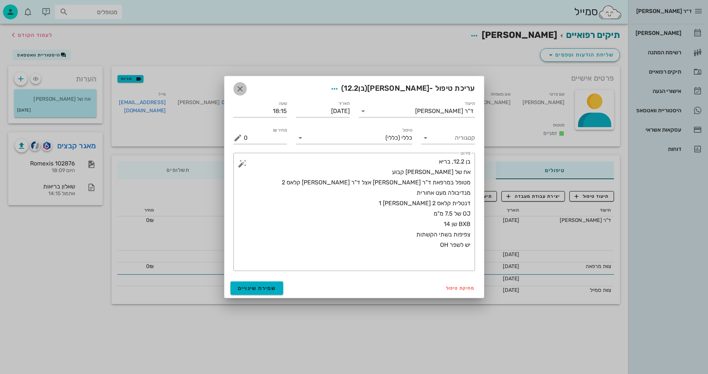
click at [237, 87] on icon "button" at bounding box center [240, 88] width 9 height 9
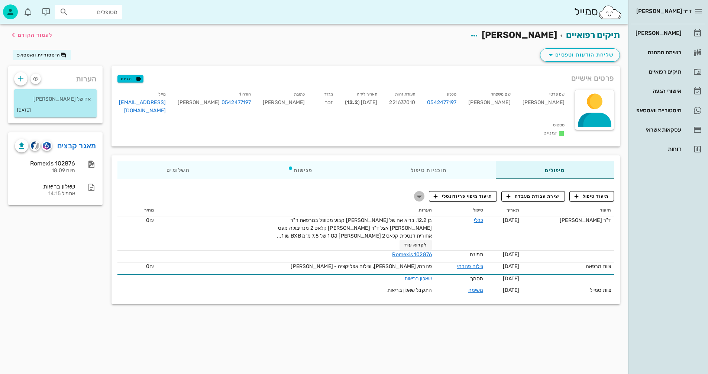
click at [421, 192] on icon "button" at bounding box center [419, 196] width 9 height 9
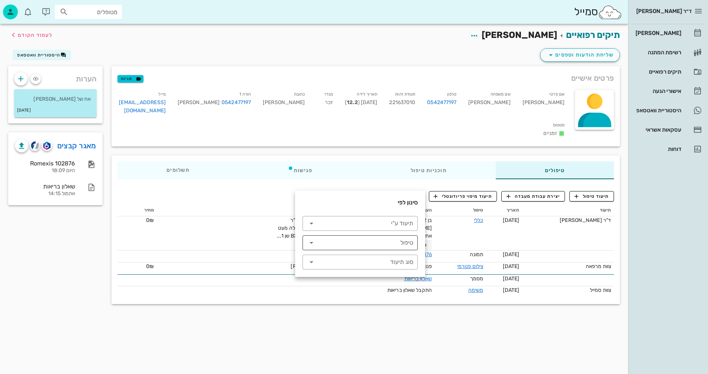
click at [348, 241] on input "טיפול" at bounding box center [366, 243] width 94 height 12
click at [371, 222] on input "תיעוד ע"י" at bounding box center [366, 224] width 94 height 12
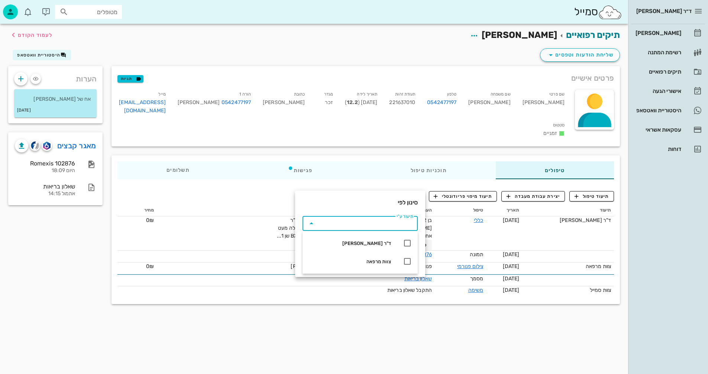
click at [313, 332] on div "תיקים רפואיים [PERSON_NAME] לעמוד הקודם שליחת הודעות וטפסים היסטוריית וואטסאפ פ…" at bounding box center [314, 199] width 629 height 350
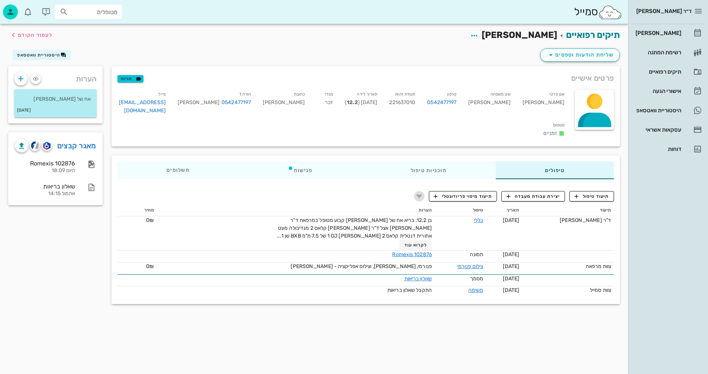
click at [420, 192] on icon "button" at bounding box center [419, 196] width 9 height 9
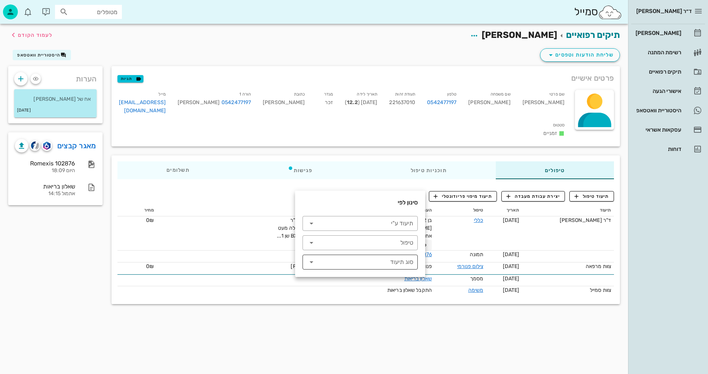
click at [339, 262] on input "סוג תיעוד" at bounding box center [366, 262] width 94 height 12
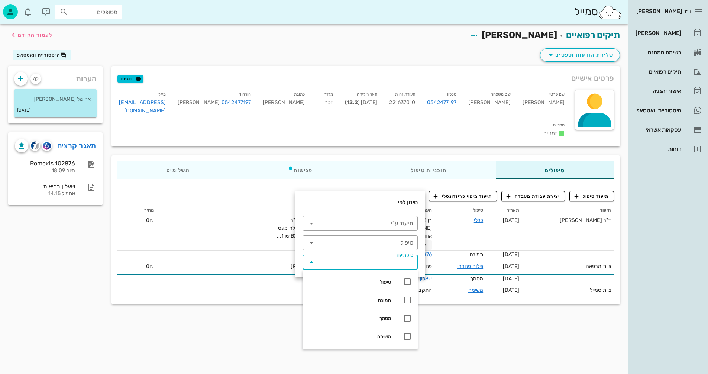
click at [339, 262] on input "סוג תיעוד" at bounding box center [366, 262] width 94 height 12
click at [216, 346] on div "תיקים רפואיים [PERSON_NAME] לעמוד הקודם שליחת הודעות וטפסים היסטוריית וואטסאפ פ…" at bounding box center [314, 199] width 629 height 350
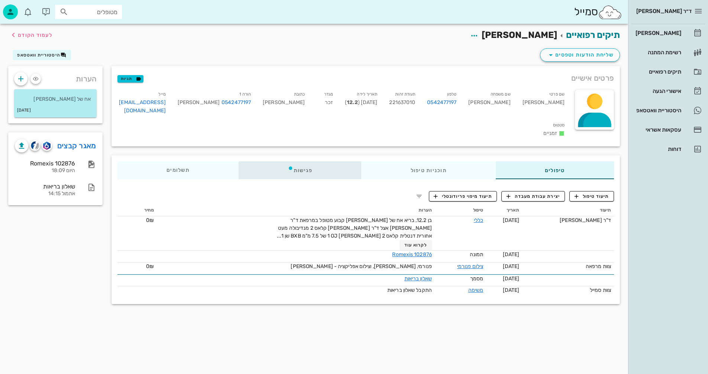
click at [305, 161] on div "פגישות" at bounding box center [300, 170] width 123 height 18
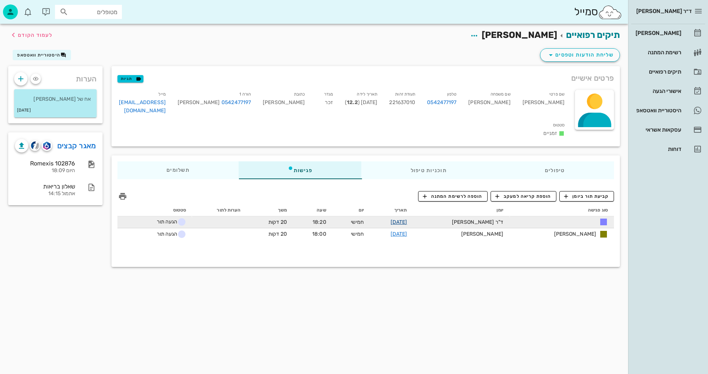
click at [408, 219] on link "[DATE]" at bounding box center [399, 222] width 17 height 6
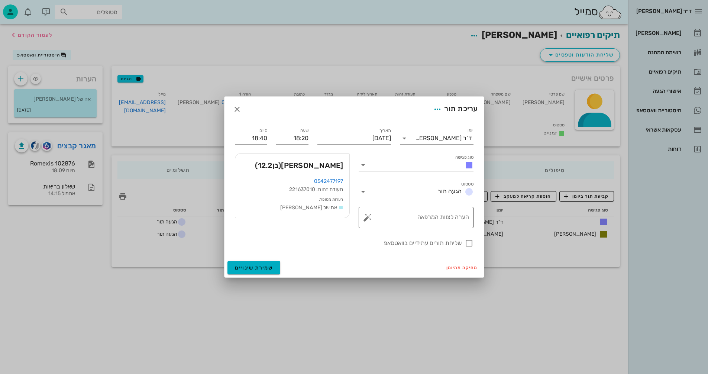
click at [367, 217] on button "button" at bounding box center [367, 217] width 9 height 9
click at [391, 201] on div "הערות לפגישה" at bounding box center [382, 202] width 38 height 15
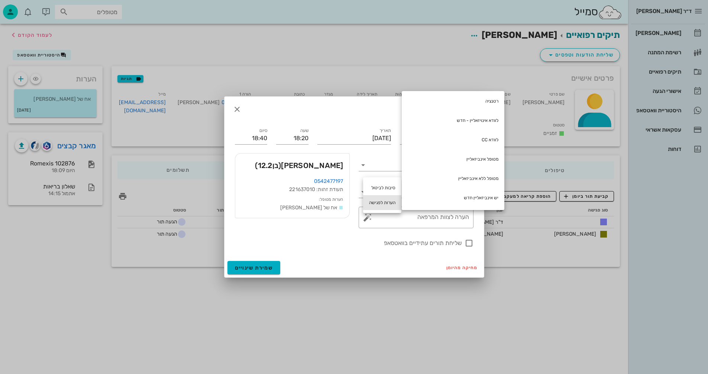
scroll to position [177, 0]
click at [534, 316] on div at bounding box center [354, 187] width 708 height 374
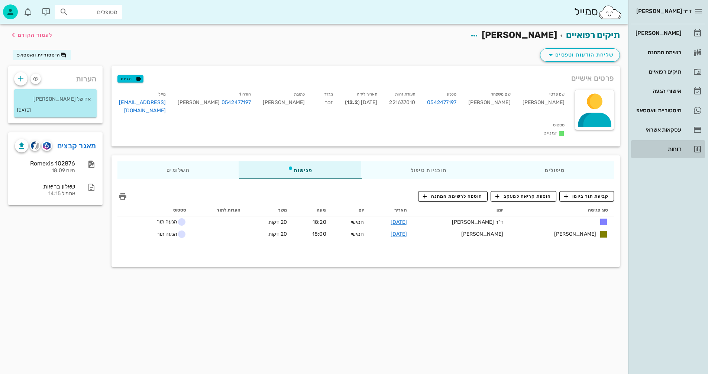
click at [671, 148] on div "דוחות" at bounding box center [657, 149] width 47 height 6
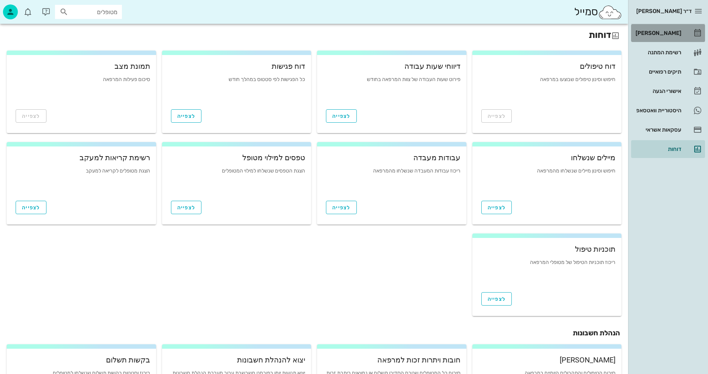
click at [666, 32] on div "[PERSON_NAME]" at bounding box center [657, 33] width 47 height 6
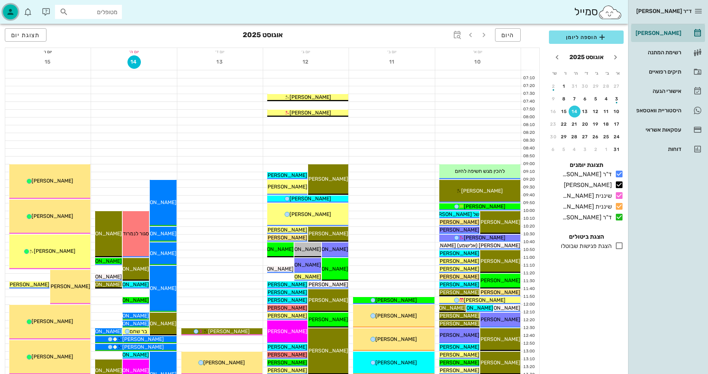
click at [12, 10] on icon "button" at bounding box center [10, 11] width 9 height 9
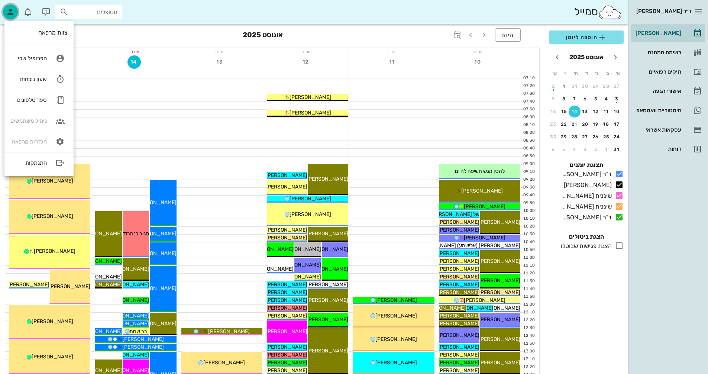
click at [12, 10] on icon "button" at bounding box center [10, 11] width 9 height 9
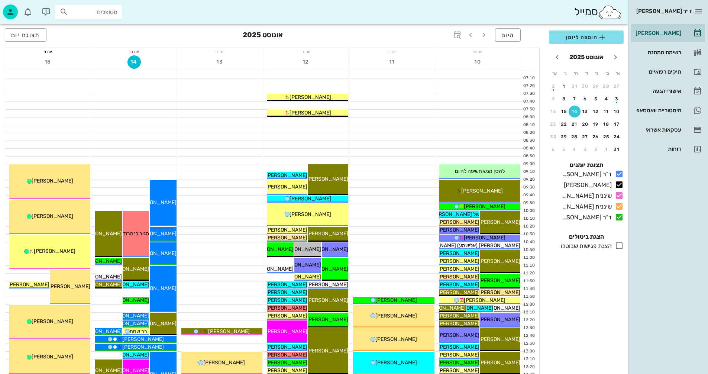
click at [99, 11] on input "מטופלים" at bounding box center [94, 12] width 48 height 10
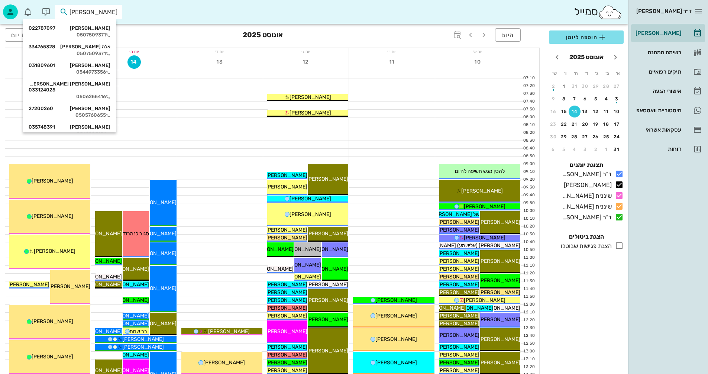
type input "[PERSON_NAME]"
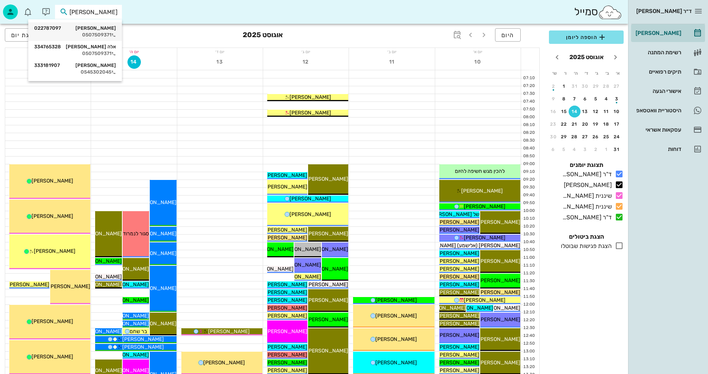
click at [99, 28] on div "[PERSON_NAME] 022787097" at bounding box center [75, 28] width 82 height 6
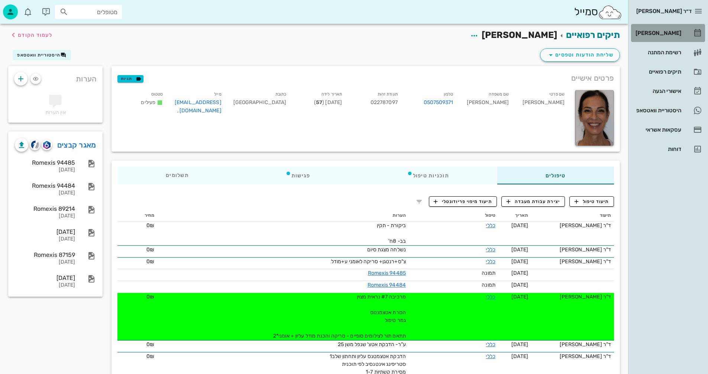
click at [664, 32] on div "[PERSON_NAME]" at bounding box center [657, 33] width 47 height 6
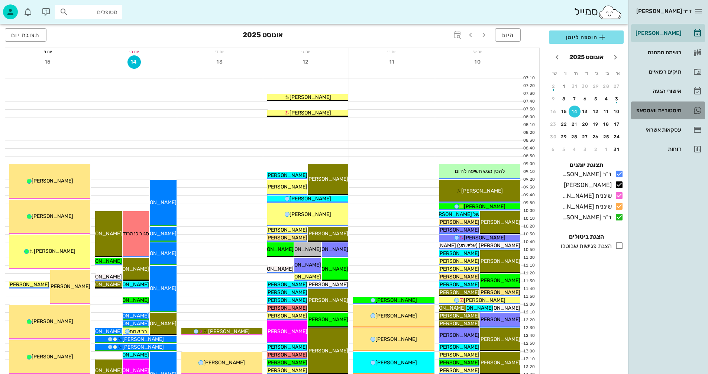
click at [650, 110] on div "היסטוריית וואטסאפ" at bounding box center [657, 110] width 47 height 6
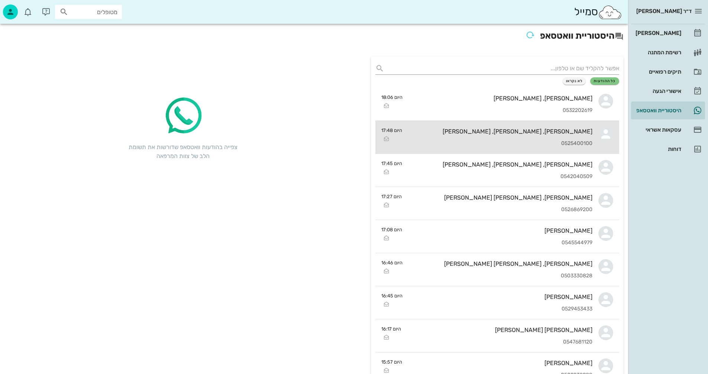
click at [453, 133] on div "[PERSON_NAME], [PERSON_NAME], [PERSON_NAME]" at bounding box center [500, 131] width 184 height 7
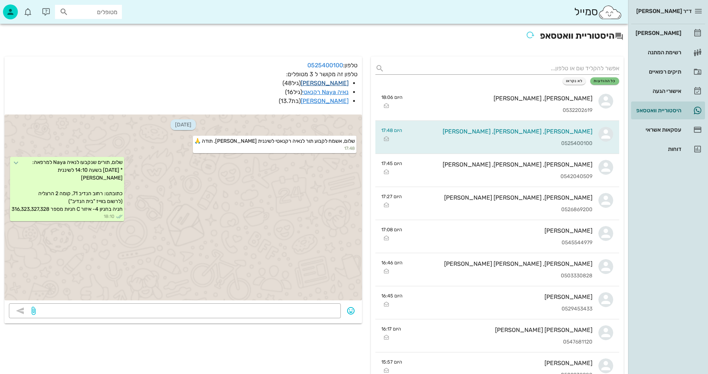
click at [322, 81] on link "[PERSON_NAME]" at bounding box center [325, 83] width 48 height 7
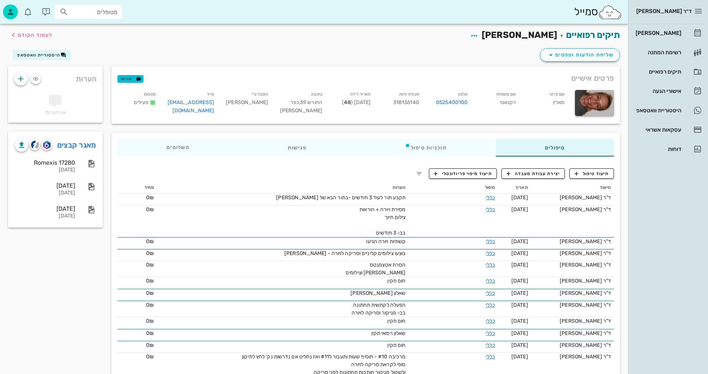
drag, startPoint x: 600, startPoint y: 107, endPoint x: 453, endPoint y: 51, distance: 157.6
click at [453, 51] on div "שליחת הודעות וטפסים היסטוריית וואטסאפ" at bounding box center [314, 56] width 621 height 19
click at [479, 35] on icon "button" at bounding box center [474, 35] width 9 height 9
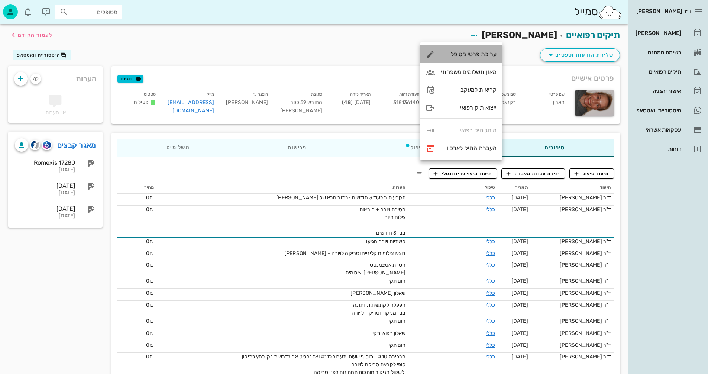
click at [457, 52] on div "עריכת פרטי מטופל" at bounding box center [469, 54] width 56 height 7
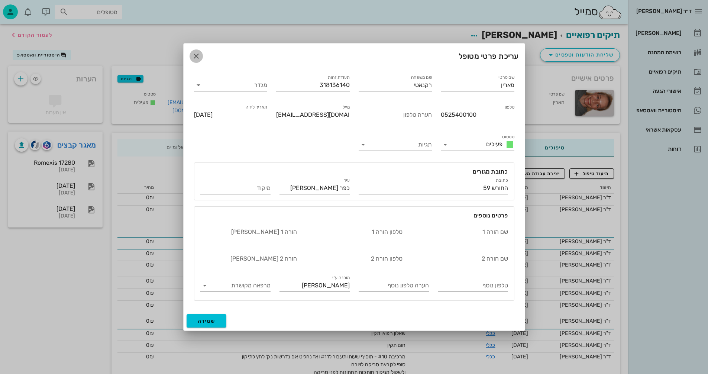
click at [196, 56] on icon "button" at bounding box center [196, 56] width 9 height 9
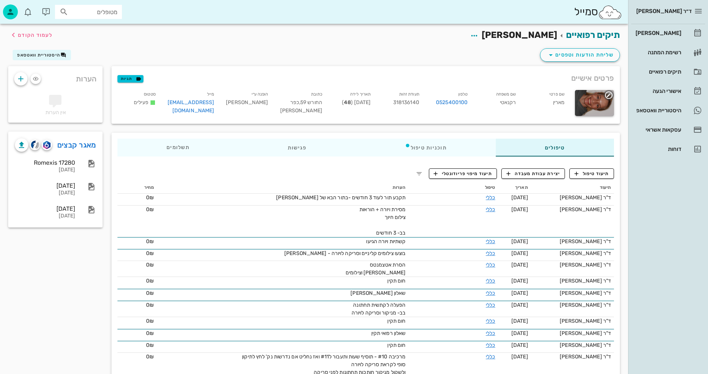
click at [599, 99] on div at bounding box center [594, 103] width 39 height 26
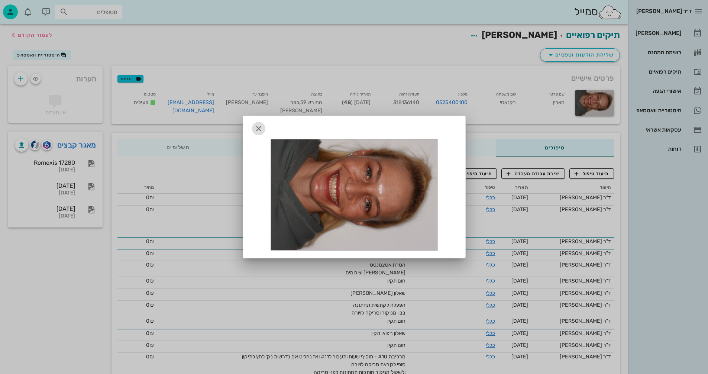
click at [257, 128] on icon "button" at bounding box center [258, 128] width 9 height 9
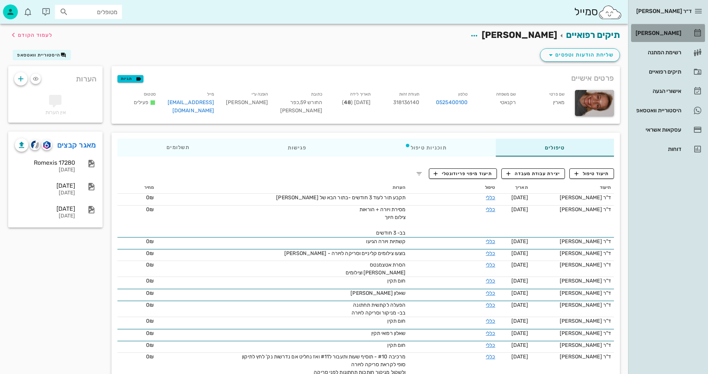
click at [665, 30] on div "[PERSON_NAME]" at bounding box center [657, 33] width 47 height 6
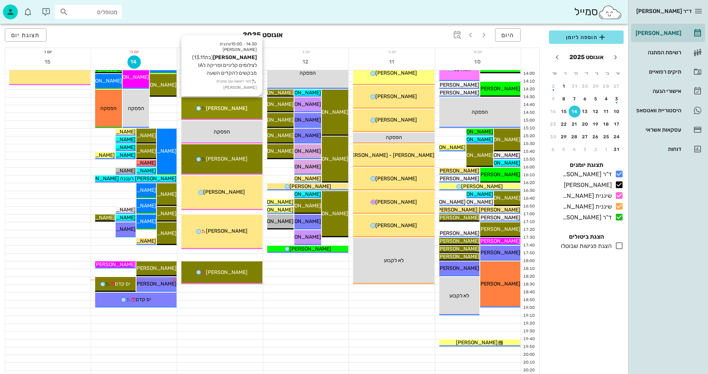
scroll to position [352, 0]
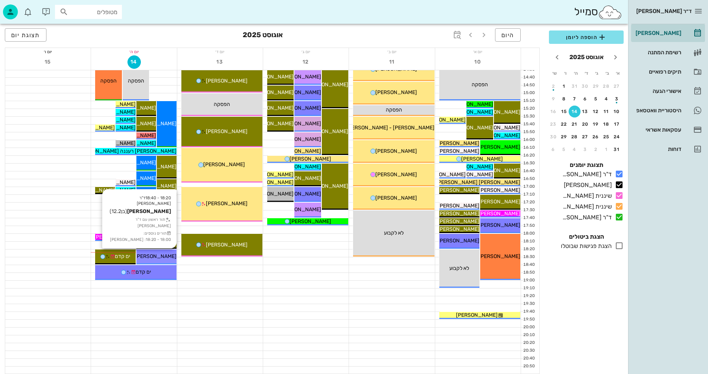
click at [148, 256] on span "[PERSON_NAME]" at bounding box center [156, 256] width 42 height 6
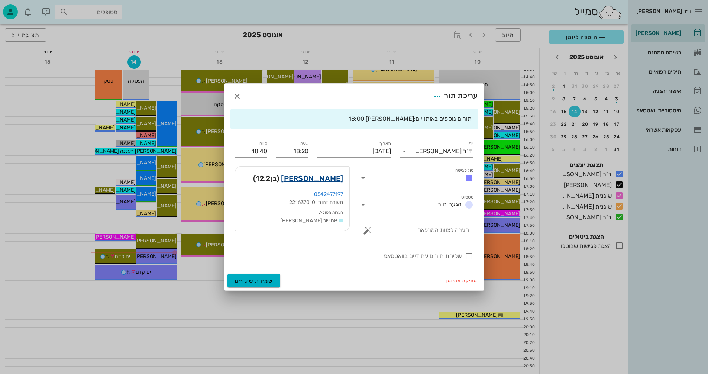
click at [319, 177] on link "[PERSON_NAME]" at bounding box center [312, 179] width 62 height 12
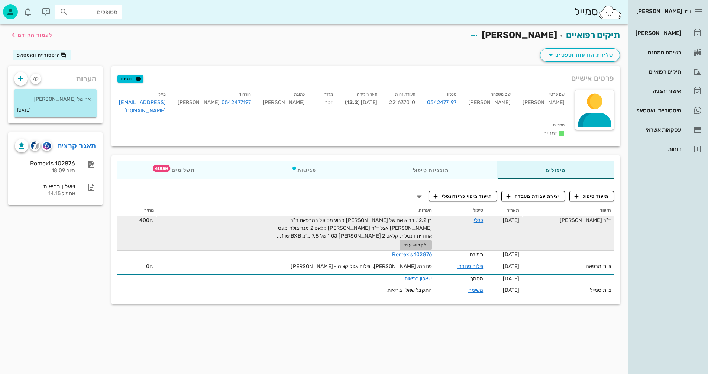
click at [409, 242] on span "לקרוא עוד" at bounding box center [416, 244] width 23 height 5
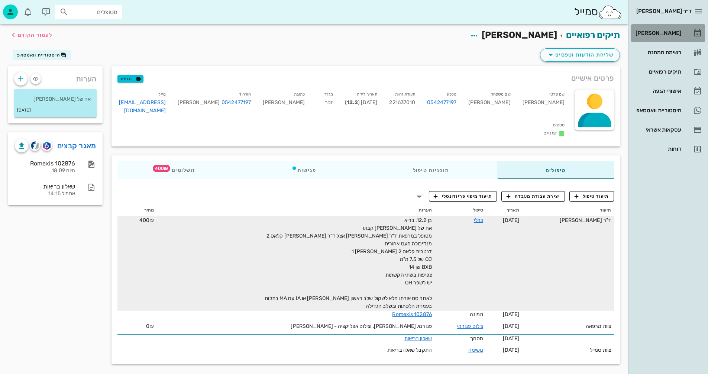
click at [661, 33] on div "[PERSON_NAME]" at bounding box center [657, 33] width 47 height 6
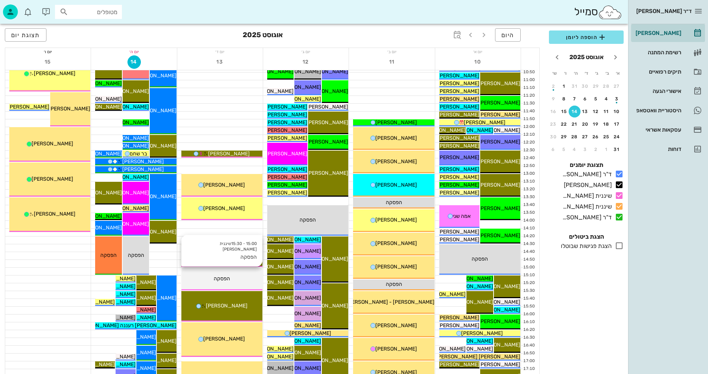
scroll to position [335, 0]
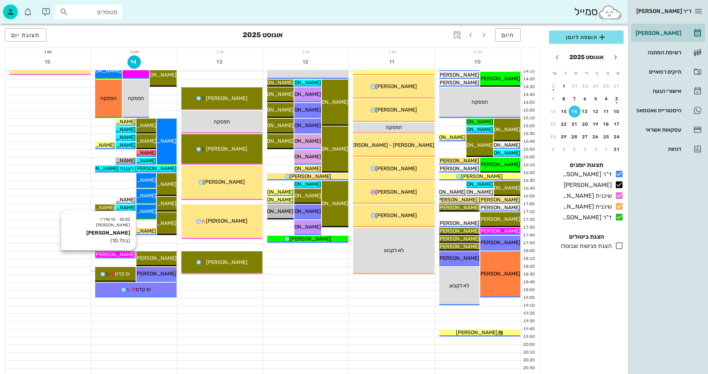
click at [125, 254] on span "[PERSON_NAME]" at bounding box center [115, 254] width 42 height 6
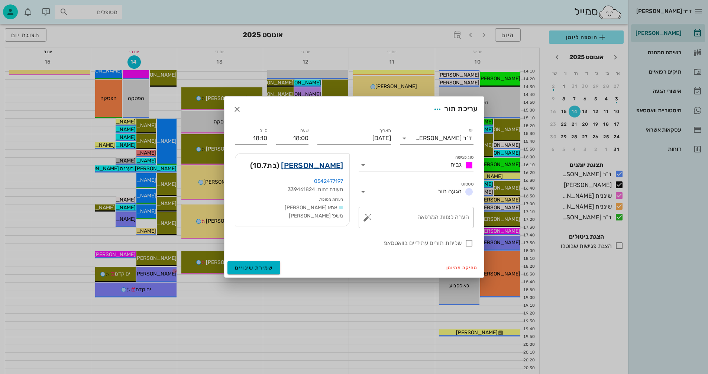
click at [312, 164] on link "[PERSON_NAME]" at bounding box center [312, 166] width 62 height 12
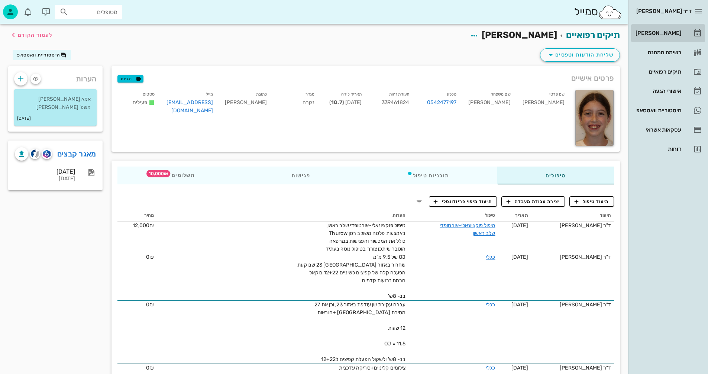
click at [671, 30] on div "[PERSON_NAME]" at bounding box center [657, 33] width 47 height 12
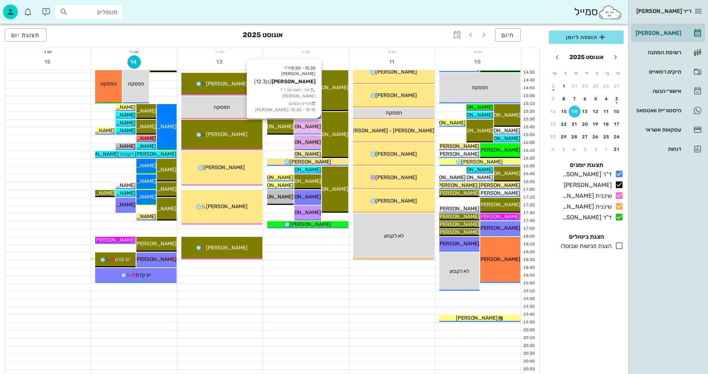
scroll to position [352, 0]
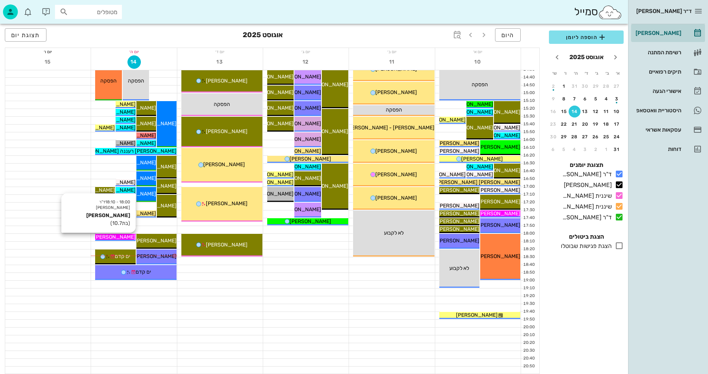
click at [116, 237] on span "[PERSON_NAME]" at bounding box center [115, 237] width 42 height 6
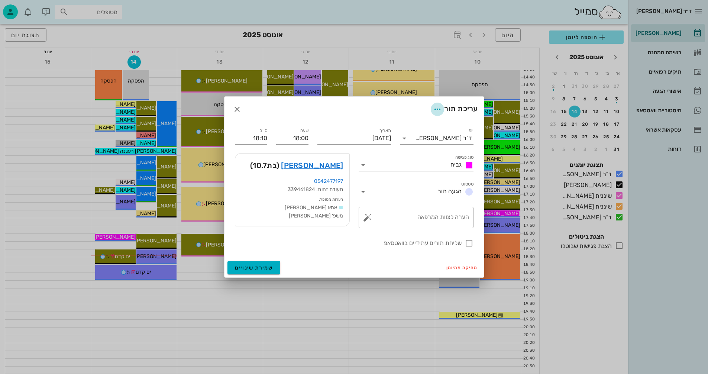
click at [434, 109] on icon "button" at bounding box center [437, 109] width 9 height 9
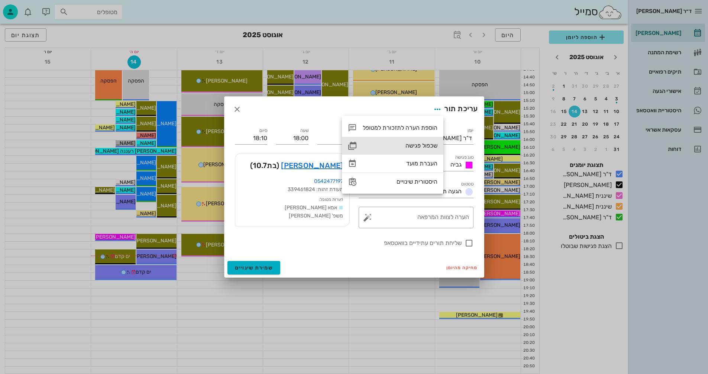
click at [415, 144] on div "שכפול פגישה" at bounding box center [400, 145] width 75 height 7
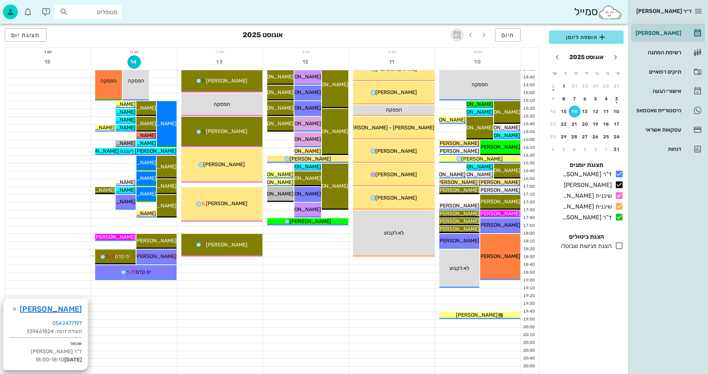
click at [459, 34] on icon "button" at bounding box center [457, 34] width 9 height 9
click at [453, 54] on input "text" at bounding box center [449, 55] width 9 height 12
type input "2"
click at [394, 53] on icon at bounding box center [397, 55] width 9 height 9
click at [418, 89] on div "חודשים" at bounding box center [412, 88] width 36 height 6
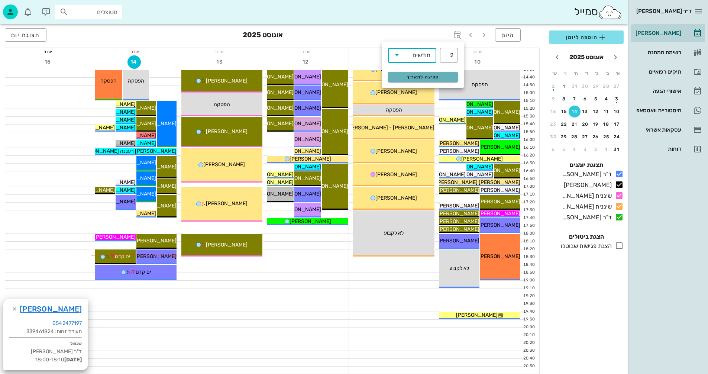
click at [418, 76] on span "קפיצה לתאריך" at bounding box center [423, 76] width 61 height 5
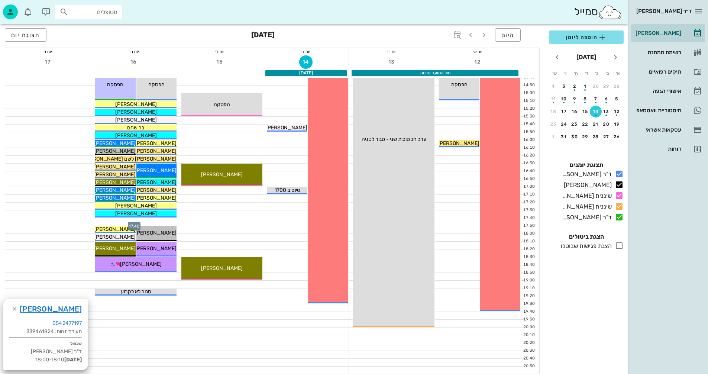
click at [148, 220] on div at bounding box center [134, 221] width 86 height 7
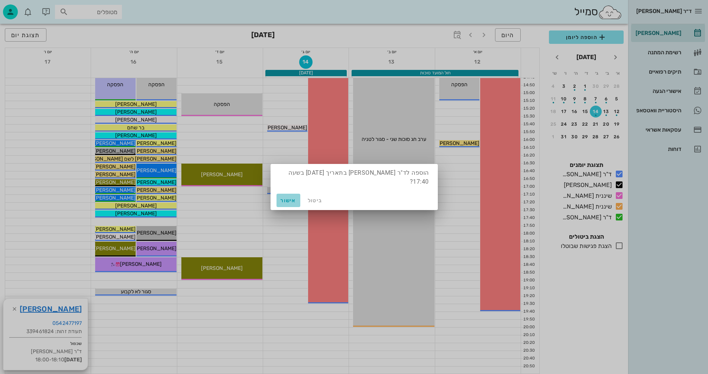
click at [287, 201] on span "אישור" at bounding box center [289, 200] width 18 height 6
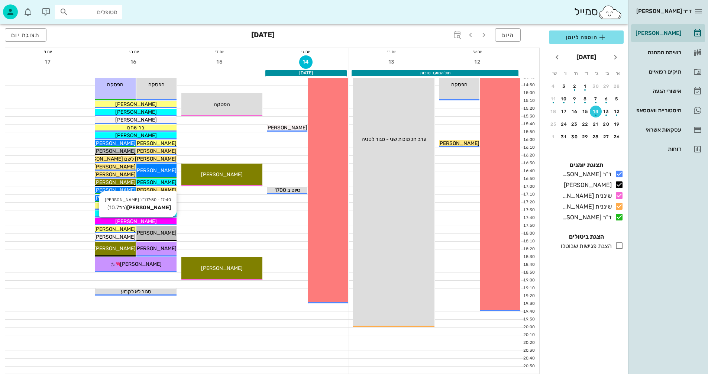
click at [162, 220] on div "[PERSON_NAME]" at bounding box center [135, 222] width 81 height 8
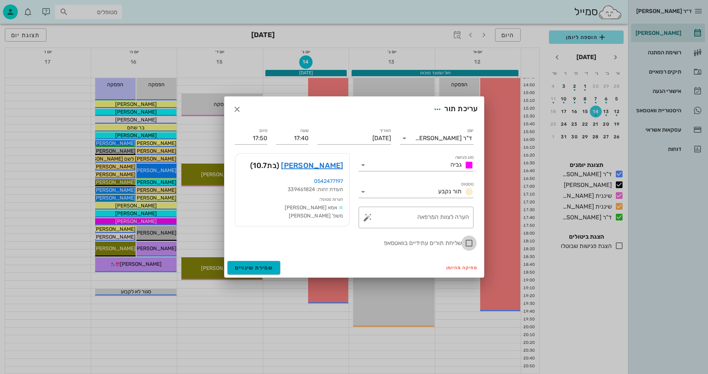
click at [469, 240] on div at bounding box center [469, 243] width 13 height 13
checkbox input "true"
click at [259, 268] on span "שמירת שינויים" at bounding box center [254, 268] width 38 height 6
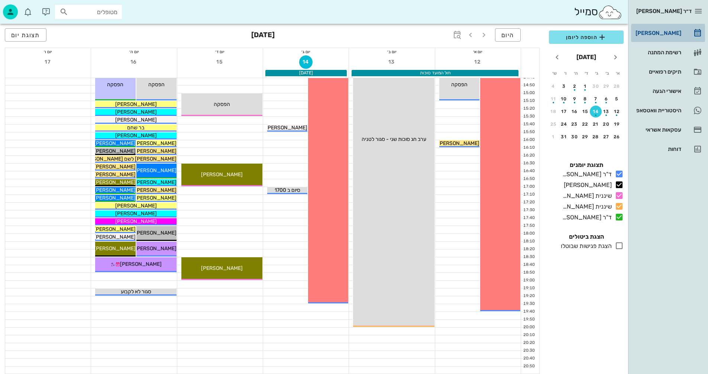
click at [665, 33] on div "[PERSON_NAME]" at bounding box center [657, 33] width 47 height 6
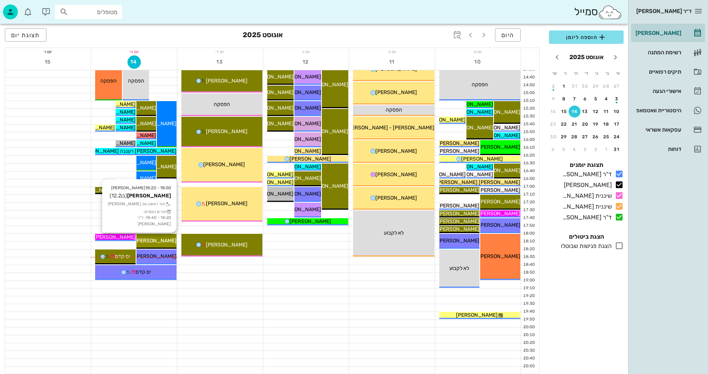
click at [166, 243] on span "[PERSON_NAME]" at bounding box center [156, 241] width 42 height 6
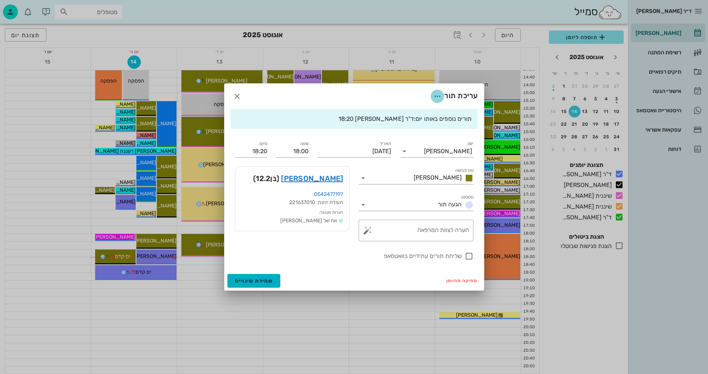
click at [436, 96] on icon "button" at bounding box center [437, 96] width 9 height 9
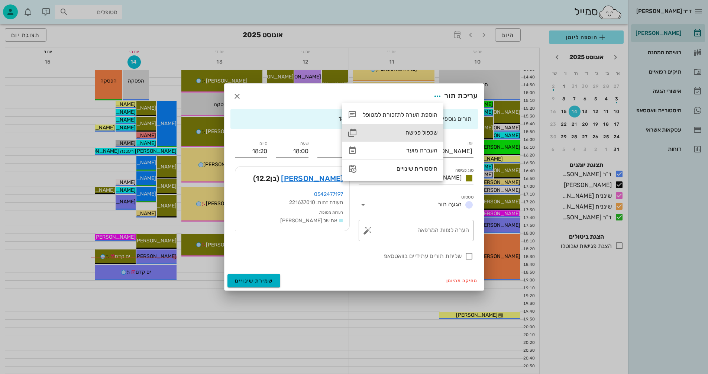
click at [415, 132] on div "שכפול פגישה" at bounding box center [400, 132] width 75 height 7
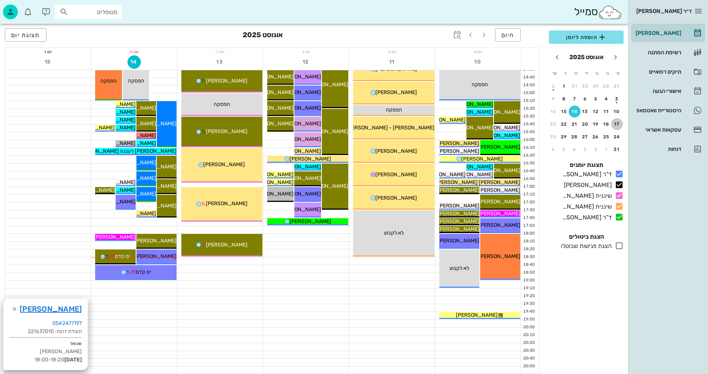
click at [618, 124] on div "17" at bounding box center [617, 124] width 12 height 5
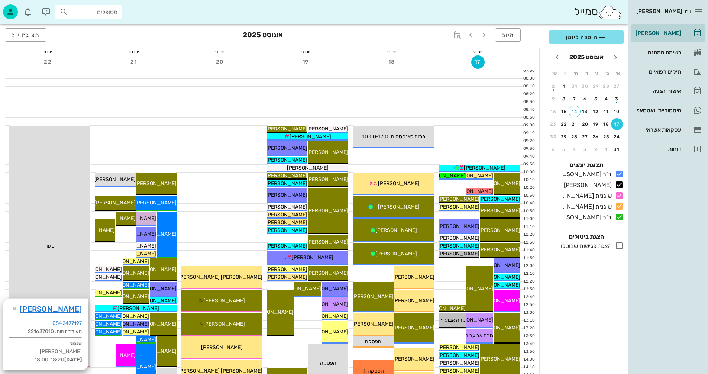
scroll to position [17, 0]
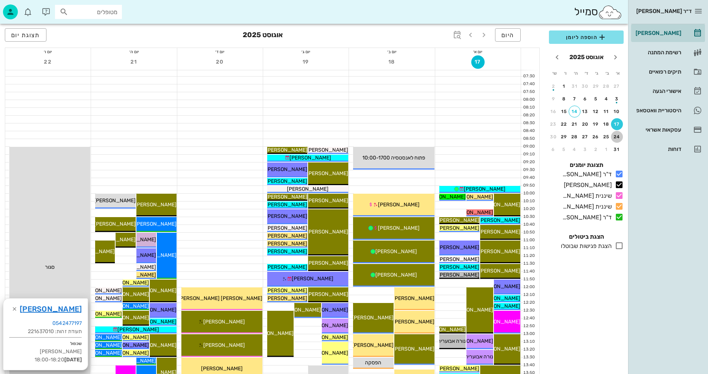
click at [616, 138] on div "24" at bounding box center [617, 136] width 12 height 5
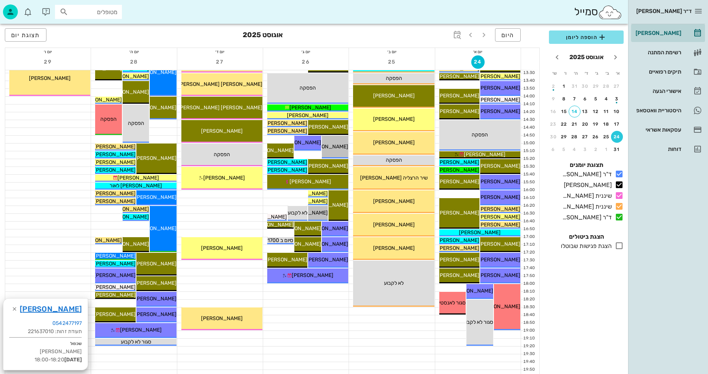
scroll to position [315, 0]
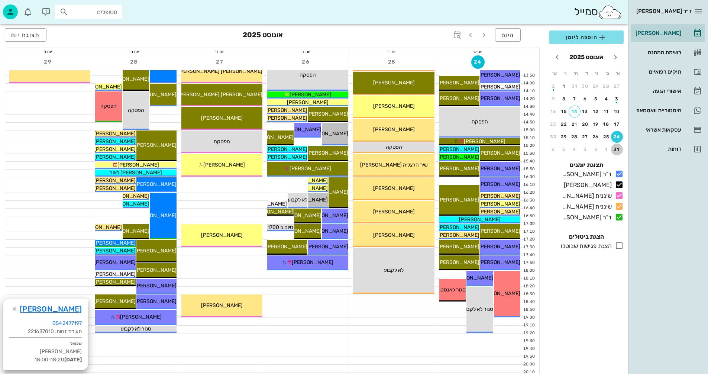
click at [618, 151] on div "31" at bounding box center [617, 149] width 12 height 5
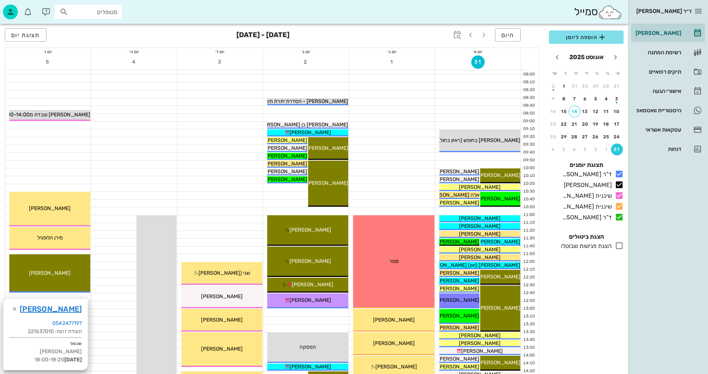
scroll to position [55, 0]
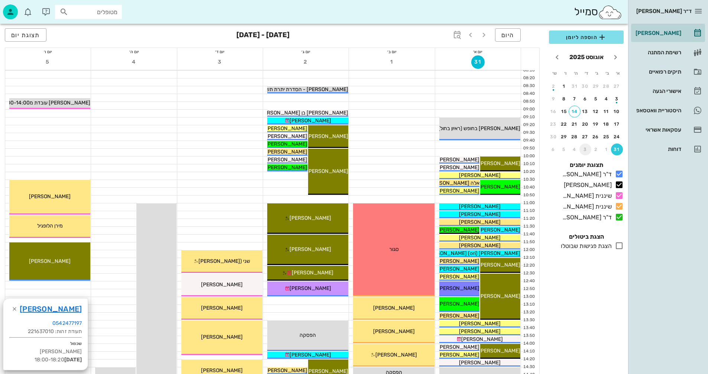
click at [586, 149] on div "3" at bounding box center [586, 149] width 12 height 5
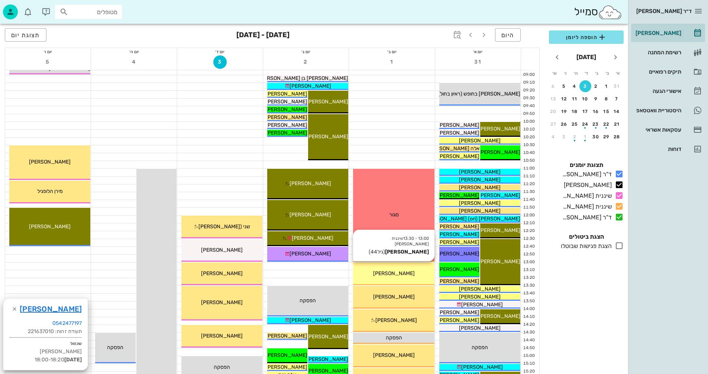
scroll to position [74, 0]
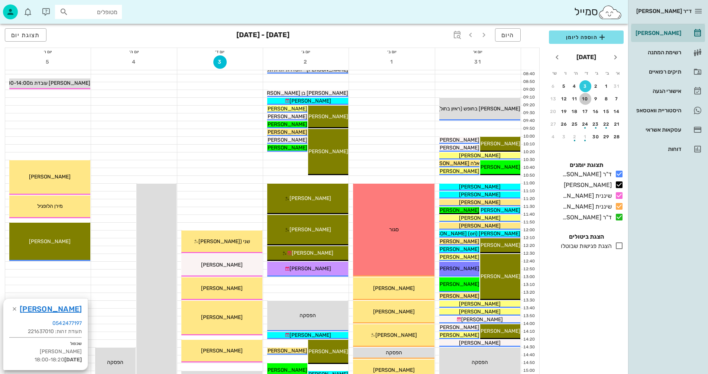
click at [584, 99] on div "10" at bounding box center [586, 98] width 12 height 5
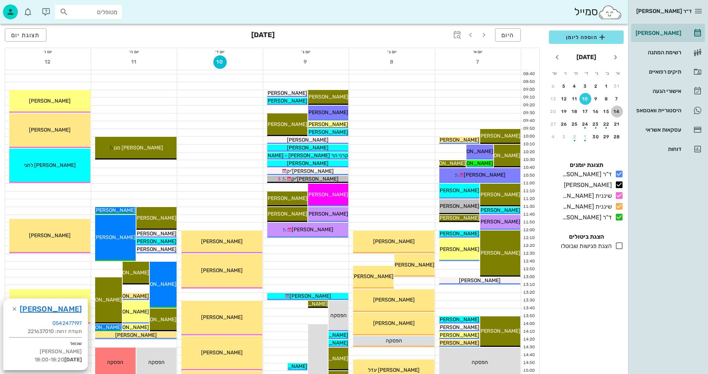
click at [614, 110] on div "14" at bounding box center [617, 111] width 12 height 5
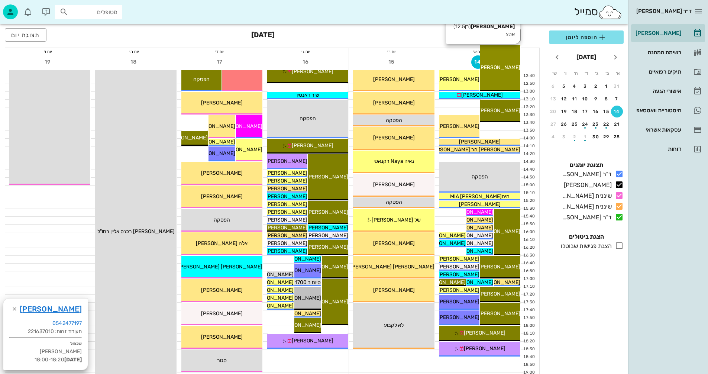
scroll to position [260, 0]
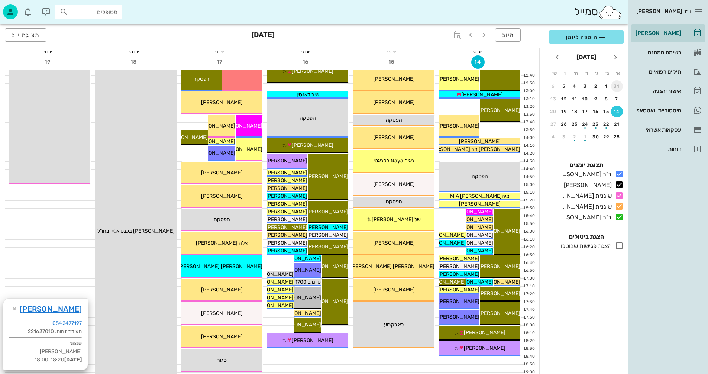
click at [617, 84] on div "31" at bounding box center [617, 86] width 12 height 5
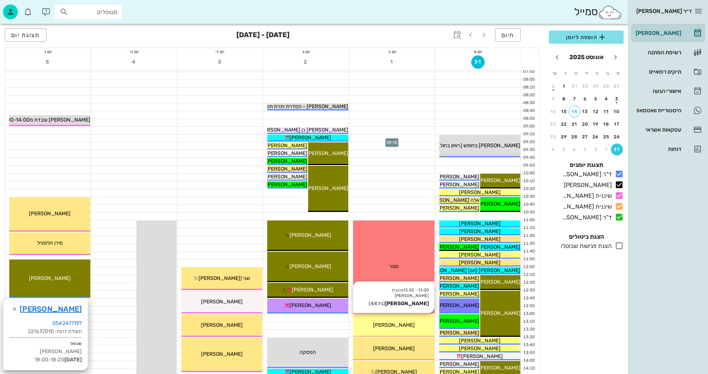
scroll to position [37, 0]
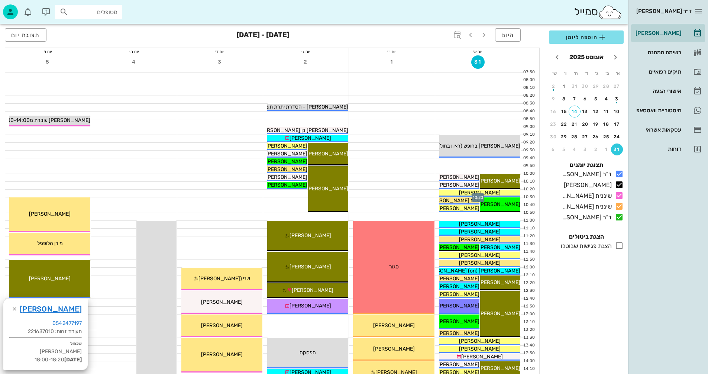
click at [438, 191] on div at bounding box center [479, 193] width 86 height 7
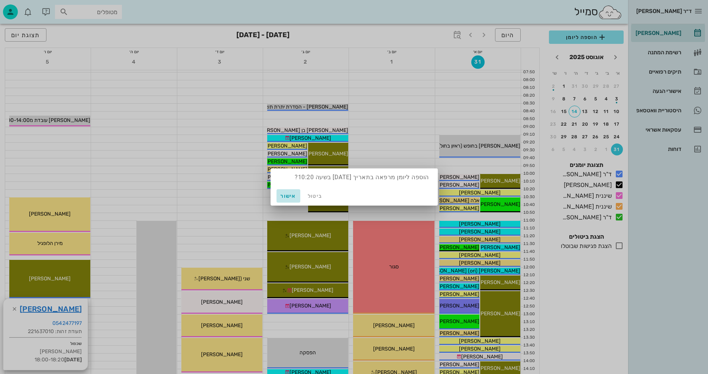
click at [285, 194] on span "אישור" at bounding box center [289, 196] width 18 height 6
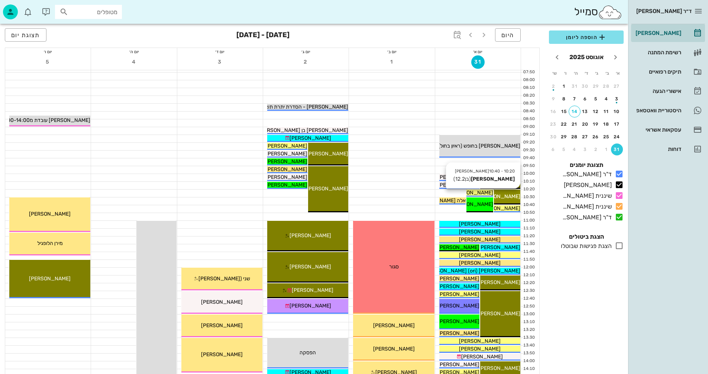
click at [507, 199] on span "[PERSON_NAME]" at bounding box center [500, 196] width 42 height 6
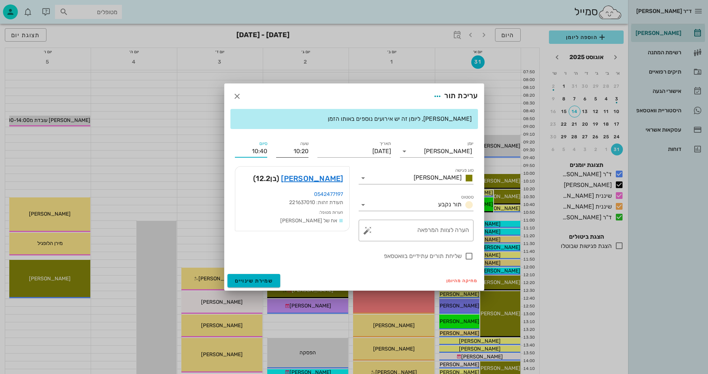
drag, startPoint x: 252, startPoint y: 150, endPoint x: 285, endPoint y: 154, distance: 33.0
click at [285, 154] on div "יומן יומן מרפאה סוג פגישה [PERSON_NAME] סטטוס תור נקבע תאריך [DATE] שעה 10:20 ס…" at bounding box center [355, 200] width 248 height 130
type input "11:00"
click at [243, 280] on span "שמירת שינויים" at bounding box center [254, 281] width 38 height 6
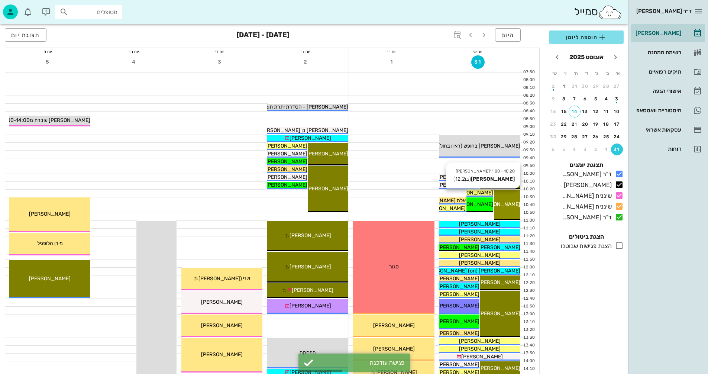
click at [506, 198] on div "10:20 - 11:00 [PERSON_NAME] (בן 12.2 ) [PERSON_NAME]" at bounding box center [507, 205] width 26 height 30
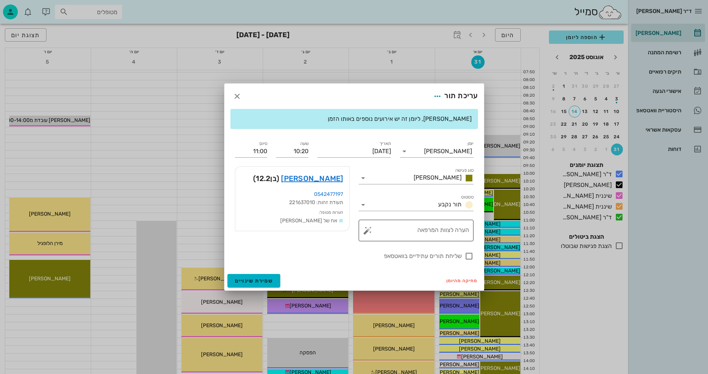
click at [432, 232] on textarea "הערה לצוות המרפאה" at bounding box center [419, 233] width 100 height 18
type textarea "סריקה וצילומים"
click at [469, 256] on div at bounding box center [469, 256] width 13 height 13
checkbox input "true"
click at [243, 276] on button "שמירת שינויים" at bounding box center [254, 280] width 53 height 13
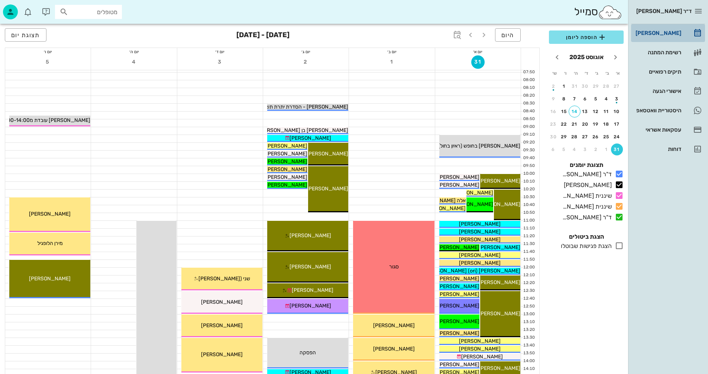
click at [669, 31] on div "[PERSON_NAME]" at bounding box center [657, 33] width 47 height 6
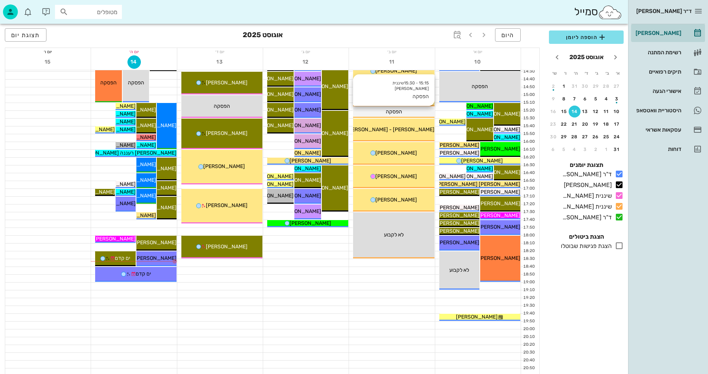
scroll to position [352, 0]
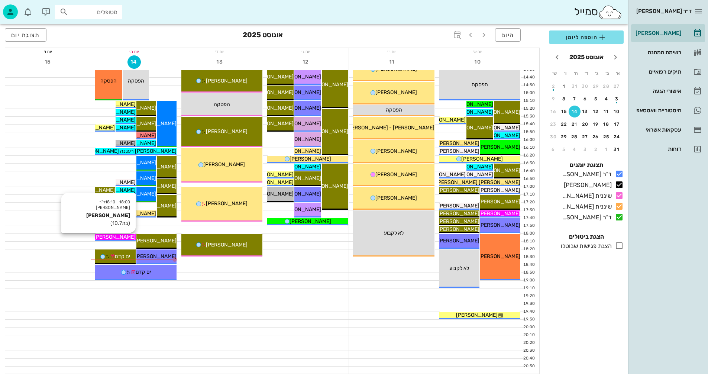
click at [124, 237] on span "[PERSON_NAME]" at bounding box center [115, 237] width 42 height 6
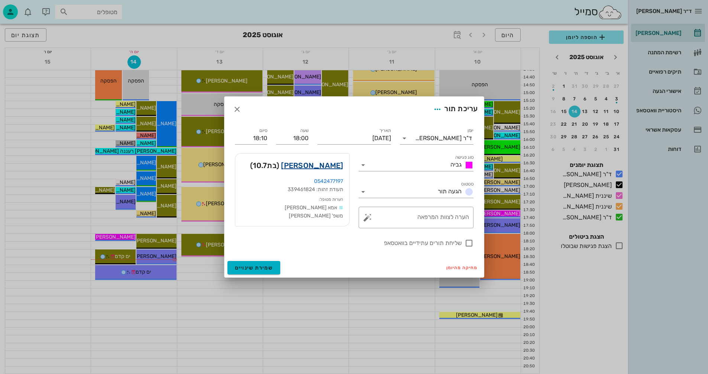
click at [312, 164] on link "[PERSON_NAME]" at bounding box center [312, 166] width 62 height 12
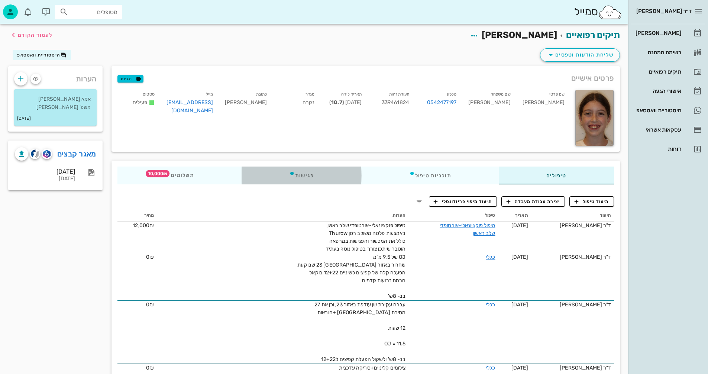
click at [309, 173] on div "פגישות" at bounding box center [302, 176] width 120 height 18
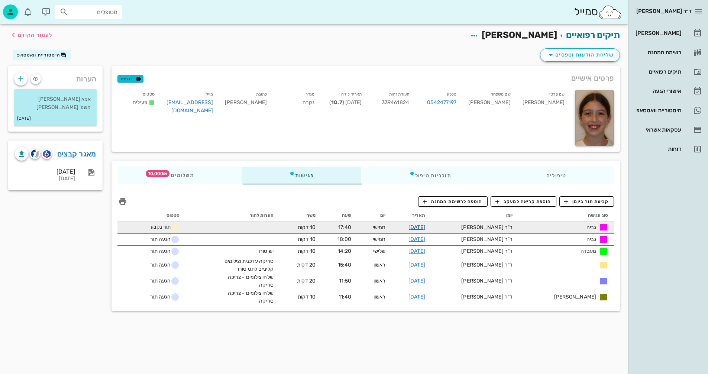
click at [425, 227] on link "[DATE]" at bounding box center [417, 227] width 17 height 6
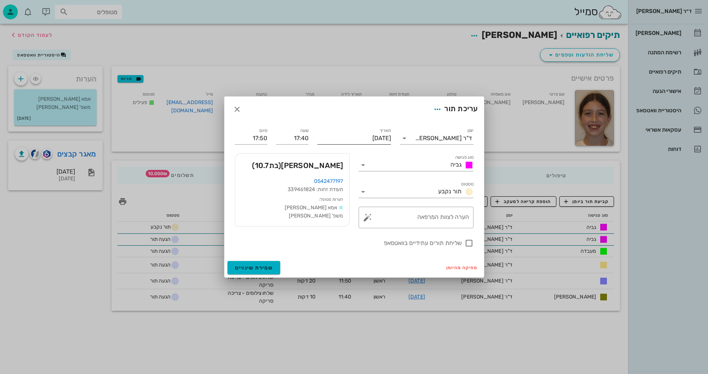
click at [341, 138] on input "[DATE]" at bounding box center [355, 138] width 74 height 12
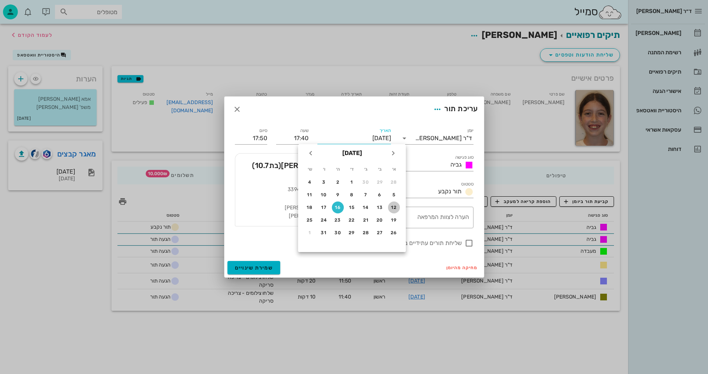
click at [394, 208] on div "12" at bounding box center [394, 207] width 12 height 5
type input "[DATE]"
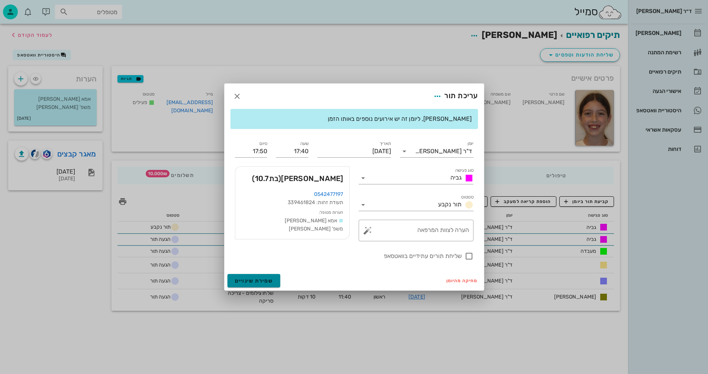
click at [250, 280] on span "שמירת שינויים" at bounding box center [254, 281] width 38 height 6
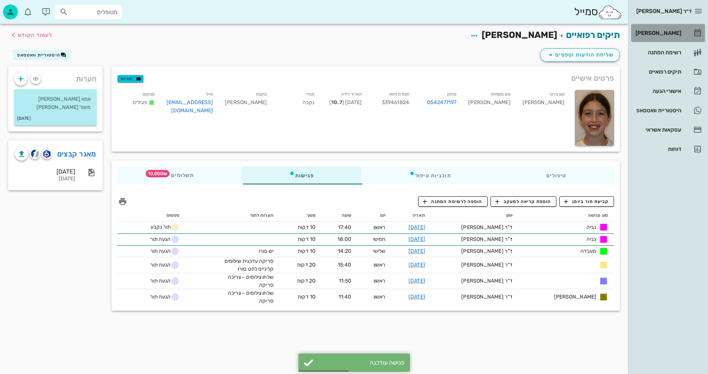
click at [667, 33] on div "[PERSON_NAME]" at bounding box center [657, 33] width 47 height 6
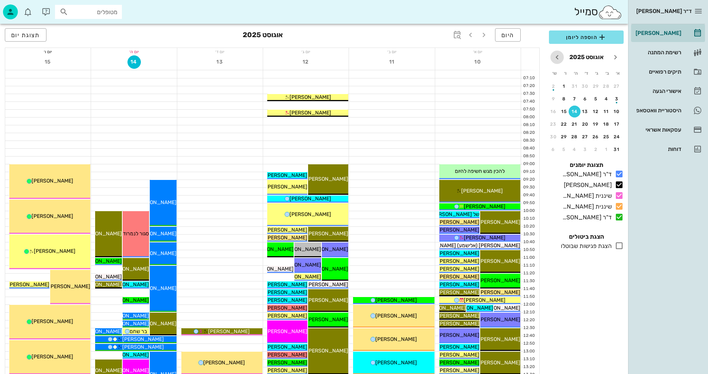
click at [557, 56] on icon "חודש הבא" at bounding box center [557, 57] width 9 height 9
click at [617, 109] on button "12" at bounding box center [617, 112] width 12 height 12
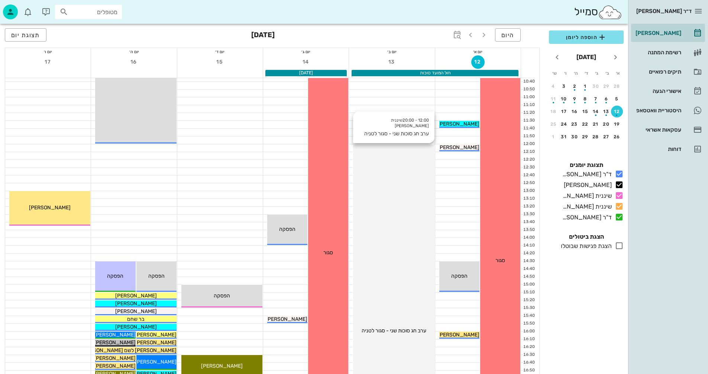
scroll to position [315, 0]
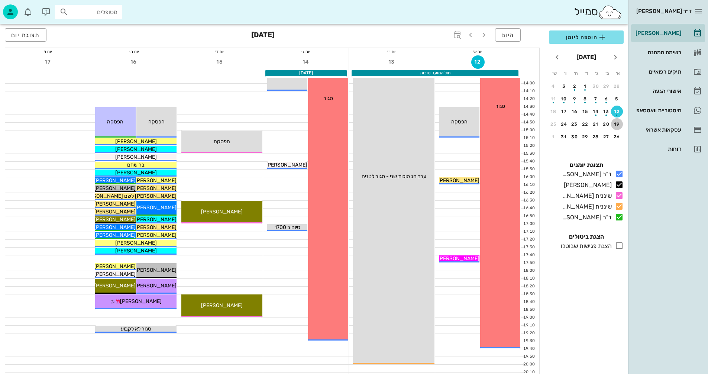
click at [617, 125] on div "19" at bounding box center [617, 124] width 12 height 5
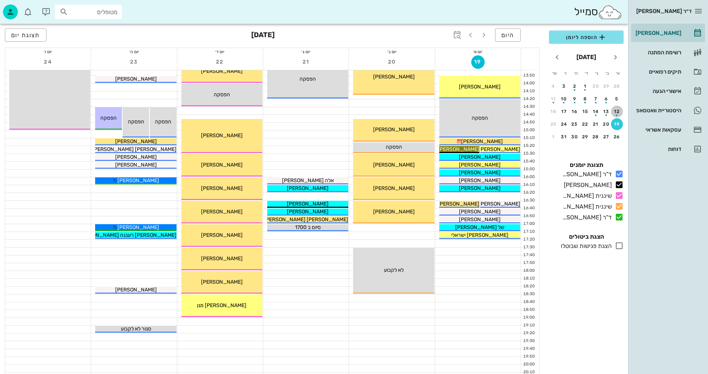
click at [617, 112] on div "button" at bounding box center [617, 113] width 12 height 4
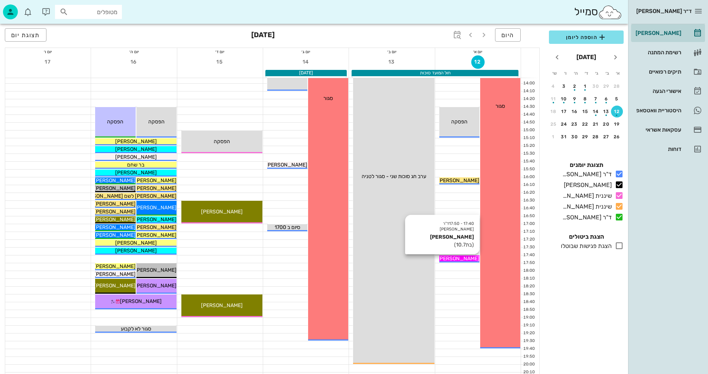
click at [450, 258] on span "[PERSON_NAME]" at bounding box center [459, 259] width 42 height 6
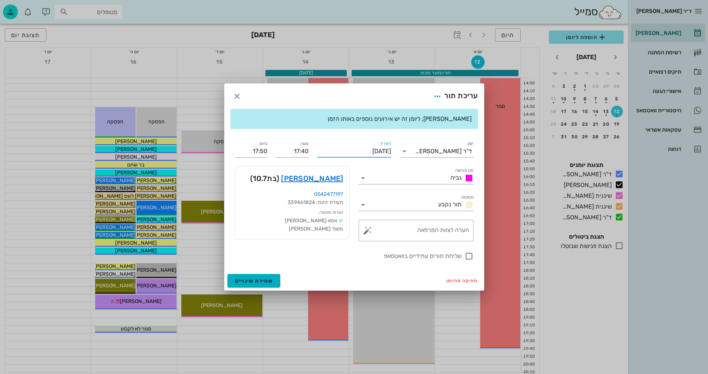
click at [344, 151] on input "[DATE]" at bounding box center [355, 151] width 74 height 12
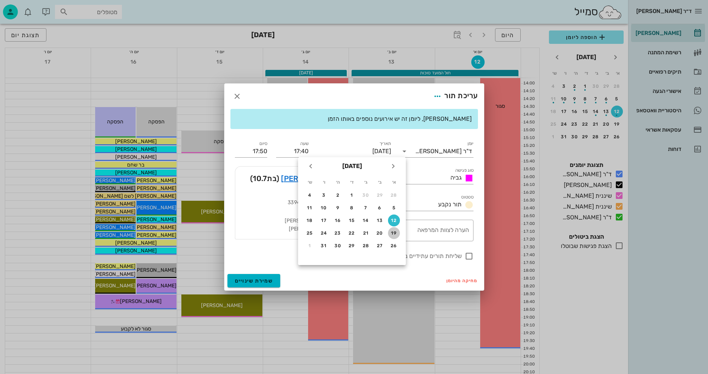
click at [394, 231] on div "19" at bounding box center [394, 233] width 12 height 5
type input "[DATE]"
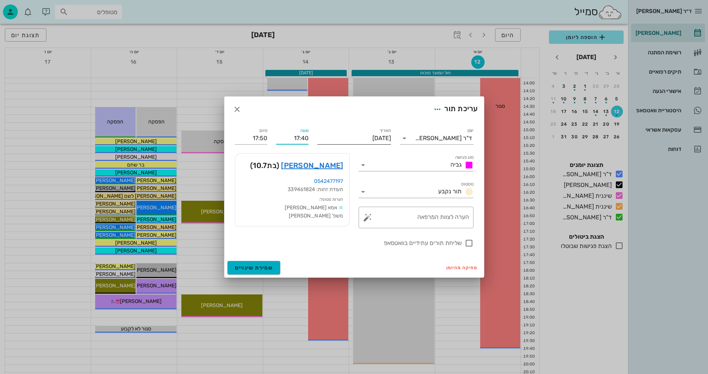
drag, startPoint x: 292, startPoint y: 136, endPoint x: 320, endPoint y: 139, distance: 28.8
click at [320, 139] on div "יומן ד"ר [PERSON_NAME] סוג פגישה גביה סטטוס תור נקבע תאריך [DATE] שעה 17:40 סיו…" at bounding box center [355, 187] width 248 height 130
type input "16:20"
type input "16:30"
click at [273, 139] on div "שעה 16:20" at bounding box center [292, 135] width 41 height 27
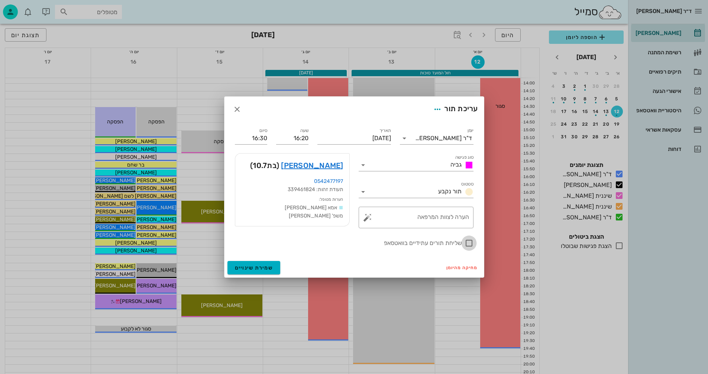
click at [468, 240] on div at bounding box center [469, 243] width 13 height 13
checkbox input "true"
click at [257, 266] on span "שמירת שינויים" at bounding box center [254, 268] width 38 height 6
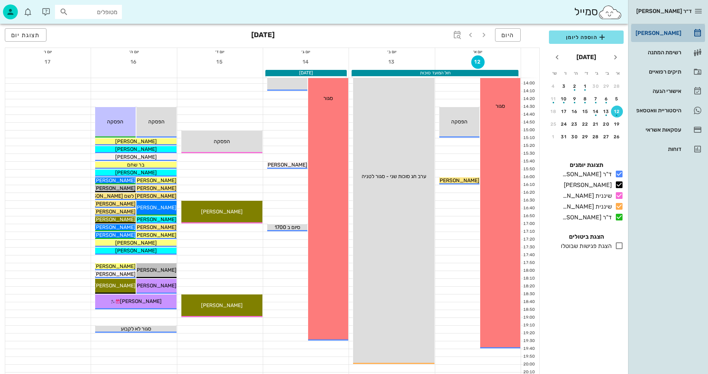
click at [658, 33] on div "[PERSON_NAME]" at bounding box center [657, 33] width 47 height 6
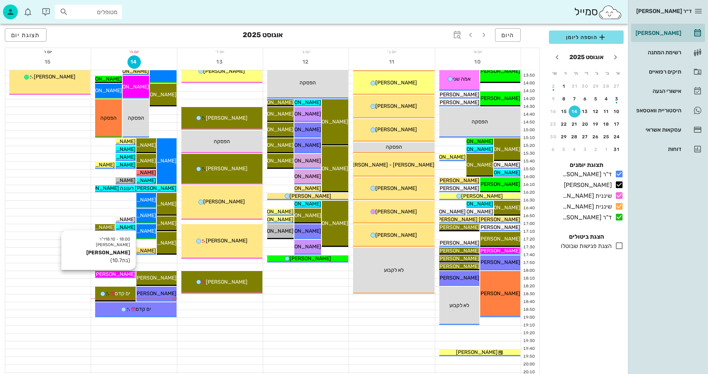
click at [125, 274] on span "[PERSON_NAME]" at bounding box center [115, 274] width 42 height 6
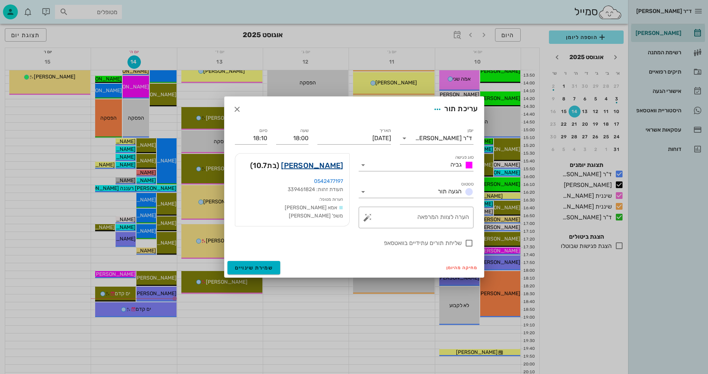
click at [326, 165] on link "[PERSON_NAME]" at bounding box center [312, 166] width 62 height 12
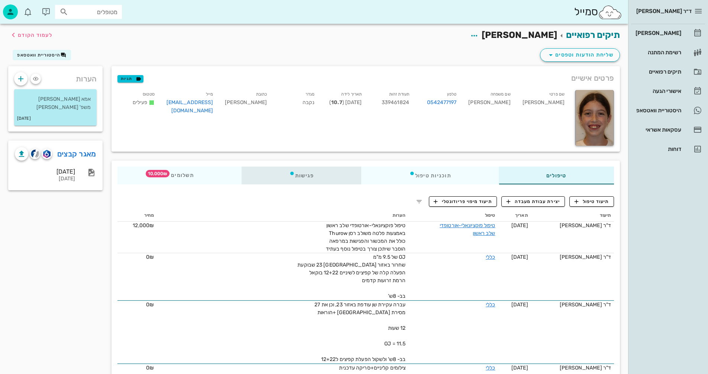
click at [308, 173] on div "פגישות" at bounding box center [302, 176] width 120 height 18
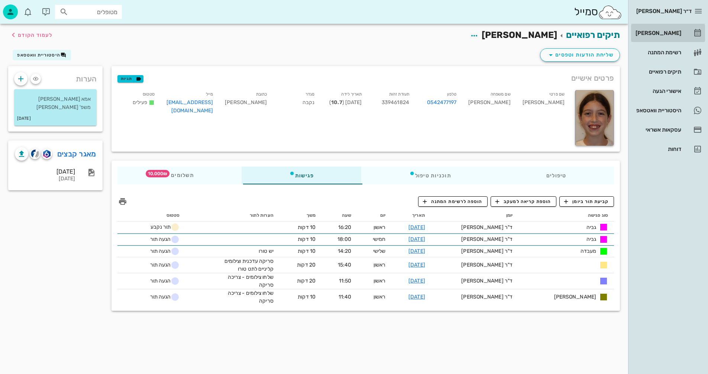
click at [664, 32] on div "[PERSON_NAME]" at bounding box center [657, 33] width 47 height 6
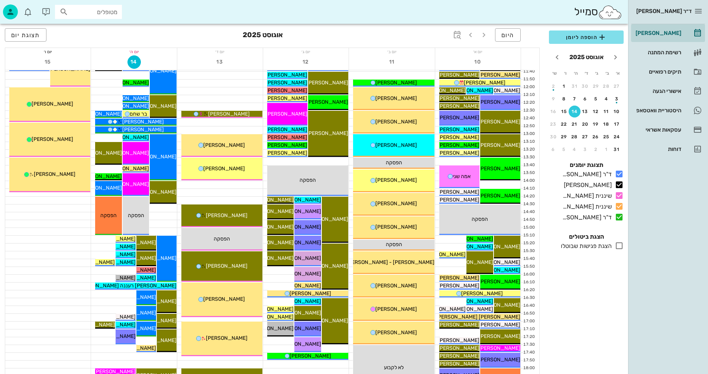
scroll to position [298, 0]
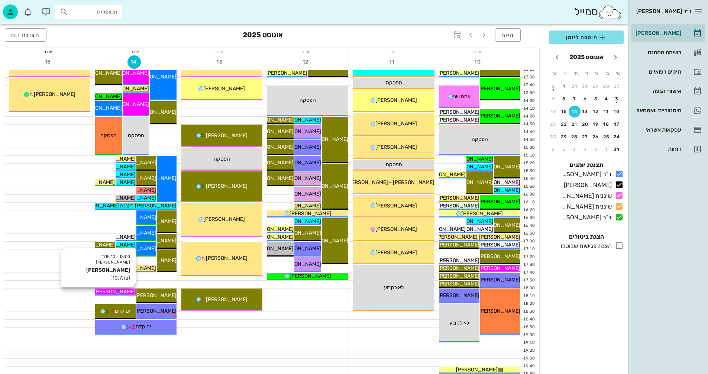
click at [106, 293] on span "[PERSON_NAME]" at bounding box center [115, 292] width 42 height 6
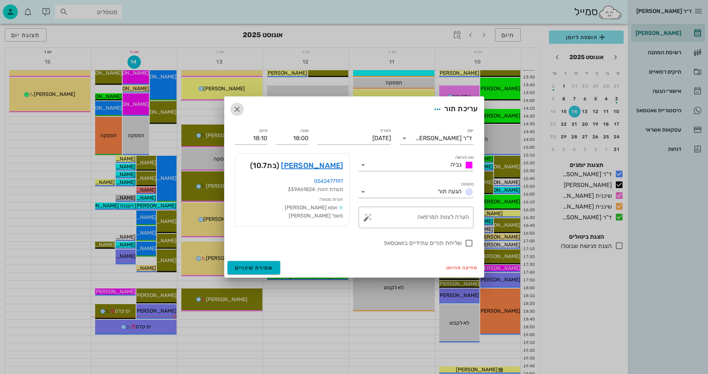
click at [238, 108] on icon "button" at bounding box center [237, 109] width 9 height 9
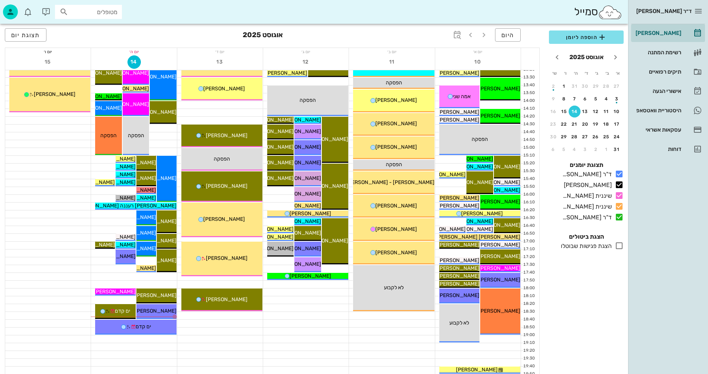
click at [301, 302] on div at bounding box center [306, 299] width 86 height 7
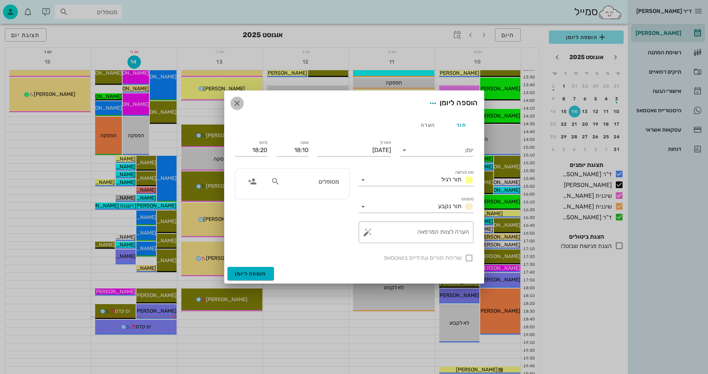
click at [239, 105] on icon "button" at bounding box center [237, 103] width 9 height 9
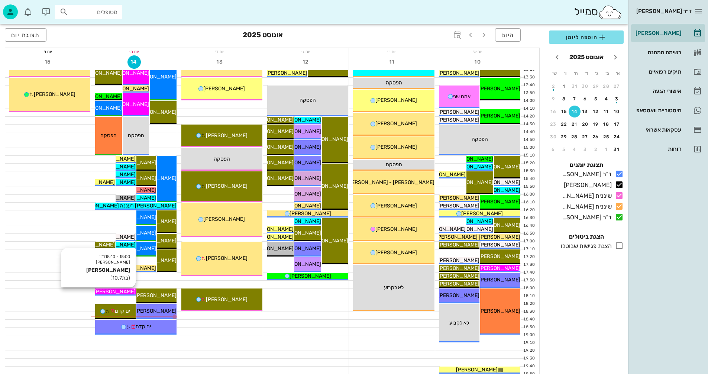
click at [125, 290] on span "[PERSON_NAME]" at bounding box center [115, 292] width 42 height 6
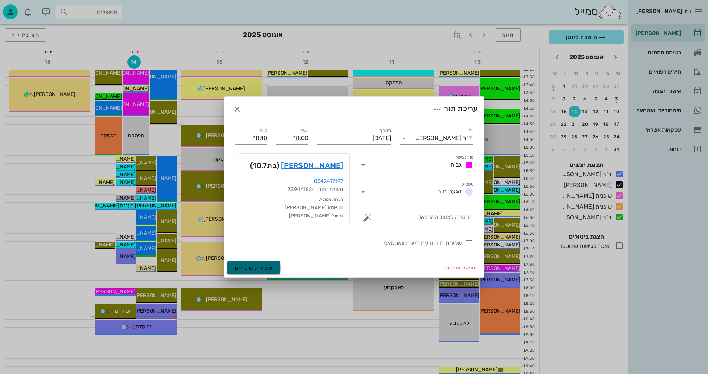
click at [248, 267] on span "שמירת שינויים" at bounding box center [254, 268] width 38 height 6
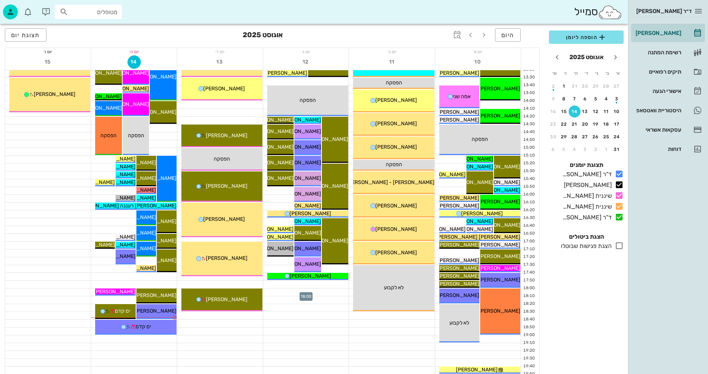
click at [295, 293] on div at bounding box center [306, 292] width 86 height 7
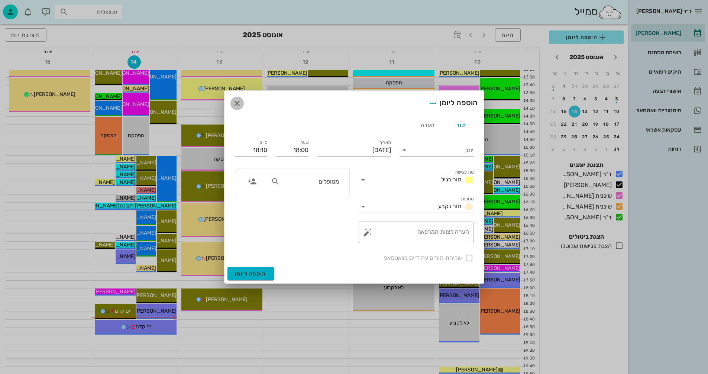
click at [236, 102] on icon "button" at bounding box center [237, 103] width 9 height 9
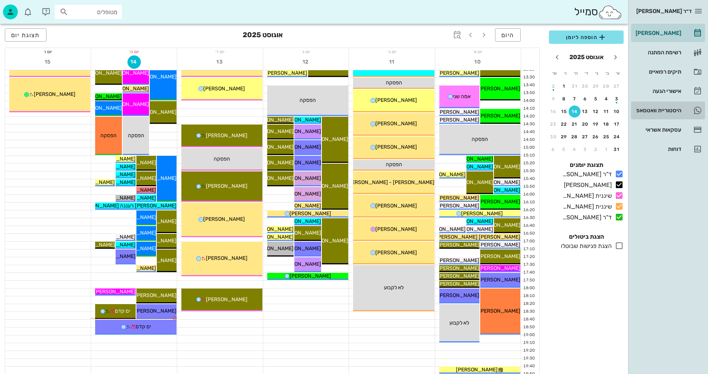
click at [655, 109] on div "היסטוריית וואטסאפ" at bounding box center [657, 110] width 47 height 6
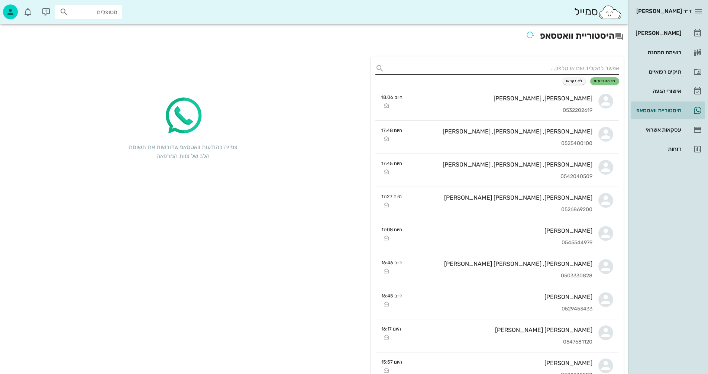
click at [572, 65] on input "text" at bounding box center [504, 68] width 232 height 12
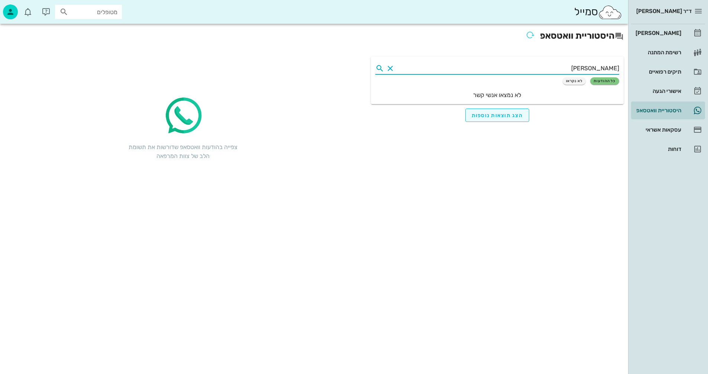
type input "[PERSON_NAME]"
click at [486, 115] on span "הצג תוצאות נוספות" at bounding box center [498, 115] width 52 height 6
drag, startPoint x: 371, startPoint y: 209, endPoint x: 251, endPoint y: 64, distance: 187.9
click at [370, 208] on div "[PERSON_NAME] כל ההודעות לא נקראו לא נמצאו אנשי קשר" at bounding box center [498, 131] width 262 height 158
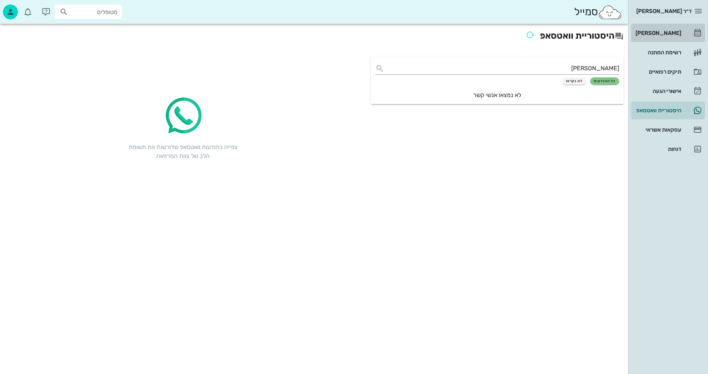
click at [660, 31] on div "[PERSON_NAME]" at bounding box center [657, 33] width 47 height 6
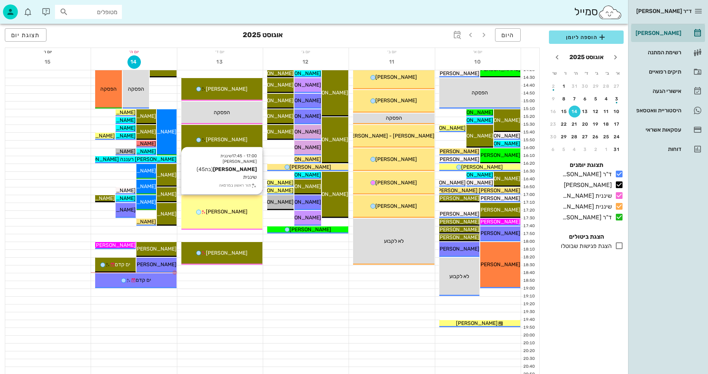
scroll to position [352, 0]
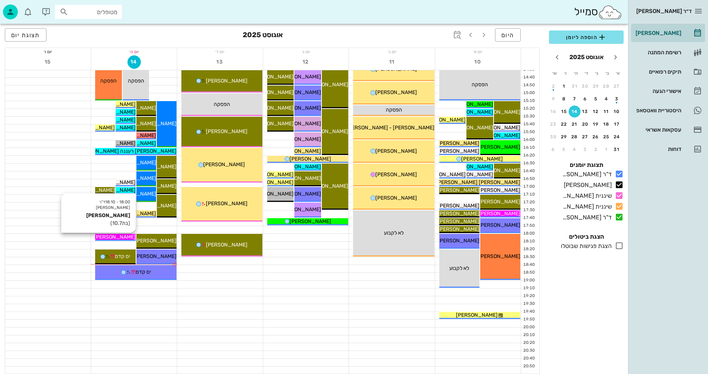
click at [116, 237] on span "[PERSON_NAME]" at bounding box center [115, 237] width 42 height 6
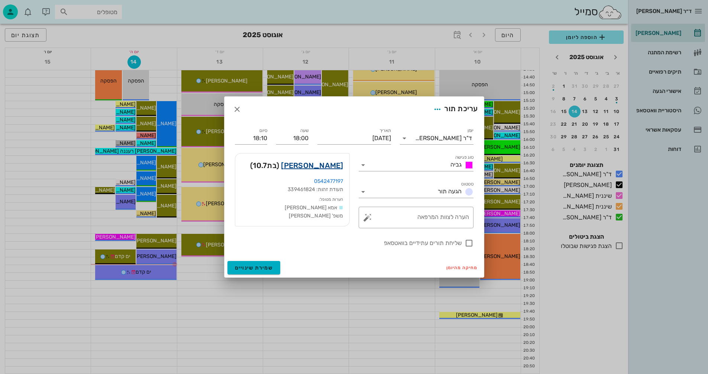
click at [318, 165] on link "[PERSON_NAME]" at bounding box center [312, 166] width 62 height 12
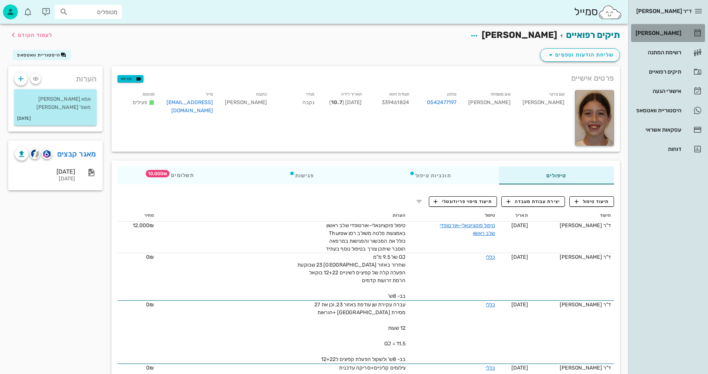
click at [659, 31] on div "[PERSON_NAME]" at bounding box center [657, 33] width 47 height 6
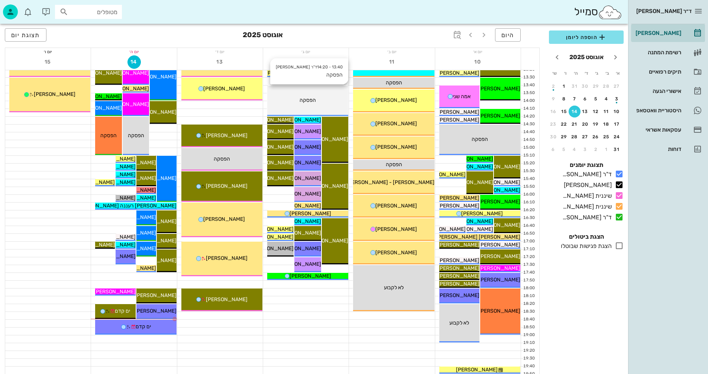
scroll to position [335, 0]
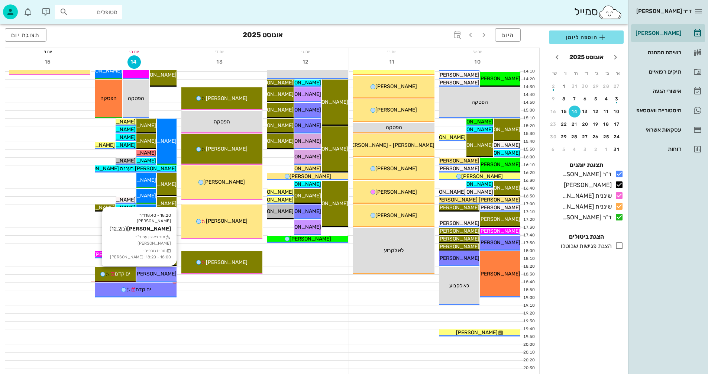
click at [154, 273] on span "[PERSON_NAME]" at bounding box center [156, 274] width 42 height 6
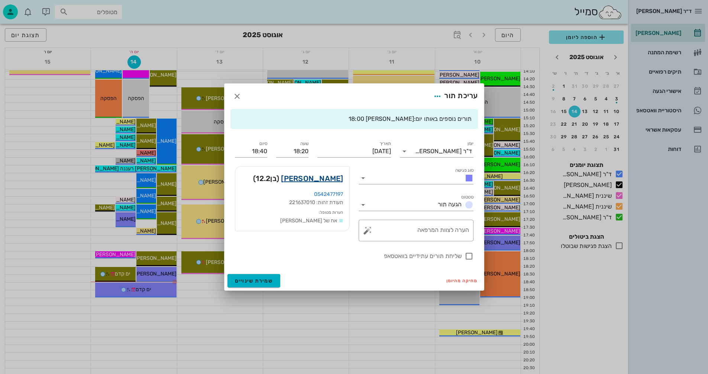
click at [314, 177] on link "[PERSON_NAME]" at bounding box center [312, 179] width 62 height 12
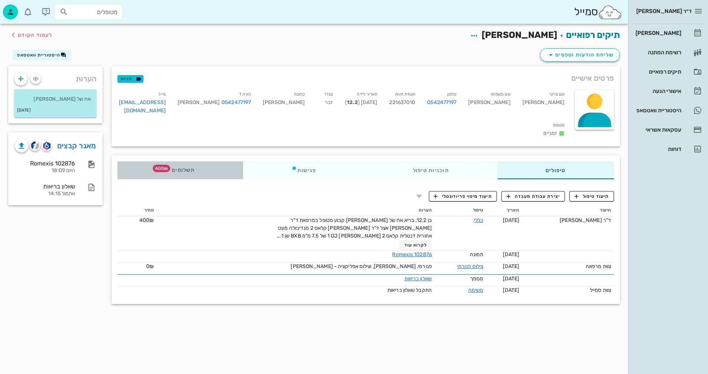
click at [188, 168] on span "תשלומים 400₪" at bounding box center [180, 170] width 29 height 5
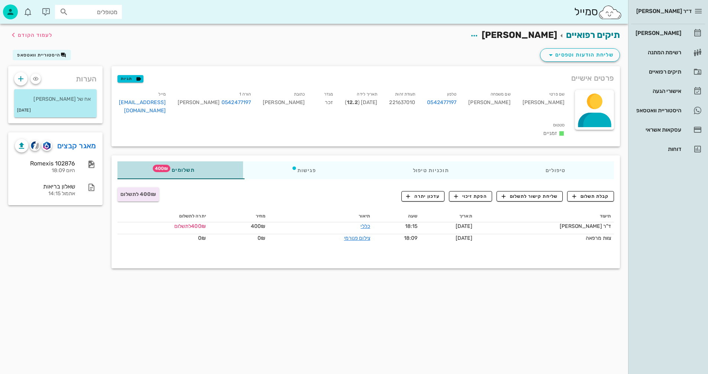
click at [186, 168] on span "תשלומים 400₪" at bounding box center [180, 170] width 29 height 5
click at [581, 193] on span "קבלת תשלום" at bounding box center [591, 196] width 37 height 7
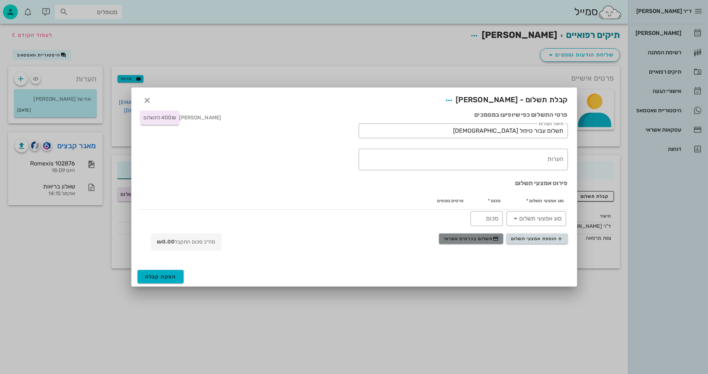
click at [460, 239] on span "תשלום בכרטיס אשראי" at bounding box center [471, 239] width 55 height 6
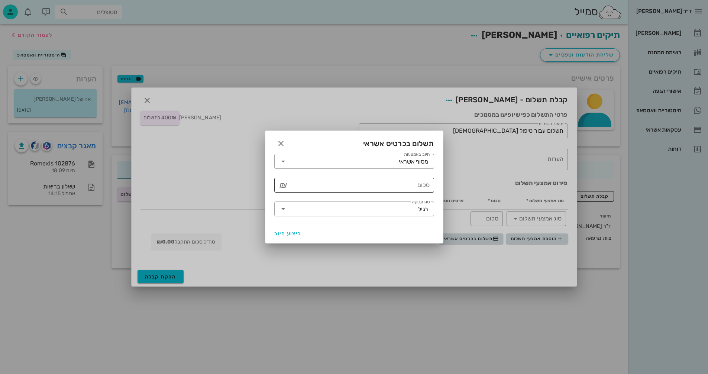
click at [382, 185] on input "סכום" at bounding box center [359, 185] width 141 height 12
type input "400"
click at [290, 234] on span "ביצוע חיוב" at bounding box center [288, 234] width 28 height 6
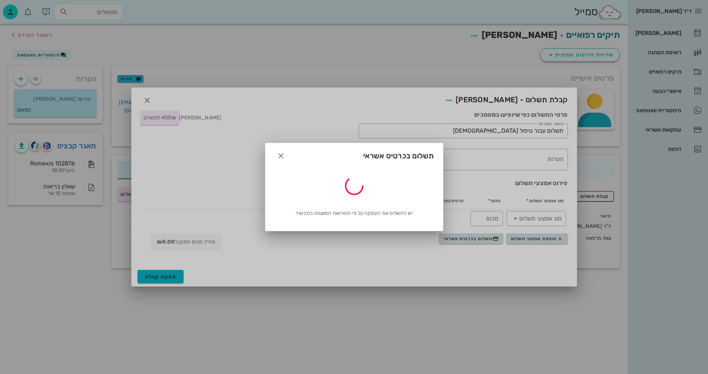
type input "400"
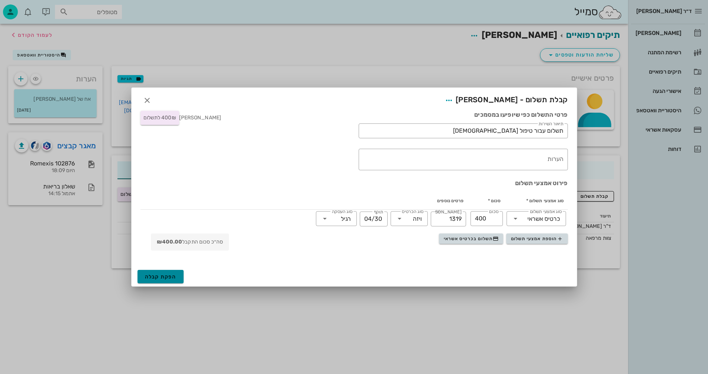
click at [154, 276] on span "הפקת קבלה" at bounding box center [161, 277] width 32 height 6
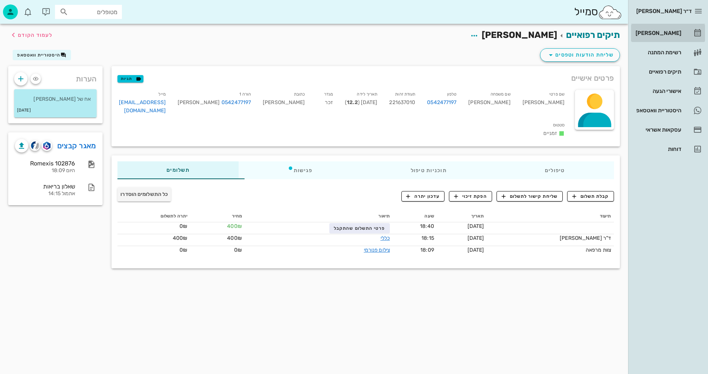
click at [668, 33] on div "[PERSON_NAME]" at bounding box center [657, 33] width 47 height 6
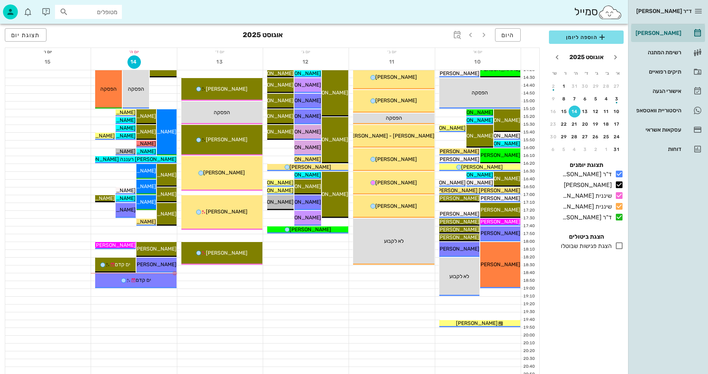
scroll to position [352, 0]
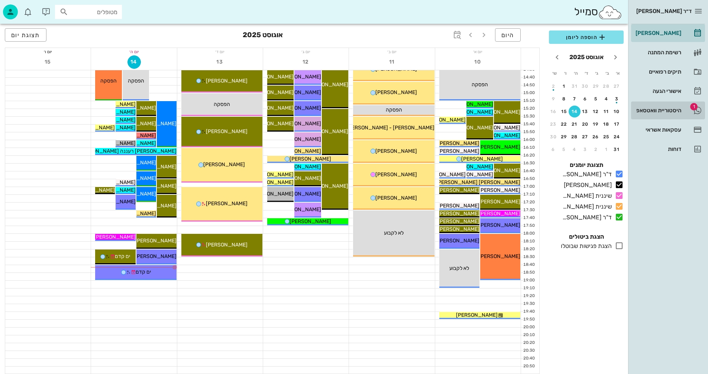
click at [650, 109] on div "היסטוריית וואטסאפ" at bounding box center [657, 110] width 47 height 6
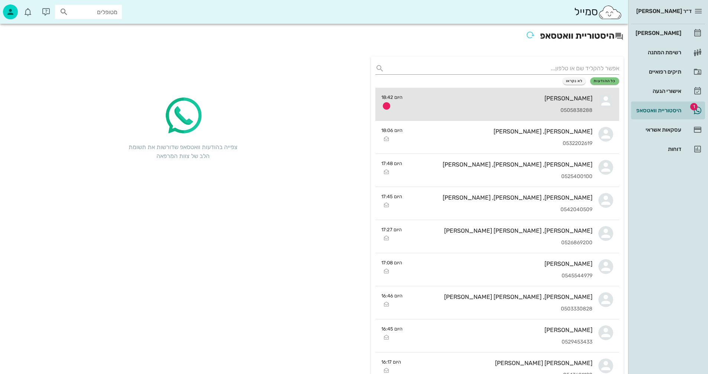
click at [508, 105] on div "[PERSON_NAME] 0505838288" at bounding box center [501, 104] width 184 height 33
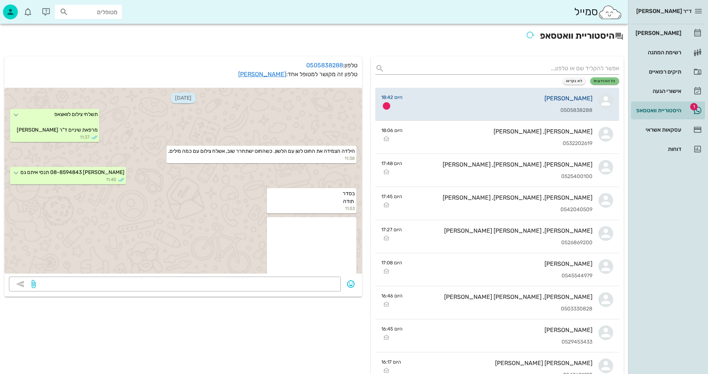
scroll to position [41, 0]
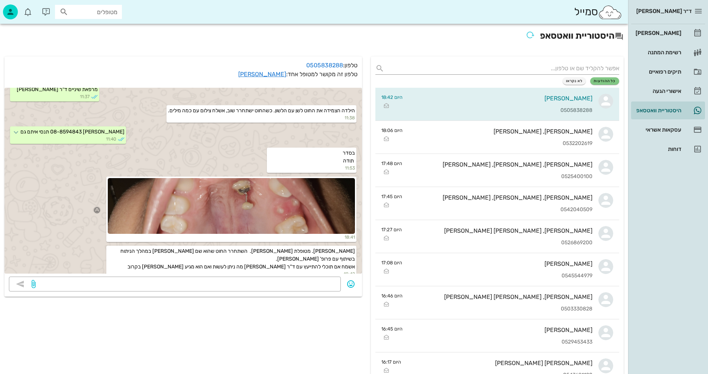
click at [100, 209] on icon "button" at bounding box center [97, 210] width 7 height 7
click at [75, 234] on div "18:41" at bounding box center [183, 210] width 358 height 69
click at [310, 197] on div at bounding box center [231, 206] width 247 height 56
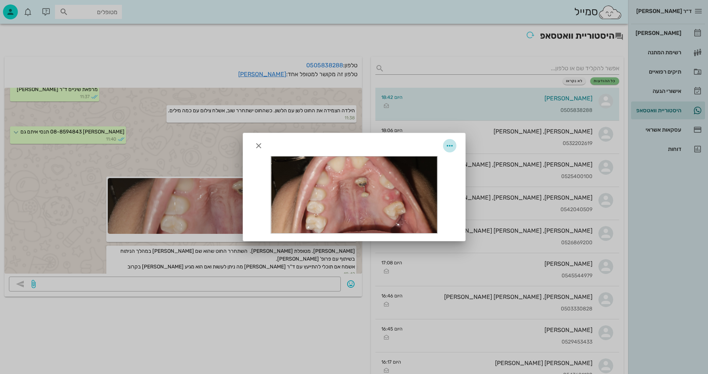
click at [450, 144] on icon "button" at bounding box center [450, 145] width 9 height 9
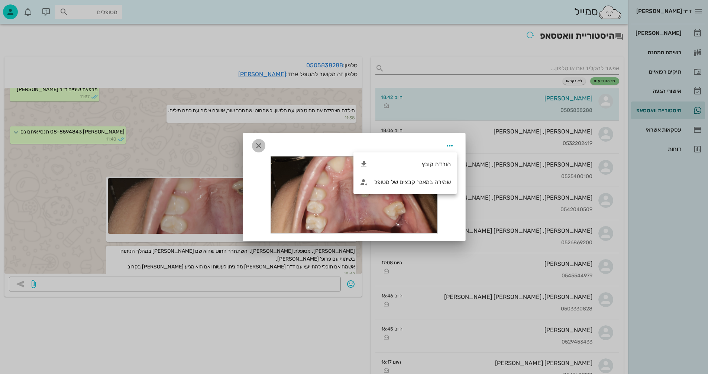
click at [257, 143] on icon "button" at bounding box center [258, 145] width 9 height 9
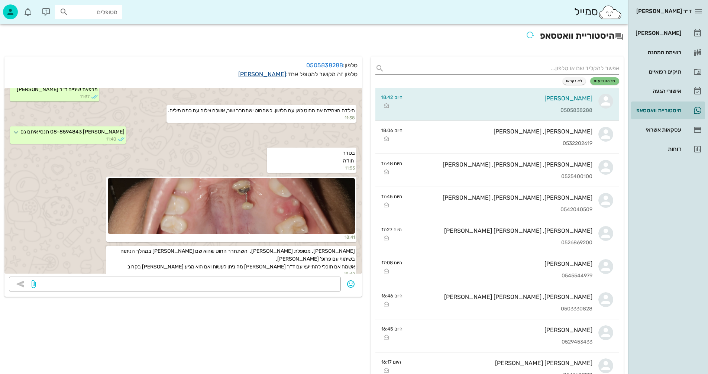
click at [268, 73] on link "[PERSON_NAME]" at bounding box center [262, 74] width 48 height 7
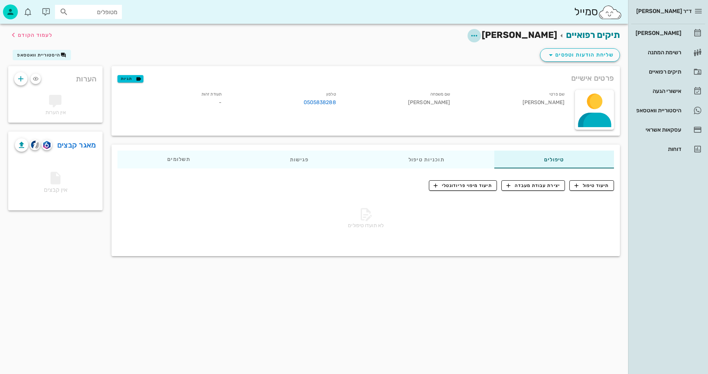
click at [479, 34] on icon "button" at bounding box center [474, 35] width 9 height 9
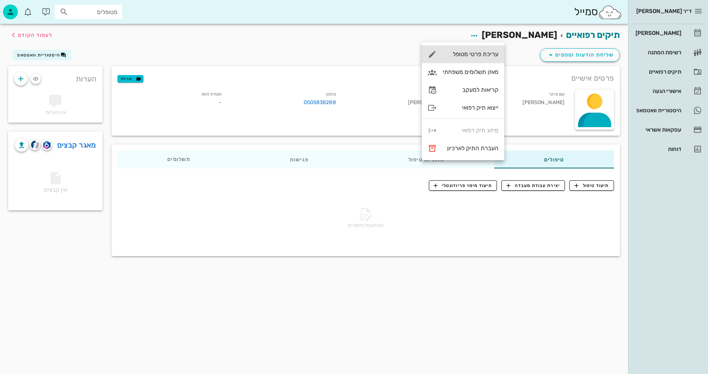
click at [463, 55] on div "עריכת פרטי מטופל" at bounding box center [471, 54] width 56 height 7
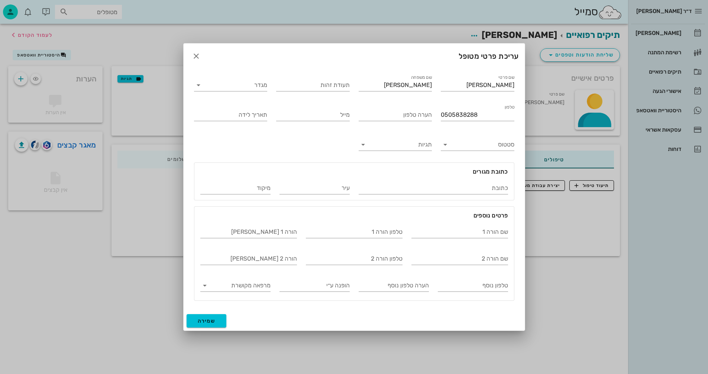
drag, startPoint x: 518, startPoint y: 86, endPoint x: 529, endPoint y: 86, distance: 10.4
click at [536, 86] on div "ד״ר [PERSON_NAME] [PERSON_NAME] רשימת המתנה תיקים רפואיים אישורי הגעה היסטוריית…" at bounding box center [354, 187] width 708 height 374
drag, startPoint x: 501, startPoint y: 85, endPoint x: 524, endPoint y: 84, distance: 23.1
click at [524, 84] on div "שם פרטי [PERSON_NAME] שם משפחה [PERSON_NAME] תעודת זהות מגדר טלפון 0505838288 ה…" at bounding box center [354, 190] width 341 height 242
type input "[PERSON_NAME]"
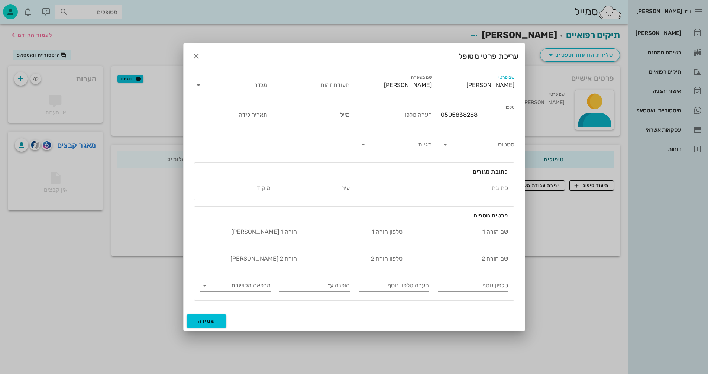
click at [452, 234] on input "שם הורה 1" at bounding box center [460, 232] width 97 height 12
type input "[PERSON_NAME]"
click at [207, 324] on span "שמירה" at bounding box center [207, 321] width 18 height 6
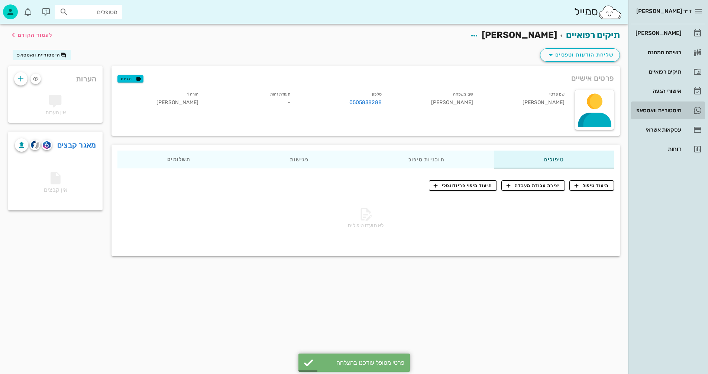
click at [653, 108] on div "היסטוריית וואטסאפ" at bounding box center [657, 110] width 47 height 6
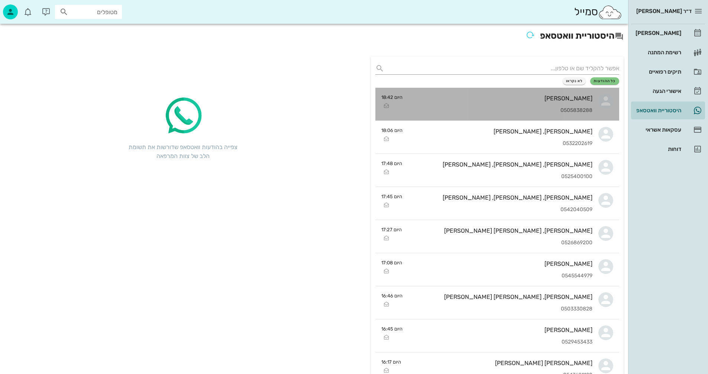
click at [477, 102] on div "[PERSON_NAME] 0505838288" at bounding box center [501, 104] width 184 height 33
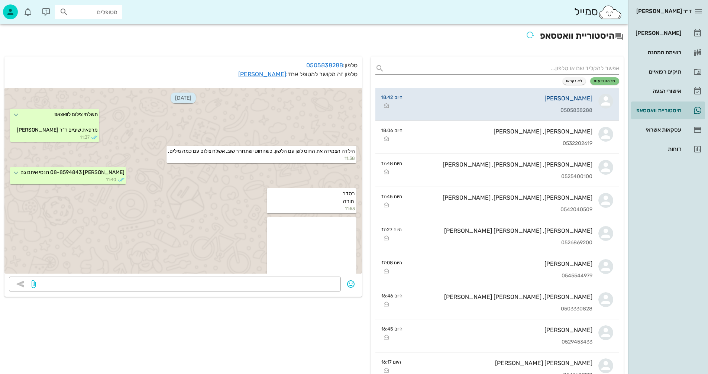
scroll to position [41, 0]
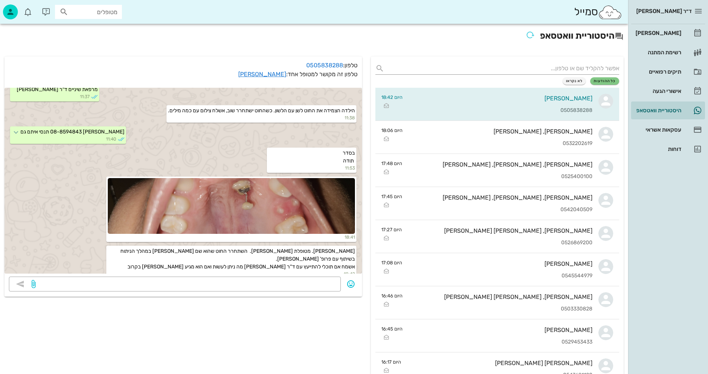
drag, startPoint x: 303, startPoint y: 202, endPoint x: 335, endPoint y: 329, distance: 131.5
click at [664, 35] on div "[PERSON_NAME]" at bounding box center [657, 33] width 47 height 6
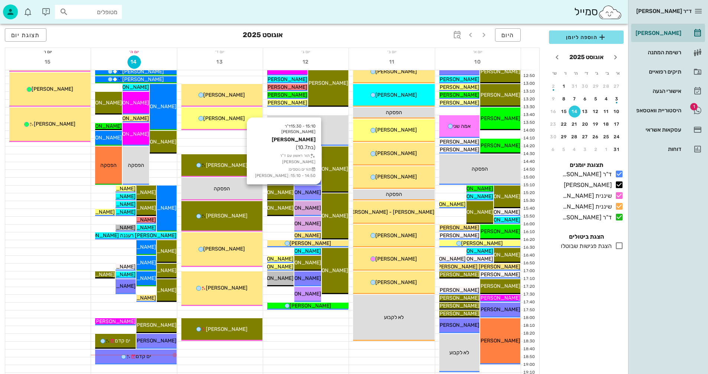
scroll to position [352, 0]
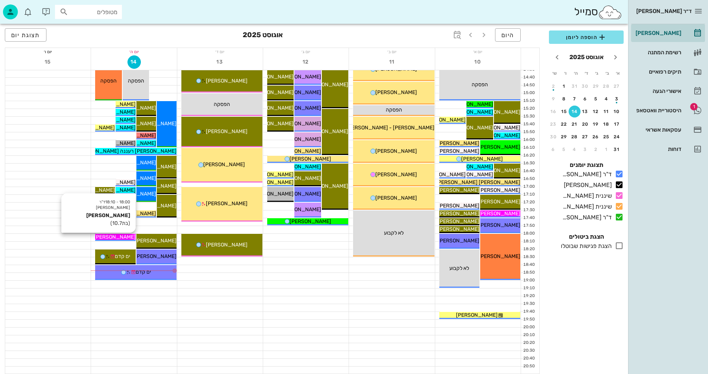
click at [121, 235] on span "[PERSON_NAME]" at bounding box center [115, 237] width 42 height 6
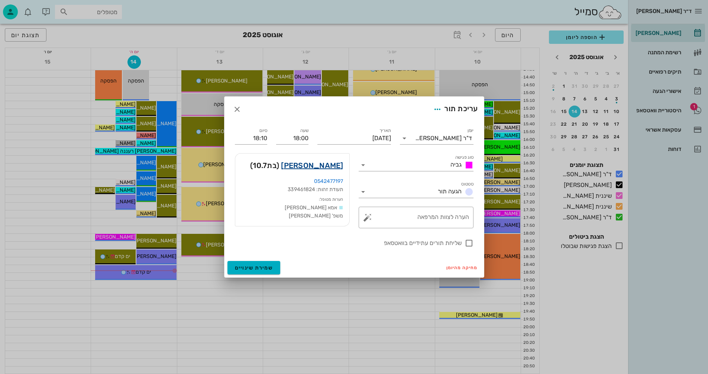
click at [322, 163] on link "[PERSON_NAME]" at bounding box center [312, 166] width 62 height 12
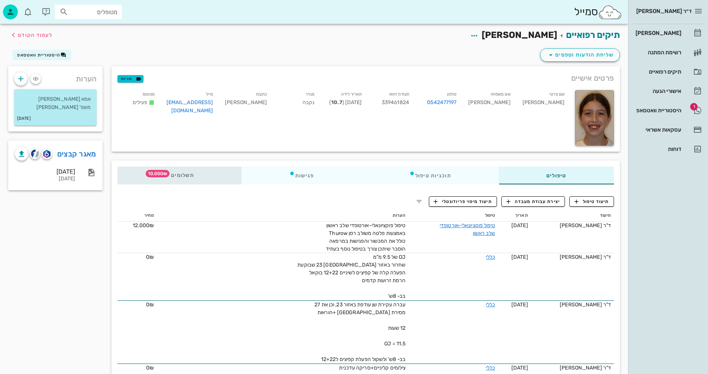
click at [185, 175] on span "תשלומים 10,000₪" at bounding box center [179, 175] width 29 height 5
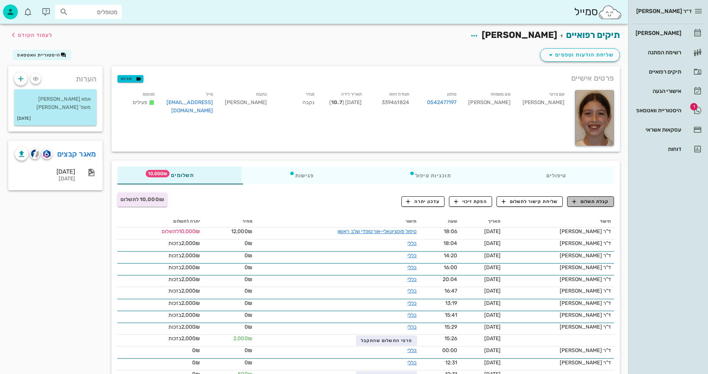
click at [587, 201] on span "קבלת תשלום" at bounding box center [591, 201] width 37 height 7
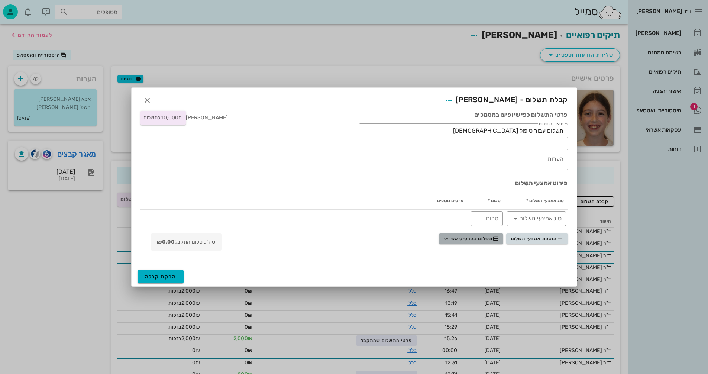
click at [475, 238] on span "תשלום בכרטיס אשראי" at bounding box center [471, 239] width 55 height 6
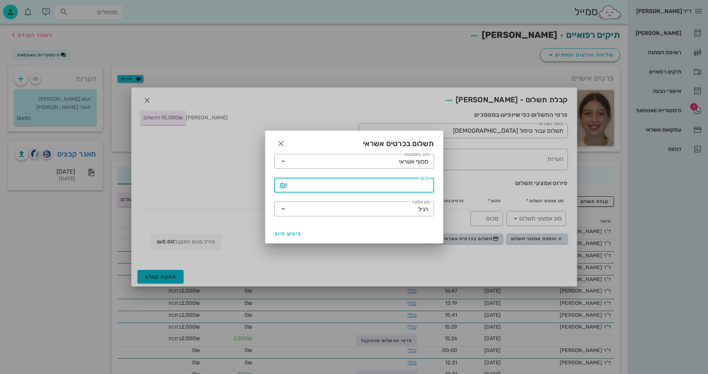
click at [387, 186] on input "סכום" at bounding box center [359, 185] width 141 height 12
type input "2000"
click at [293, 232] on span "ביצוע חיוב" at bounding box center [288, 234] width 28 height 6
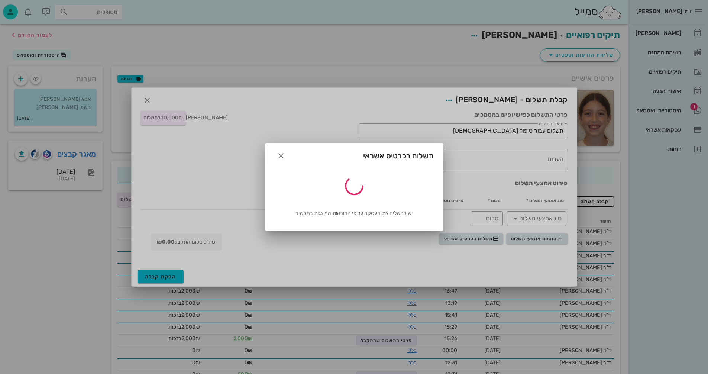
type input "2000"
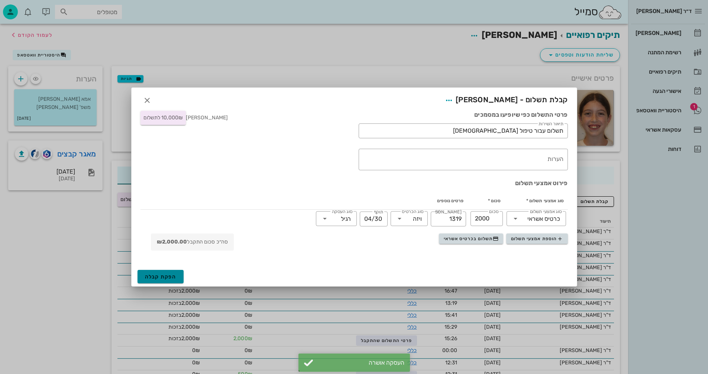
click at [167, 277] on span "הפקת קבלה" at bounding box center [161, 277] width 32 height 6
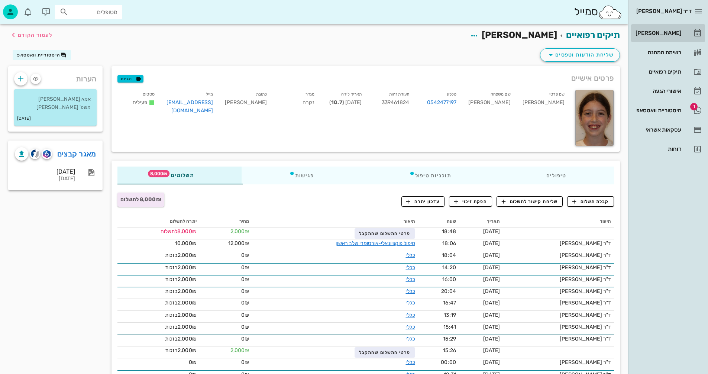
click at [667, 30] on div "[PERSON_NAME]" at bounding box center [657, 33] width 47 height 6
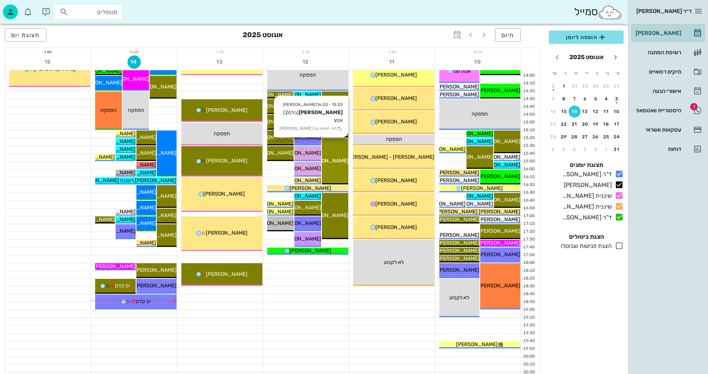
scroll to position [352, 0]
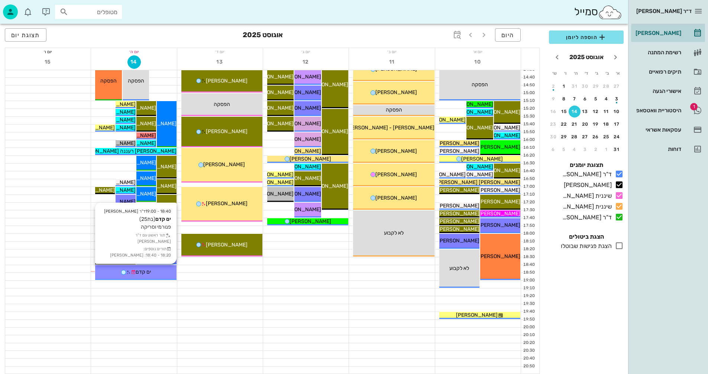
click at [148, 273] on span "ים קדם" at bounding box center [143, 272] width 15 height 6
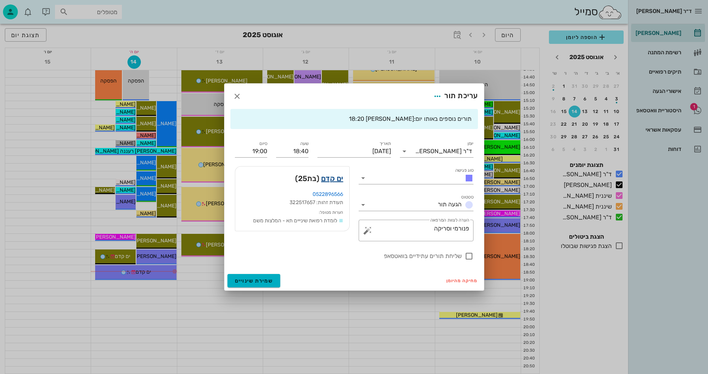
click at [331, 179] on link "ים קדם" at bounding box center [332, 179] width 22 height 12
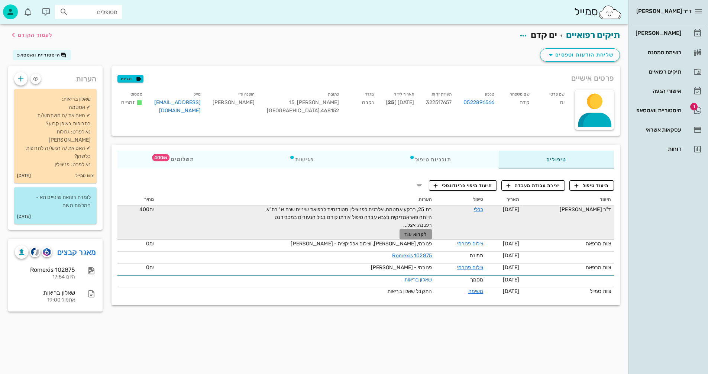
click at [409, 232] on span "לקרוא עוד" at bounding box center [416, 234] width 23 height 5
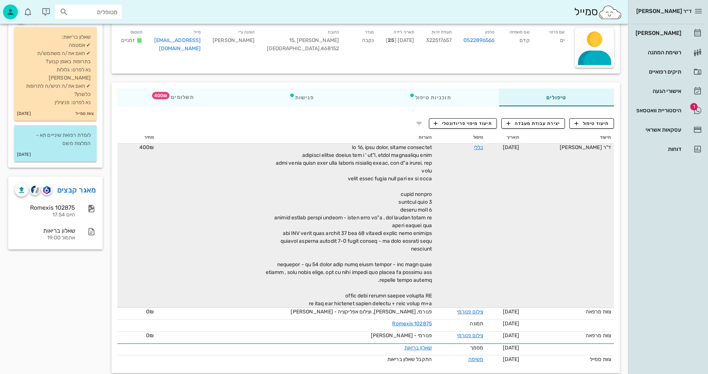
scroll to position [65, 0]
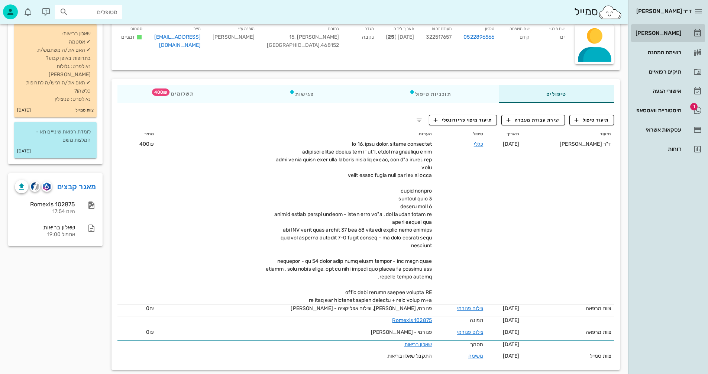
click at [662, 33] on div "[PERSON_NAME]" at bounding box center [657, 33] width 47 height 6
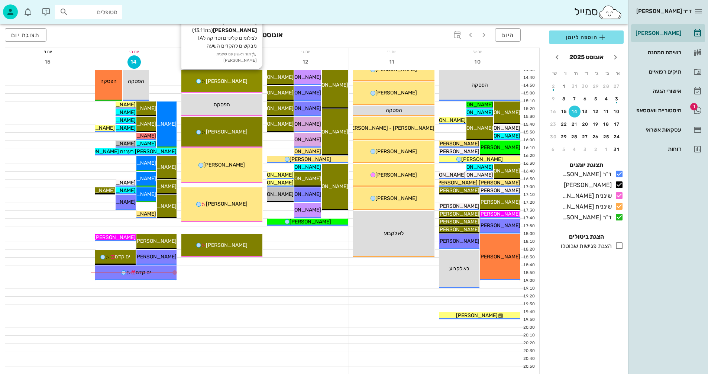
scroll to position [352, 0]
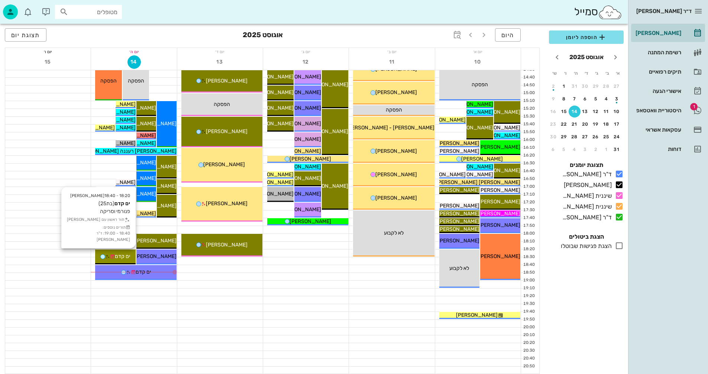
click at [121, 256] on span "ים קדם" at bounding box center [122, 256] width 15 height 6
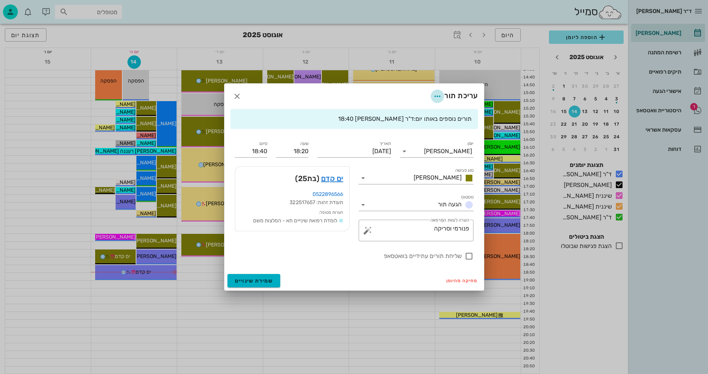
click at [436, 97] on icon "button" at bounding box center [437, 96] width 9 height 9
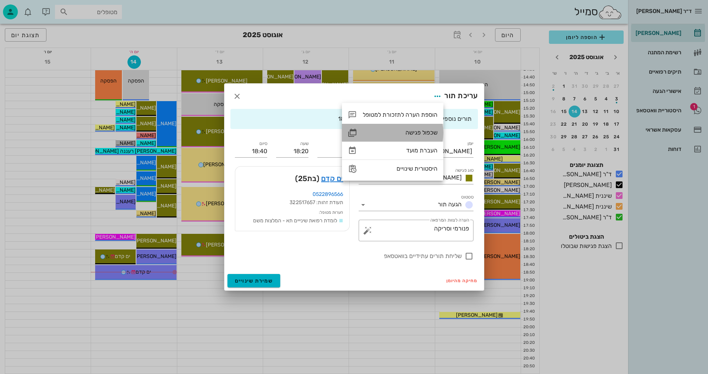
click at [423, 132] on div "שכפול פגישה" at bounding box center [400, 132] width 75 height 7
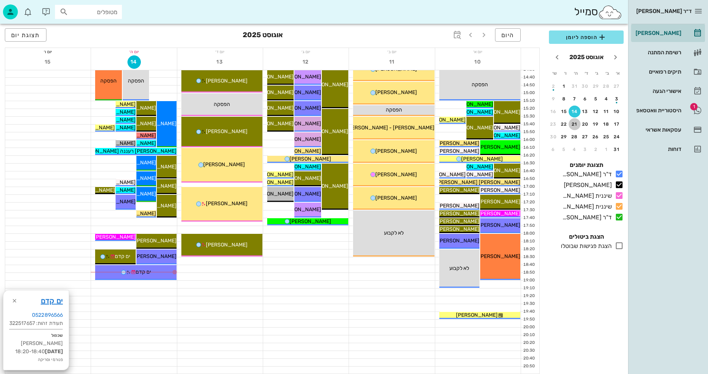
click at [576, 123] on div "21" at bounding box center [575, 124] width 12 height 5
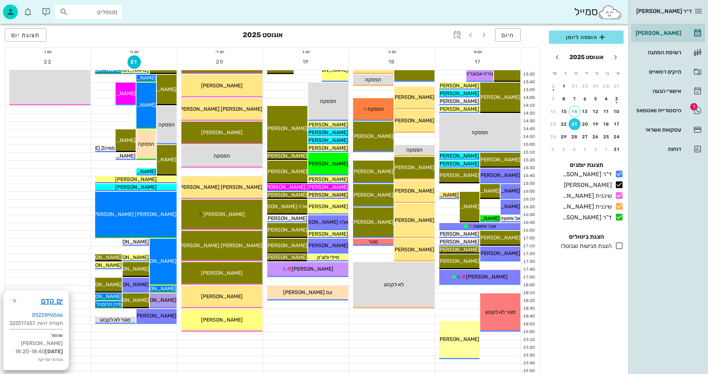
scroll to position [352, 0]
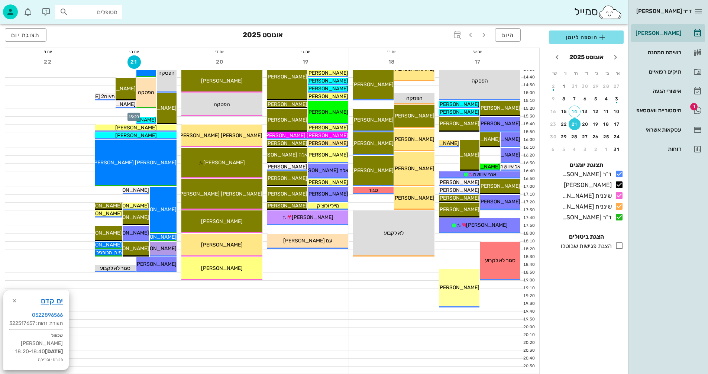
click at [116, 111] on div at bounding box center [134, 112] width 86 height 7
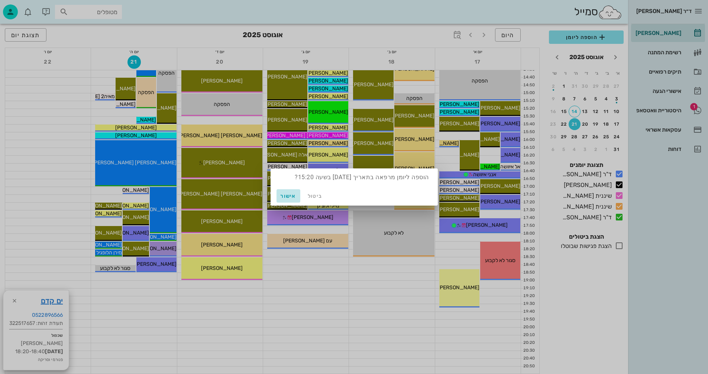
click at [286, 194] on span "אישור" at bounding box center [289, 196] width 18 height 6
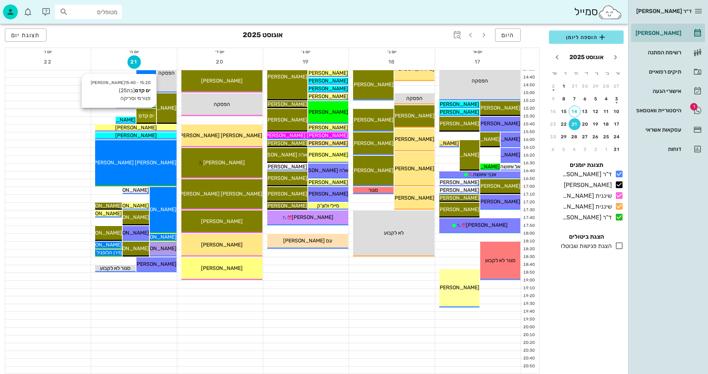
click at [147, 115] on span "ים קדם" at bounding box center [146, 116] width 15 height 6
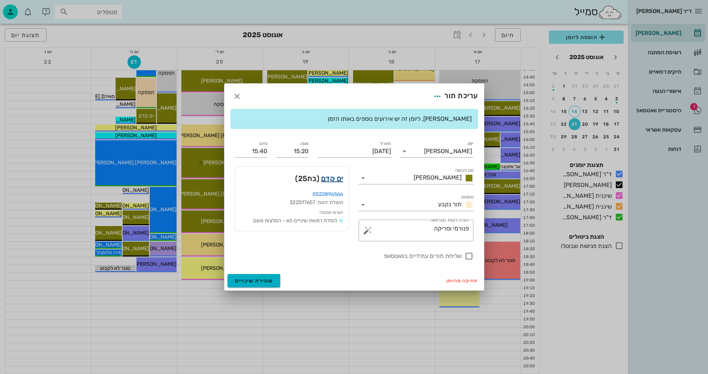
click at [334, 181] on link "ים קדם" at bounding box center [332, 179] width 22 height 12
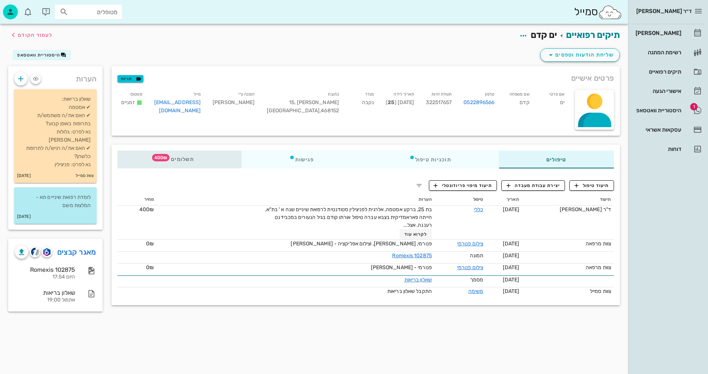
click at [184, 160] on span "תשלומים 400₪" at bounding box center [179, 159] width 29 height 5
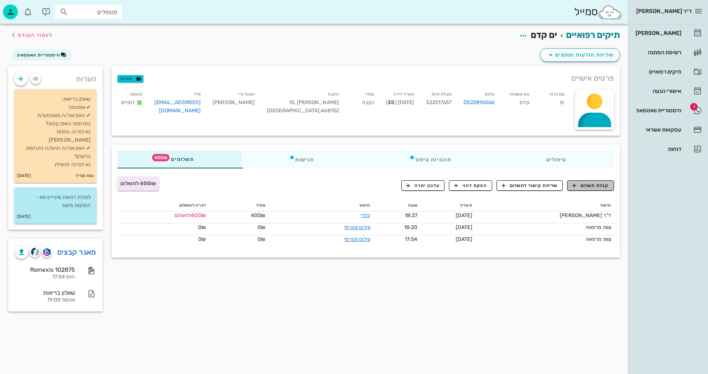
click at [588, 184] on span "קבלת תשלום" at bounding box center [591, 185] width 37 height 7
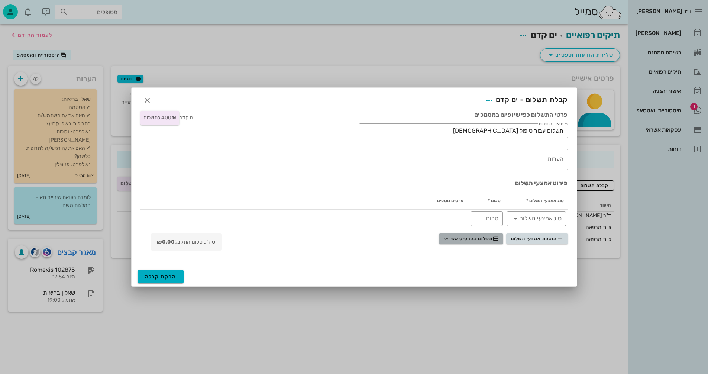
click at [465, 238] on span "תשלום בכרטיס אשראי" at bounding box center [471, 239] width 55 height 6
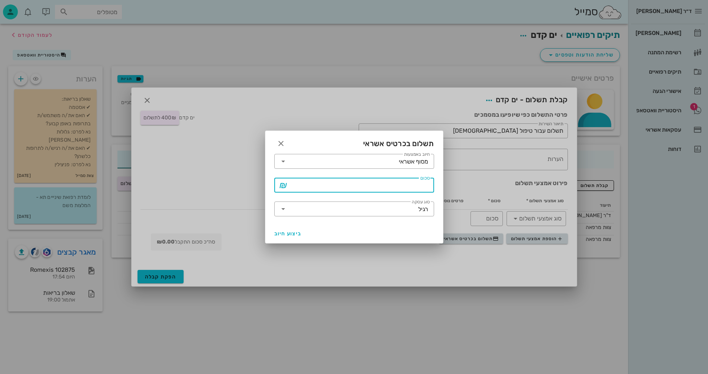
click at [392, 185] on input "סכום" at bounding box center [359, 185] width 141 height 12
type input "400"
click at [286, 232] on span "ביצוע חיוב" at bounding box center [288, 234] width 28 height 6
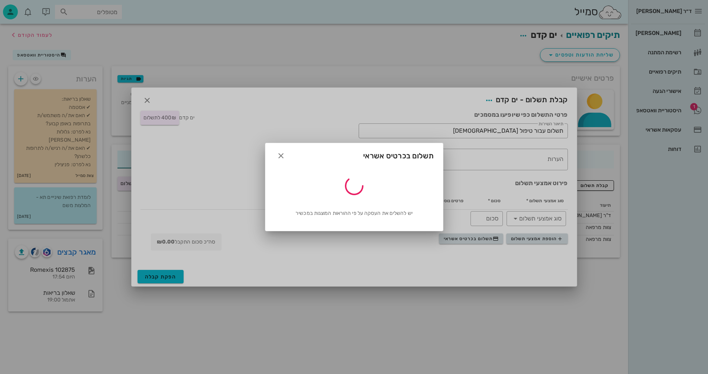
type input "400"
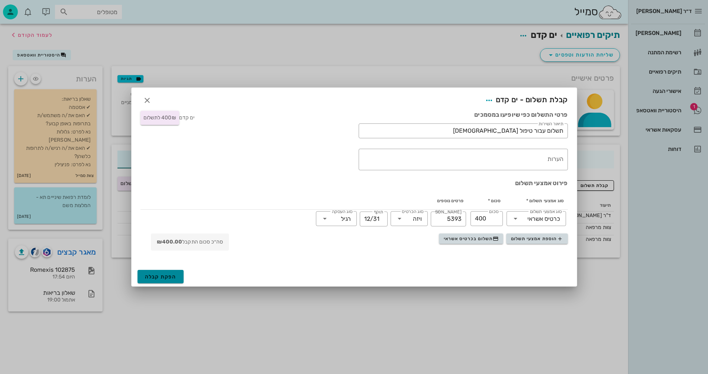
click at [168, 276] on span "הפקת קבלה" at bounding box center [161, 277] width 32 height 6
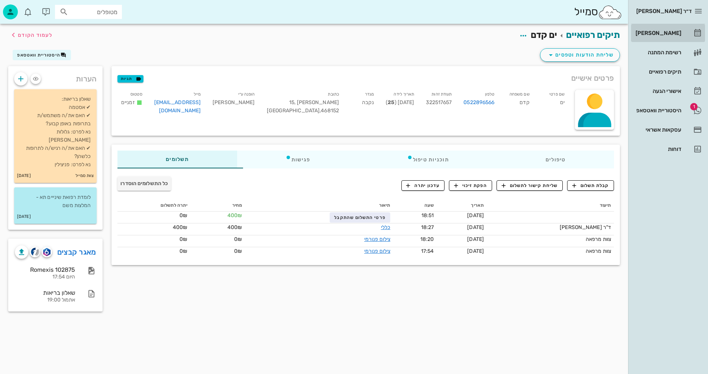
click at [662, 32] on div "[PERSON_NAME]" at bounding box center [657, 33] width 47 height 6
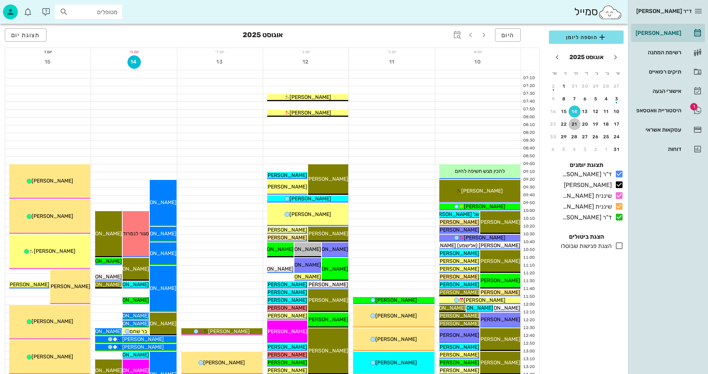
click at [573, 124] on div "21" at bounding box center [575, 124] width 12 height 5
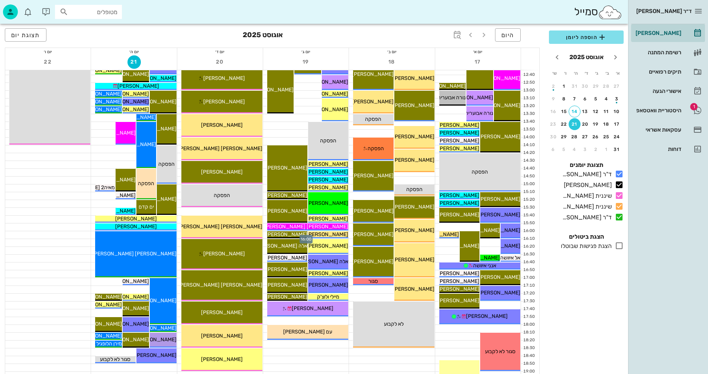
scroll to position [260, 0]
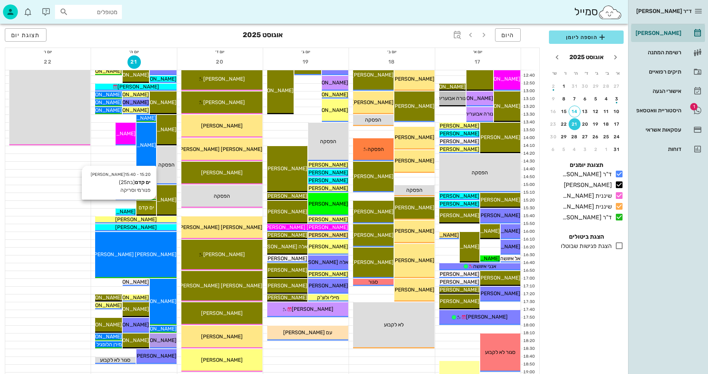
click at [148, 205] on span "ים קדם" at bounding box center [146, 208] width 15 height 6
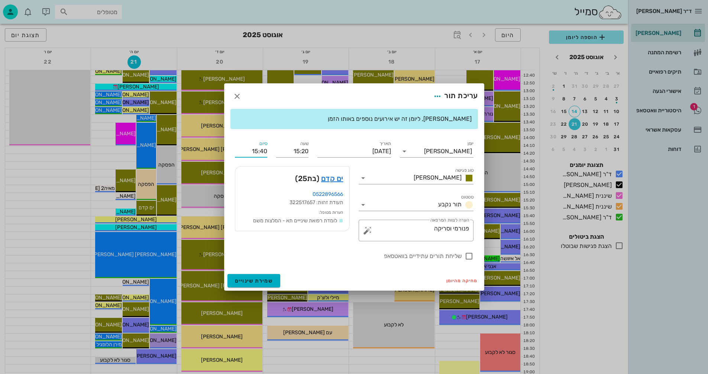
click at [262, 151] on input "15:40" at bounding box center [251, 151] width 32 height 12
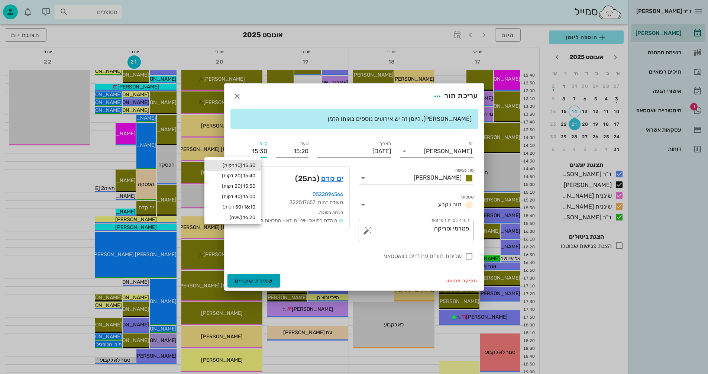
type input "15:30"
click at [249, 282] on span "שמירת שינויים" at bounding box center [254, 281] width 38 height 6
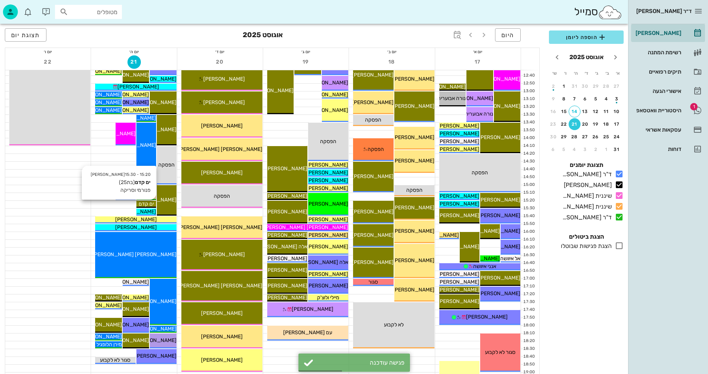
click at [143, 203] on span "ים קדם" at bounding box center [146, 204] width 15 height 6
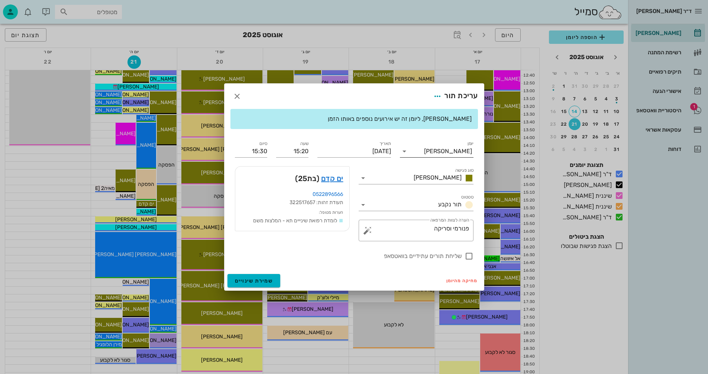
click at [405, 149] on icon at bounding box center [404, 151] width 9 height 9
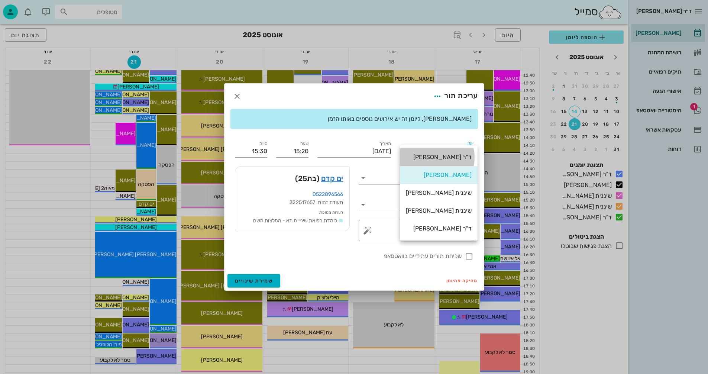
click at [439, 157] on div "ד"ר [PERSON_NAME]" at bounding box center [439, 157] width 66 height 7
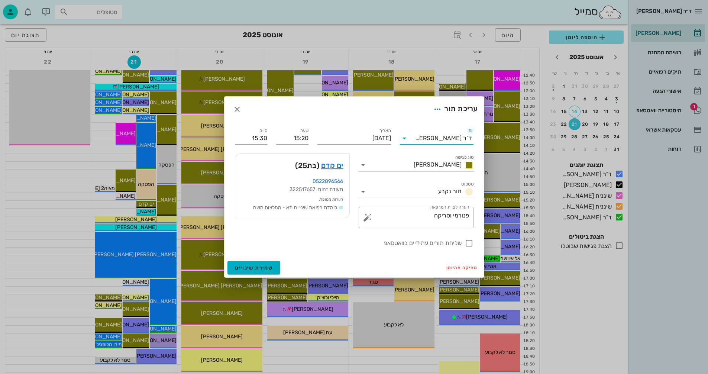
click at [361, 166] on icon at bounding box center [363, 165] width 9 height 9
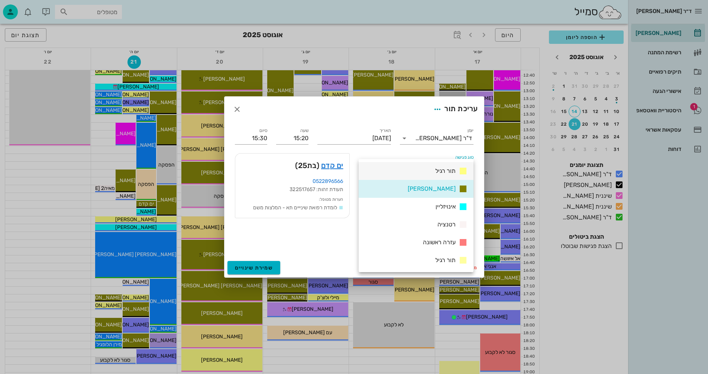
click at [434, 169] on div "תור רגיל" at bounding box center [450, 171] width 35 height 9
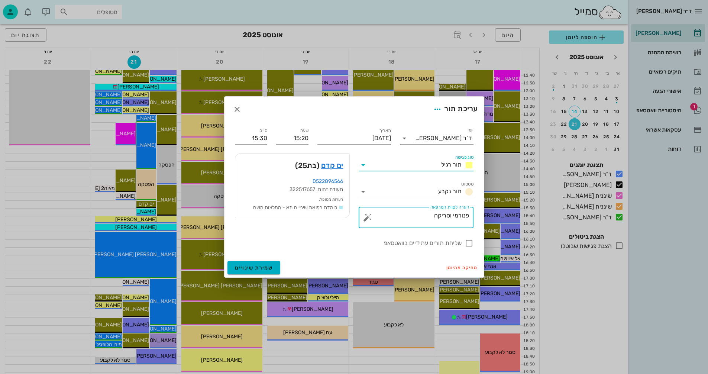
drag, startPoint x: 440, startPoint y: 216, endPoint x: 498, endPoint y: 216, distance: 57.3
click at [498, 216] on div "ד״ר [PERSON_NAME] [PERSON_NAME] רשימת המתנה תיקים רפואיים אישורי הגעה 1 היסטורי…" at bounding box center [354, 103] width 708 height 726
type textarea "הסרת קיבועים"
click at [470, 244] on div at bounding box center [469, 243] width 13 height 13
checkbox input "true"
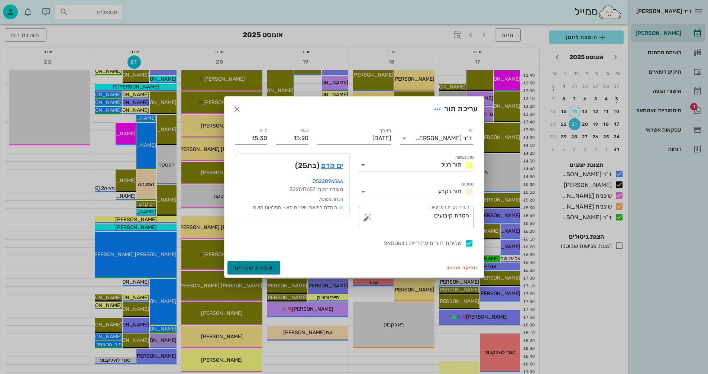
click at [254, 266] on span "שמירת שינויים" at bounding box center [254, 268] width 38 height 6
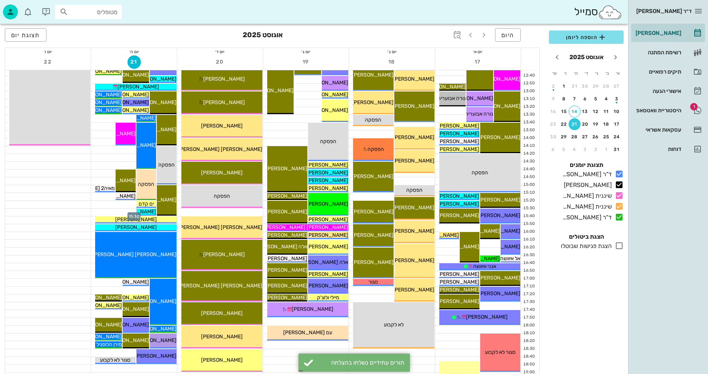
click at [123, 213] on div at bounding box center [134, 212] width 86 height 7
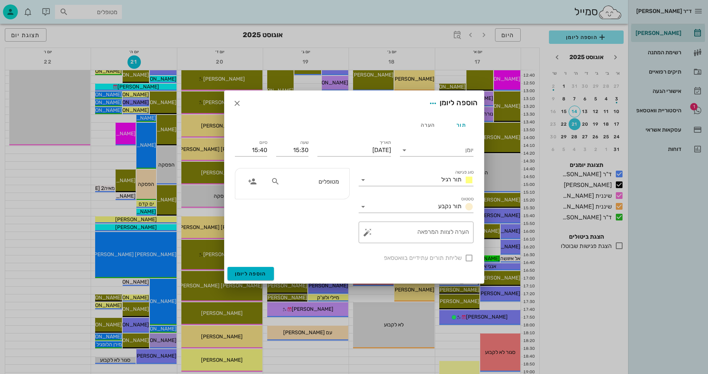
click at [62, 205] on div at bounding box center [354, 187] width 708 height 374
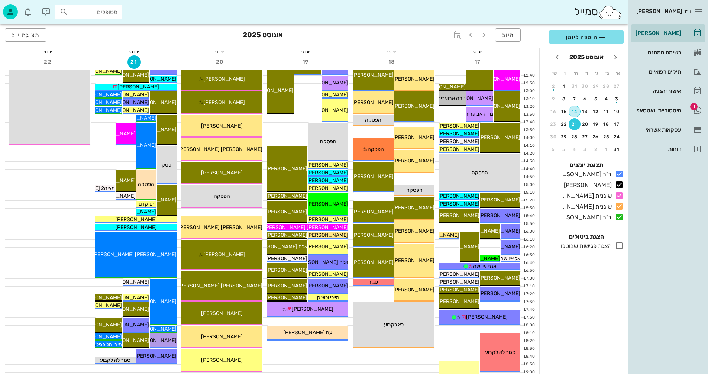
click at [576, 111] on div "14" at bounding box center [574, 111] width 11 height 5
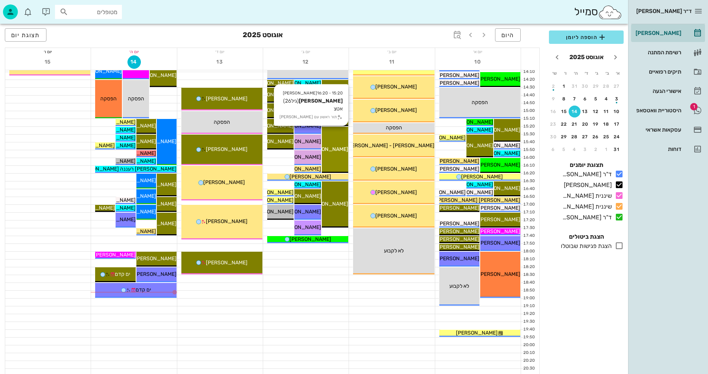
scroll to position [335, 0]
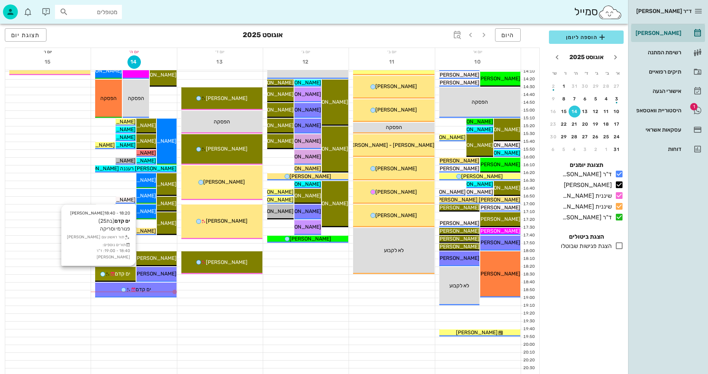
click at [113, 273] on icon at bounding box center [112, 274] width 5 height 5
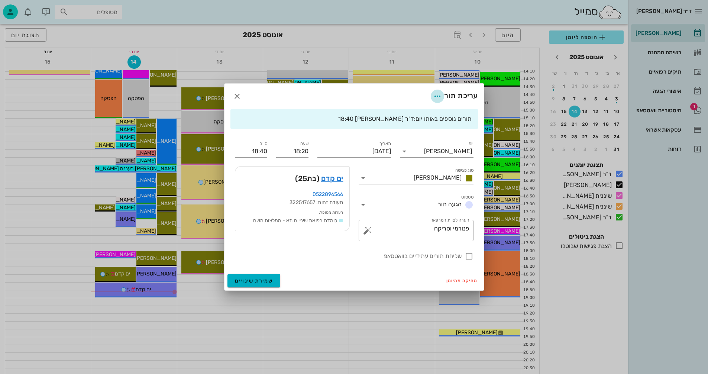
click at [438, 94] on icon "button" at bounding box center [437, 96] width 9 height 9
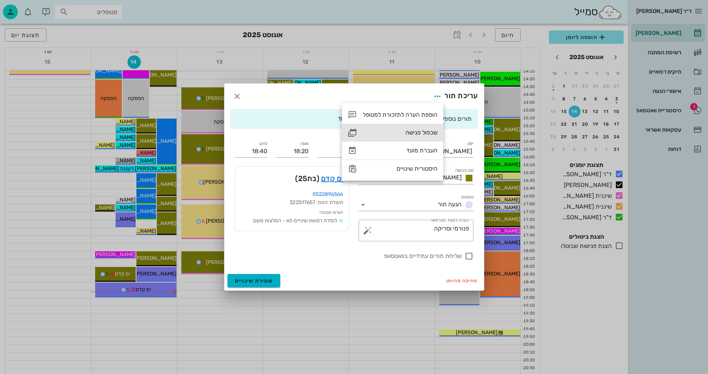
click at [411, 133] on div "שכפול פגישה" at bounding box center [400, 132] width 75 height 7
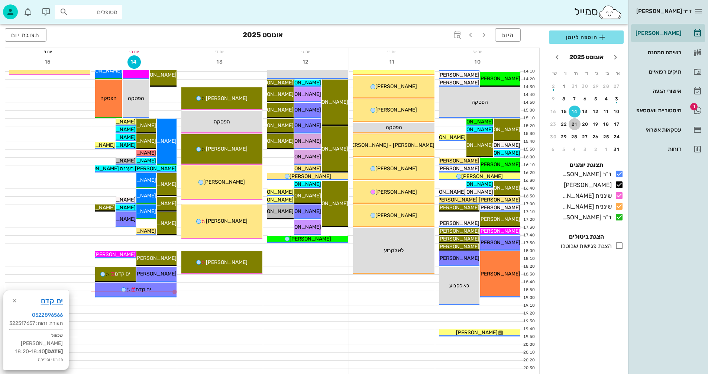
click at [576, 123] on div "21" at bounding box center [575, 124] width 12 height 5
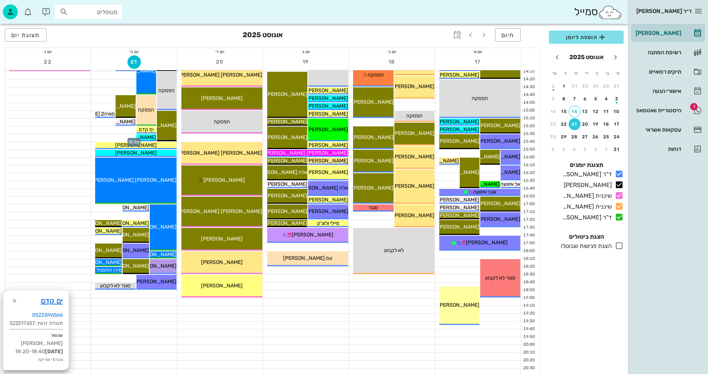
click at [119, 137] on div at bounding box center [134, 137] width 86 height 7
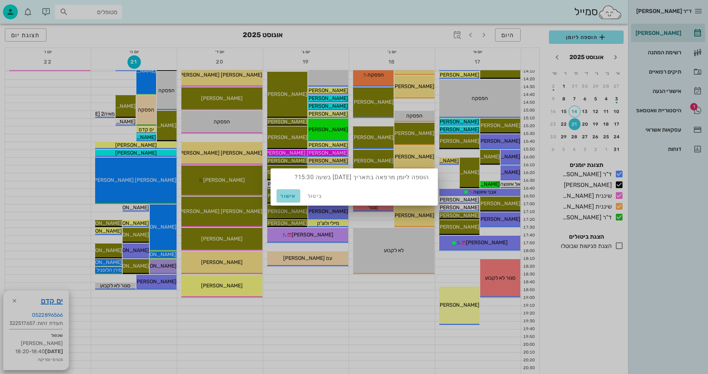
click at [289, 197] on span "אישור" at bounding box center [289, 196] width 18 height 6
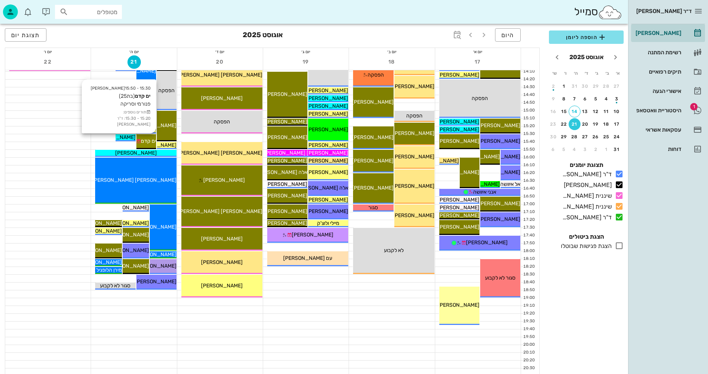
click at [142, 142] on span "ים קדם" at bounding box center [148, 141] width 15 height 6
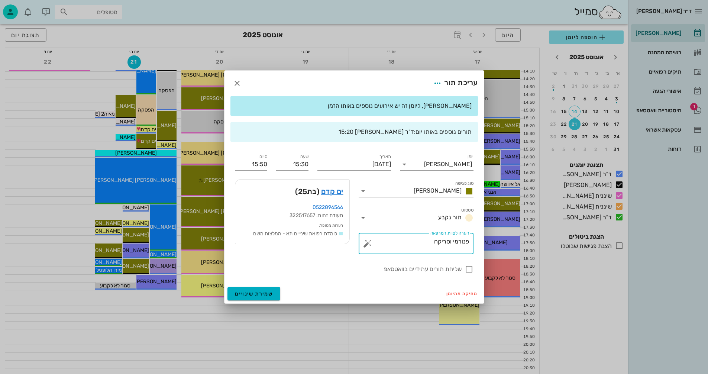
drag, startPoint x: 450, startPoint y: 241, endPoint x: 483, endPoint y: 247, distance: 34.4
click at [483, 247] on div "[PERSON_NAME], ליומן זה יש אירועים נוספים באותו הזמן תורים נוספים באותו יום: ד"…" at bounding box center [355, 190] width 260 height 188
type textarea "סריקה"
click at [242, 295] on span "שמירת שינויים" at bounding box center [254, 294] width 38 height 6
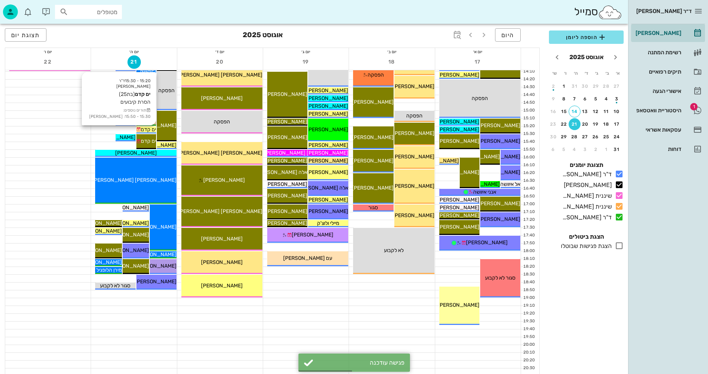
click at [151, 129] on span "ים קדם" at bounding box center [148, 129] width 15 height 6
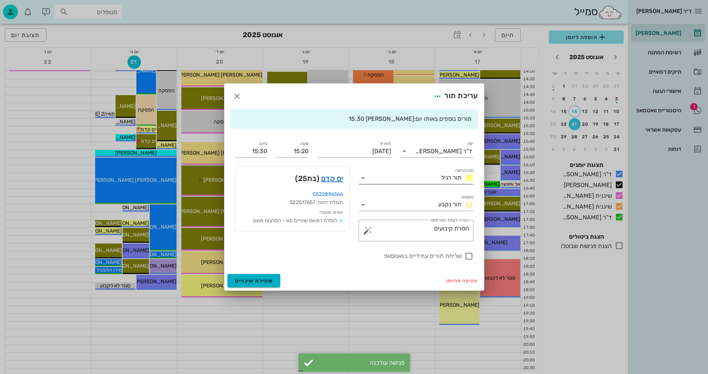
click at [364, 176] on icon at bounding box center [363, 178] width 9 height 9
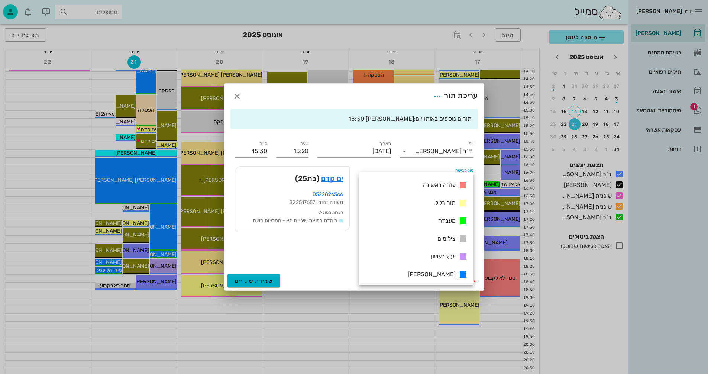
scroll to position [107, 0]
click at [441, 273] on div "גביה" at bounding box center [416, 273] width 115 height 18
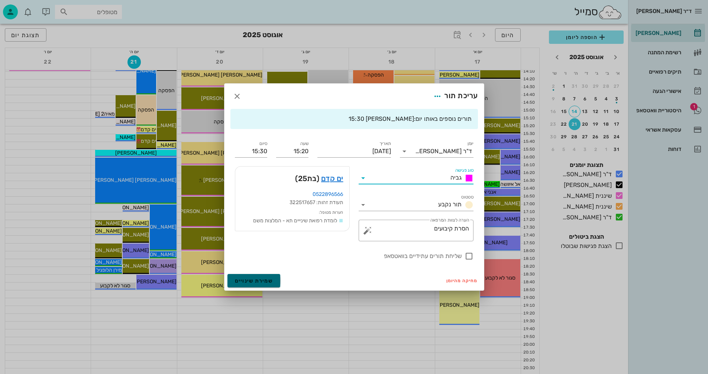
click at [245, 281] on span "שמירת שינויים" at bounding box center [254, 281] width 38 height 6
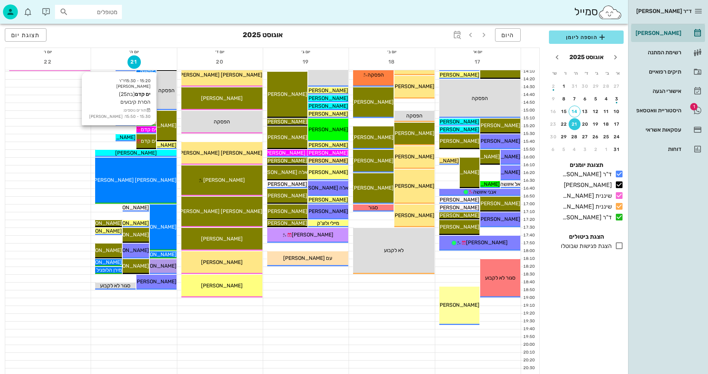
click at [147, 128] on span "ים קדם" at bounding box center [148, 129] width 15 height 6
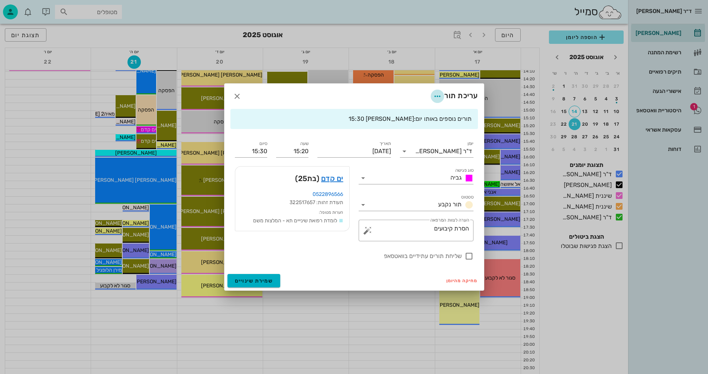
click at [437, 95] on icon "button" at bounding box center [437, 96] width 9 height 9
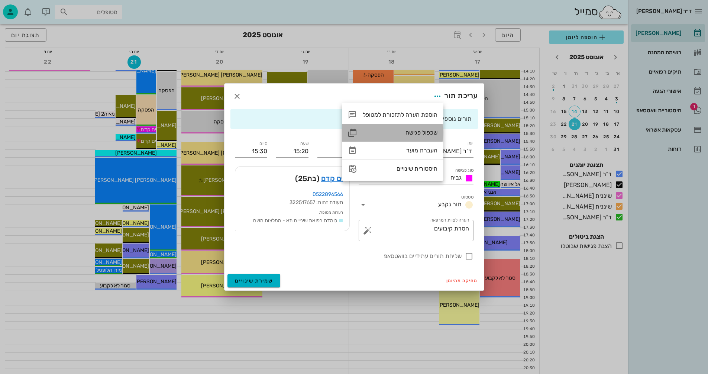
click at [412, 135] on div "שכפול פגישה" at bounding box center [400, 132] width 75 height 7
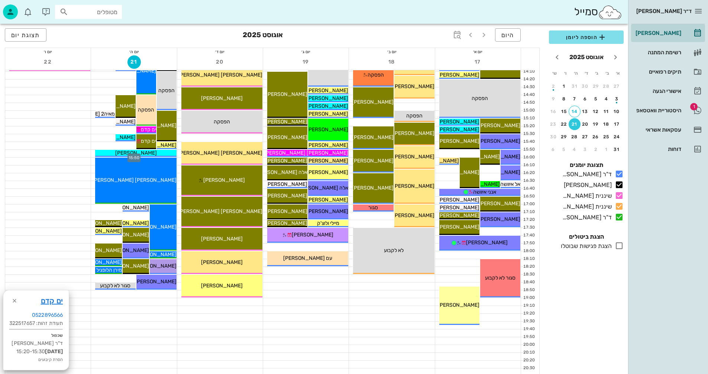
click at [92, 152] on div at bounding box center [134, 153] width 86 height 7
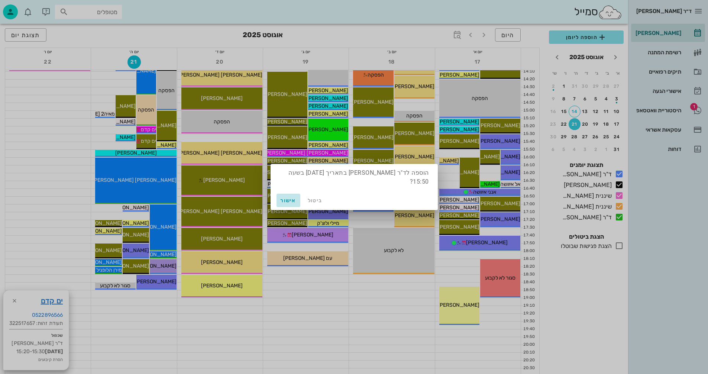
click at [282, 201] on span "אישור" at bounding box center [289, 200] width 18 height 6
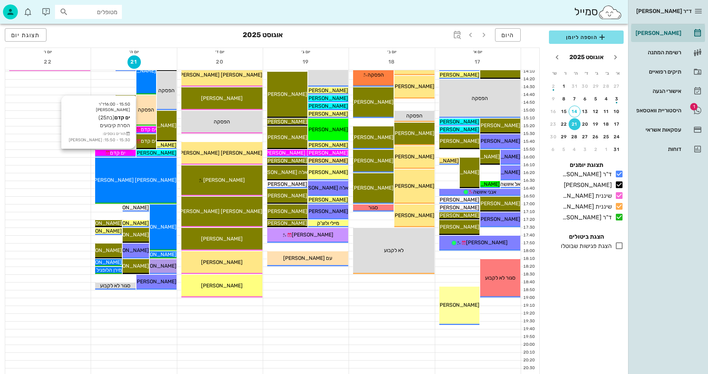
click at [112, 153] on span "ים קדם" at bounding box center [117, 153] width 15 height 6
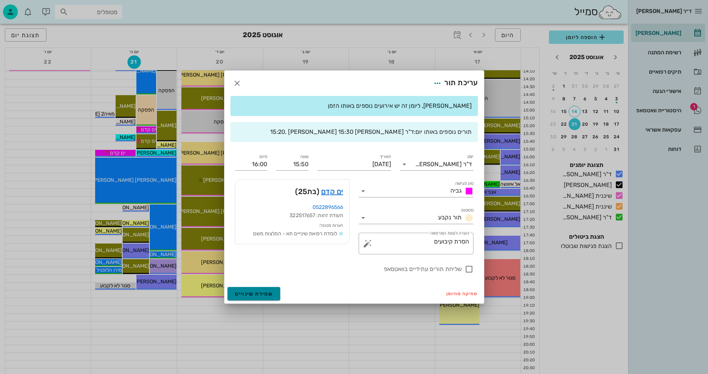
click at [256, 294] on span "שמירת שינויים" at bounding box center [254, 294] width 38 height 6
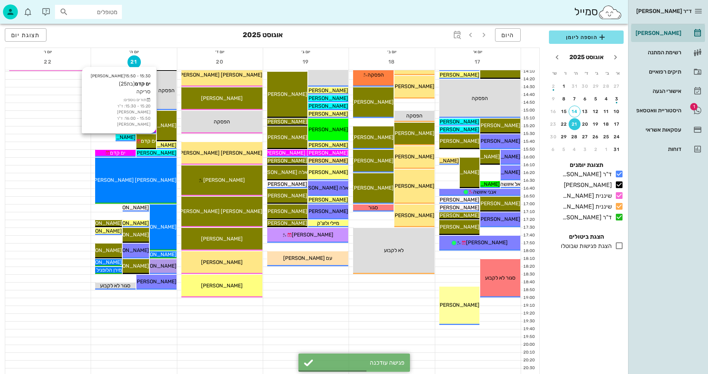
click at [148, 140] on span "ים קדם" at bounding box center [148, 141] width 15 height 6
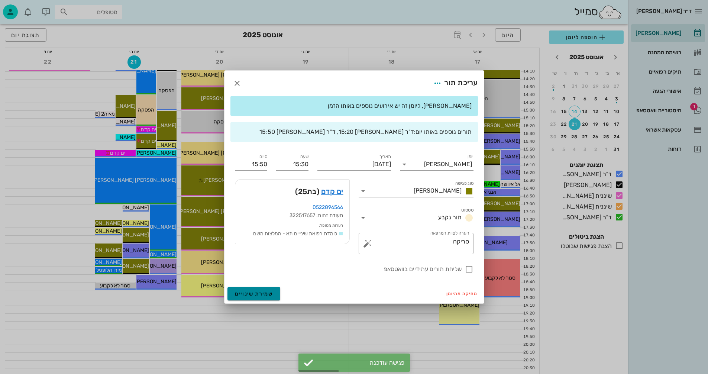
click at [252, 293] on span "שמירת שינויים" at bounding box center [254, 294] width 38 height 6
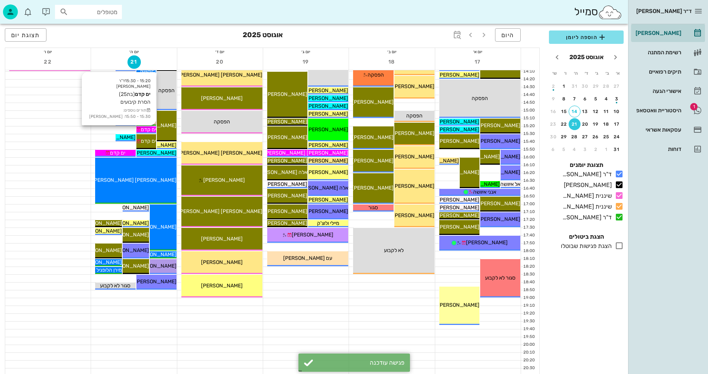
click at [146, 129] on span "ים קדם" at bounding box center [148, 129] width 15 height 6
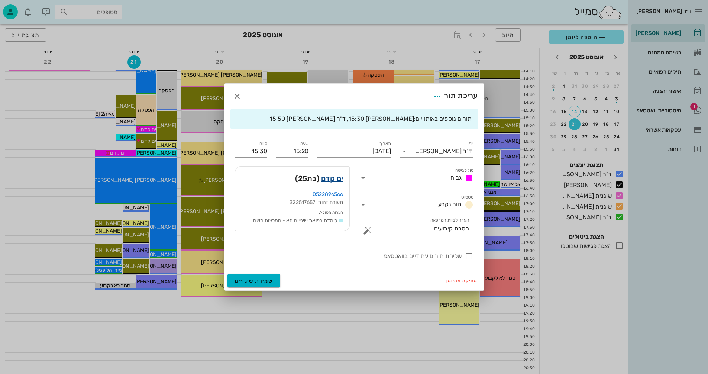
click at [327, 179] on link "ים קדם" at bounding box center [332, 179] width 22 height 12
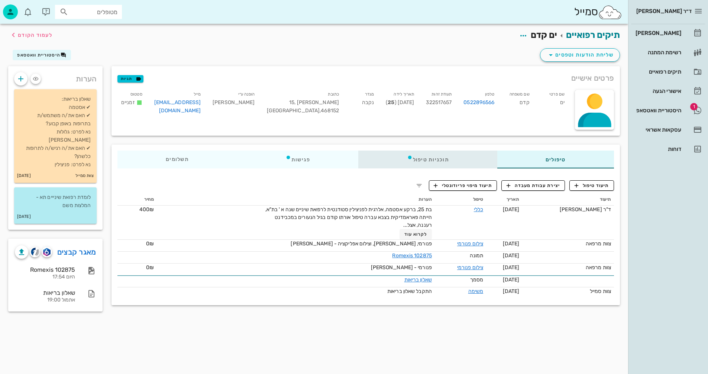
click at [426, 160] on div "תוכניות טיפול" at bounding box center [428, 160] width 139 height 18
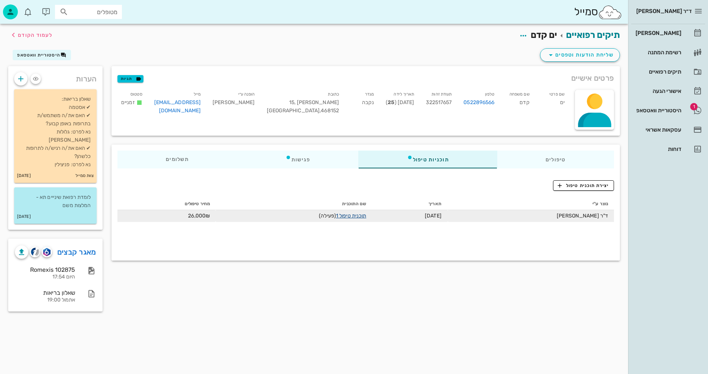
click at [348, 216] on link "תוכנית טיפול 1" at bounding box center [351, 216] width 30 height 6
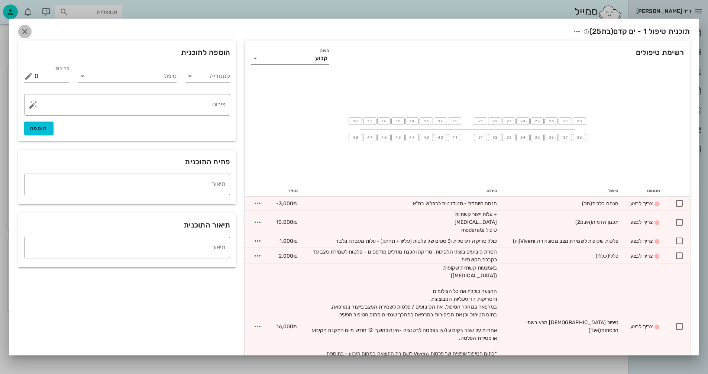
click at [29, 32] on icon "button" at bounding box center [24, 31] width 9 height 9
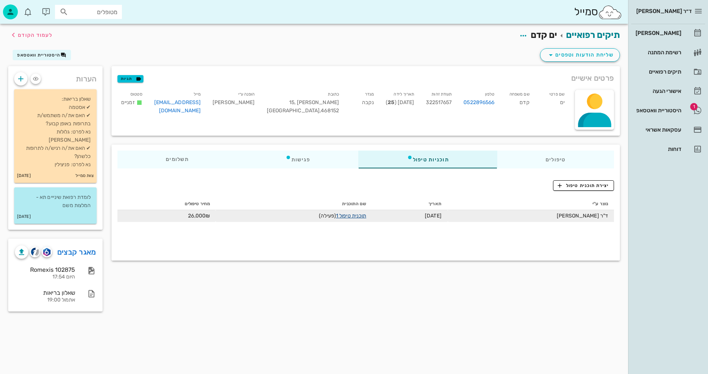
click at [350, 216] on link "תוכנית טיפול 1" at bounding box center [351, 216] width 30 height 6
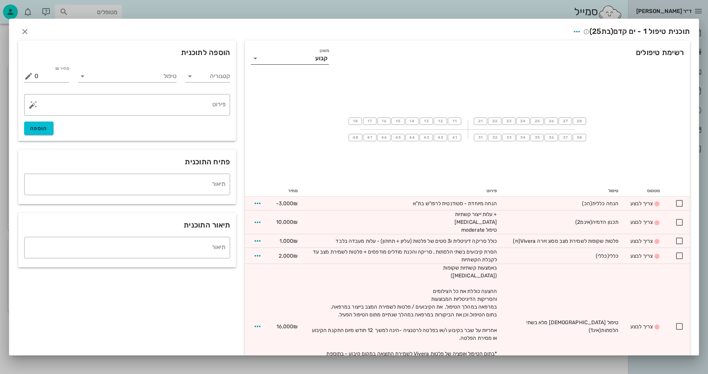
click at [258, 58] on icon at bounding box center [255, 58] width 9 height 9
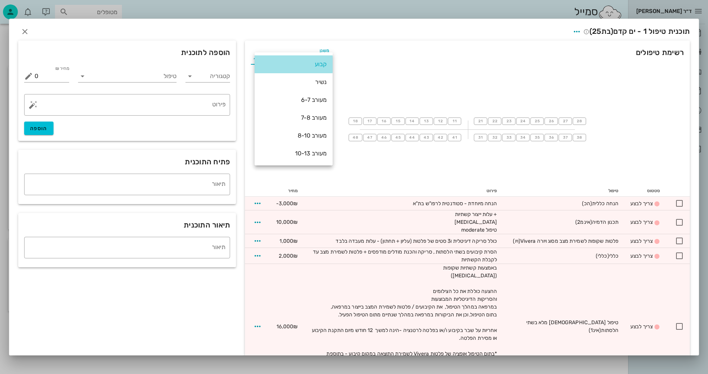
click at [258, 58] on div "קבוע" at bounding box center [294, 64] width 78 height 18
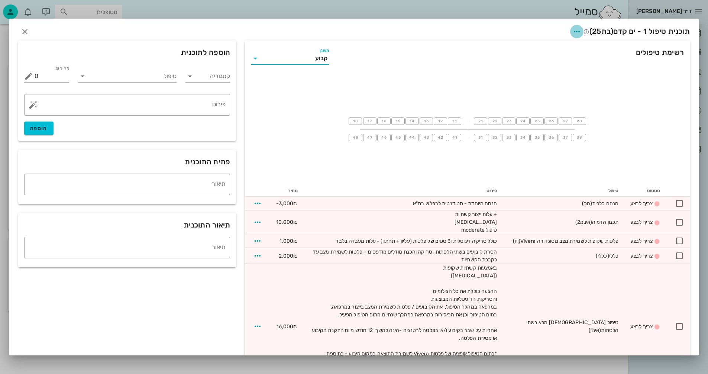
click at [573, 32] on icon "button" at bounding box center [577, 31] width 9 height 9
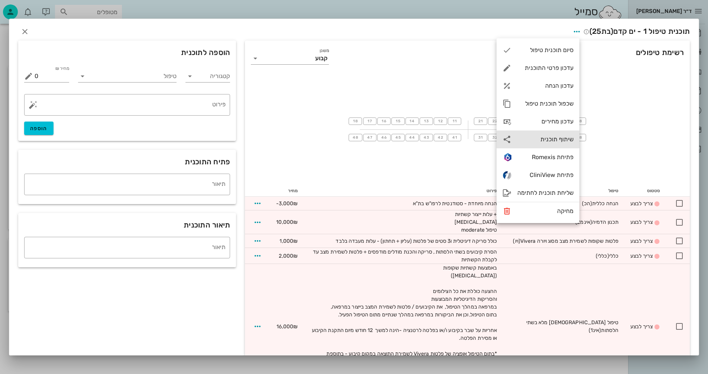
click at [543, 138] on div "שיתוף תוכנית" at bounding box center [546, 139] width 56 height 7
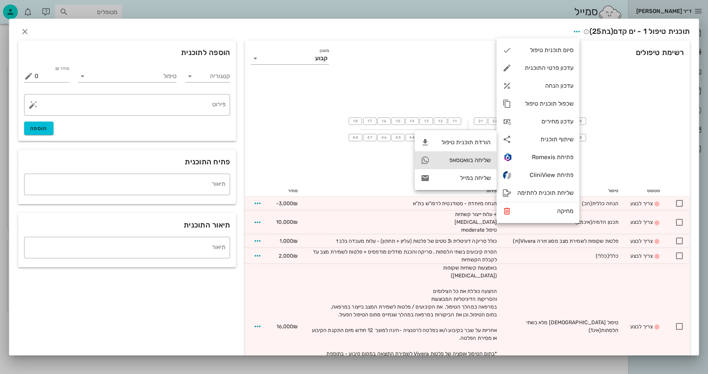
click at [453, 160] on div "שליחה בוואטסאפ" at bounding box center [463, 160] width 55 height 7
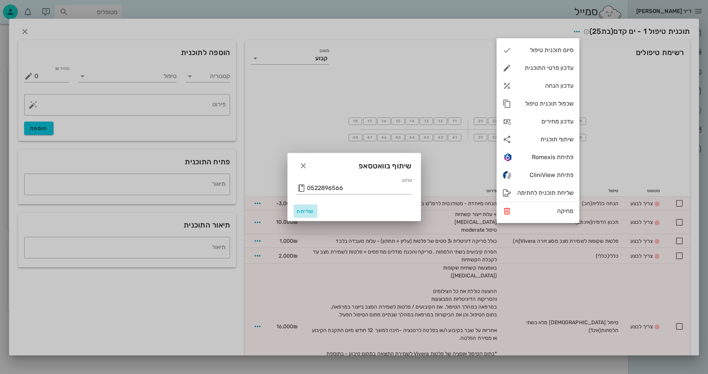
click at [297, 211] on span "שליחה" at bounding box center [306, 211] width 18 height 6
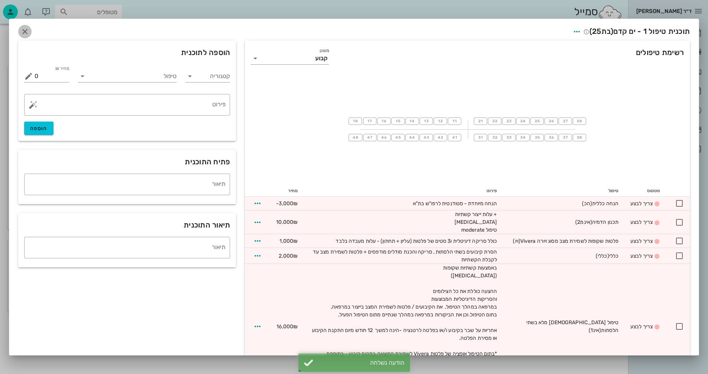
click at [29, 31] on icon "button" at bounding box center [24, 31] width 9 height 9
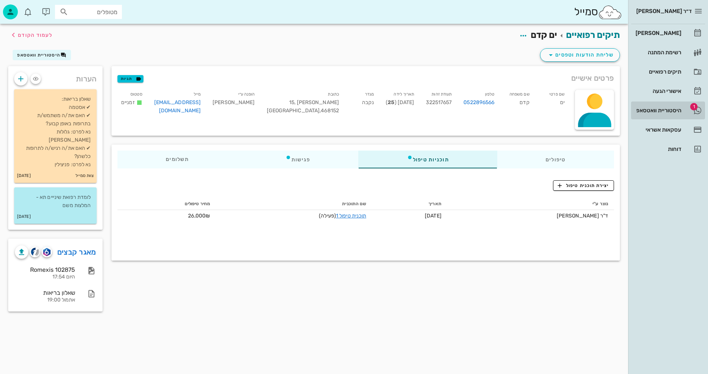
click at [665, 111] on div "היסטוריית וואטסאפ" at bounding box center [657, 110] width 47 height 6
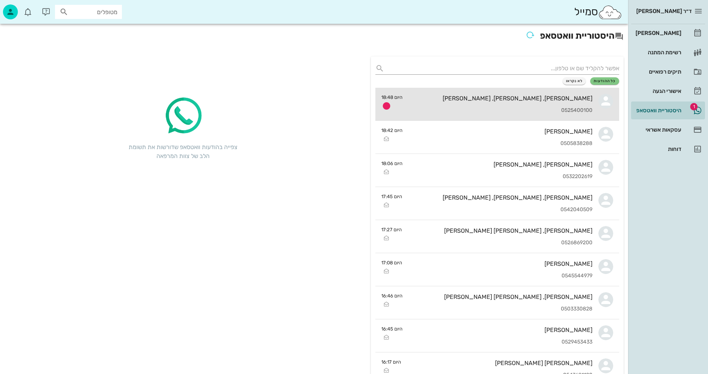
click at [519, 102] on div "[PERSON_NAME], [PERSON_NAME], [PERSON_NAME] 0525400100" at bounding box center [501, 104] width 184 height 33
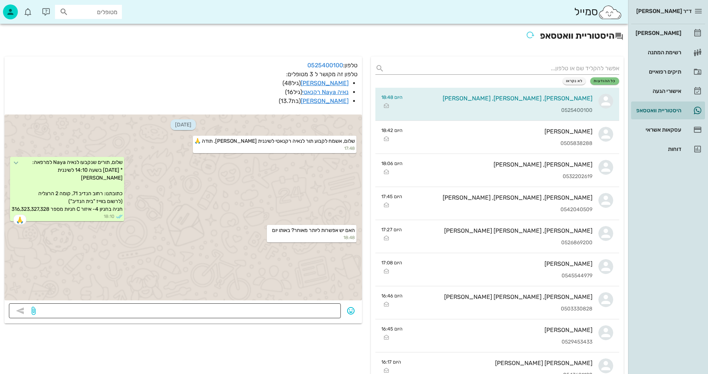
click at [310, 311] on textarea at bounding box center [186, 312] width 299 height 12
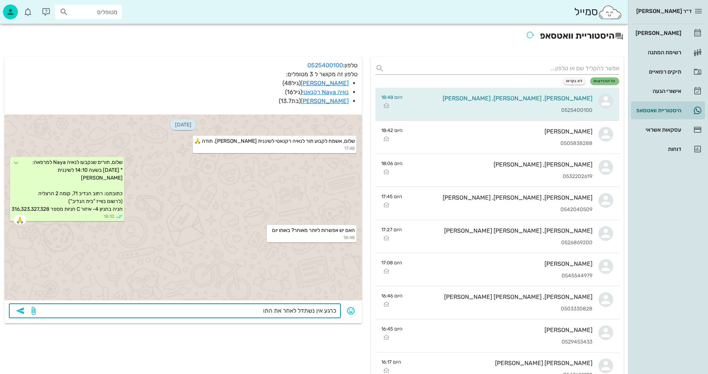
type textarea "כרגע אין נשתדל לאחר את התור"
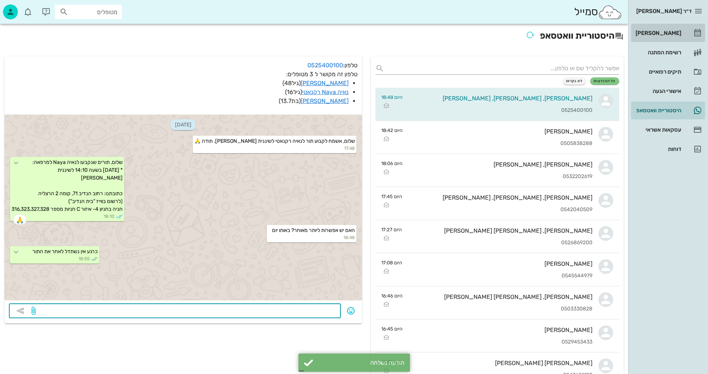
click at [666, 33] on div "[PERSON_NAME]" at bounding box center [657, 33] width 47 height 6
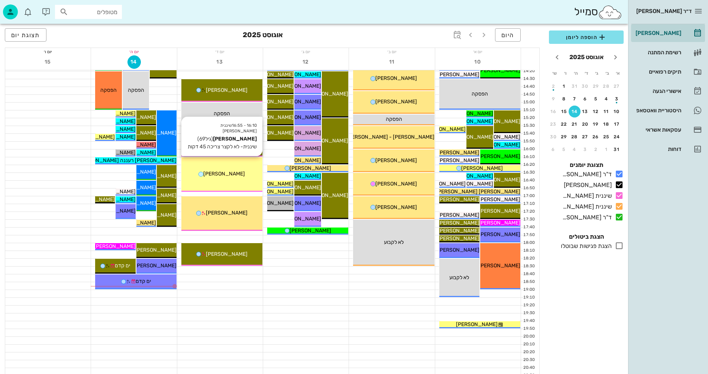
scroll to position [352, 0]
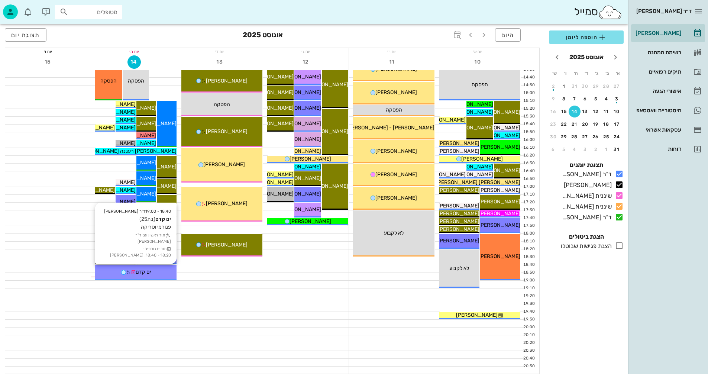
click at [144, 272] on span "ים קדם" at bounding box center [143, 272] width 15 height 6
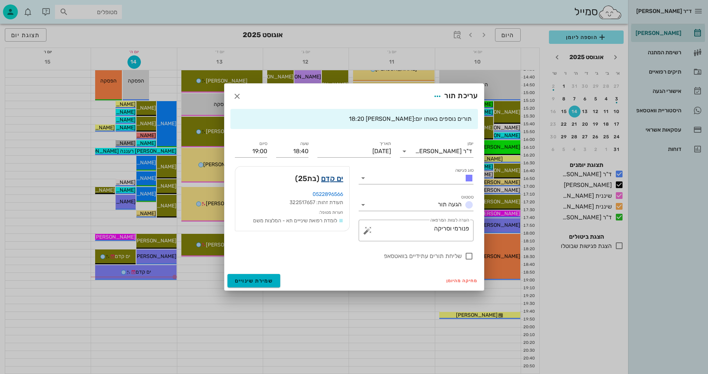
click at [326, 178] on link "ים קדם" at bounding box center [332, 179] width 22 height 12
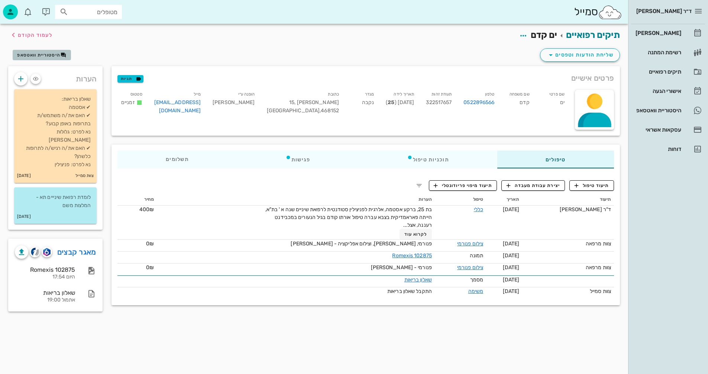
click at [48, 55] on span "היסטוריית וואטסאפ" at bounding box center [38, 54] width 43 height 5
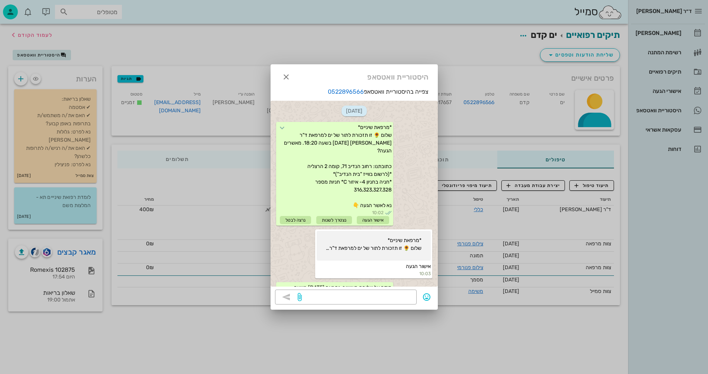
scroll to position [233, 0]
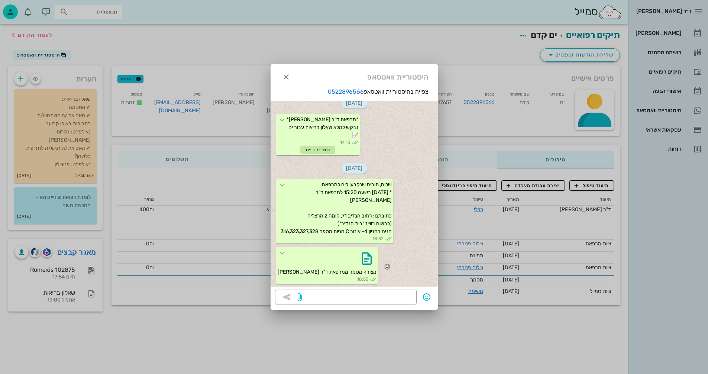
click at [324, 269] on span "מצורף מסמך ממרפאת ד"ר [PERSON_NAME]" at bounding box center [327, 272] width 99 height 6
click at [361, 260] on icon "button" at bounding box center [367, 259] width 12 height 12
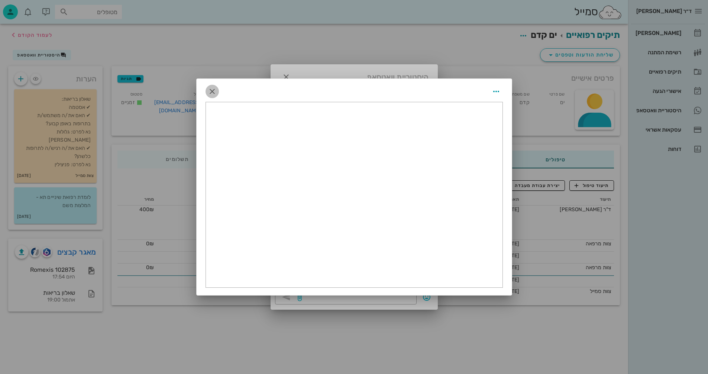
click at [211, 91] on icon "button" at bounding box center [212, 91] width 9 height 9
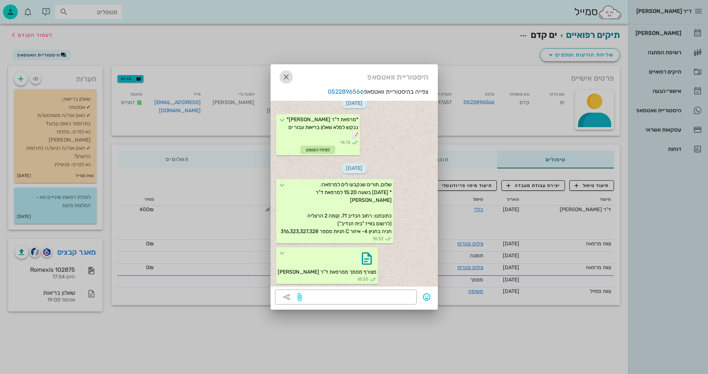
click at [286, 74] on icon "button" at bounding box center [286, 77] width 9 height 9
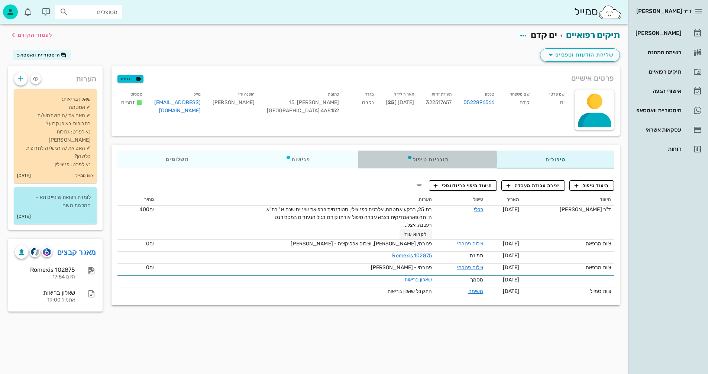
click at [438, 158] on div "תוכניות טיפול" at bounding box center [428, 160] width 139 height 18
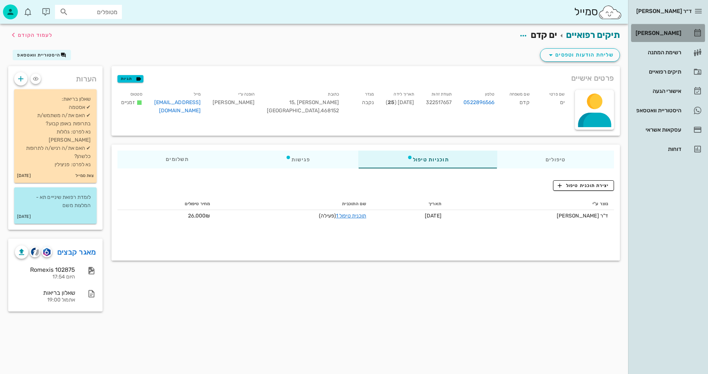
click at [666, 33] on div "[PERSON_NAME]" at bounding box center [657, 33] width 47 height 6
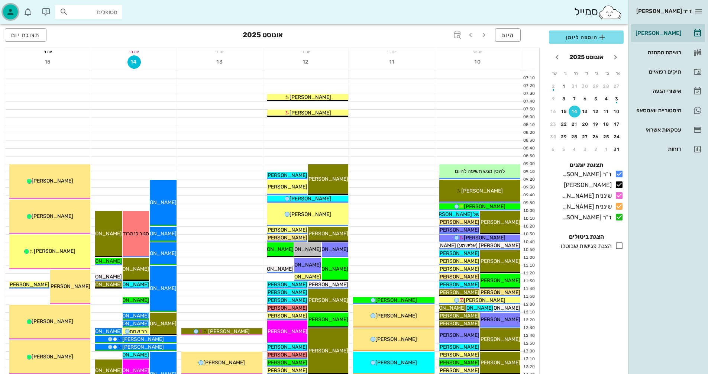
click at [9, 11] on icon "button" at bounding box center [10, 11] width 9 height 9
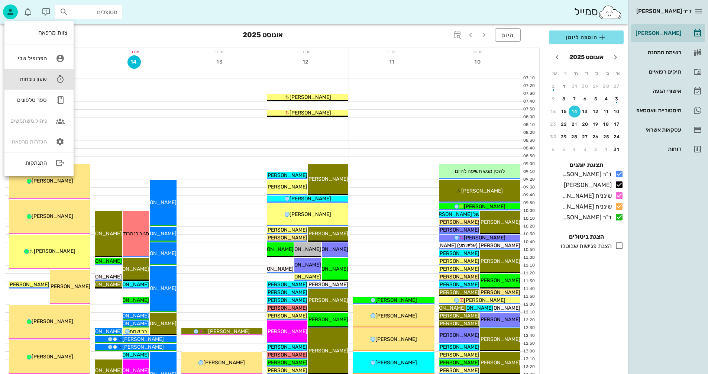
click at [38, 77] on div "שעון נוכחות" at bounding box center [28, 79] width 36 height 7
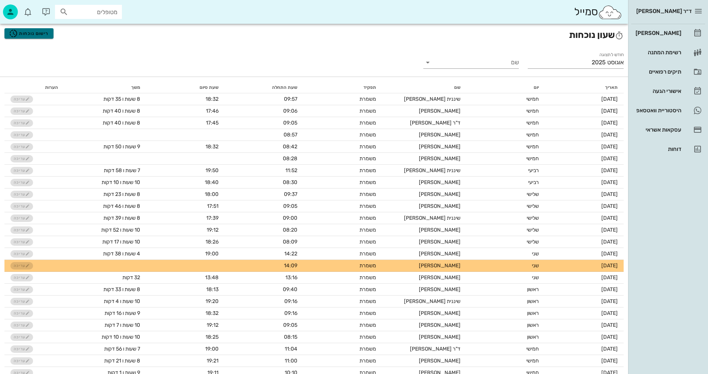
click at [39, 35] on span "רישום נוכחות" at bounding box center [29, 33] width 40 height 9
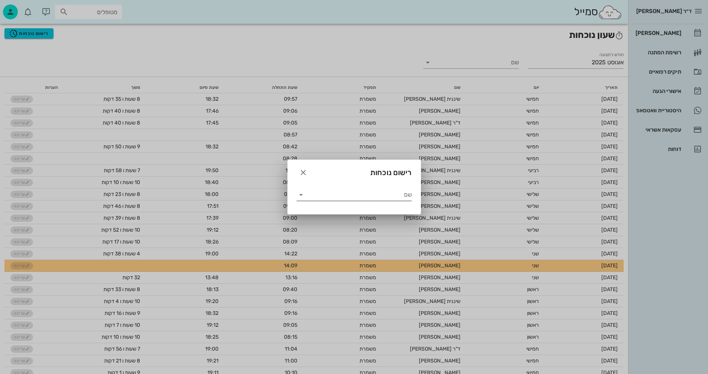
click at [343, 196] on input "שם" at bounding box center [359, 195] width 105 height 12
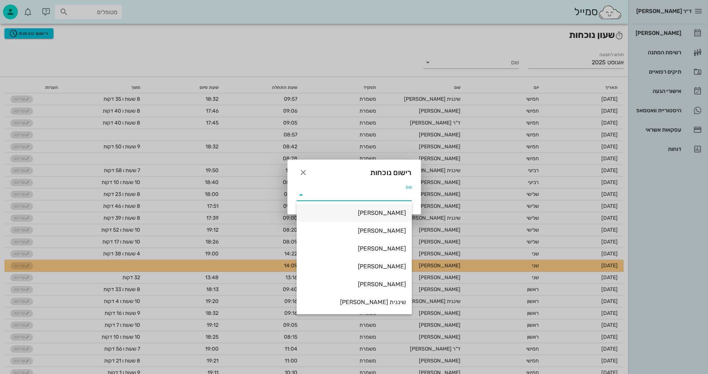
click at [387, 213] on div "[PERSON_NAME]" at bounding box center [354, 212] width 103 height 7
type input "[PERSON_NAME]"
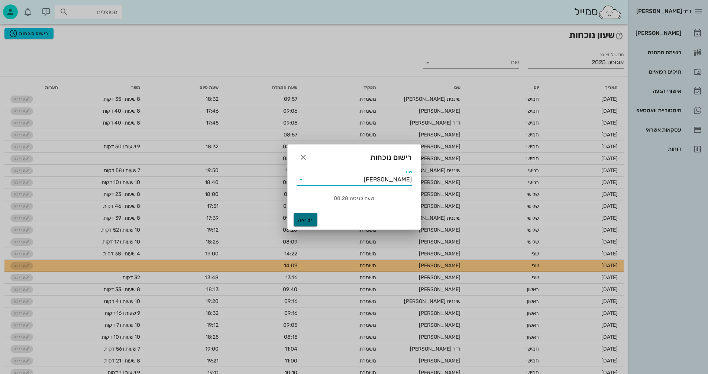
click at [299, 221] on span "יציאה" at bounding box center [306, 220] width 18 height 6
